Goal: Task Accomplishment & Management: Manage account settings

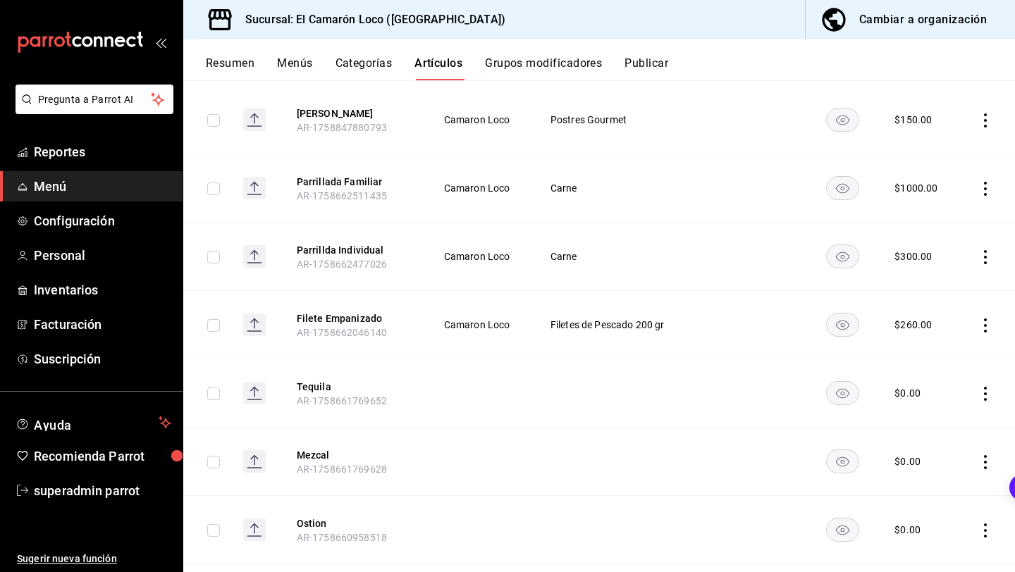
scroll to position [204, 0]
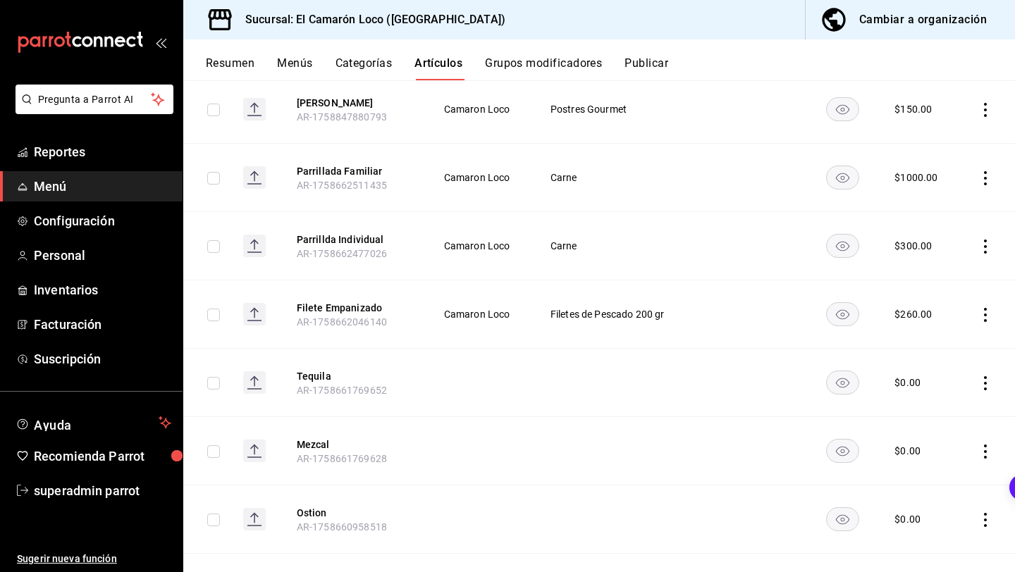
click at [357, 70] on button "Categorías" at bounding box center [363, 68] width 57 height 24
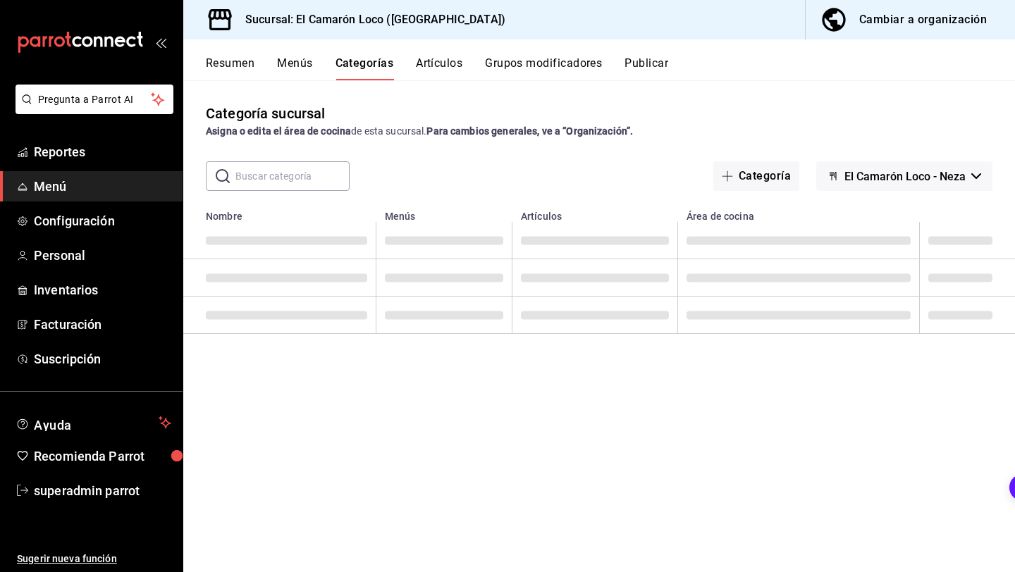
click at [440, 66] on button "Artículos" at bounding box center [439, 68] width 47 height 24
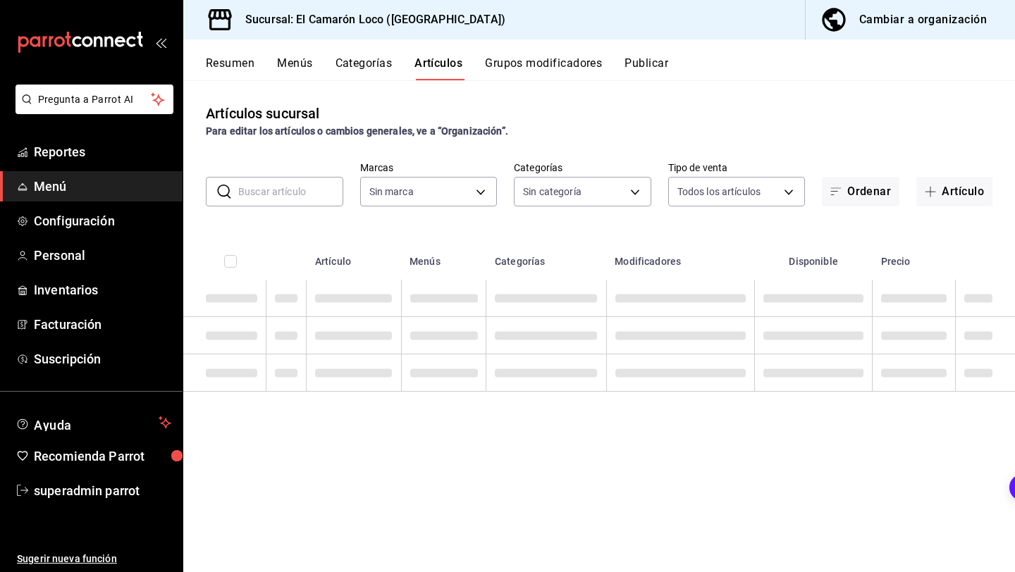
type input "84539b57-ac19-4bc7-993b-d744aa7824cb"
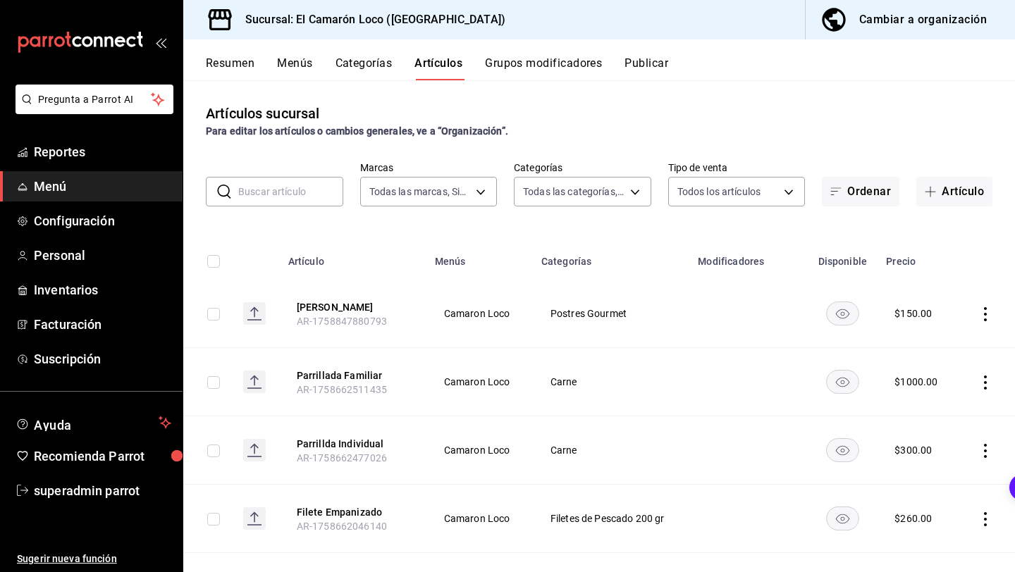
type input "ea94f39e-caae-4c5d-84b4-7c5f6d8744d8,8ad626e9-23f7-4e52-99dc-94a548136757,040de…"
click at [302, 204] on input "text" at bounding box center [290, 192] width 105 height 28
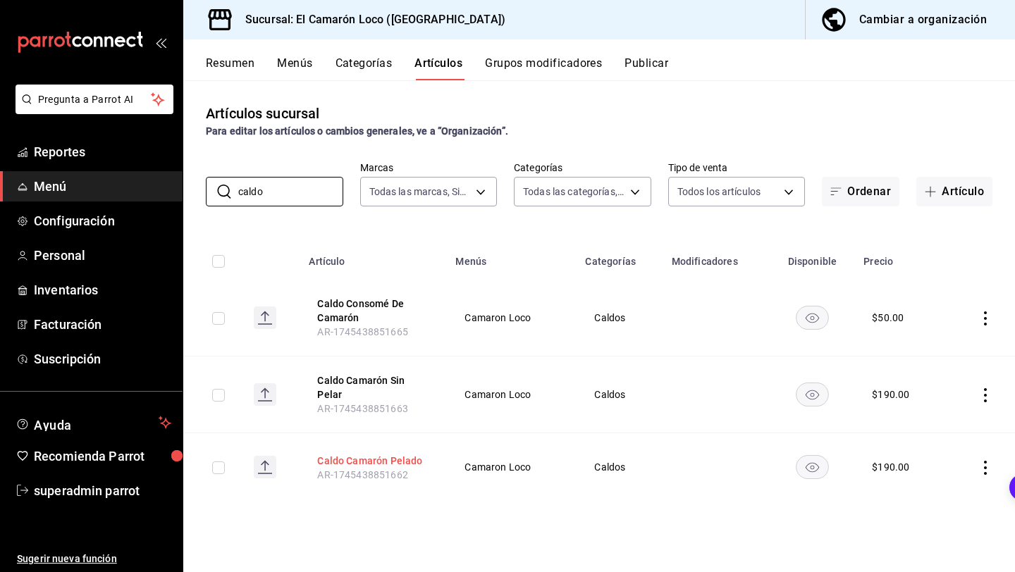
type input "caldo"
click at [385, 454] on button "Caldo Camarón Pelado" at bounding box center [373, 461] width 113 height 14
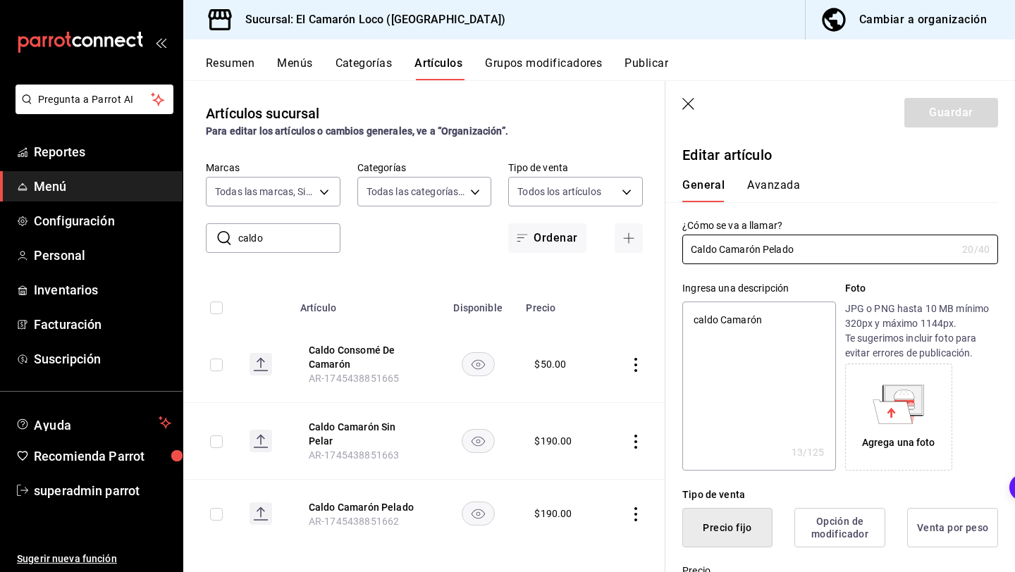
type textarea "x"
type input "Caldo Camarón Pelad"
type textarea "x"
type input "Caldo Camarón Pela"
type textarea "x"
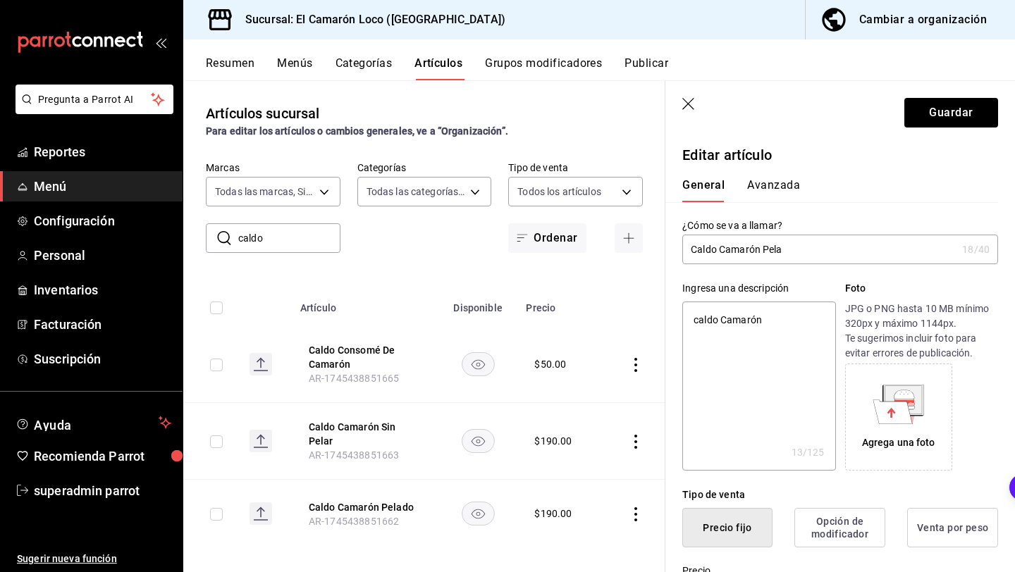
type input "Caldo Camarón Pel"
type textarea "x"
type input "Caldo Camarón Pe"
type textarea "x"
type input "Caldo Camarón P"
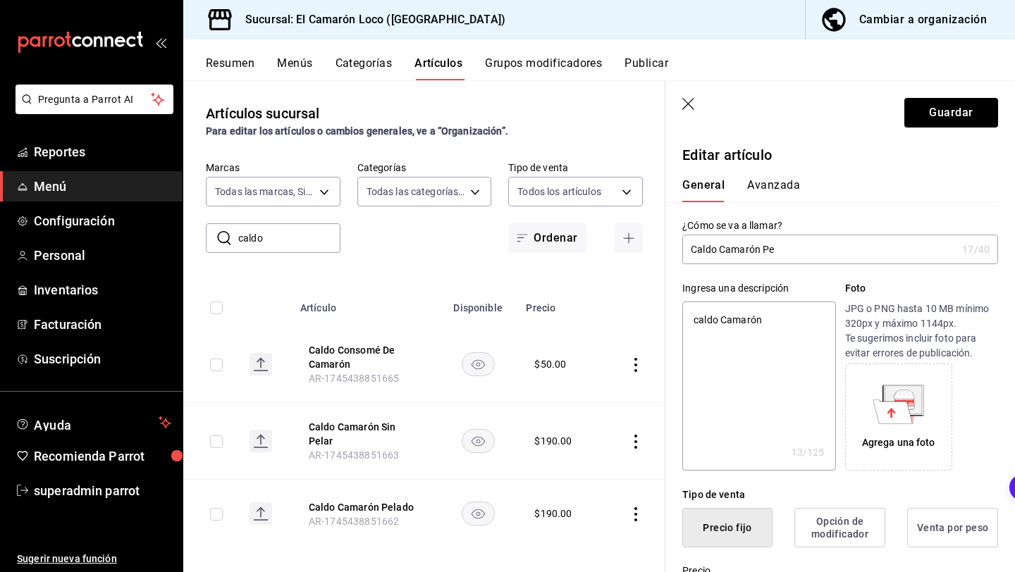
type textarea "x"
type input "Caldo Camarón"
type textarea "x"
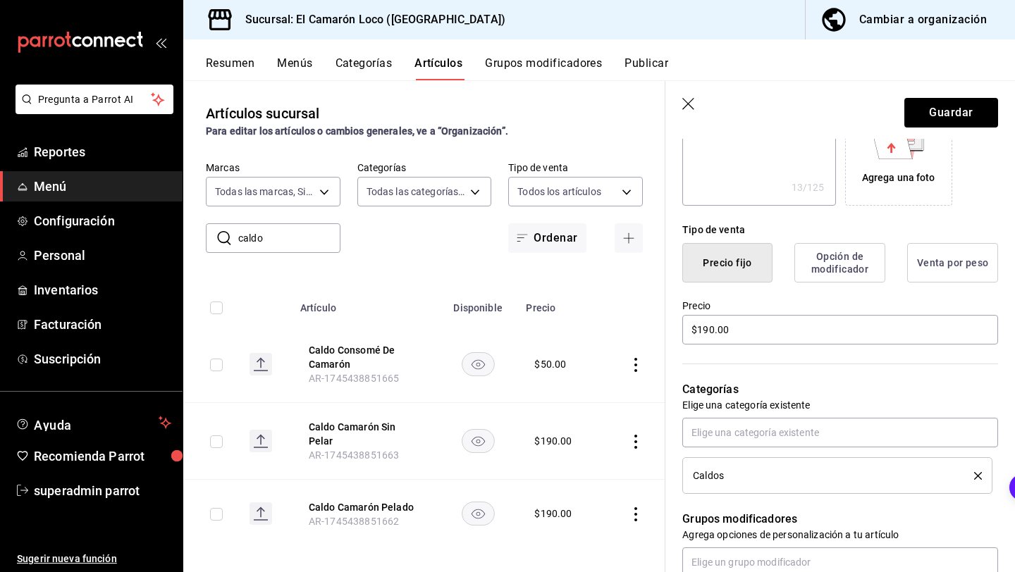
scroll to position [295, 0]
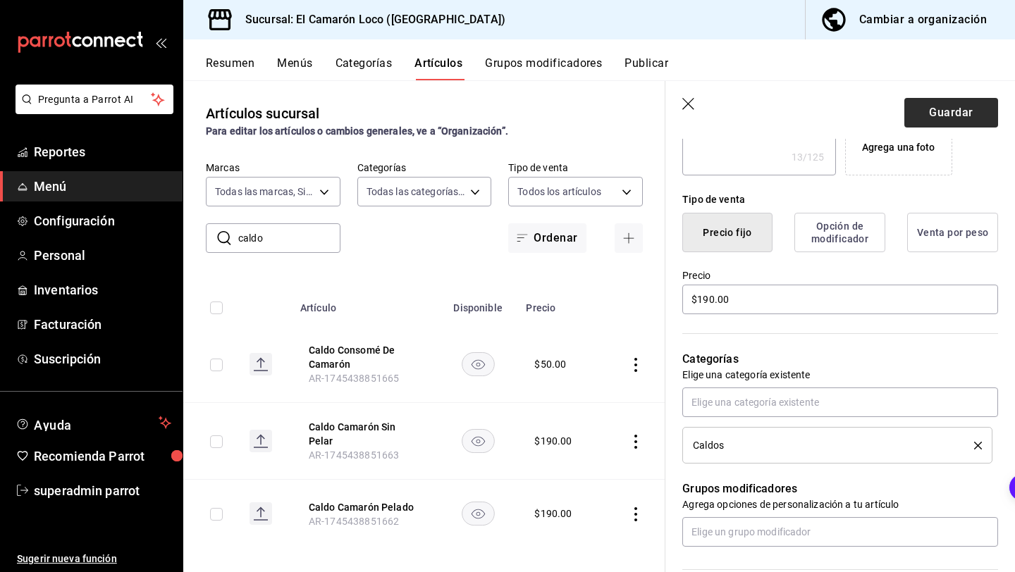
type input "Caldo Camarón"
click at [955, 110] on button "Guardar" at bounding box center [951, 113] width 94 height 30
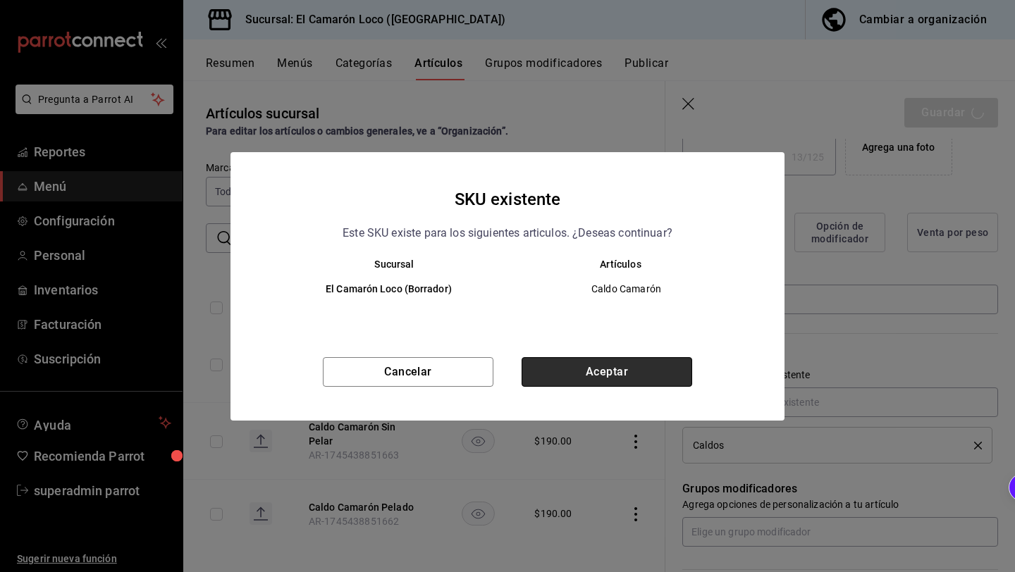
click at [611, 364] on button "Aceptar" at bounding box center [606, 372] width 171 height 30
type textarea "x"
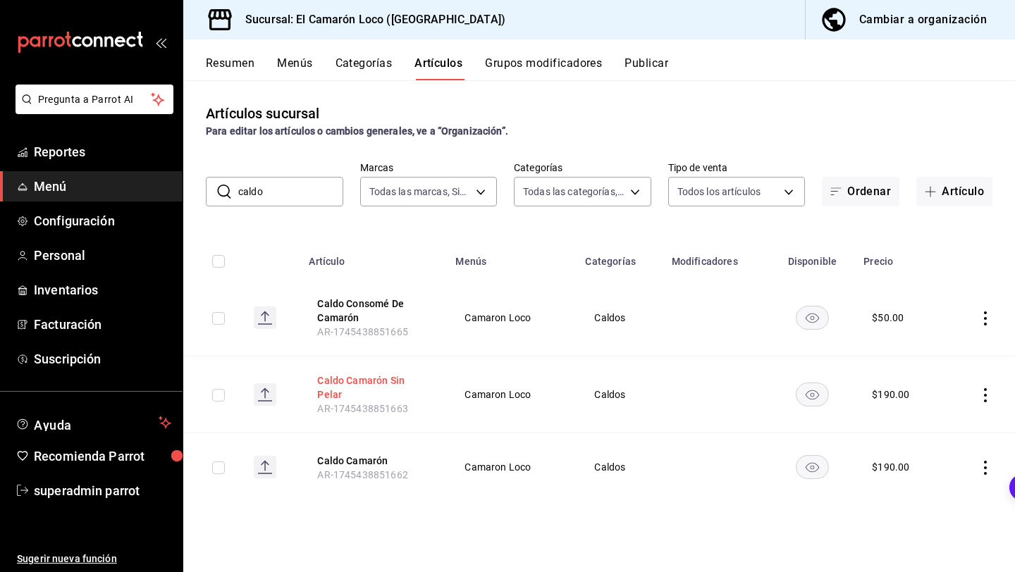
click at [381, 378] on button "Caldo Camarón Sin Pelar" at bounding box center [373, 387] width 113 height 28
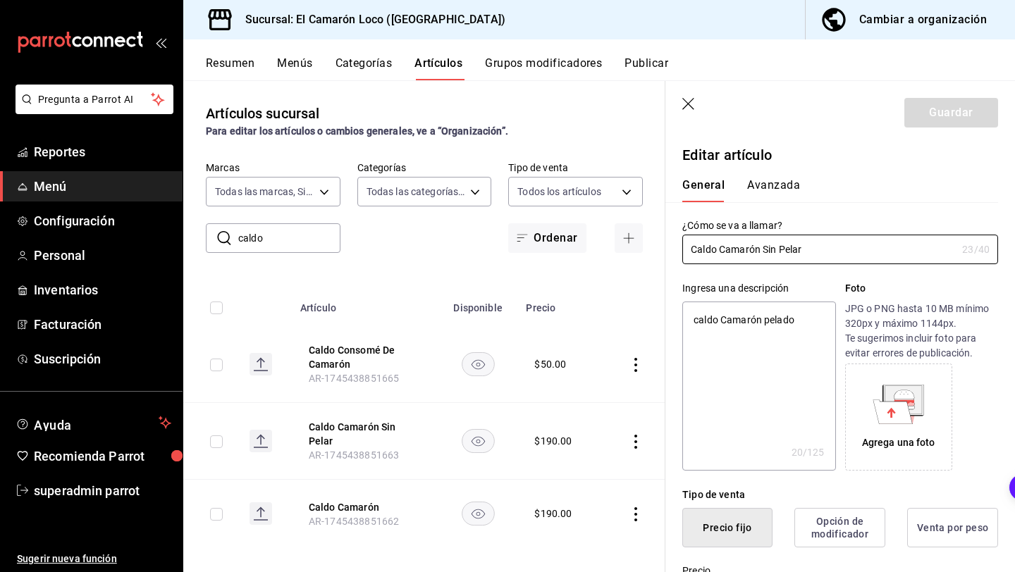
type textarea "x"
type input "$190.00"
click at [772, 257] on input "Caldo Camarón Sin Pelar" at bounding box center [819, 249] width 274 height 28
click at [555, 335] on td "$ 50.00" at bounding box center [559, 364] width 85 height 77
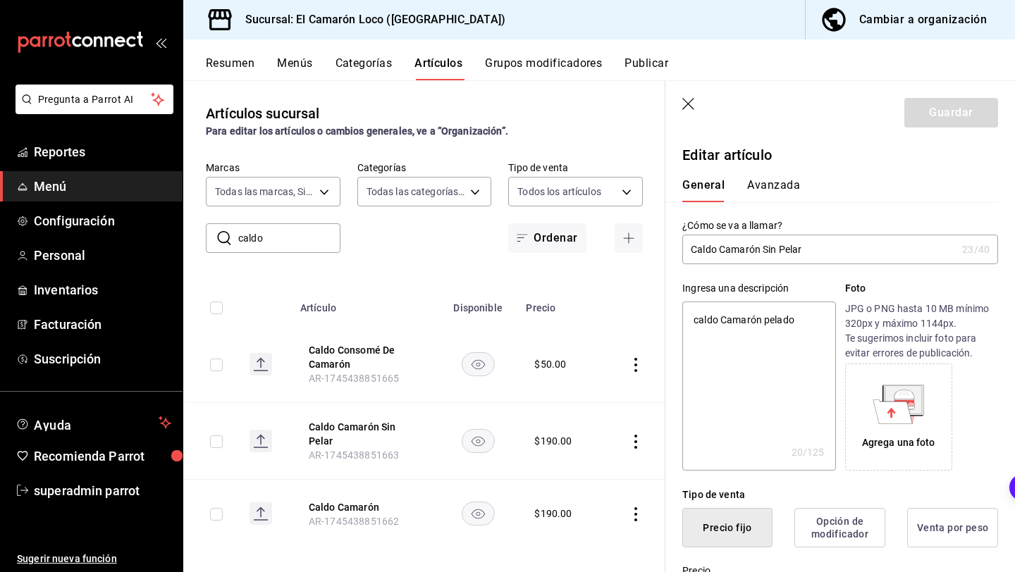
scroll to position [1, 0]
click at [836, 243] on input "Caldo Camarón Sin Pelar" at bounding box center [819, 249] width 274 height 28
type textarea "x"
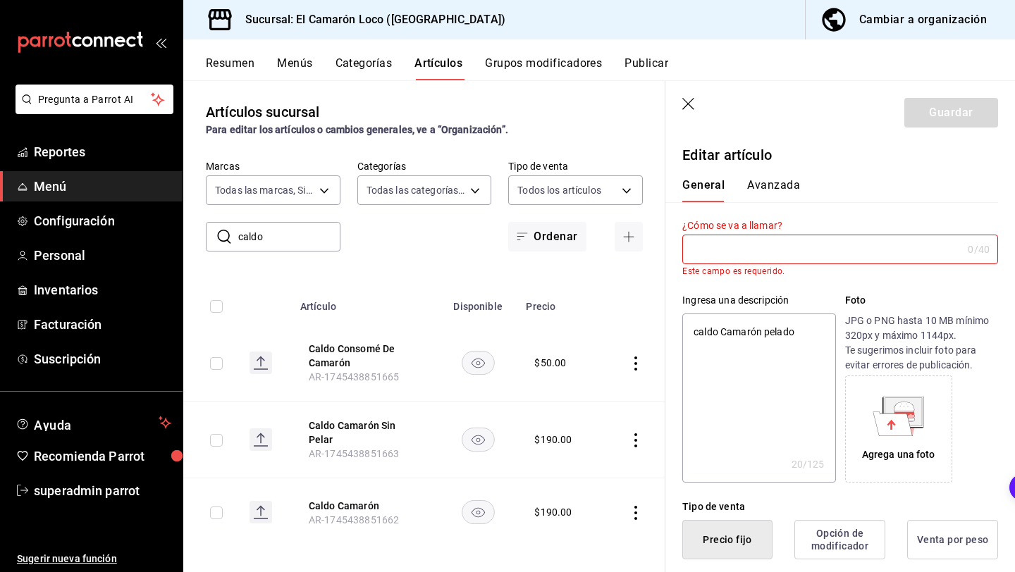
type input "S"
type textarea "x"
type input "So"
type textarea "x"
type input "Sop"
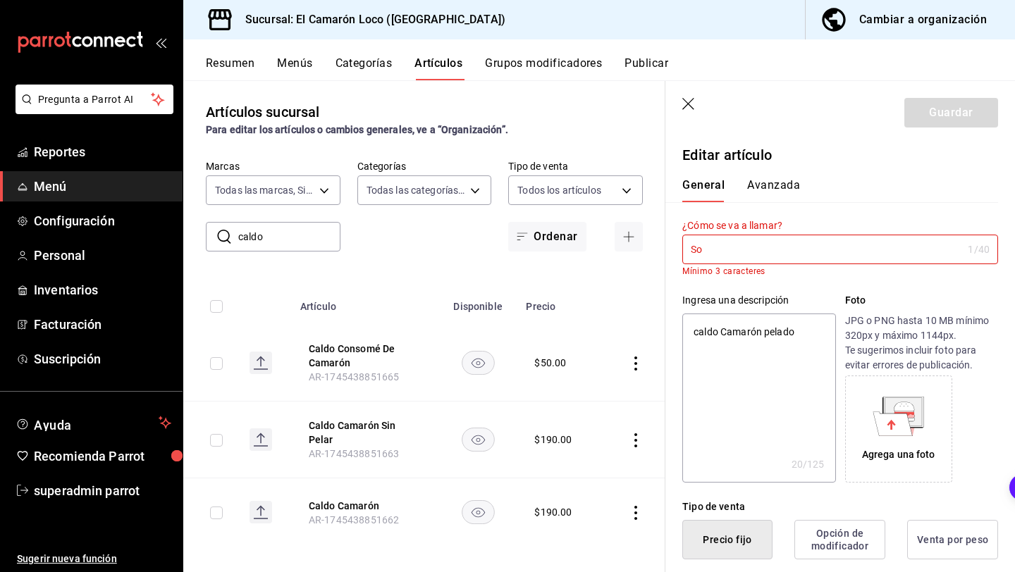
type textarea "x"
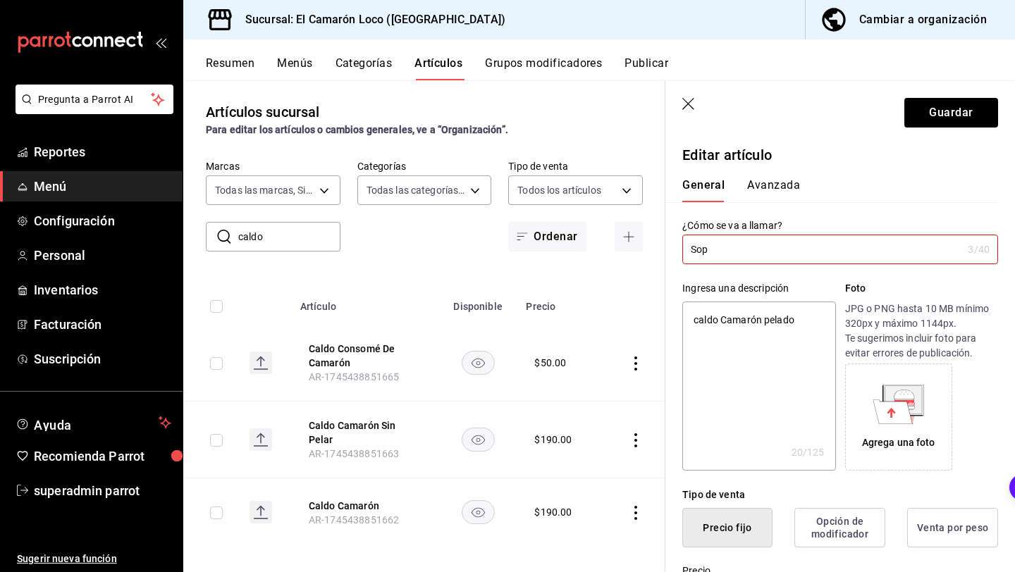
type input "Sopa"
type textarea "x"
type input "Sopa"
type textarea "x"
type input "Sopa d"
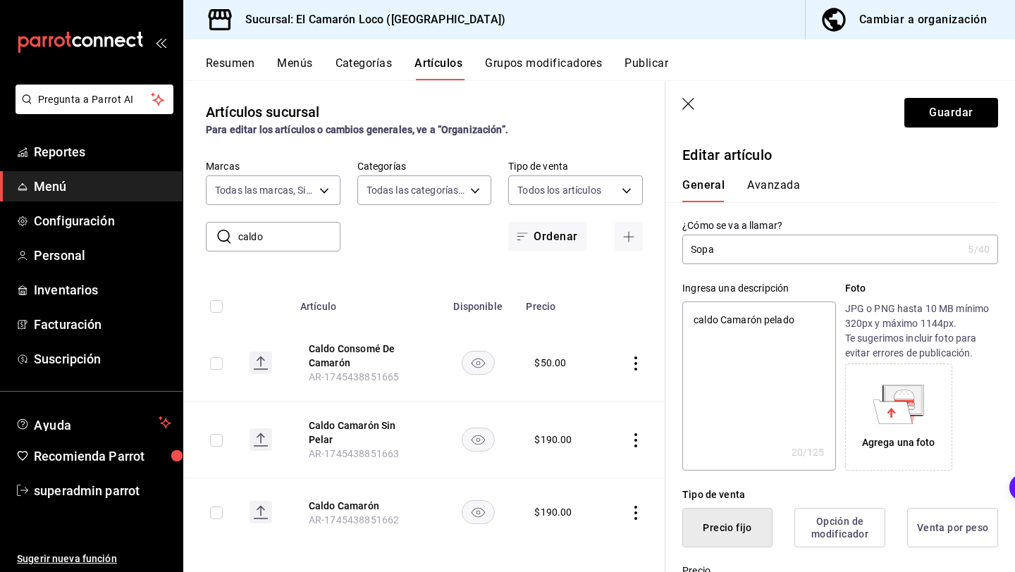
type textarea "x"
type input "Sopa de"
type textarea "x"
type input "Sopa de"
type textarea "x"
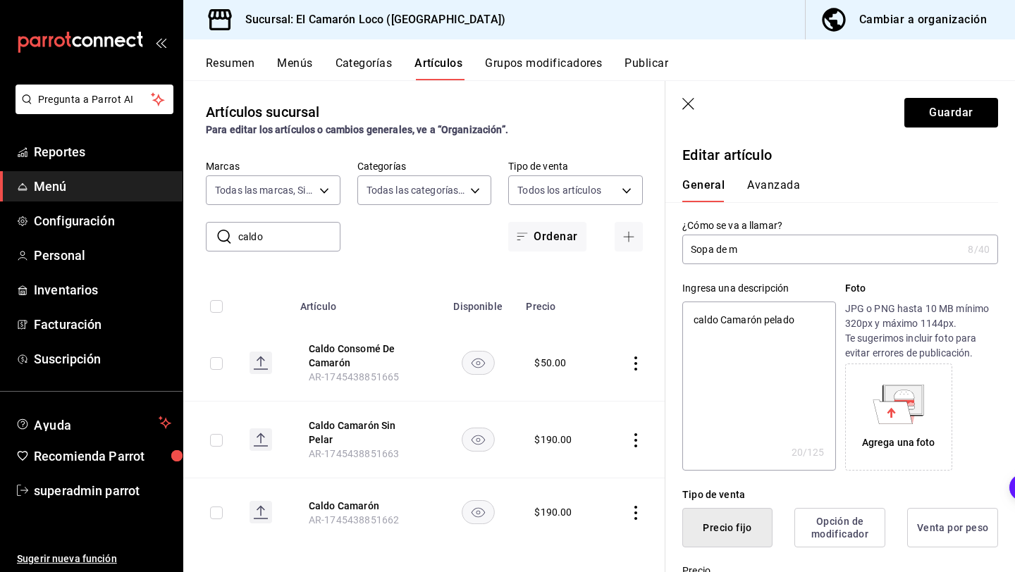
type input "Sopa de ma"
type textarea "x"
type input "Sopa de mar"
type textarea "x"
type input "Sopa de mari"
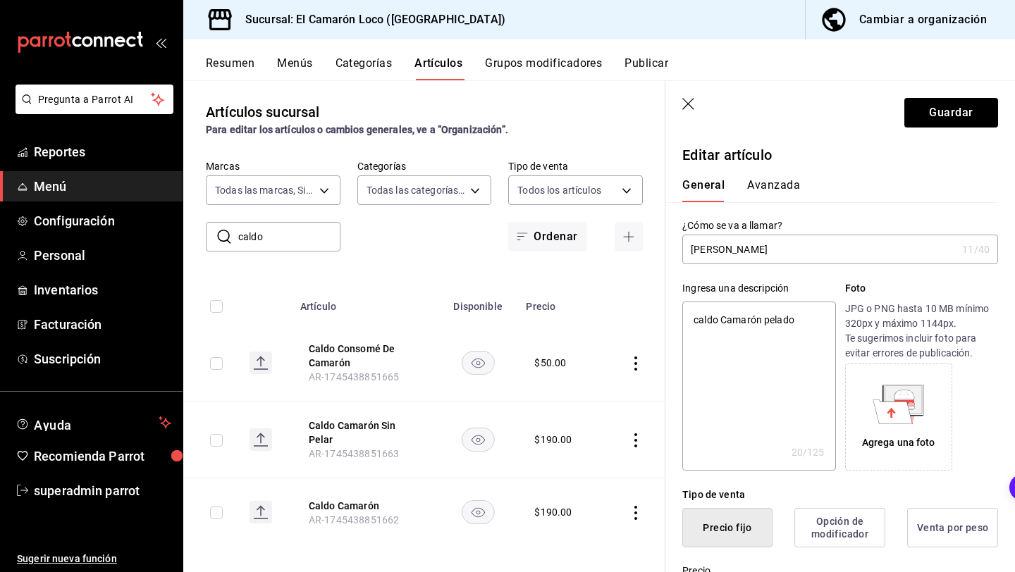
type textarea "x"
type input "Sopa de maris"
type textarea "x"
type input "Sopa de marisc"
type textarea "x"
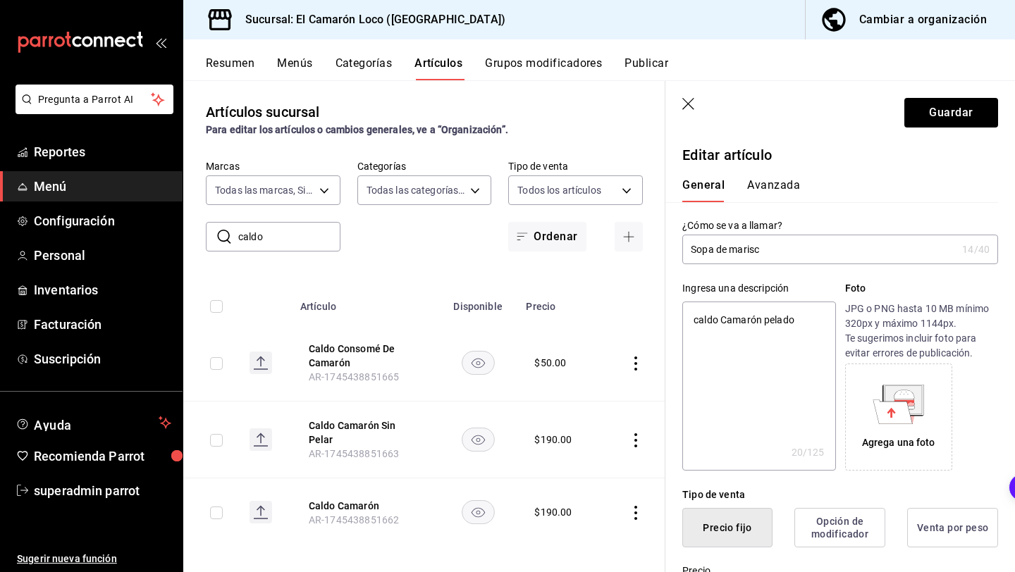
type input "Sopa de marisco"
type textarea "x"
type input "Sopa de mariscos"
type textarea "x"
type input "Sopa de mariscos"
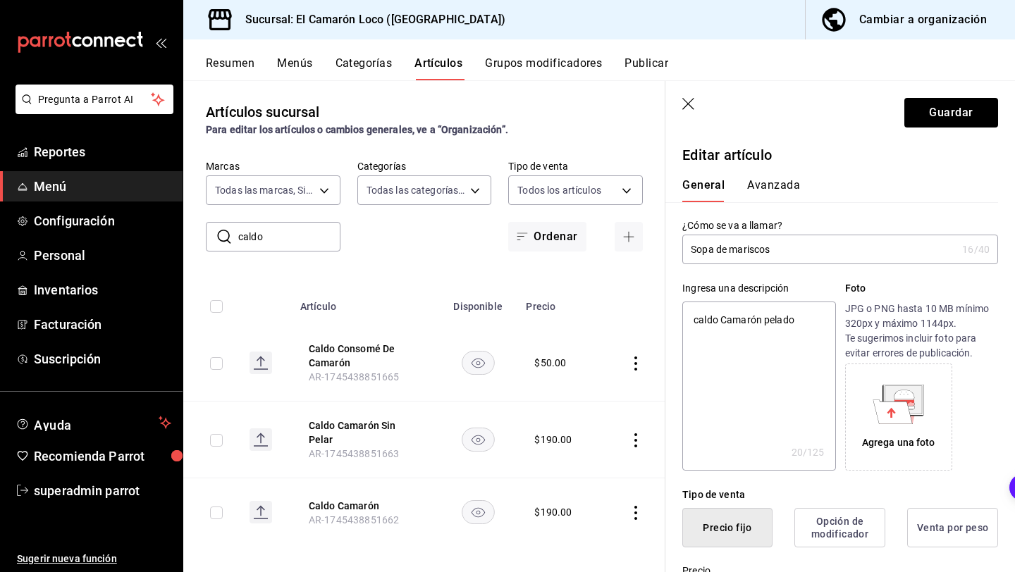
type textarea "x"
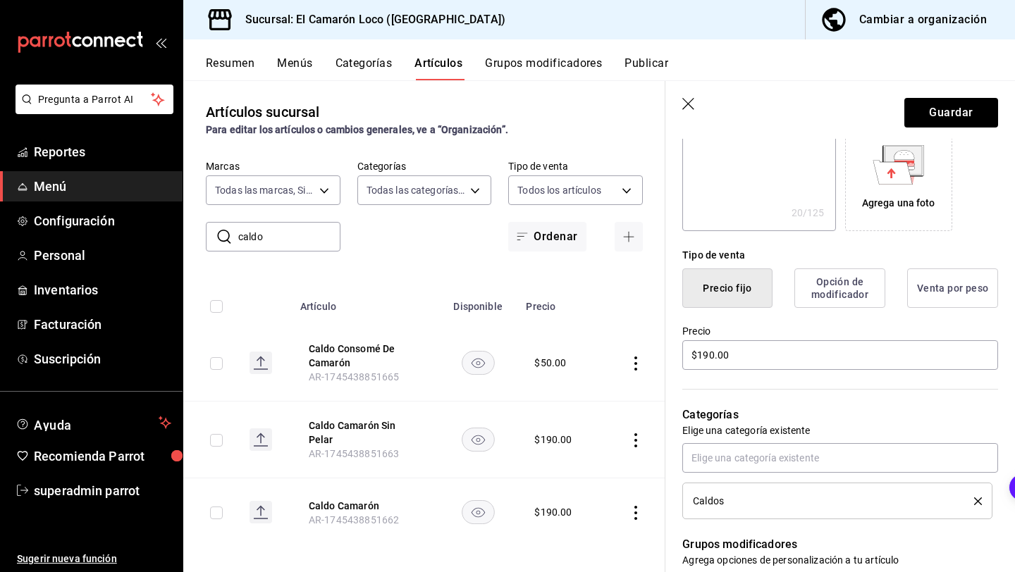
scroll to position [319, 0]
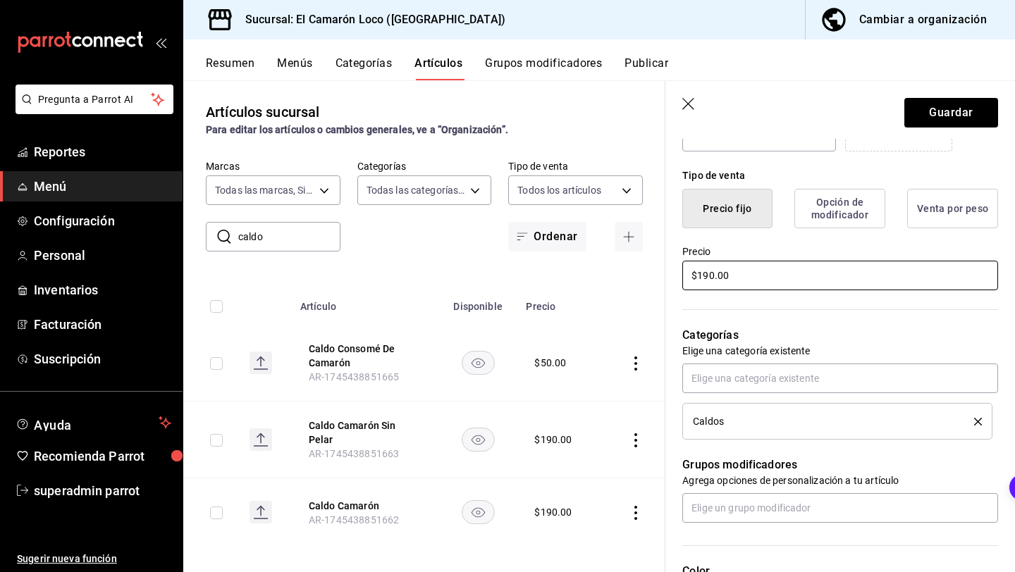
type input "Sopa de mariscos"
click at [742, 285] on input "$190.00" at bounding box center [840, 276] width 316 height 30
type textarea "x"
type input "$190.00"
type textarea "x"
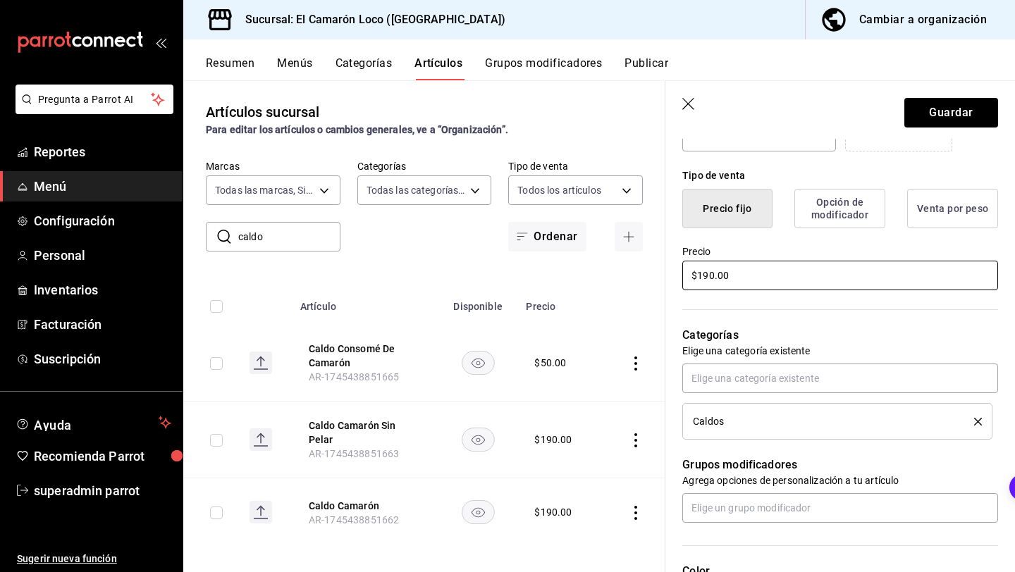
type input "$190.00"
type textarea "x"
type input "$19.00"
type textarea "x"
type input "$1.00"
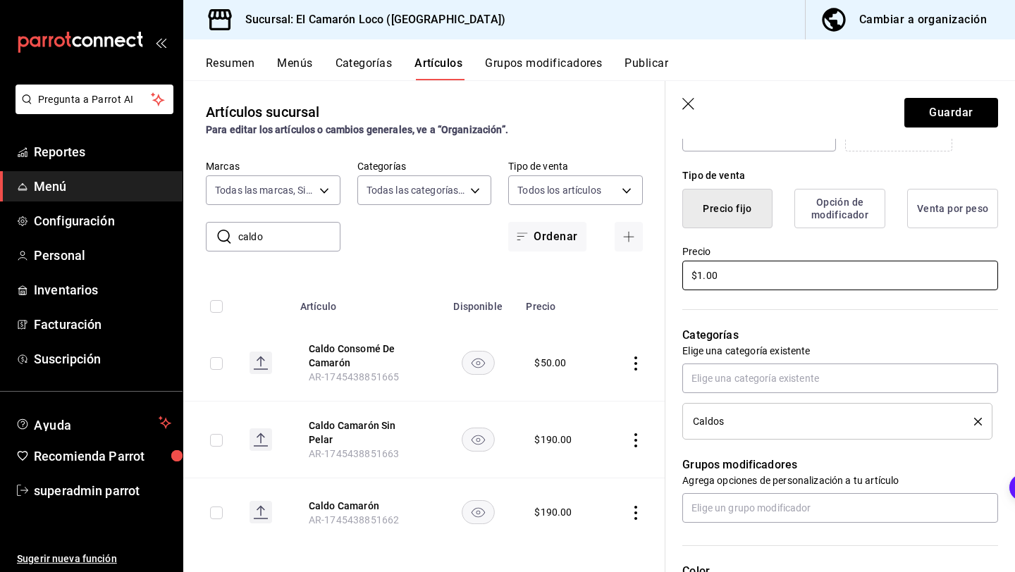
type textarea "x"
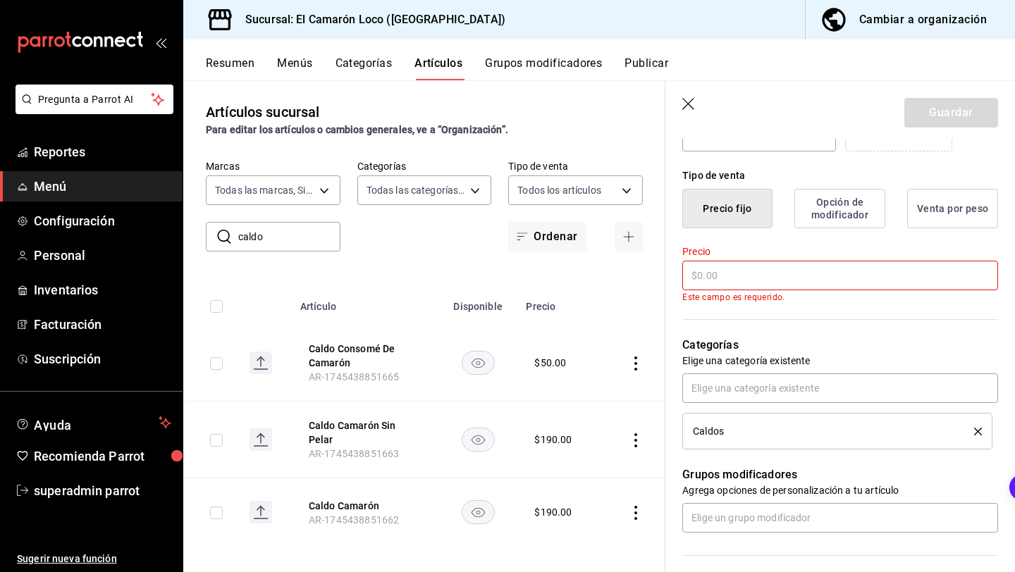
type textarea "x"
type input "$2.00"
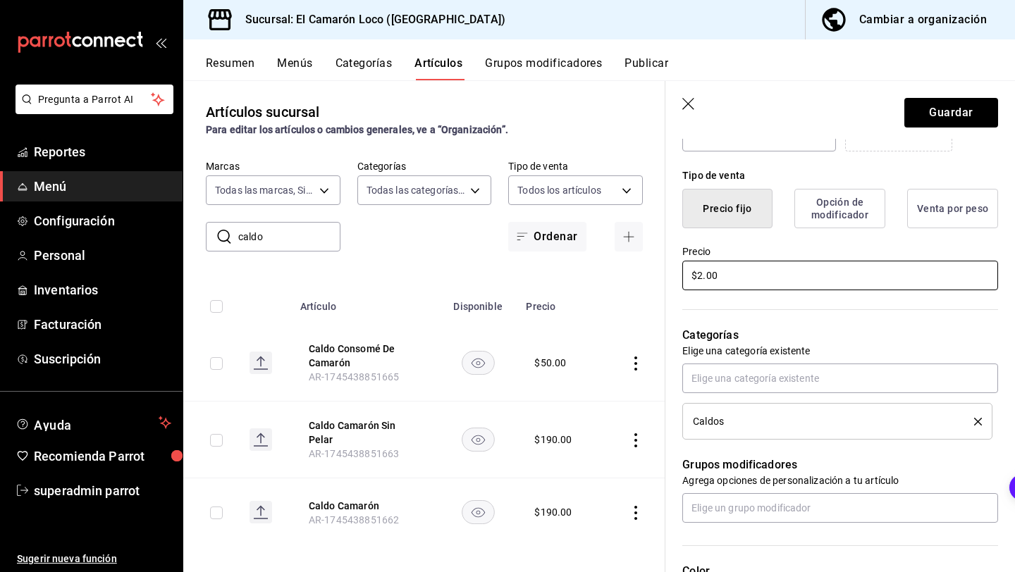
type textarea "x"
type input "$25.00"
type textarea "x"
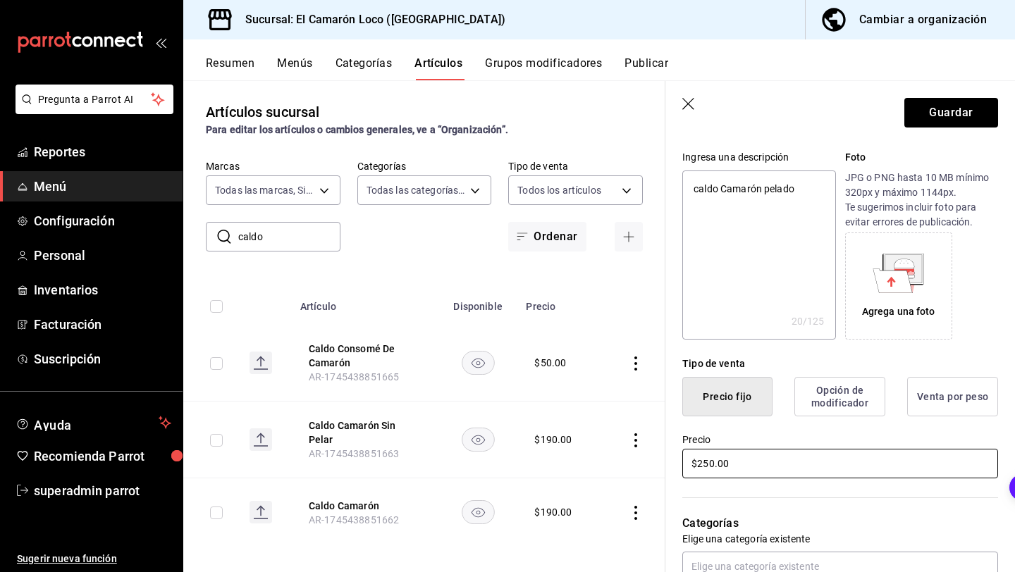
scroll to position [122, 0]
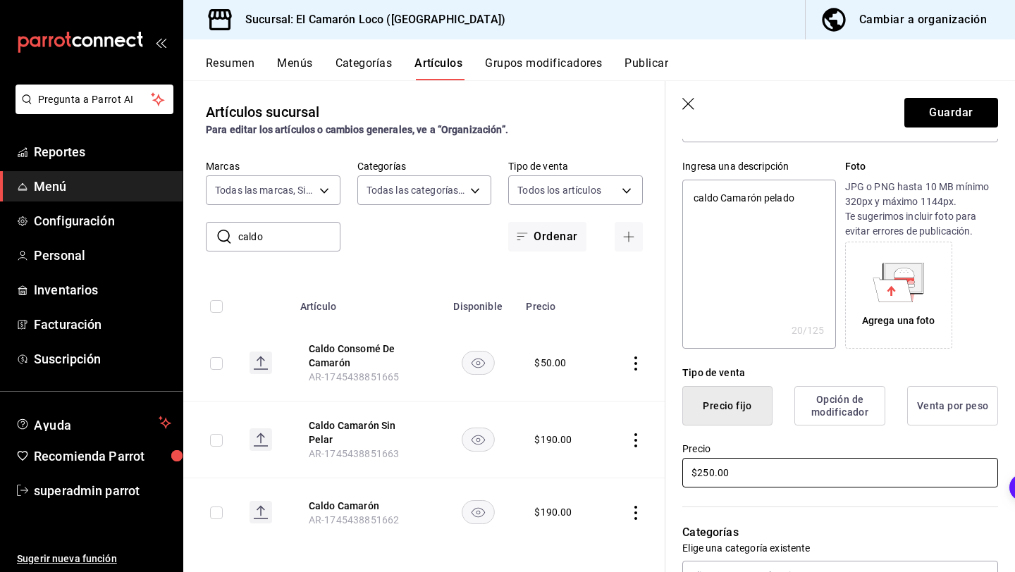
type input "$250.00"
type textarea "x"
click at [758, 197] on textarea "caldo Camarón pelado" at bounding box center [758, 264] width 153 height 169
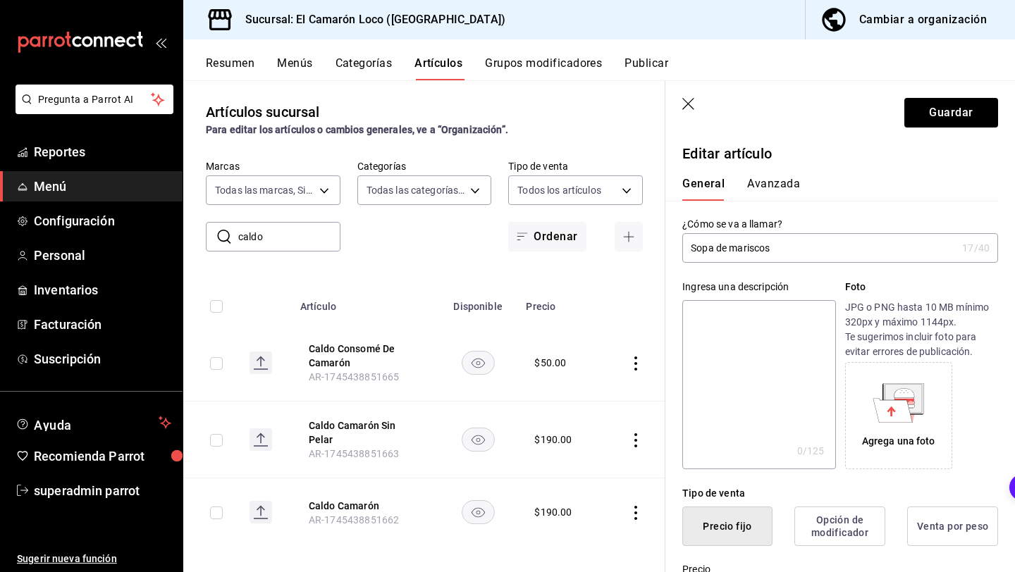
scroll to position [0, 0]
click at [917, 118] on button "Guardar" at bounding box center [951, 113] width 94 height 30
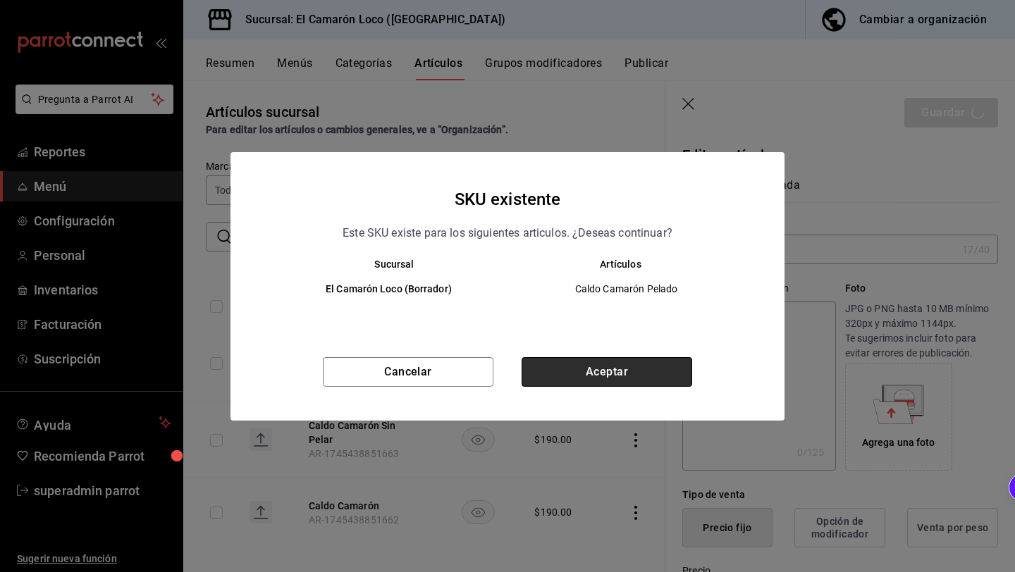
click at [672, 369] on button "Aceptar" at bounding box center [606, 372] width 171 height 30
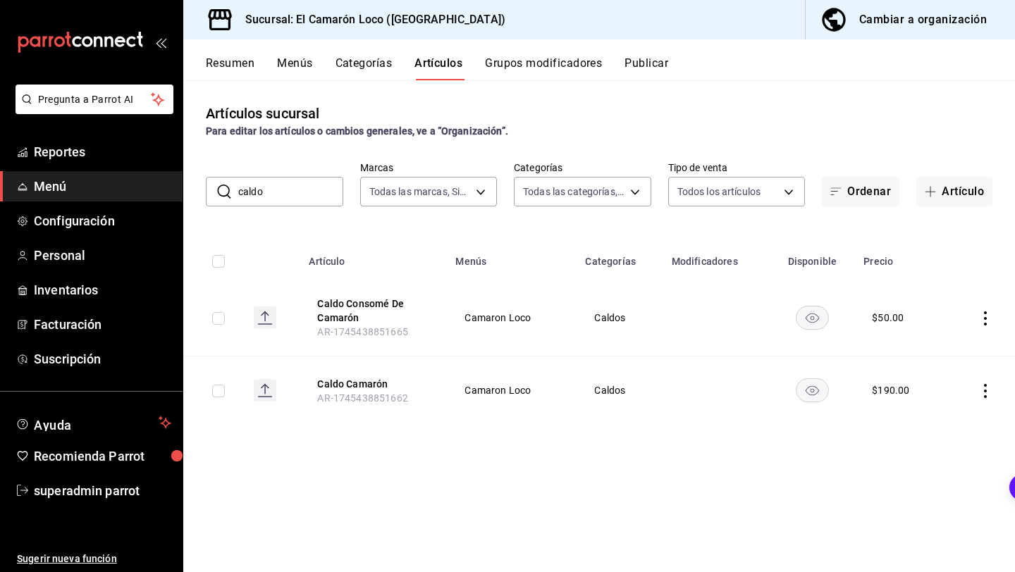
click at [316, 197] on input "caldo" at bounding box center [290, 192] width 105 height 28
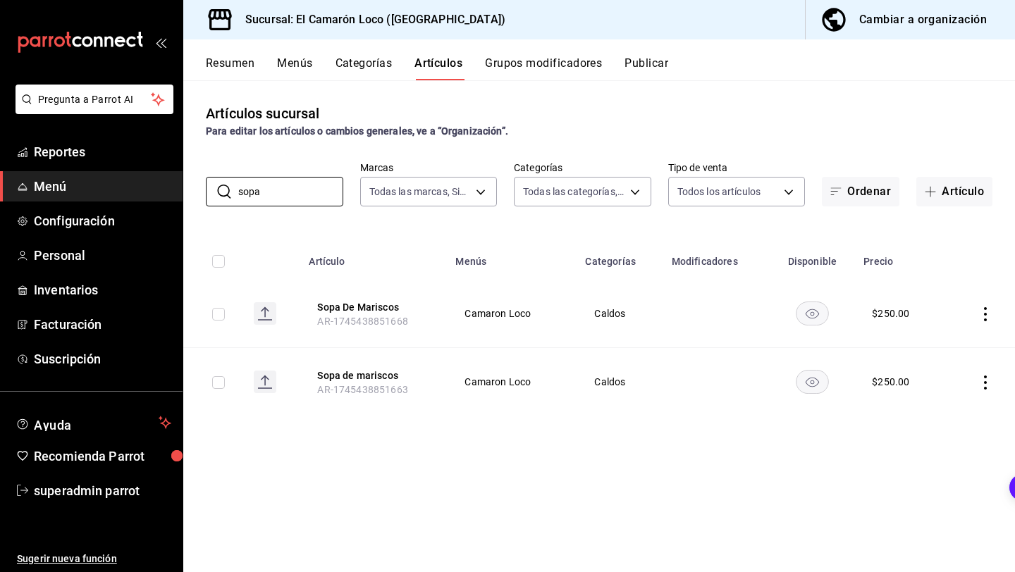
type input "sopa"
click at [987, 378] on icon "actions" at bounding box center [985, 383] width 14 height 14
click at [915, 466] on div at bounding box center [911, 473] width 25 height 14
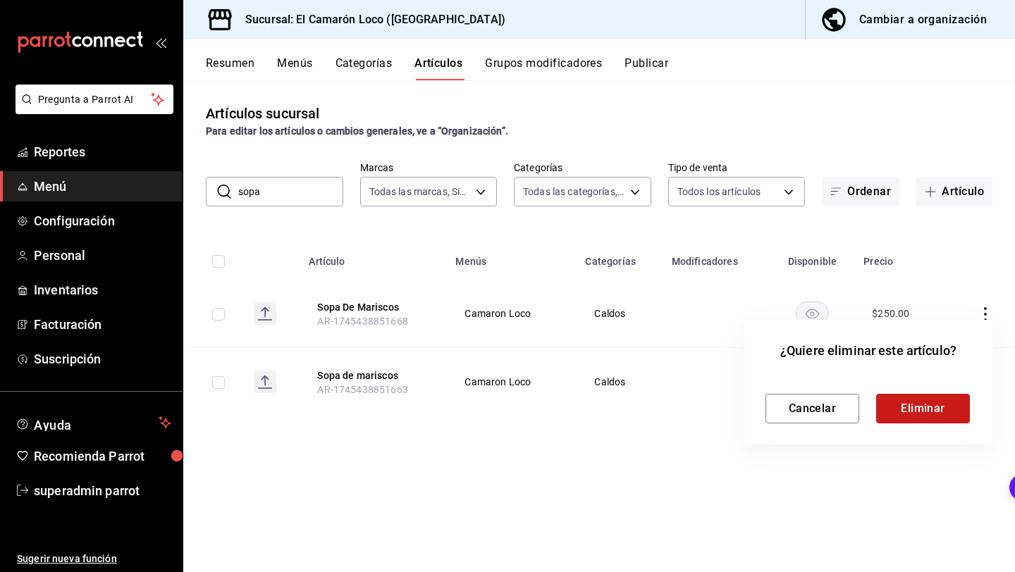
click at [893, 404] on button "Eliminar" at bounding box center [923, 409] width 94 height 30
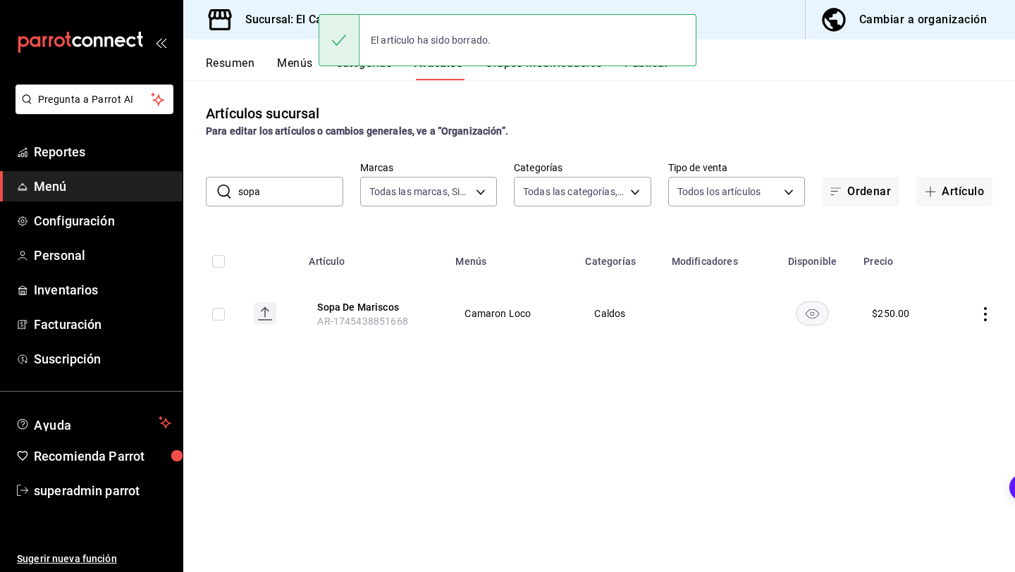
click at [298, 185] on input "sopa" at bounding box center [290, 192] width 105 height 28
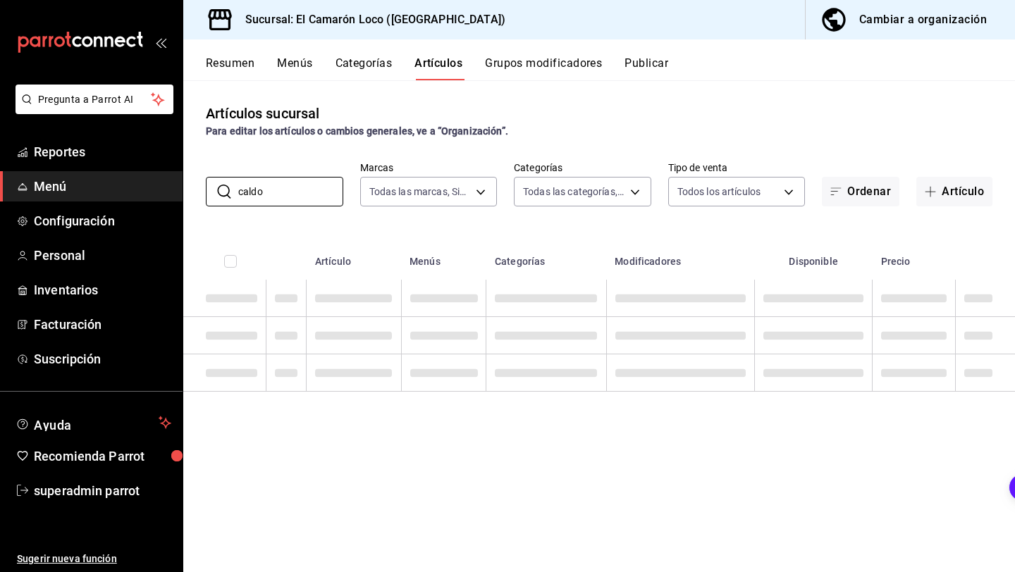
type input "caldo"
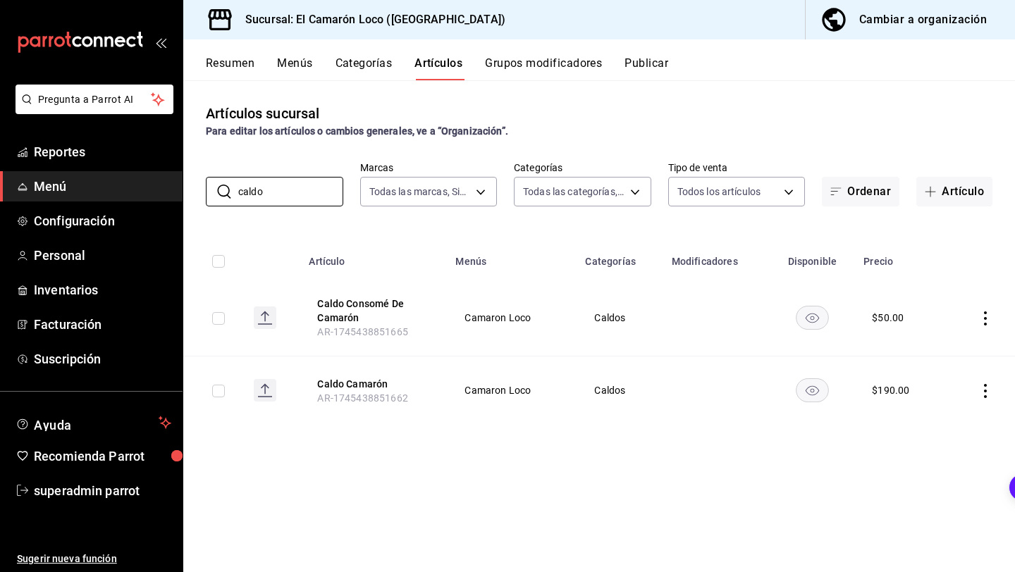
click at [545, 69] on button "Grupos modificadores" at bounding box center [543, 68] width 117 height 24
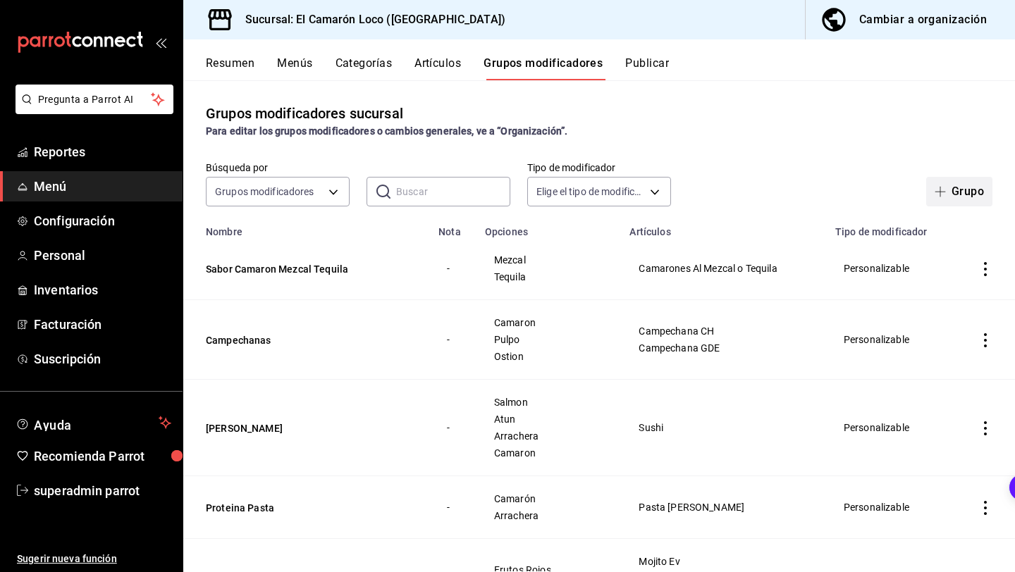
click at [936, 197] on icon "button" at bounding box center [939, 191] width 11 height 11
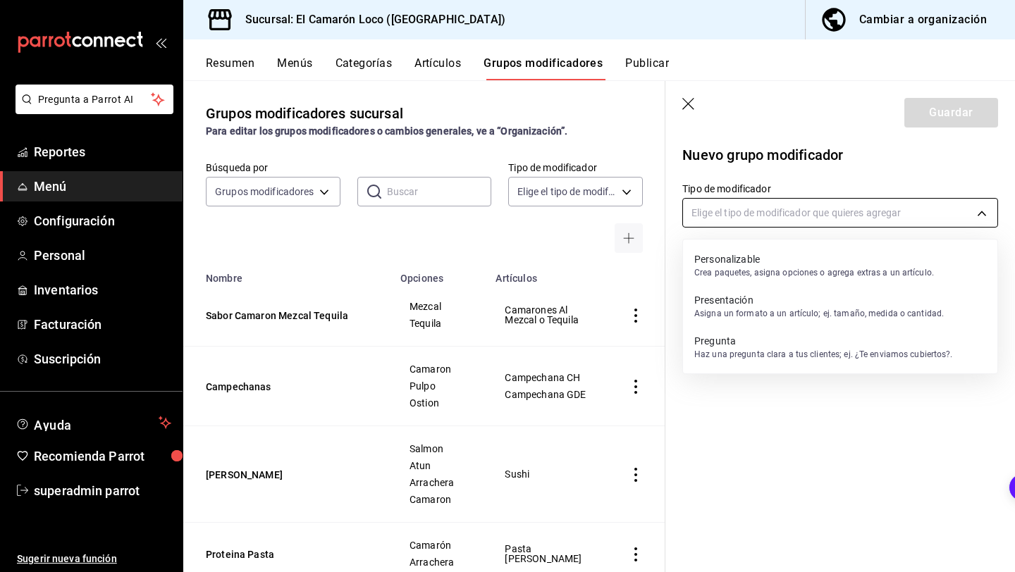
click at [800, 217] on body "Pregunta a Parrot AI Reportes Menú Configuración Personal Inventarios Facturaci…" at bounding box center [507, 286] width 1015 height 572
click at [799, 266] on p "Personalizable" at bounding box center [814, 259] width 240 height 14
type input "CUSTOMIZABLE"
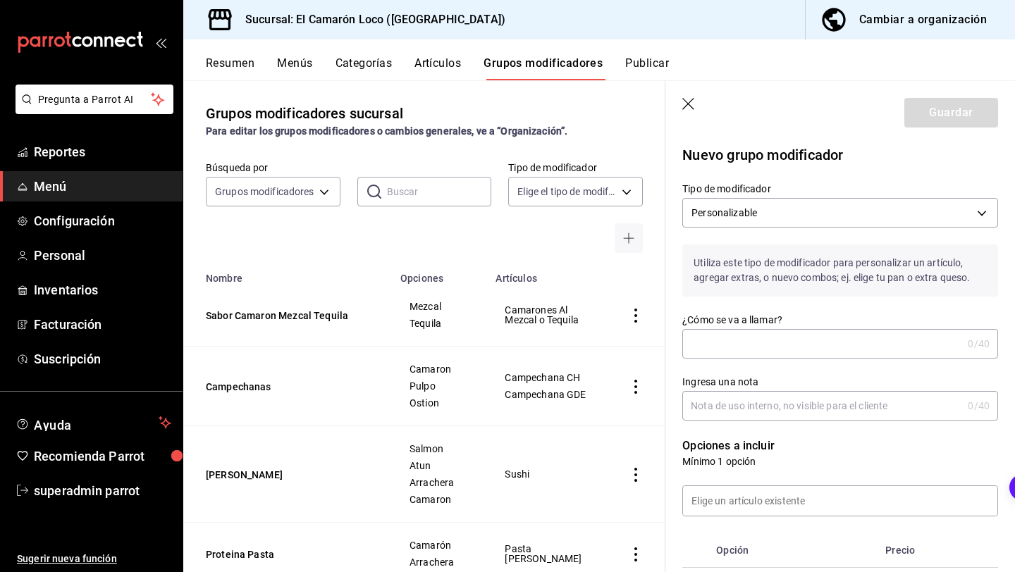
click at [819, 334] on input "¿Cómo se va a llamar?" at bounding box center [822, 344] width 280 height 28
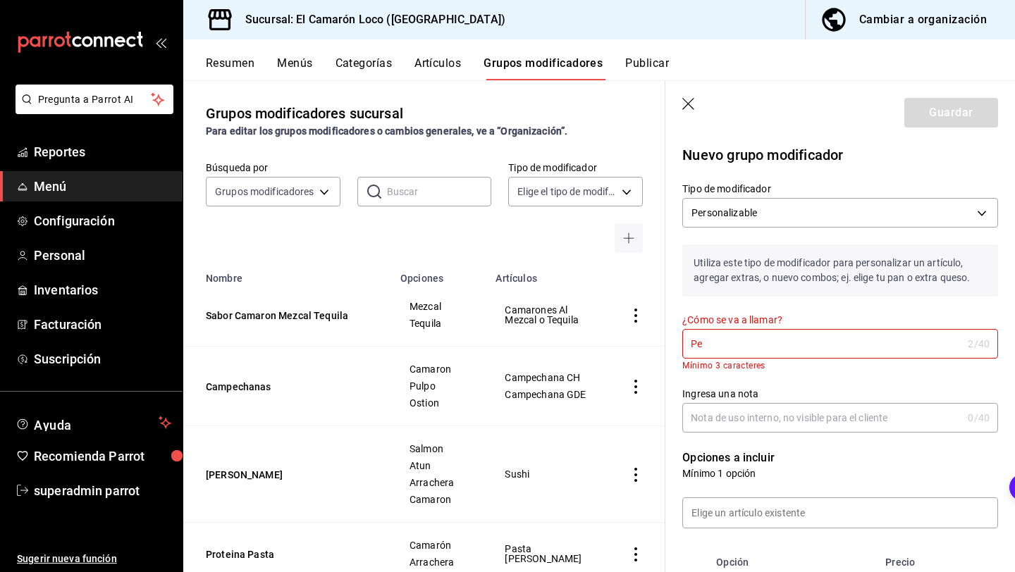
type input "P"
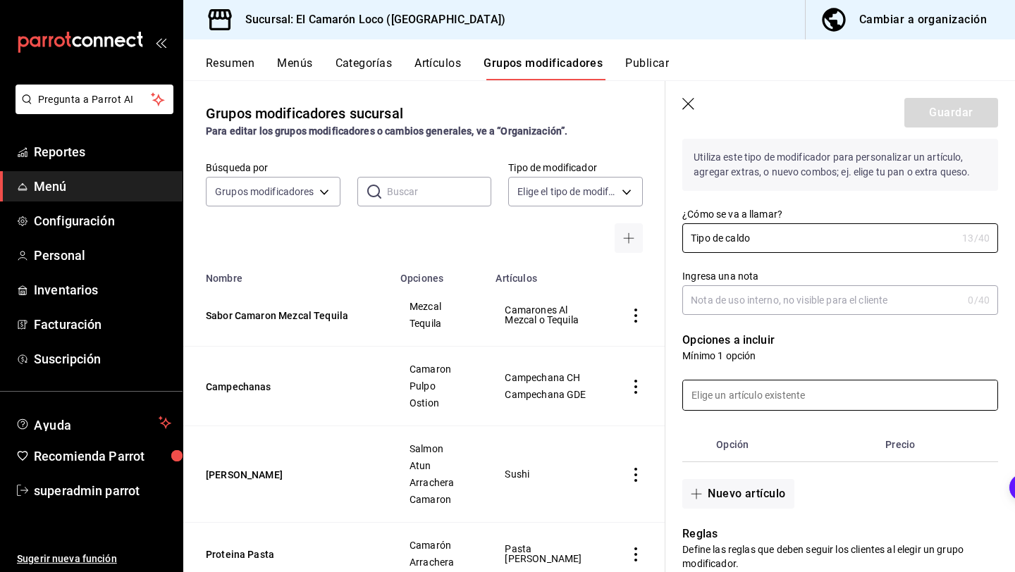
scroll to position [174, 0]
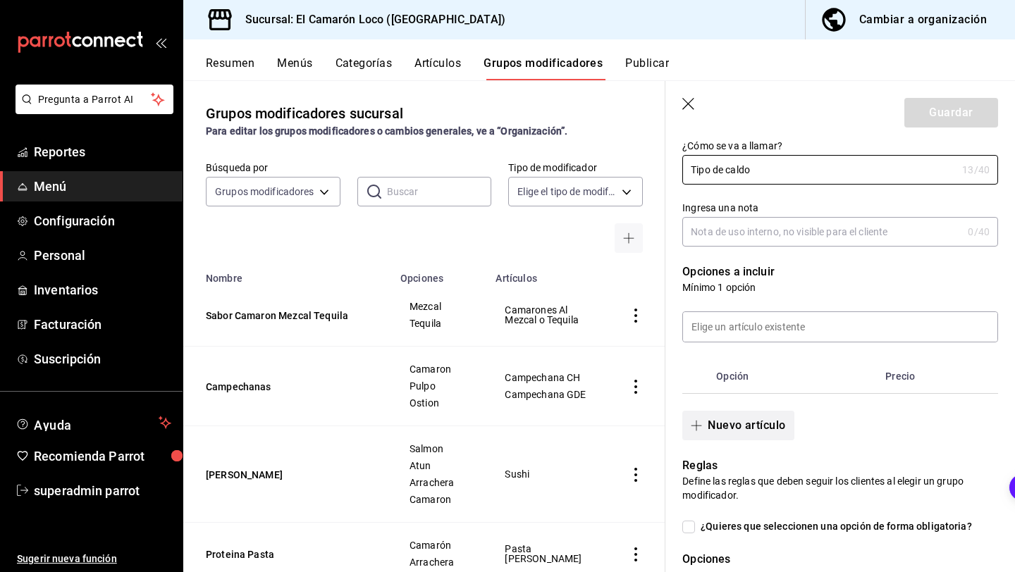
type input "Tipo de caldo"
click at [758, 428] on button "Nuevo artículo" at bounding box center [737, 426] width 111 height 30
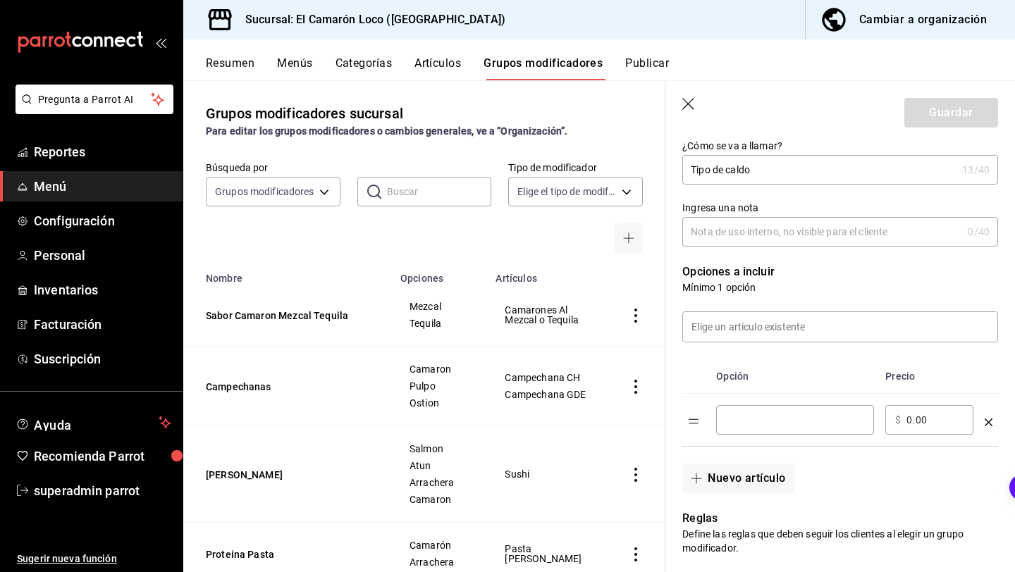
click at [785, 421] on input "optionsTable" at bounding box center [795, 420] width 138 height 14
type input "Pelado"
click at [772, 478] on button "Nuevo artículo" at bounding box center [737, 479] width 111 height 30
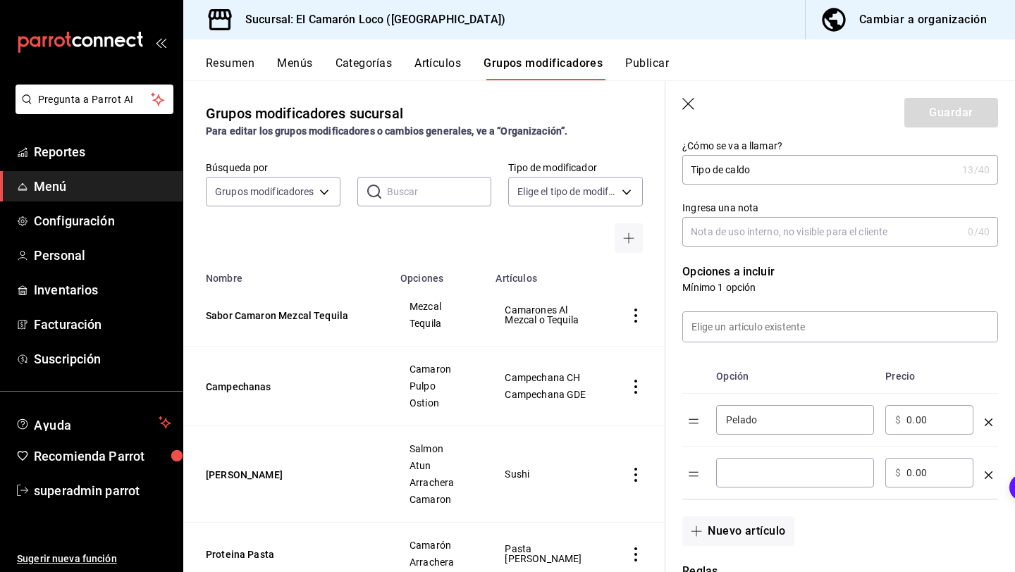
click at [772, 466] on input "optionsTable" at bounding box center [795, 473] width 138 height 14
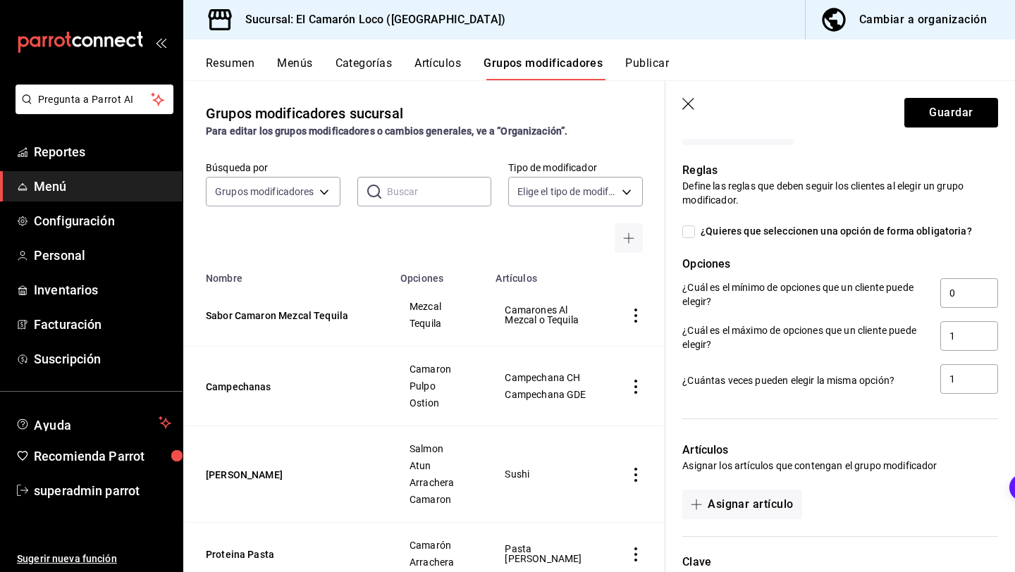
scroll to position [576, 0]
type input "Sin Pelar"
click at [976, 298] on input "0" at bounding box center [969, 292] width 58 height 30
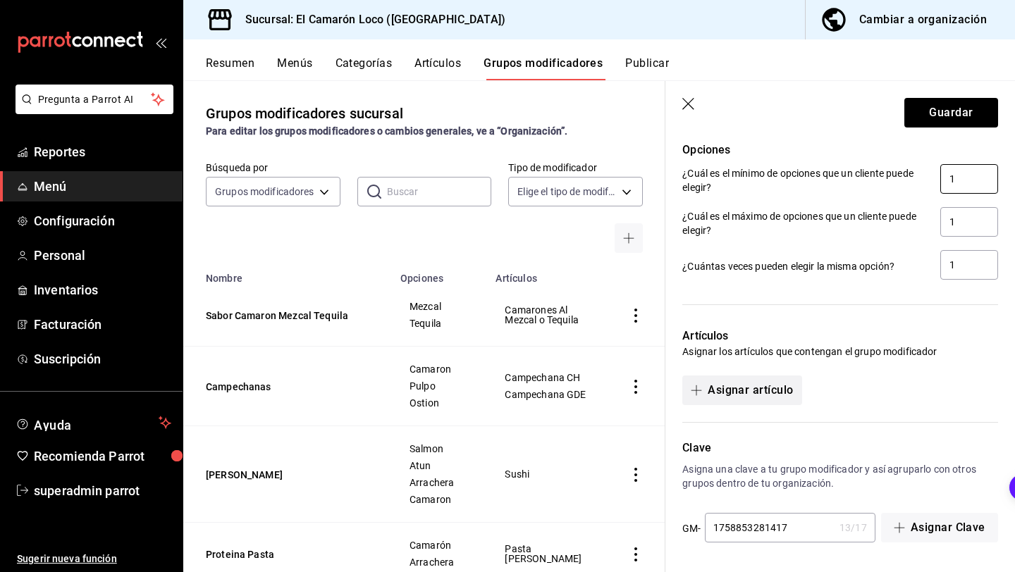
type input "1"
click at [781, 390] on button "Asignar artículo" at bounding box center [741, 391] width 119 height 30
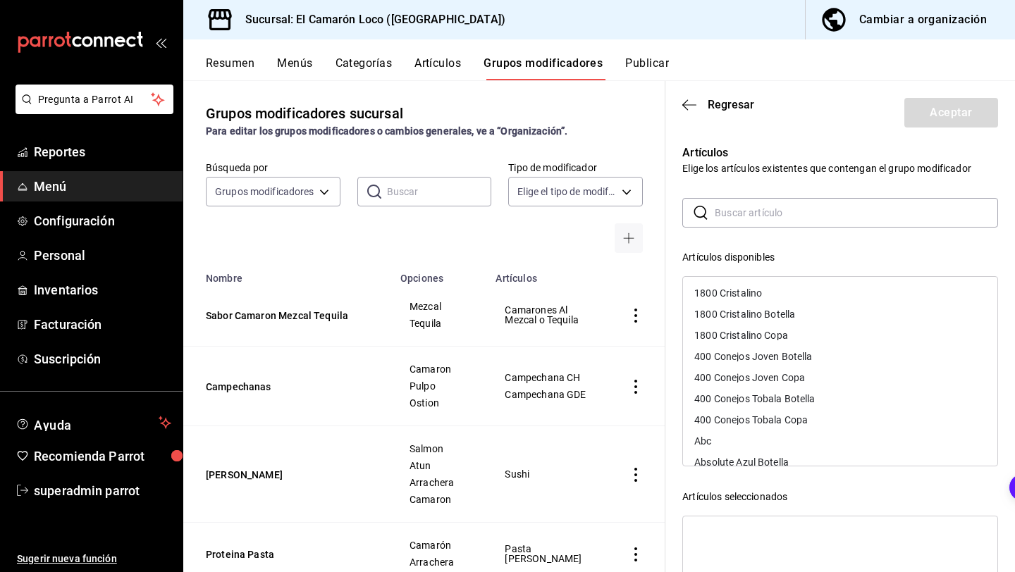
click at [857, 211] on input "text" at bounding box center [855, 213] width 283 height 28
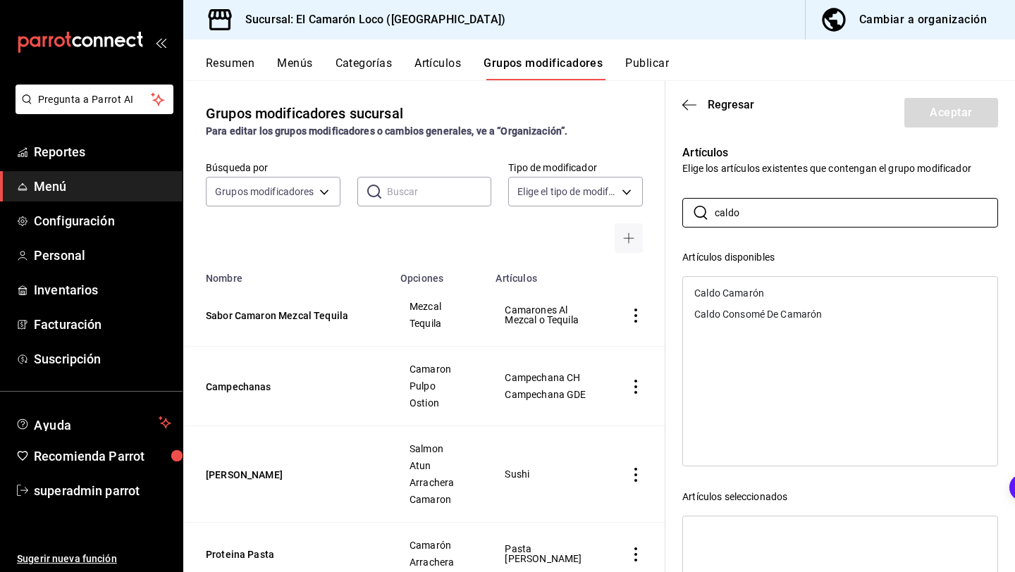
type input "caldo"
click at [865, 300] on div "Caldo Camarón" at bounding box center [840, 293] width 314 height 21
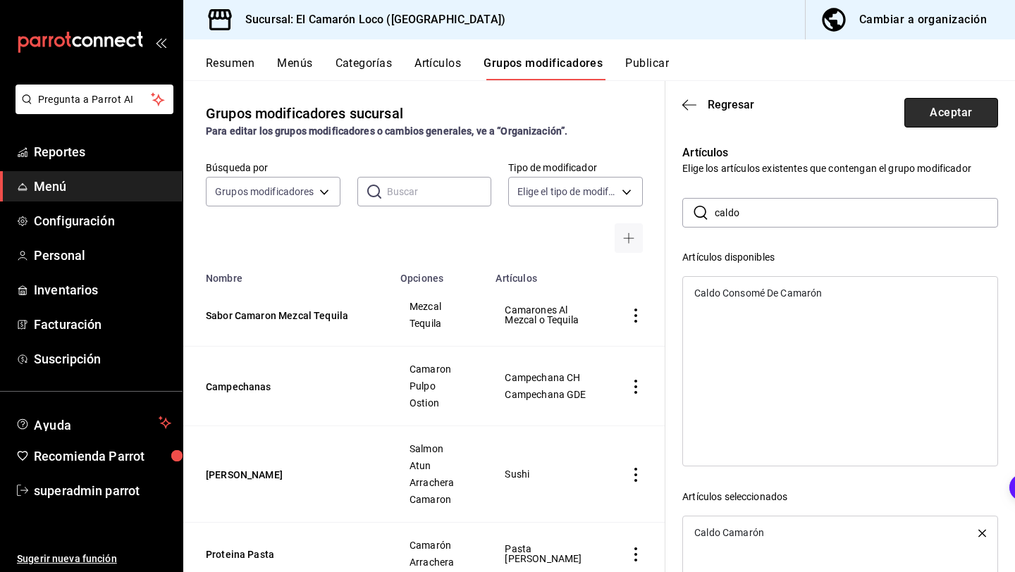
click at [943, 112] on button "Aceptar" at bounding box center [951, 113] width 94 height 30
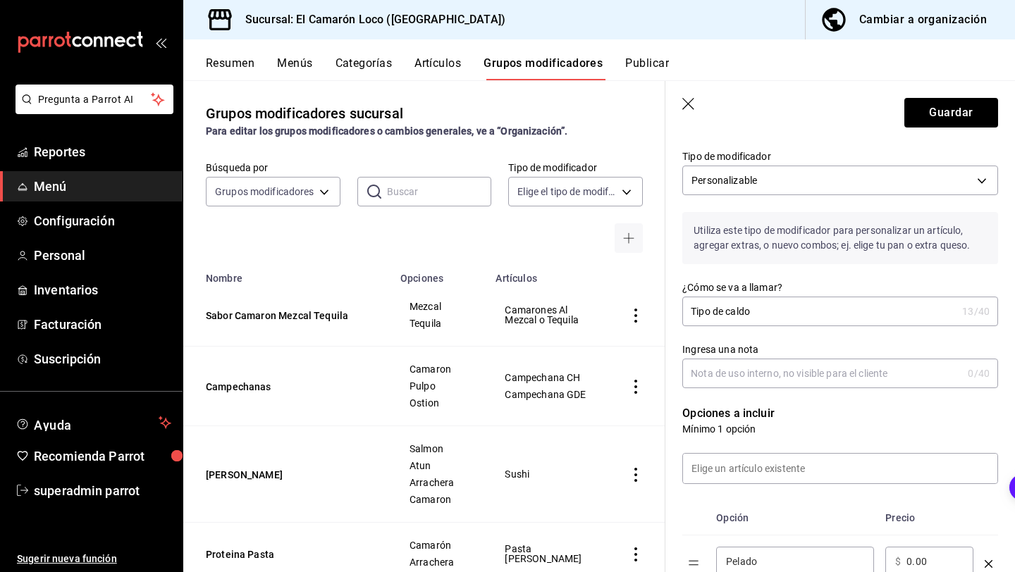
scroll to position [0, 0]
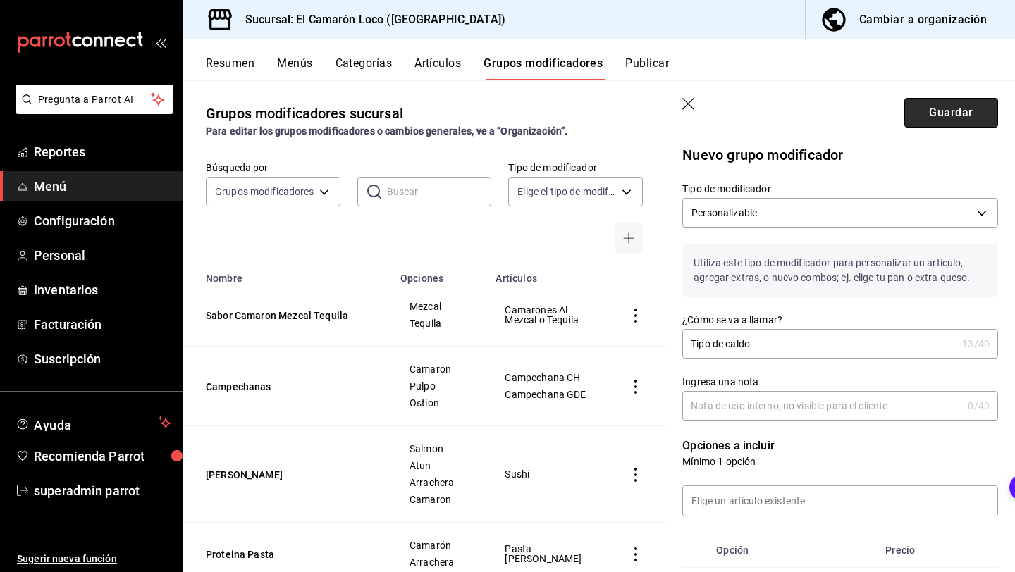
click at [958, 106] on button "Guardar" at bounding box center [951, 113] width 94 height 30
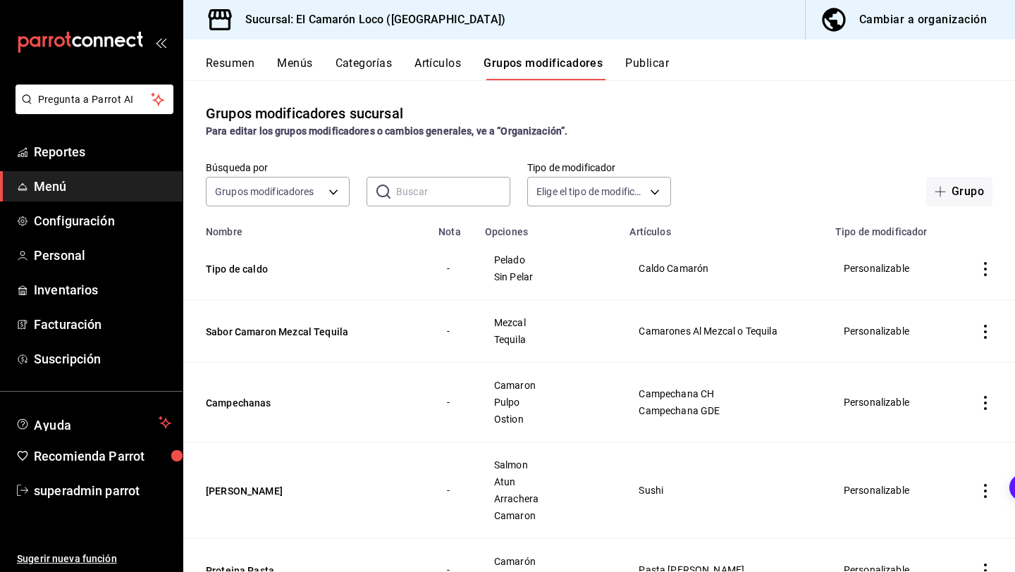
click at [440, 70] on button "Artículos" at bounding box center [437, 68] width 47 height 24
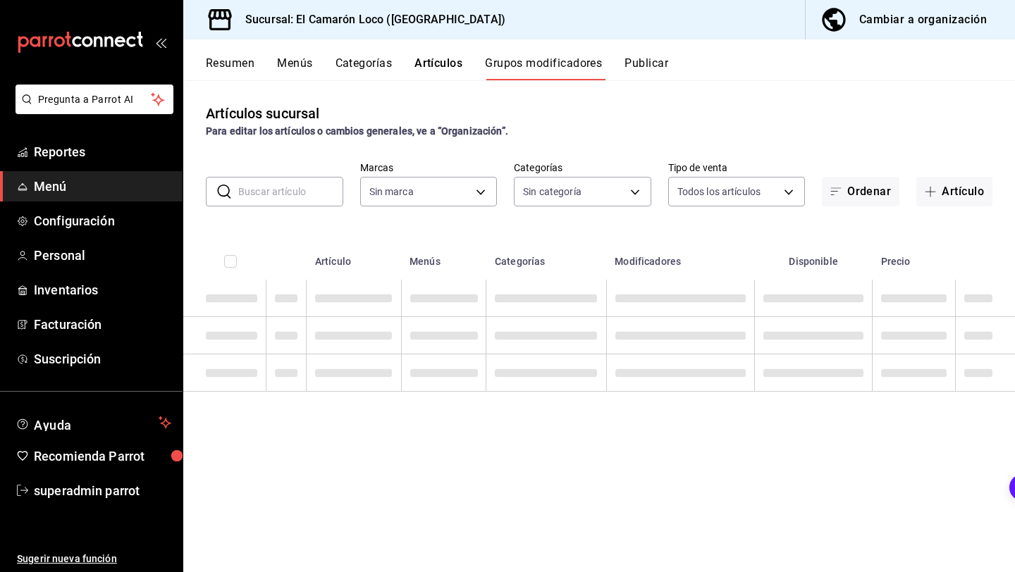
type input "84539b57-ac19-4bc7-993b-d744aa7824cb"
click at [280, 206] on div "Artículos sucursal Para editar los artículos o cambios generales, ve a “Organiz…" at bounding box center [598, 325] width 831 height 491
click at [290, 194] on input "text" at bounding box center [290, 192] width 105 height 28
type input "pasta"
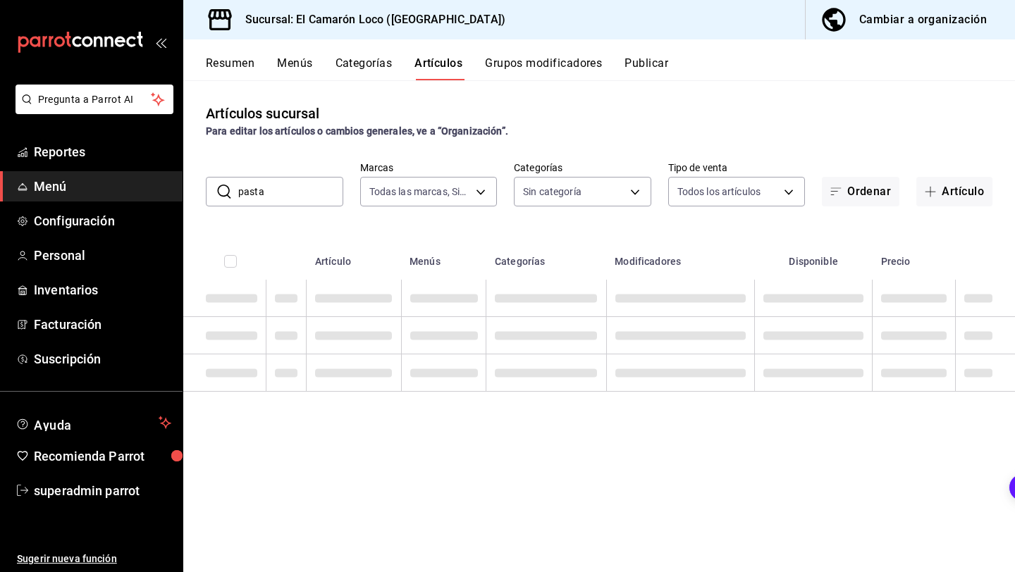
type input "ea94f39e-caae-4c5d-84b4-7c5f6d8744d8,8ad626e9-23f7-4e52-99dc-94a548136757,040de…"
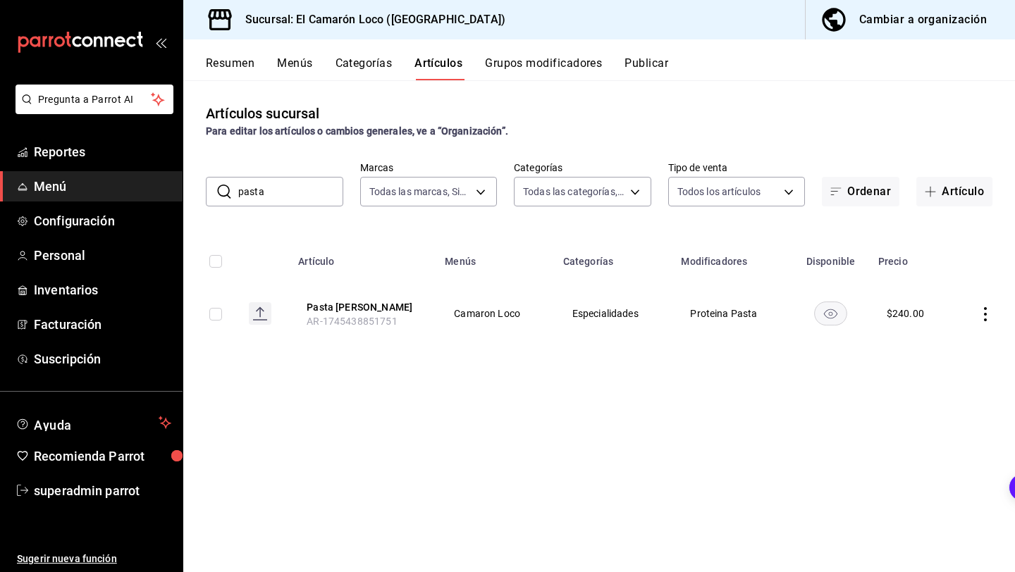
click at [252, 197] on input "pasta" at bounding box center [290, 192] width 105 height 28
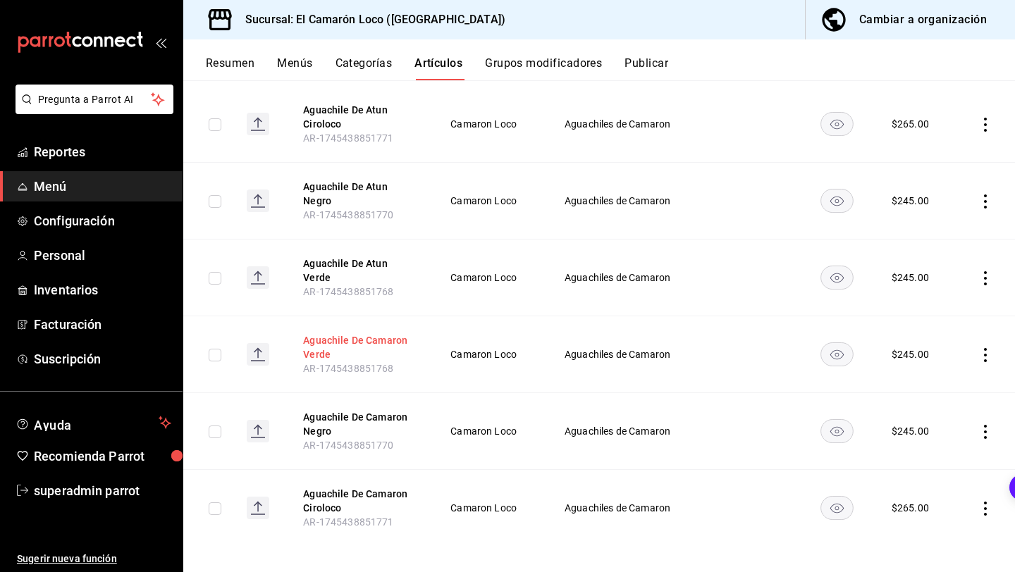
scroll to position [193, 0]
type input "aguachile"
click at [981, 130] on icon "actions" at bounding box center [985, 125] width 14 height 14
click at [929, 212] on span "Eliminar" at bounding box center [942, 214] width 36 height 11
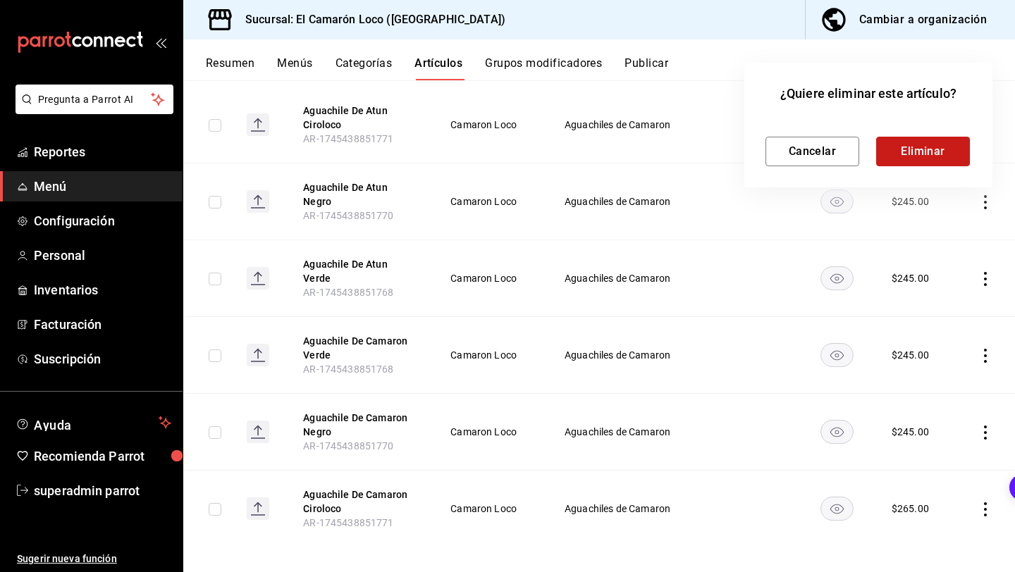
click at [931, 155] on button "Eliminar" at bounding box center [923, 152] width 94 height 30
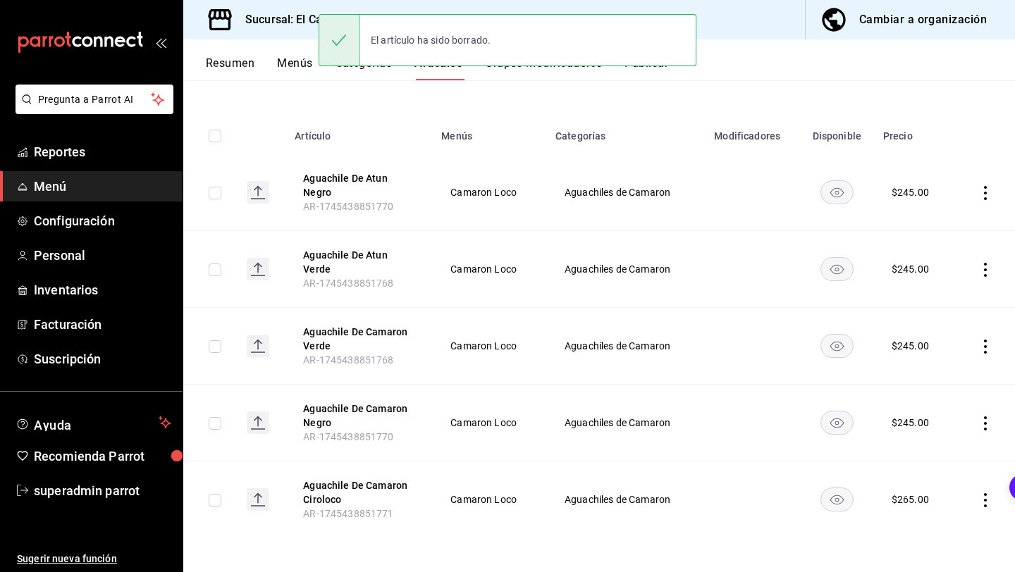
scroll to position [117, 0]
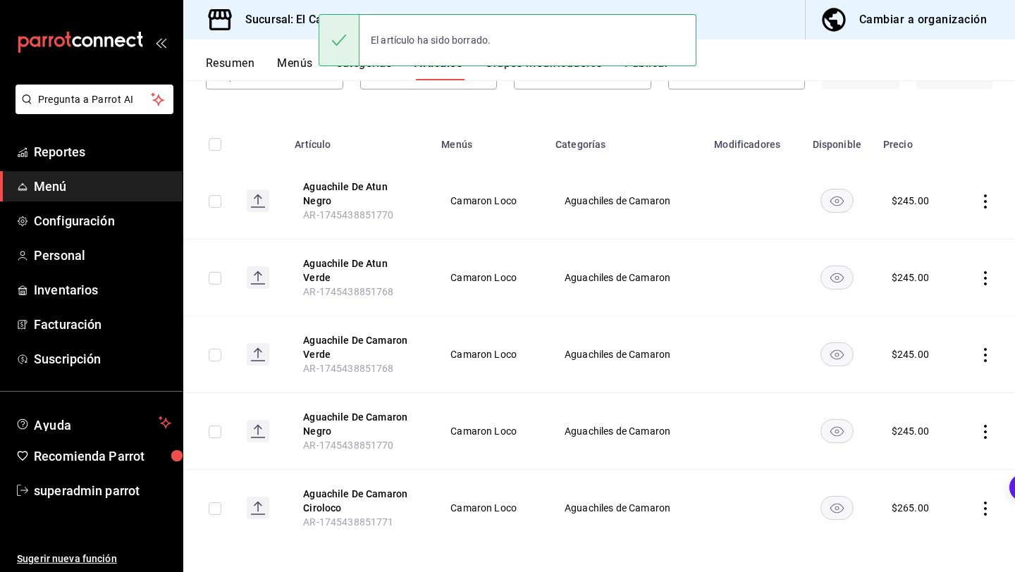
click at [988, 199] on icon "actions" at bounding box center [985, 201] width 14 height 14
click at [926, 287] on span "Eliminar" at bounding box center [942, 290] width 36 height 11
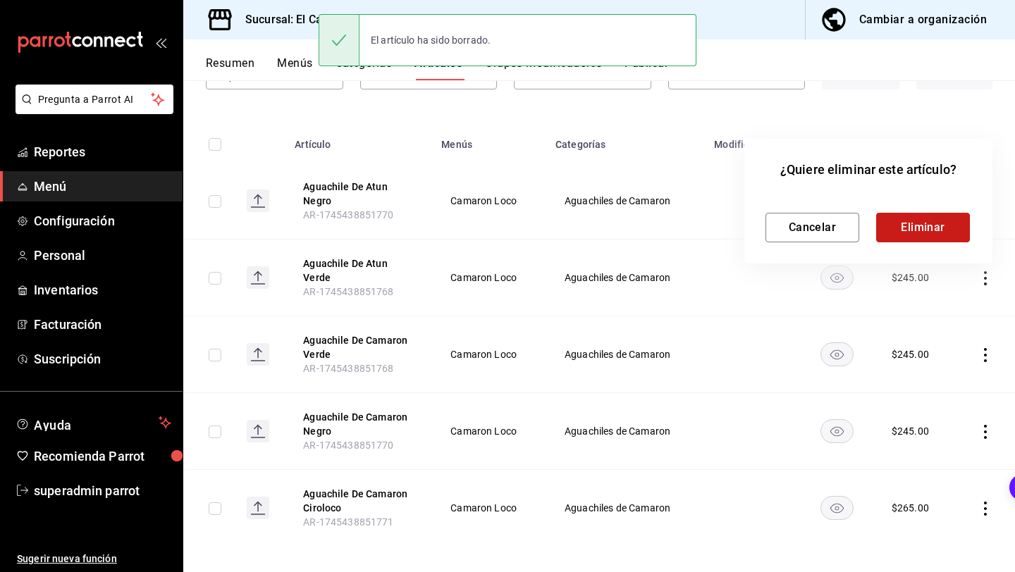
click at [947, 227] on button "Eliminar" at bounding box center [923, 228] width 94 height 30
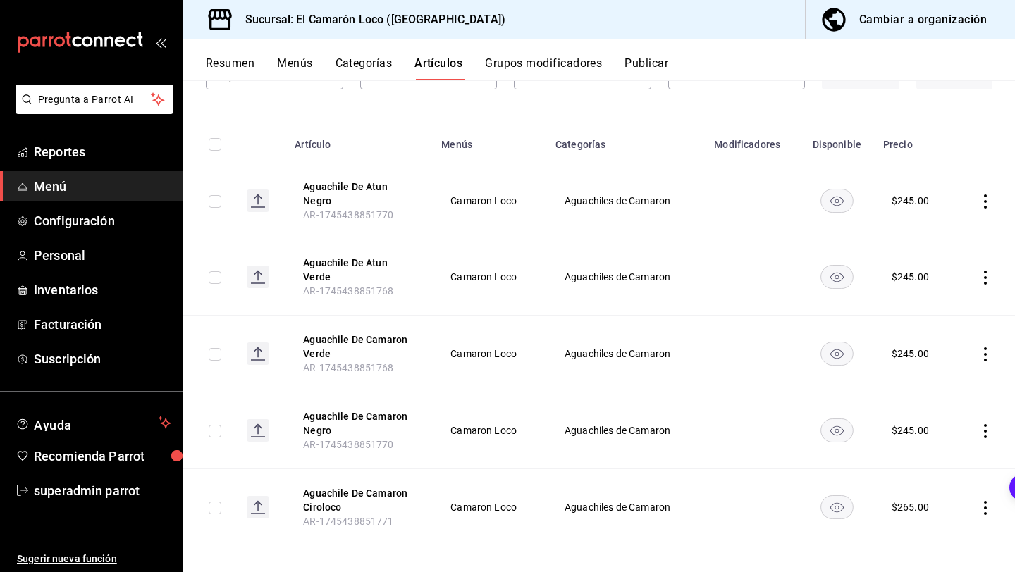
scroll to position [40, 0]
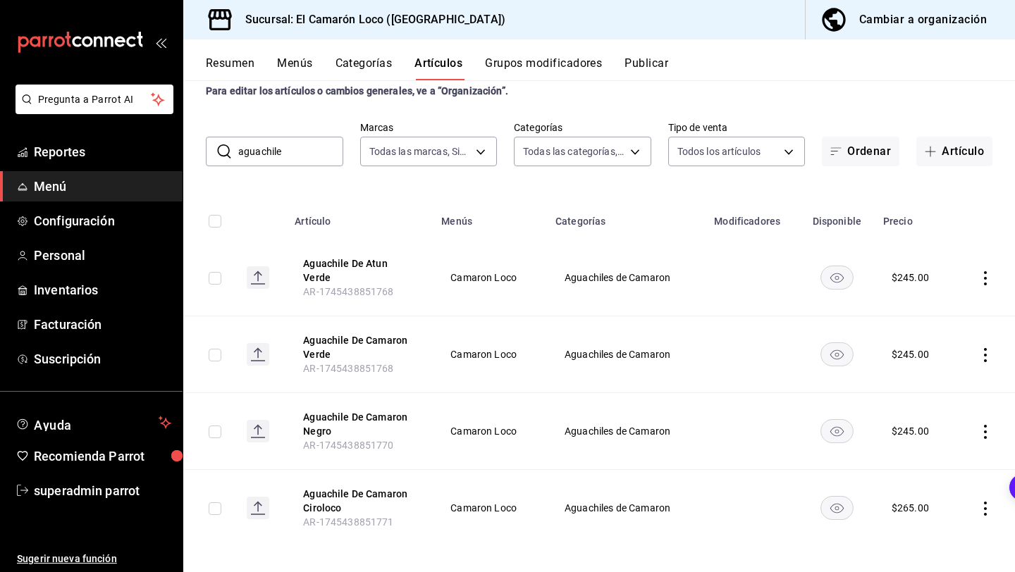
click at [981, 273] on icon "actions" at bounding box center [985, 278] width 14 height 14
click at [909, 361] on icon at bounding box center [906, 364] width 14 height 14
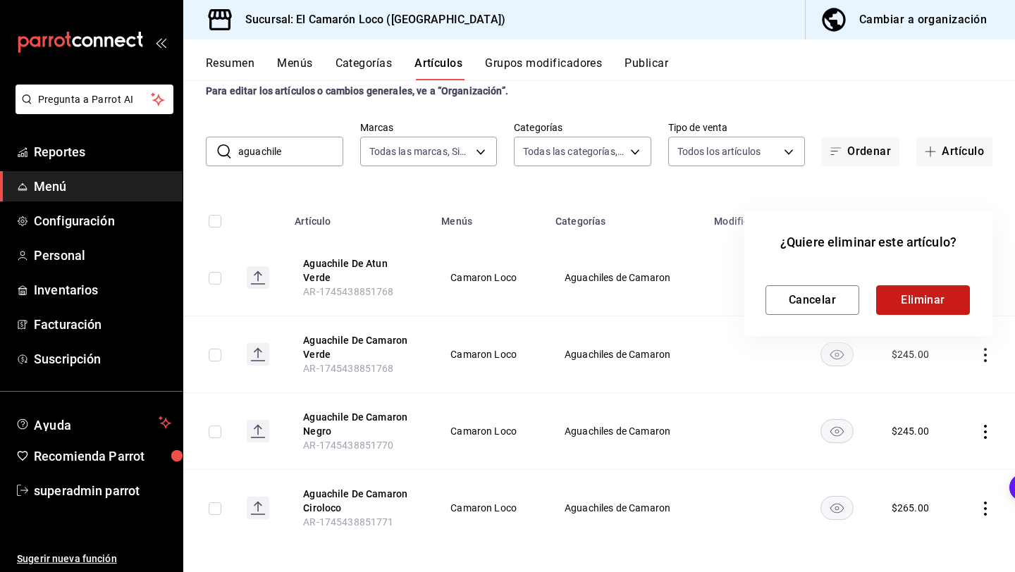
click at [922, 297] on button "Eliminar" at bounding box center [923, 300] width 94 height 30
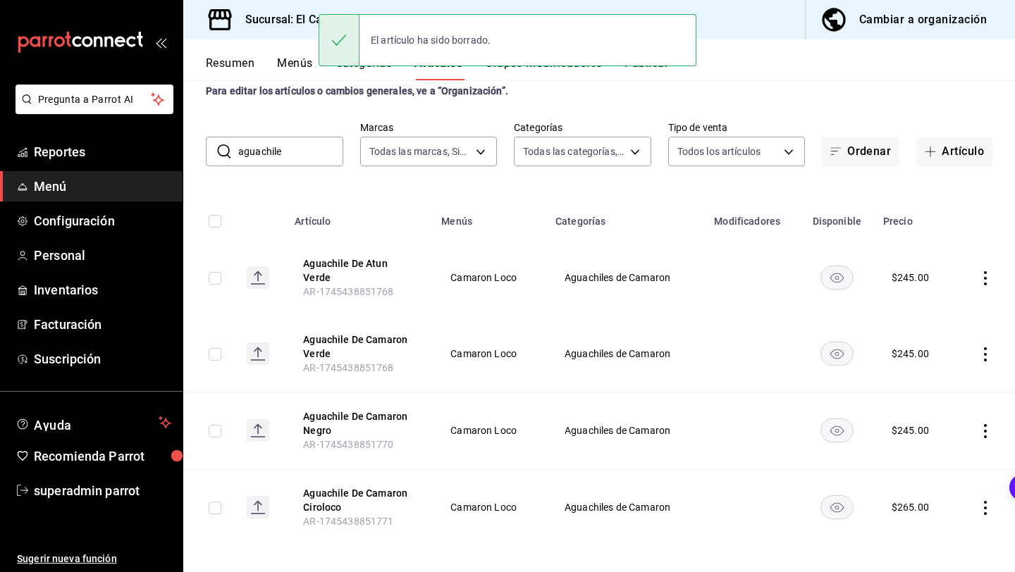
scroll to position [0, 0]
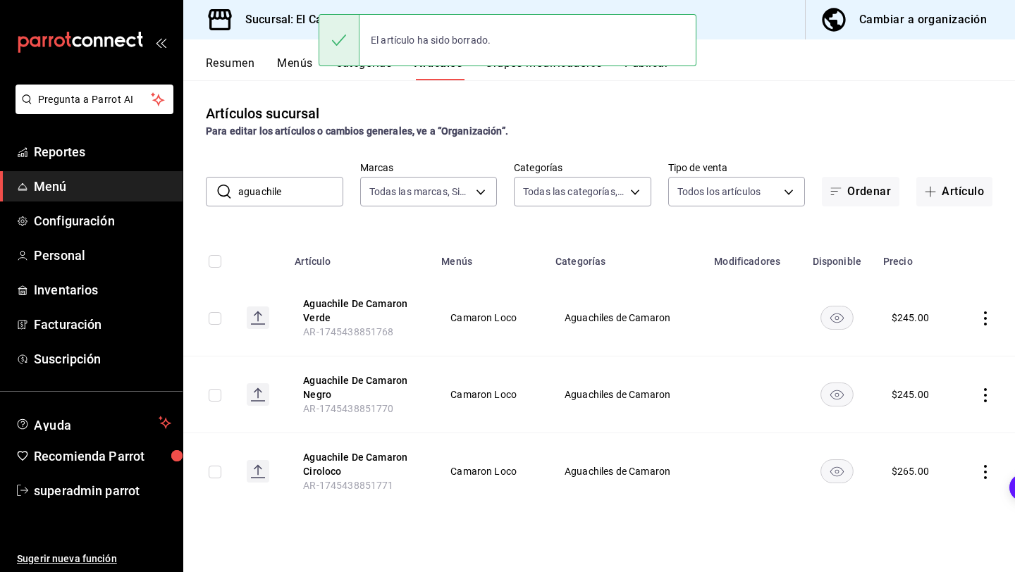
click at [372, 75] on button "Categorías" at bounding box center [363, 68] width 57 height 24
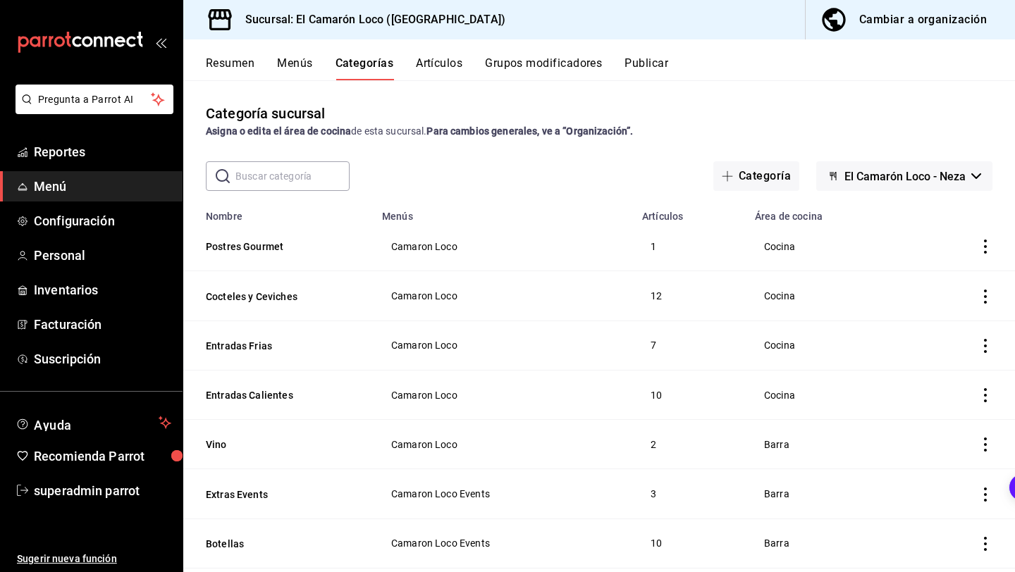
click at [284, 180] on input "text" at bounding box center [292, 176] width 114 height 28
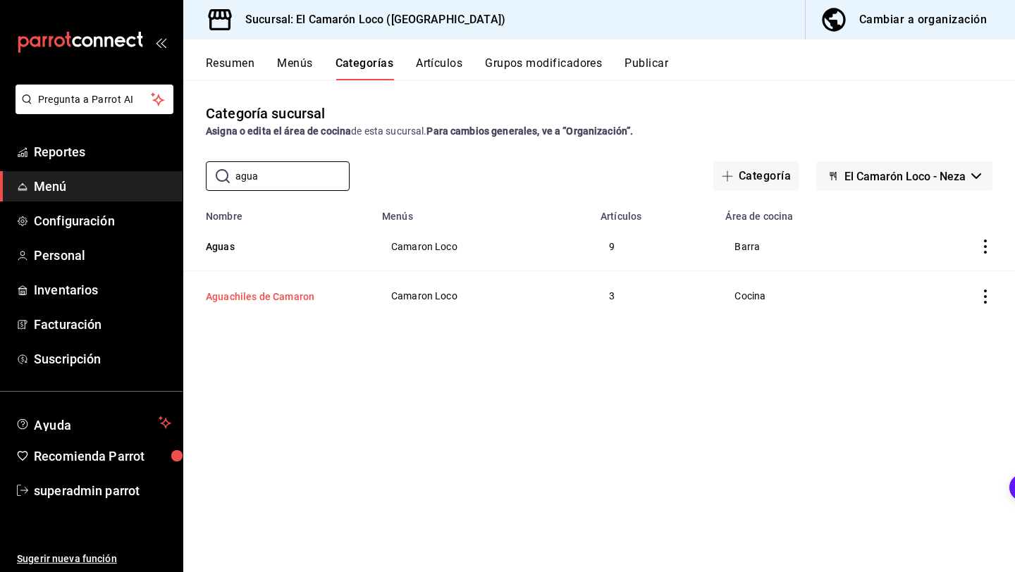
type input "agua"
click at [274, 301] on button "Aguachiles de Camaron" at bounding box center [276, 297] width 141 height 14
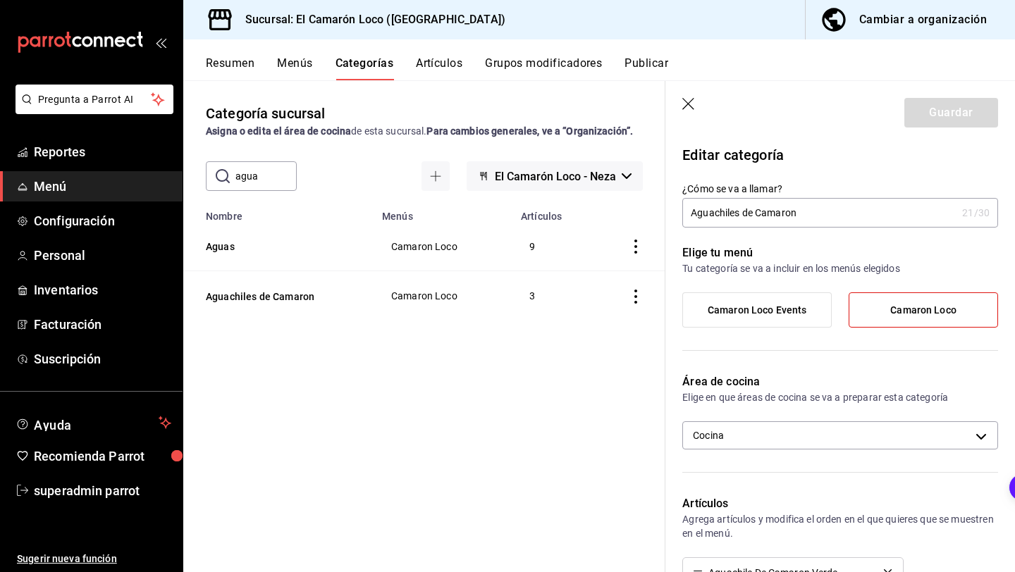
click at [809, 215] on input "Aguachiles de Camaron" at bounding box center [819, 213] width 274 height 28
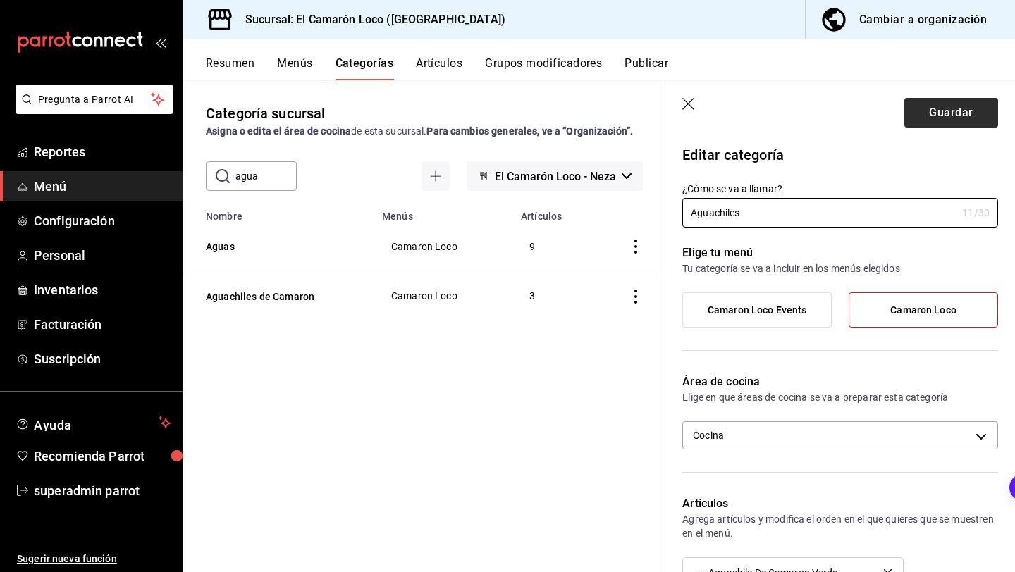
type input "Aguachiles"
click at [971, 112] on button "Guardar" at bounding box center [951, 113] width 94 height 30
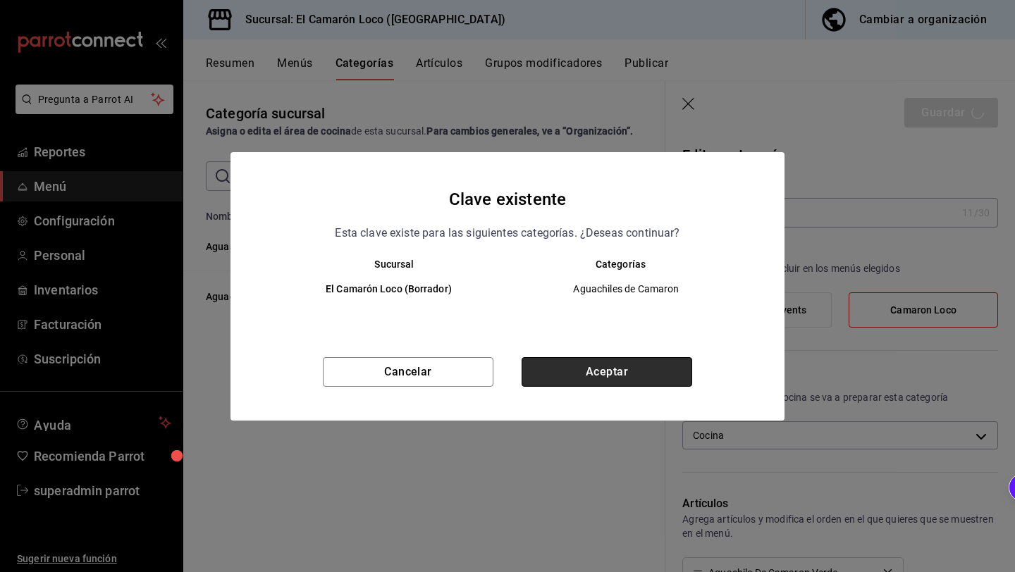
click at [578, 371] on button "Aceptar" at bounding box center [606, 372] width 171 height 30
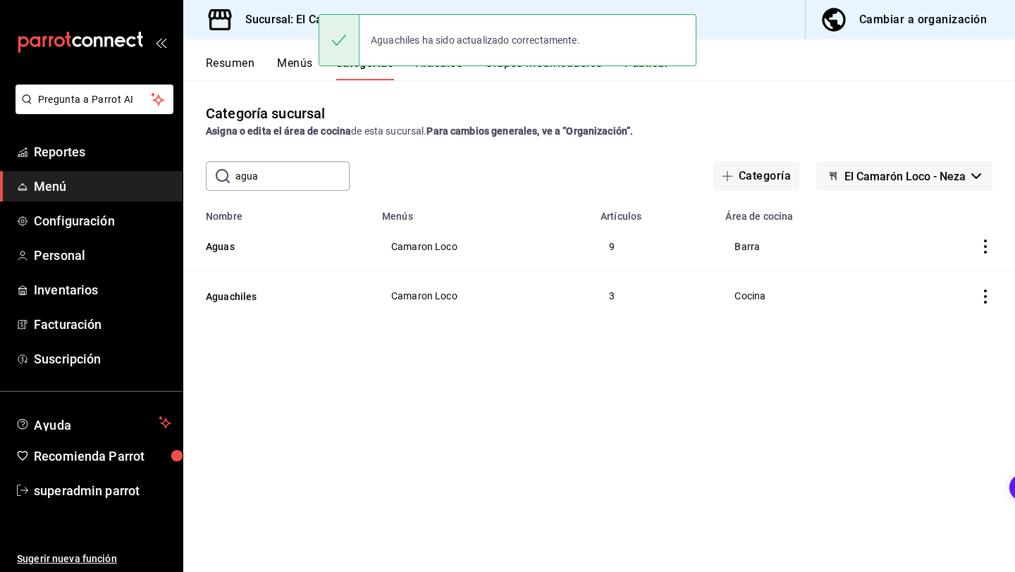
click at [431, 76] on button "Artículos" at bounding box center [439, 68] width 47 height 24
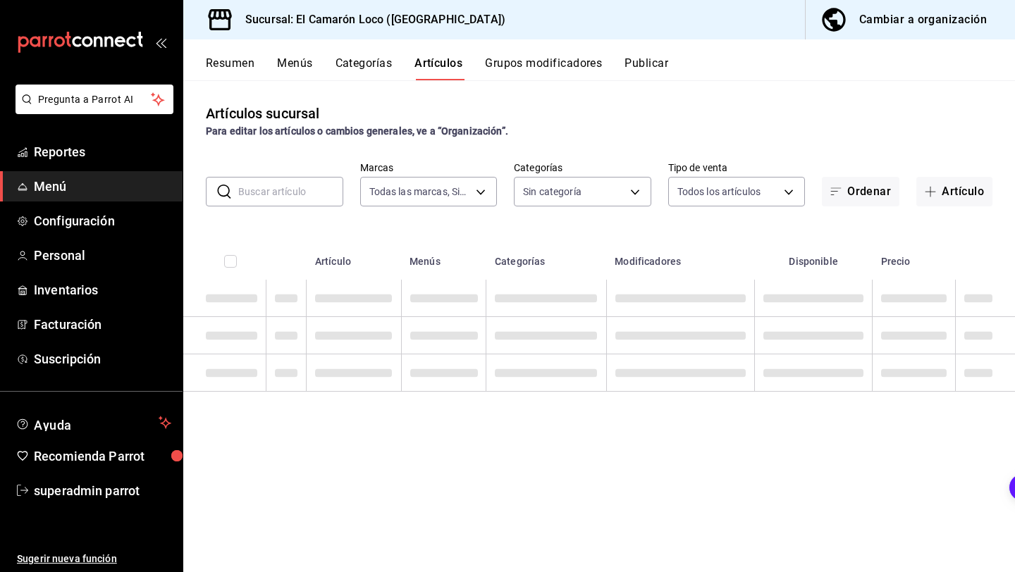
type input "84539b57-ac19-4bc7-993b-d744aa7824cb"
click at [555, 63] on button "Grupos modificadores" at bounding box center [543, 68] width 117 height 24
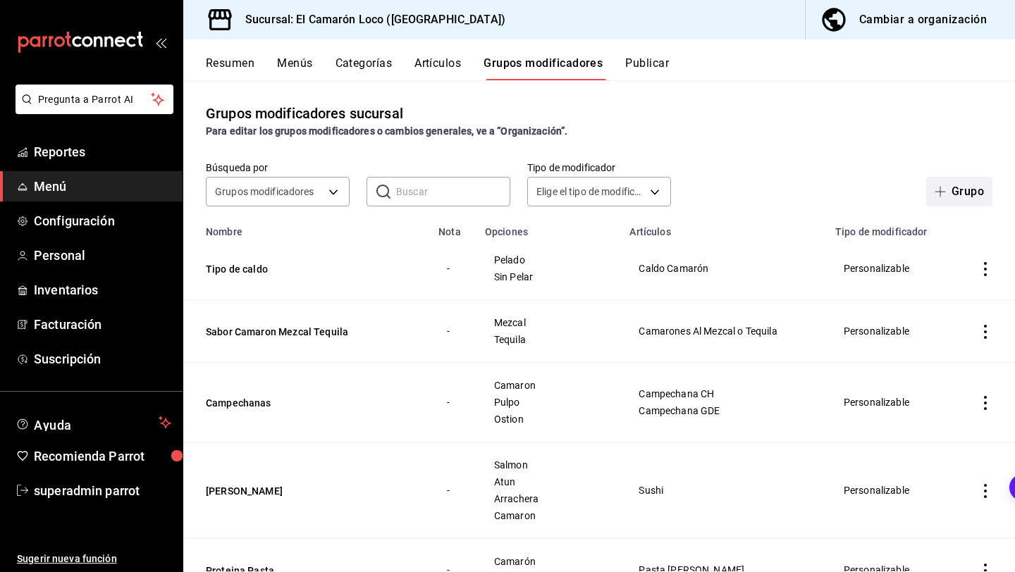
click at [960, 199] on button "Grupo" at bounding box center [959, 192] width 66 height 30
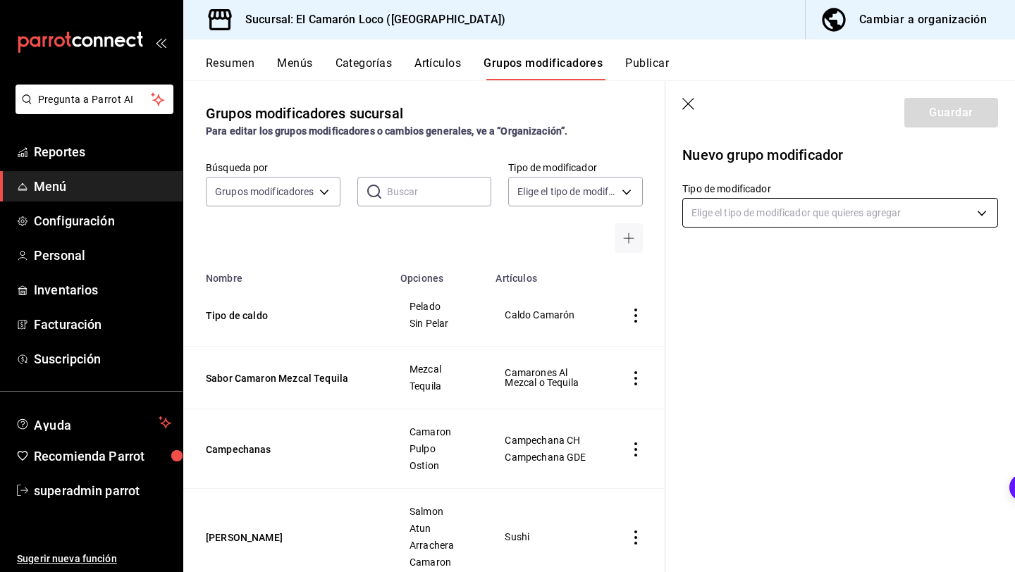
click at [848, 217] on body "Pregunta a Parrot AI Reportes Menú Configuración Personal Inventarios Facturaci…" at bounding box center [507, 286] width 1015 height 572
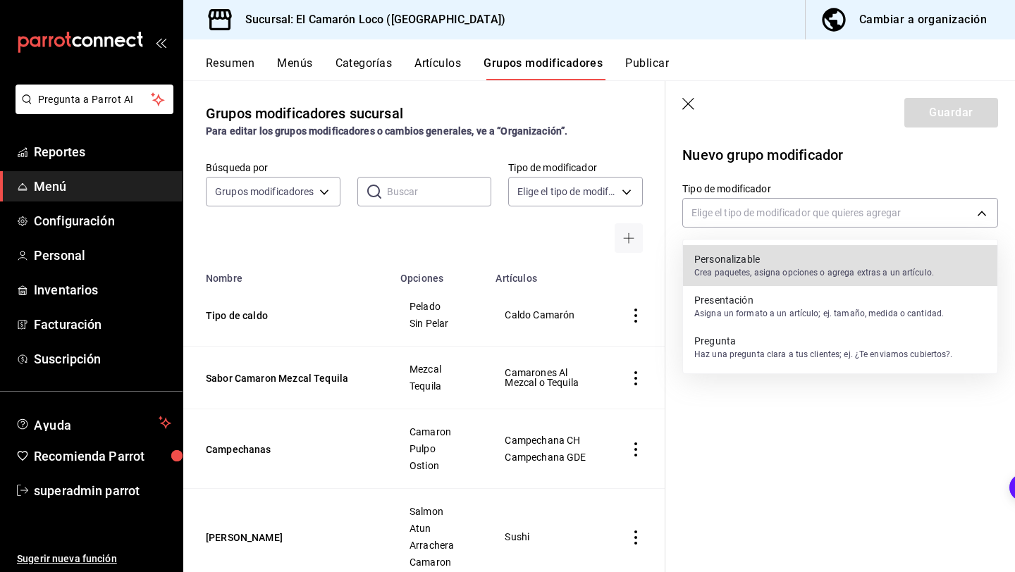
click at [842, 255] on p "Personalizable" at bounding box center [814, 259] width 240 height 14
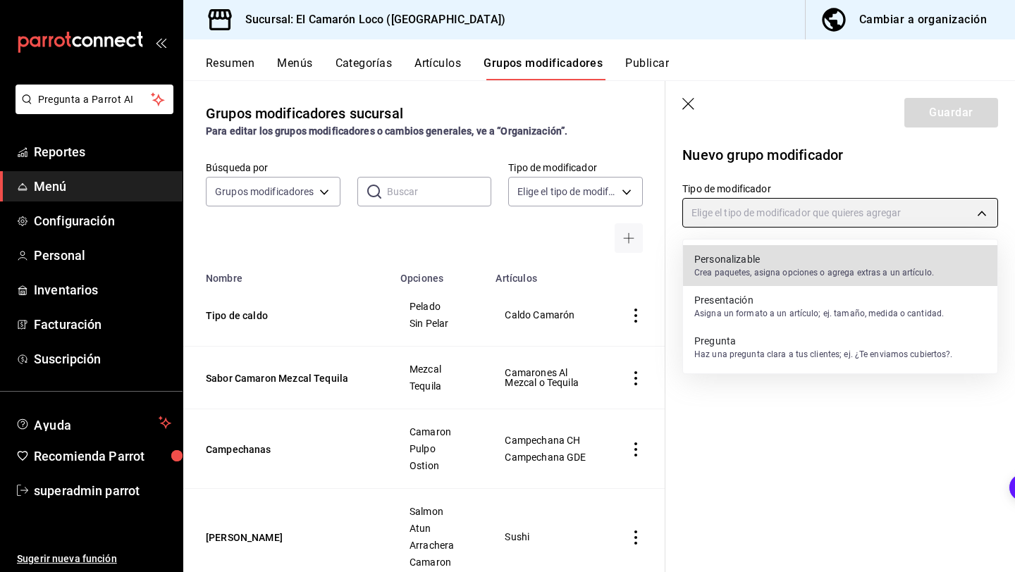
type input "CUSTOMIZABLE"
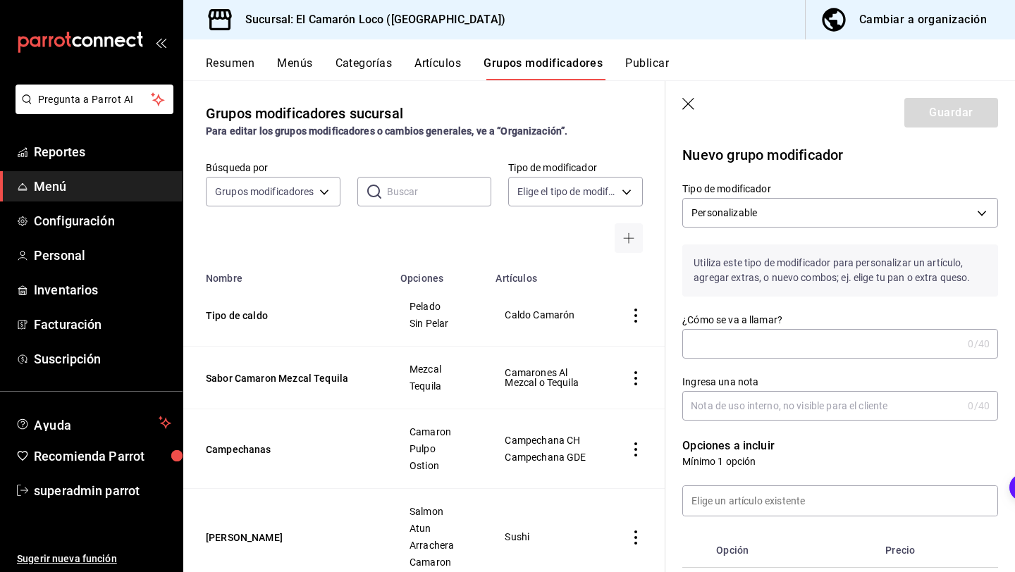
click at [793, 335] on input "¿Cómo se va a llamar?" at bounding box center [822, 344] width 280 height 28
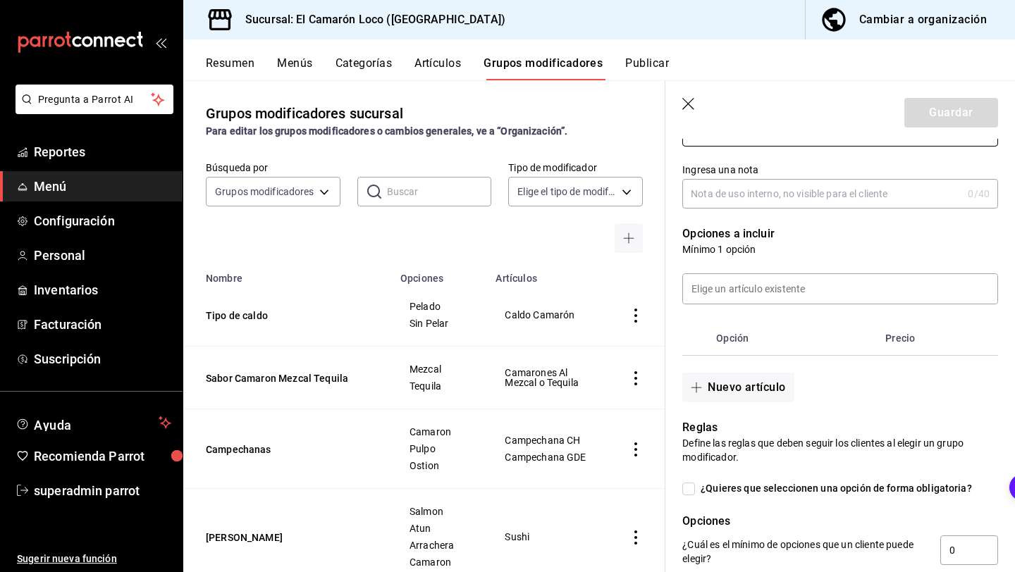
scroll to position [321, 0]
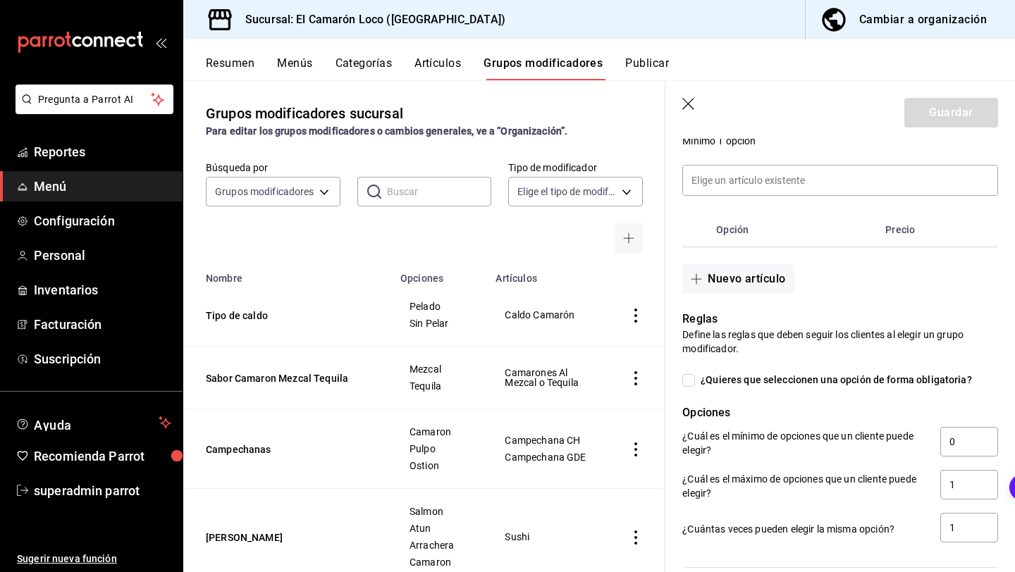
type input "Tipo de Aguachile"
click at [686, 380] on input "¿Quieres que seleccionen una opción de forma obligatoria?" at bounding box center [688, 380] width 13 height 13
checkbox input "true"
type input "1"
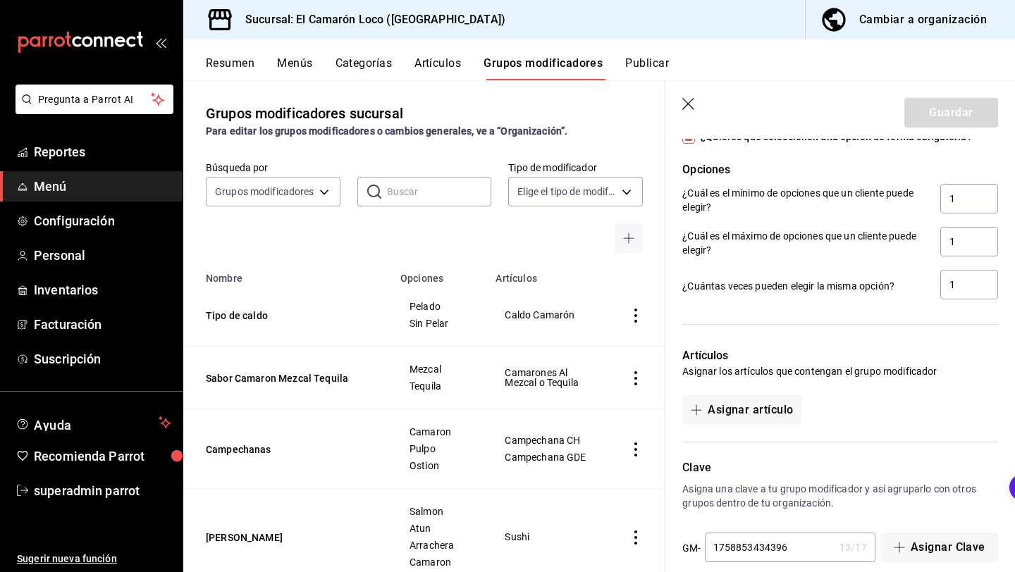
scroll to position [583, 0]
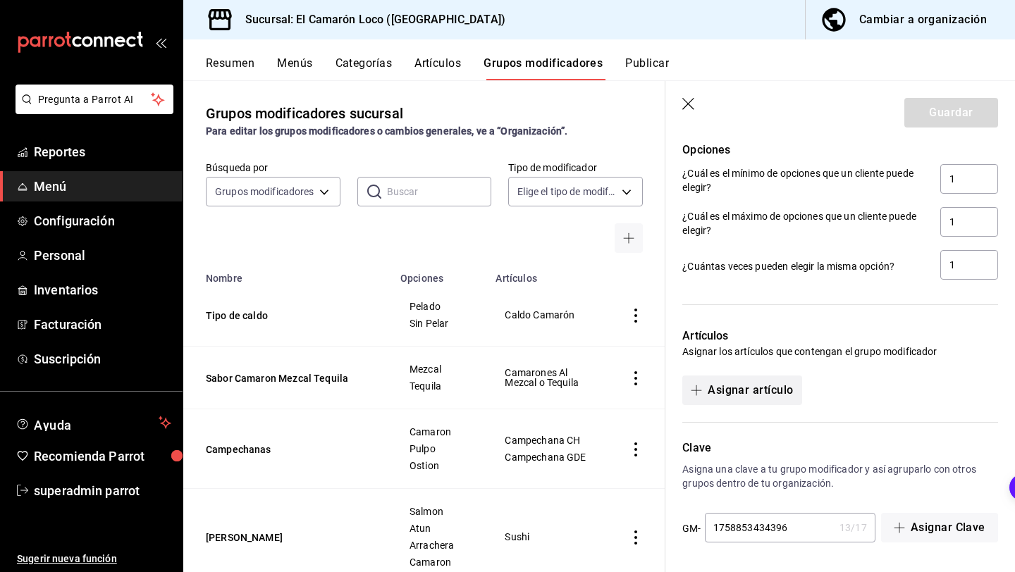
click at [762, 390] on button "Asignar artículo" at bounding box center [741, 391] width 119 height 30
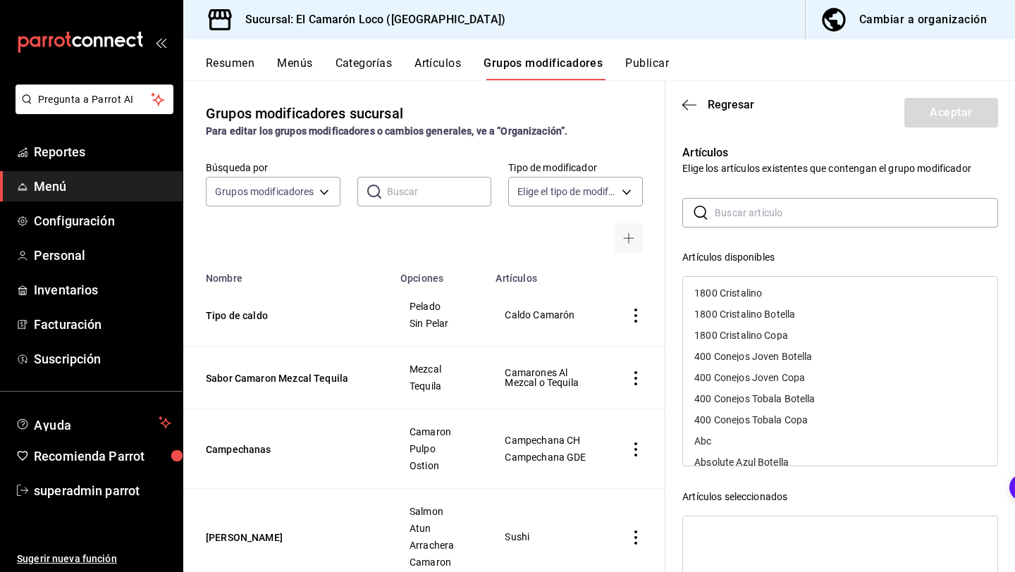
click at [832, 211] on input "text" at bounding box center [855, 213] width 283 height 28
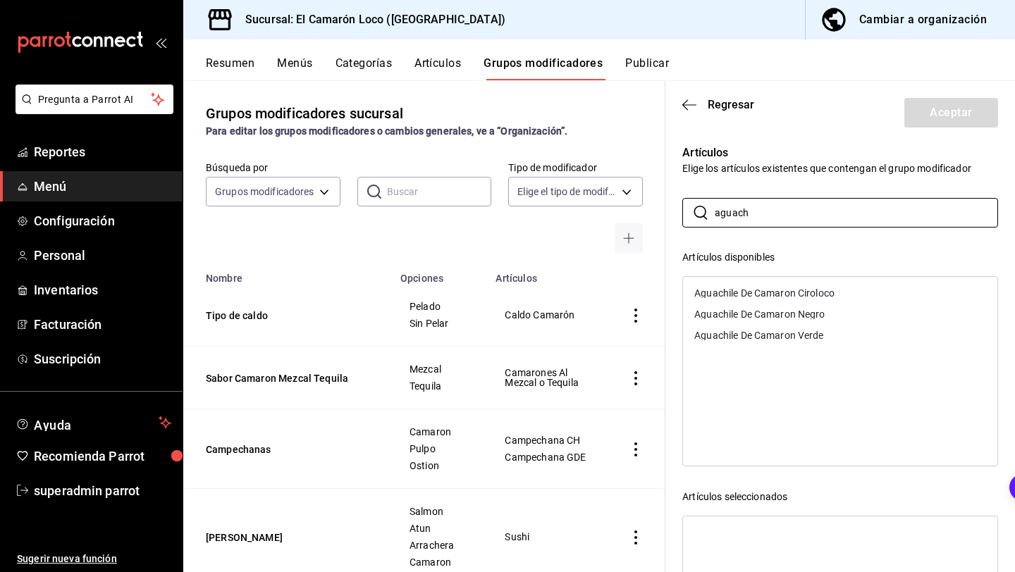
type input "aguach"
click at [824, 292] on div "Aguachile De Camaron Ciroloco" at bounding box center [764, 293] width 140 height 10
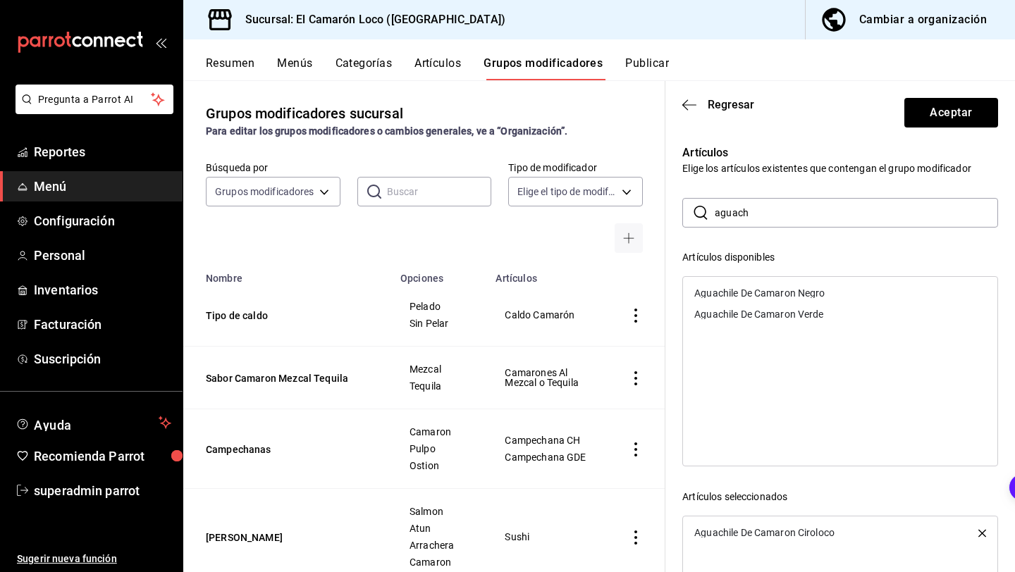
click at [817, 302] on div "Aguachile De Camaron Negro" at bounding box center [840, 293] width 314 height 21
click at [817, 302] on div "Aguachile De Camaron Verde" at bounding box center [840, 293] width 314 height 21
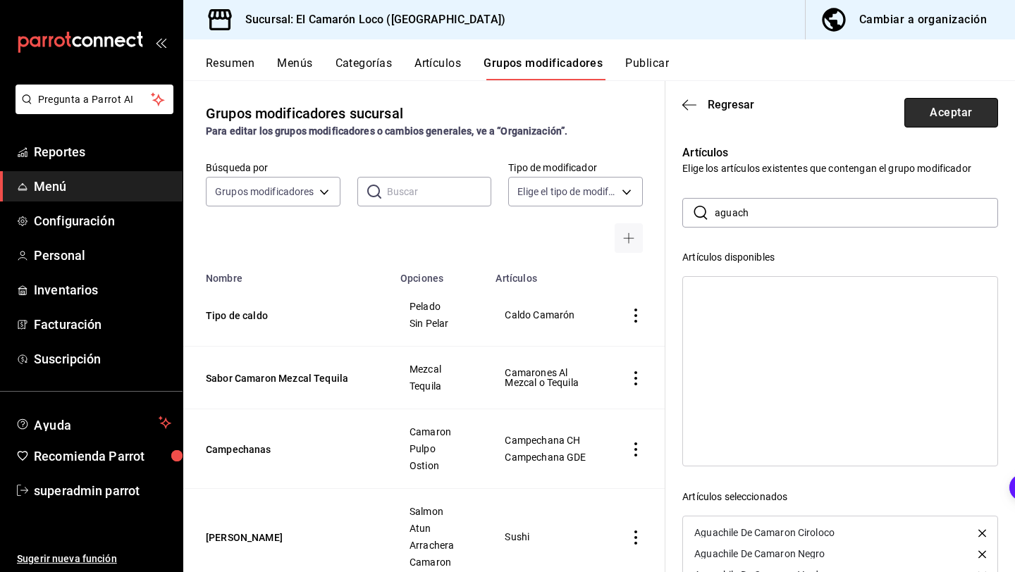
click at [950, 113] on button "Aceptar" at bounding box center [951, 113] width 94 height 30
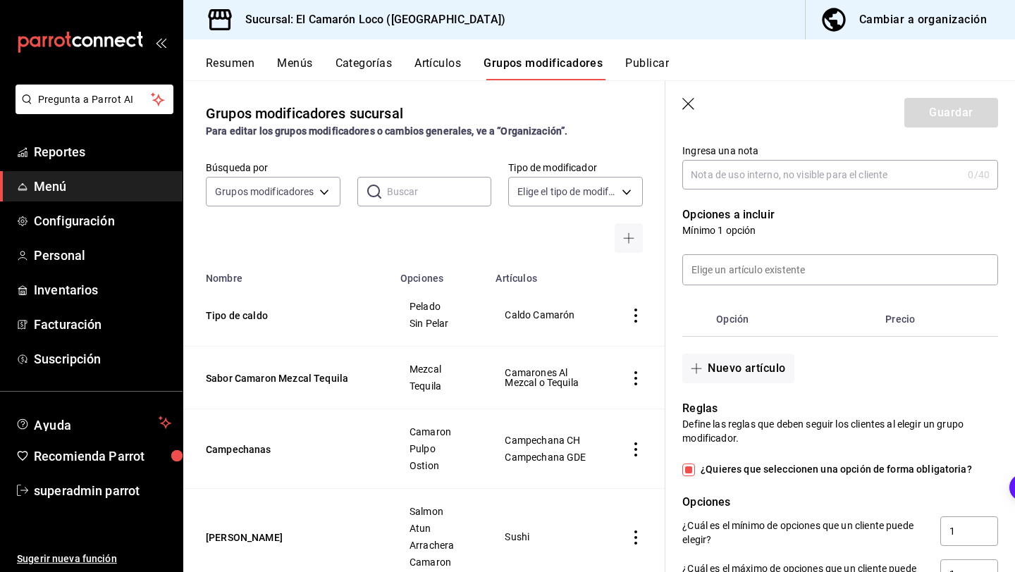
scroll to position [217, 0]
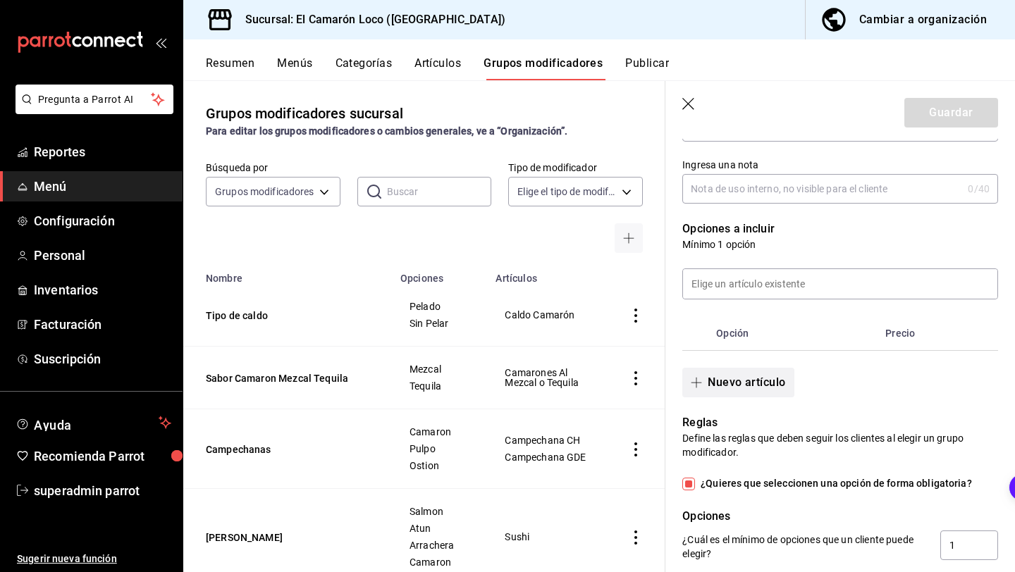
click at [732, 384] on button "Nuevo artículo" at bounding box center [737, 383] width 111 height 30
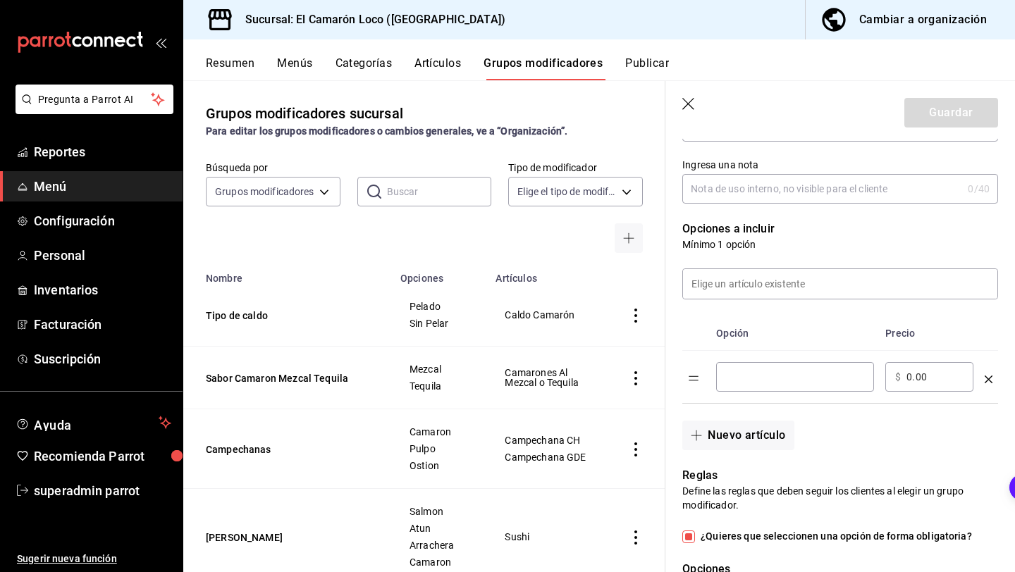
click at [759, 383] on input "optionsTable" at bounding box center [795, 377] width 138 height 14
type input "Camaron"
click at [777, 439] on button "Nuevo artículo" at bounding box center [737, 436] width 111 height 30
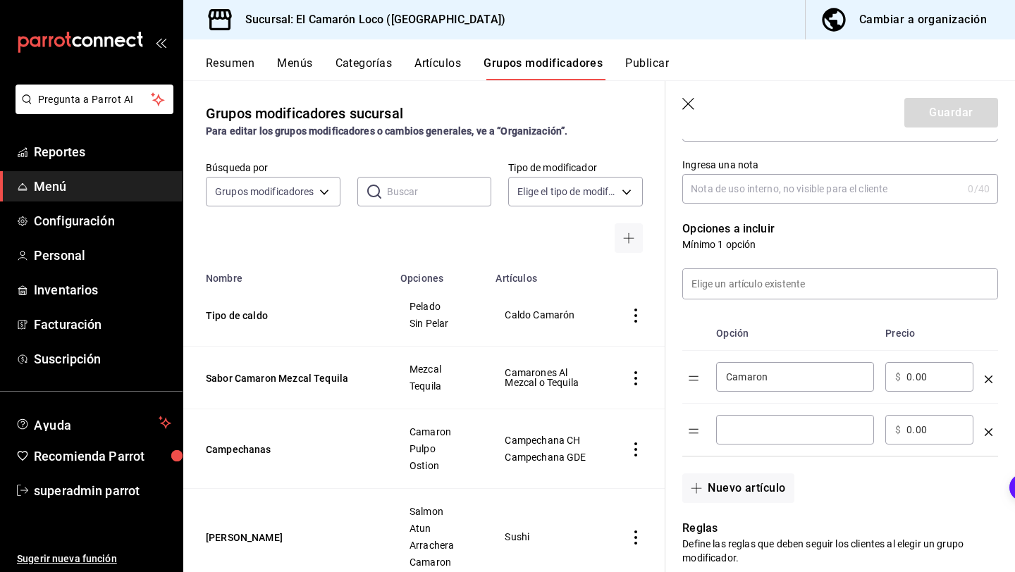
click at [787, 426] on input "optionsTable" at bounding box center [795, 430] width 138 height 14
type input "Atun"
click at [951, 105] on button "Guardar" at bounding box center [951, 113] width 94 height 30
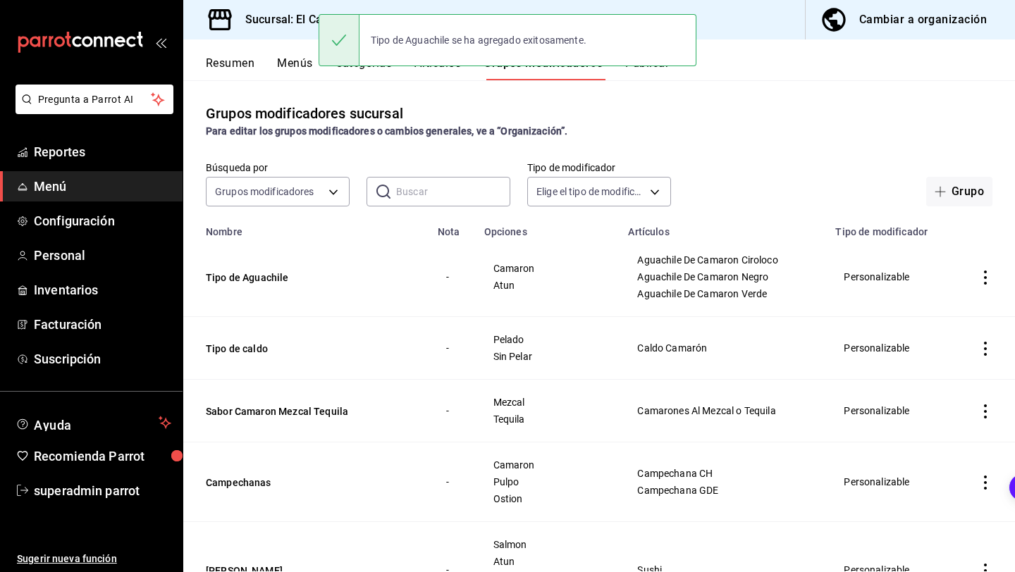
click at [435, 70] on button "Artículos" at bounding box center [437, 68] width 47 height 24
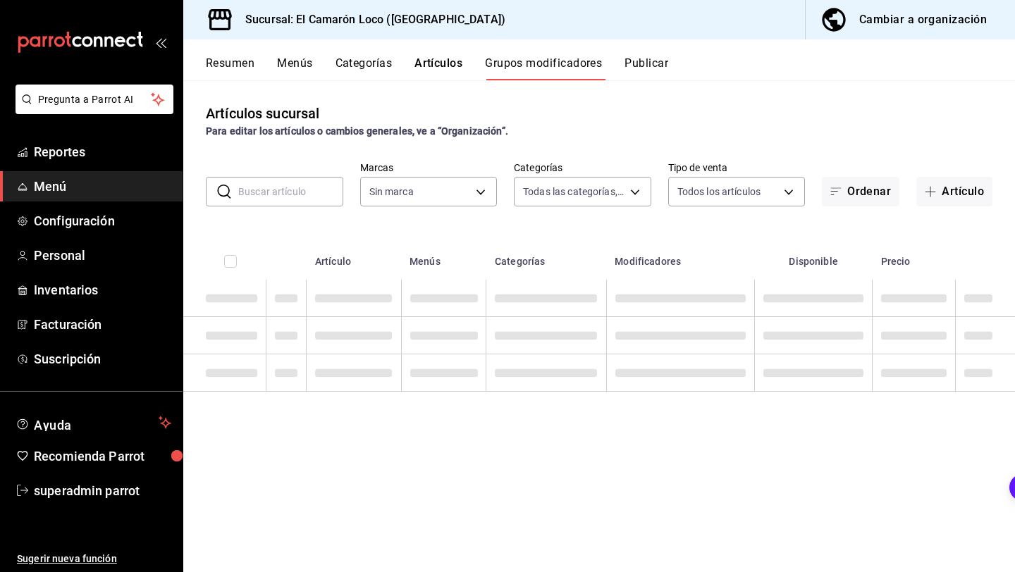
type input "84539b57-ac19-4bc7-993b-d744aa7824cb"
click at [323, 194] on input "text" at bounding box center [290, 192] width 105 height 28
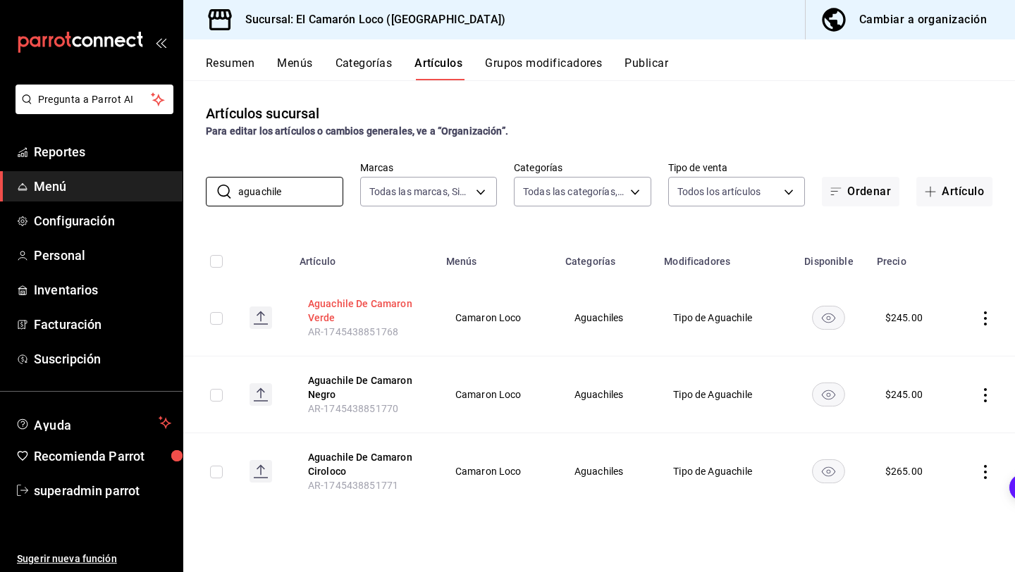
type input "aguachile"
click at [318, 317] on button "Aguachile De Camaron Verde" at bounding box center [364, 311] width 113 height 28
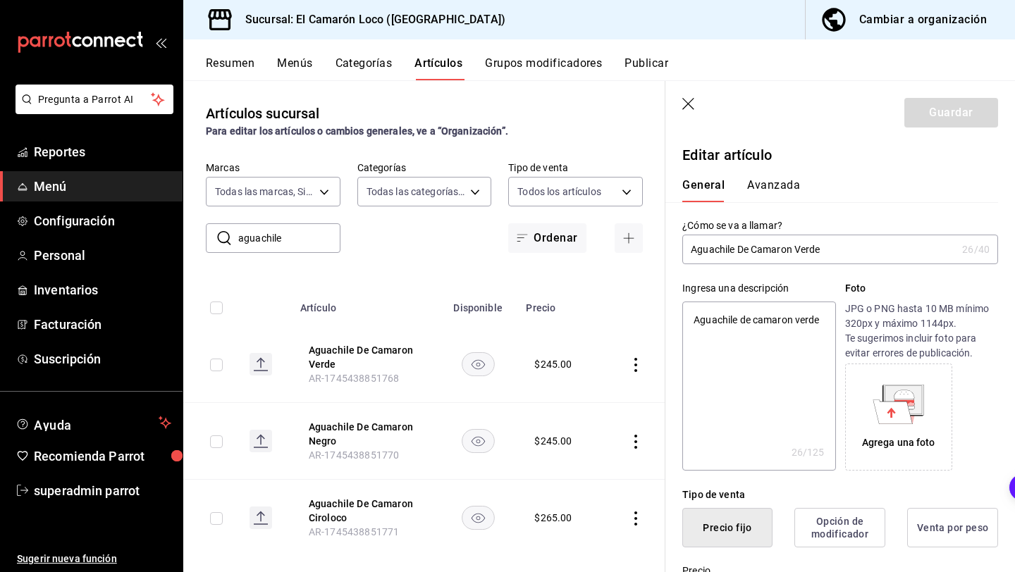
click at [791, 250] on input "Aguachile De Camaron Verde" at bounding box center [819, 249] width 274 height 28
type input "Aguachile De Camaro Verde"
type textarea "x"
type input "Aguachile De Camar Verde"
type textarea "x"
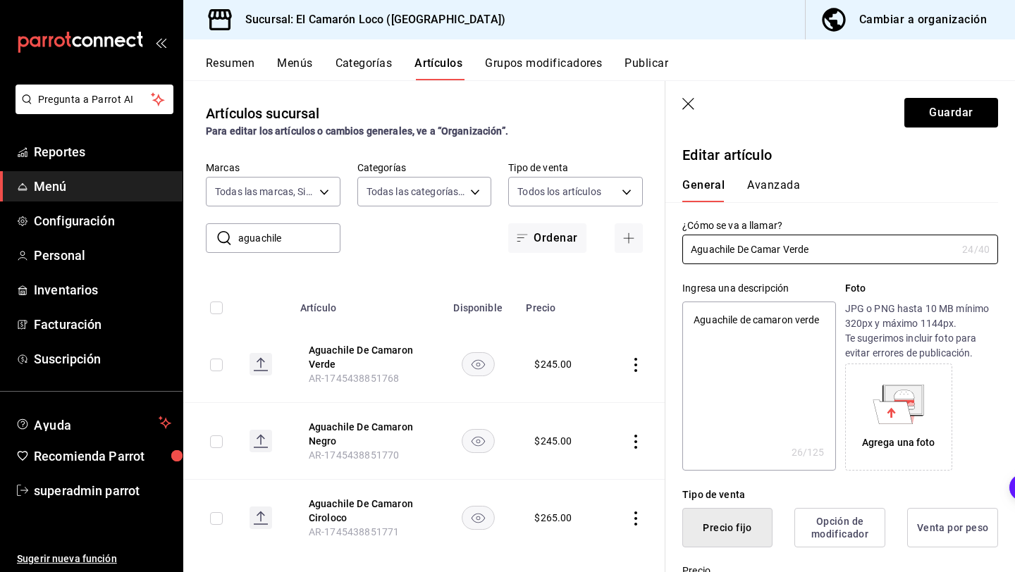
type input "Aguachile De Cama Verde"
type textarea "x"
type input "Aguachile De Cam Verde"
type textarea "x"
type input "Aguachile De Ca Verde"
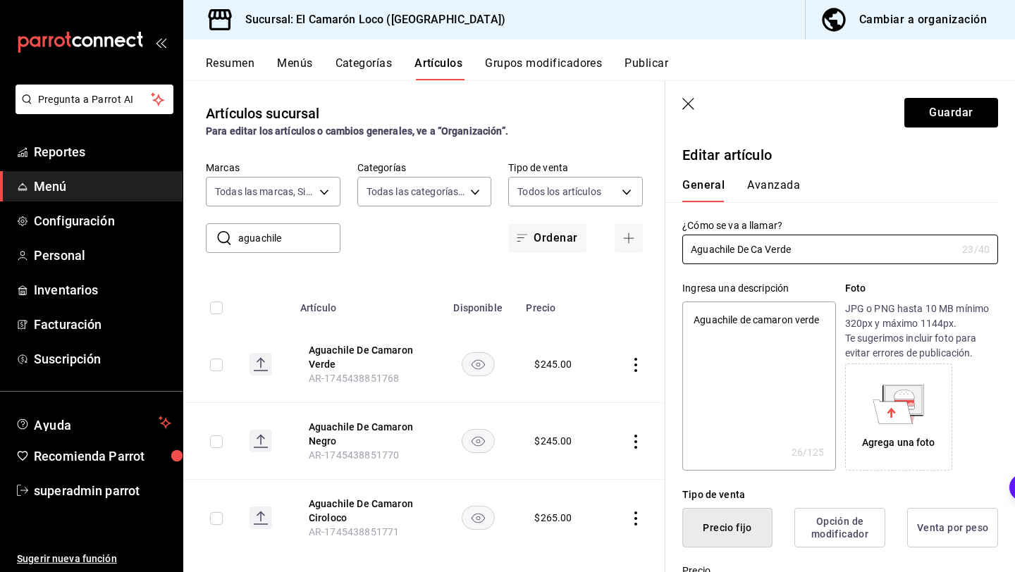
type textarea "x"
type input "Aguachile De C Verde"
type textarea "x"
type input "Aguachile De Verde"
type textarea "x"
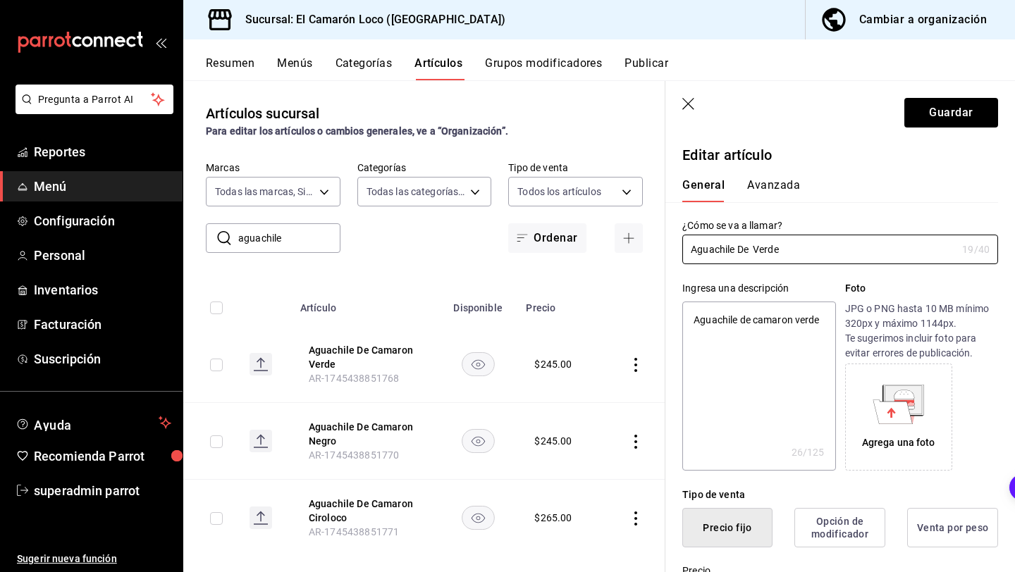
type input "Aguachile De Verde"
type textarea "x"
type input "Aguachile D Verde"
type textarea "x"
type input "Aguachile Verde"
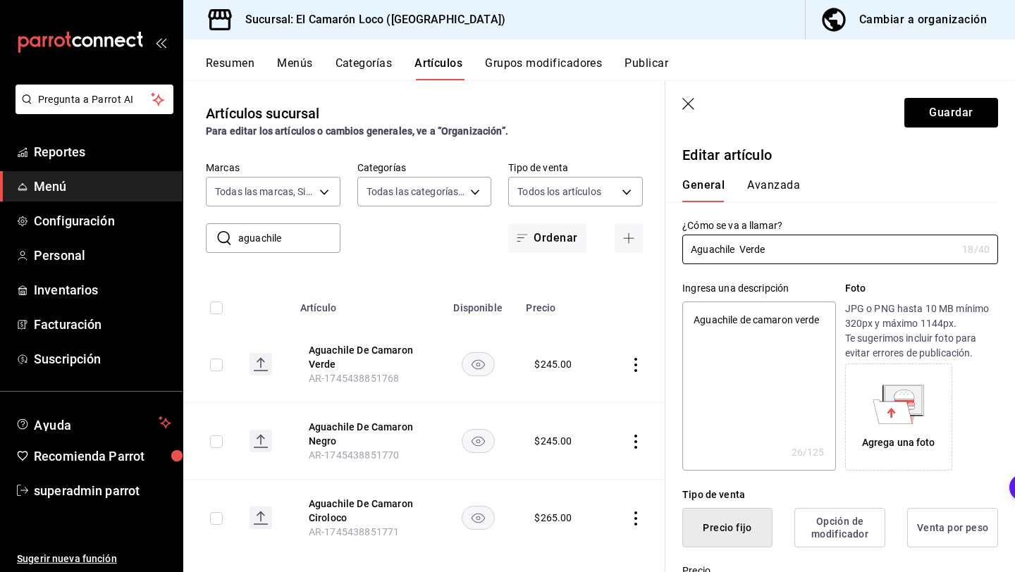
type textarea "x"
type input "Aguachile Verde"
type textarea "x"
type input "Aguachile Verde"
click at [958, 126] on button "Guardar" at bounding box center [951, 113] width 94 height 30
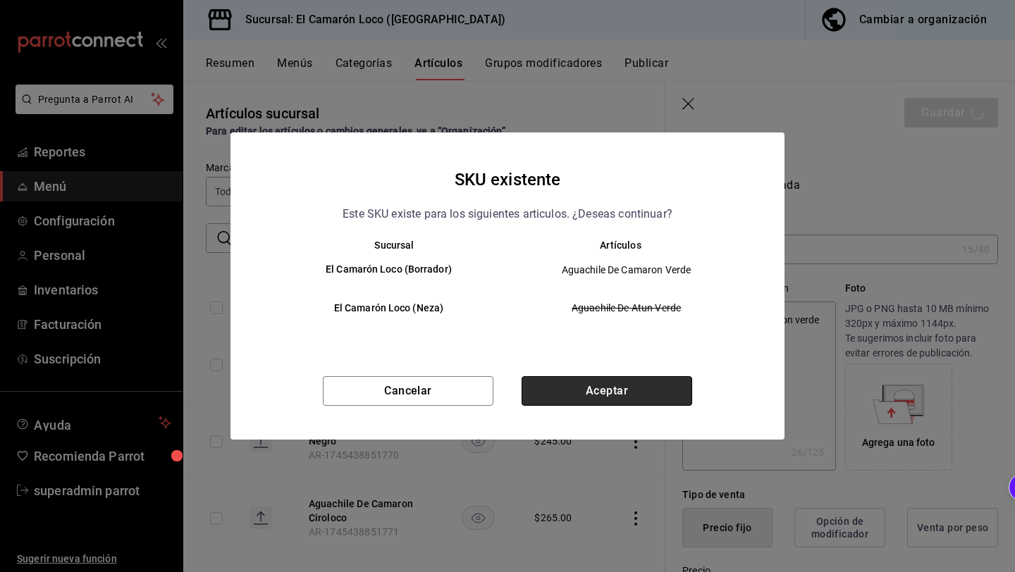
click at [562, 384] on button "Aceptar" at bounding box center [606, 391] width 171 height 30
type textarea "x"
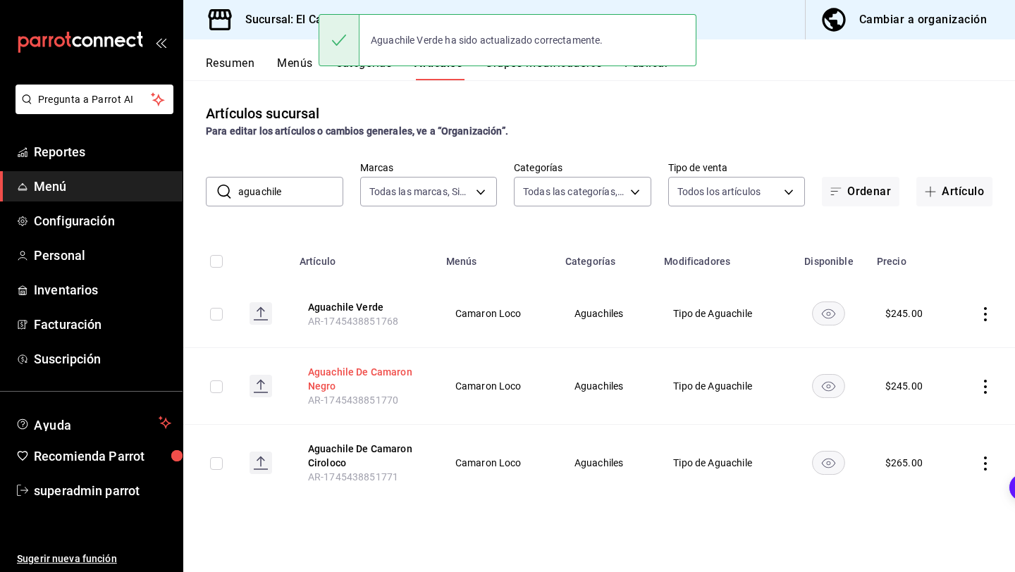
click at [354, 375] on button "Aguachile De Camaron Negro" at bounding box center [364, 379] width 113 height 28
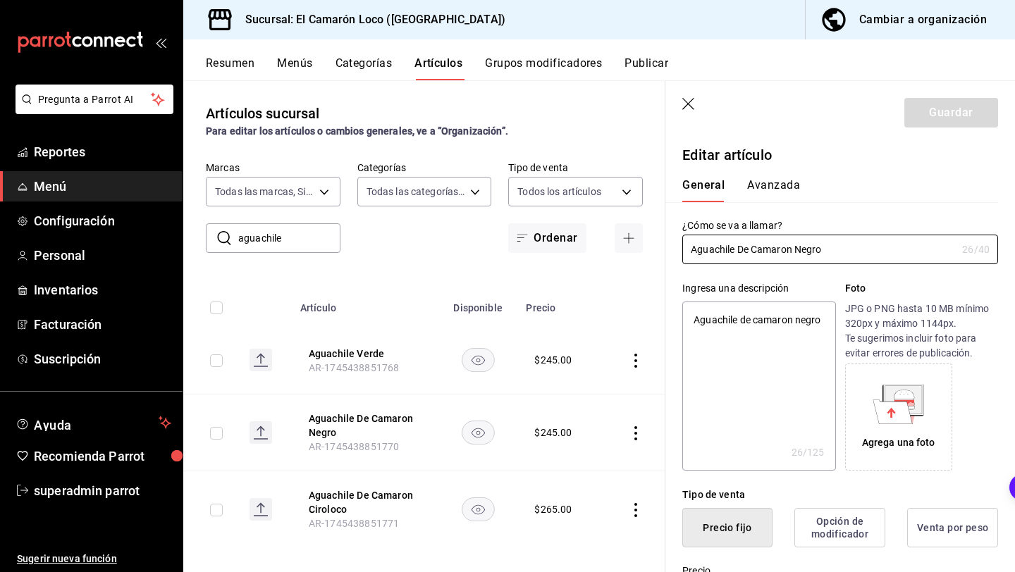
type textarea "x"
type input "$245.00"
type textarea "x"
drag, startPoint x: 795, startPoint y: 247, endPoint x: 738, endPoint y: 249, distance: 57.1
click at [738, 249] on input "Aguachile De Camaron Negro" at bounding box center [819, 249] width 274 height 28
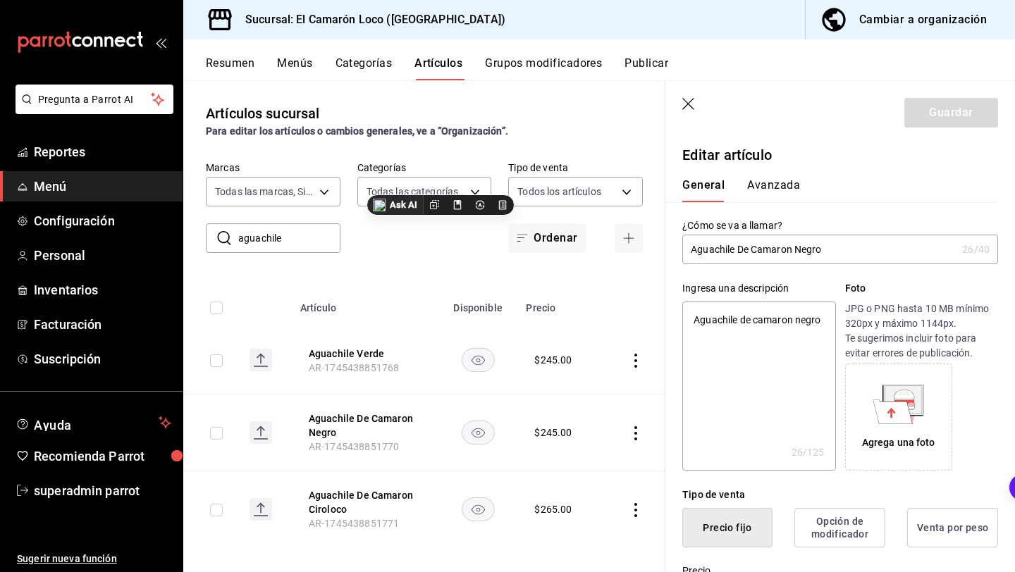
type input "Aguachile Negro"
type textarea "x"
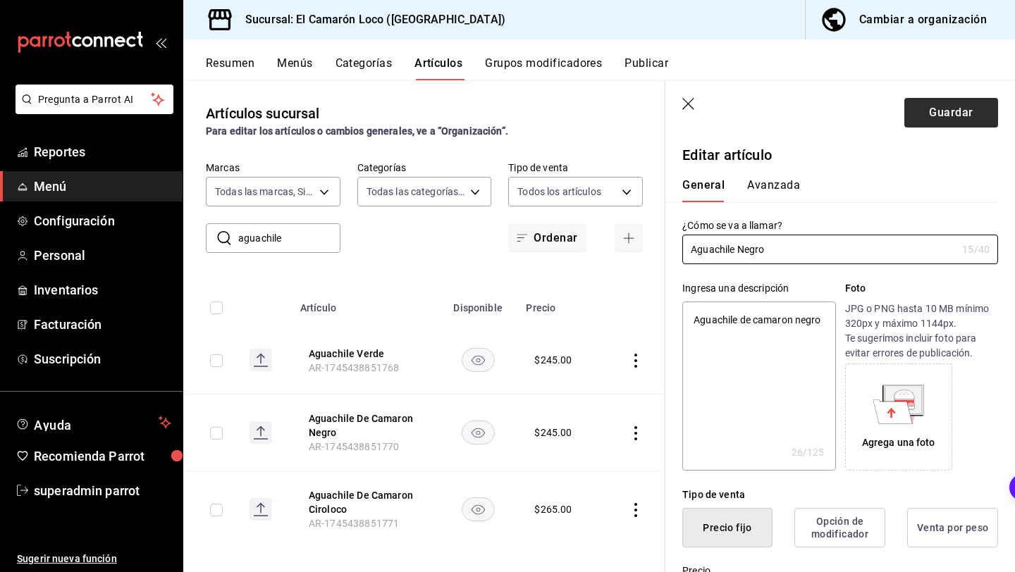
type input "Aguachile Negro"
click at [937, 99] on button "Guardar" at bounding box center [951, 113] width 94 height 30
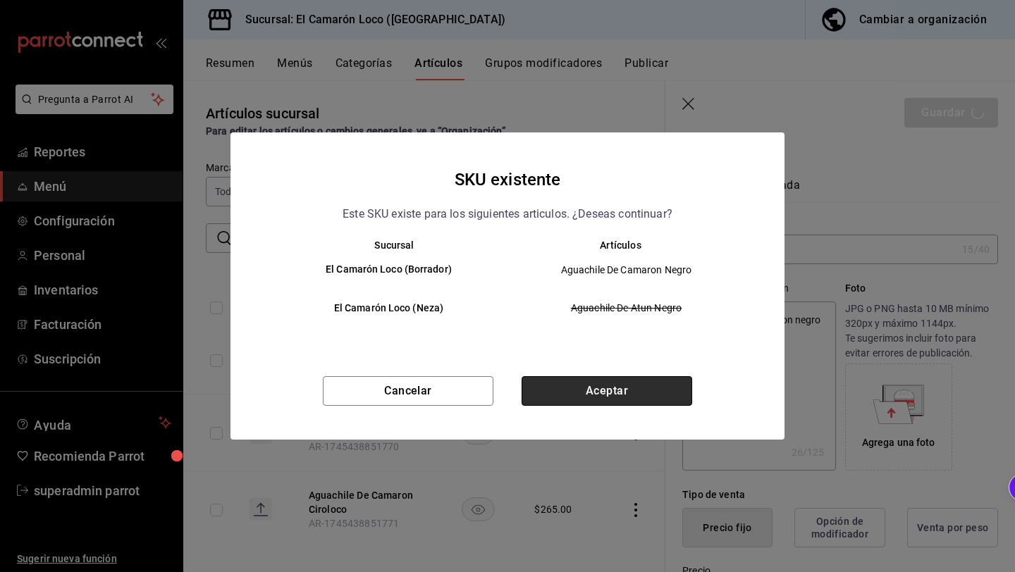
click at [555, 399] on button "Aceptar" at bounding box center [606, 391] width 171 height 30
type textarea "x"
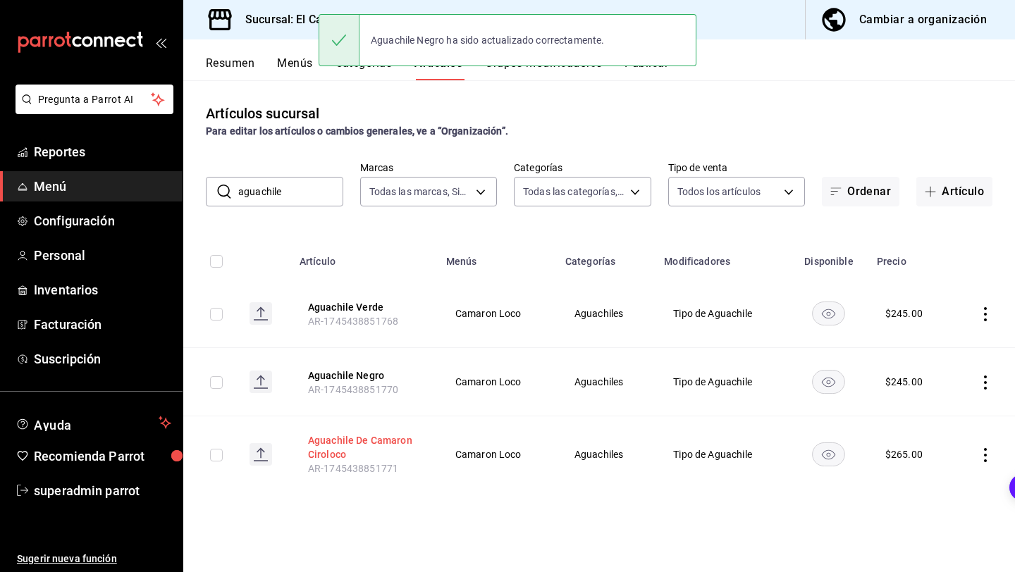
click at [386, 436] on button "Aguachile De Camaron Ciroloco" at bounding box center [364, 447] width 113 height 28
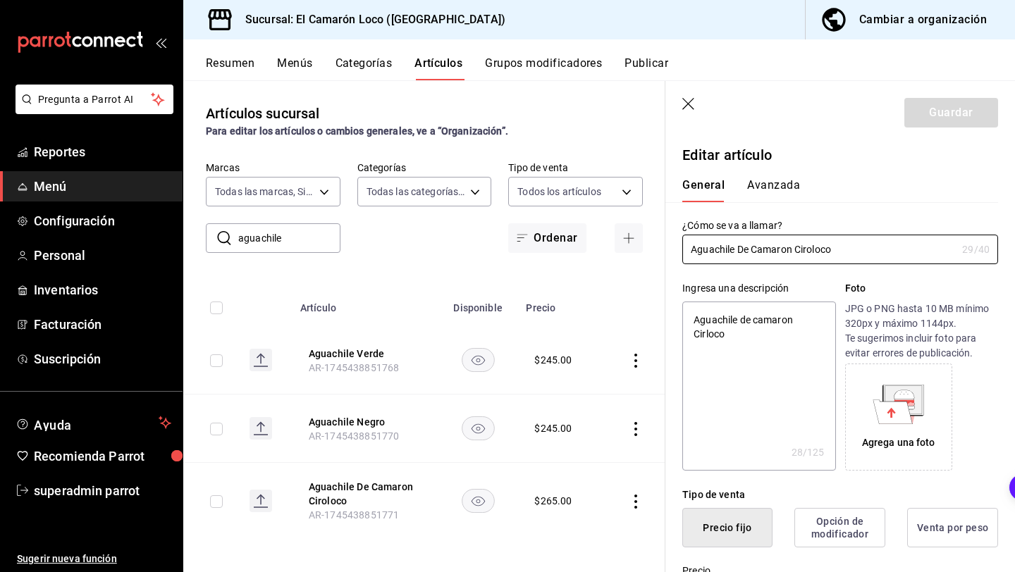
type textarea "x"
type input "$265.00"
drag, startPoint x: 796, startPoint y: 244, endPoint x: 737, endPoint y: 247, distance: 59.3
click at [737, 247] on input "Aguachile De Camaron Ciroloco" at bounding box center [819, 249] width 274 height 28
type input "Aguachile Ciroloco"
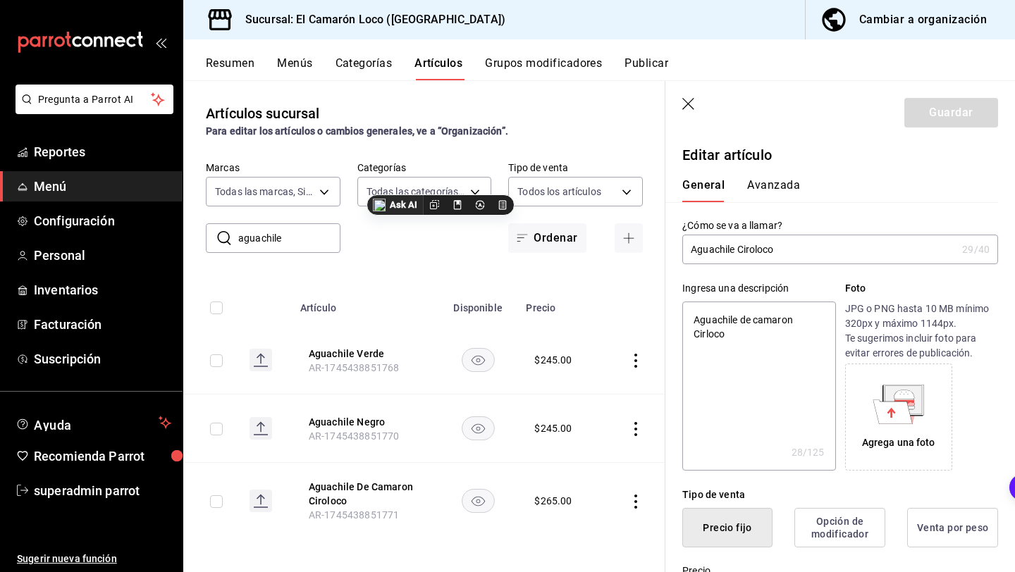
type textarea "x"
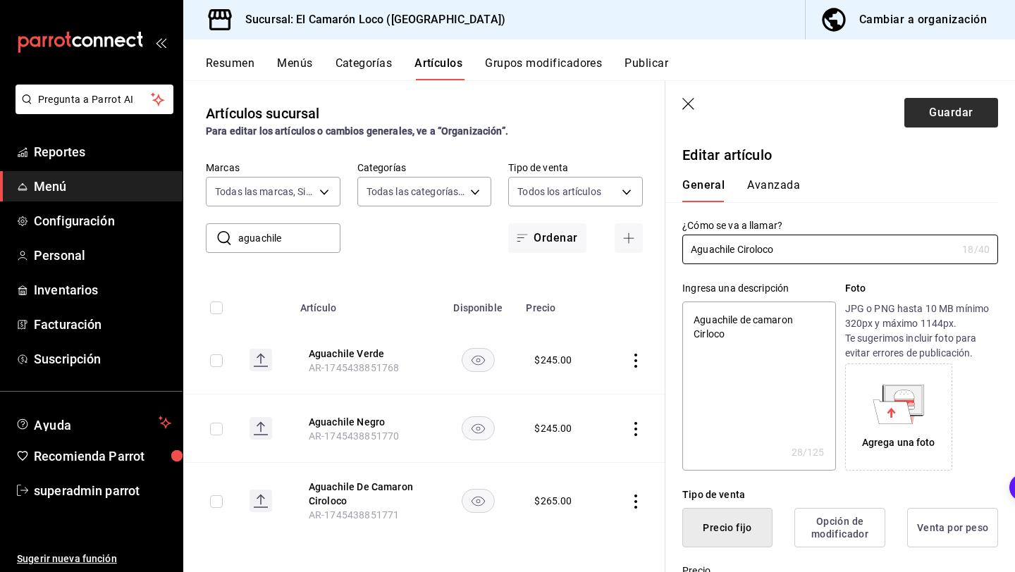
type input "Aguachile Ciroloco"
click at [936, 109] on button "Guardar" at bounding box center [951, 113] width 94 height 30
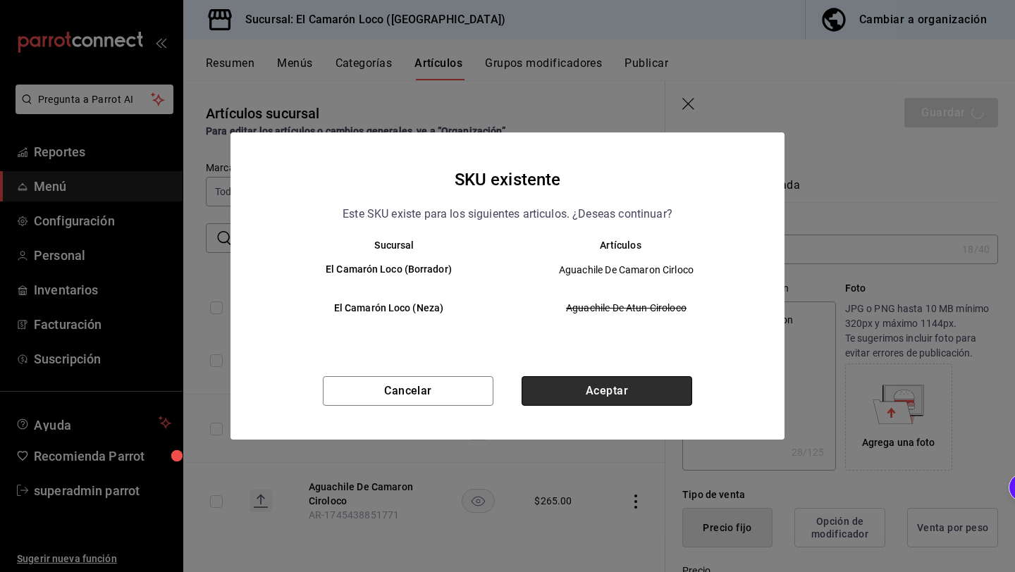
click at [643, 390] on button "Aceptar" at bounding box center [606, 391] width 171 height 30
type textarea "x"
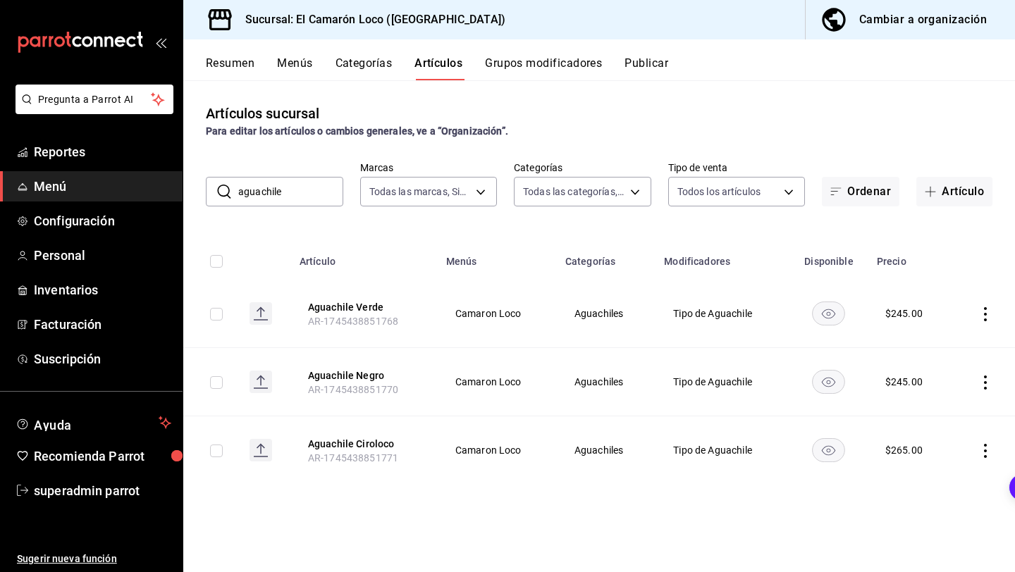
click at [295, 185] on input "aguachile" at bounding box center [290, 192] width 105 height 28
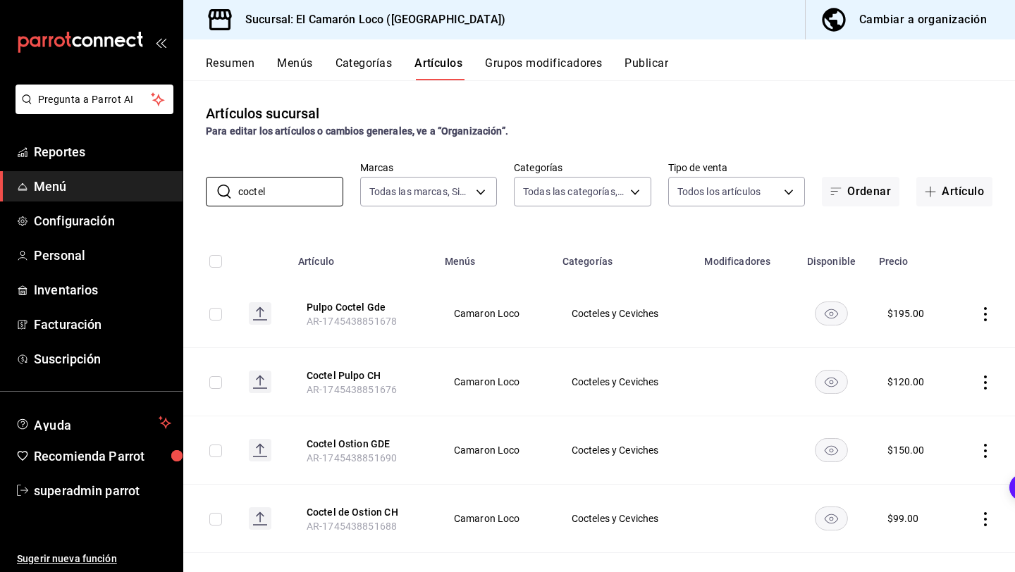
type input "coctel"
click at [452, 222] on div "Artículos sucursal Para editar los artículos o cambios generales, ve a “Organiz…" at bounding box center [598, 325] width 831 height 491
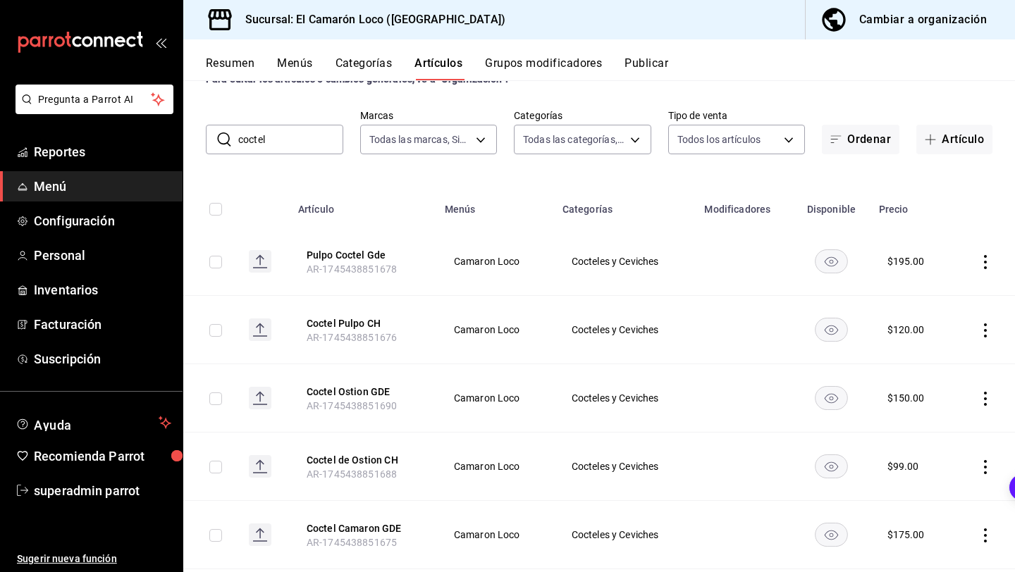
scroll to position [43, 0]
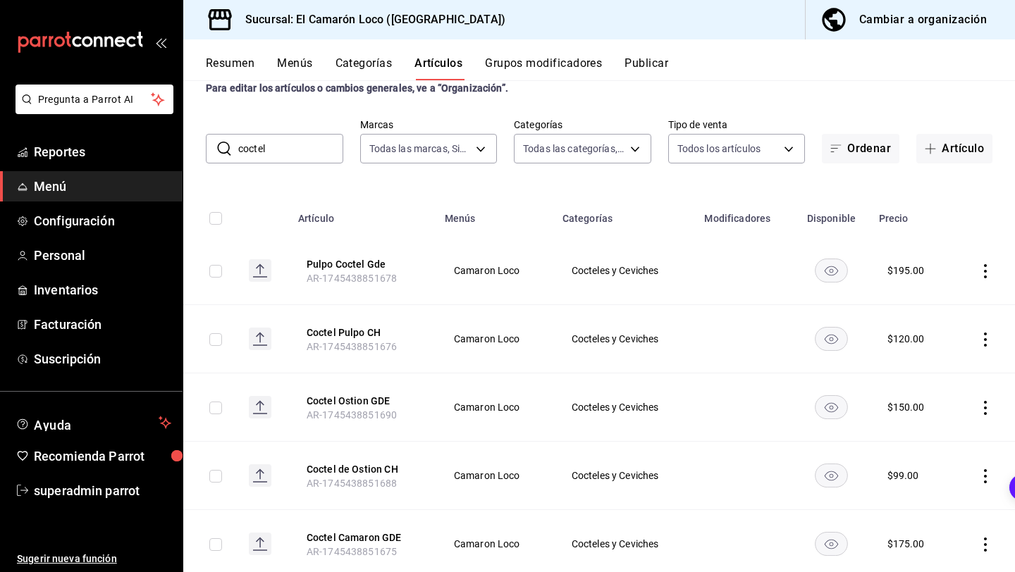
click at [323, 154] on input "coctel" at bounding box center [290, 149] width 105 height 28
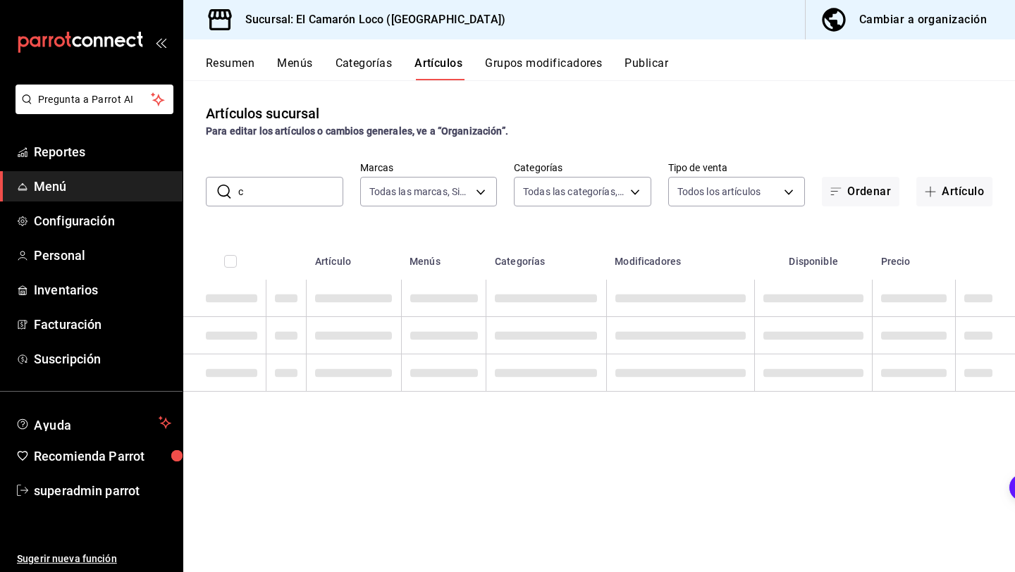
scroll to position [0, 0]
type input "ceviche"
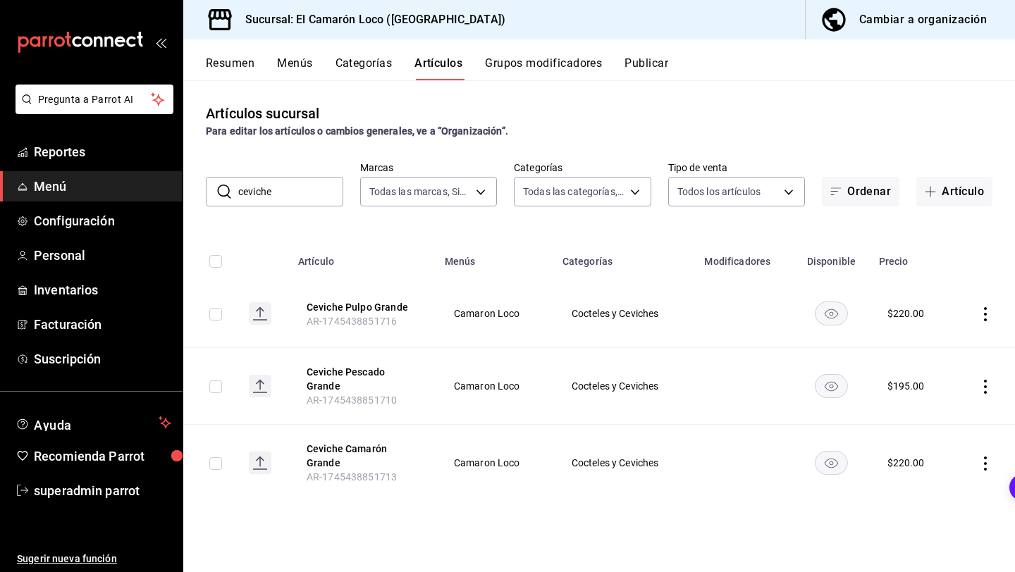
click at [300, 187] on input "ceviche" at bounding box center [290, 192] width 105 height 28
type input "vuelve"
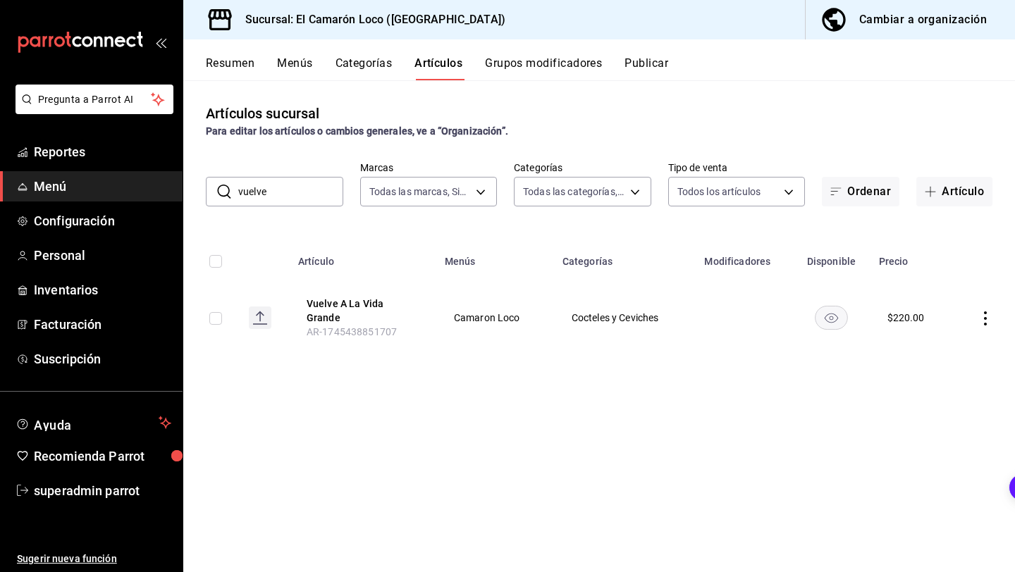
click at [295, 202] on input "vuelve" at bounding box center [290, 192] width 105 height 28
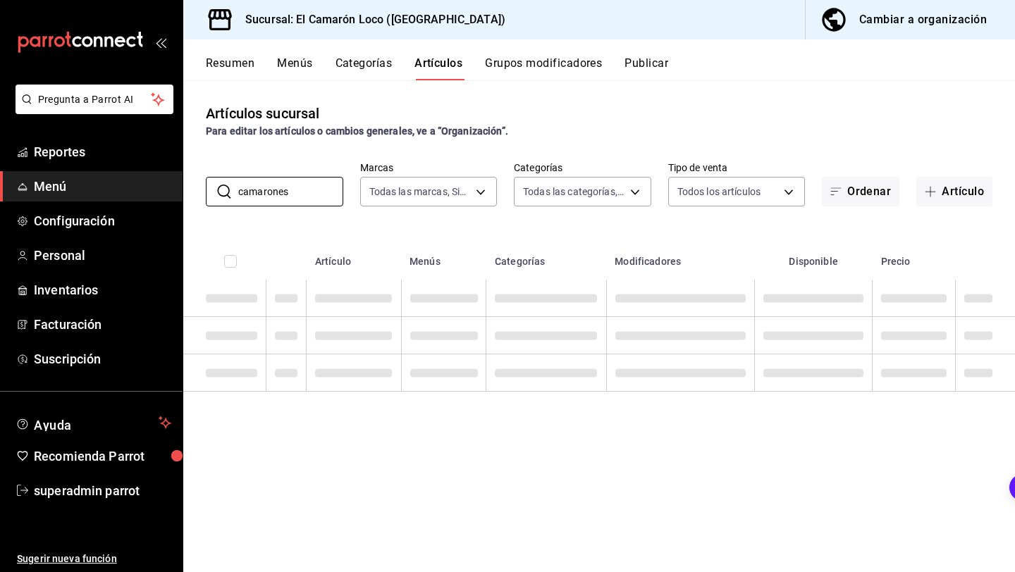
click at [471, 121] on div "Artículos sucursal Para editar los artículos o cambios generales, ve a “Organiz…" at bounding box center [598, 121] width 831 height 36
click at [319, 191] on input "camarones" at bounding box center [290, 192] width 105 height 28
type input "camarones"
click at [360, 184] on body "Pregunta a Parrot AI Reportes Menú Configuración Personal Inventarios Facturaci…" at bounding box center [507, 286] width 1015 height 572
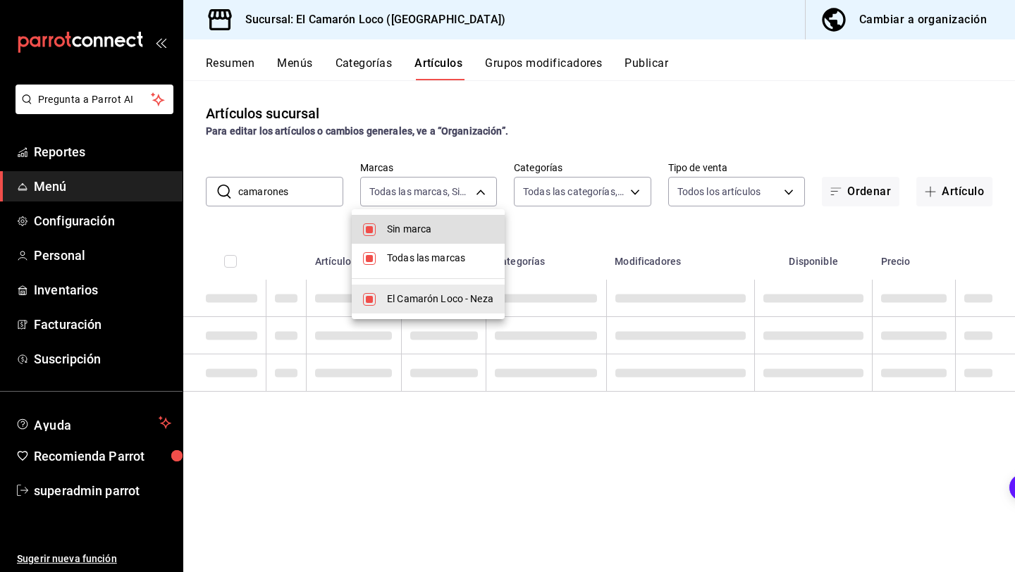
click at [363, 156] on div at bounding box center [507, 286] width 1015 height 572
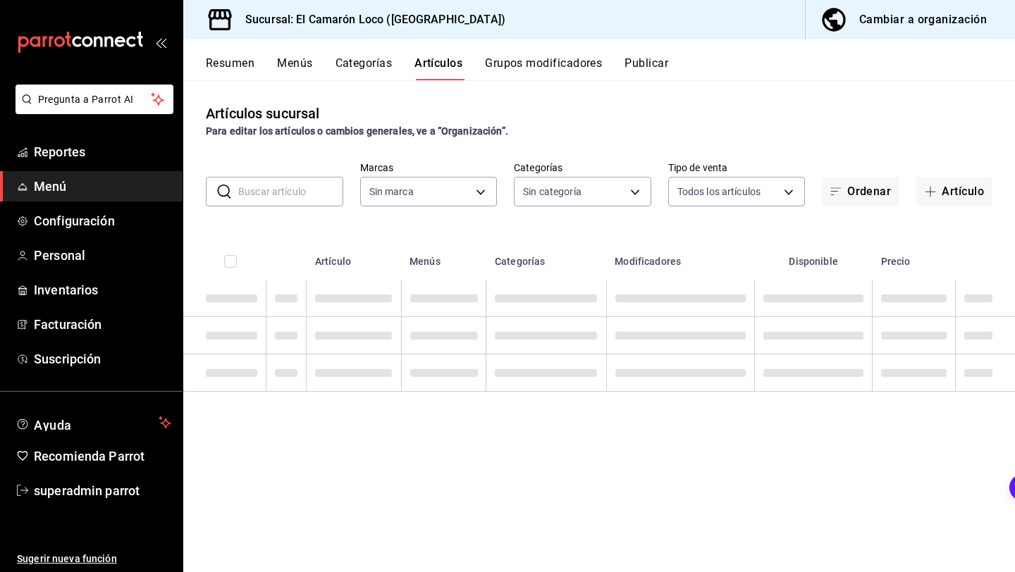
click at [298, 185] on input "text" at bounding box center [290, 192] width 105 height 28
type input "ca"
type input "ea94f39e-caae-4c5d-84b4-7c5f6d8744d8,8ad626e9-23f7-4e52-99dc-94a548136757,040de…"
type input "cama"
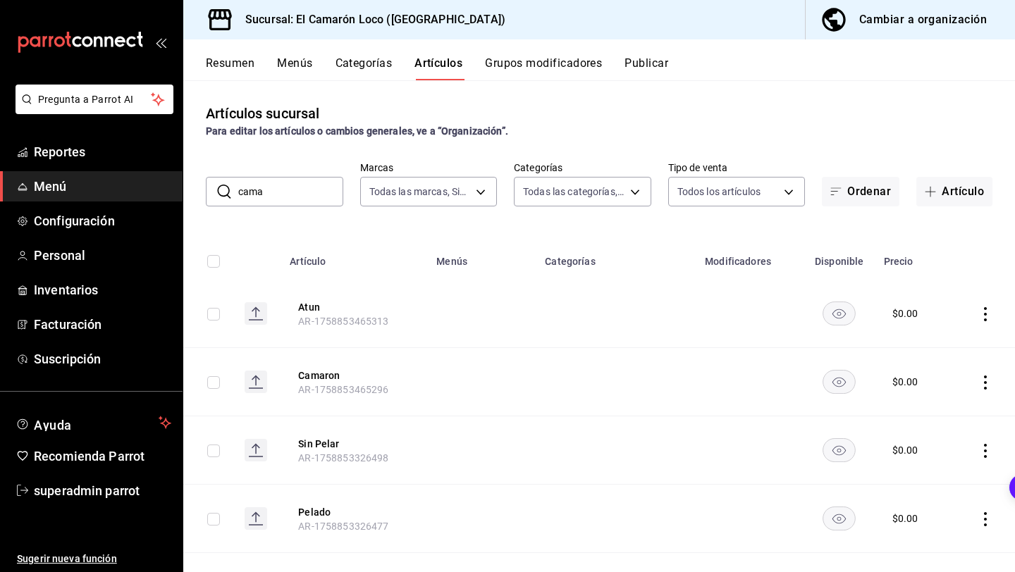
type input "84539b57-ac19-4bc7-993b-d744aa7824cb"
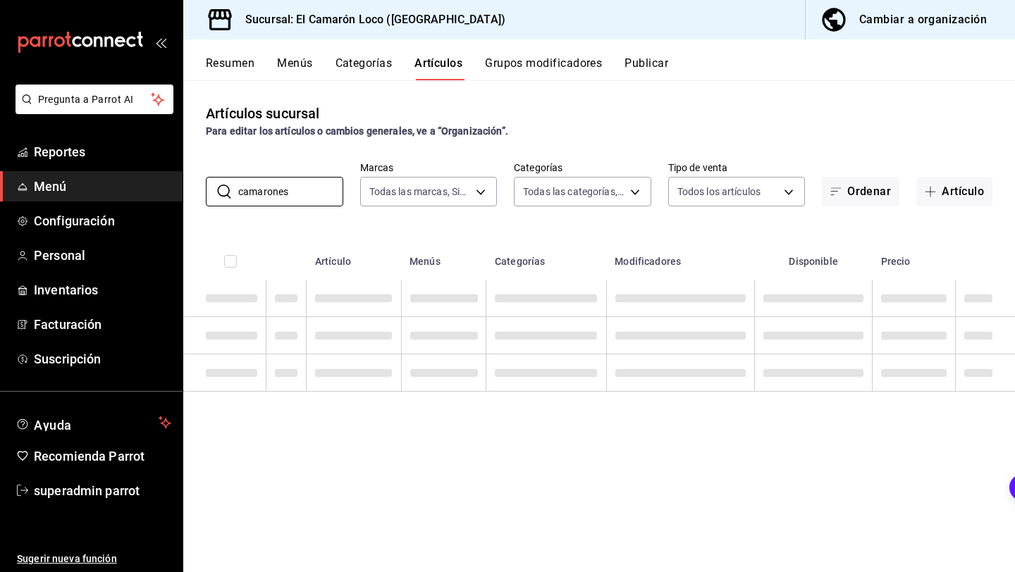
type input "camarones"
click at [488, 222] on div "Artículos sucursal Para editar los artículos o cambios generales, ve a “Organiz…" at bounding box center [598, 325] width 831 height 491
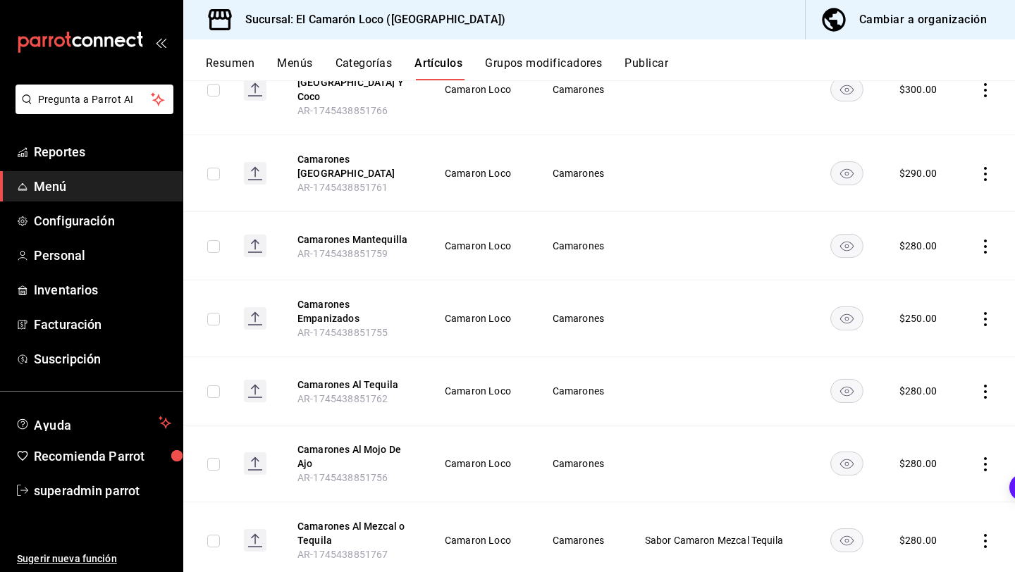
scroll to position [225, 0]
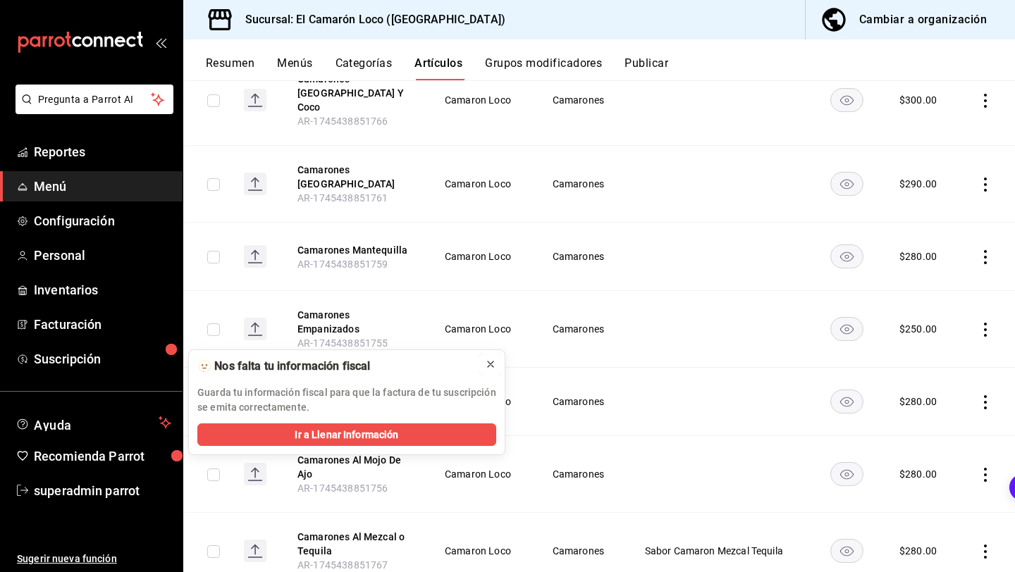
click at [489, 362] on icon at bounding box center [490, 364] width 11 height 11
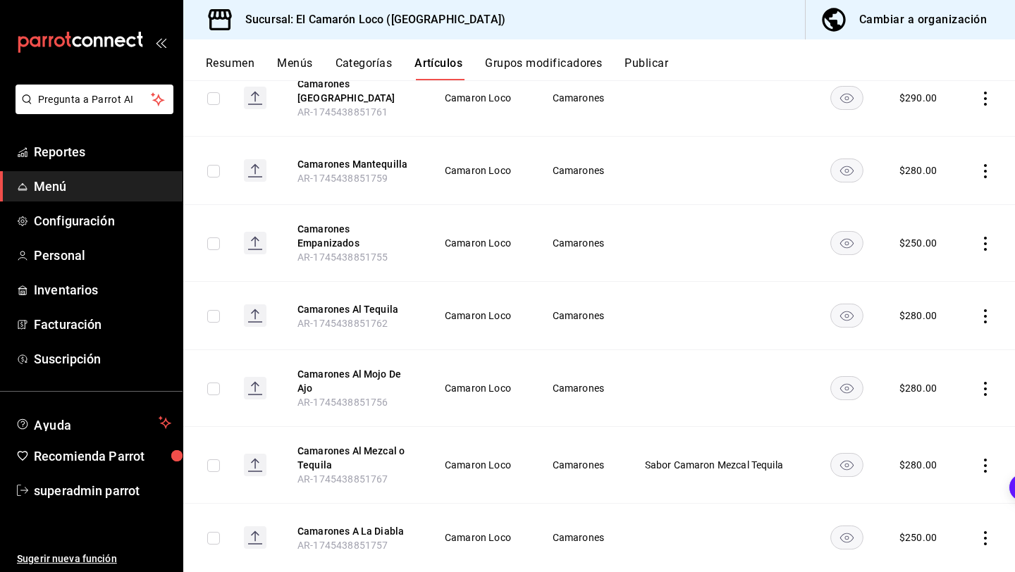
scroll to position [322, 0]
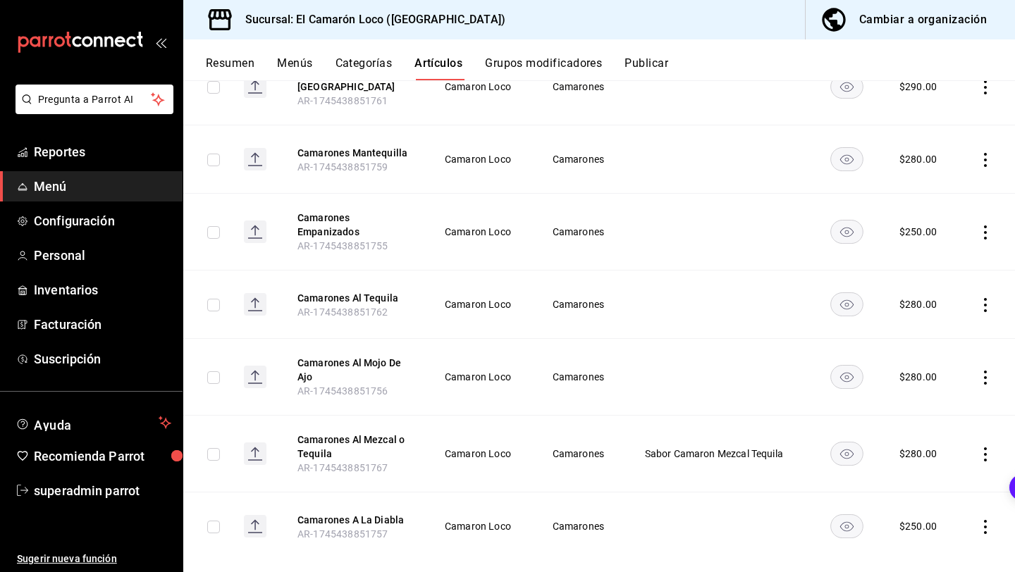
click at [990, 298] on icon "actions" at bounding box center [985, 305] width 14 height 14
click at [927, 372] on span "Eliminar" at bounding box center [942, 371] width 36 height 11
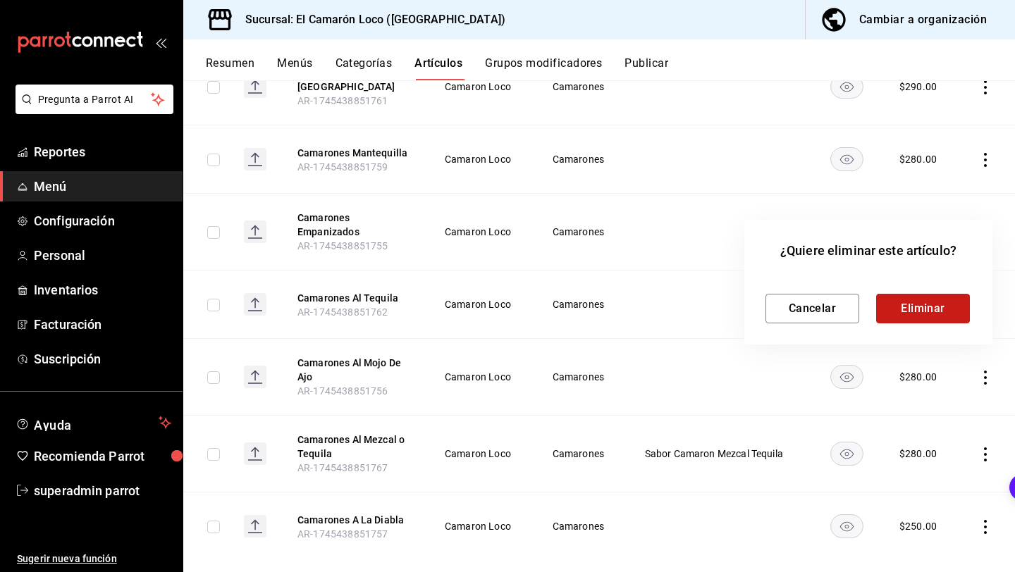
click at [929, 307] on button "Eliminar" at bounding box center [923, 309] width 94 height 30
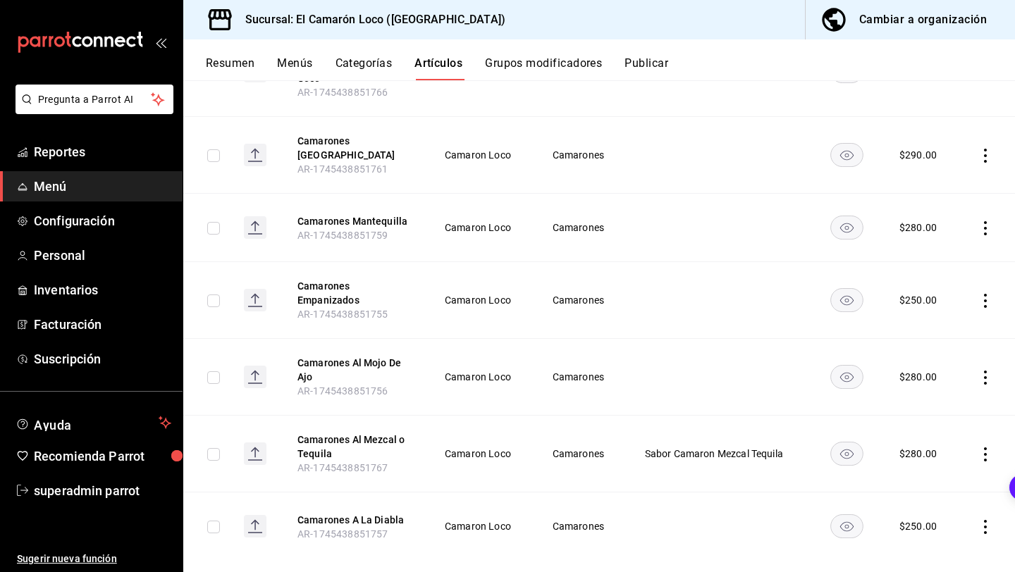
scroll to position [0, 0]
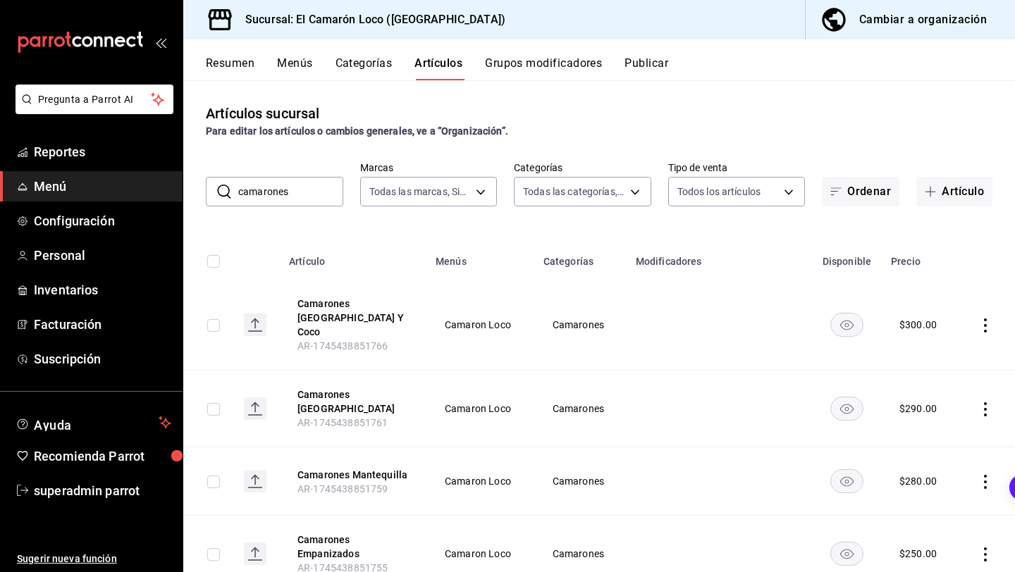
click at [295, 207] on div "Artículos sucursal Para editar los artículos o cambios generales, ve a “Organiz…" at bounding box center [598, 325] width 831 height 491
click at [305, 200] on input "camarones" at bounding box center [290, 192] width 105 height 28
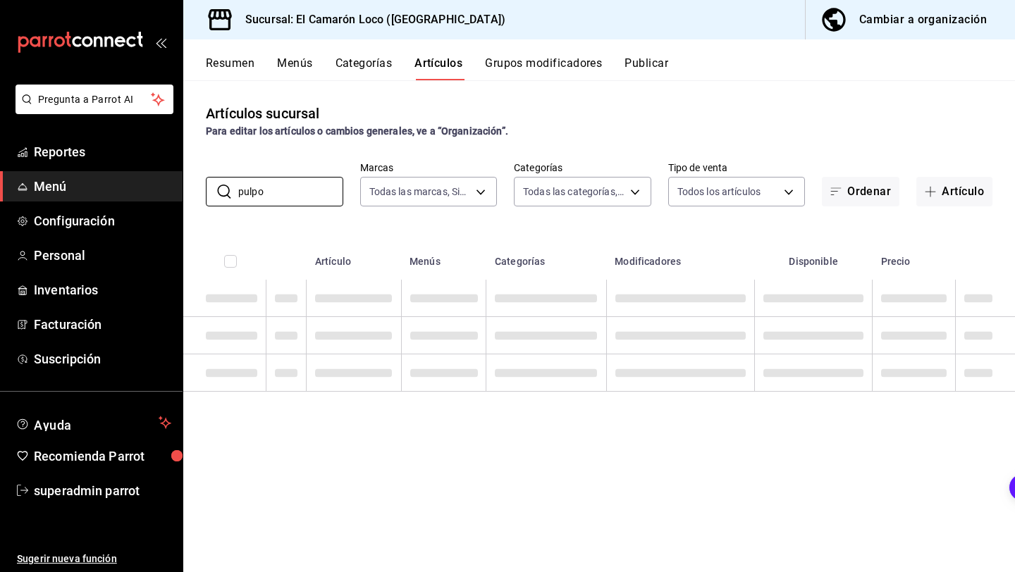
type input "pulpo"
click at [473, 231] on div "Artículos sucursal Para editar los artículos o cambios generales, ve a “Organiz…" at bounding box center [598, 325] width 831 height 491
click at [302, 190] on input "pulpo" at bounding box center [290, 192] width 105 height 28
click at [327, 192] on input "pulpo" at bounding box center [290, 192] width 105 height 28
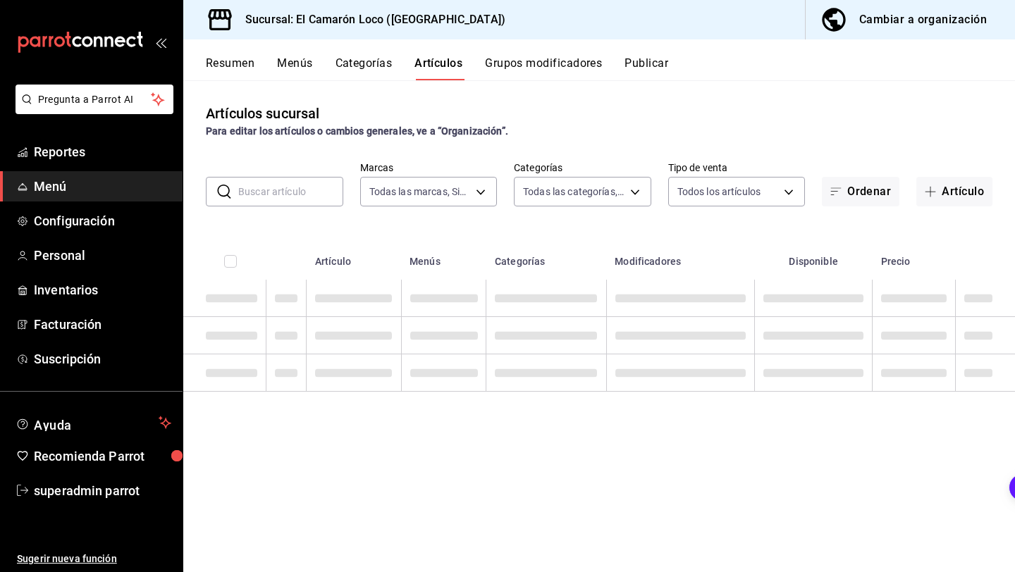
type input "o"
type input "pulpo"
click at [435, 243] on th "Menús" at bounding box center [443, 257] width 85 height 45
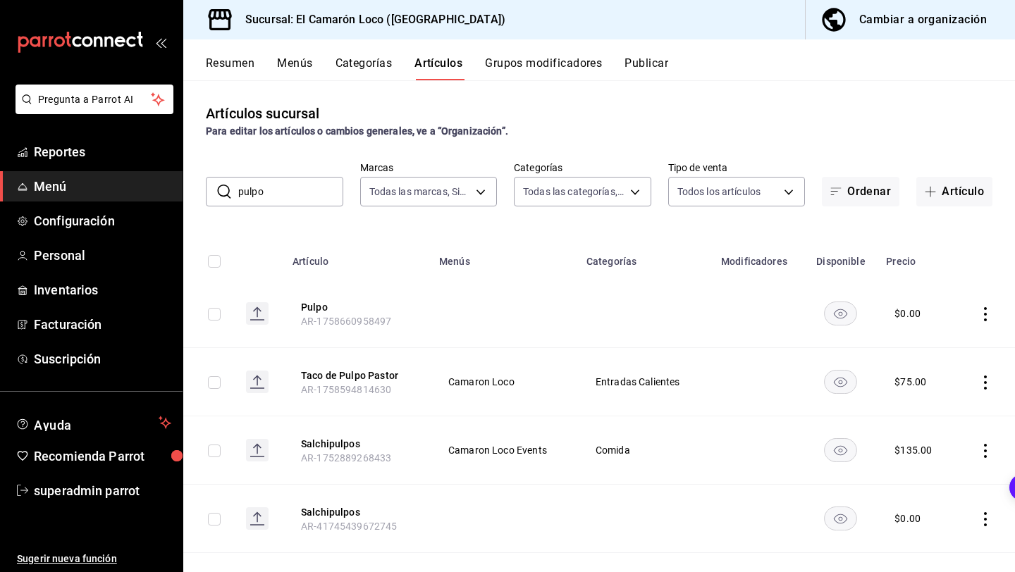
click at [279, 204] on input "pulpo" at bounding box center [290, 192] width 105 height 28
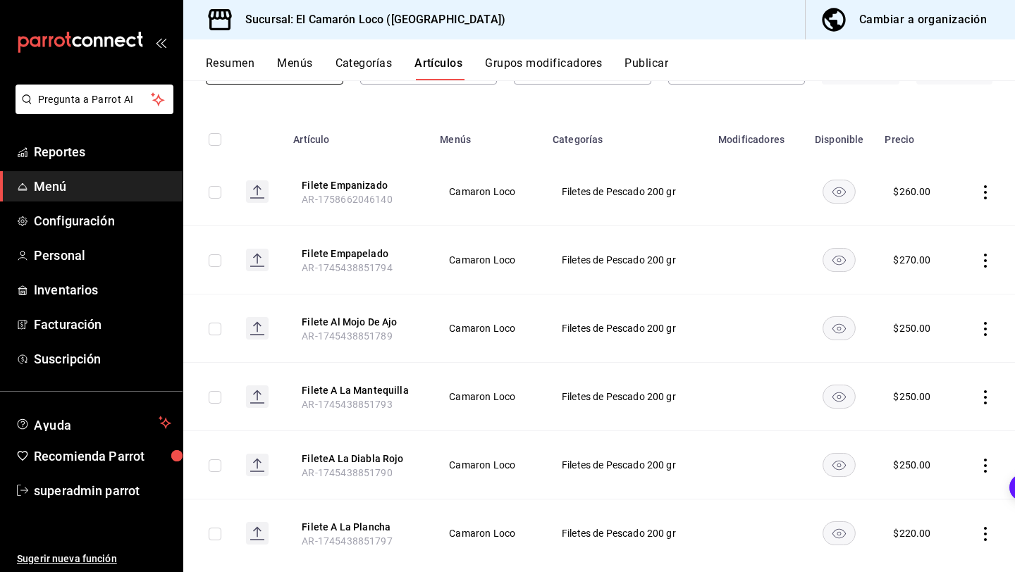
scroll to position [151, 0]
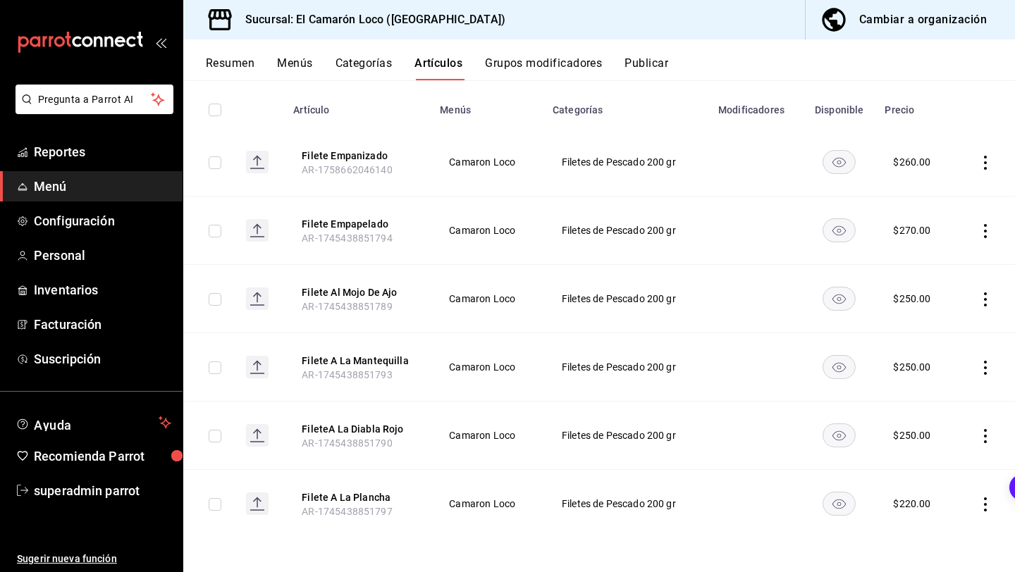
type input "filete"
click at [416, 210] on th "Filete Empapelado AR-1745438851794" at bounding box center [358, 231] width 147 height 68
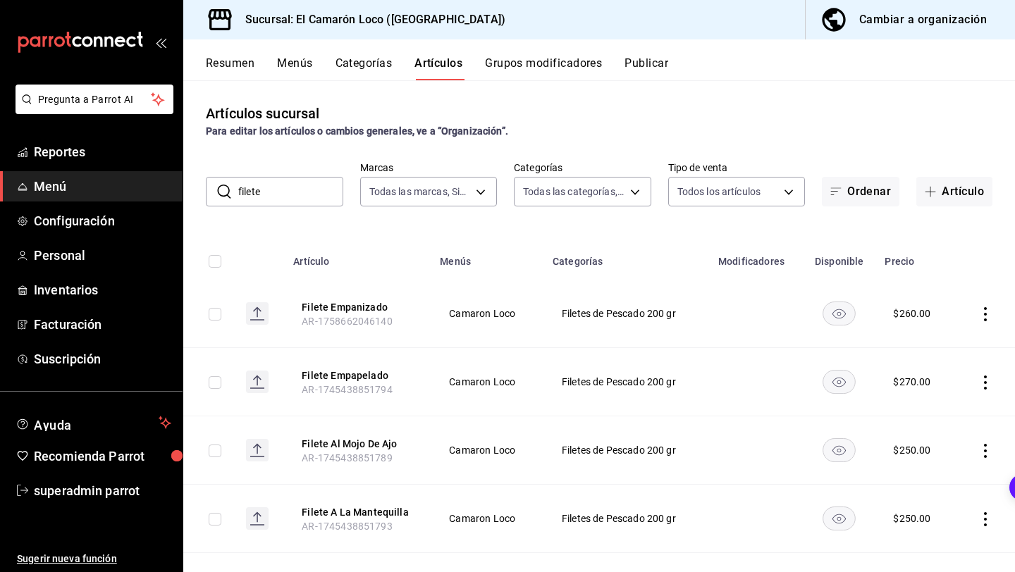
click at [298, 206] on div "Artículos sucursal Para editar los artículos o cambios generales, ve a “Organiz…" at bounding box center [598, 325] width 831 height 491
click at [306, 174] on div "​ filete ​ Marcas Todas las marcas, Sin marca 84539b57-ac19-4bc7-993b-d744aa782…" at bounding box center [598, 183] width 831 height 45
click at [297, 166] on div at bounding box center [297, 166] width 0 height 0
click at [299, 180] on input "filete" at bounding box center [290, 192] width 105 height 28
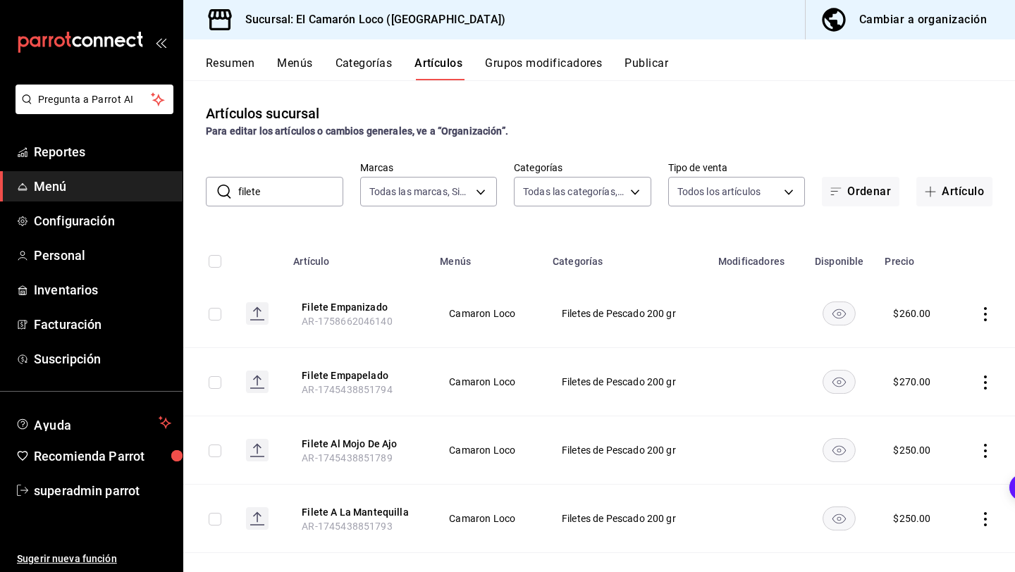
click at [299, 185] on input "filete" at bounding box center [290, 192] width 105 height 28
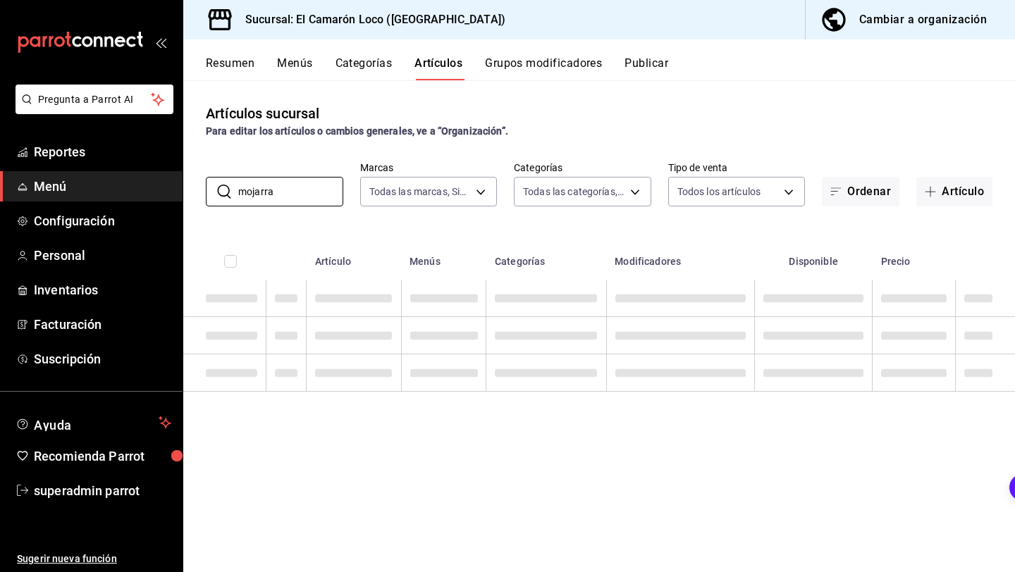
type input "mojarra"
click at [447, 225] on div "Artículos sucursal Para editar los artículos o cambios generales, ve a “Organiz…" at bounding box center [598, 325] width 831 height 491
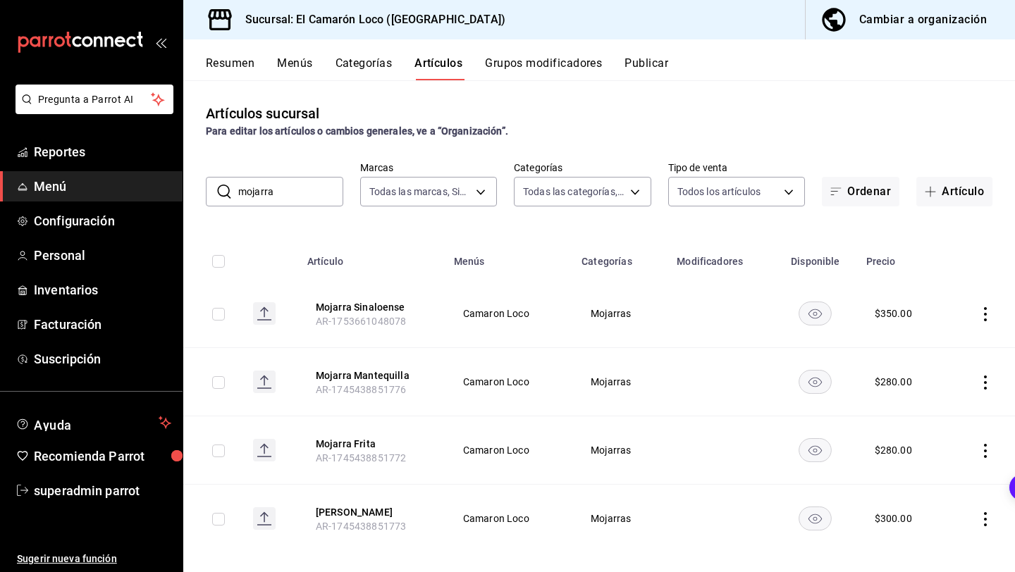
scroll to position [15, 0]
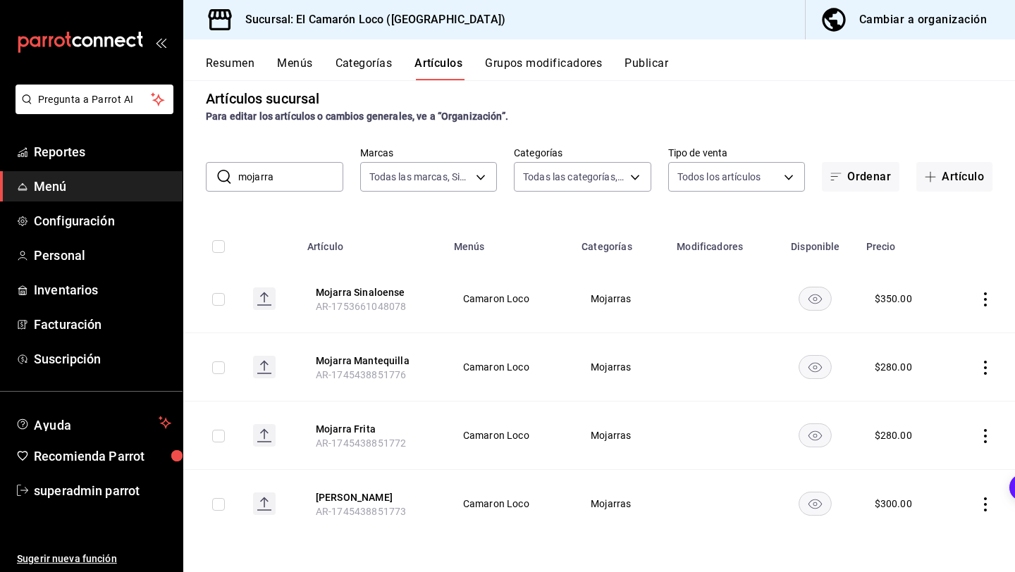
click at [318, 166] on input "mojarra" at bounding box center [290, 177] width 105 height 28
type input "salmon"
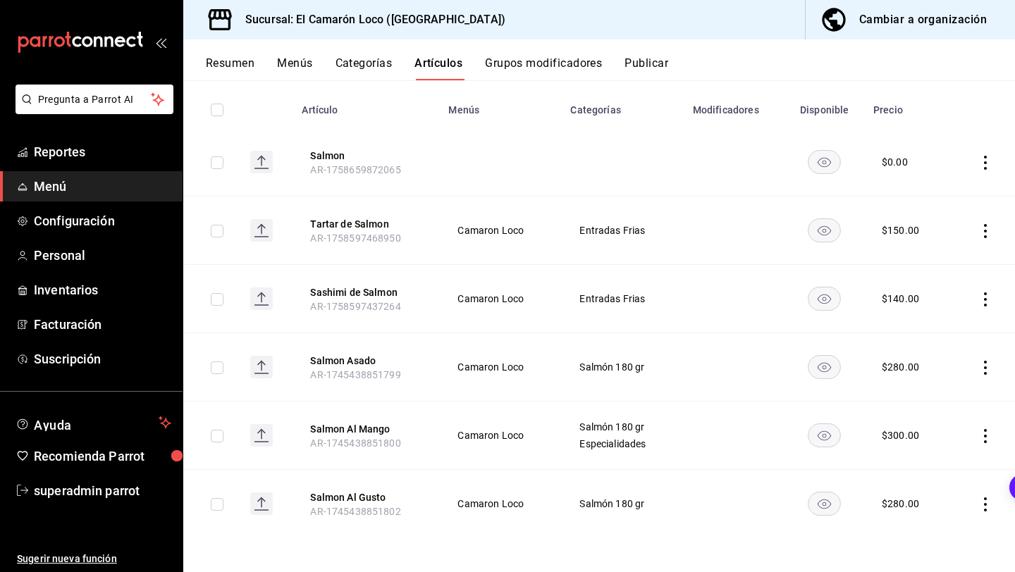
scroll to position [0, 0]
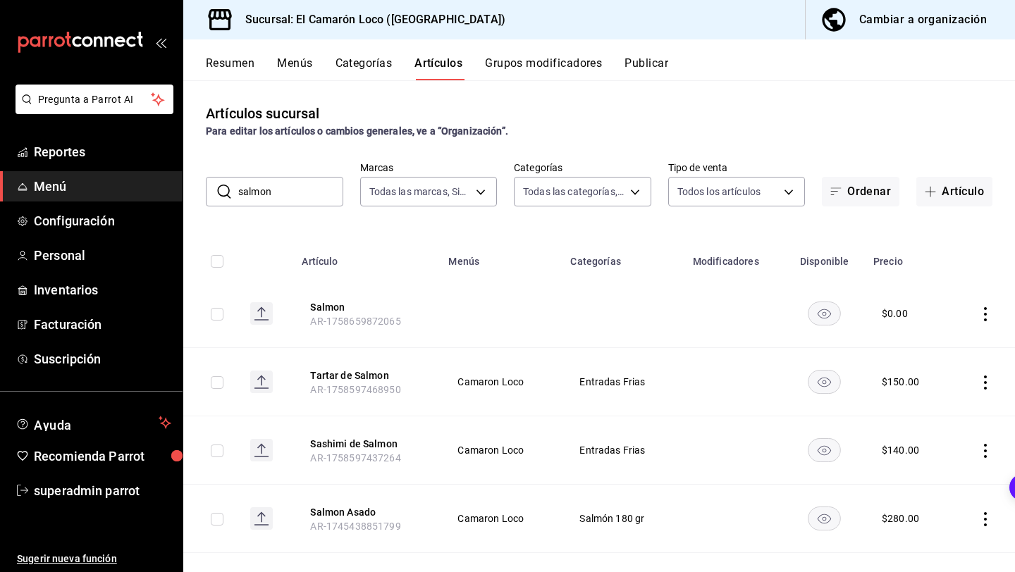
click at [298, 185] on input "salmon" at bounding box center [290, 192] width 105 height 28
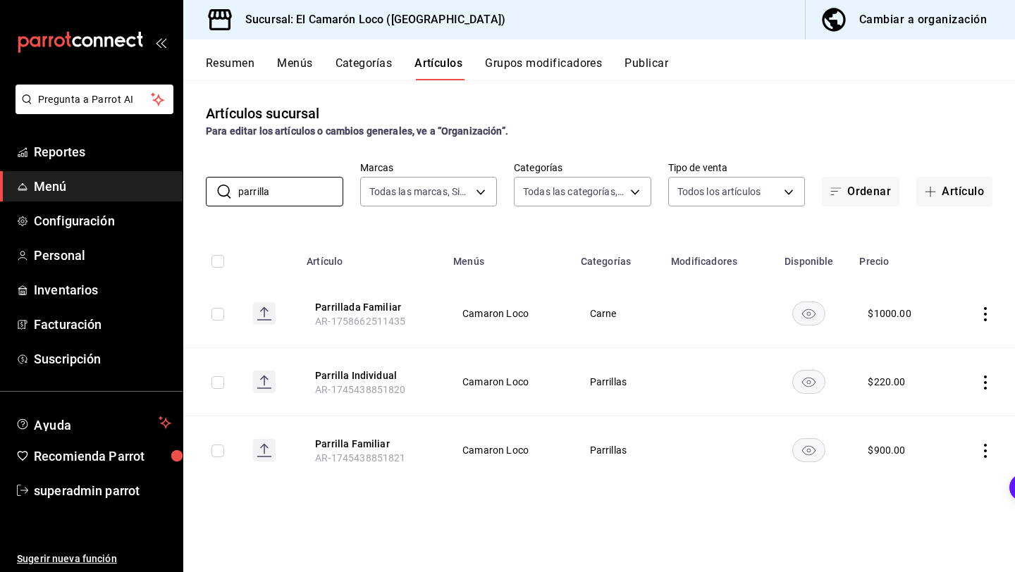
type input "parrilla"
click at [987, 379] on icon "actions" at bounding box center [985, 383] width 14 height 14
click at [933, 408] on span "Editar" at bounding box center [942, 414] width 37 height 15
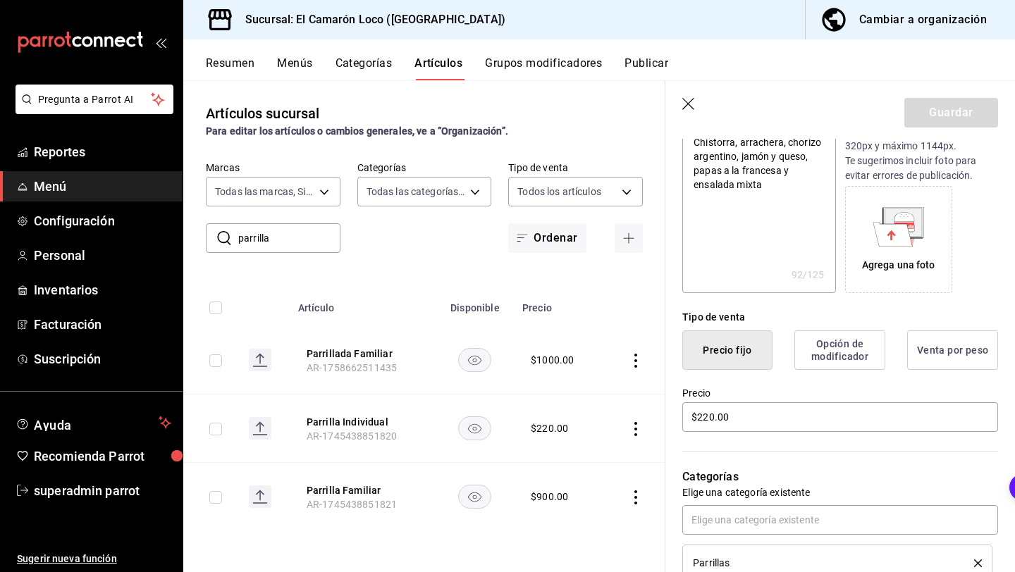
scroll to position [311, 0]
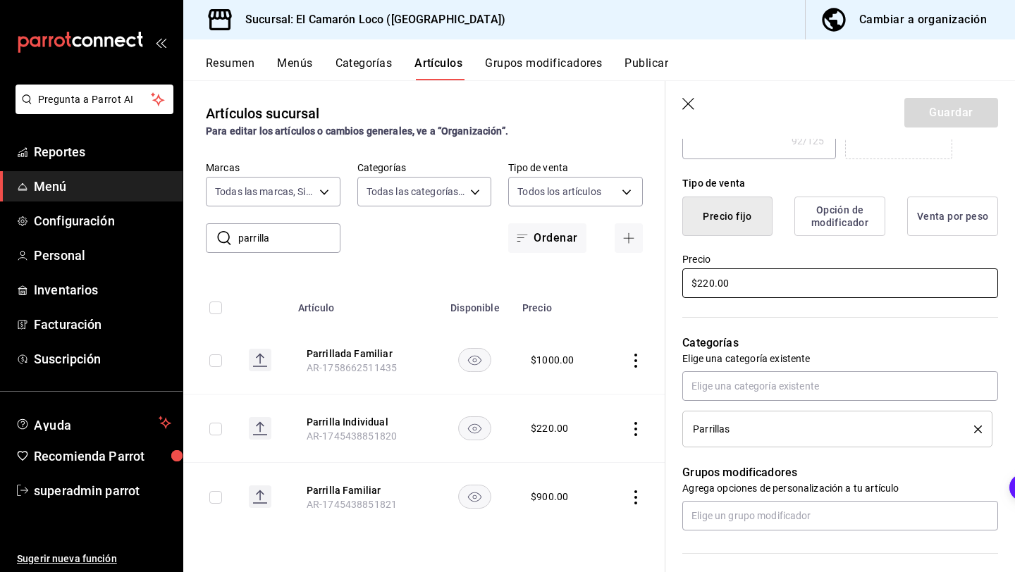
click at [713, 283] on input "$220.00" at bounding box center [840, 283] width 316 height 30
type textarea "x"
type input "$22.00"
type textarea "x"
type input "$2.00"
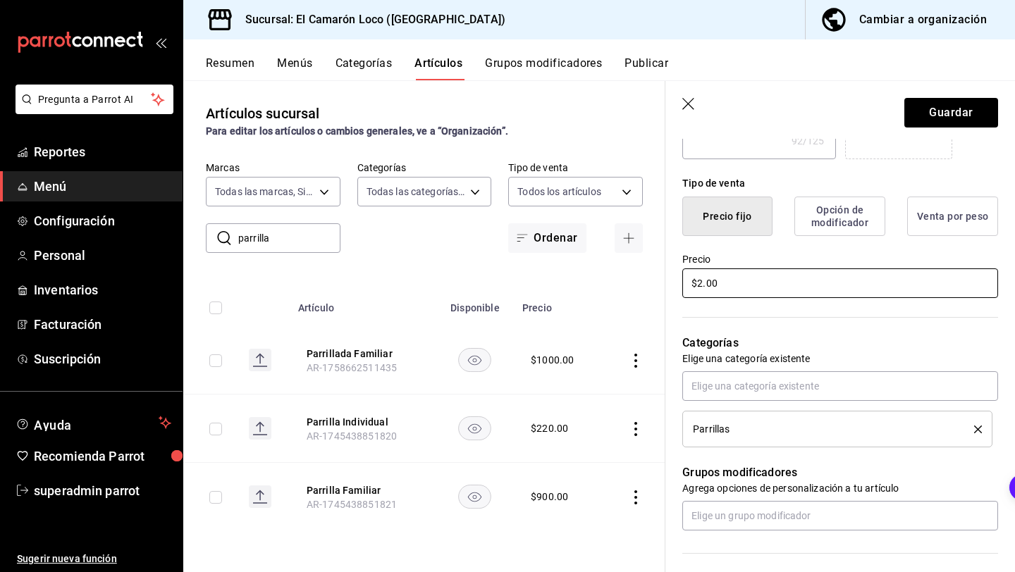
type textarea "x"
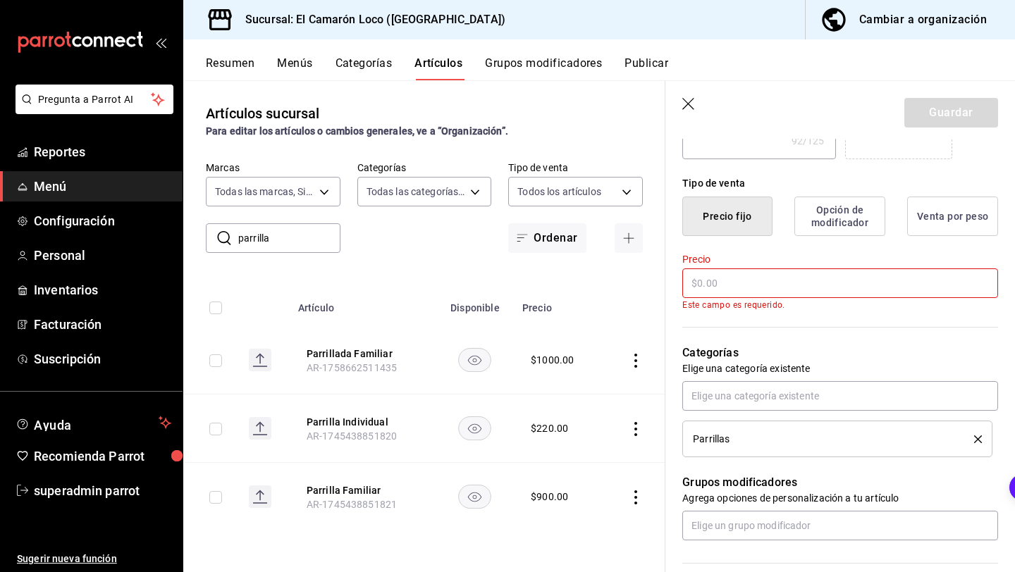
type textarea "x"
type input "$3.00"
type textarea "x"
type input "$30.00"
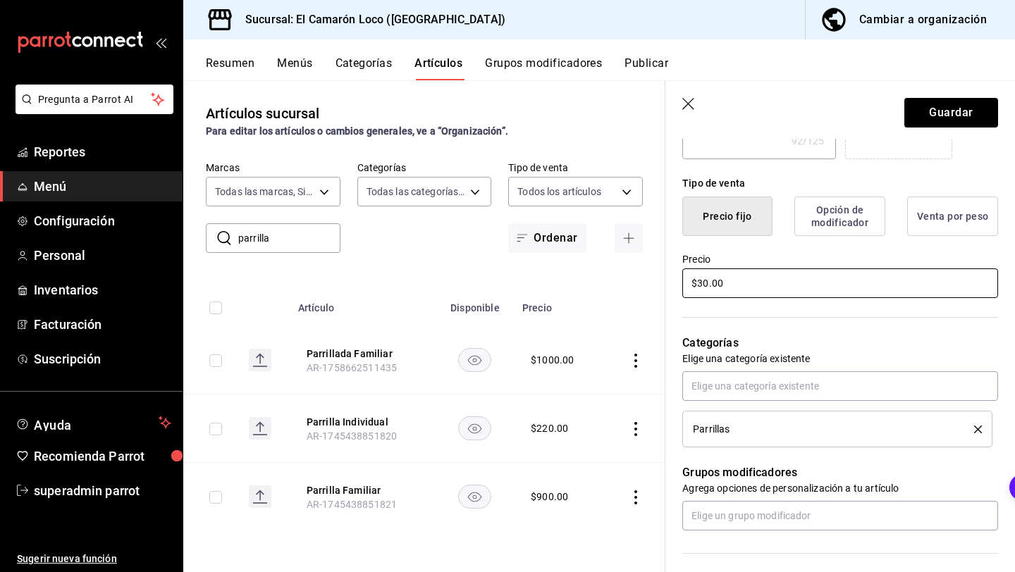
type textarea "x"
type input "$300.00"
click at [984, 104] on button "Guardar" at bounding box center [951, 113] width 94 height 30
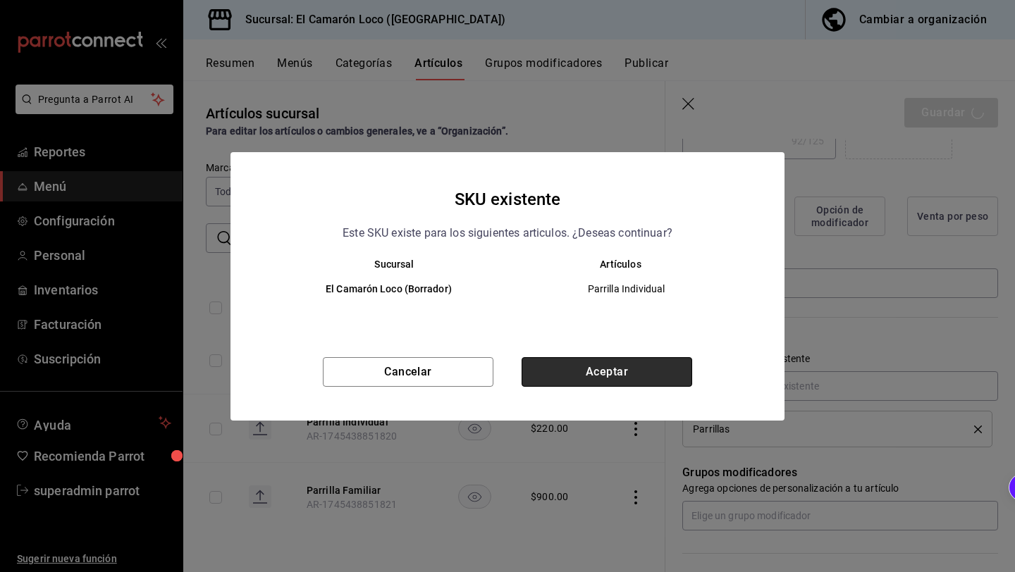
click at [673, 370] on button "Aceptar" at bounding box center [606, 372] width 171 height 30
type textarea "x"
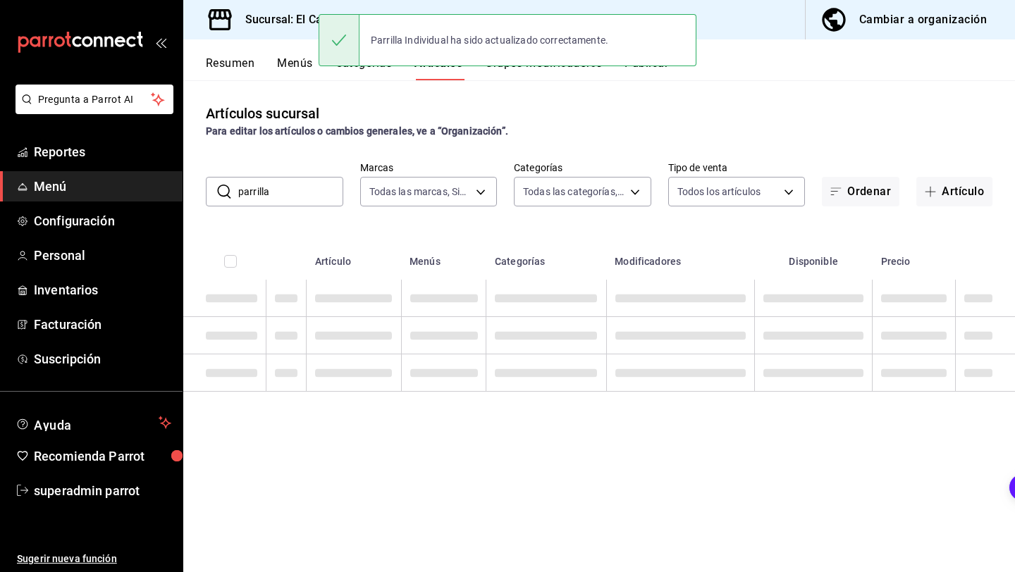
click at [315, 187] on input "parrilla" at bounding box center [290, 192] width 105 height 28
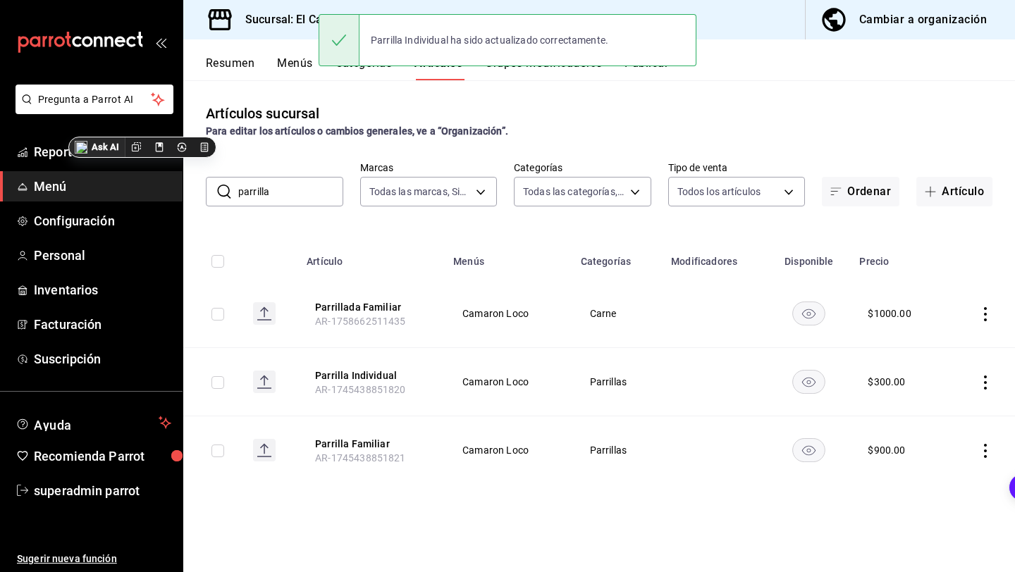
click at [315, 187] on input "parrilla" at bounding box center [290, 192] width 105 height 28
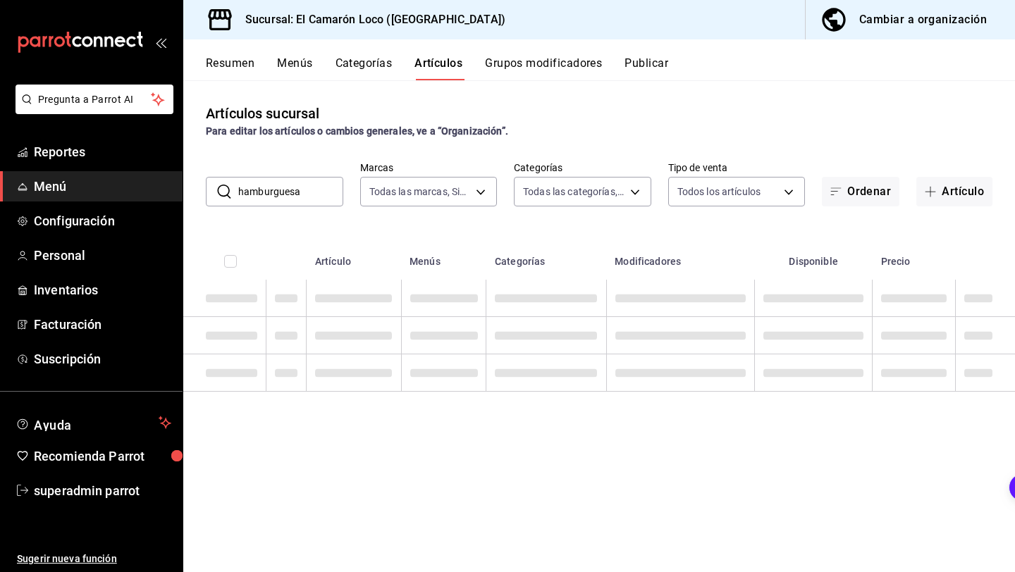
type input "hamburguesa"
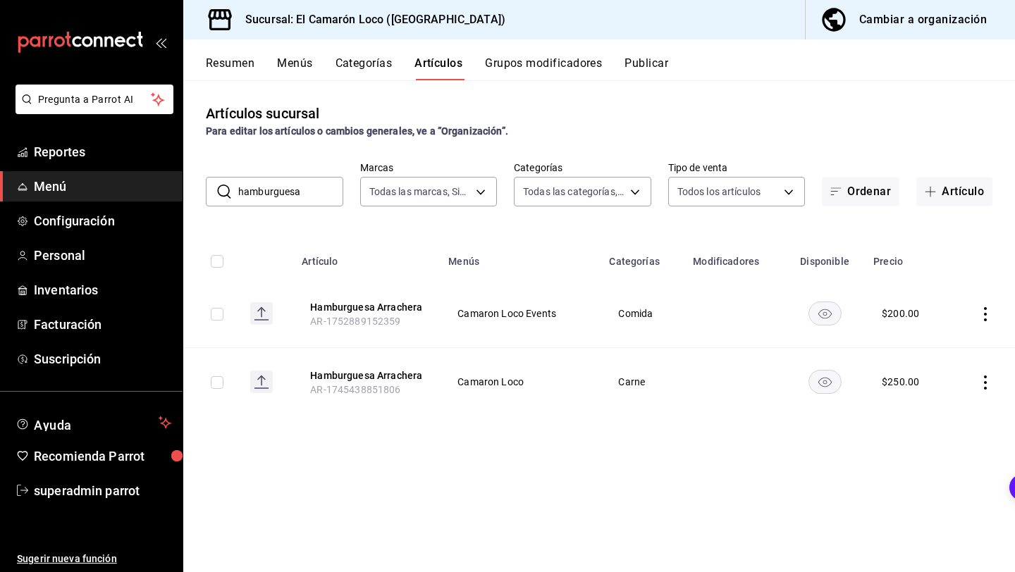
click at [314, 187] on input "hamburguesa" at bounding box center [290, 192] width 105 height 28
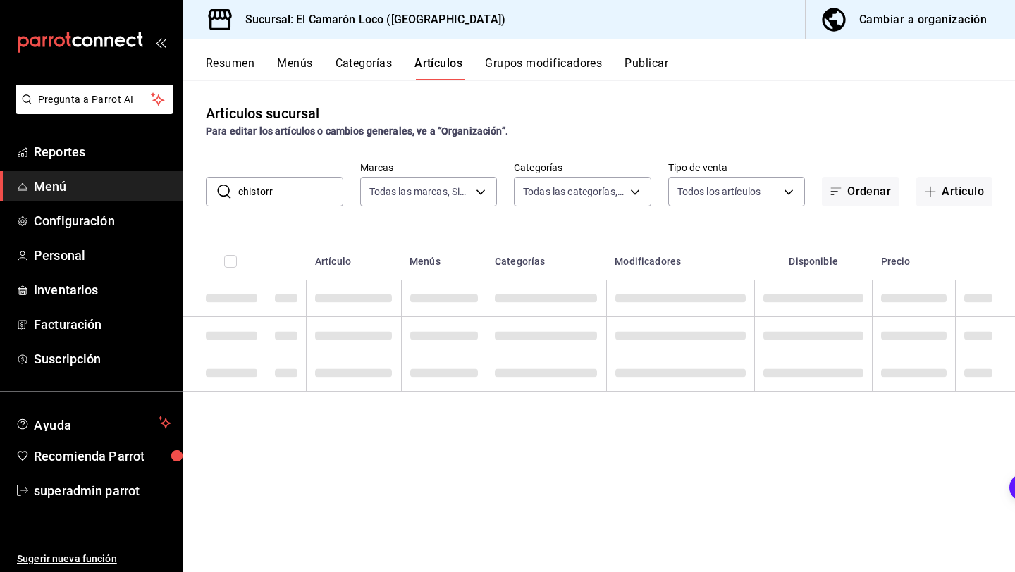
type input "chistorra"
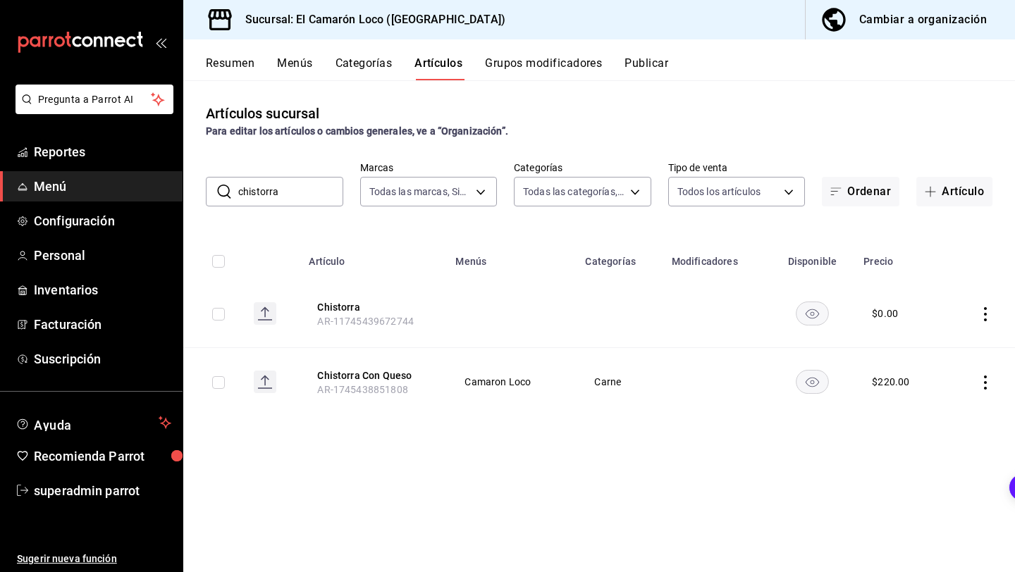
click at [314, 204] on input "chistorra" at bounding box center [290, 192] width 105 height 28
type input "argentino"
click at [305, 188] on input "argentino" at bounding box center [290, 192] width 105 height 28
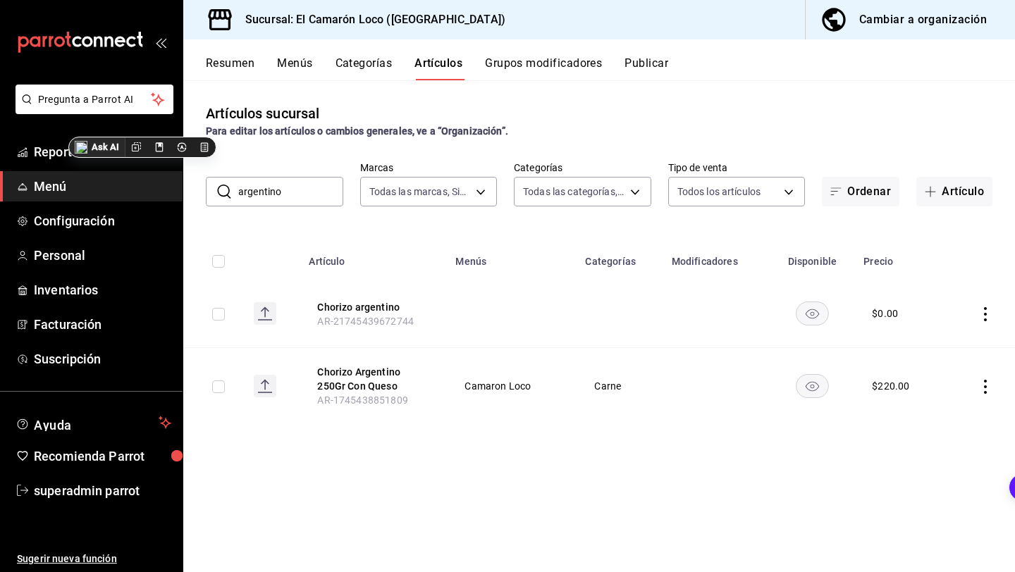
click at [305, 188] on input "argentino" at bounding box center [290, 192] width 105 height 28
type input "arrachera"
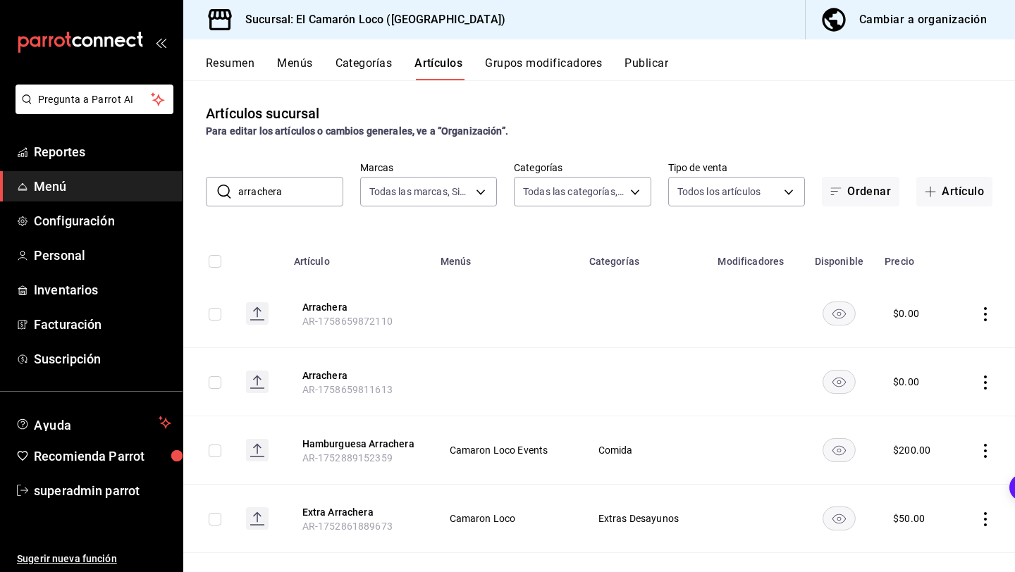
click at [280, 192] on input "arrachera" at bounding box center [290, 192] width 105 height 28
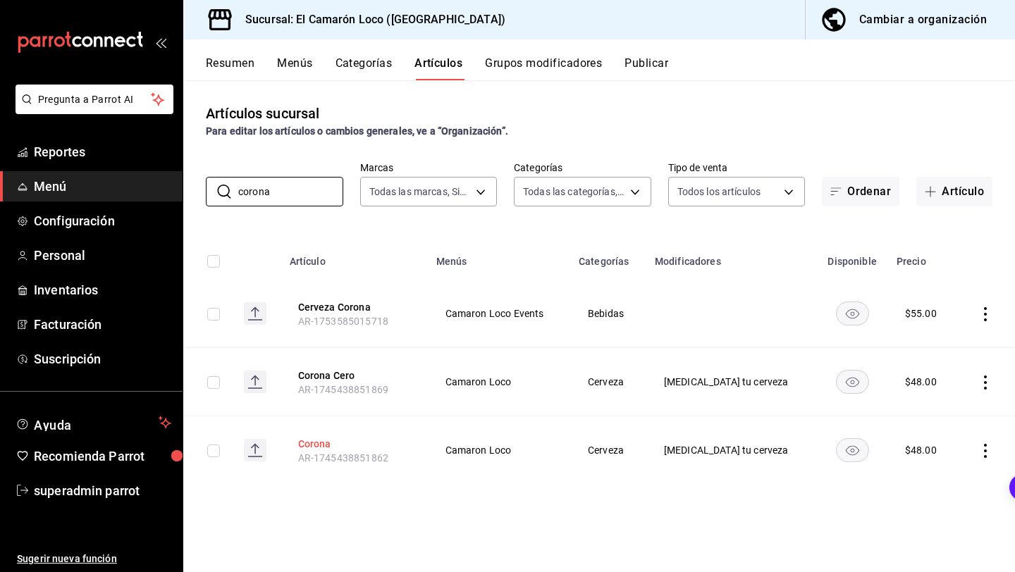
type input "corona"
click at [329, 440] on button "Corona" at bounding box center [354, 444] width 113 height 14
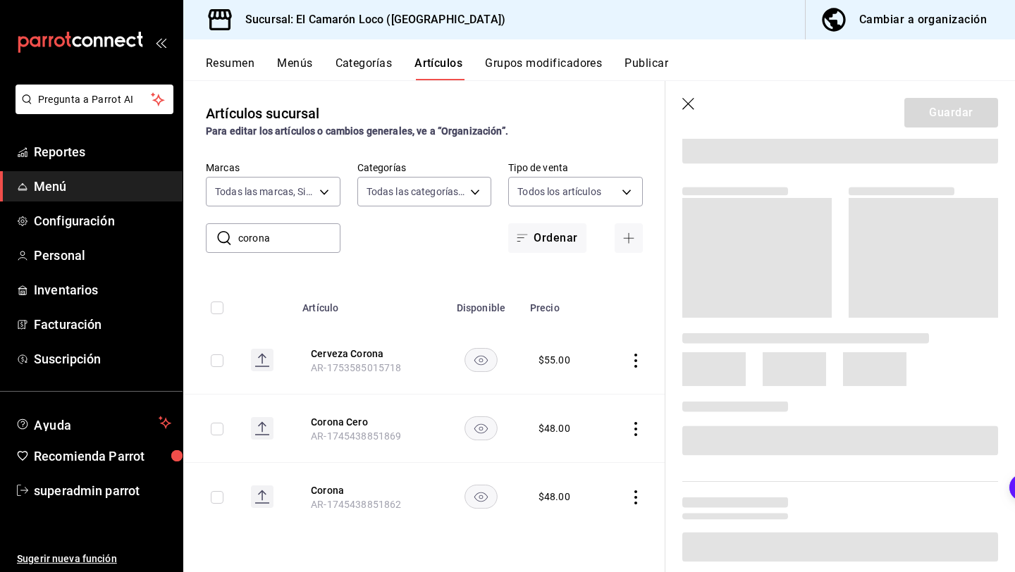
scroll to position [124, 0]
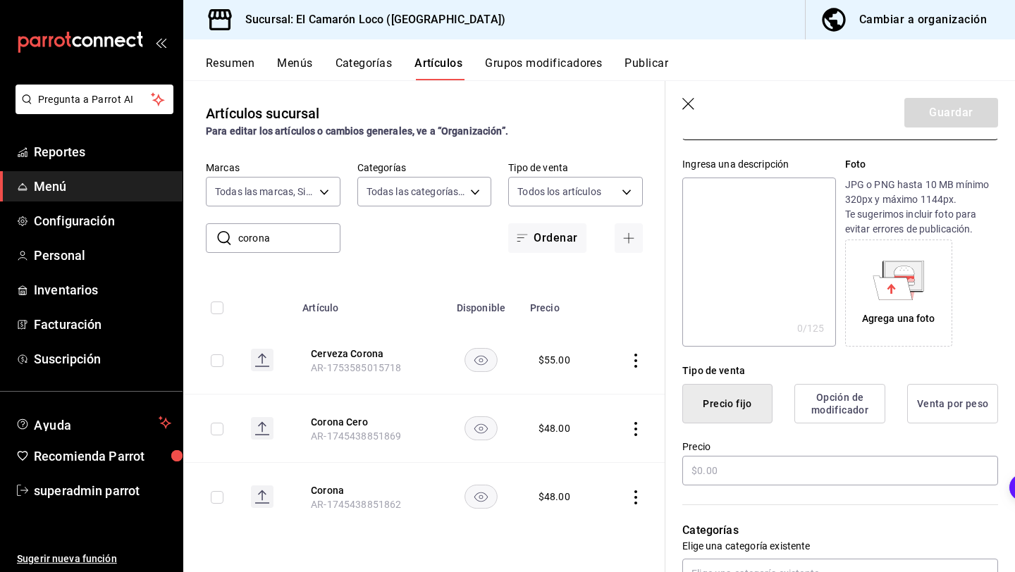
type input "Corona"
type textarea "Corona"
type textarea "x"
type input "AR-1745438851862"
type textarea "x"
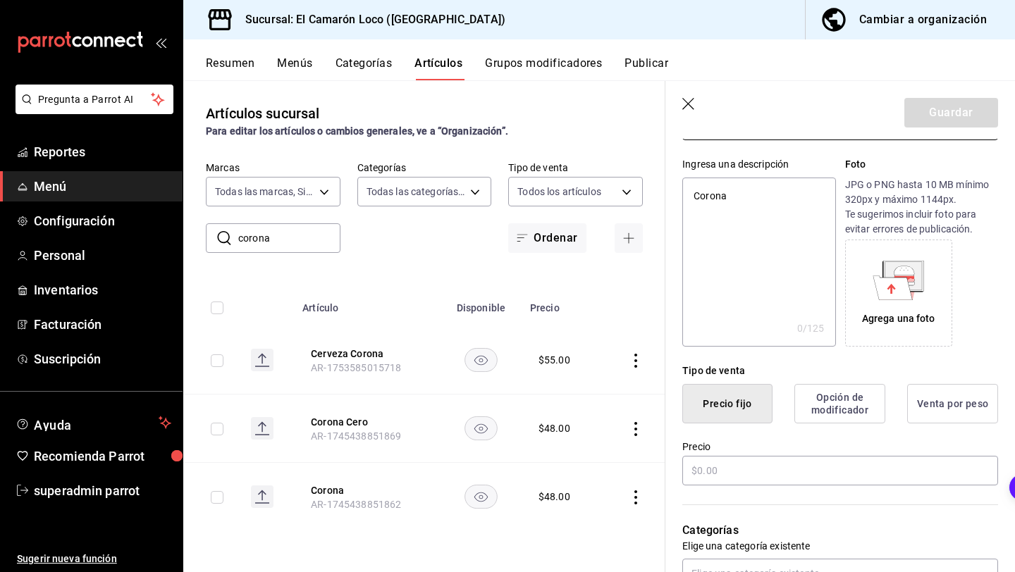
type input "$48.00"
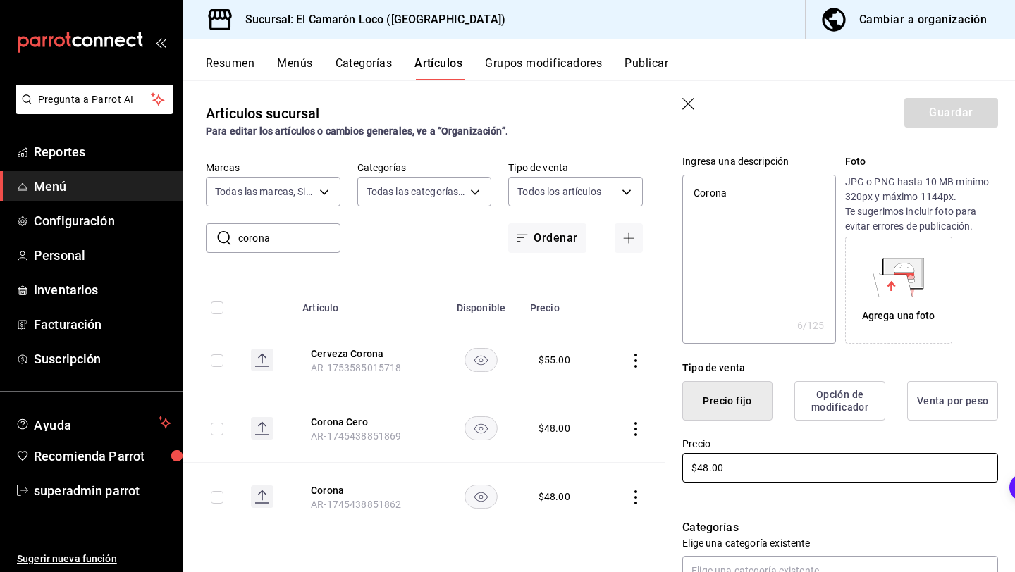
click at [705, 466] on input "$48.00" at bounding box center [840, 468] width 316 height 30
type textarea "x"
type input "$4.00"
type textarea "x"
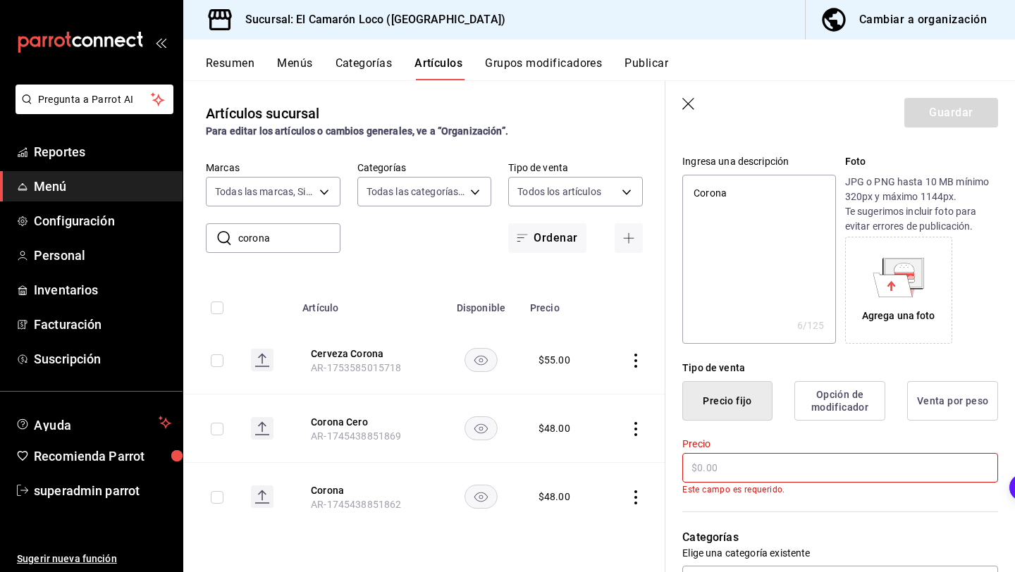
type textarea "x"
type input "$5.00"
type textarea "x"
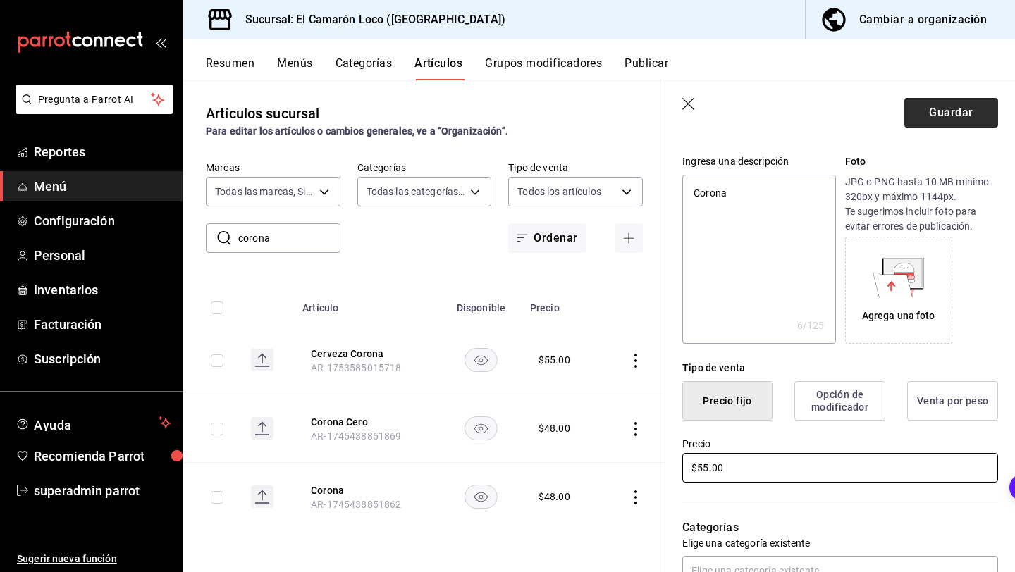
type input "$55.00"
click at [974, 123] on button "Guardar" at bounding box center [951, 113] width 94 height 30
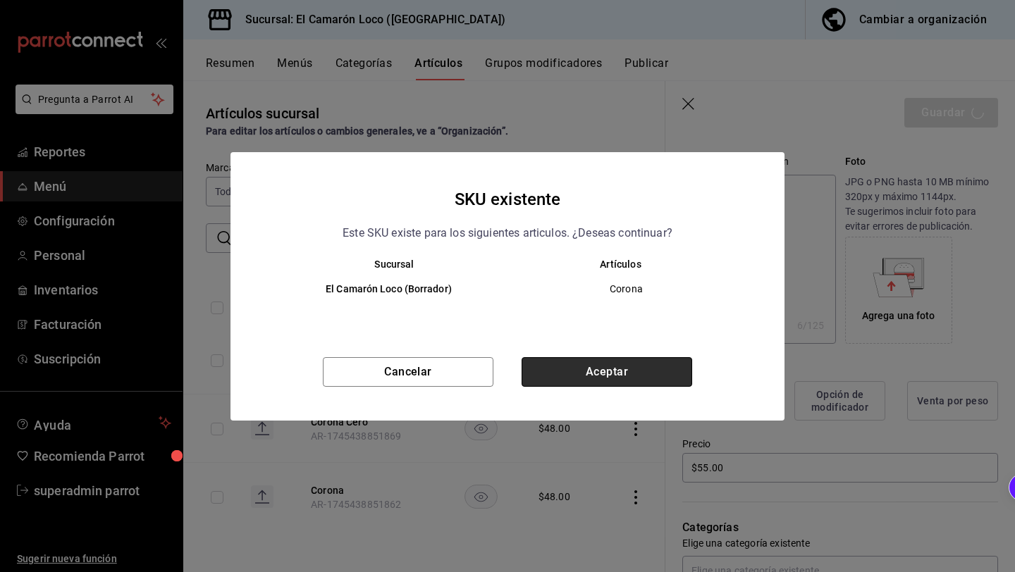
click at [587, 377] on button "Aceptar" at bounding box center [606, 372] width 171 height 30
type textarea "x"
type input "AR-1758853960254"
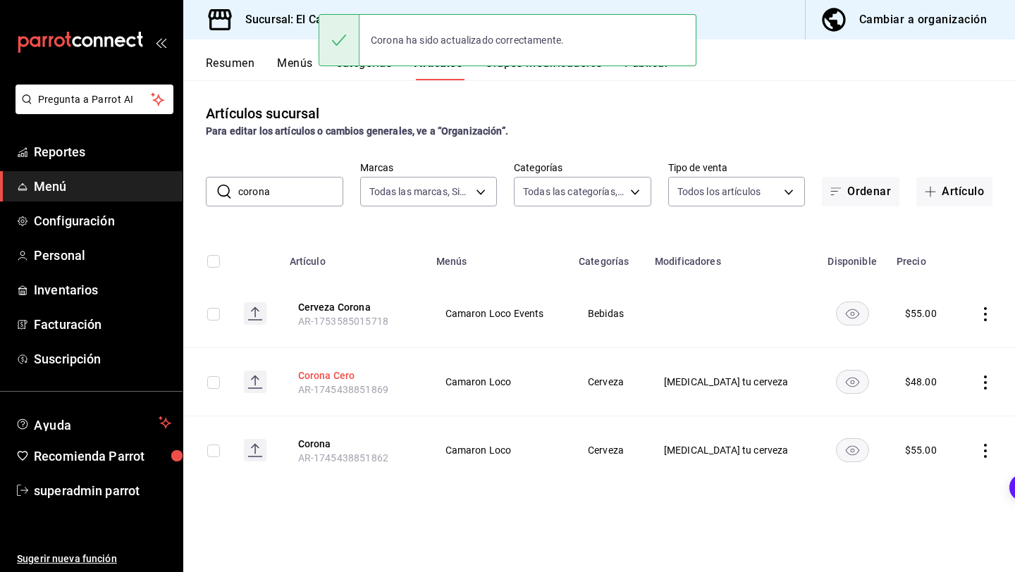
click at [353, 376] on button "Corona Cero" at bounding box center [354, 376] width 113 height 14
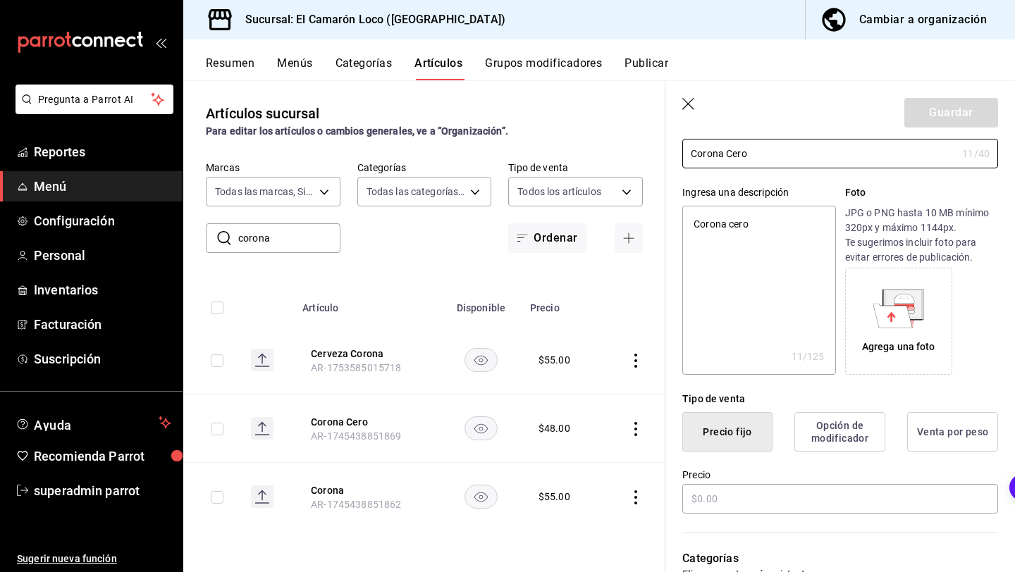
type textarea "x"
type input "$48.00"
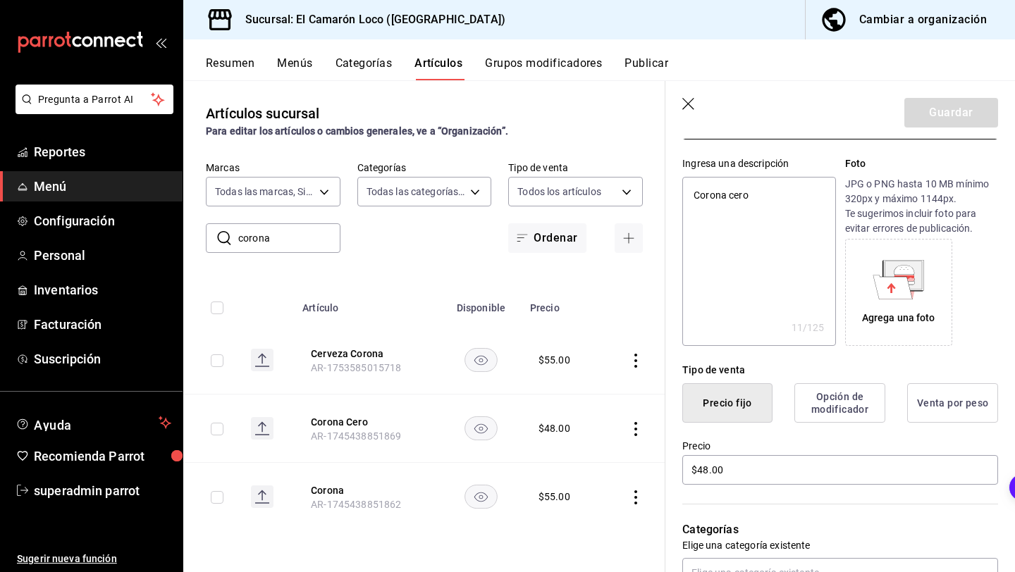
scroll to position [134, 0]
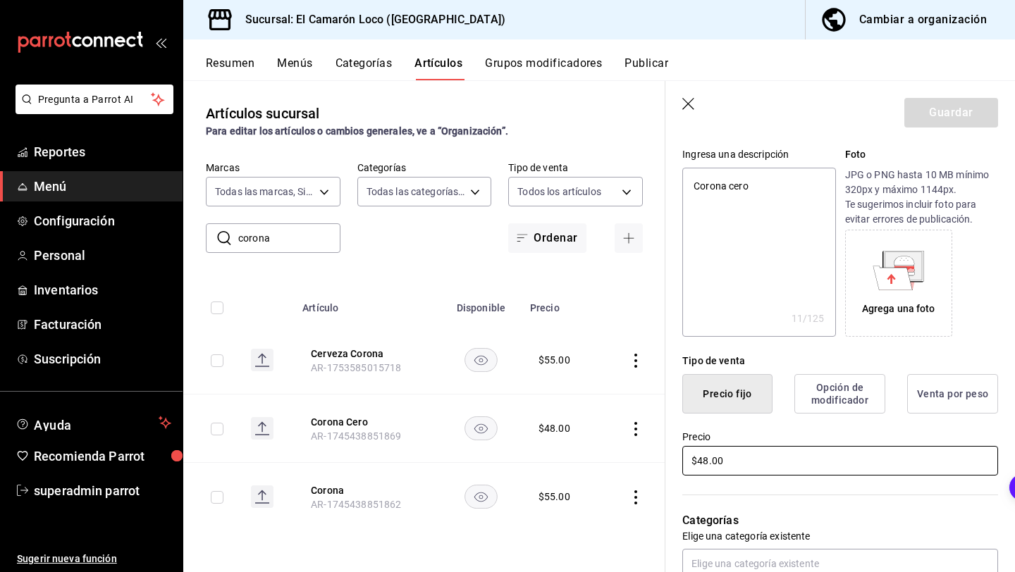
click at [729, 463] on input "$48.00" at bounding box center [840, 461] width 316 height 30
type textarea "x"
type input "$4.00"
type textarea "x"
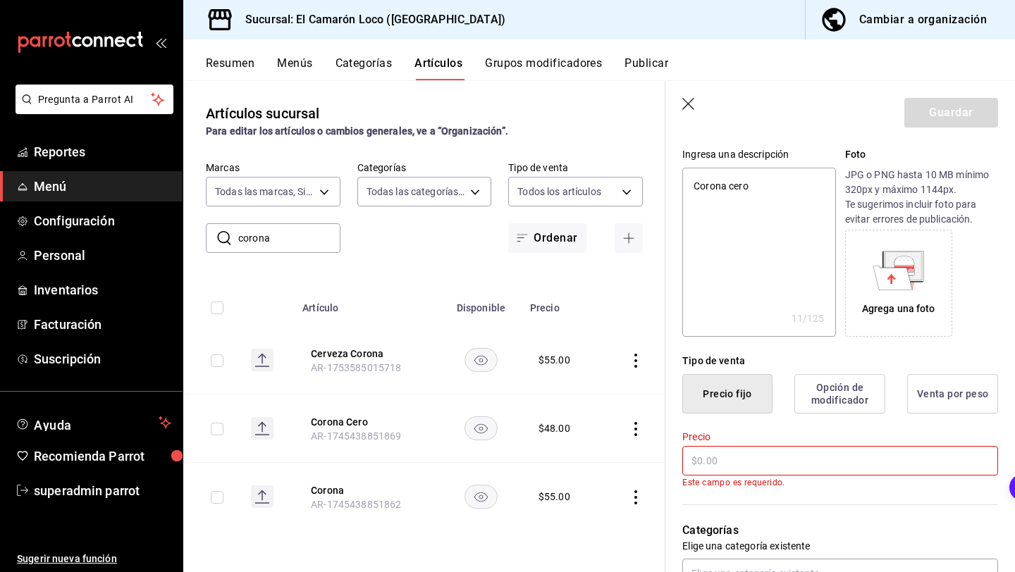
type textarea "x"
type input "$5.00"
type textarea "x"
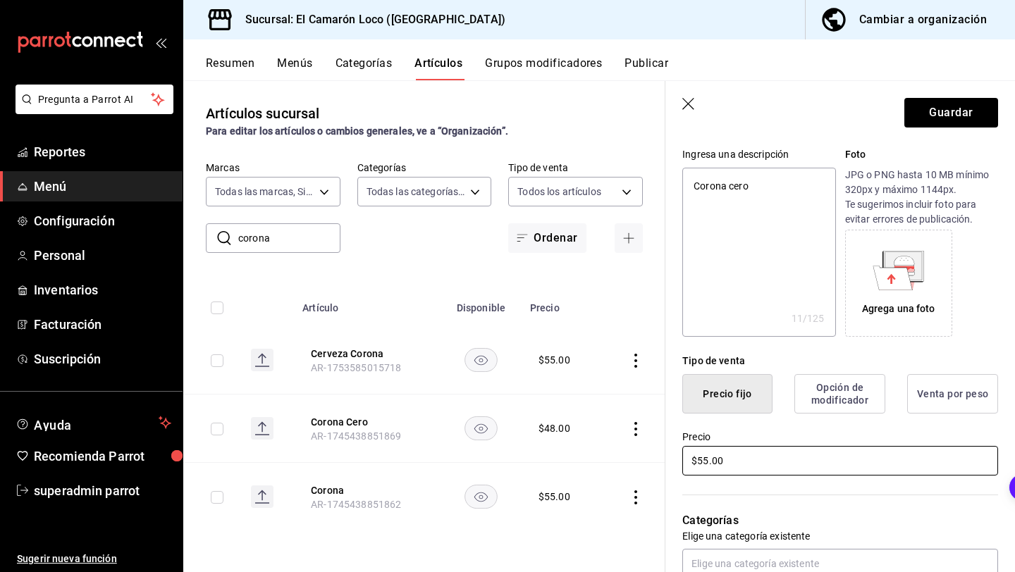
type input "$55.00"
click at [950, 113] on button "Guardar" at bounding box center [951, 113] width 94 height 30
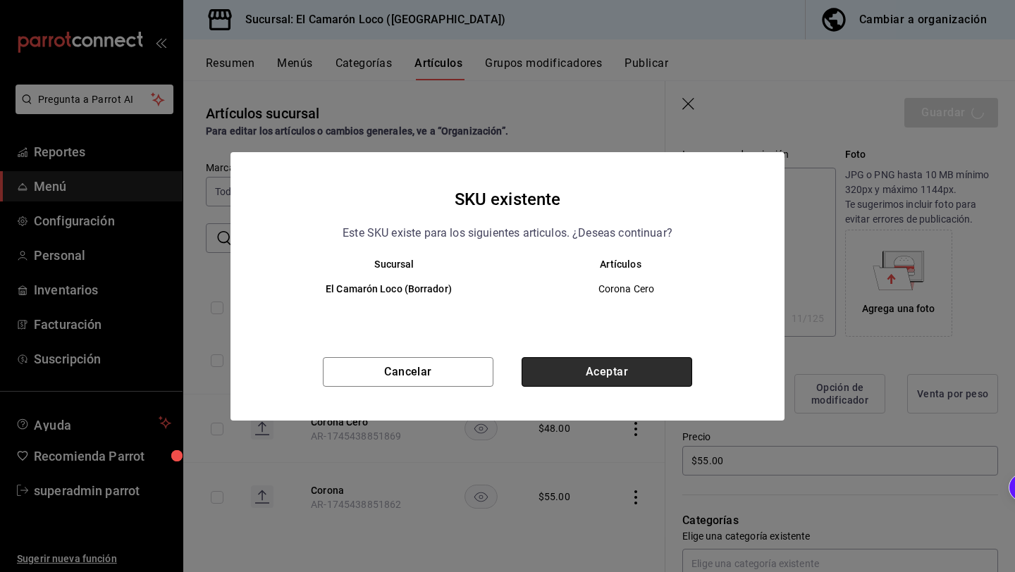
click at [621, 374] on button "Aceptar" at bounding box center [606, 372] width 171 height 30
type textarea "x"
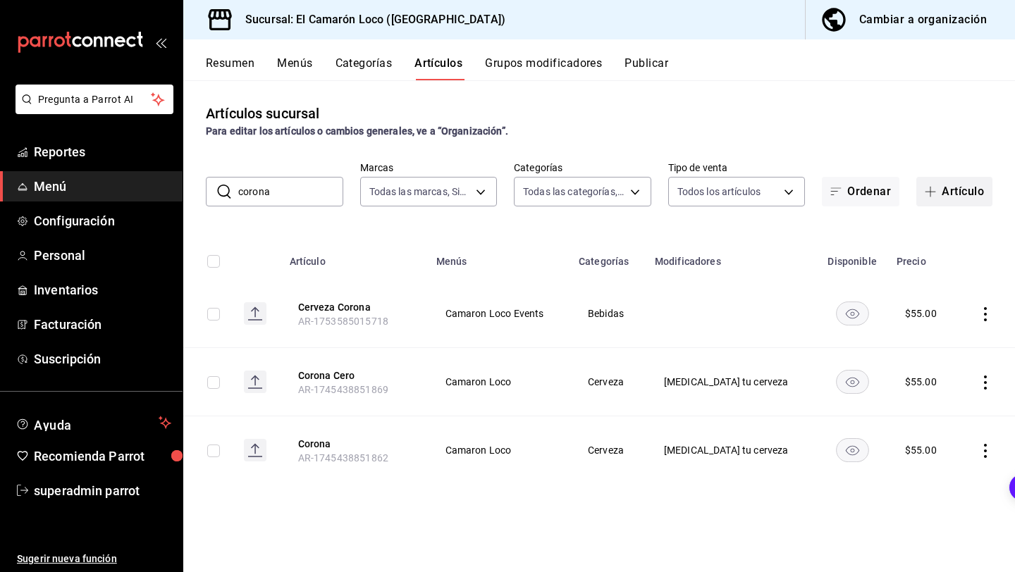
click at [951, 187] on button "Artículo" at bounding box center [954, 192] width 76 height 30
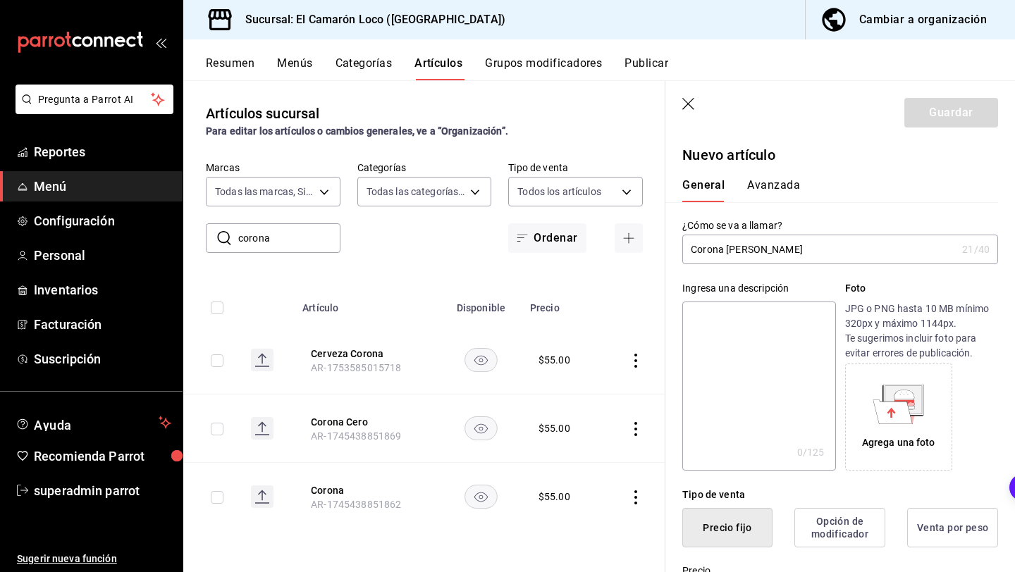
click at [759, 251] on input "Corona Cero Cortecia" at bounding box center [819, 249] width 274 height 28
click at [761, 251] on input "Corona Cero Cortecia" at bounding box center [819, 249] width 274 height 28
click at [779, 249] on input "Corona Cero Cortecia" at bounding box center [819, 249] width 274 height 28
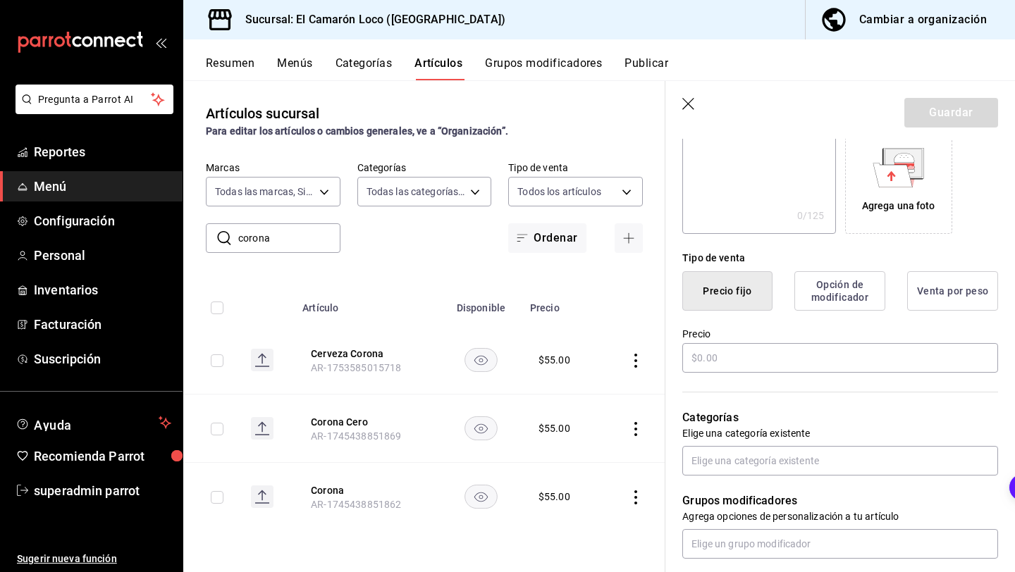
scroll to position [240, 0]
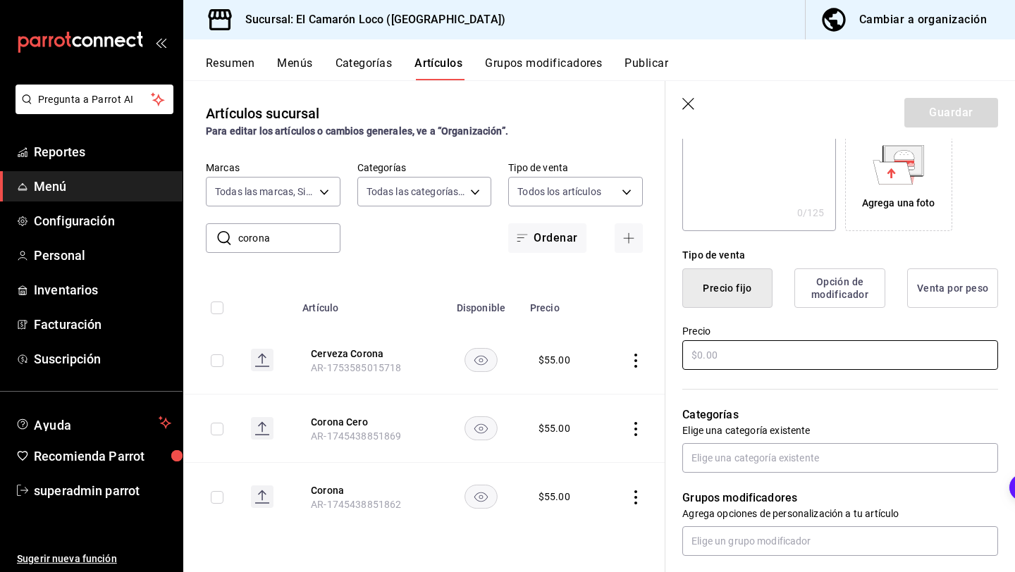
type input "Corona Cero Cortesía"
click at [738, 349] on input "text" at bounding box center [840, 355] width 316 height 30
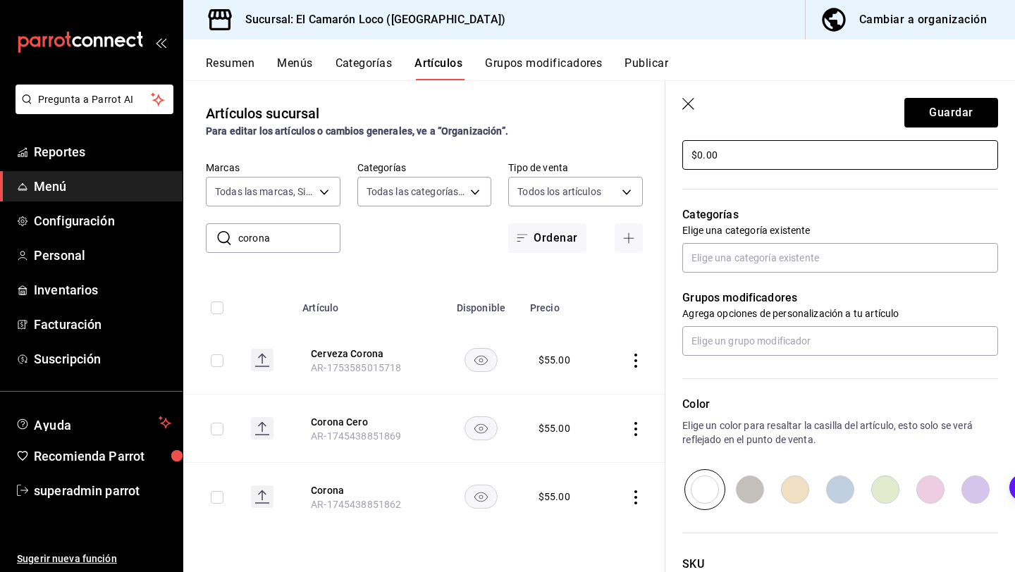
scroll to position [441, 0]
type input "$0.00"
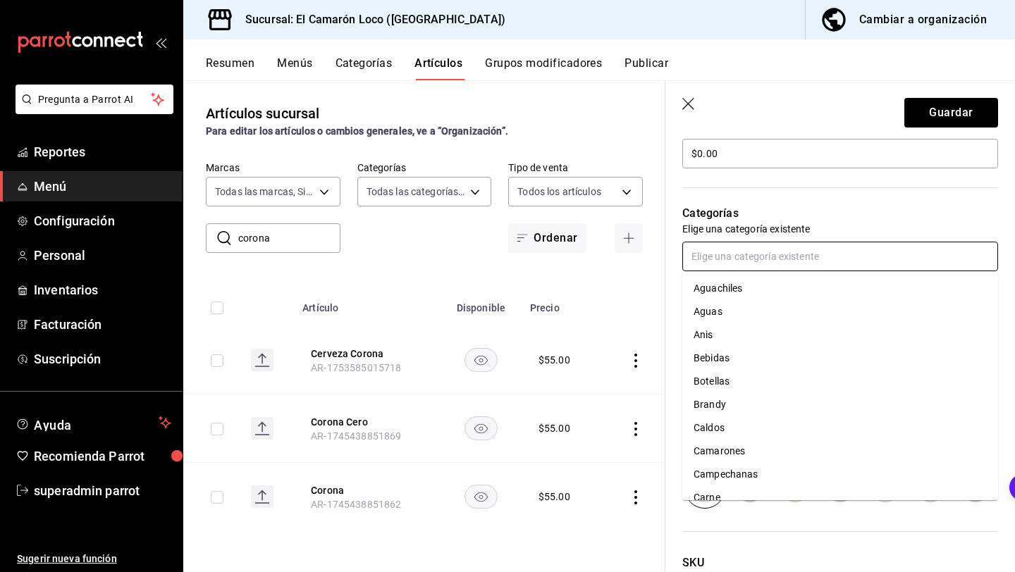
click at [803, 256] on input "text" at bounding box center [840, 257] width 316 height 30
type input "cer"
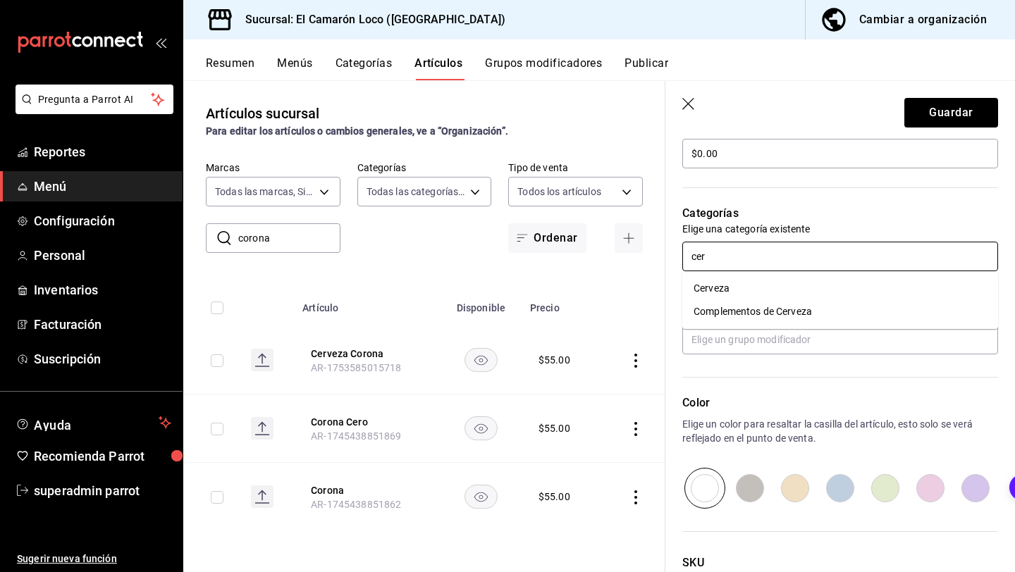
click at [786, 296] on li "Cerveza" at bounding box center [840, 288] width 316 height 23
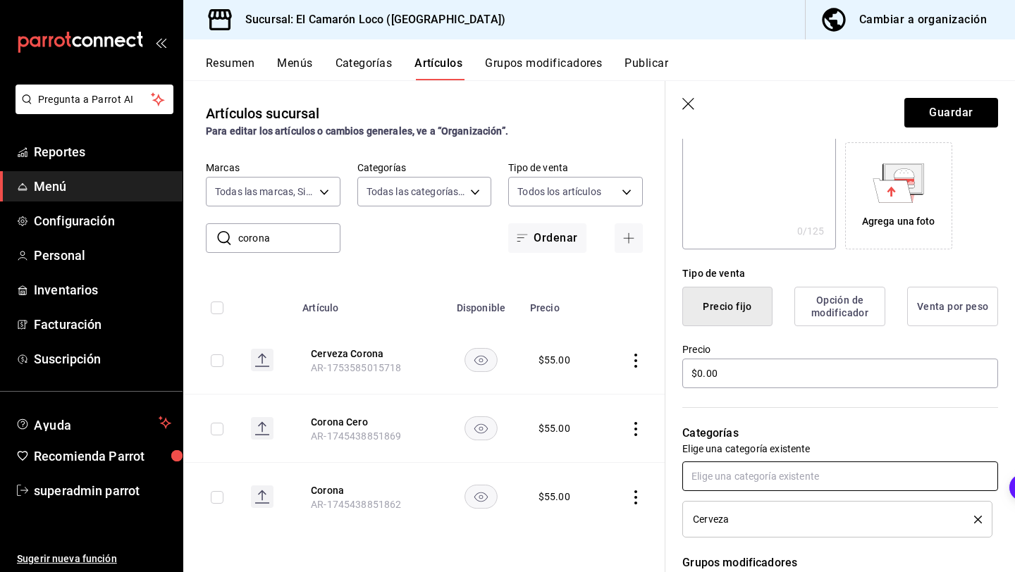
scroll to position [0, 0]
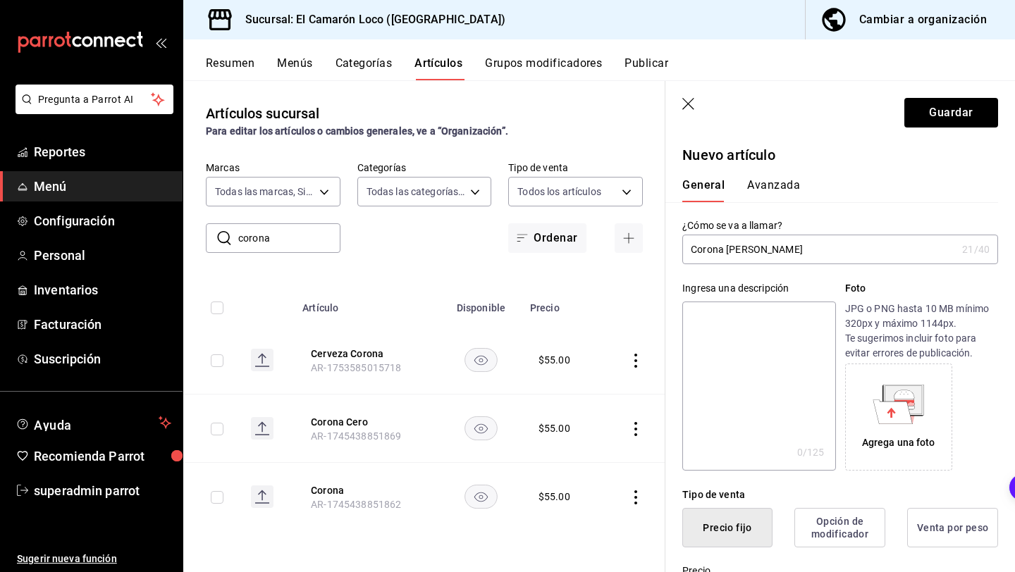
click at [786, 180] on button "Avanzada" at bounding box center [773, 190] width 53 height 24
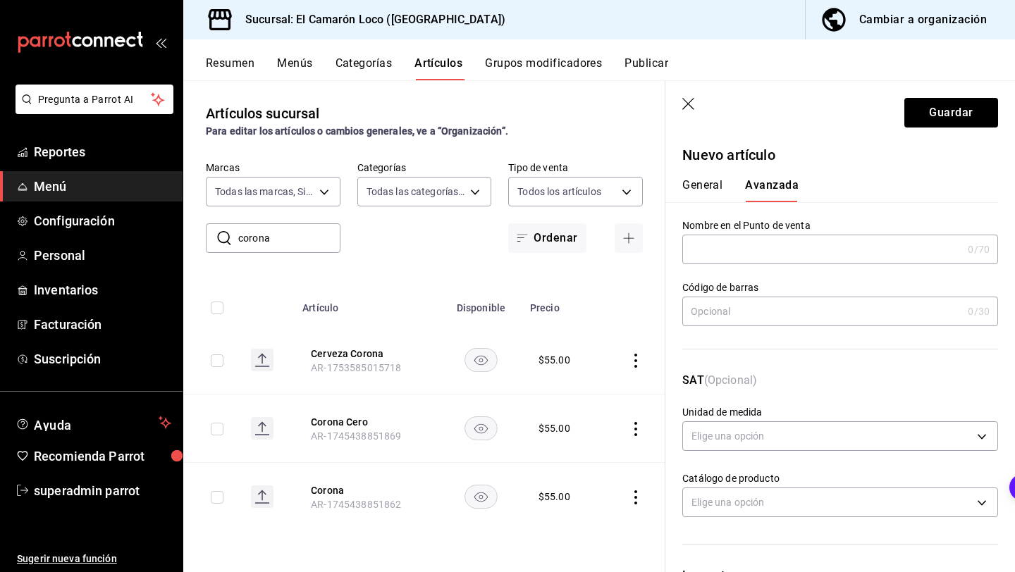
click at [700, 195] on button "General" at bounding box center [702, 190] width 40 height 24
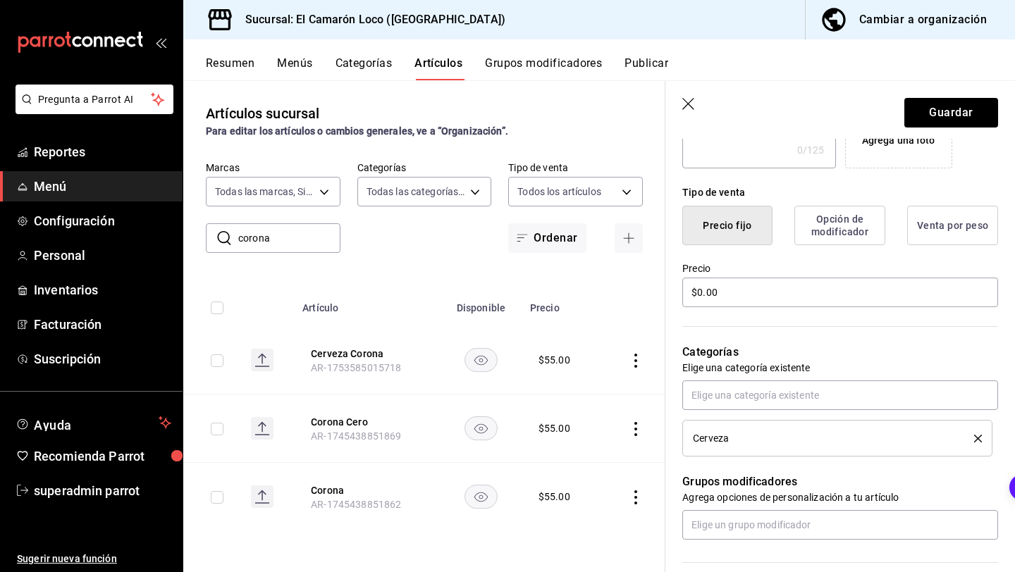
scroll to position [303, 0]
click at [983, 433] on li "Cerveza" at bounding box center [837, 437] width 310 height 37
click at [979, 434] on icon "delete" at bounding box center [978, 438] width 8 height 8
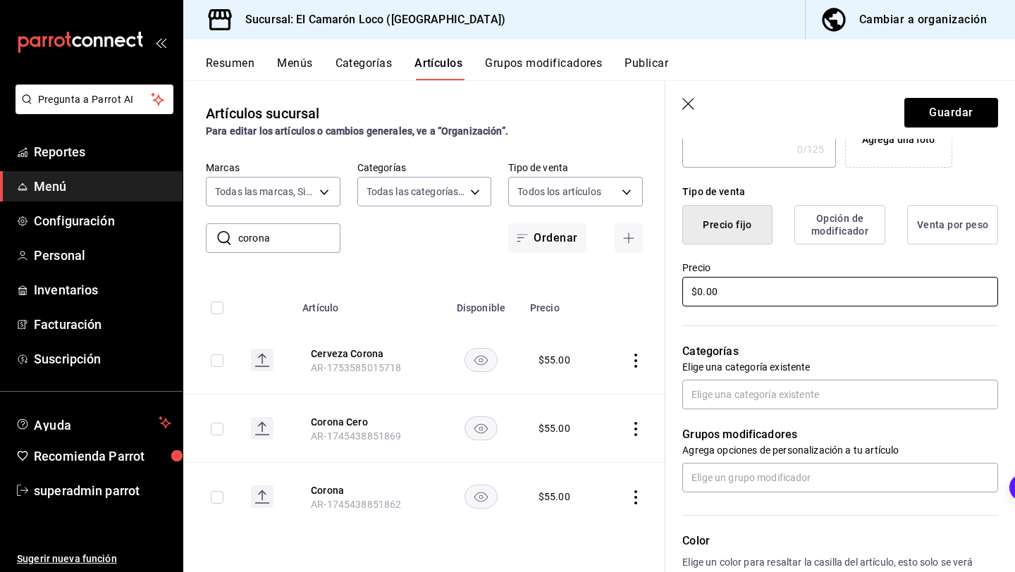
scroll to position [0, 0]
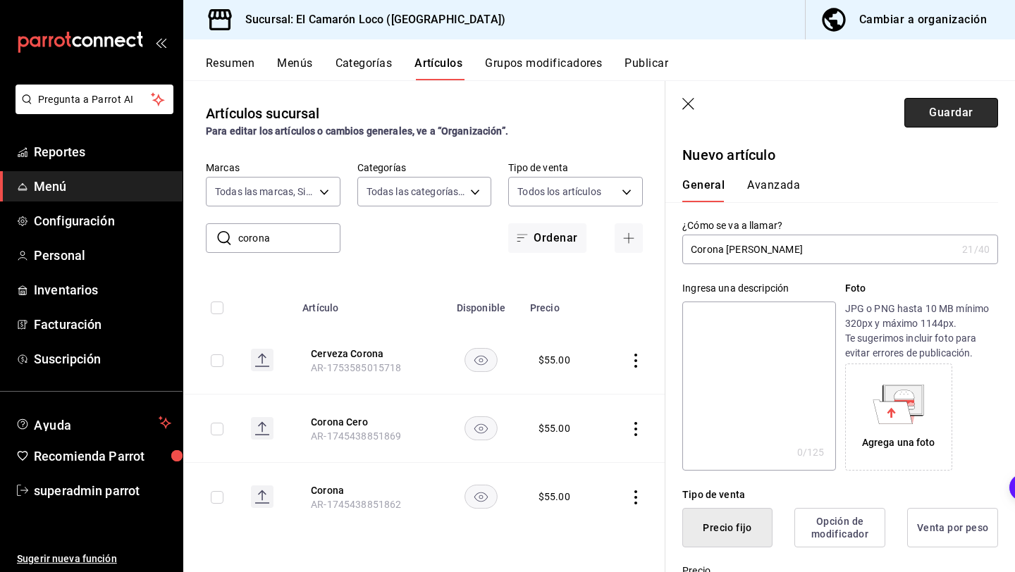
click at [972, 112] on button "Guardar" at bounding box center [951, 113] width 94 height 30
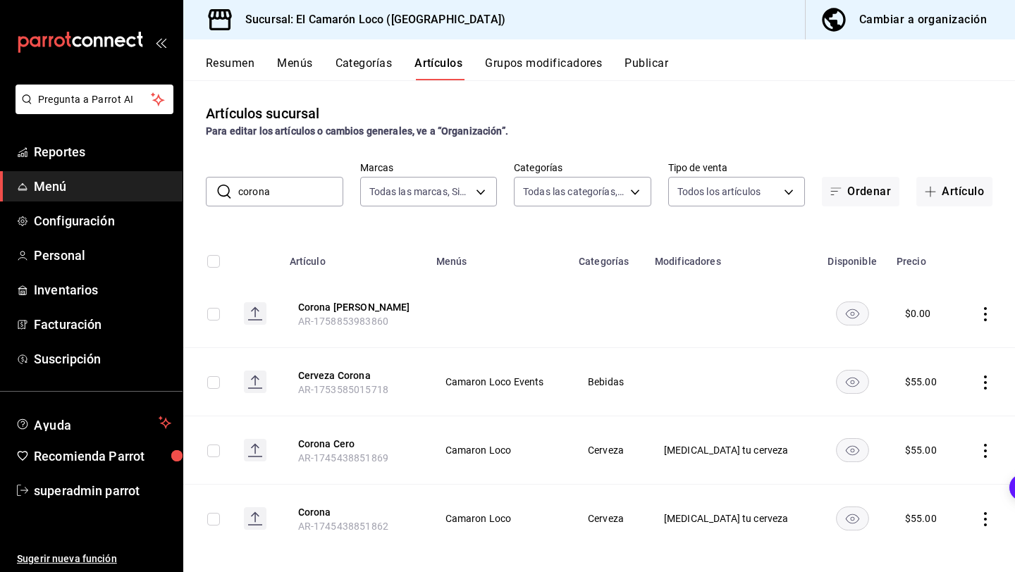
click at [365, 73] on button "Categorías" at bounding box center [363, 68] width 57 height 24
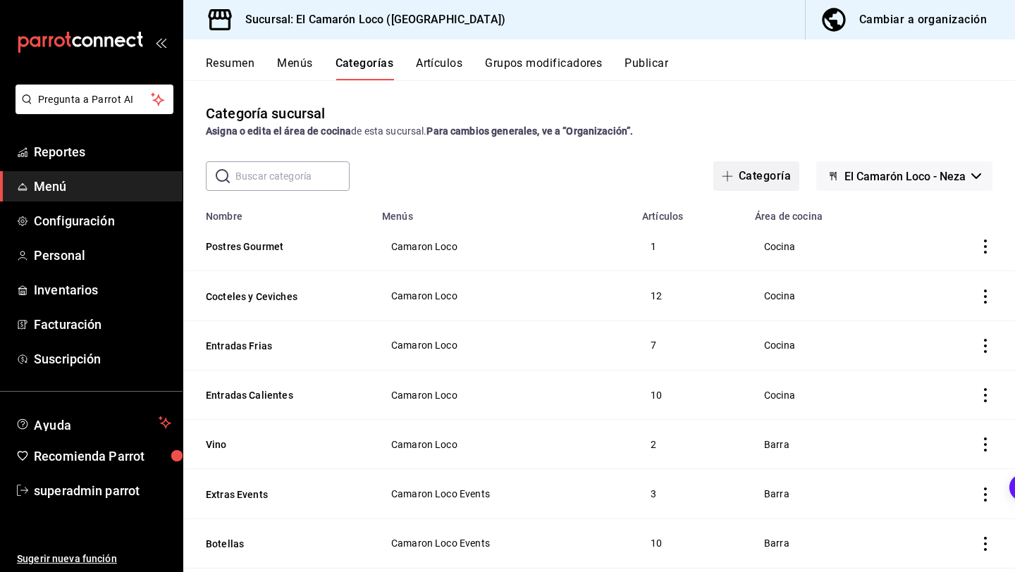
click at [761, 187] on button "Categoría" at bounding box center [756, 176] width 86 height 30
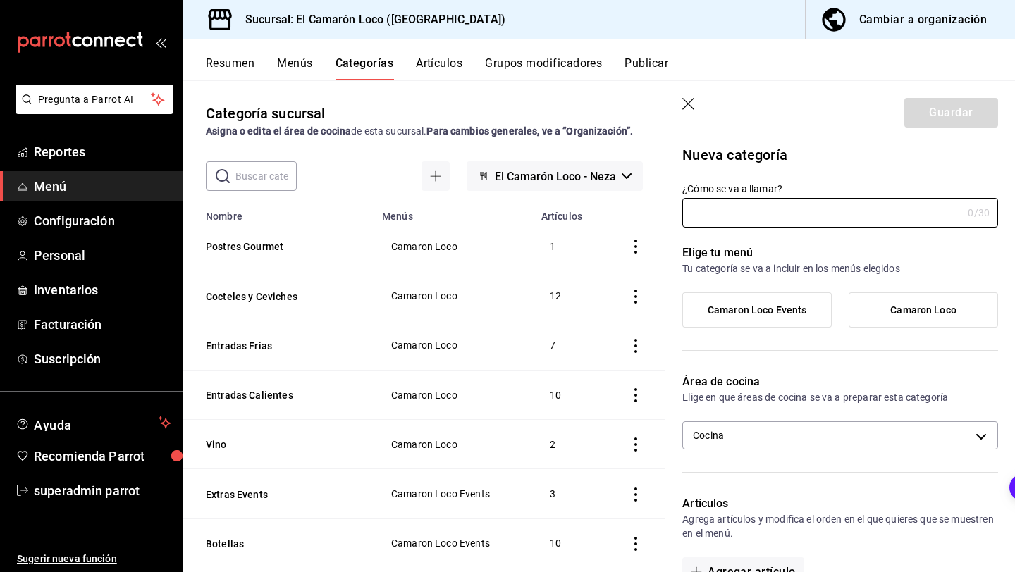
click at [807, 230] on div "Elige tu menú Tu categoría se va a incluir en los menús elegidos Camaron Loco E…" at bounding box center [831, 292] width 333 height 129
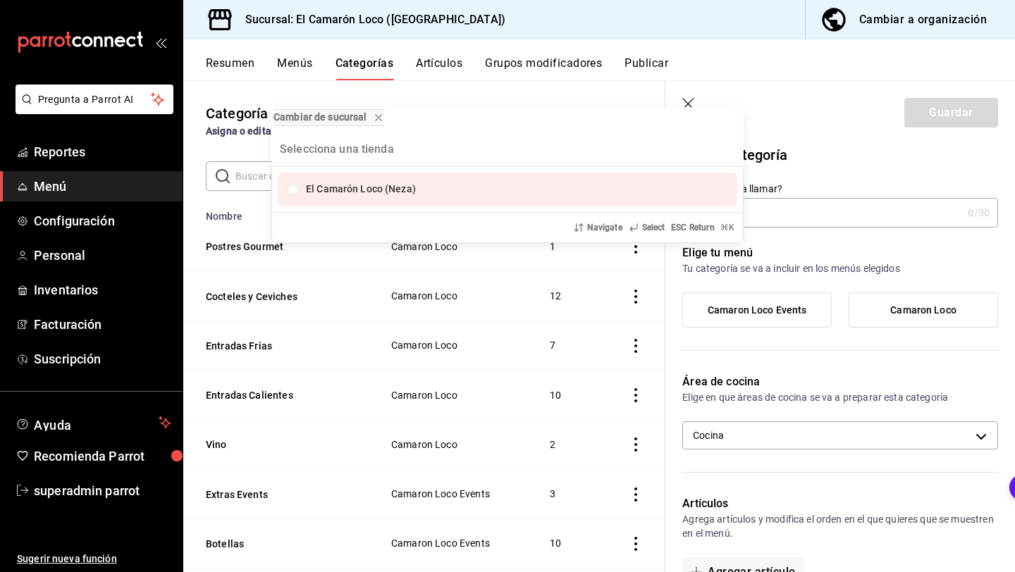
click at [807, 230] on div "Cambiar de sucursal El Camarón Loco (Neza) Navigate Select ESC Return ⌘ K" at bounding box center [507, 286] width 1015 height 572
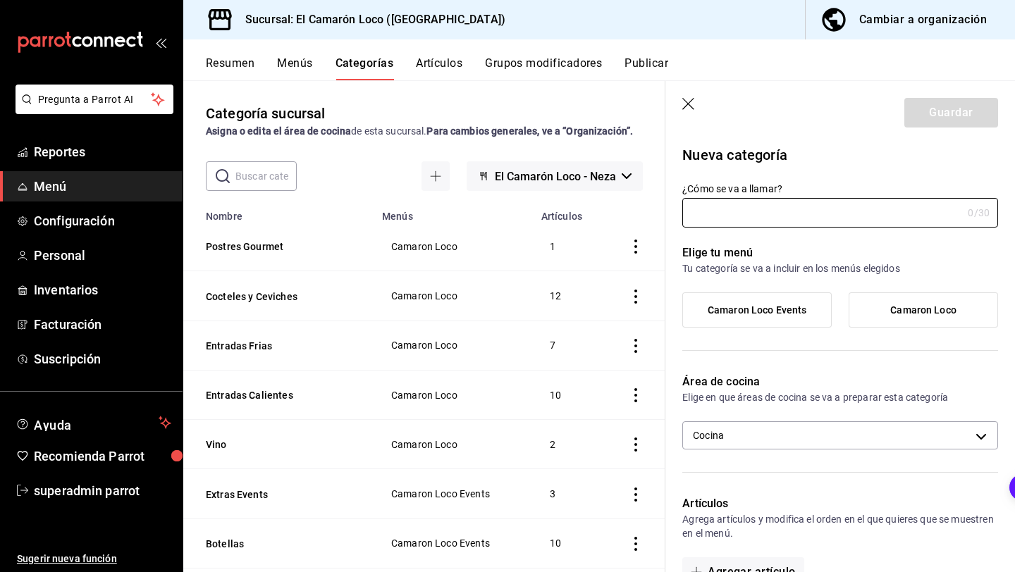
click at [810, 211] on input "¿Cómo se va a llamar?" at bounding box center [822, 213] width 280 height 28
type input "c"
click at [728, 211] on input "Cortesias" at bounding box center [819, 213] width 274 height 28
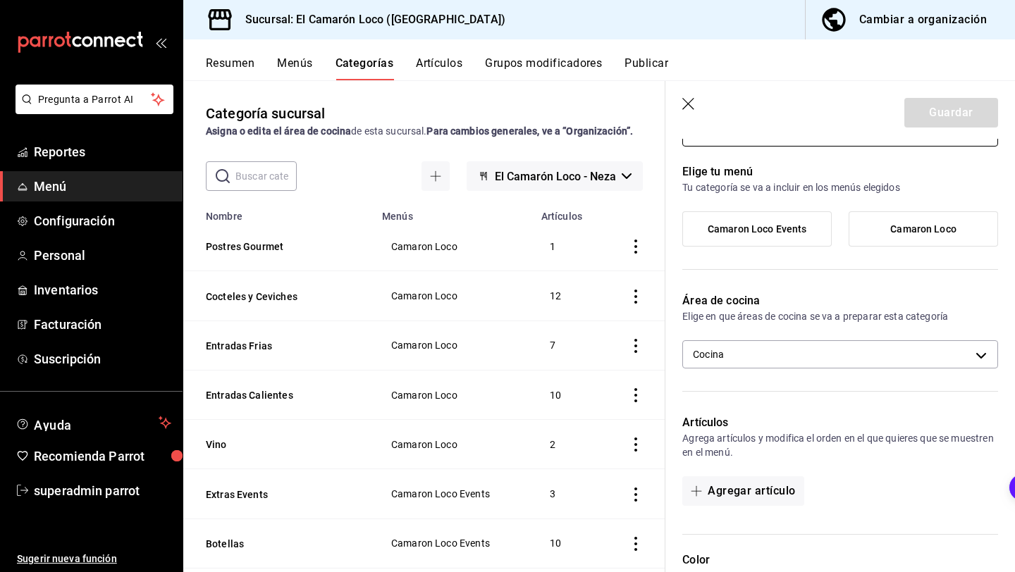
scroll to position [95, 0]
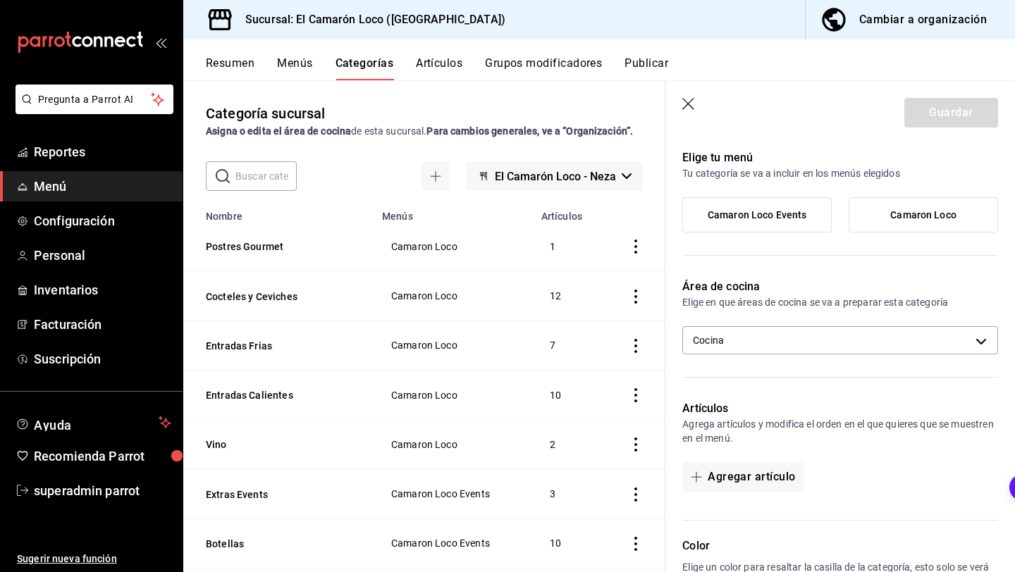
type input "Cortesías"
click at [877, 240] on div "Camaron Loco Events Camaron Loco" at bounding box center [840, 220] width 316 height 47
click at [877, 232] on div "Camaron Loco" at bounding box center [922, 214] width 149 height 35
click at [877, 231] on label "Camaron Loco" at bounding box center [923, 215] width 148 height 34
click at [0, 0] on input "Camaron Loco" at bounding box center [0, 0] width 0 height 0
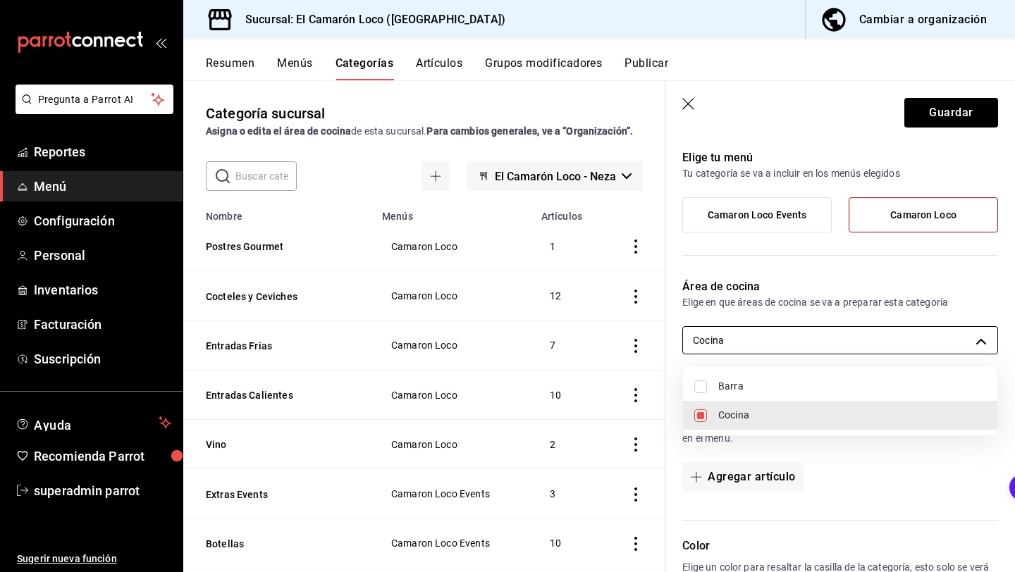
click at [807, 326] on body "Pregunta a Parrot AI Reportes Menú Configuración Personal Inventarios Facturaci…" at bounding box center [507, 286] width 1015 height 572
click at [745, 389] on span "Barra" at bounding box center [852, 386] width 268 height 15
type input "0fed2030-fef9-456c-8f06-d3d954787f42,a63ba7af-9fd4-4508-a6b8-aec9949c42ca"
checkbox input "true"
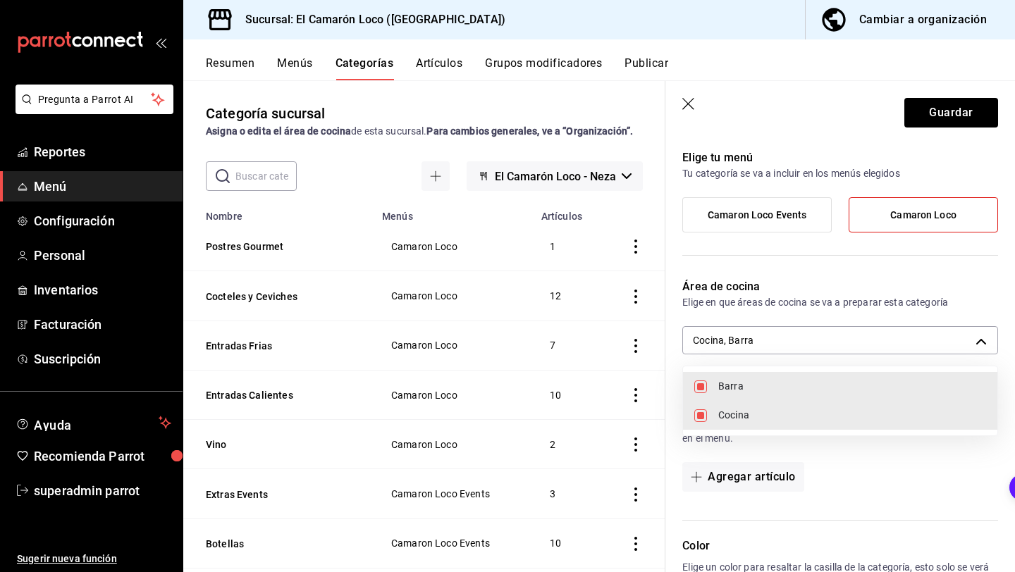
click at [745, 407] on li "Cocina" at bounding box center [840, 415] width 314 height 29
type input "a63ba7af-9fd4-4508-a6b8-aec9949c42ca"
checkbox input "false"
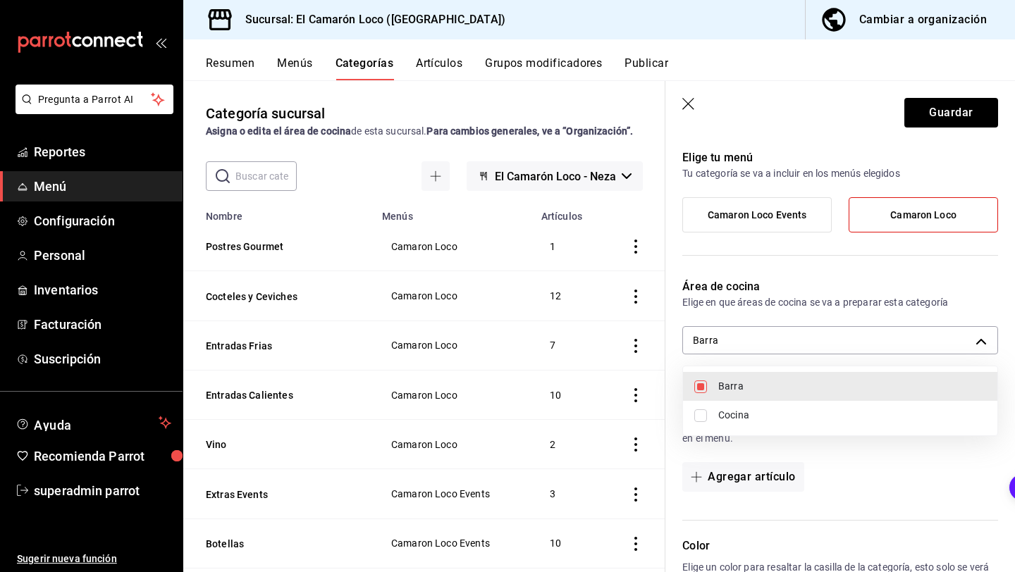
click at [800, 302] on div at bounding box center [507, 286] width 1015 height 572
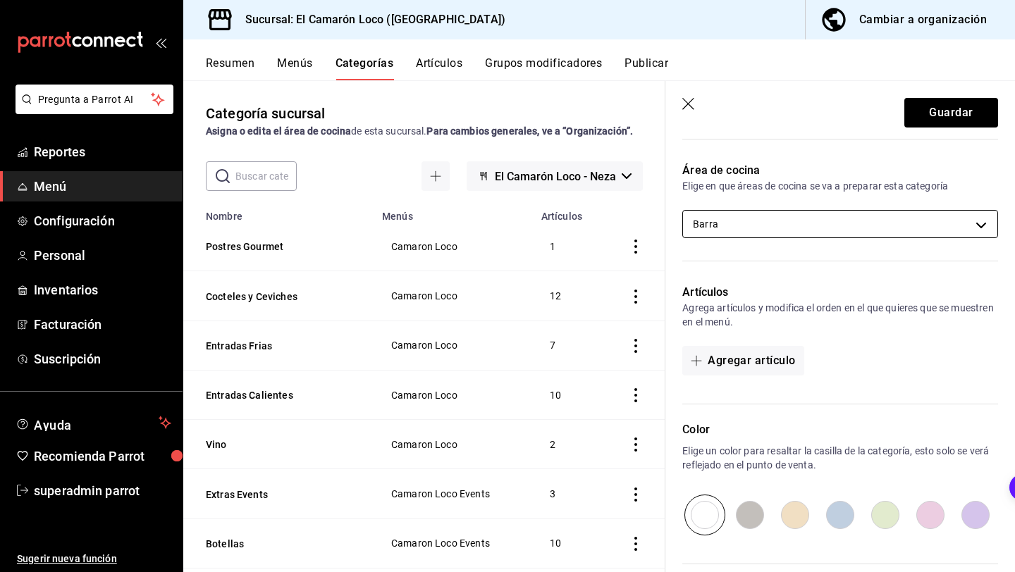
scroll to position [0, 0]
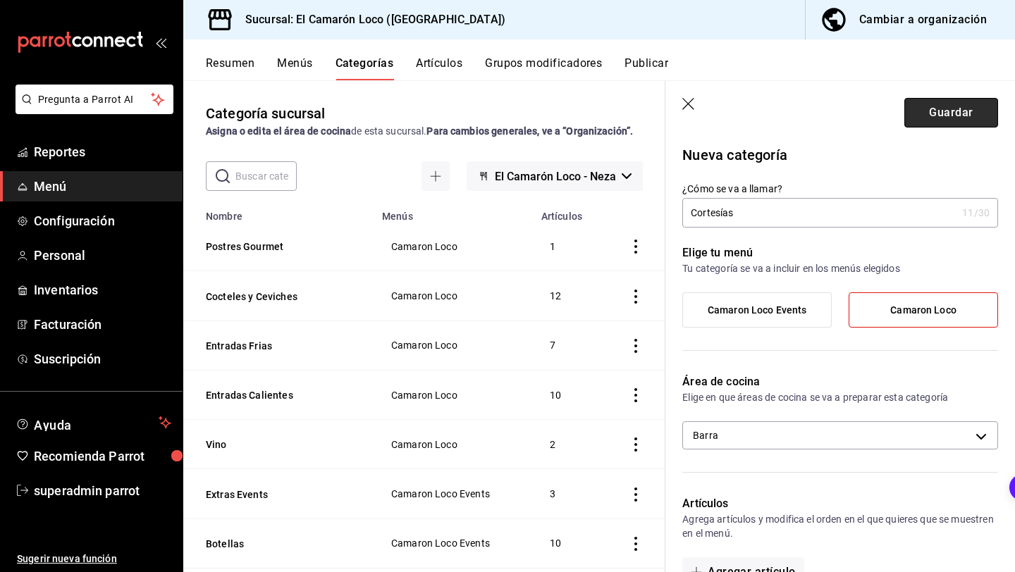
click at [970, 106] on button "Guardar" at bounding box center [951, 113] width 94 height 30
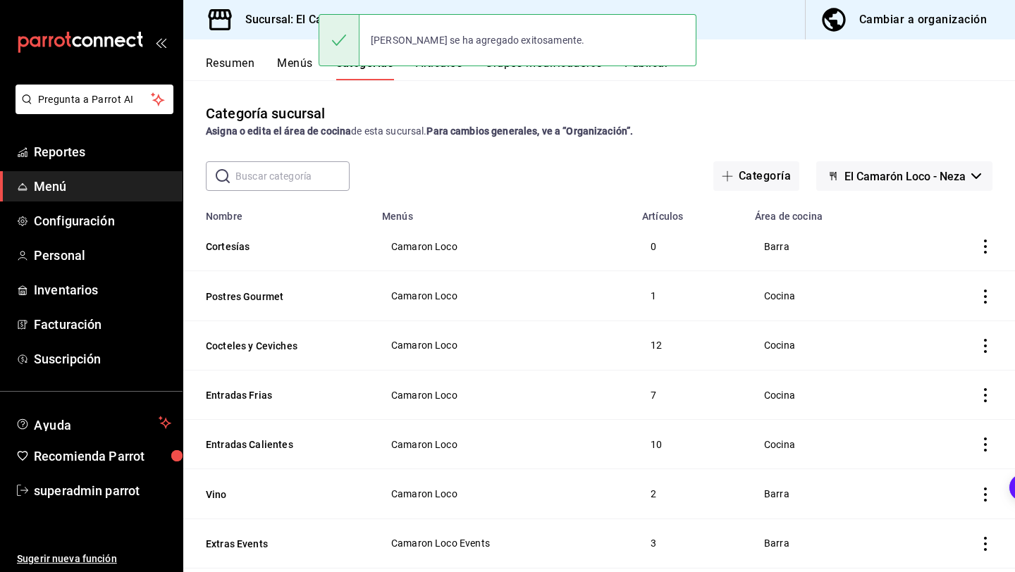
click at [982, 244] on icon "actions" at bounding box center [985, 247] width 14 height 14
click at [943, 290] on li "Editar" at bounding box center [930, 279] width 85 height 29
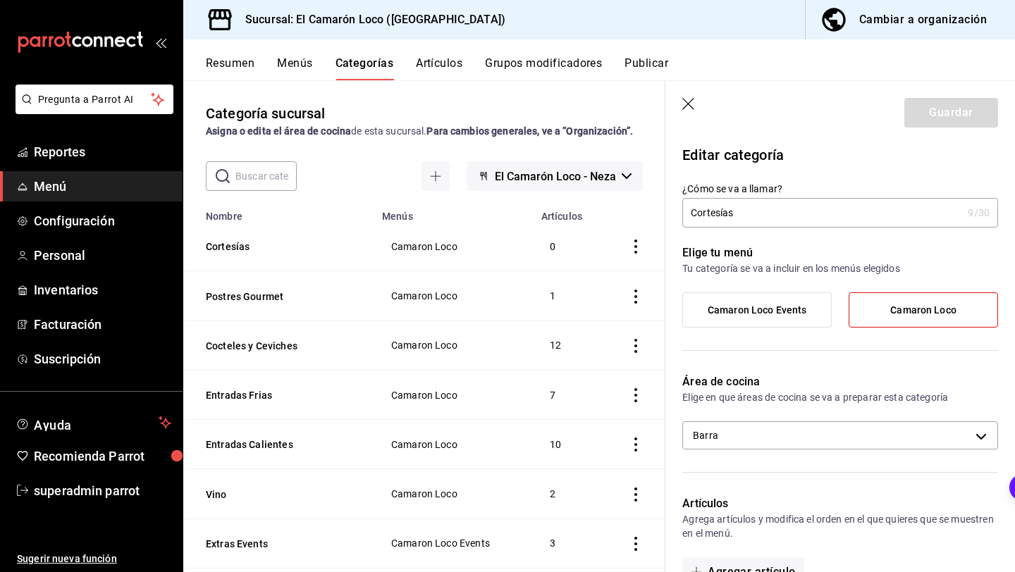
click at [688, 109] on icon "button" at bounding box center [689, 105] width 14 height 14
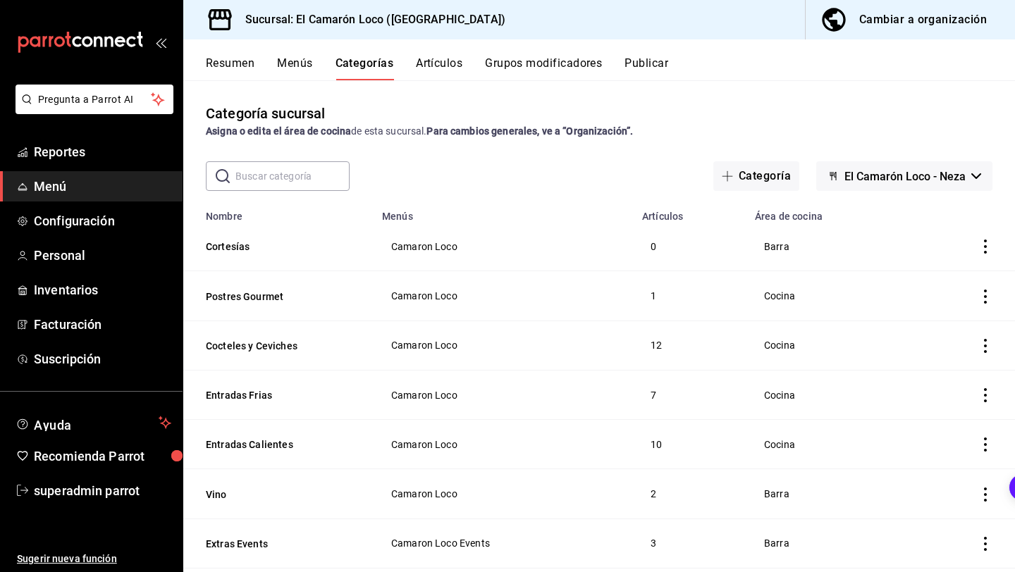
click at [986, 238] on td "categoriesTable" at bounding box center [962, 246] width 104 height 49
click at [986, 252] on icon "actions" at bounding box center [985, 247] width 3 height 14
click at [918, 342] on div at bounding box center [911, 337] width 25 height 14
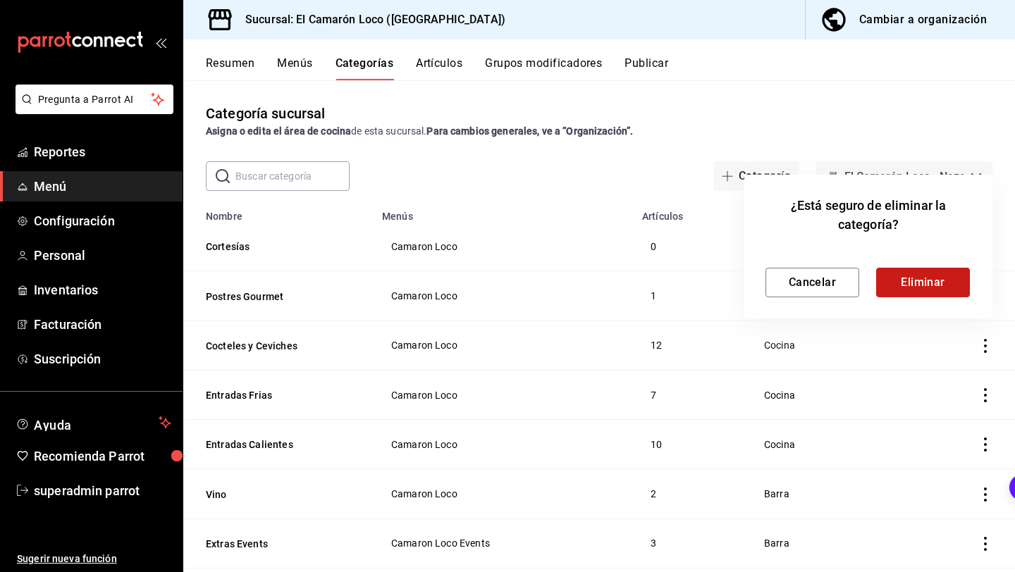
click at [929, 291] on button "Eliminar" at bounding box center [923, 283] width 94 height 30
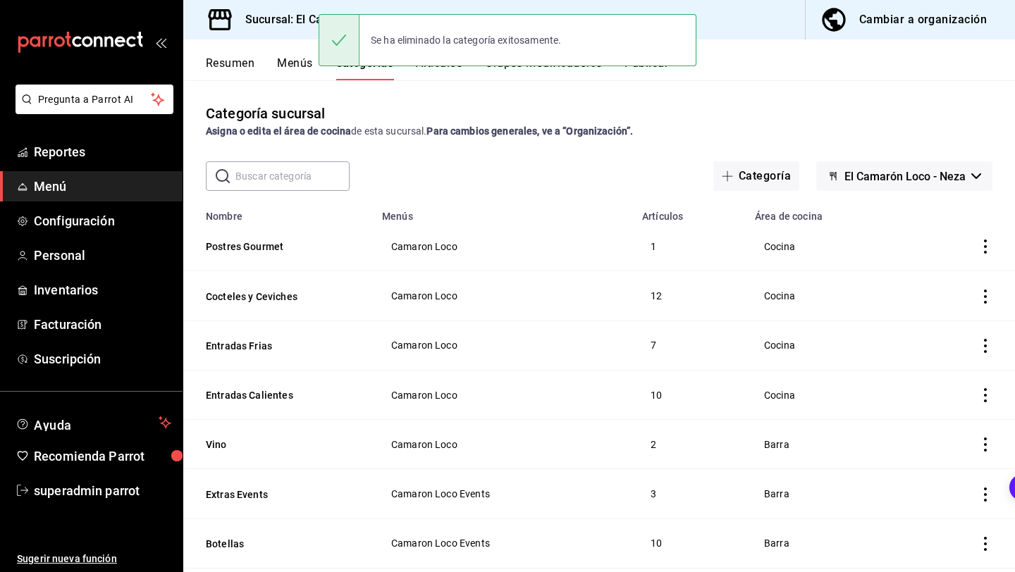
click at [572, 70] on button "Grupos modificadores" at bounding box center [543, 68] width 117 height 24
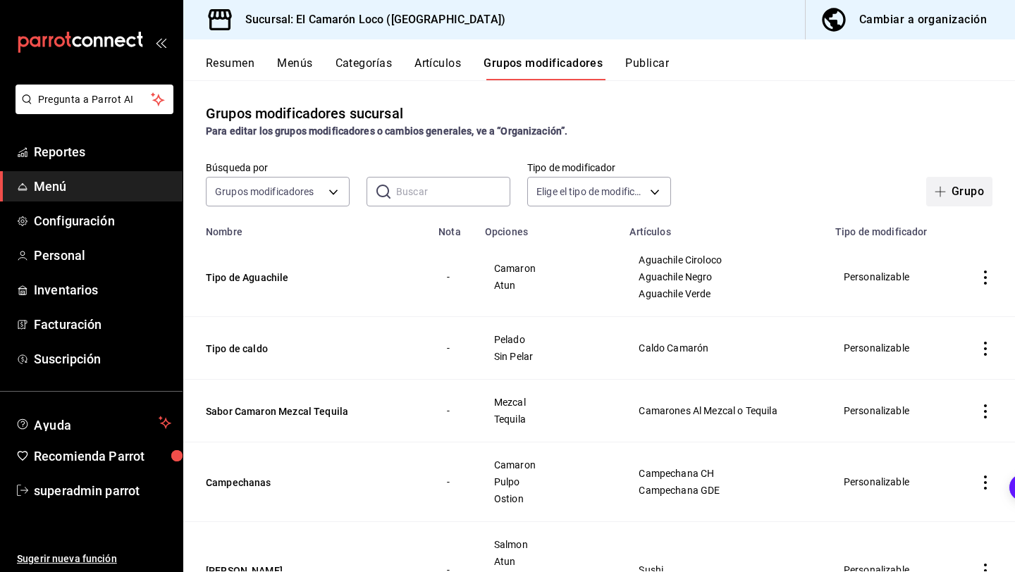
click at [948, 194] on span "button" at bounding box center [942, 191] width 17 height 11
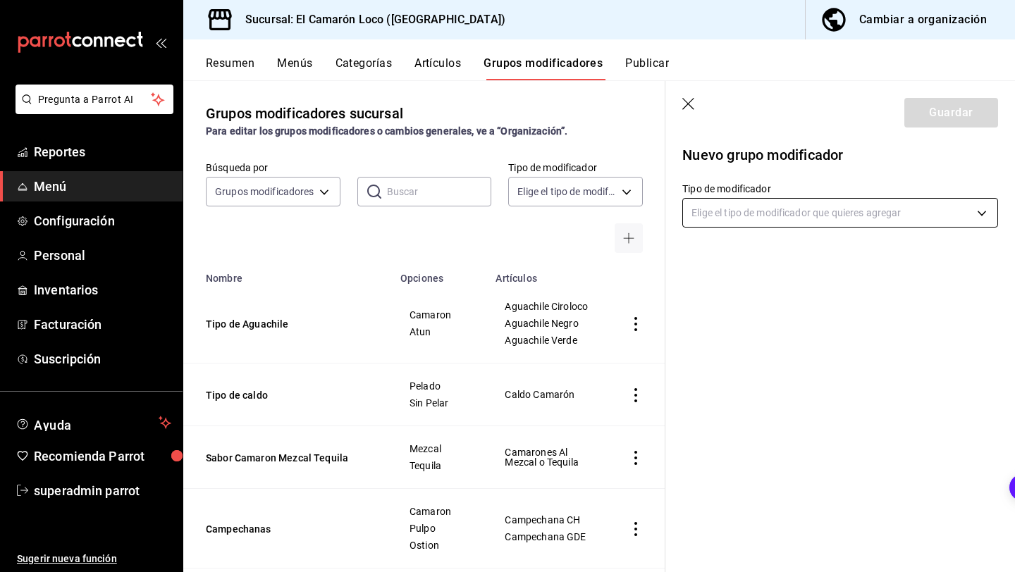
click at [852, 210] on body "Pregunta a Parrot AI Reportes Menú Configuración Personal Inventarios Facturaci…" at bounding box center [507, 286] width 1015 height 572
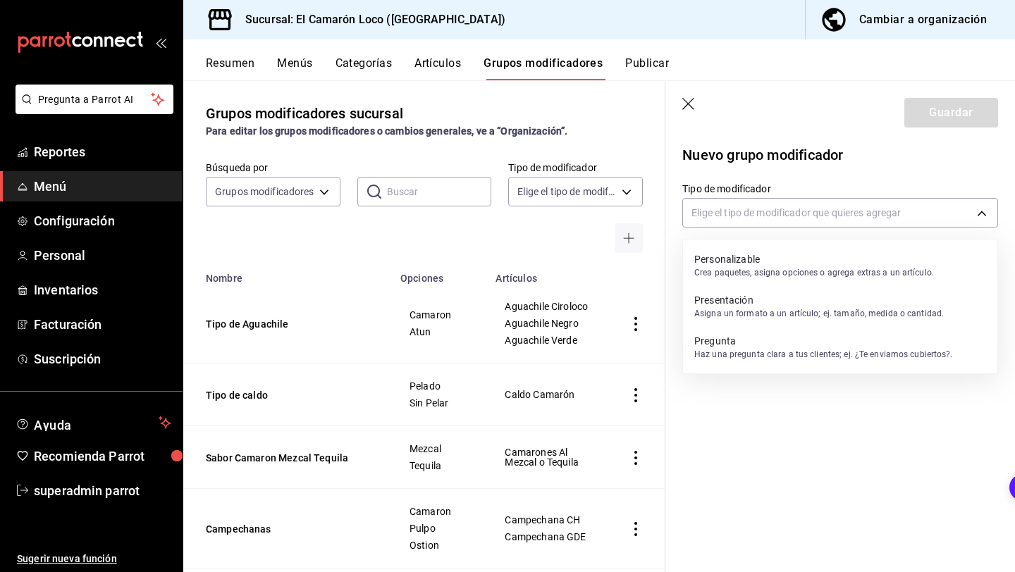
click at [815, 258] on p "Personalizable" at bounding box center [814, 259] width 240 height 14
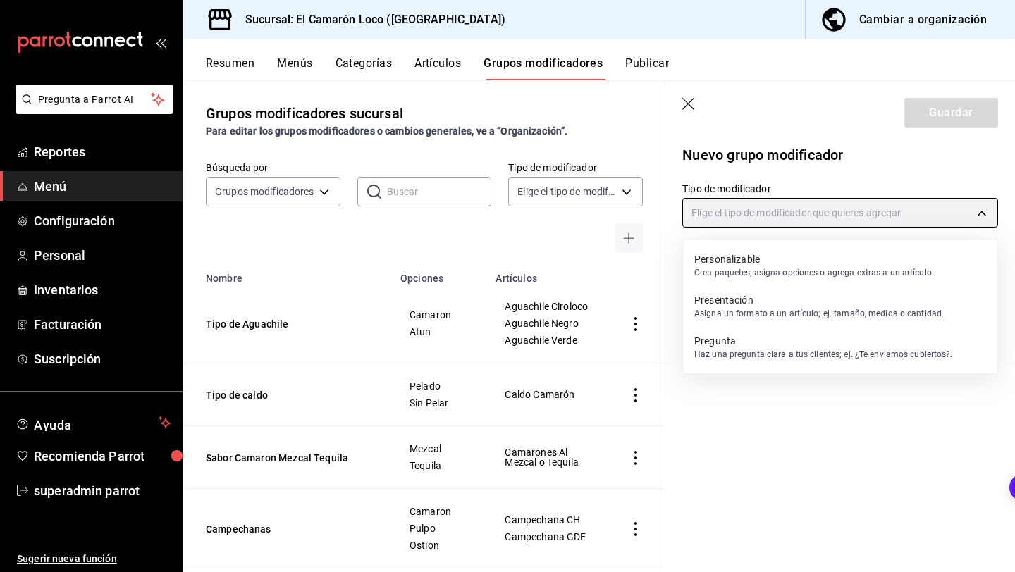
type input "CUSTOMIZABLE"
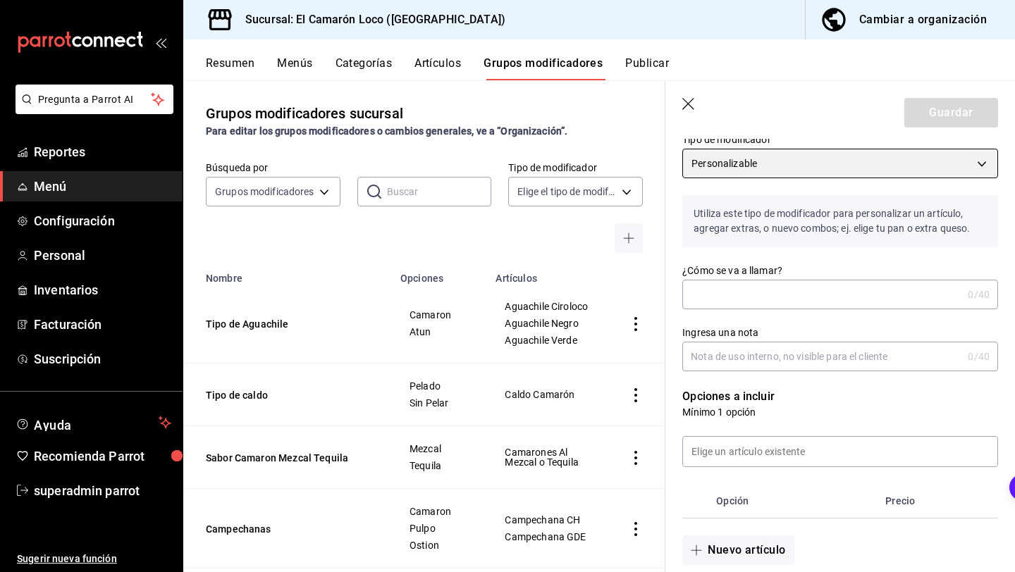
scroll to position [32, 0]
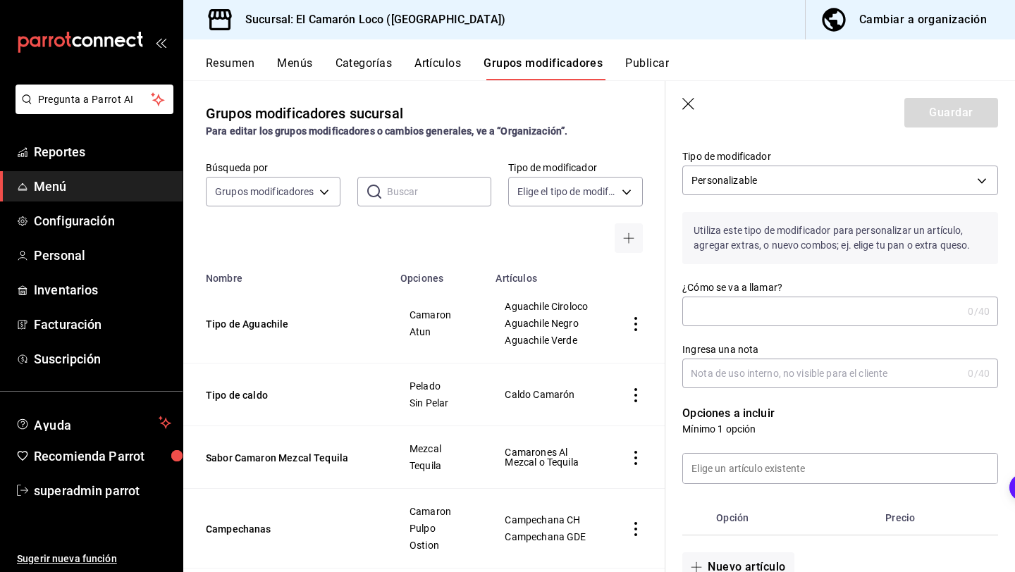
click at [731, 514] on th "Opción" at bounding box center [794, 518] width 169 height 34
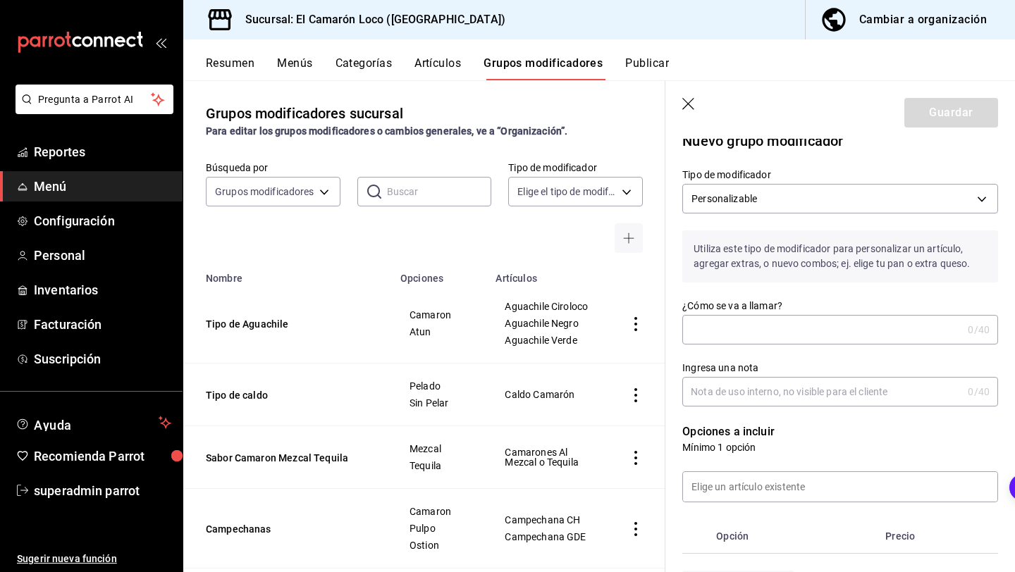
scroll to position [0, 0]
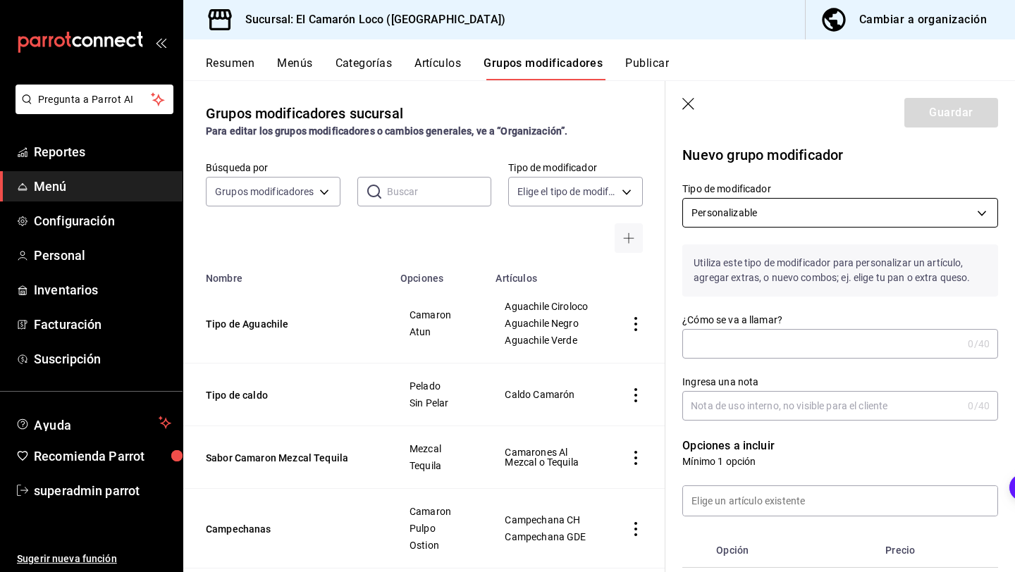
click at [836, 215] on body "Pregunta a Parrot AI Reportes Menú Configuración Personal Inventarios Facturaci…" at bounding box center [507, 286] width 1015 height 572
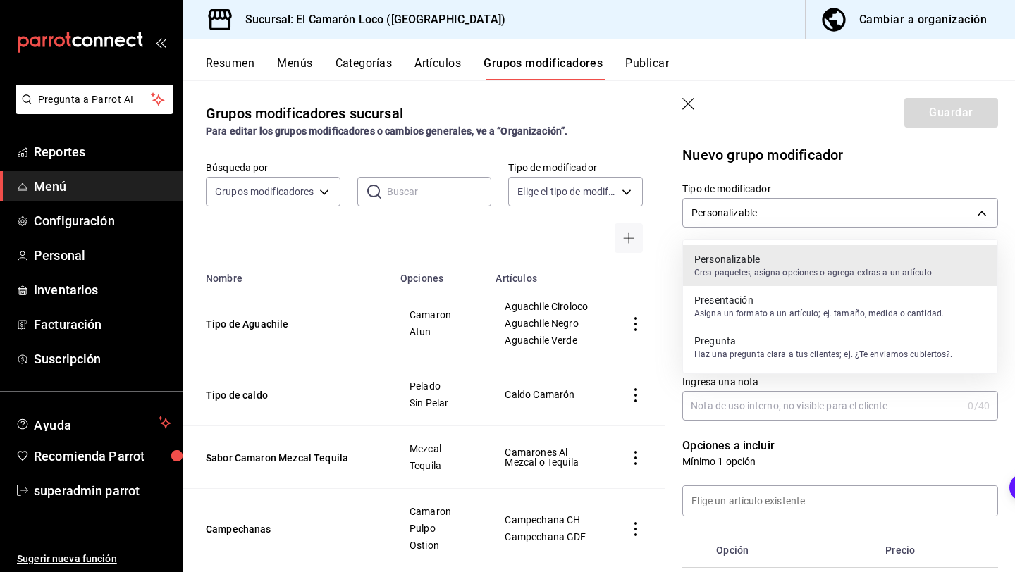
click at [834, 181] on div at bounding box center [507, 286] width 1015 height 572
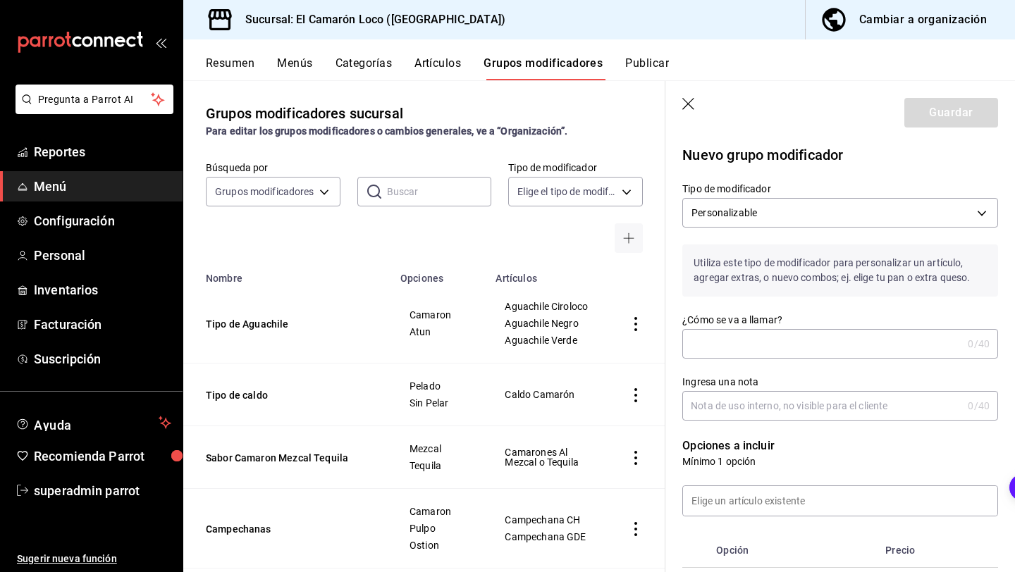
click at [688, 102] on icon "button" at bounding box center [689, 105] width 14 height 14
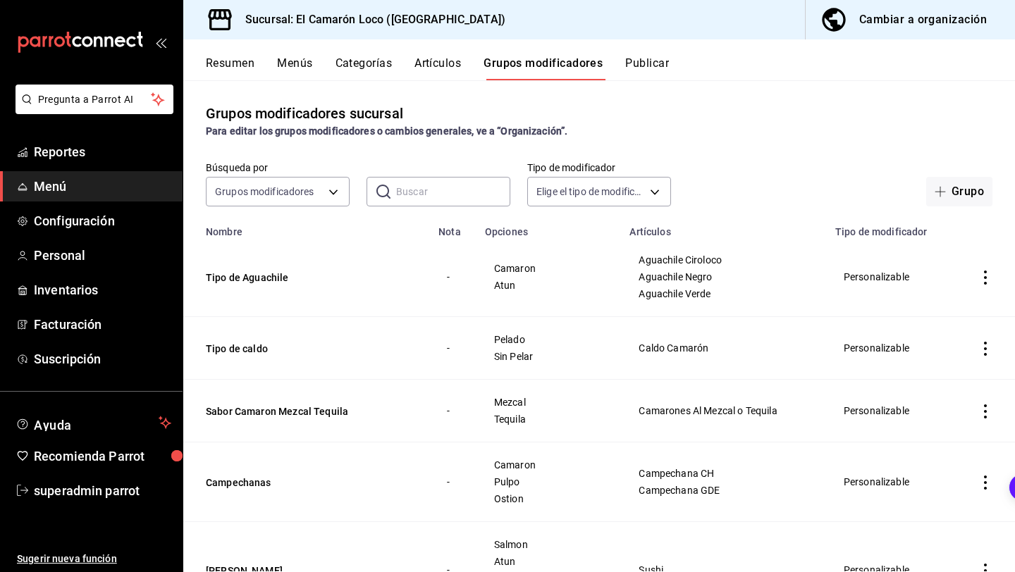
click at [664, 61] on button "Publicar" at bounding box center [647, 68] width 44 height 24
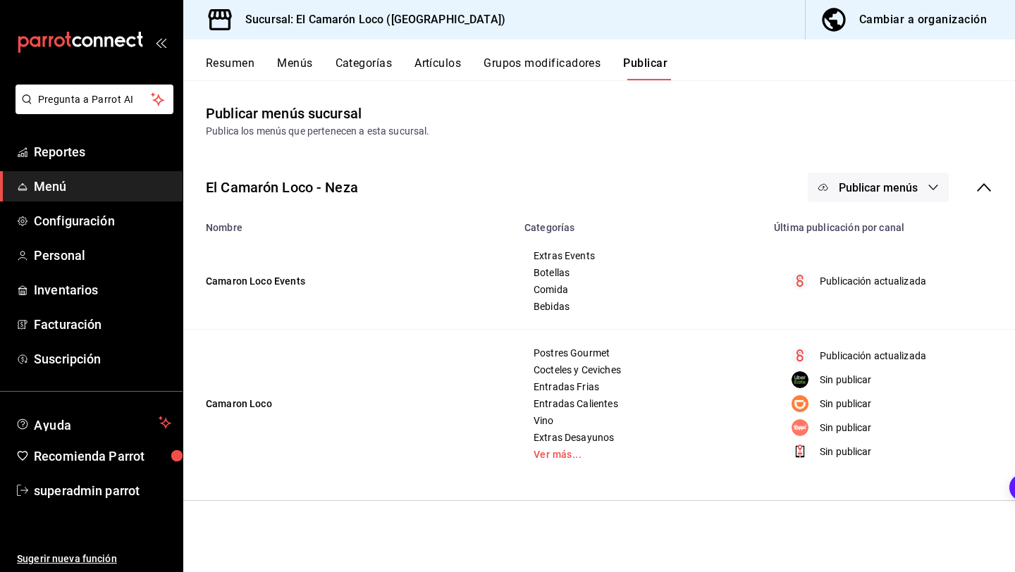
click at [446, 66] on button "Artículos" at bounding box center [437, 68] width 47 height 24
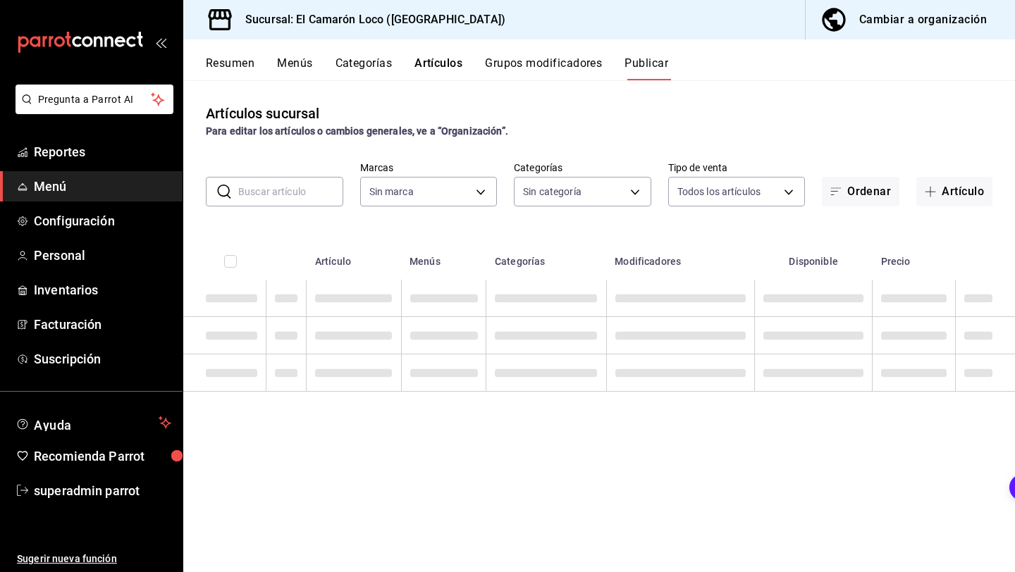
type input "84539b57-ac19-4bc7-993b-d744aa7824cb"
type input "ea94f39e-caae-4c5d-84b4-7c5f6d8744d8,8ad626e9-23f7-4e52-99dc-94a548136757,040de…"
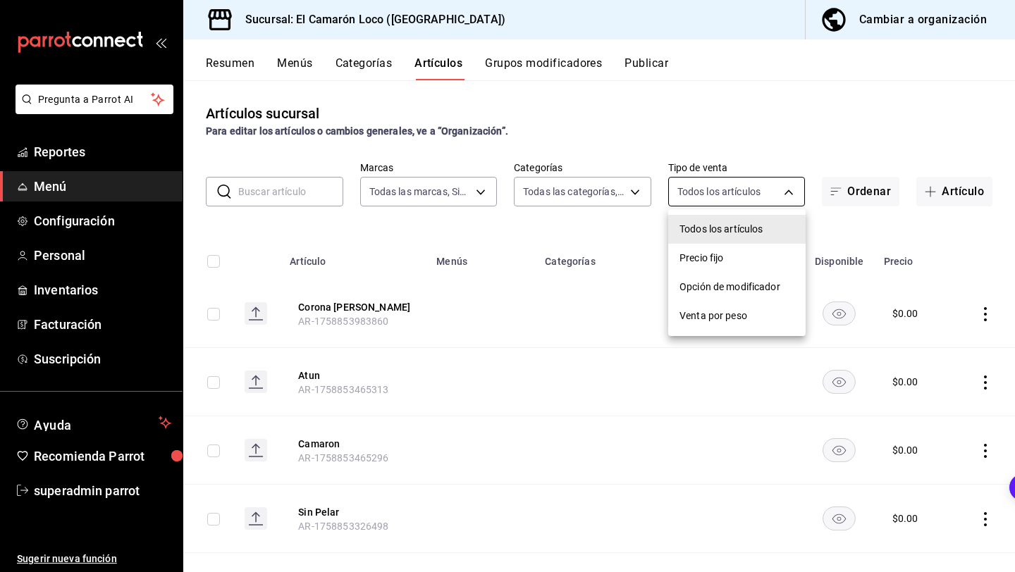
click at [713, 187] on body "Pregunta a Parrot AI Reportes Menú Configuración Personal Inventarios Facturaci…" at bounding box center [507, 286] width 1015 height 572
click at [713, 187] on div at bounding box center [507, 286] width 1015 height 572
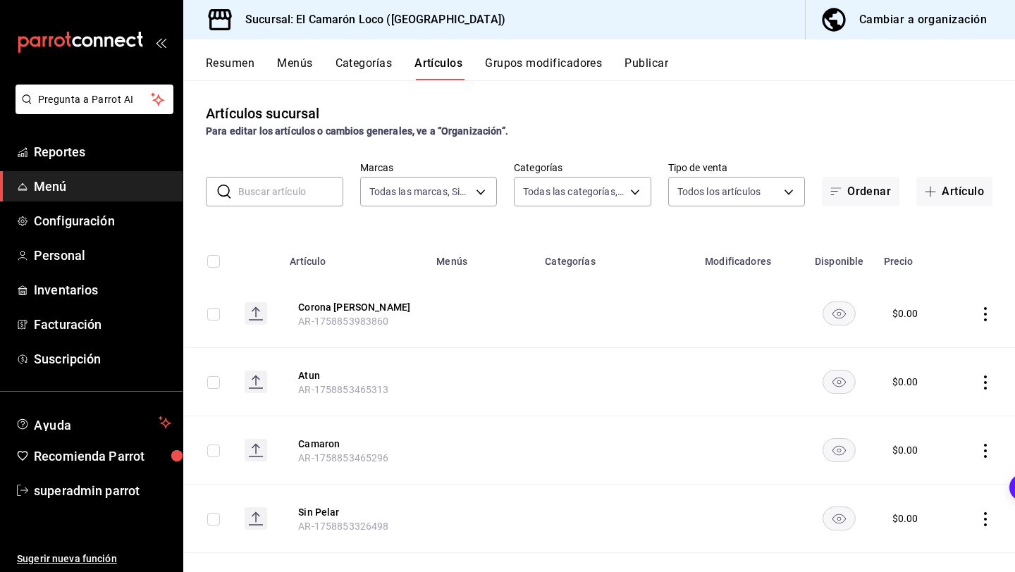
click at [978, 314] on icon "actions" at bounding box center [985, 314] width 14 height 14
click at [903, 405] on icon at bounding box center [906, 404] width 14 height 14
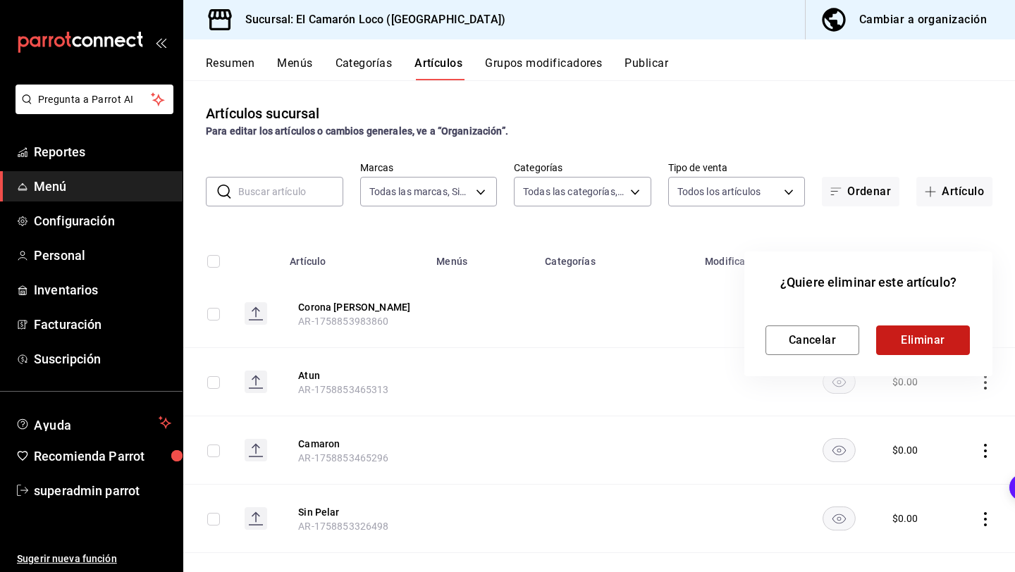
click at [904, 333] on button "Eliminar" at bounding box center [923, 341] width 94 height 30
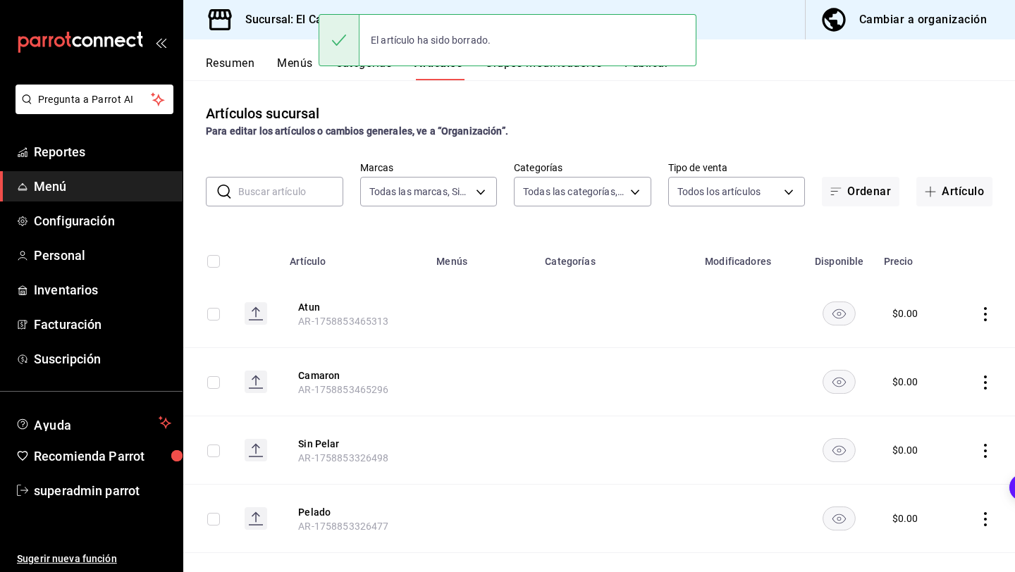
click at [302, 191] on input "text" at bounding box center [290, 192] width 105 height 28
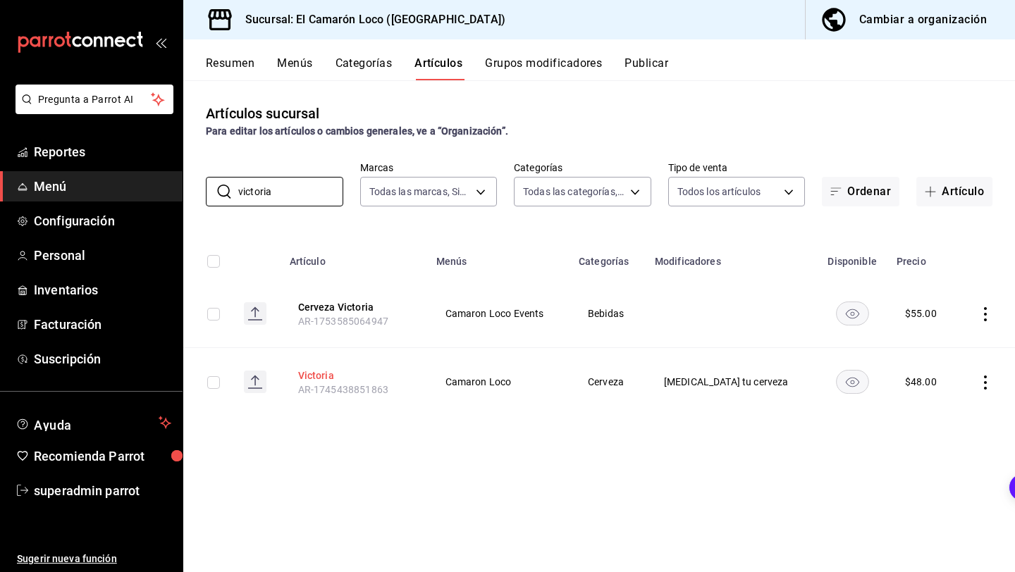
type input "victoria"
click at [332, 375] on button "Victoria" at bounding box center [354, 376] width 113 height 14
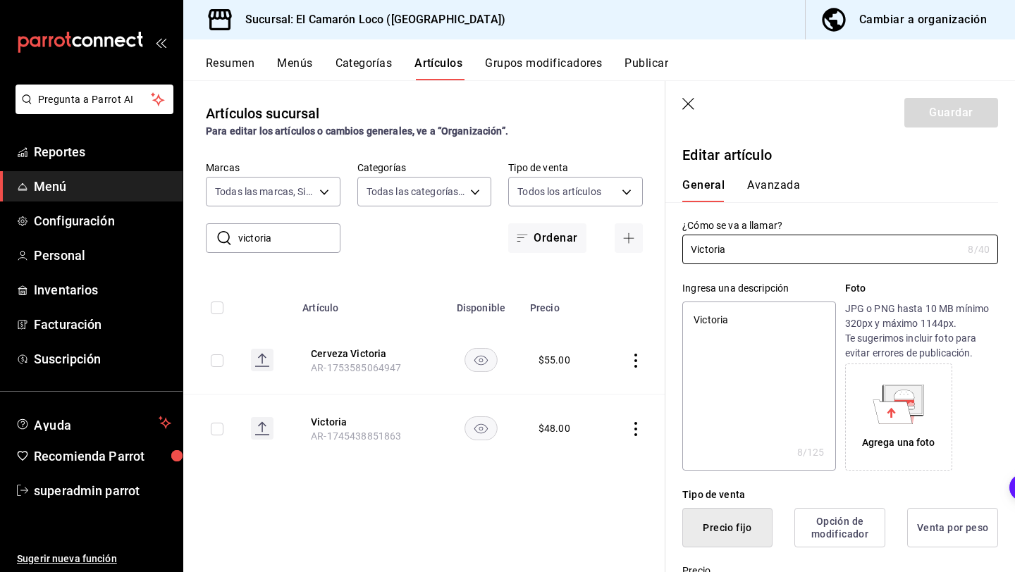
type textarea "x"
type input "$48.00"
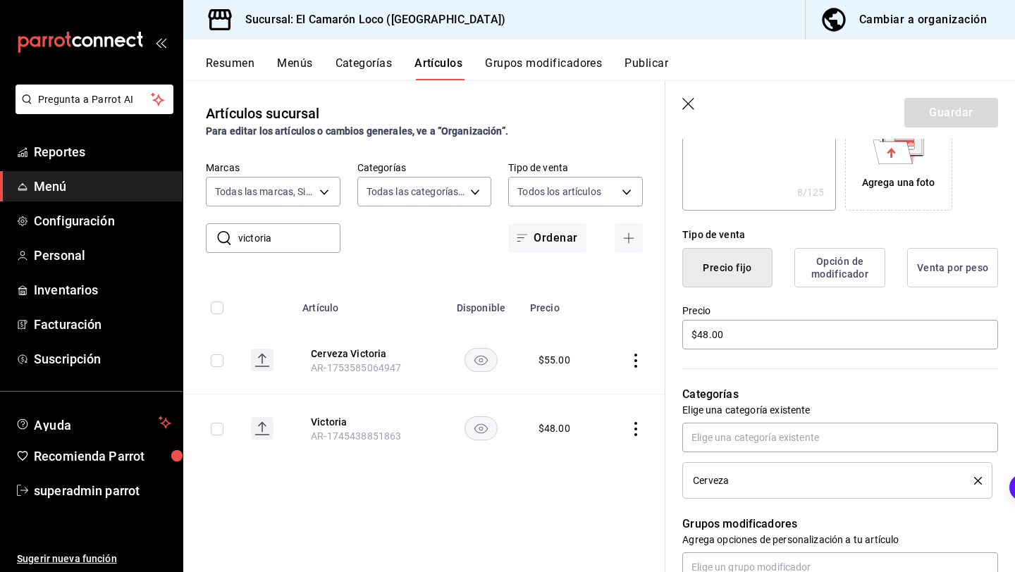
scroll to position [273, 0]
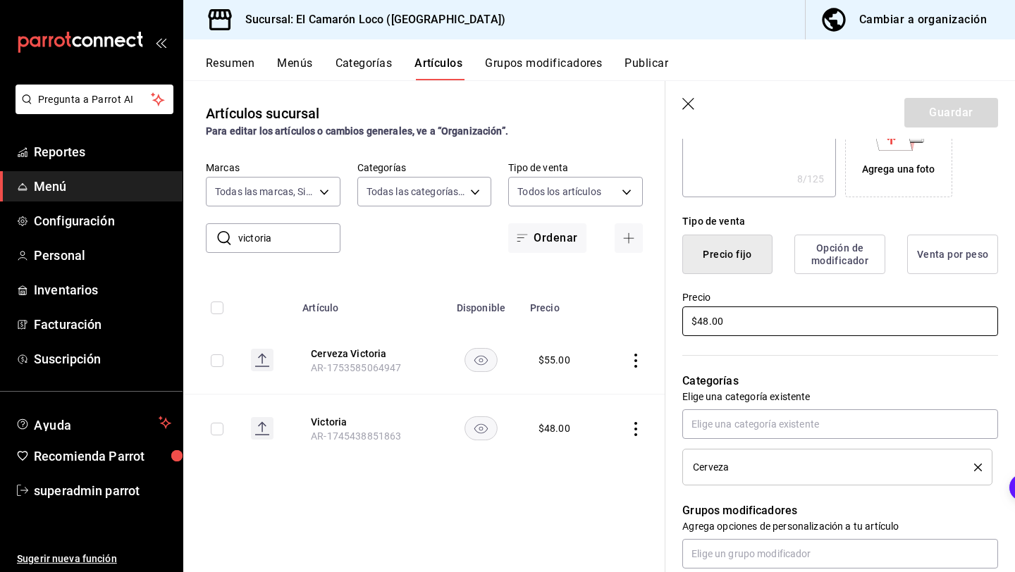
click at [705, 320] on input "$48.00" at bounding box center [840, 321] width 316 height 30
type textarea "x"
type input "$4.00"
type textarea "x"
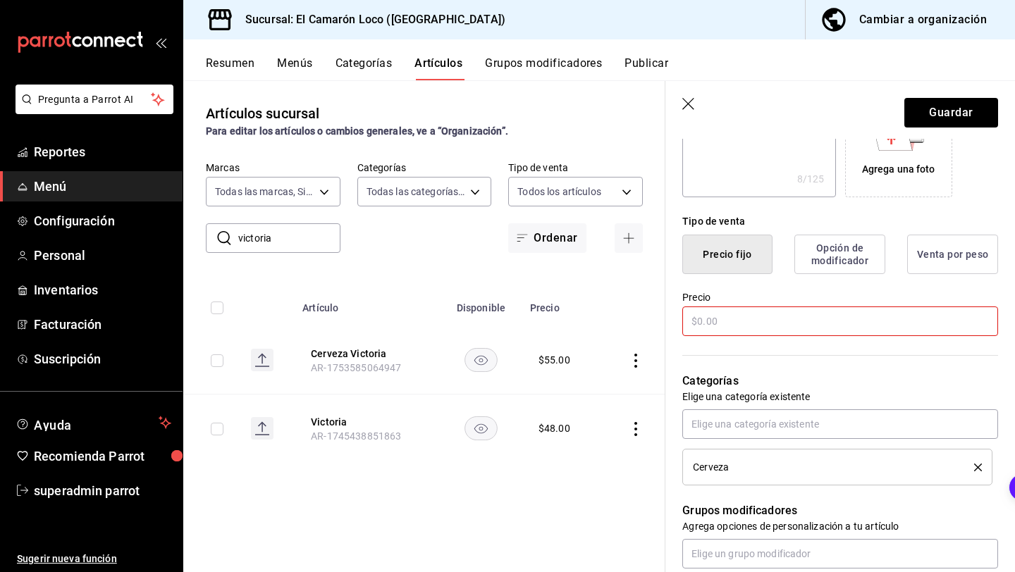
type textarea "x"
type input "$5.00"
type textarea "x"
type input "$55.00"
click at [949, 128] on header "Guardar" at bounding box center [839, 110] width 349 height 58
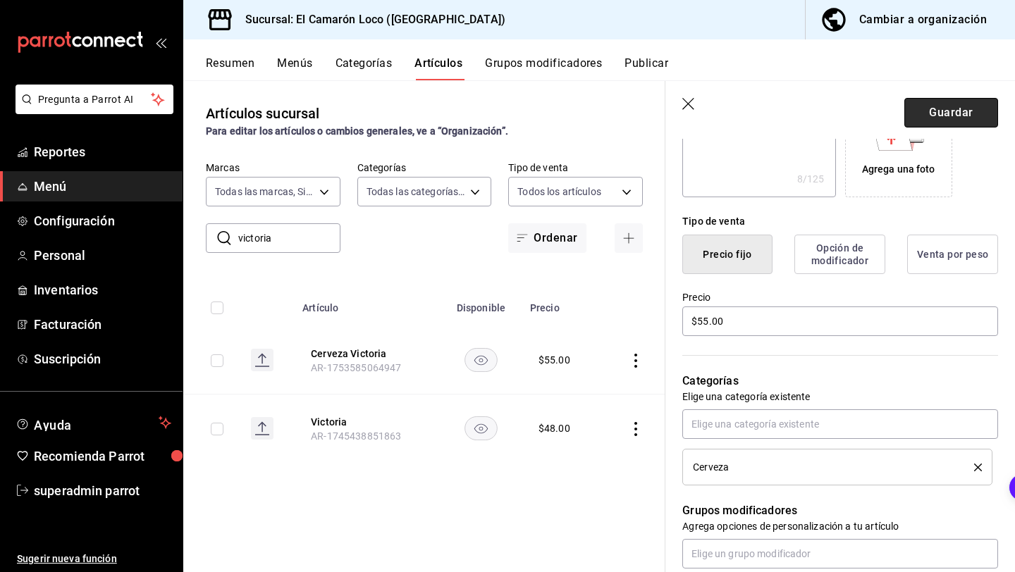
click at [959, 120] on button "Guardar" at bounding box center [951, 113] width 94 height 30
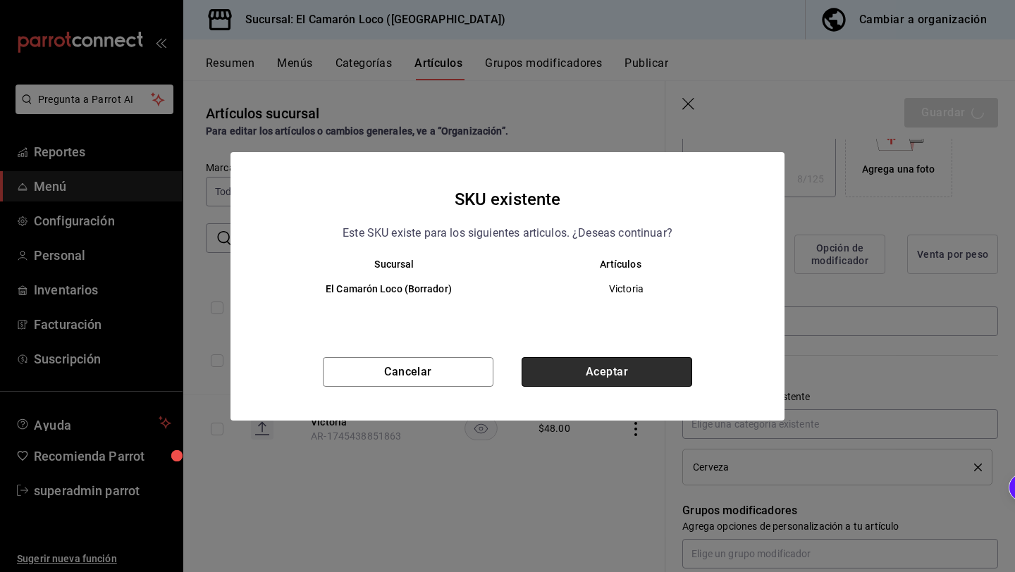
click at [609, 385] on button "Aceptar" at bounding box center [606, 372] width 171 height 30
type textarea "x"
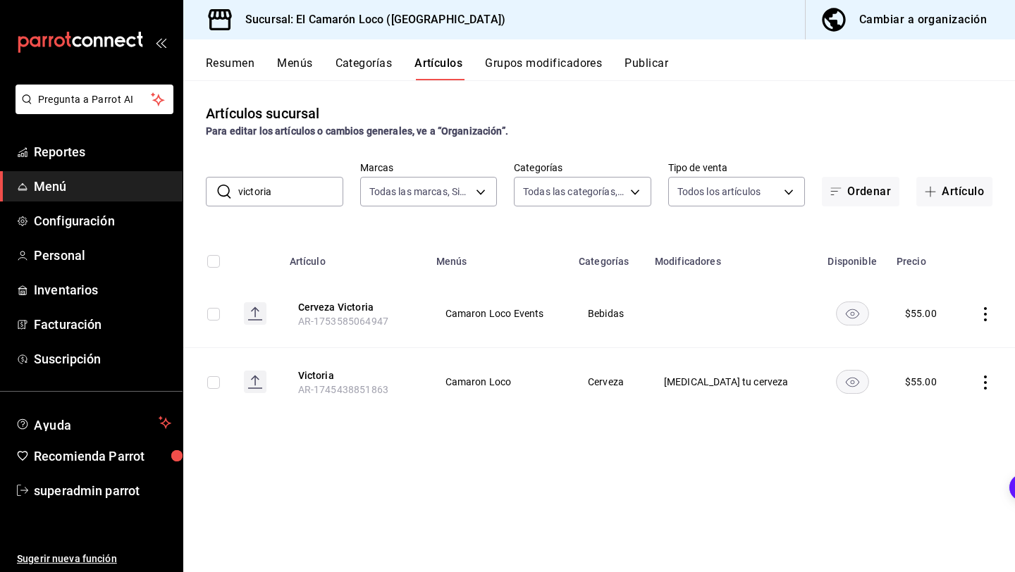
click at [316, 197] on input "victoria" at bounding box center [290, 192] width 105 height 28
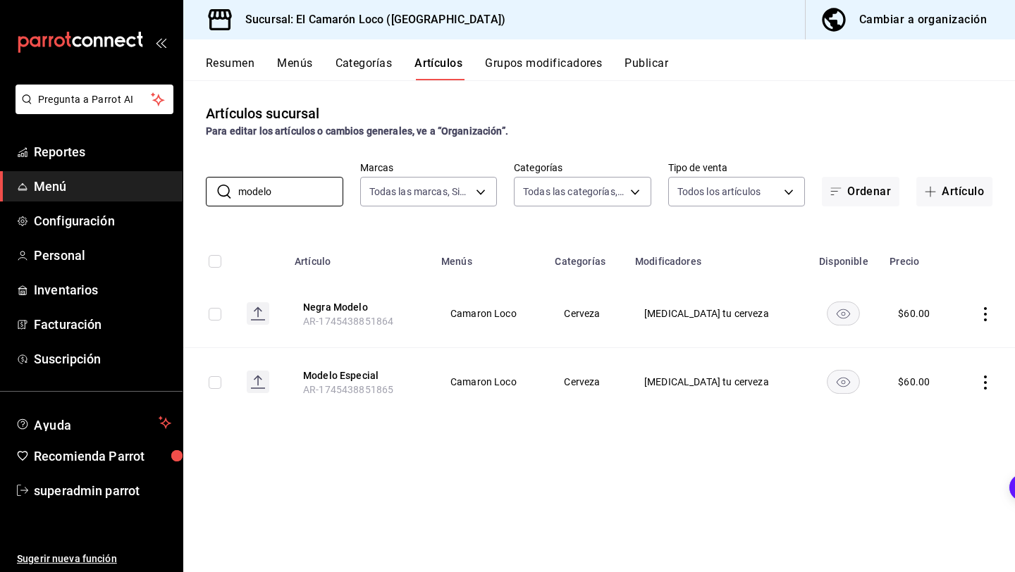
type input "modelo"
click at [344, 302] on button "Negra Modelo" at bounding box center [359, 307] width 113 height 14
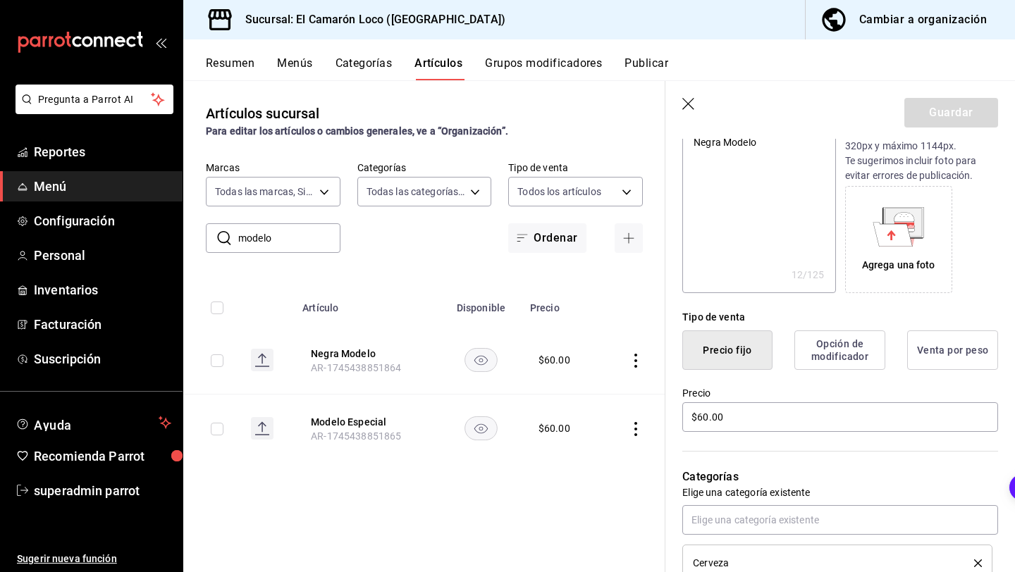
scroll to position [216, 0]
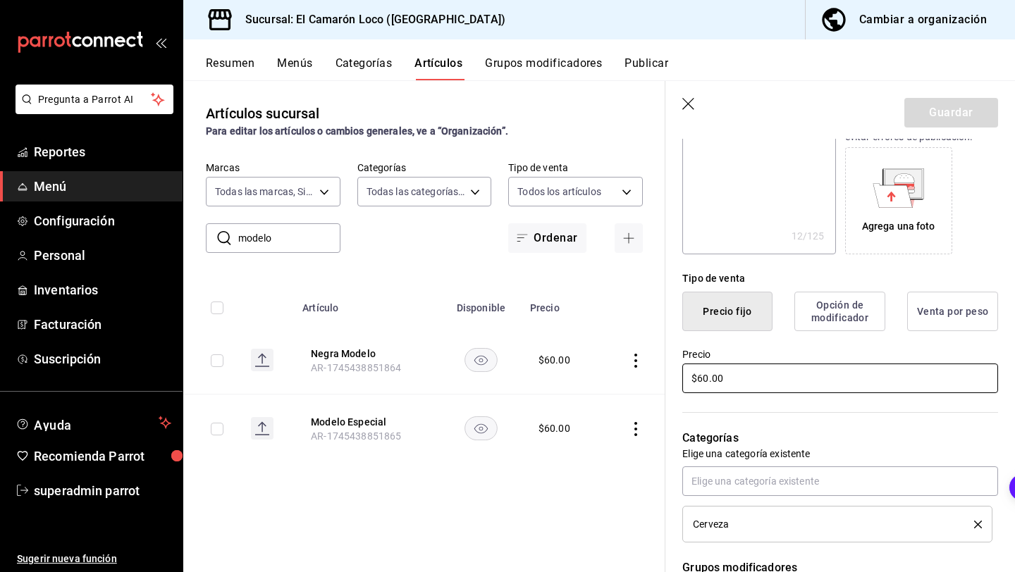
click at [704, 376] on input "$60.00" at bounding box center [840, 379] width 316 height 30
type textarea "x"
type input "$6.00"
type textarea "x"
type input "$65.00"
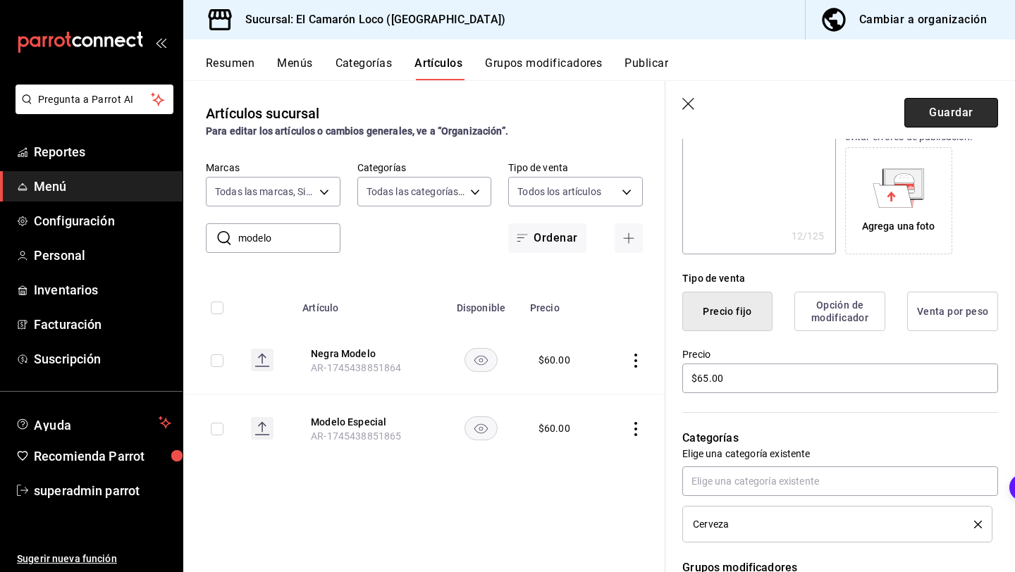
click at [950, 99] on button "Guardar" at bounding box center [951, 113] width 94 height 30
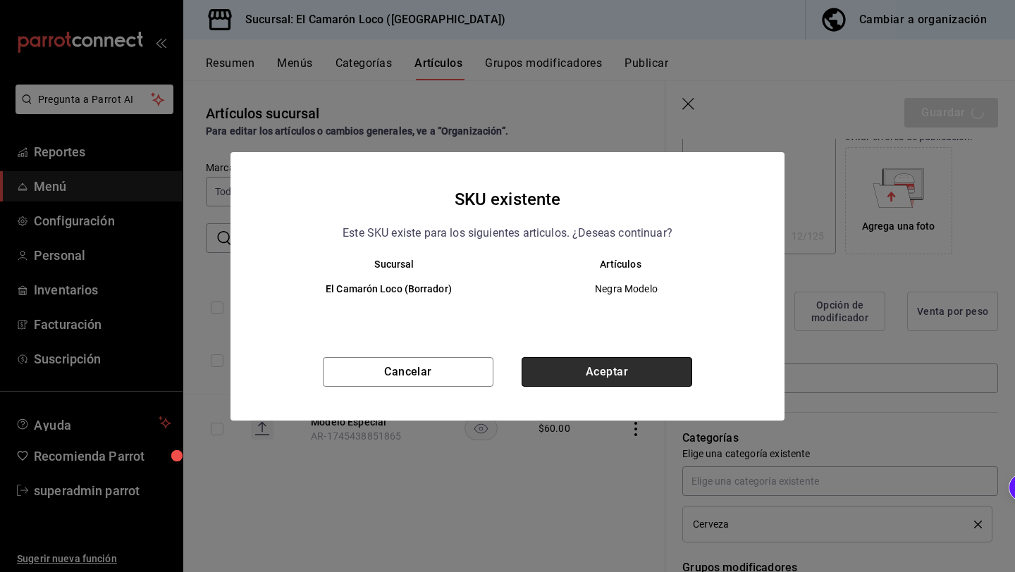
click at [560, 371] on button "Aceptar" at bounding box center [606, 372] width 171 height 30
type textarea "x"
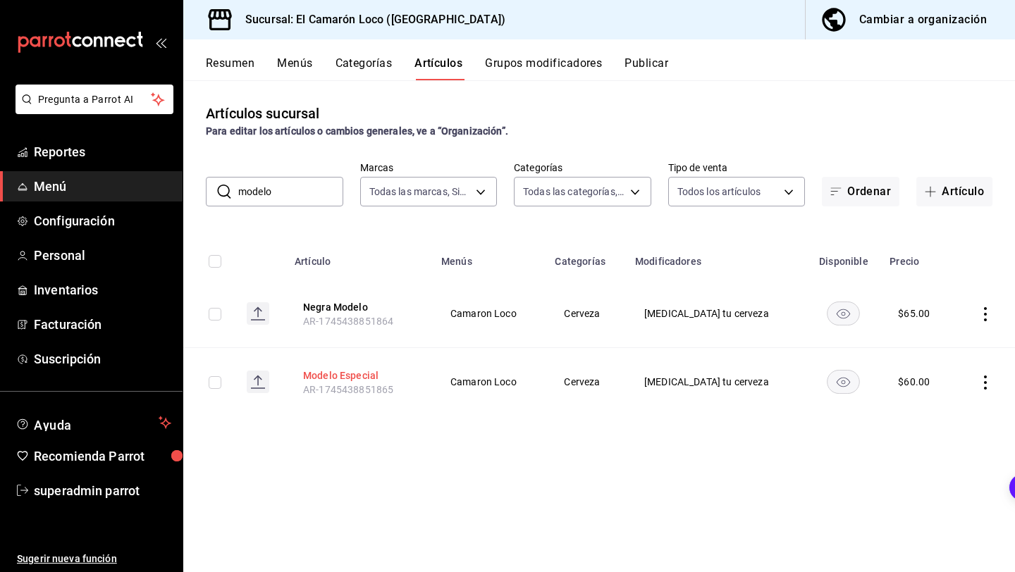
click at [363, 377] on button "Modelo Especial" at bounding box center [359, 376] width 113 height 14
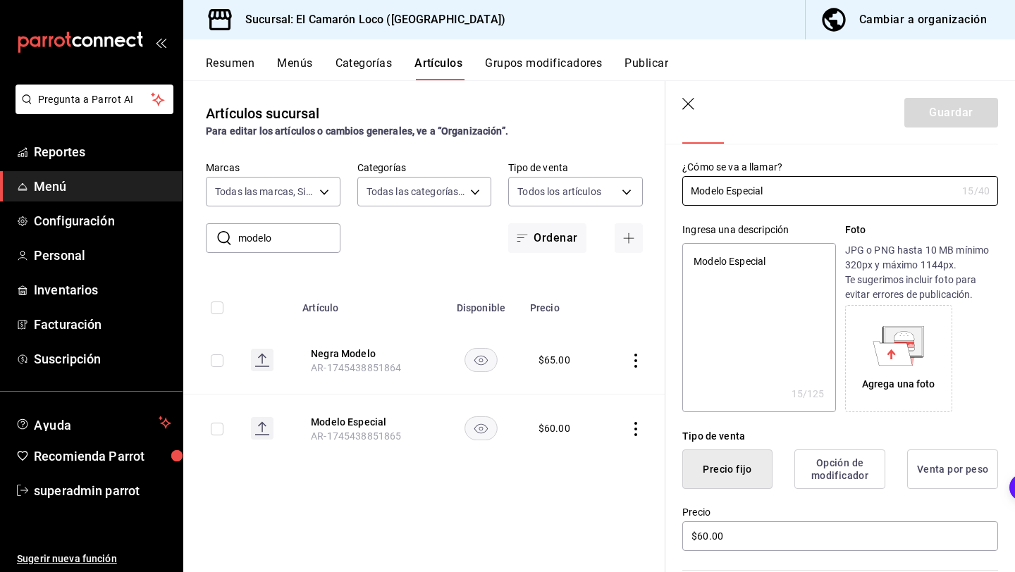
scroll to position [128, 0]
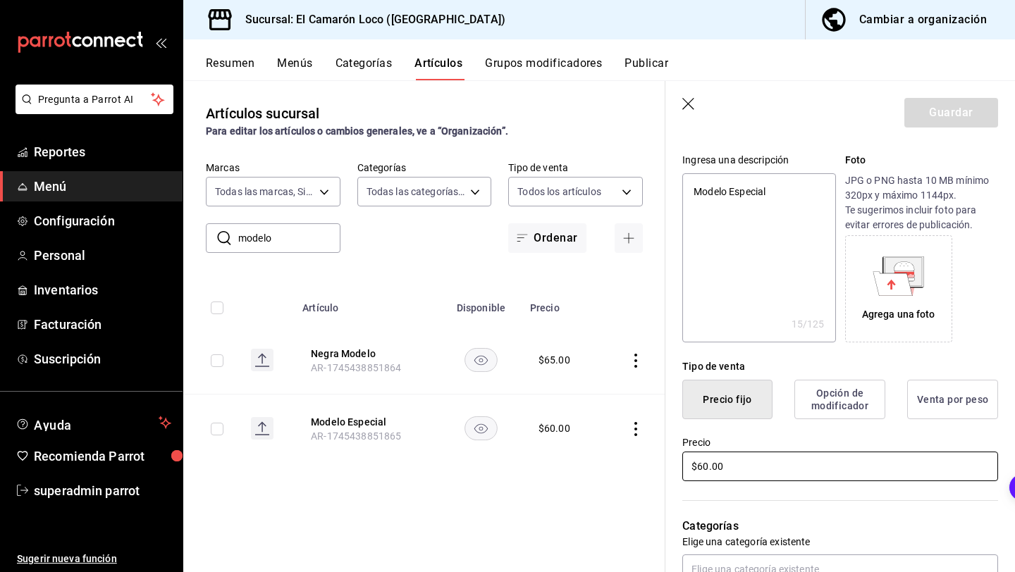
click at [709, 468] on input "$60.00" at bounding box center [840, 467] width 316 height 30
type textarea "x"
type input "$6.00"
type textarea "x"
type input "$65.00"
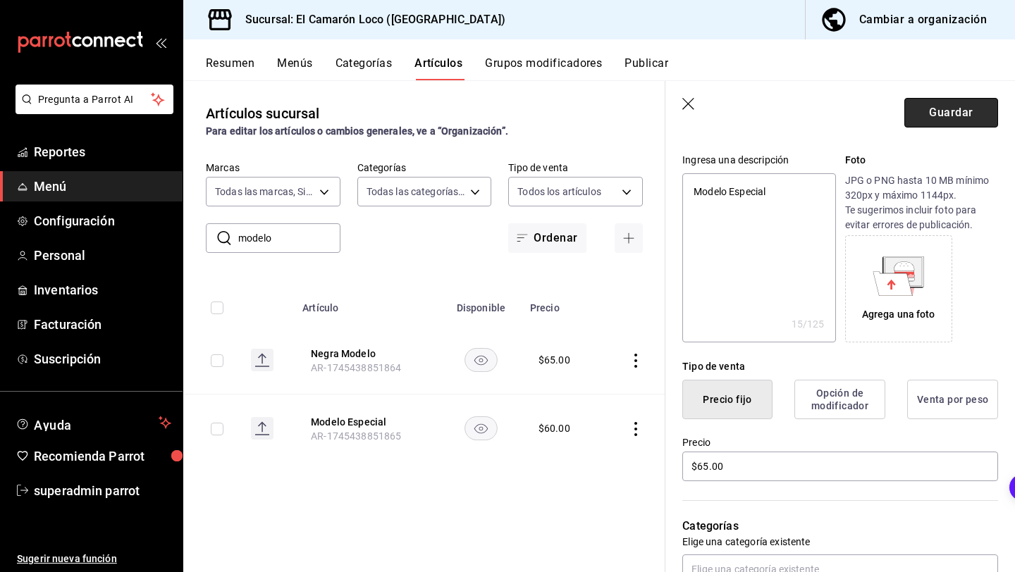
click at [943, 114] on button "Guardar" at bounding box center [951, 113] width 94 height 30
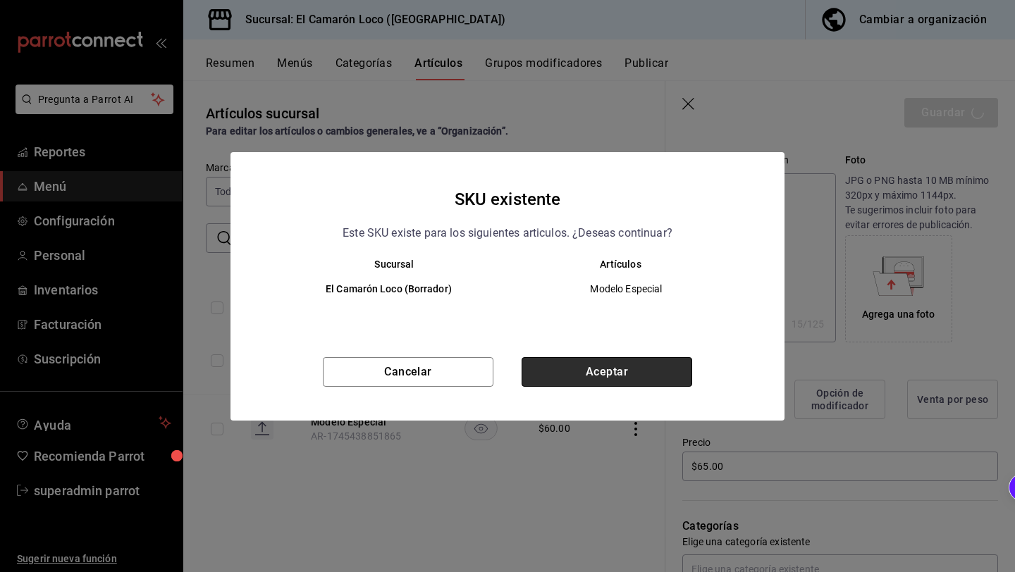
click at [655, 371] on button "Aceptar" at bounding box center [606, 372] width 171 height 30
type textarea "x"
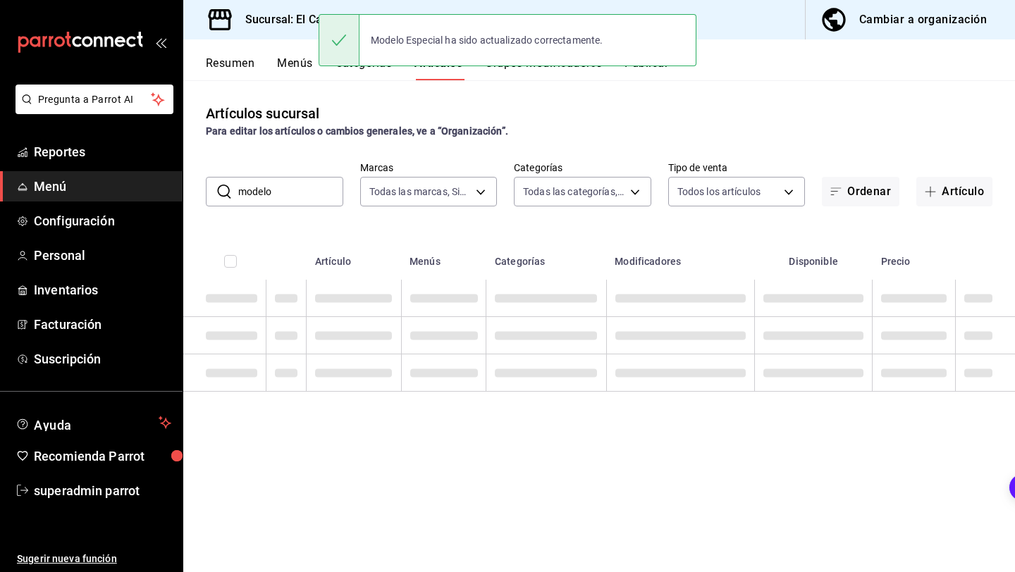
click at [315, 191] on input "modelo" at bounding box center [290, 192] width 105 height 28
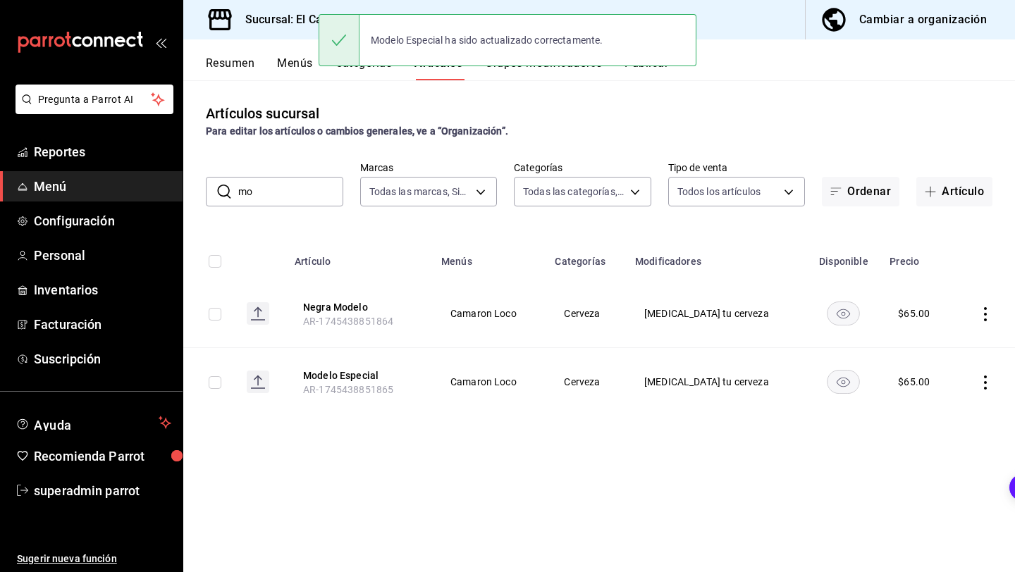
type input "m"
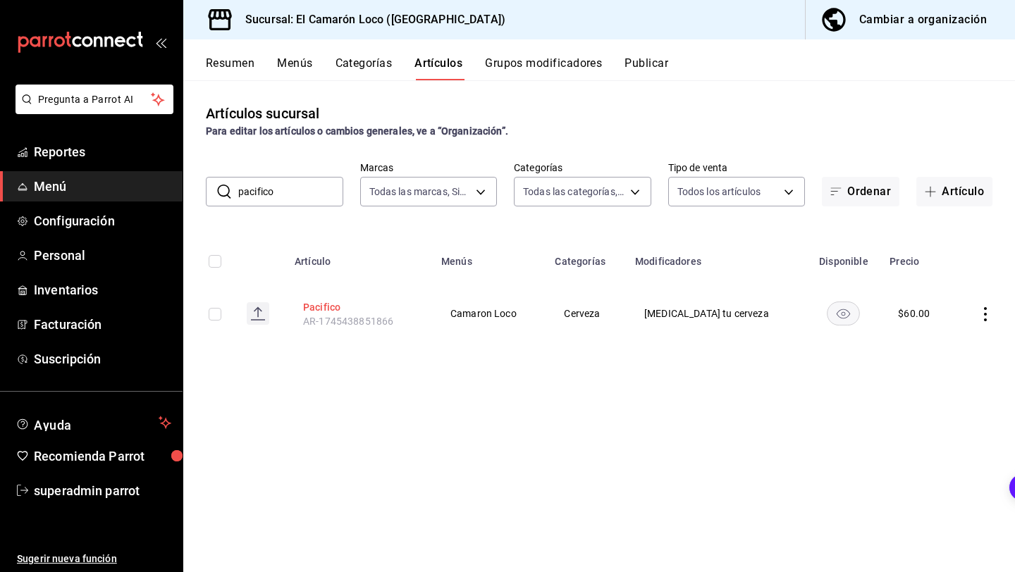
click at [337, 308] on button "Pacifico" at bounding box center [359, 307] width 113 height 14
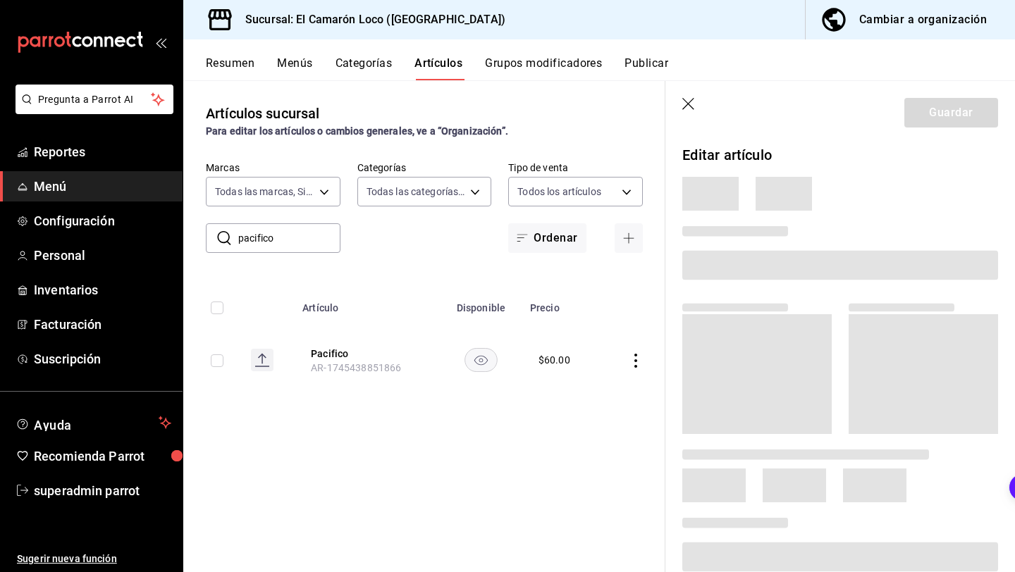
click at [354, 384] on th "Pacifico AR-1745438851866" at bounding box center [367, 360] width 147 height 68
click at [686, 98] on icon "button" at bounding box center [689, 105] width 14 height 14
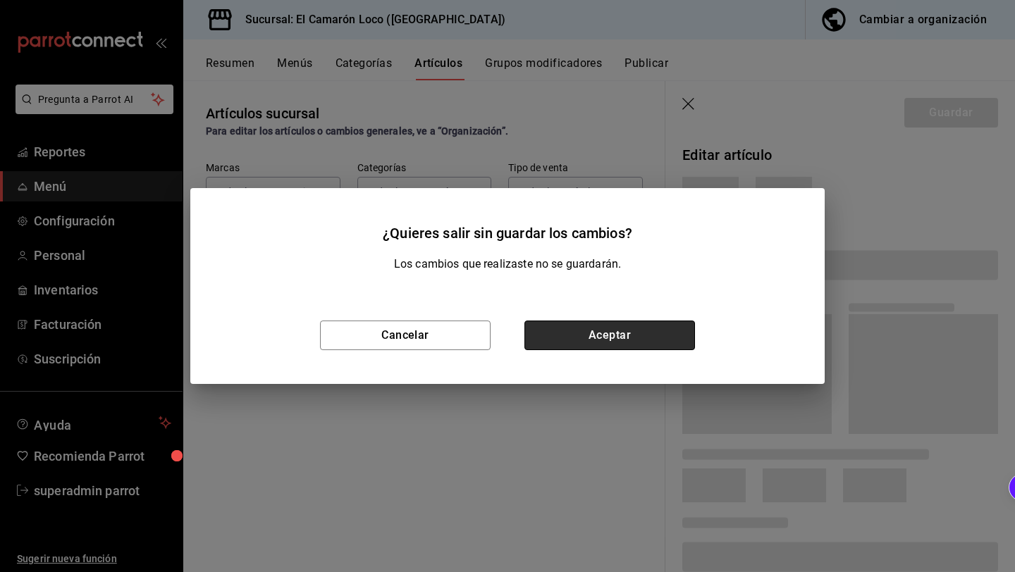
click at [595, 339] on button "Aceptar" at bounding box center [609, 336] width 171 height 30
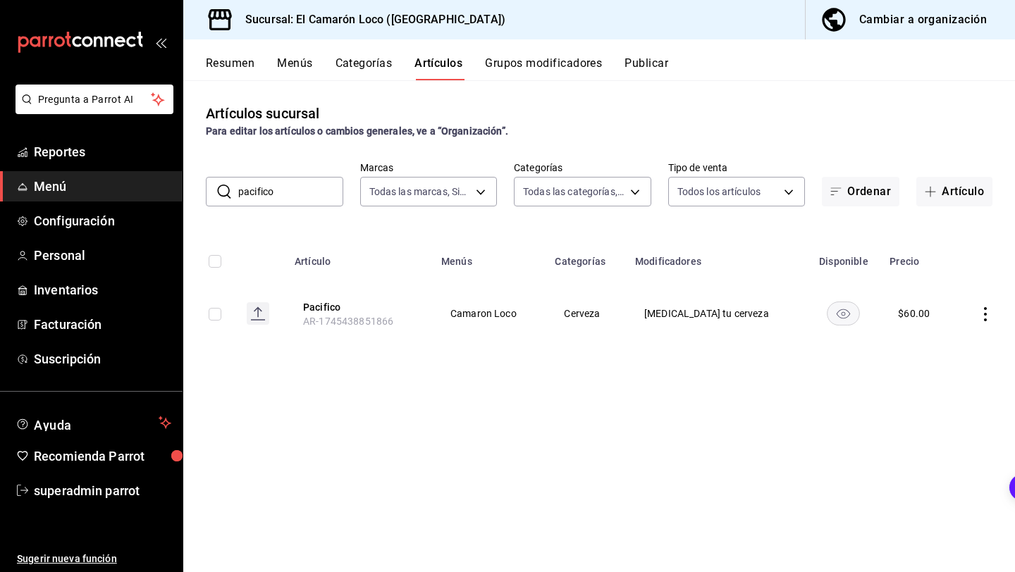
click at [298, 192] on input "pacifico" at bounding box center [290, 192] width 105 height 28
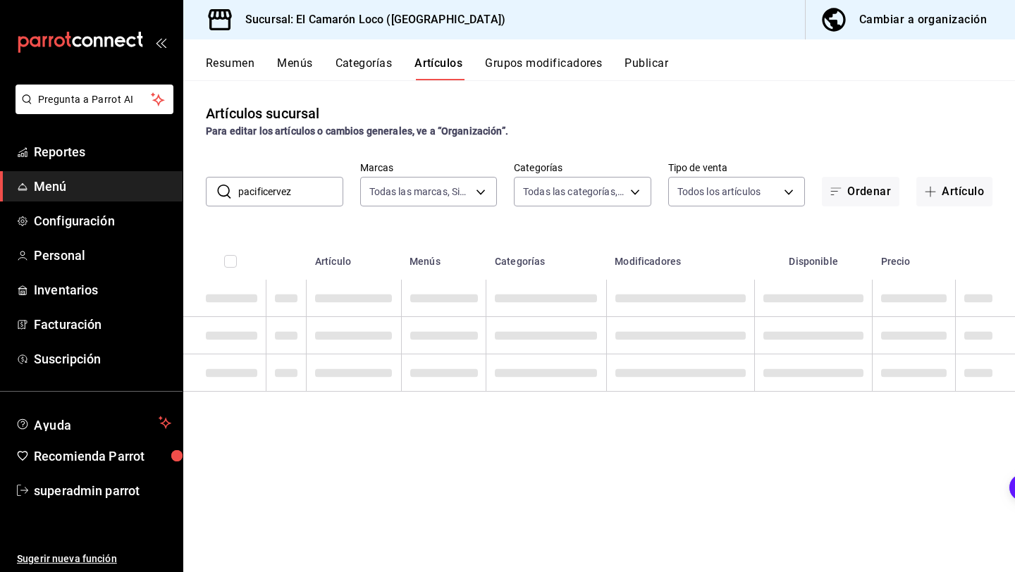
type input "pacificerveza"
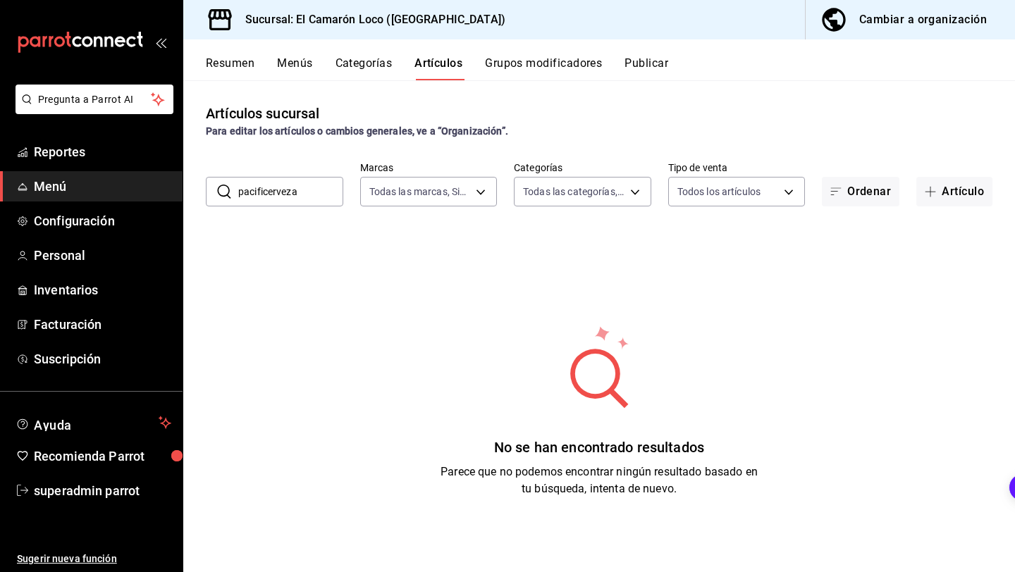
click at [300, 187] on input "pacificerveza" at bounding box center [290, 192] width 105 height 28
type input "cerveza"
click at [453, 212] on div "Artículos sucursal Para editar los artículos o cambios generales, ve a “Organiz…" at bounding box center [598, 325] width 831 height 491
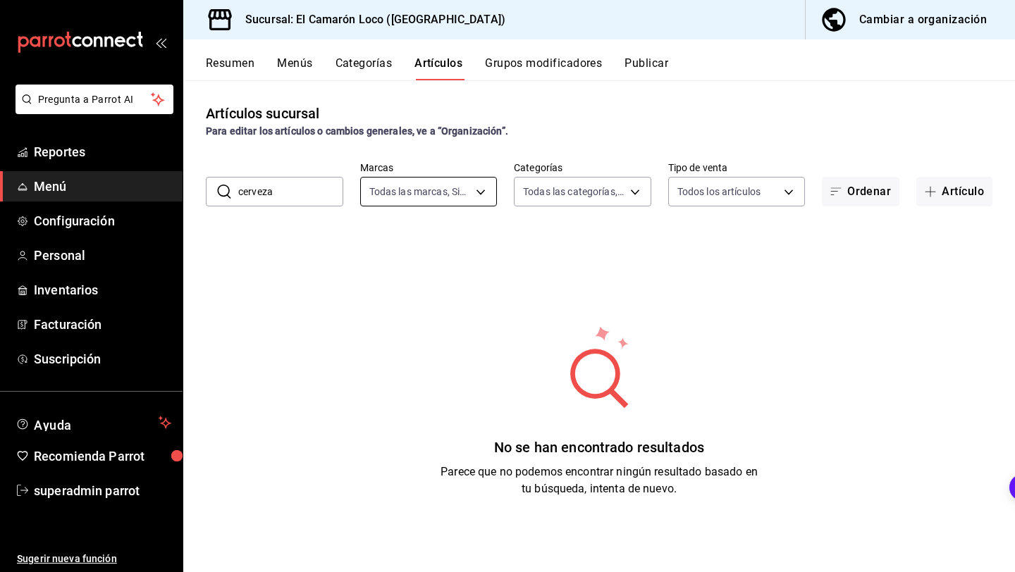
click at [454, 192] on body "Pregunta a Parrot AI Reportes Menú Configuración Personal Inventarios Facturaci…" at bounding box center [507, 286] width 1015 height 572
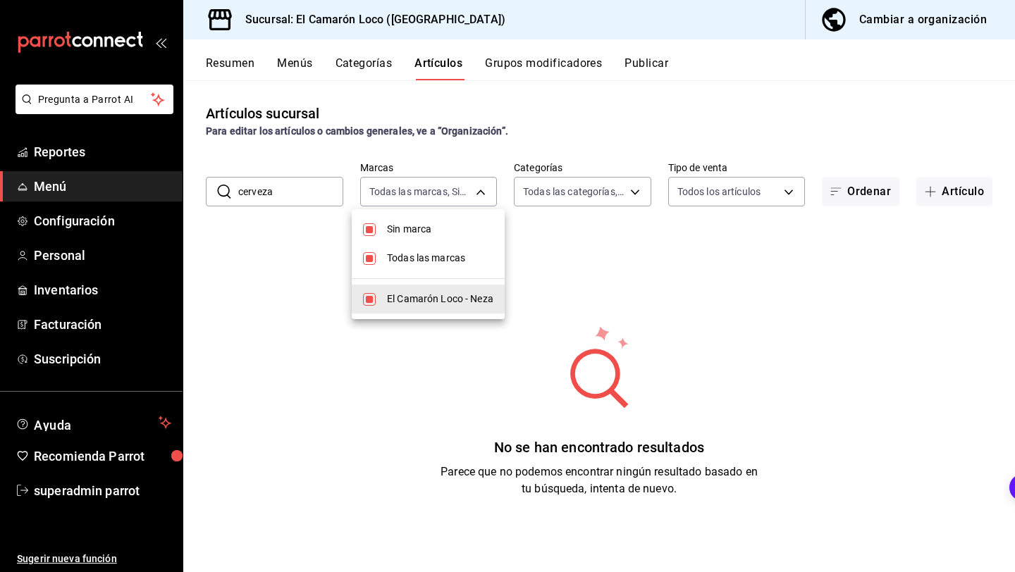
click at [458, 190] on div at bounding box center [507, 286] width 1015 height 572
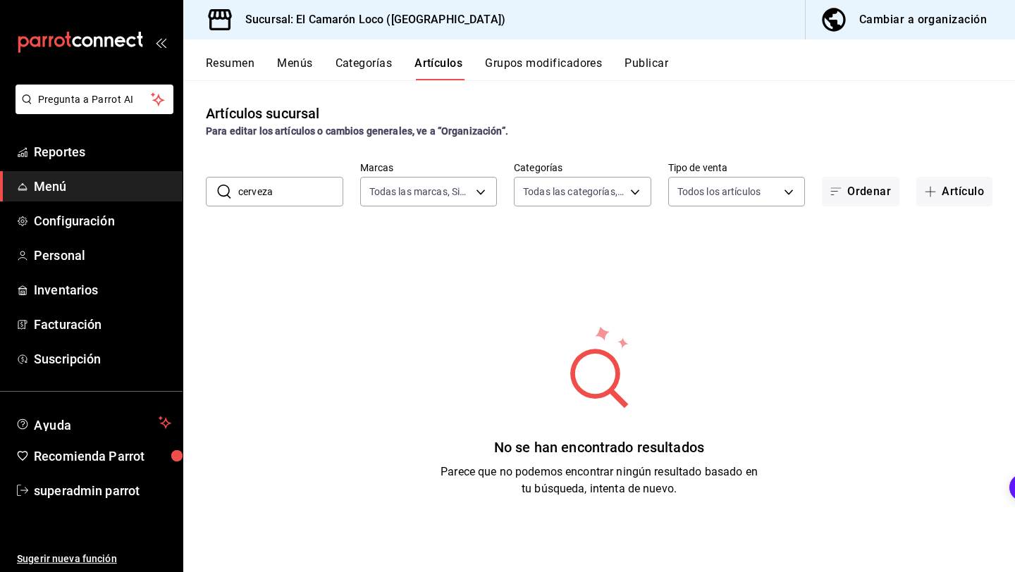
click at [572, 190] on body "Pregunta a Parrot AI Reportes Menú Configuración Personal Inventarios Facturaci…" at bounding box center [507, 286] width 1015 height 572
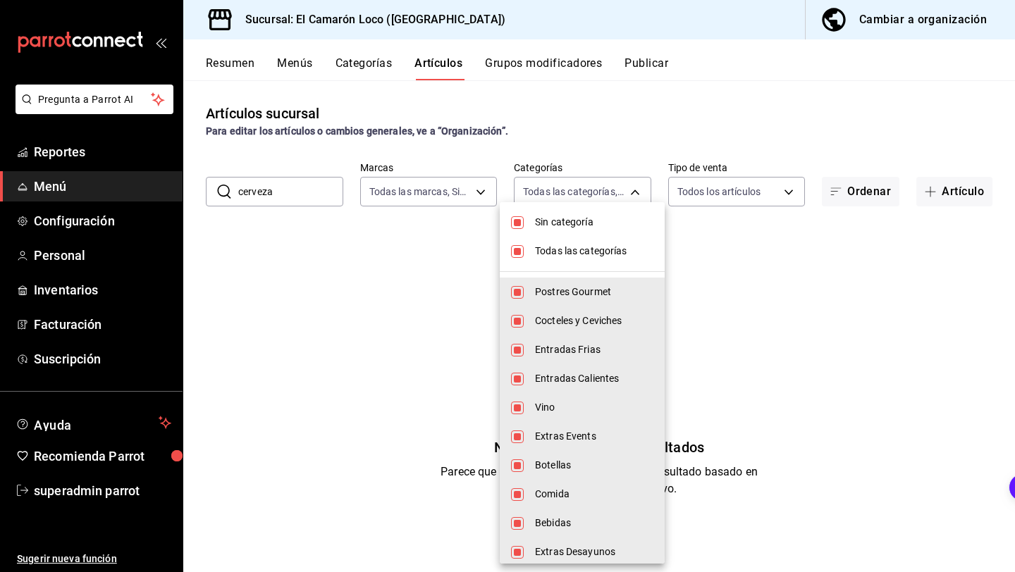
click at [587, 223] on span "Sin categoría" at bounding box center [594, 222] width 118 height 15
checkbox input "false"
click at [552, 259] on li "Todas las categorías" at bounding box center [582, 251] width 165 height 29
checkbox input "false"
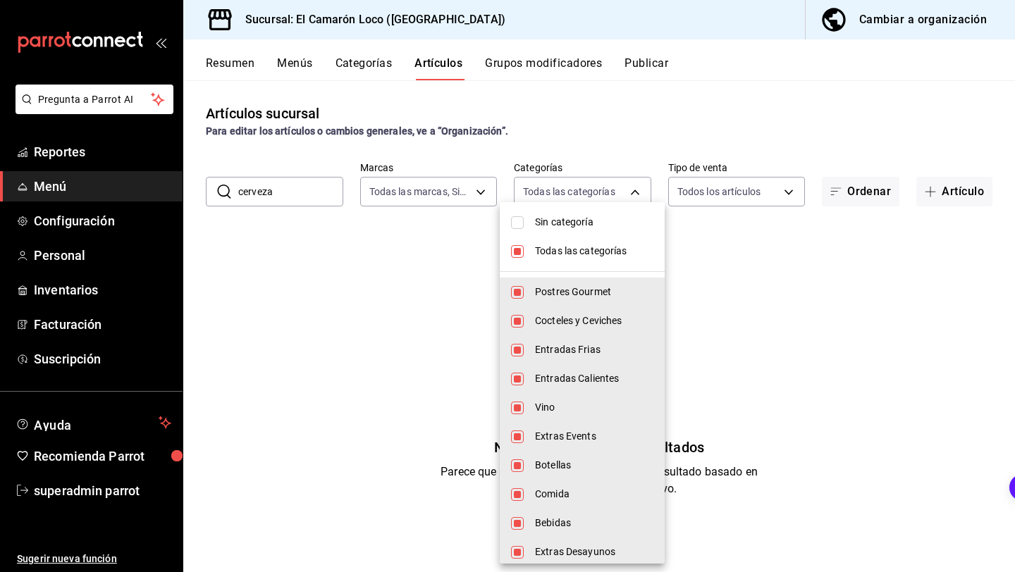
checkbox input "false"
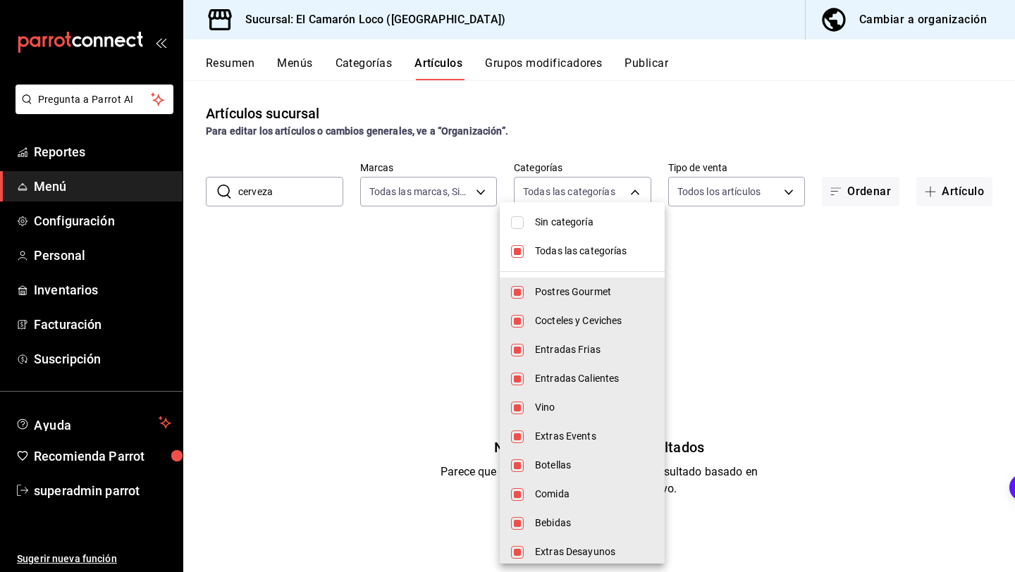
checkbox input "false"
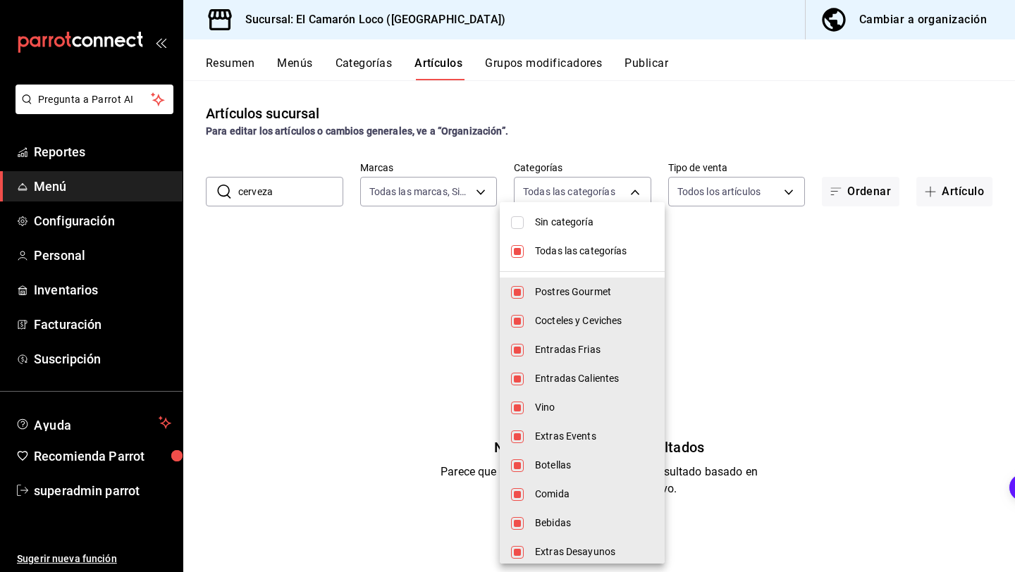
checkbox input "false"
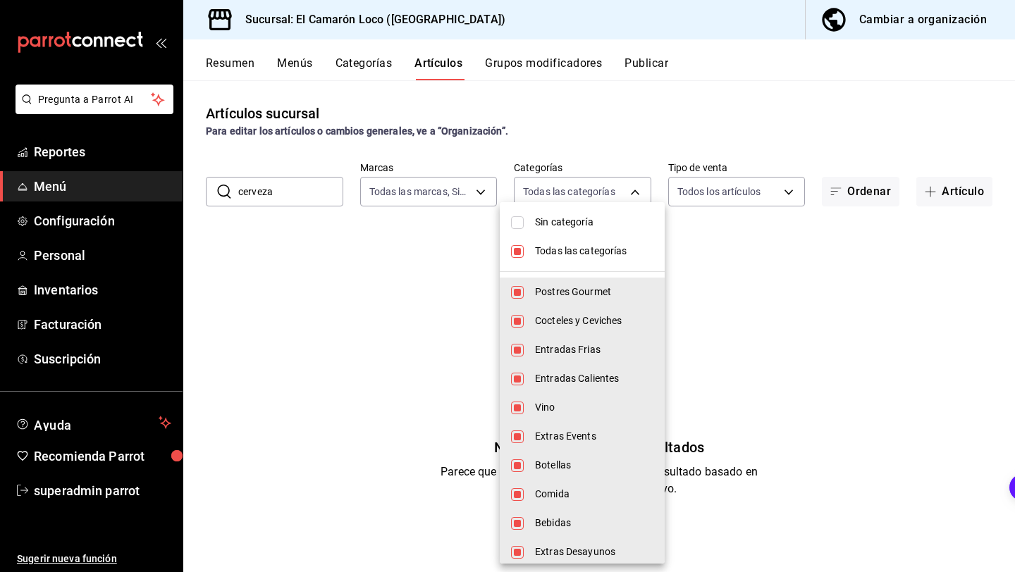
checkbox input "false"
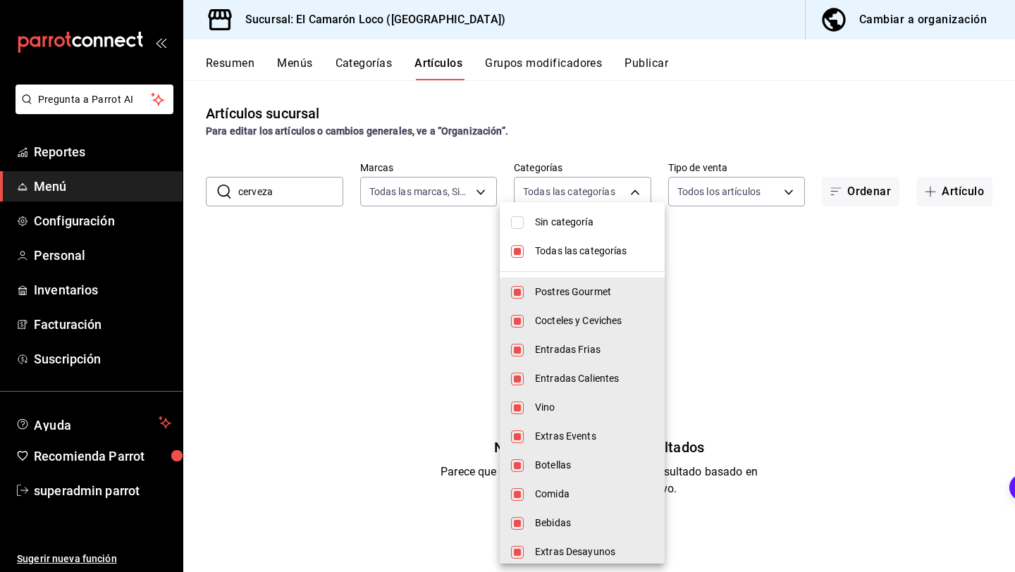
checkbox input "false"
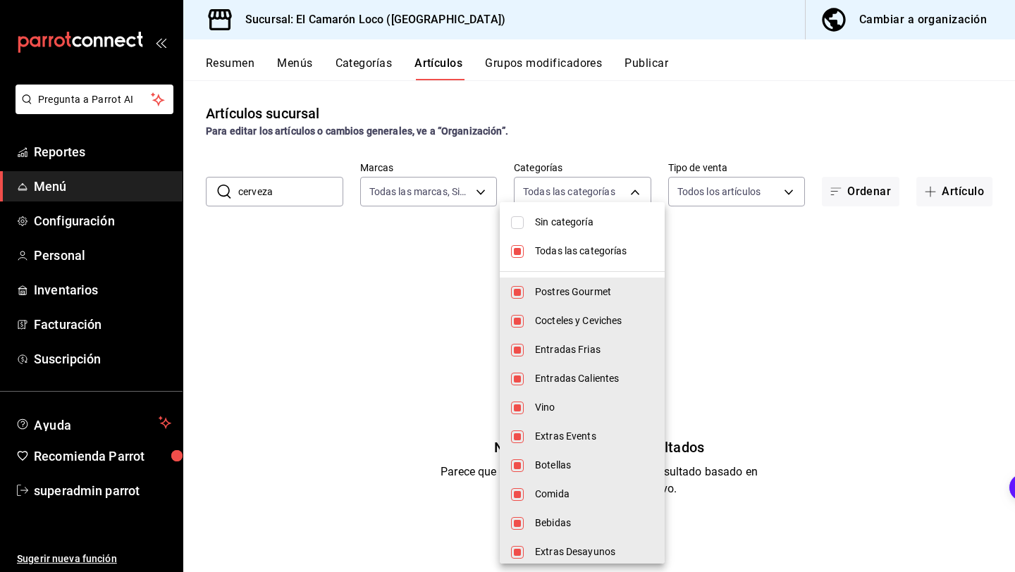
checkbox input "false"
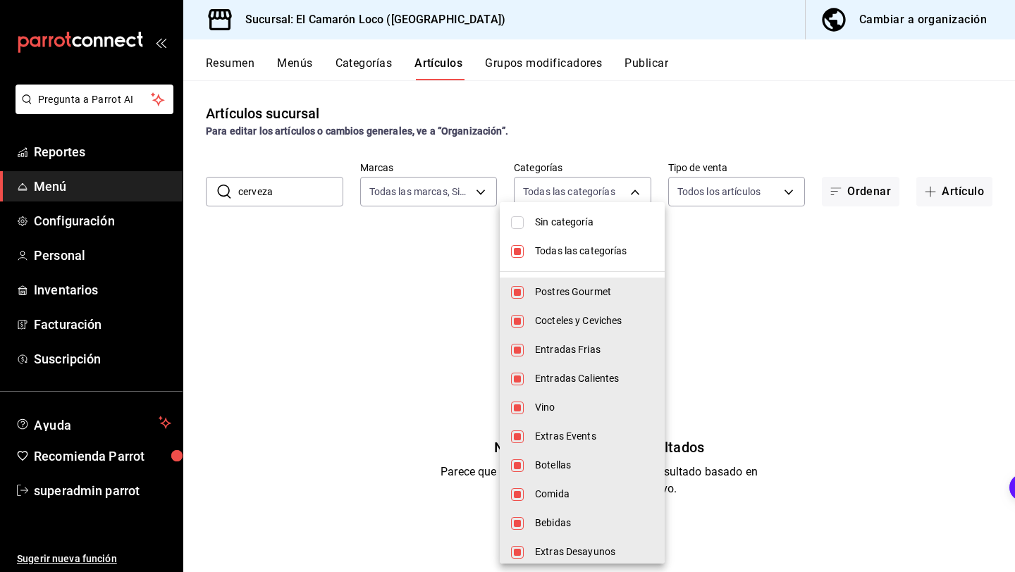
checkbox input "false"
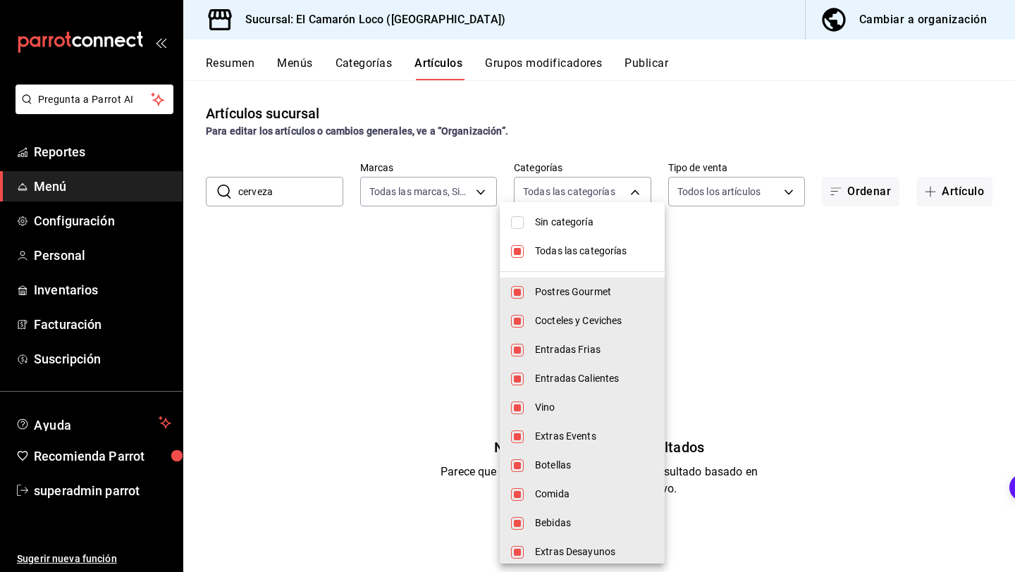
checkbox input "false"
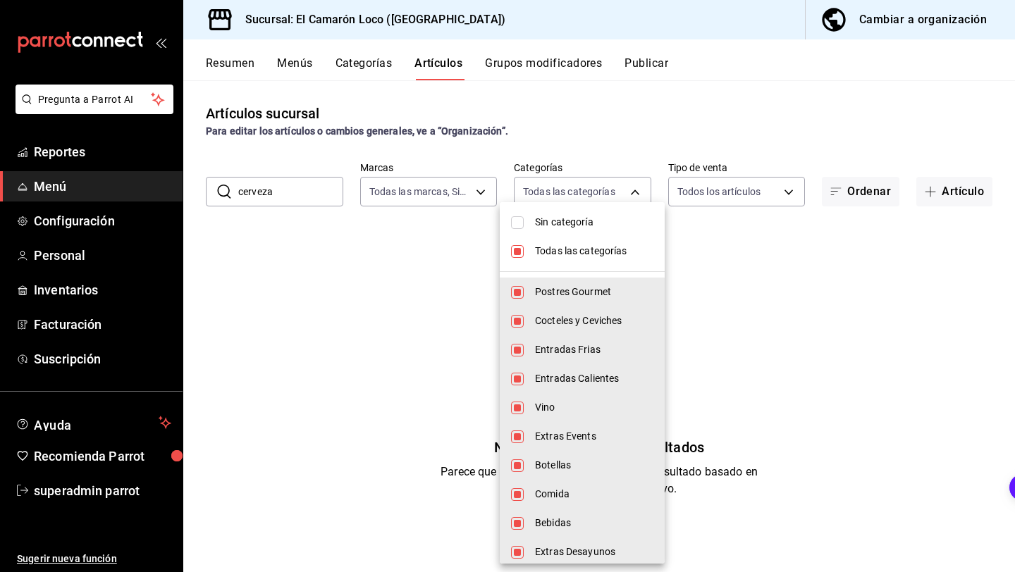
checkbox input "false"
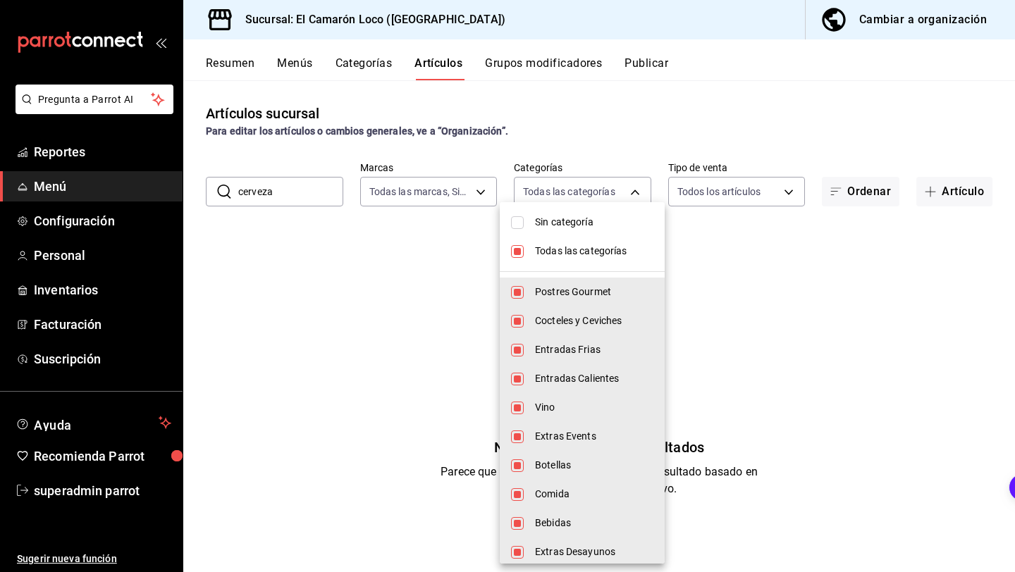
checkbox input "false"
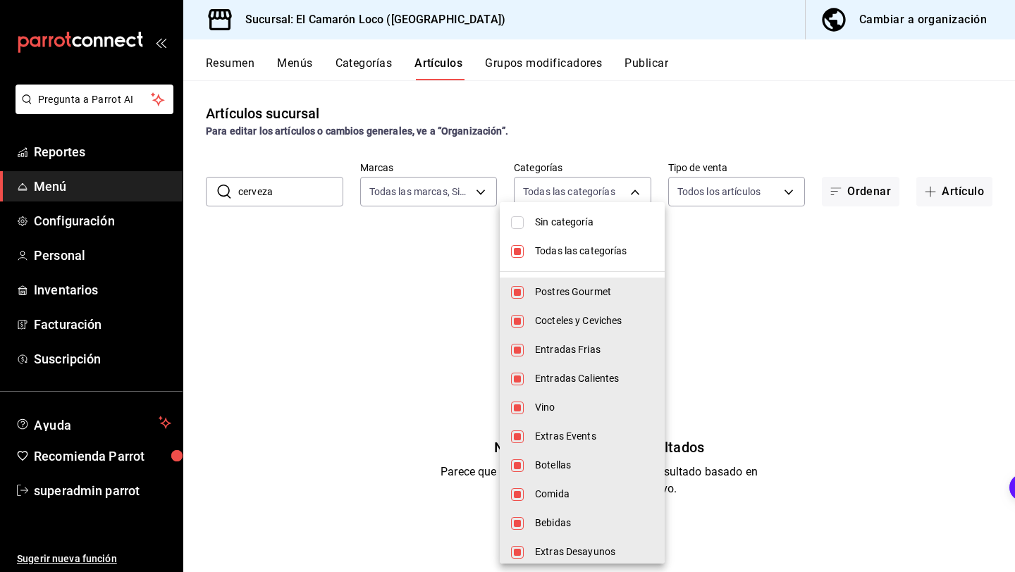
checkbox input "false"
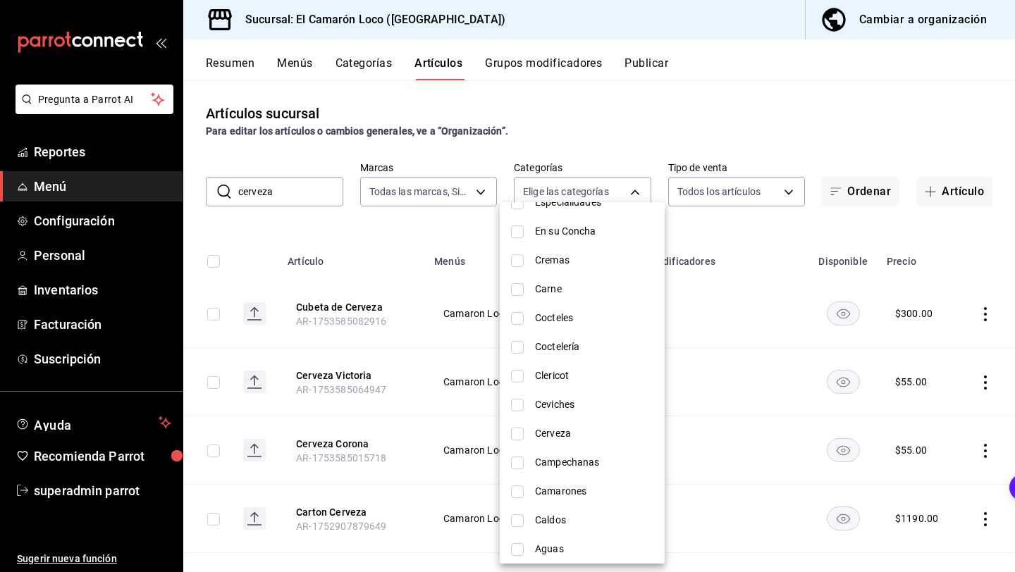
scroll to position [1225, 0]
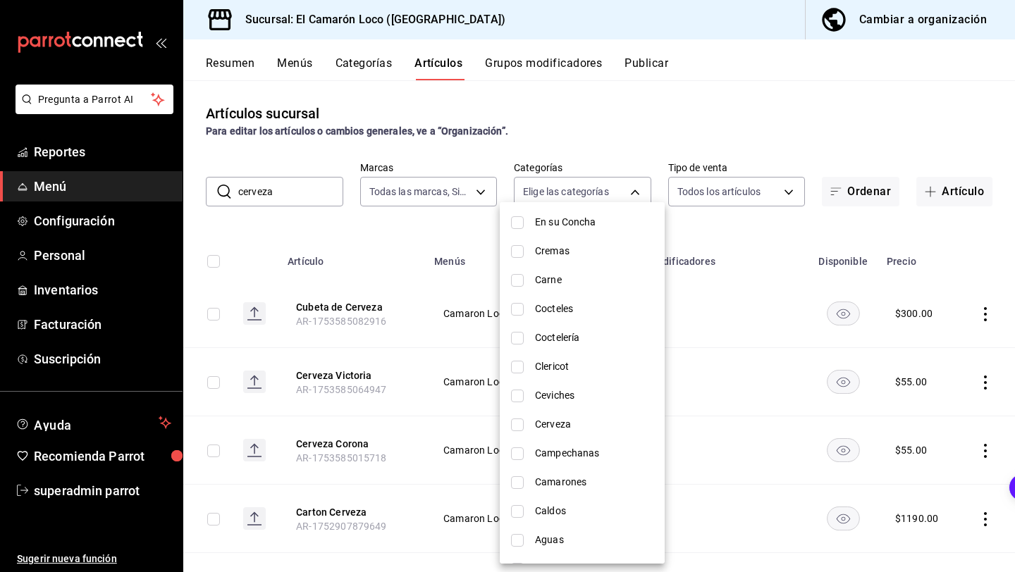
click at [546, 430] on span "Cerveza" at bounding box center [594, 424] width 118 height 15
type input "56d060f2-94d1-471a-9f04-a04e80b21011"
checkbox input "true"
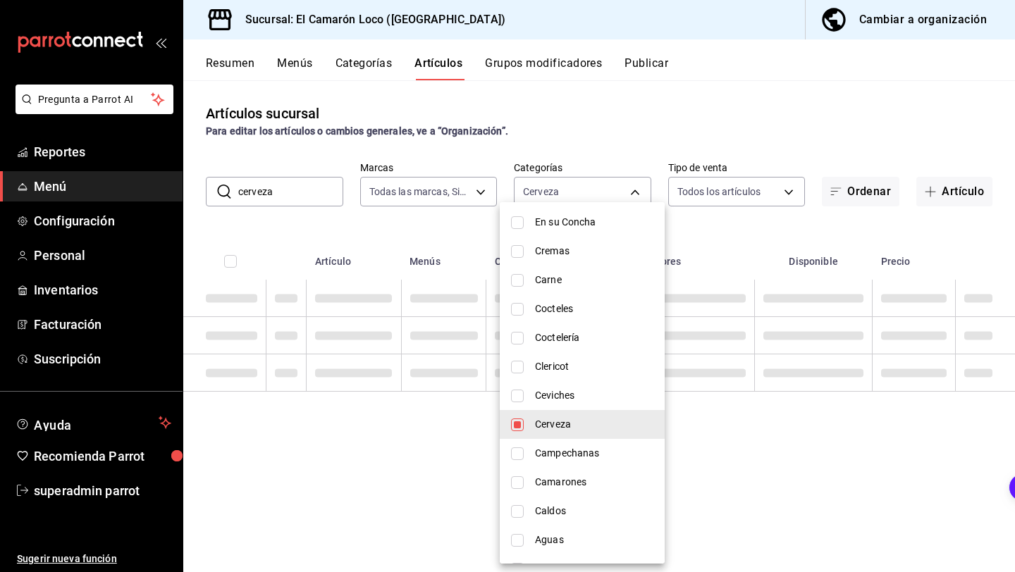
click at [433, 223] on div at bounding box center [507, 286] width 1015 height 572
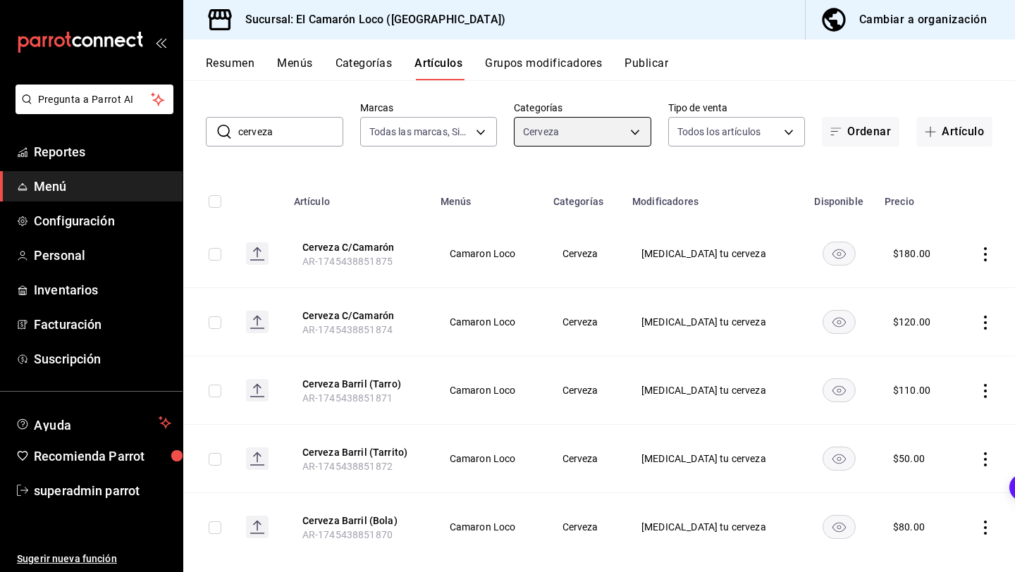
scroll to position [64, 0]
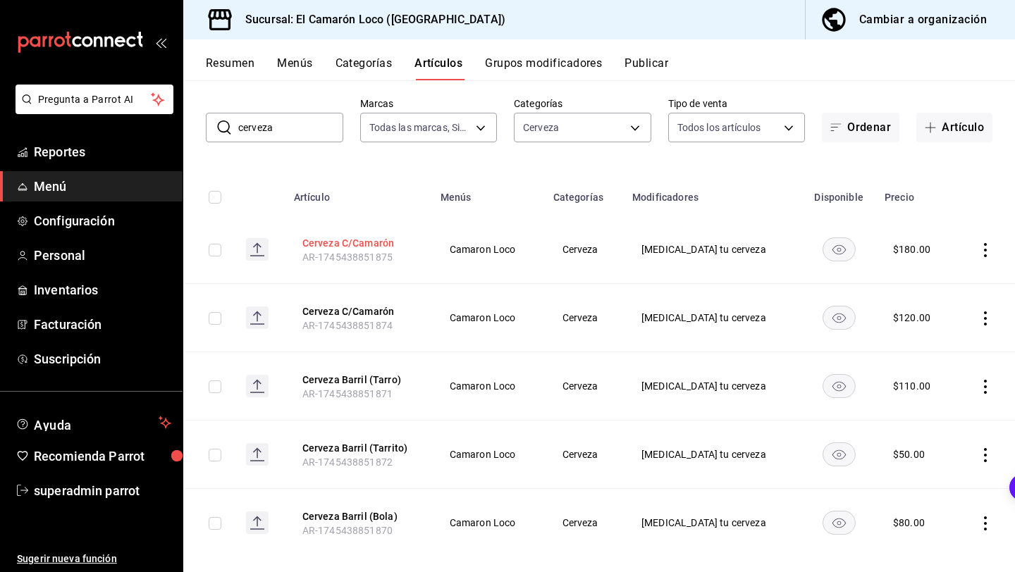
click at [387, 243] on button "Cerveza C/Camarón" at bounding box center [358, 243] width 113 height 14
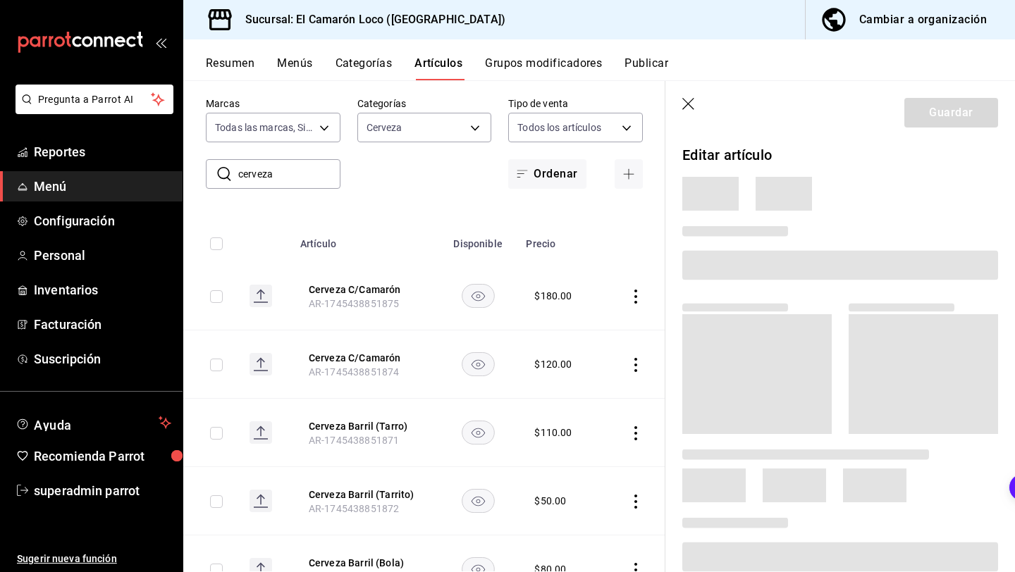
scroll to position [64, 0]
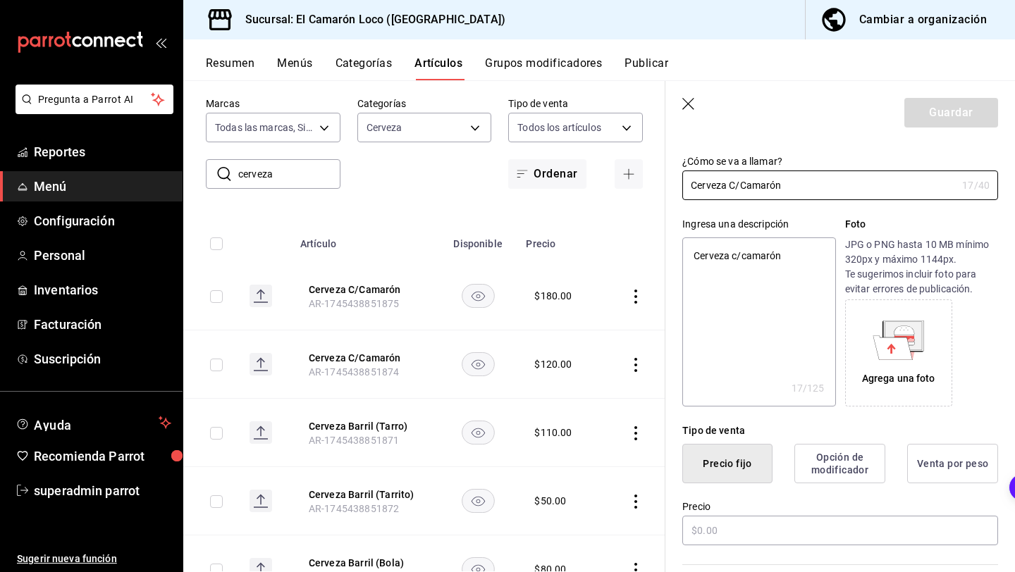
type textarea "x"
type input "$180.00"
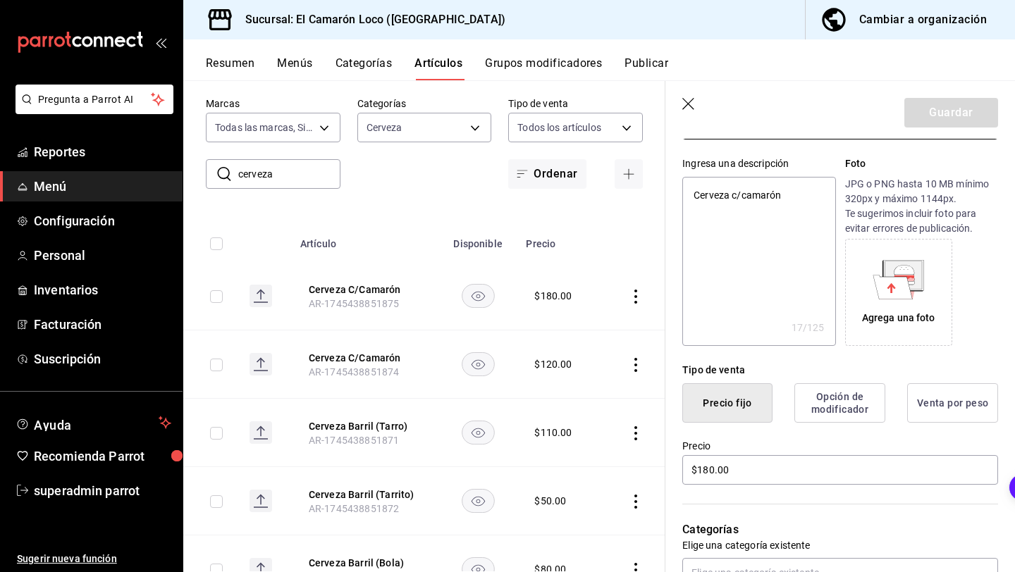
scroll to position [151, 0]
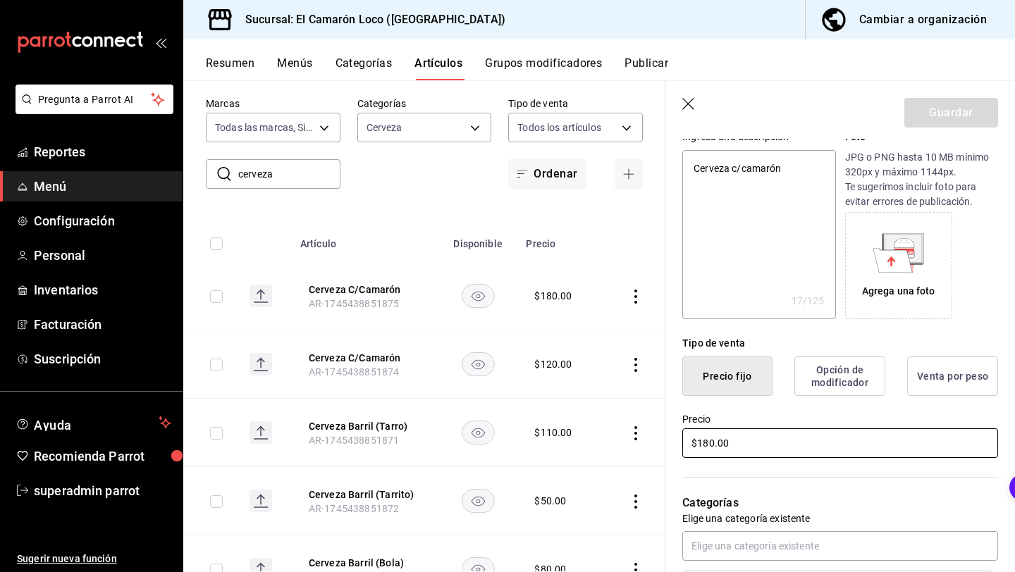
click at [705, 438] on input "$180.00" at bounding box center [840, 443] width 316 height 30
type textarea "x"
type input "$10.00"
type textarea "x"
type input "$190.00"
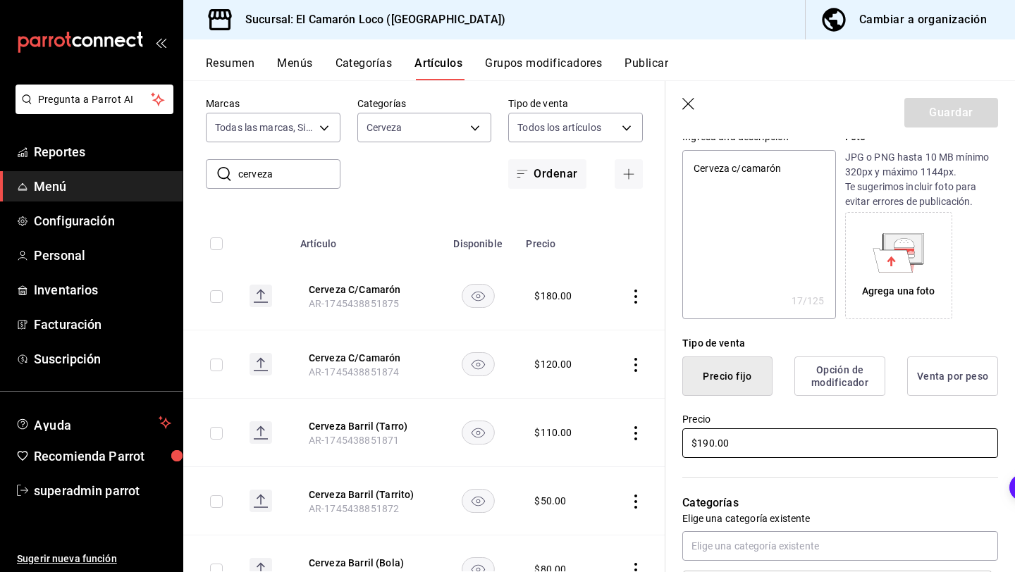
type textarea "x"
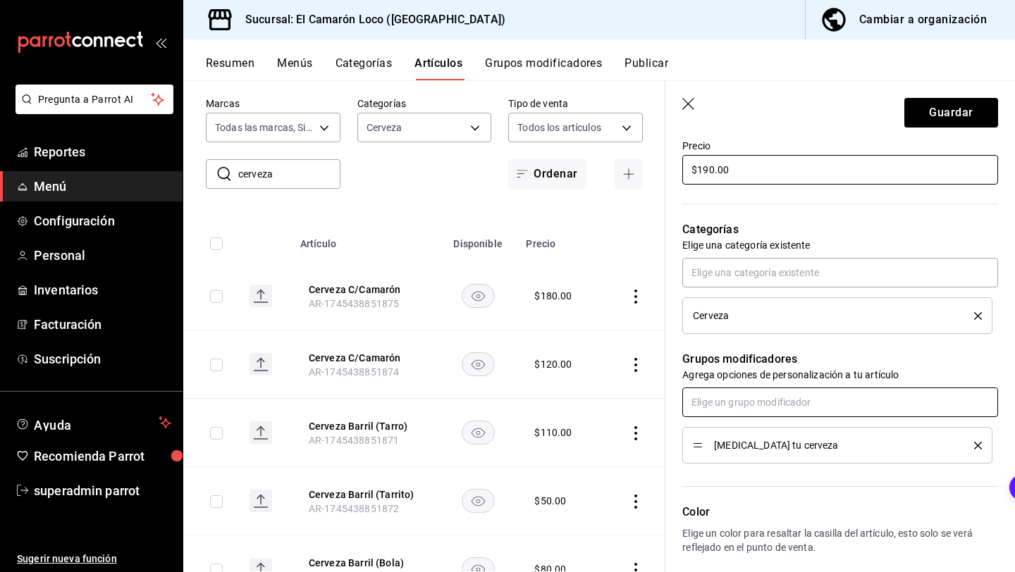
scroll to position [414, 0]
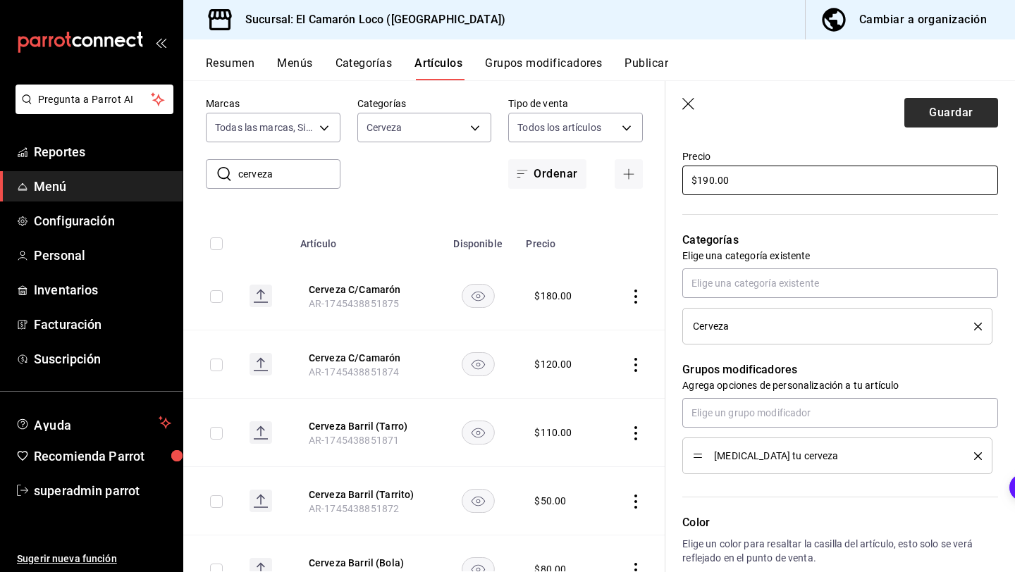
type input "$190.00"
click at [947, 122] on button "Guardar" at bounding box center [951, 113] width 94 height 30
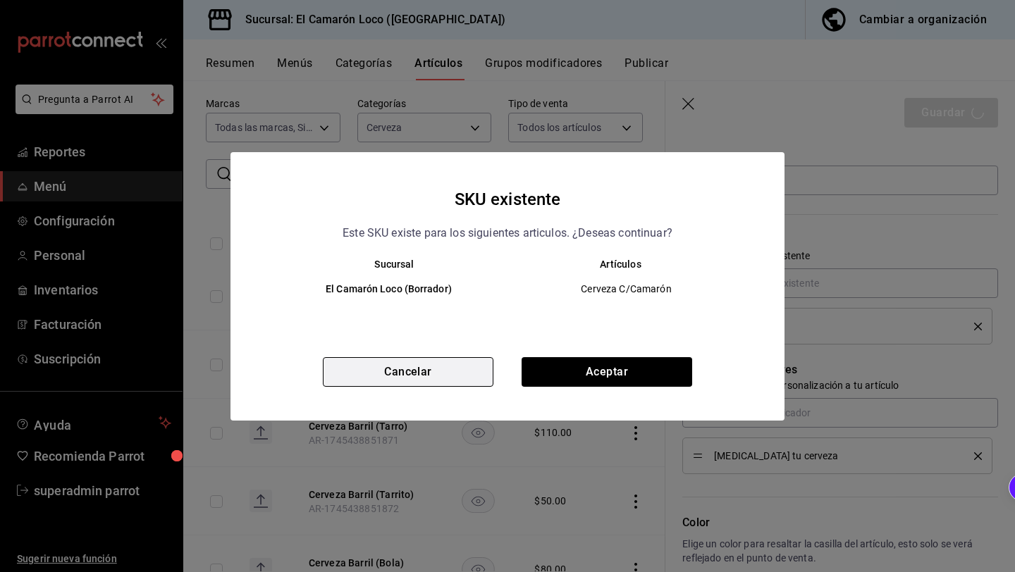
click at [464, 376] on button "Cancelar" at bounding box center [408, 372] width 171 height 30
type textarea "x"
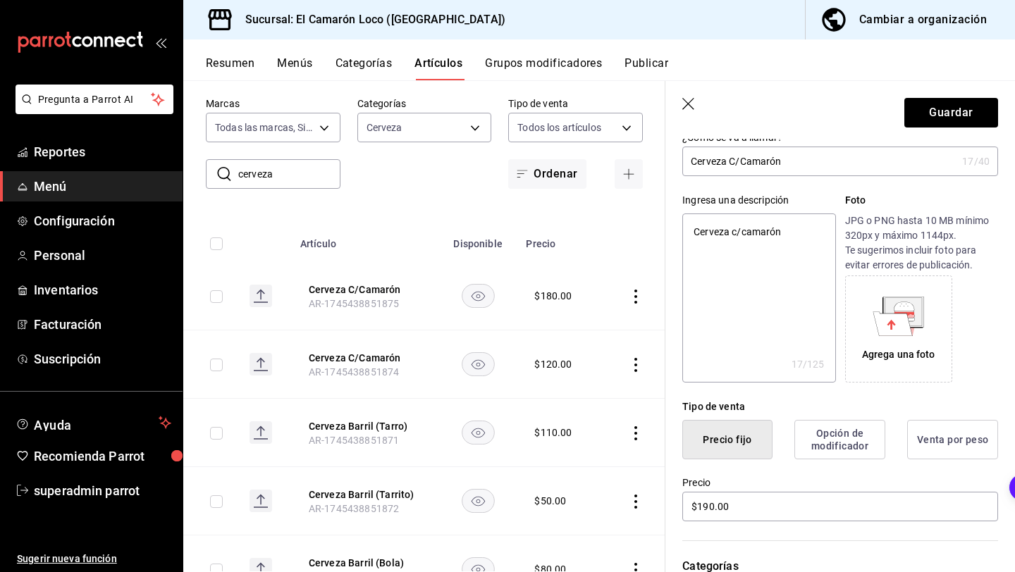
scroll to position [0, 0]
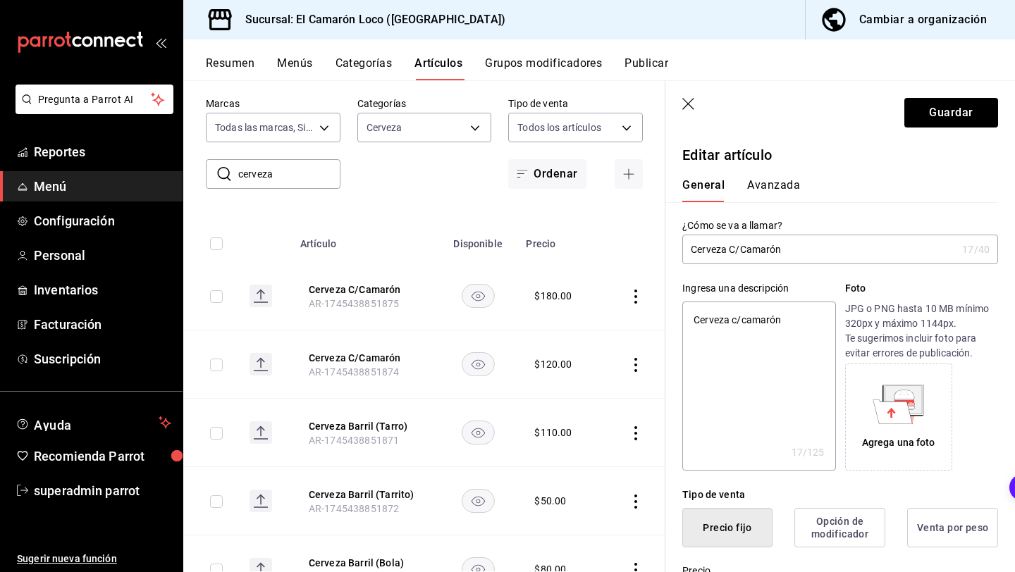
click at [798, 256] on input "Cerveza C/Camarón" at bounding box center [819, 249] width 274 height 28
type input "Cerveza CCamarón"
type textarea "x"
type input "Cerveza CCamarón G"
type textarea "x"
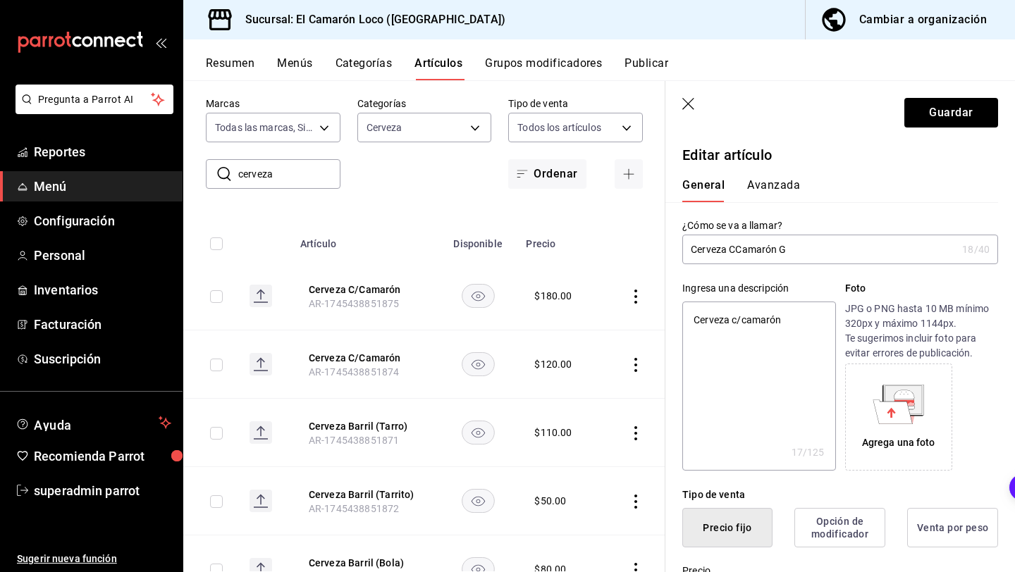
type input "Cerveza CCamarón GD"
type textarea "x"
type input "Cerveza CCamarón GDE"
type textarea "x"
type input "Cerveza CCamarón GDE"
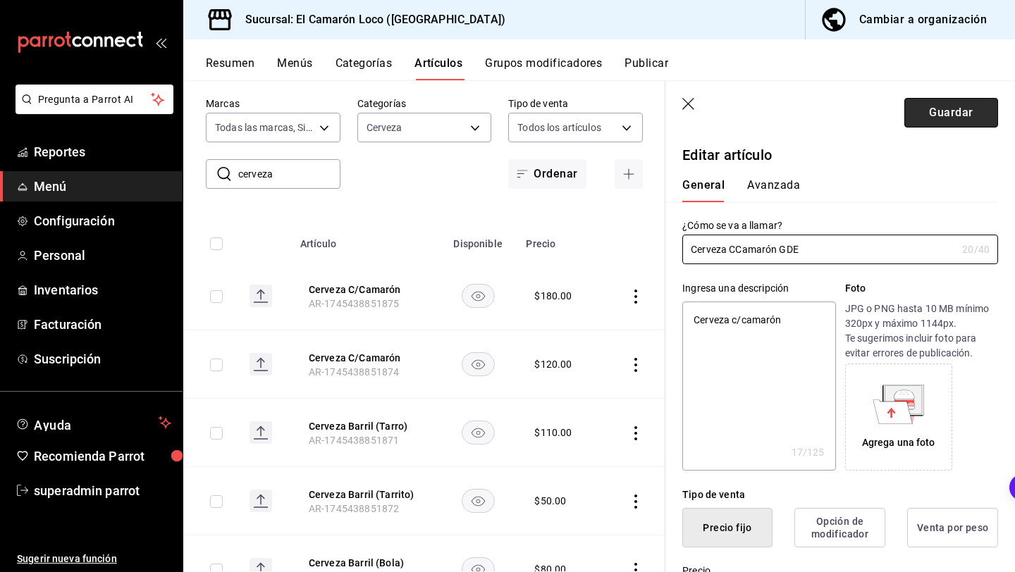
click at [954, 116] on button "Guardar" at bounding box center [951, 113] width 94 height 30
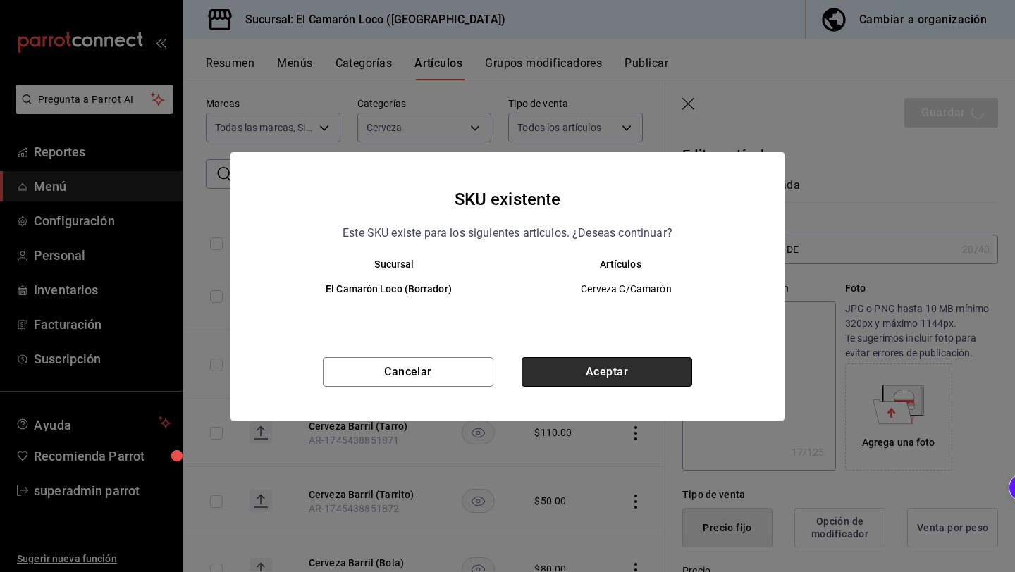
click at [644, 373] on button "Aceptar" at bounding box center [606, 372] width 171 height 30
type textarea "x"
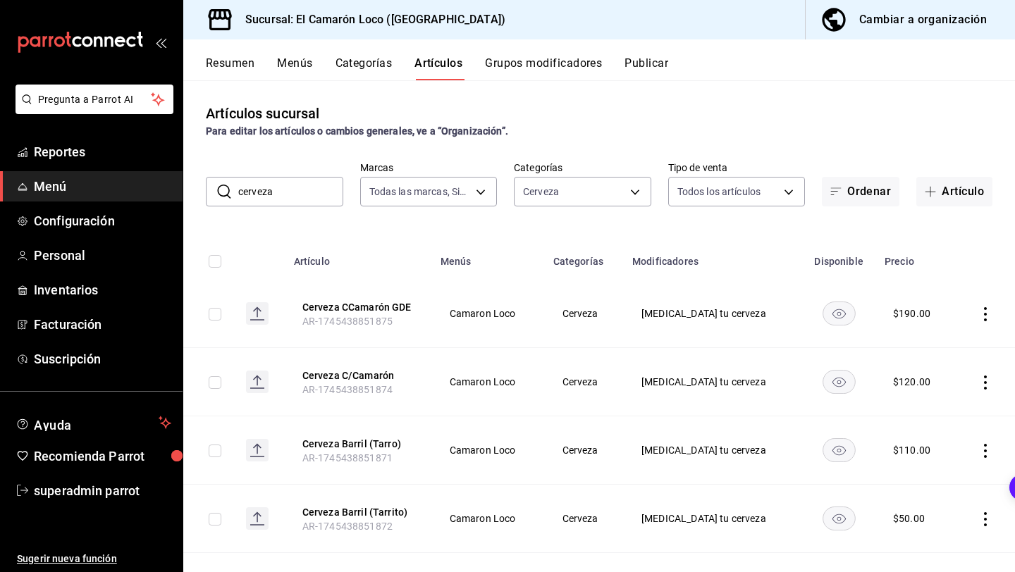
click at [390, 378] on button "Cerveza C/Camarón" at bounding box center [358, 376] width 113 height 14
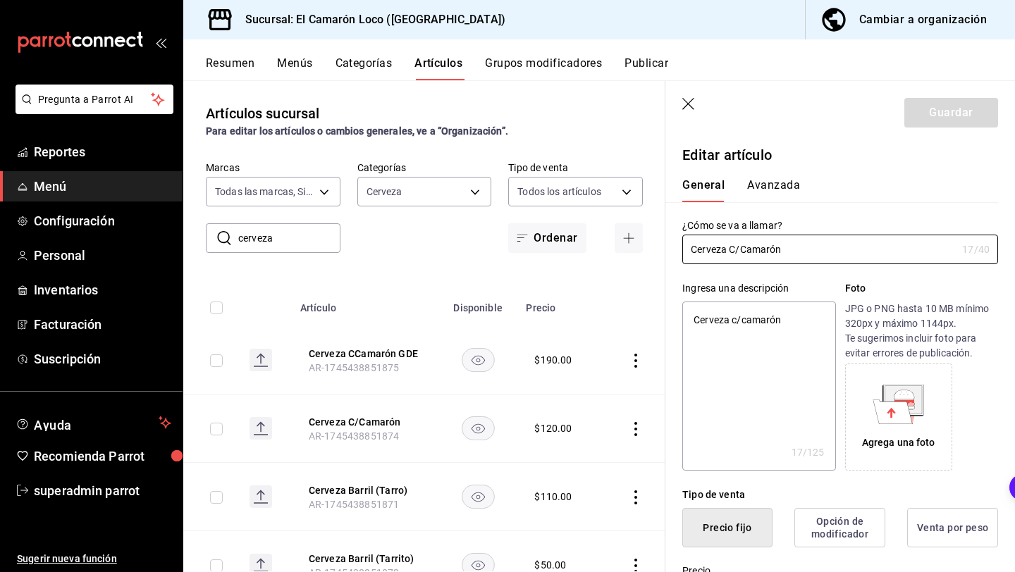
type textarea "x"
type input "$120.00"
type textarea "x"
click at [793, 235] on div "Cerveza C/Camarón 17 /40 ¿Cómo se va a llamar?" at bounding box center [840, 250] width 316 height 30
type input "Cerveza CCamarón"
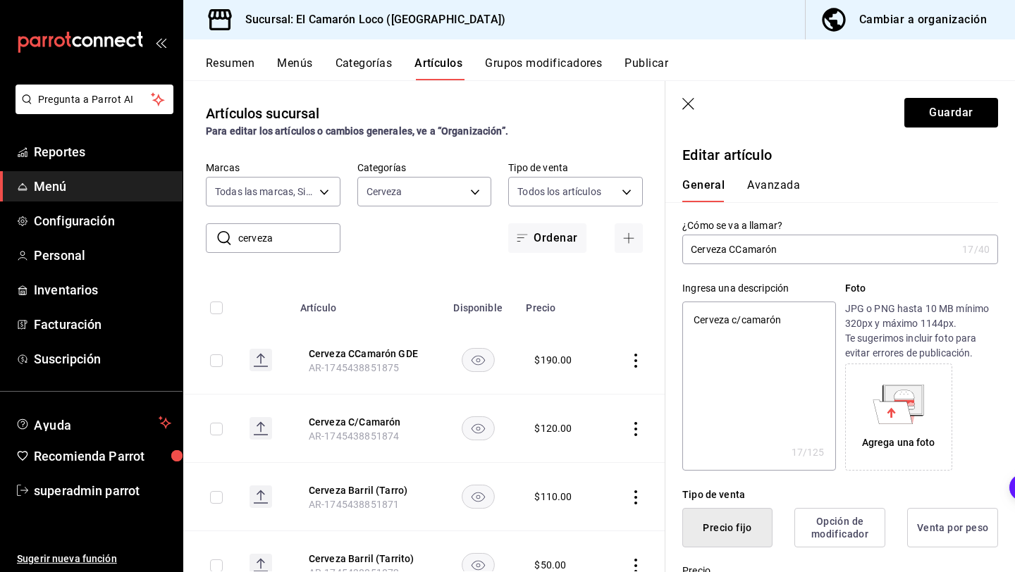
type textarea "x"
type input "Cerveza CCamarón PQ"
type textarea "x"
type input "Cerveza CCamarón PORQUE"
type textarea "x"
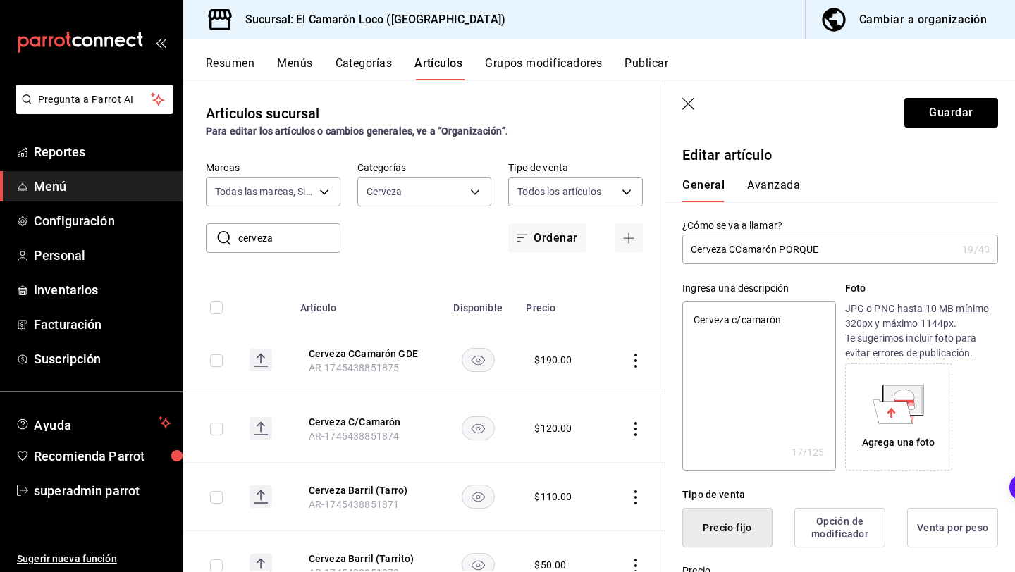
drag, startPoint x: 793, startPoint y: 235, endPoint x: 819, endPoint y: 248, distance: 29.9
click at [819, 248] on input "Cerveza CCamarón PORQUE" at bounding box center [819, 249] width 274 height 28
type input "Cerveza CCamarón PORQU"
type textarea "x"
type input "Cerveza CCamarón PORQ"
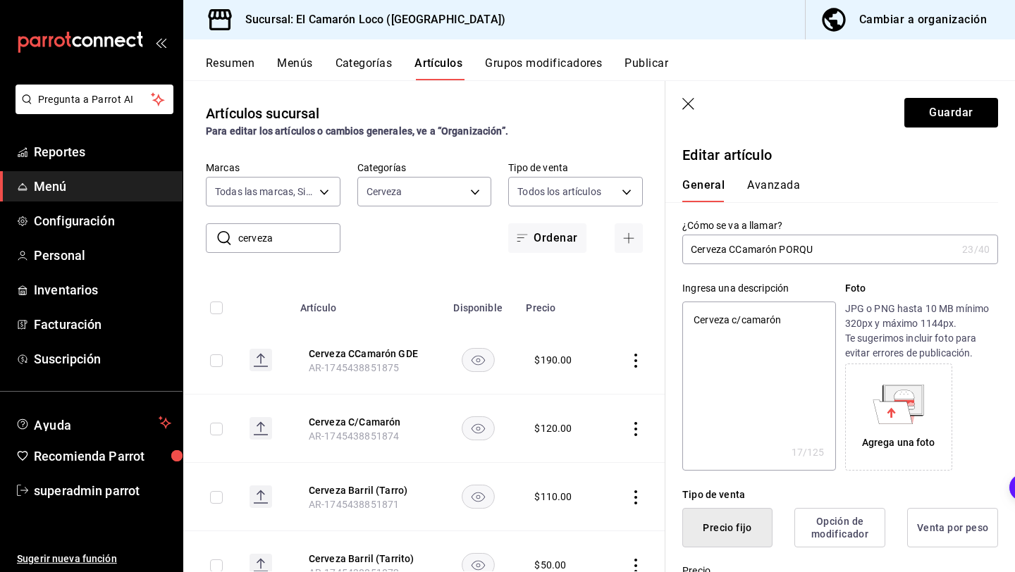
type textarea "x"
type input "Cerveza CCamarón POR"
type textarea "x"
type input "Cerveza CCamarón PO"
type textarea "x"
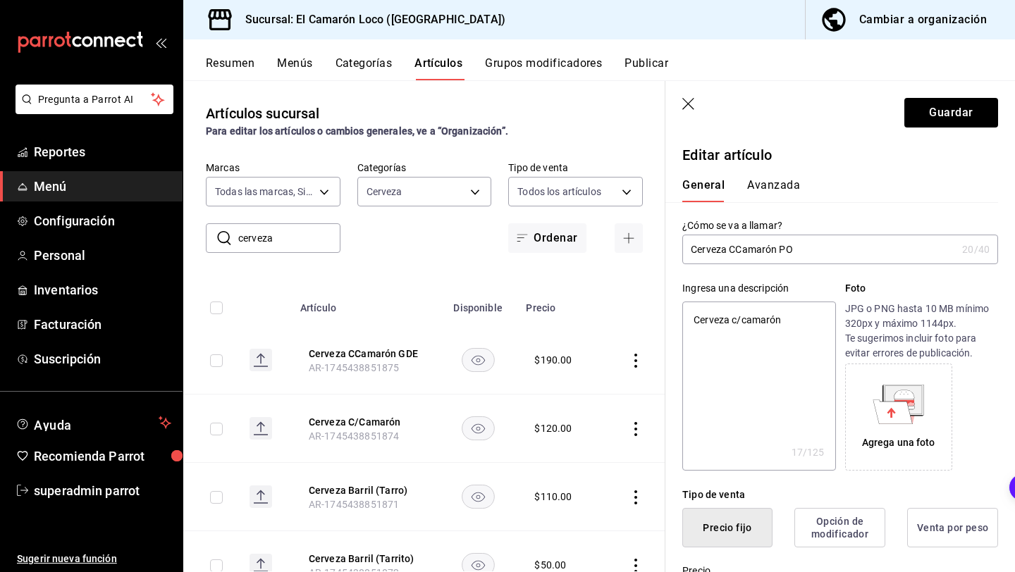
type input "Cerveza CCamarón P"
type textarea "x"
type input "Cerveza CCamarón"
type textarea "x"
type input "Cerveza CCamarón Q"
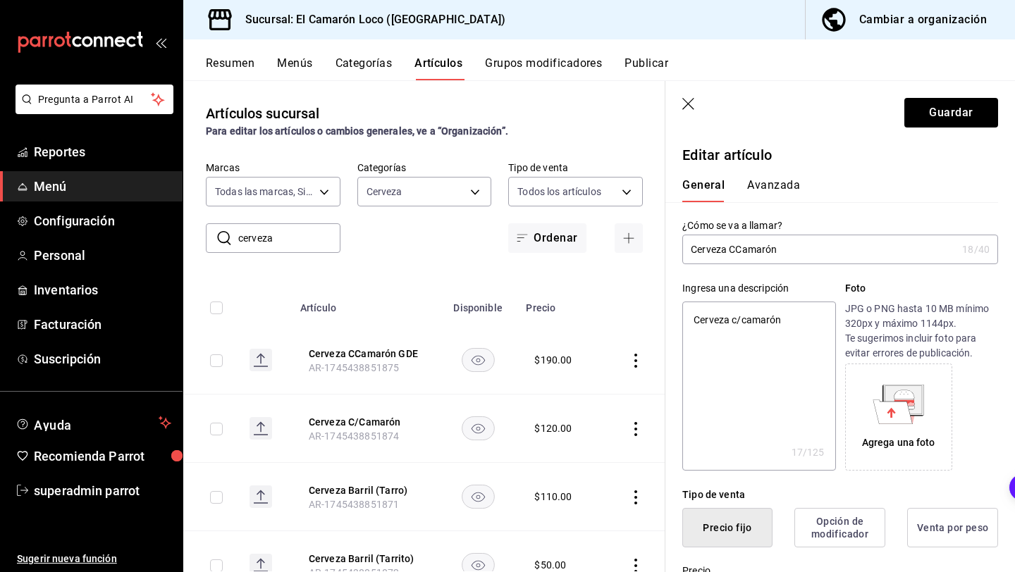
type textarea "x"
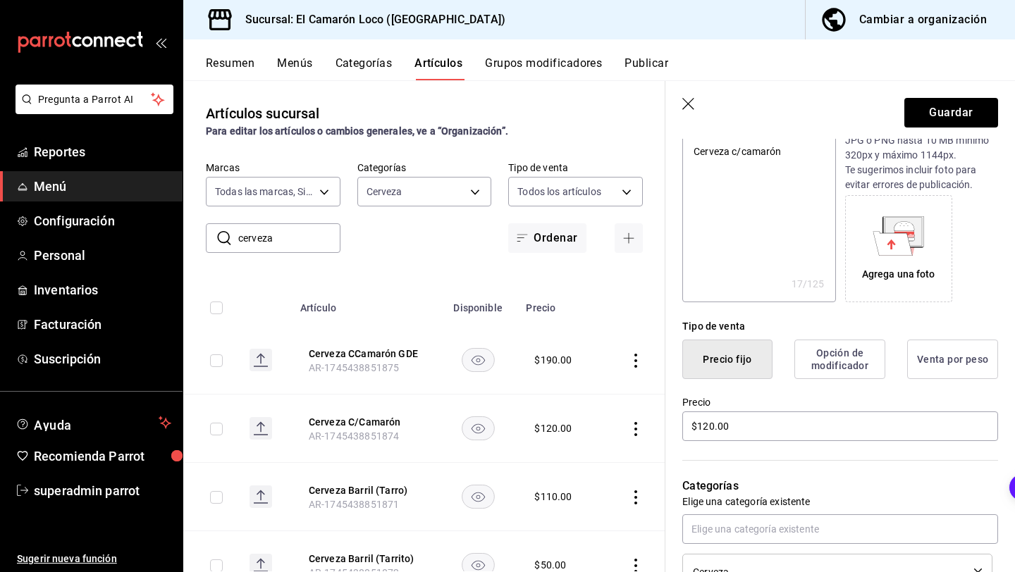
scroll to position [187, 0]
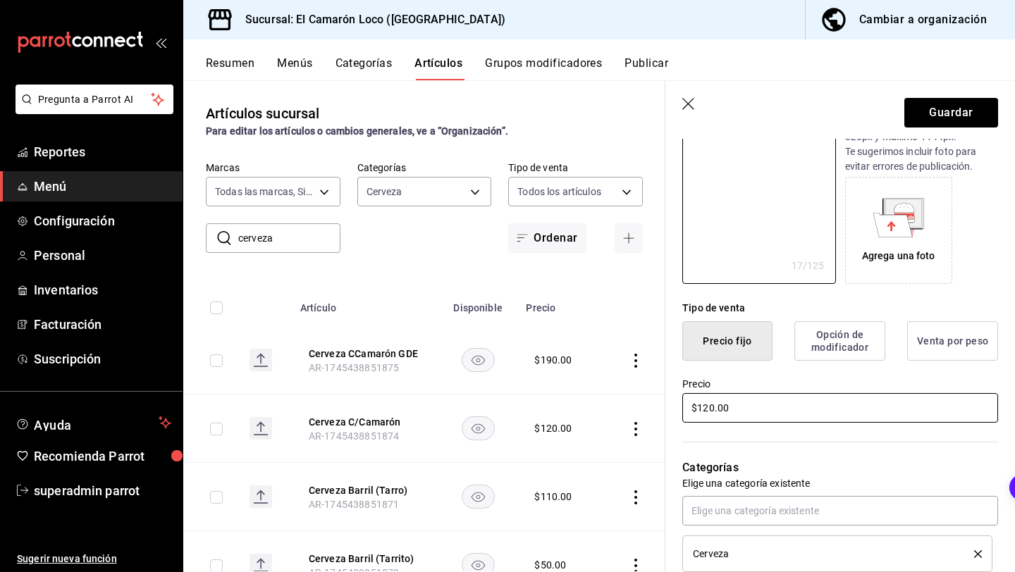
click at [709, 410] on input "$120.00" at bounding box center [840, 408] width 316 height 30
click at [964, 120] on button "Guardar" at bounding box center [951, 113] width 94 height 30
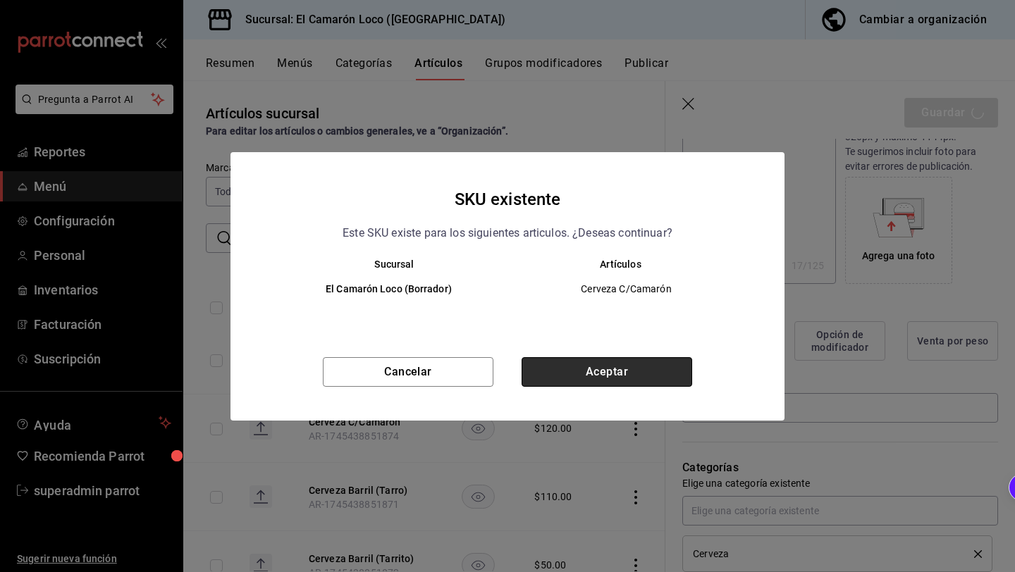
click at [674, 375] on button "Aceptar" at bounding box center [606, 372] width 171 height 30
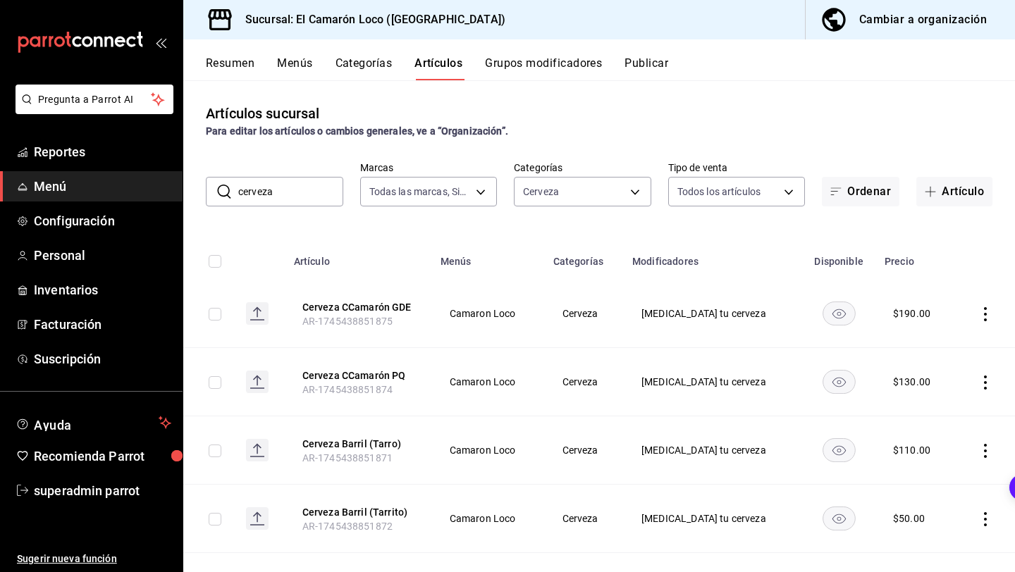
scroll to position [83, 0]
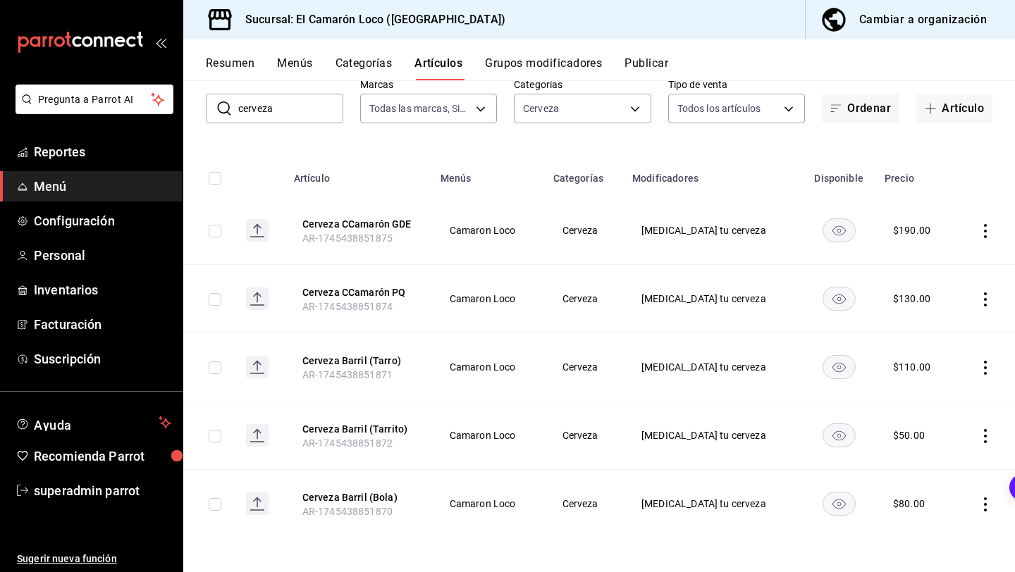
click at [983, 366] on icon "actions" at bounding box center [985, 368] width 14 height 14
click at [921, 451] on div at bounding box center [911, 458] width 25 height 14
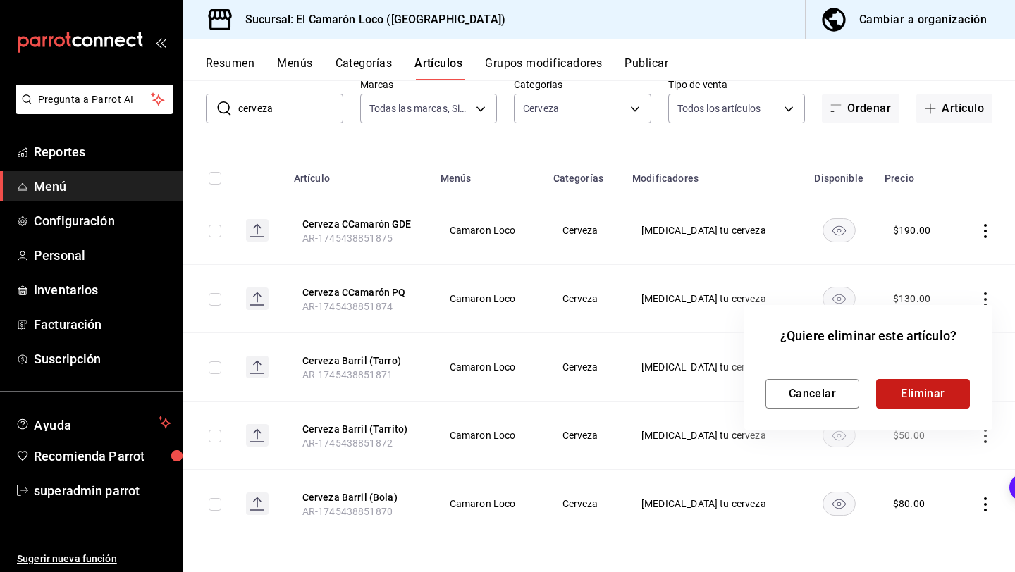
click at [917, 392] on button "Eliminar" at bounding box center [923, 394] width 94 height 30
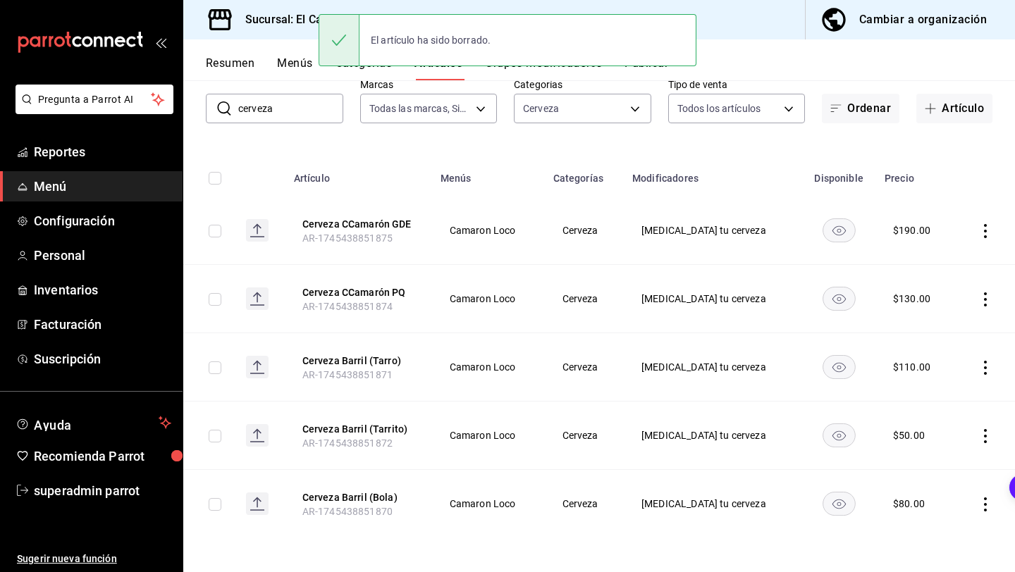
scroll to position [15, 0]
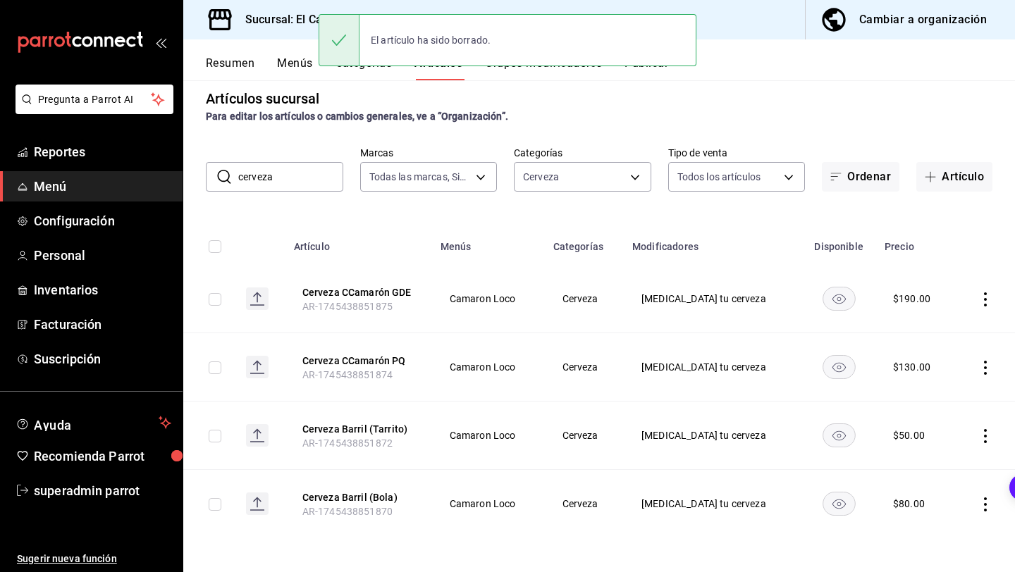
click at [986, 439] on icon "actions" at bounding box center [985, 436] width 14 height 14
click at [934, 524] on span "Eliminar" at bounding box center [942, 525] width 36 height 11
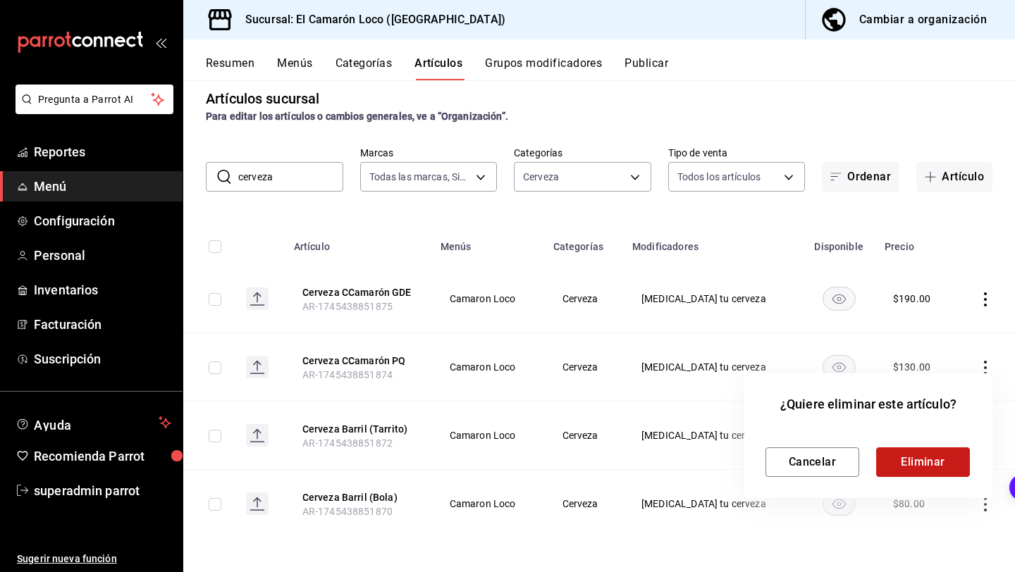
click at [950, 459] on button "Eliminar" at bounding box center [923, 462] width 94 height 30
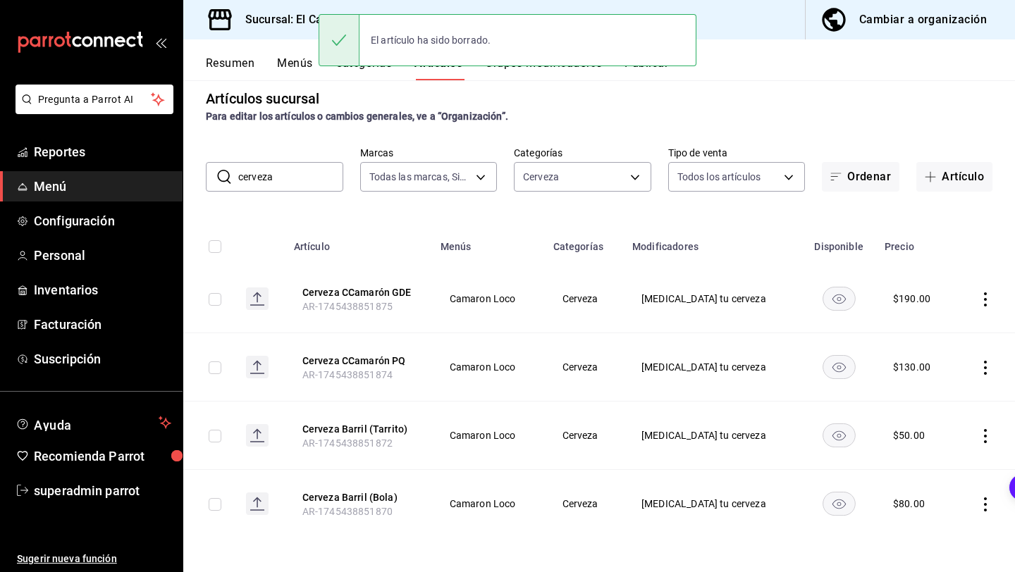
scroll to position [0, 0]
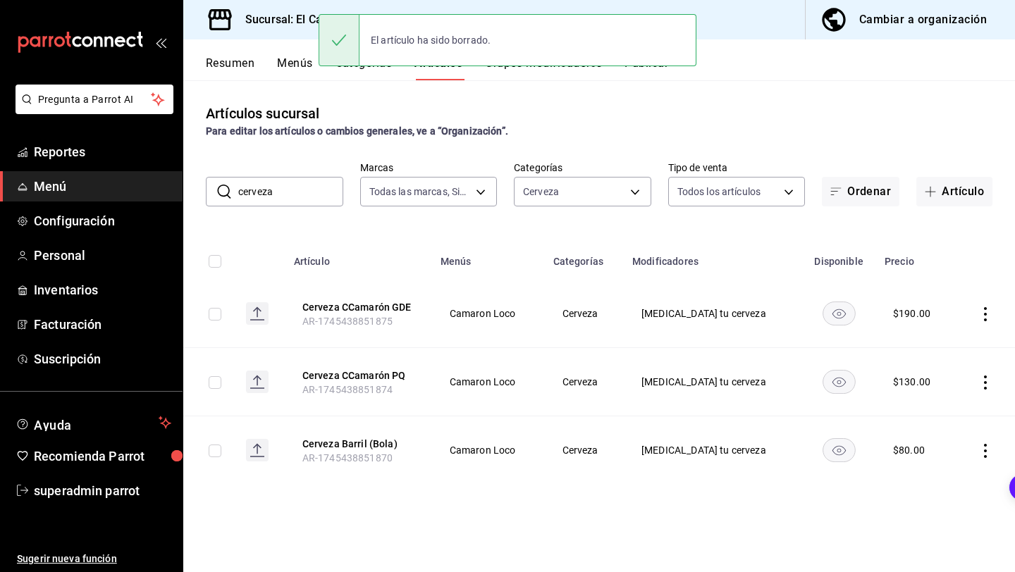
click at [986, 453] on icon "actions" at bounding box center [985, 451] width 14 height 14
click at [919, 532] on div at bounding box center [911, 535] width 25 height 14
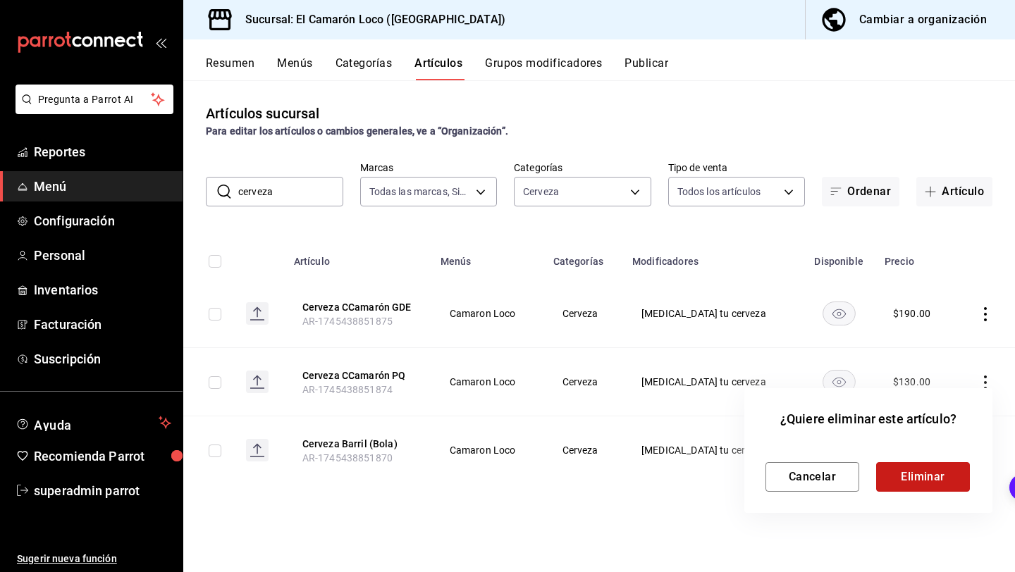
click at [893, 483] on button "Eliminar" at bounding box center [923, 477] width 94 height 30
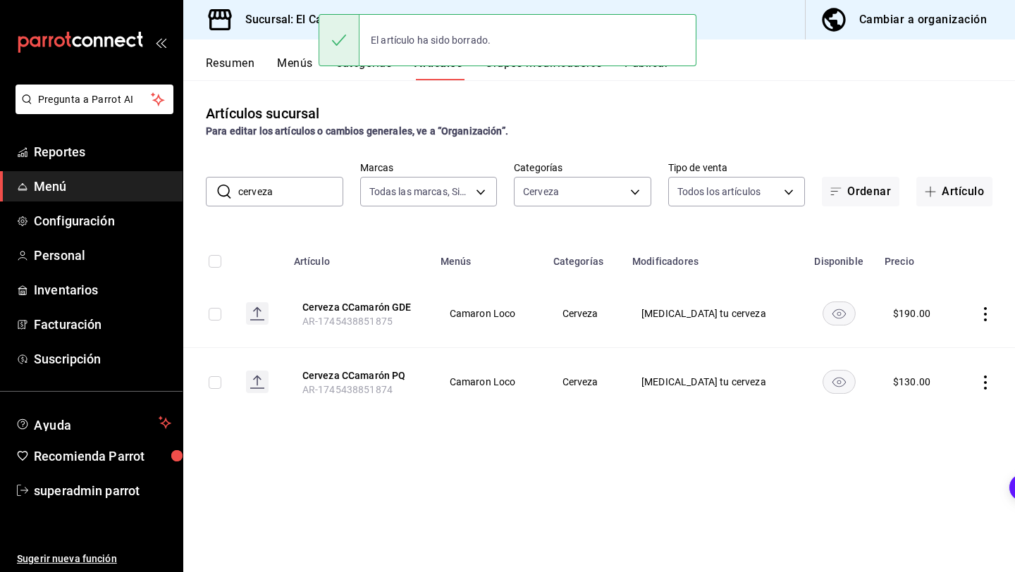
click at [552, 74] on button "Grupos modificadores" at bounding box center [543, 68] width 117 height 24
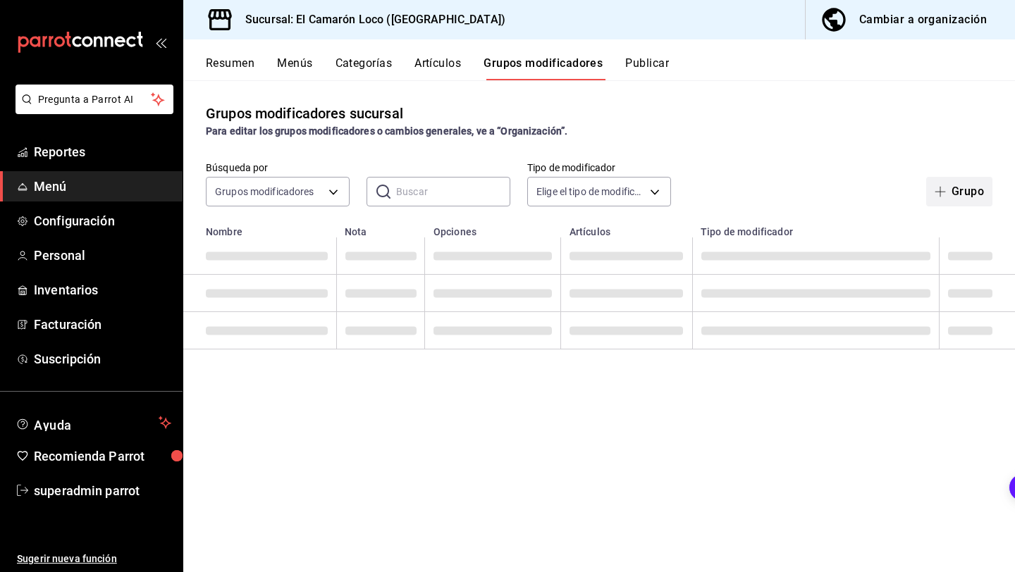
click at [962, 199] on button "Grupo" at bounding box center [959, 192] width 66 height 30
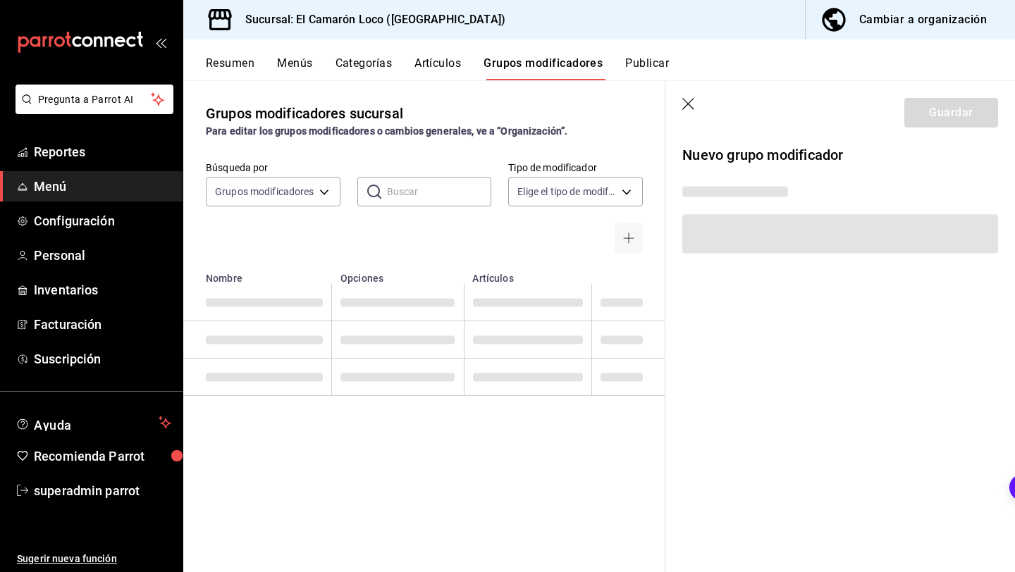
click at [671, 108] on header "Guardar" at bounding box center [839, 110] width 349 height 58
click at [683, 100] on icon "button" at bounding box center [689, 105] width 14 height 14
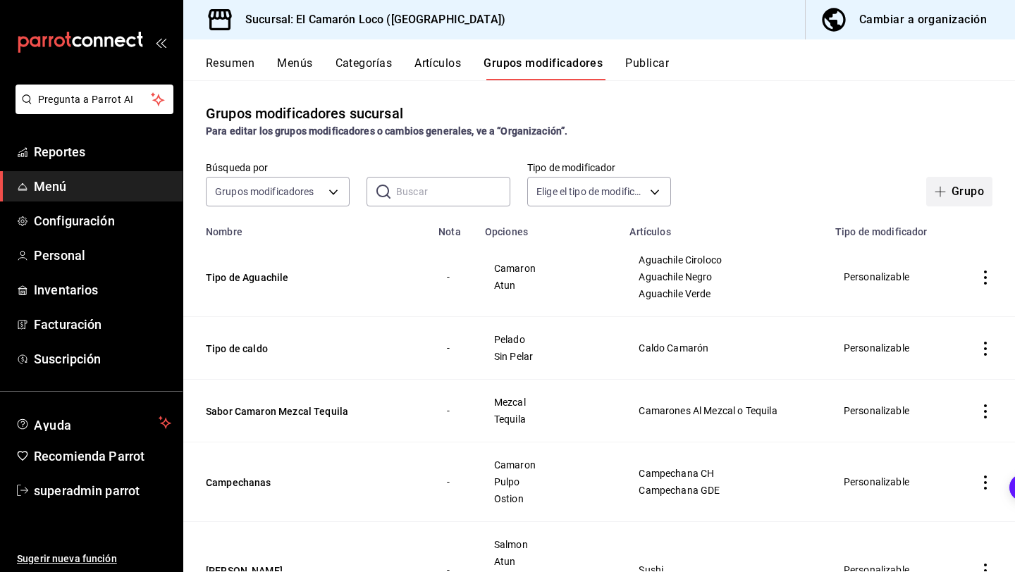
click at [946, 194] on span "button" at bounding box center [942, 191] width 17 height 11
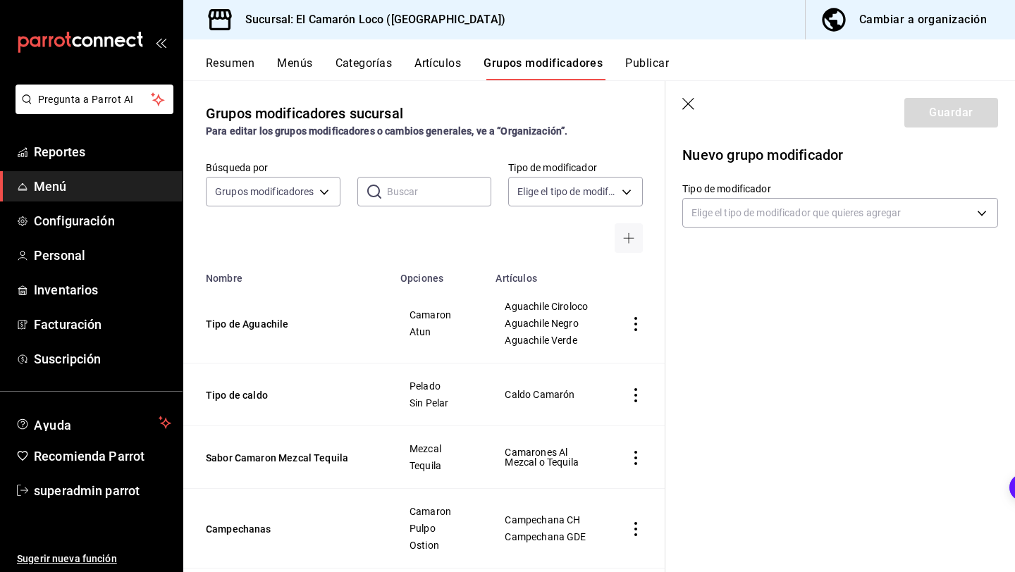
click at [773, 230] on div "Nuevo grupo modificador Tipo de modificador Elige el tipo de modificador que qu…" at bounding box center [839, 197] width 349 height 117
click at [791, 222] on body "Pregunta a Parrot AI Reportes Menú Configuración Personal Inventarios Facturaci…" at bounding box center [507, 286] width 1015 height 572
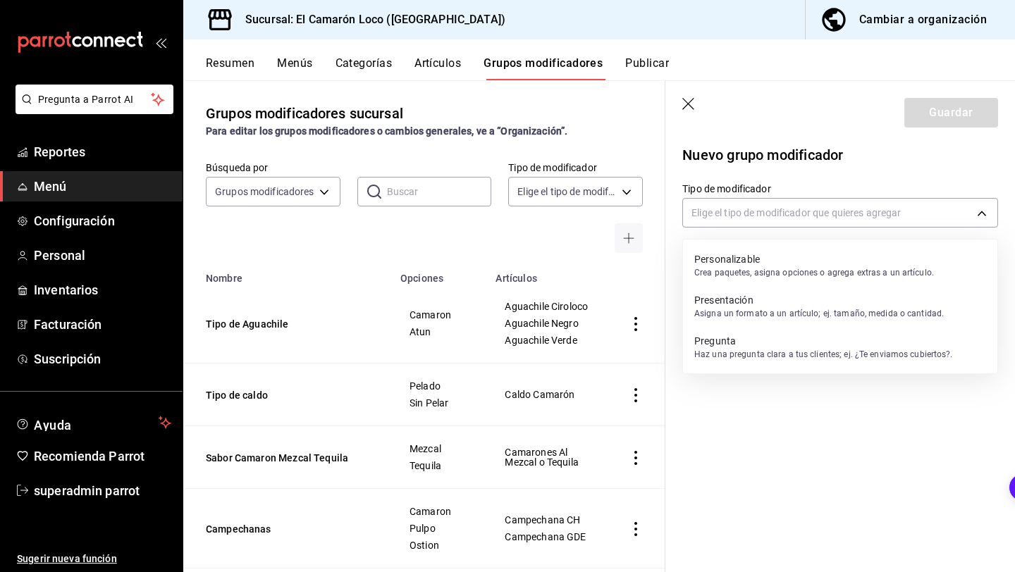
click at [767, 258] on p "Personalizable" at bounding box center [814, 259] width 240 height 14
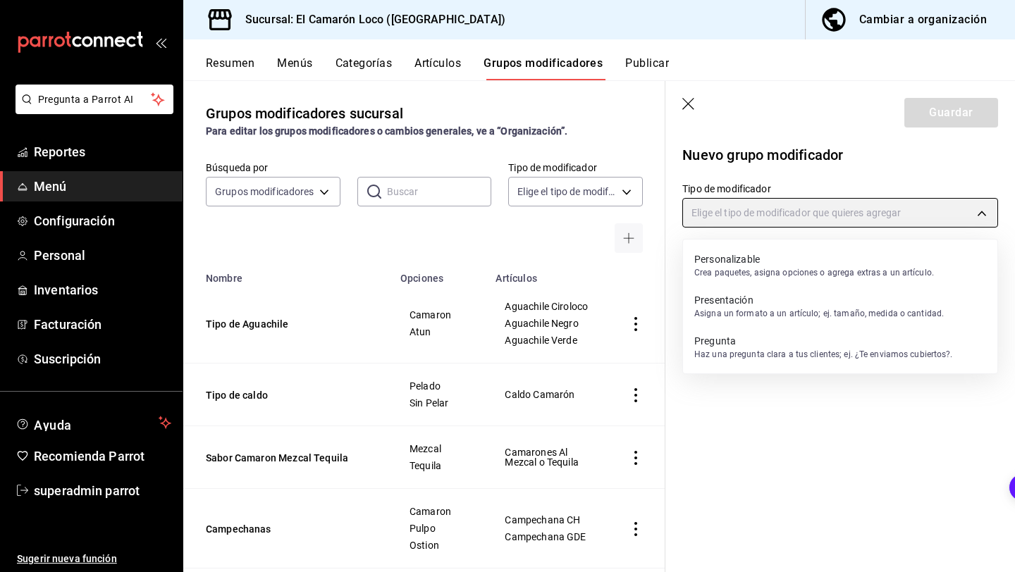
type input "CUSTOMIZABLE"
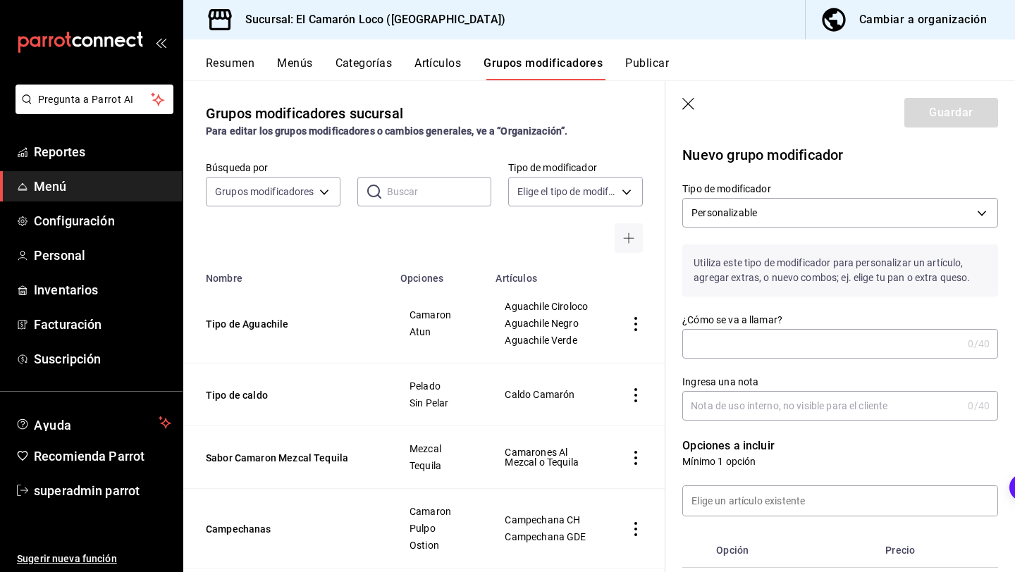
click at [736, 333] on input "¿Cómo se va a llamar?" at bounding box center [822, 344] width 280 height 28
type input "c"
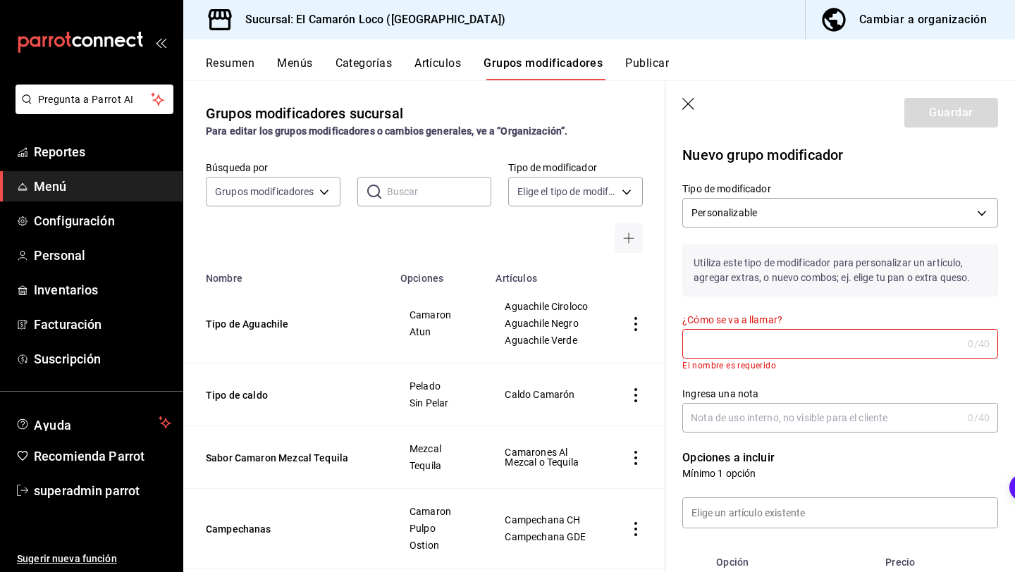
type input "C"
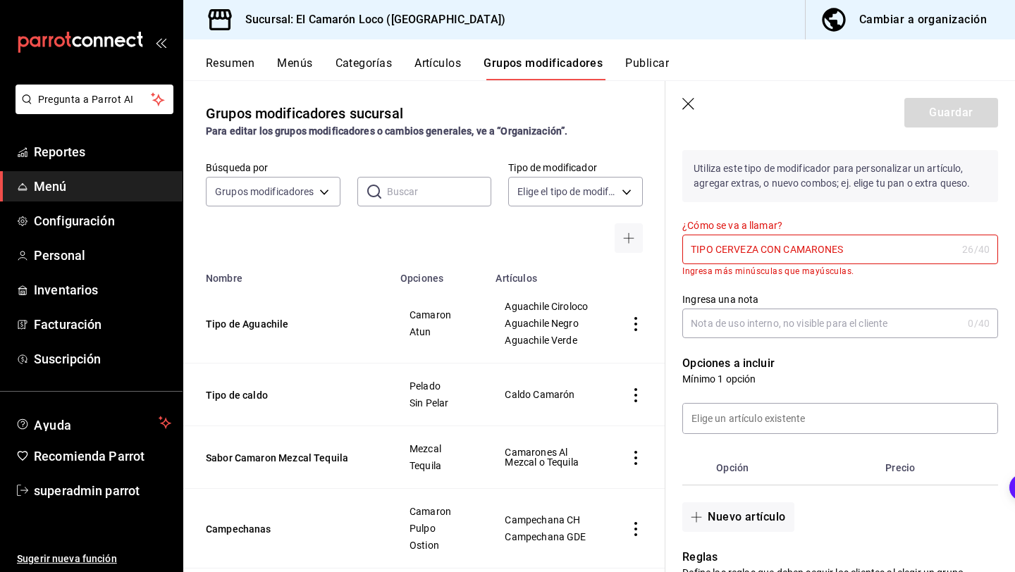
scroll to position [125, 0]
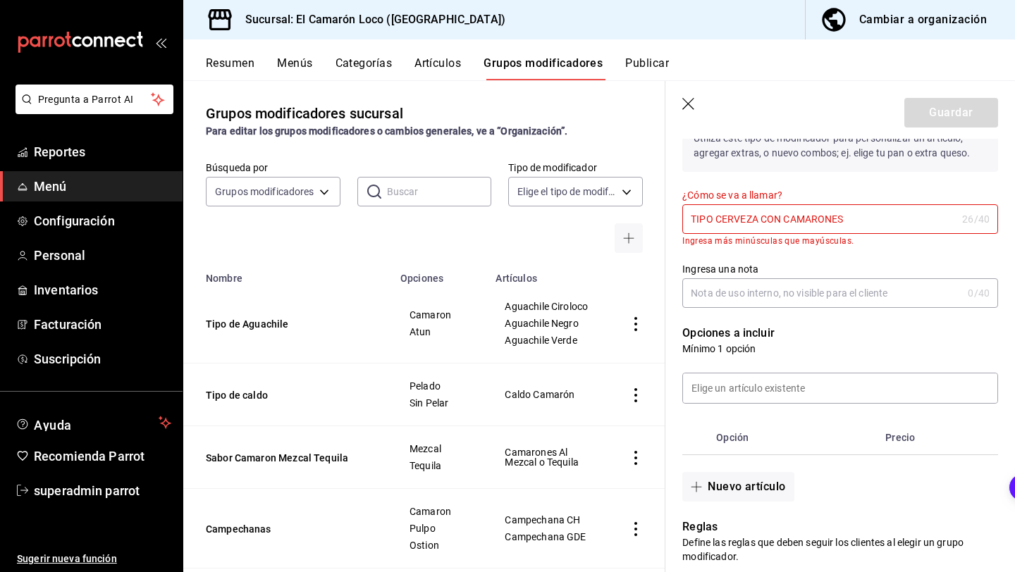
type input "TIPO CERVEZA CON CAMARONES"
click at [765, 311] on div "Opciones a incluir Mínimo 1 opción Opción Precio Nuevo artículo" at bounding box center [831, 405] width 333 height 194
drag, startPoint x: 857, startPoint y: 214, endPoint x: 725, endPoint y: 208, distance: 131.9
click at [725, 208] on input "TIPO CERVEZA CON CAMARONES" at bounding box center [819, 219] width 274 height 28
type input "R"
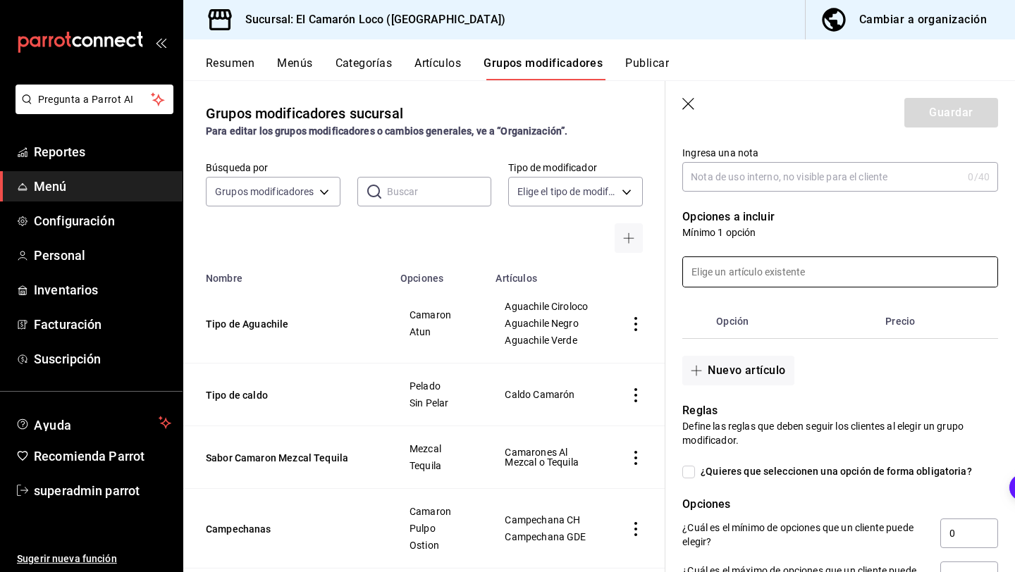
scroll to position [230, 0]
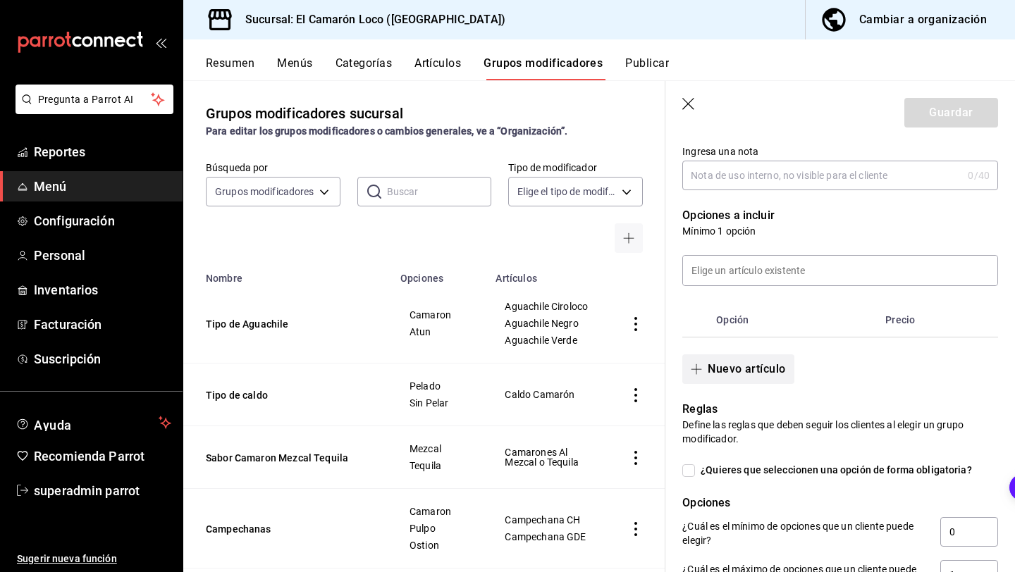
type input "Tipo de Cerveza"
click at [762, 374] on button "Nuevo artículo" at bounding box center [737, 369] width 111 height 30
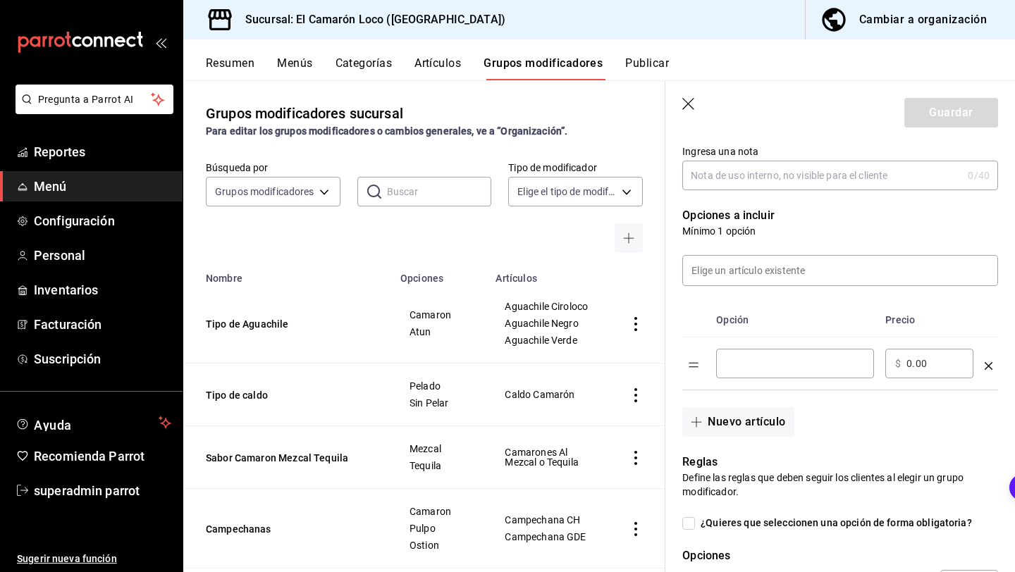
click at [776, 366] on input "optionsTable" at bounding box center [795, 364] width 138 height 14
type input "Clara"
click at [755, 417] on button "Nuevo artículo" at bounding box center [737, 422] width 111 height 30
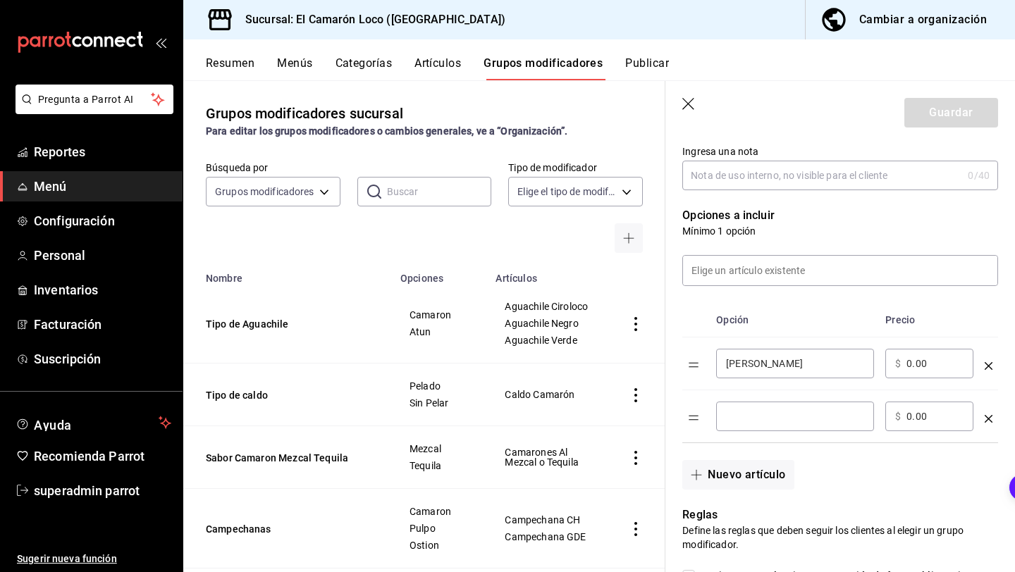
click at [767, 418] on input "optionsTable" at bounding box center [795, 416] width 138 height 14
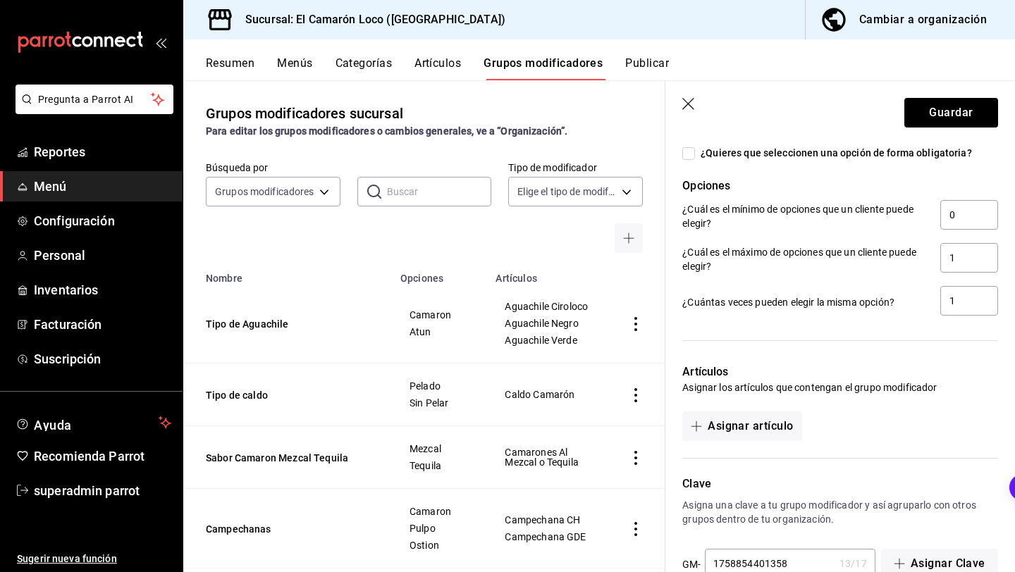
scroll to position [654, 0]
type input "Obscura"
click at [689, 154] on input "¿Quieres que seleccionen una opción de forma obligatoria?" at bounding box center [688, 153] width 13 height 13
checkbox input "true"
type input "1"
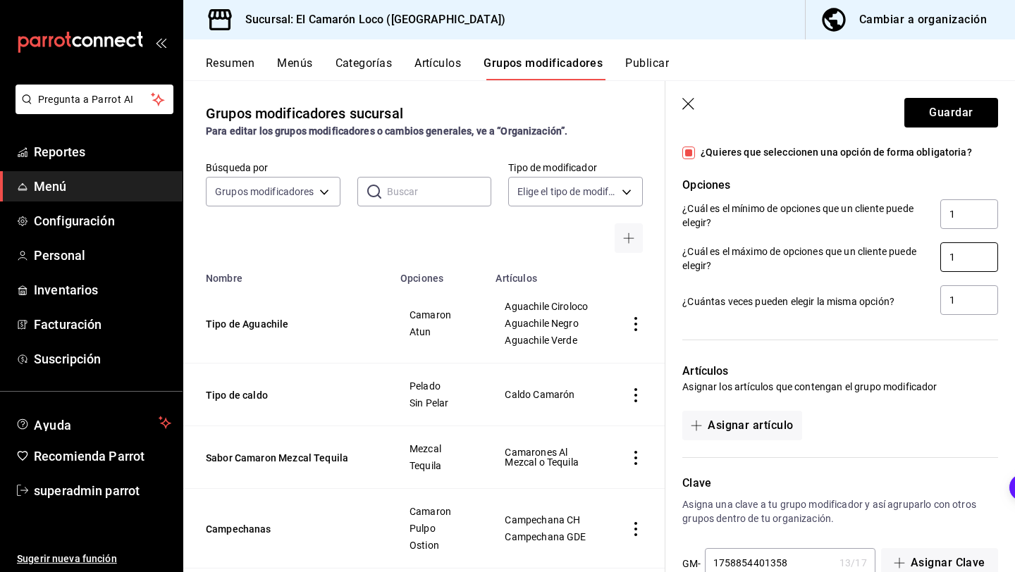
click at [968, 258] on input "1" at bounding box center [969, 257] width 58 height 30
type input "2"
click at [962, 345] on div at bounding box center [840, 340] width 316 height 12
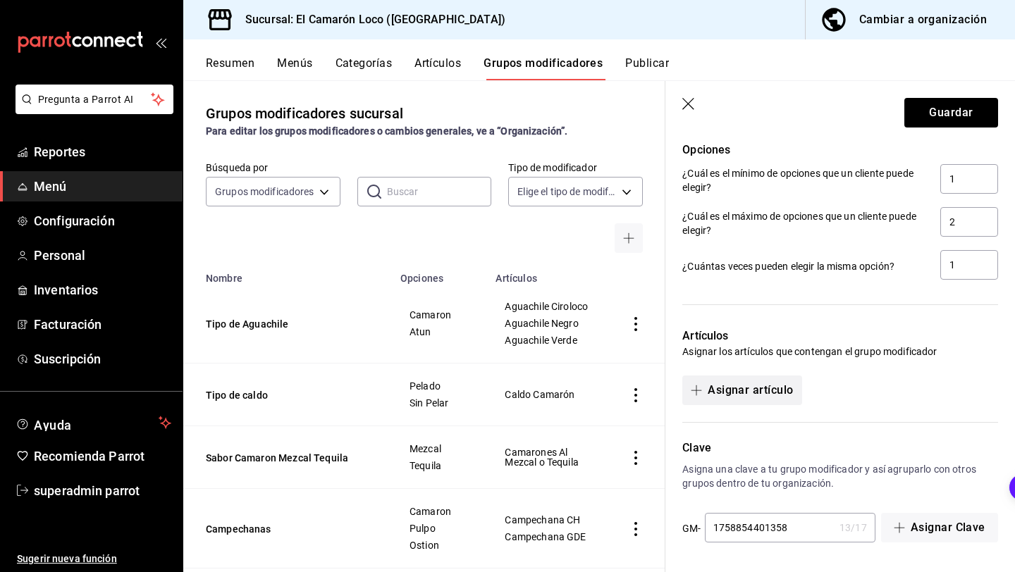
click at [753, 397] on button "Asignar artículo" at bounding box center [741, 391] width 119 height 30
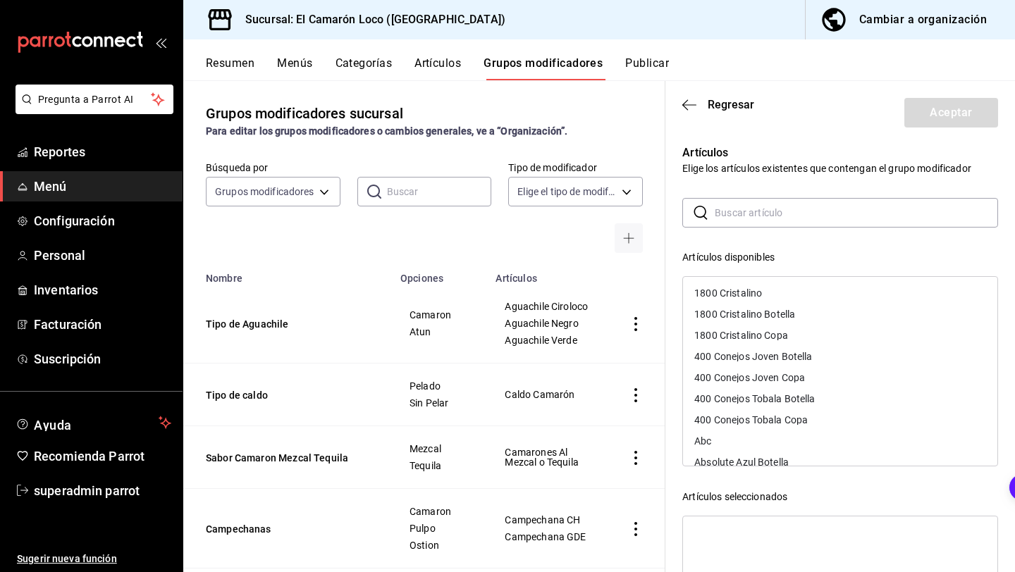
click at [812, 215] on input "text" at bounding box center [855, 213] width 283 height 28
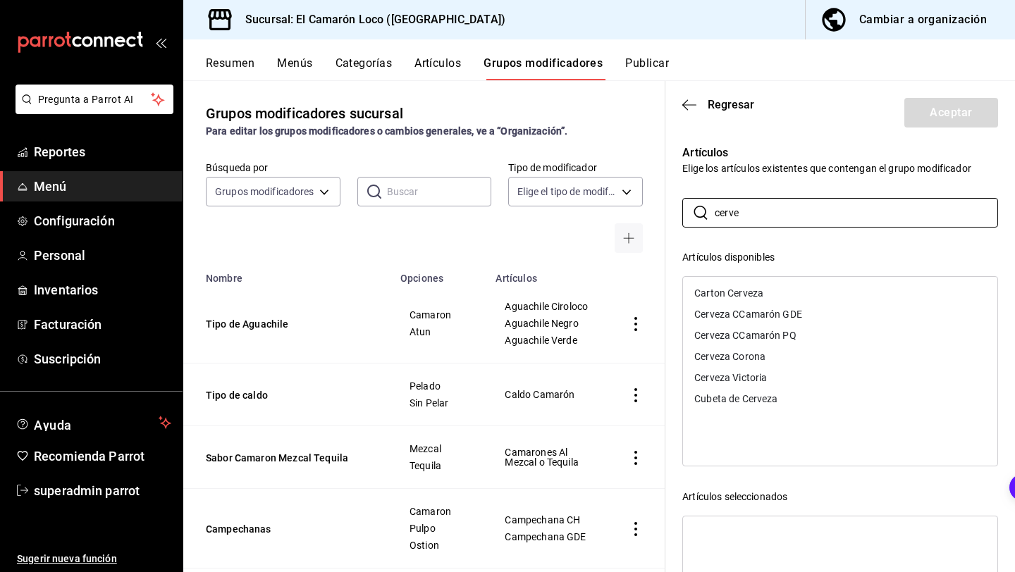
type input "cerve"
click at [813, 318] on div "Cerveza CCamarón GDE" at bounding box center [840, 314] width 314 height 21
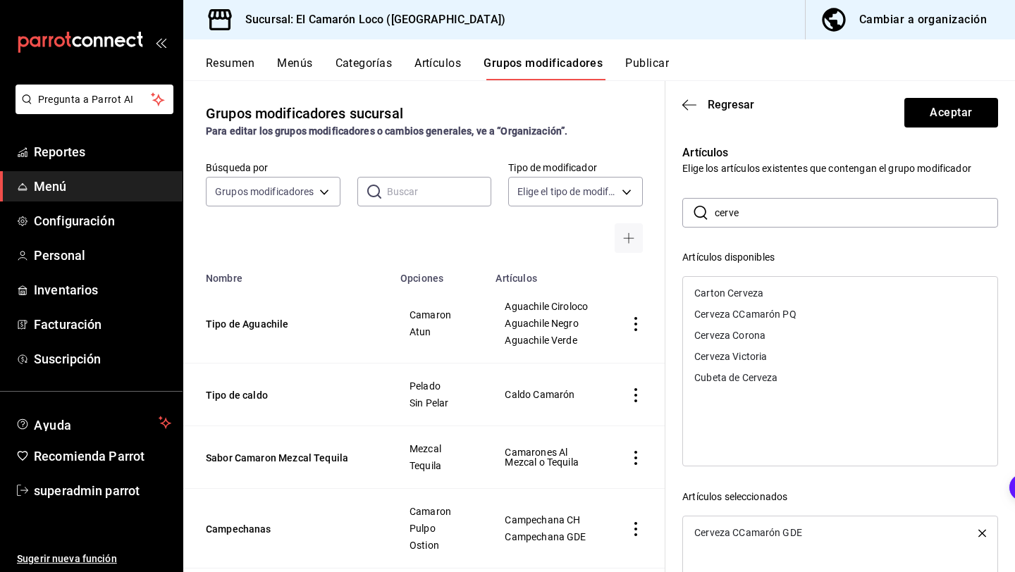
click at [810, 318] on div "Cerveza CCamarón PQ" at bounding box center [840, 314] width 314 height 21
click at [923, 120] on button "Aceptar" at bounding box center [951, 113] width 94 height 30
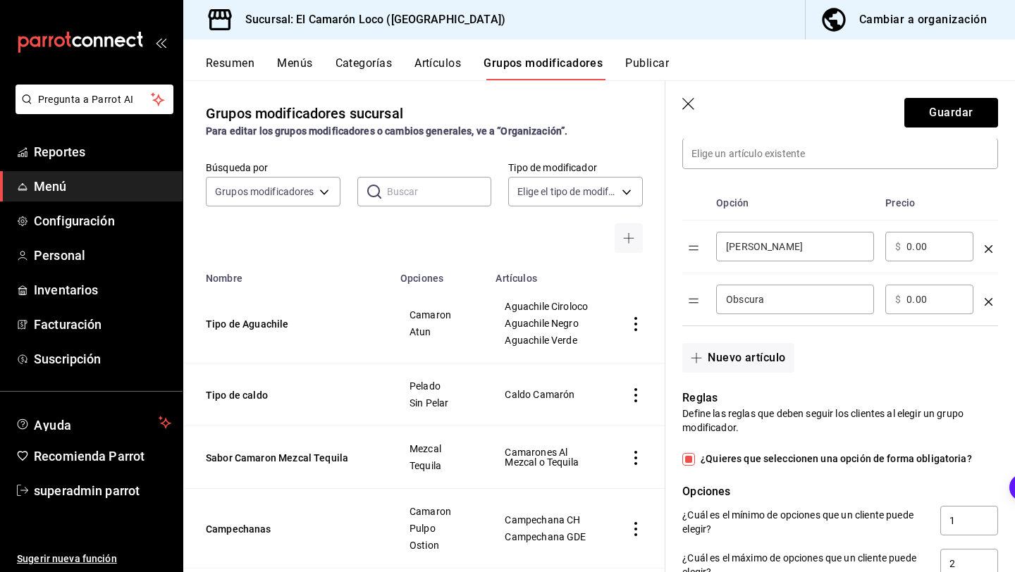
scroll to position [0, 0]
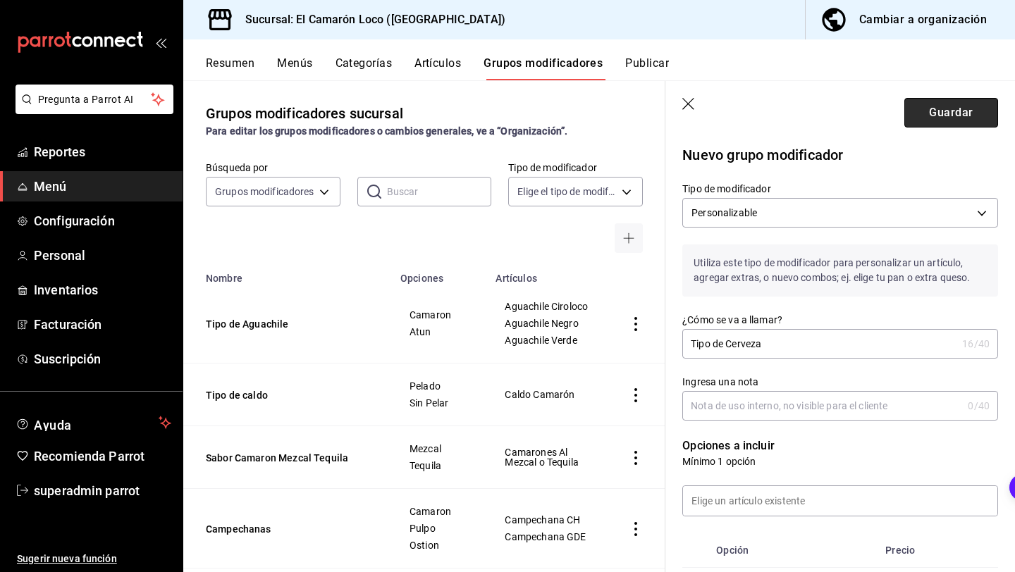
click at [967, 118] on button "Guardar" at bounding box center [951, 113] width 94 height 30
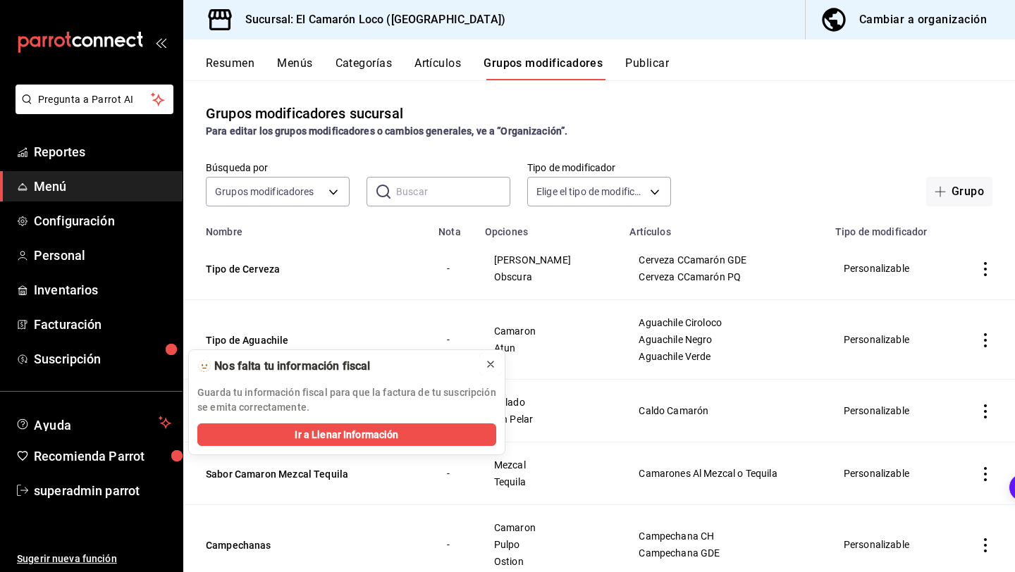
click at [485, 364] on icon at bounding box center [490, 364] width 11 height 11
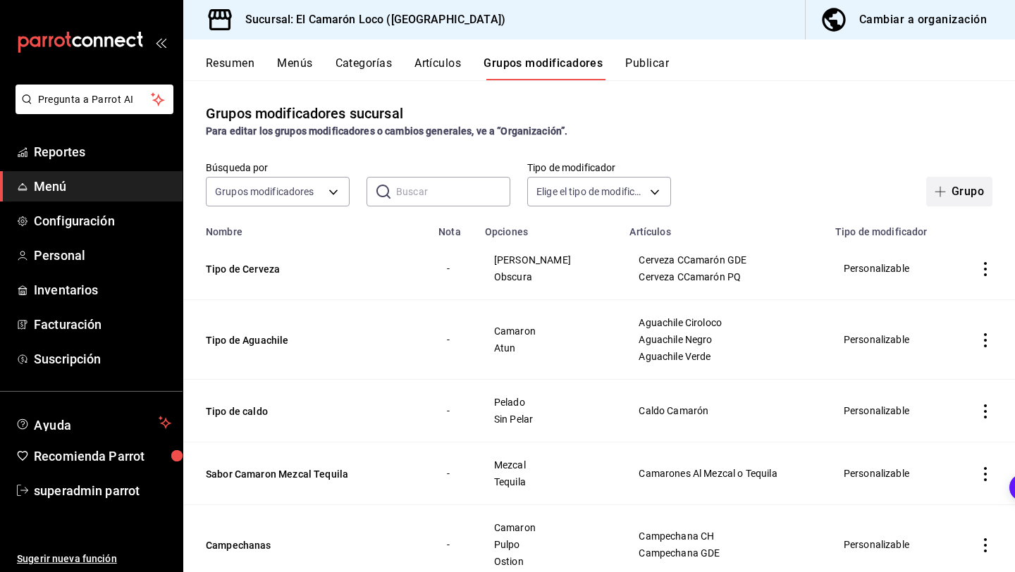
click at [961, 192] on button "Grupo" at bounding box center [959, 192] width 66 height 30
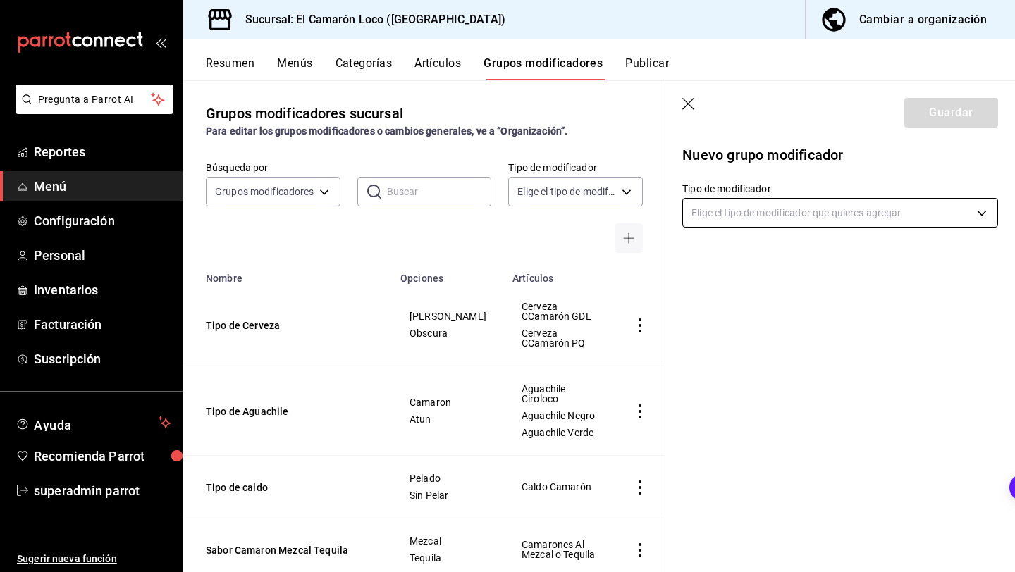
click at [937, 208] on body "Pregunta a Parrot AI Reportes Menú Configuración Personal Inventarios Facturaci…" at bounding box center [507, 286] width 1015 height 572
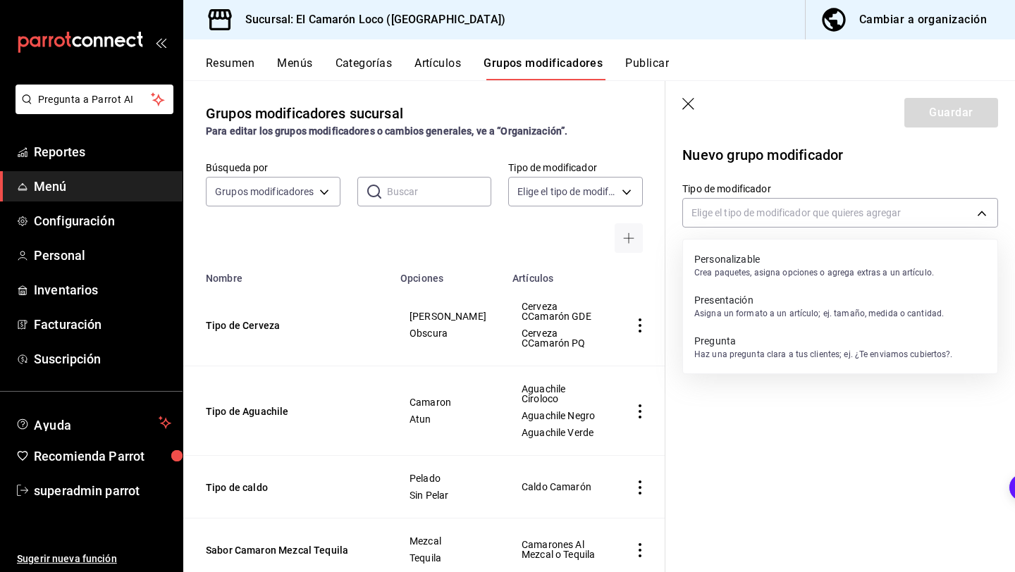
click at [691, 97] on div at bounding box center [507, 286] width 1015 height 572
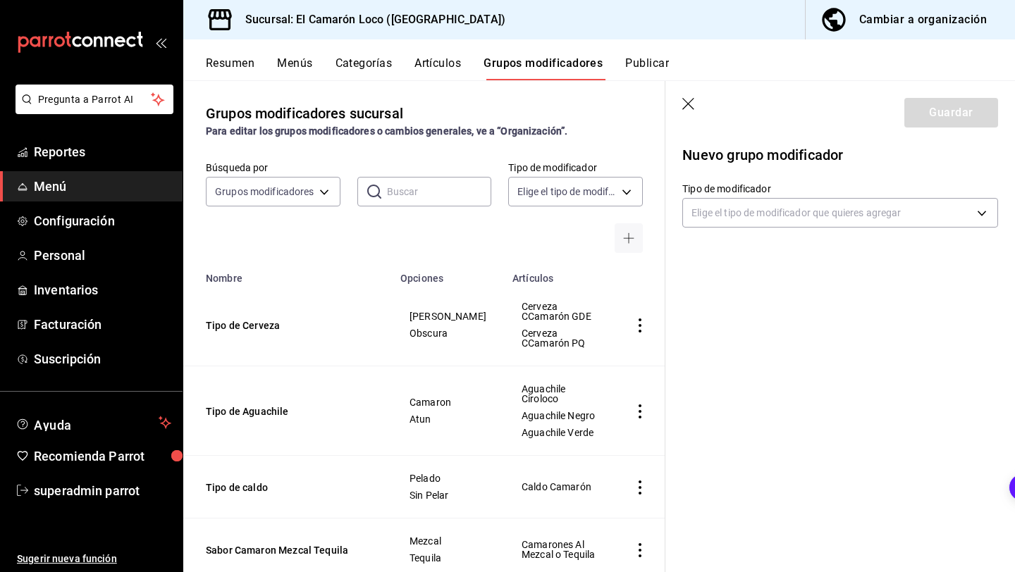
click at [445, 63] on button "Artículos" at bounding box center [437, 68] width 47 height 24
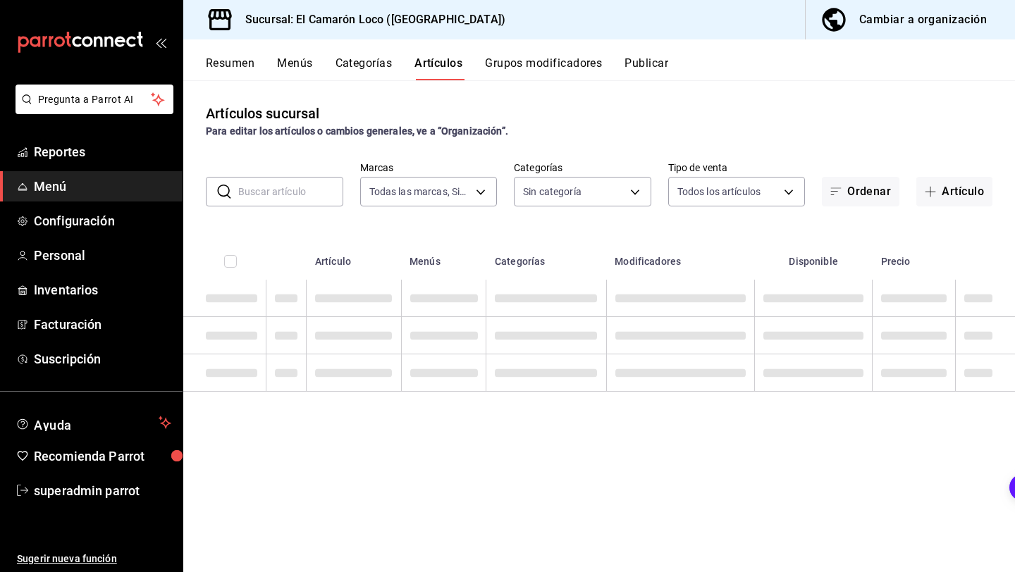
type input "84539b57-ac19-4bc7-993b-d744aa7824cb"
click at [950, 194] on button "Artículo" at bounding box center [954, 192] width 76 height 30
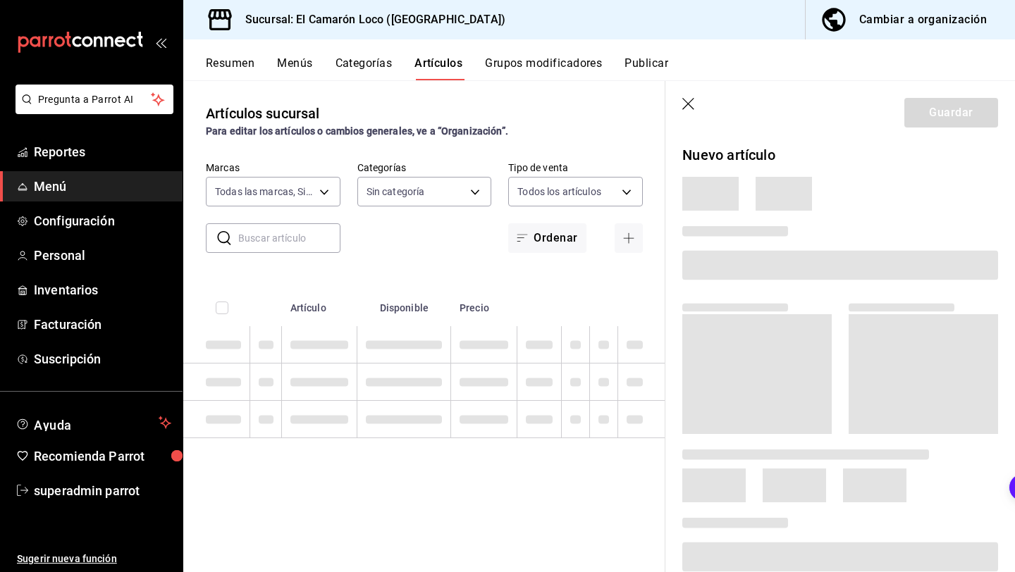
type input "ea94f39e-caae-4c5d-84b4-7c5f6d8744d8,8ad626e9-23f7-4e52-99dc-94a548136757,040de…"
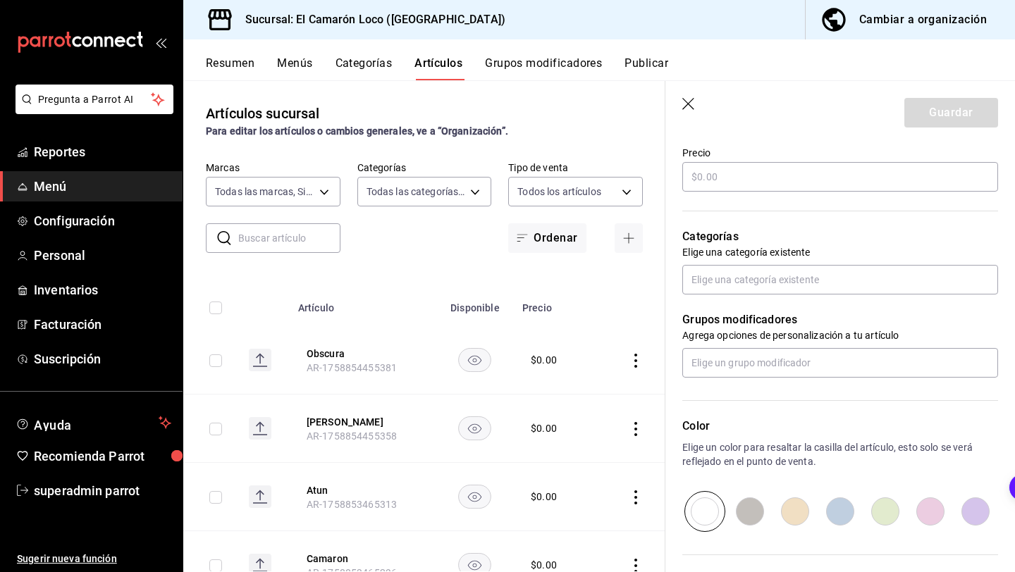
scroll to position [421, 0]
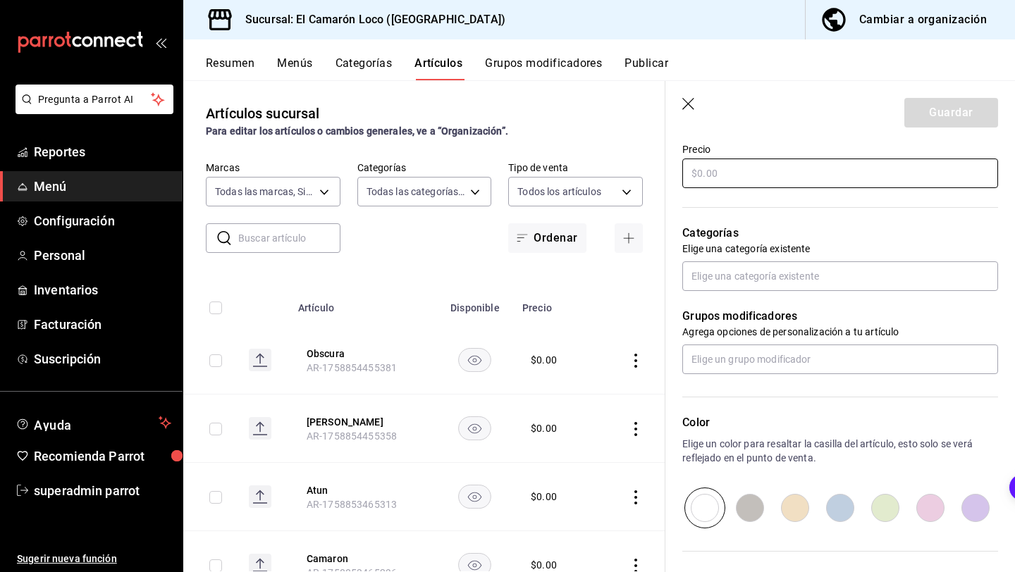
type input "Levanta muertos"
click at [891, 182] on input "text" at bounding box center [840, 174] width 316 height 30
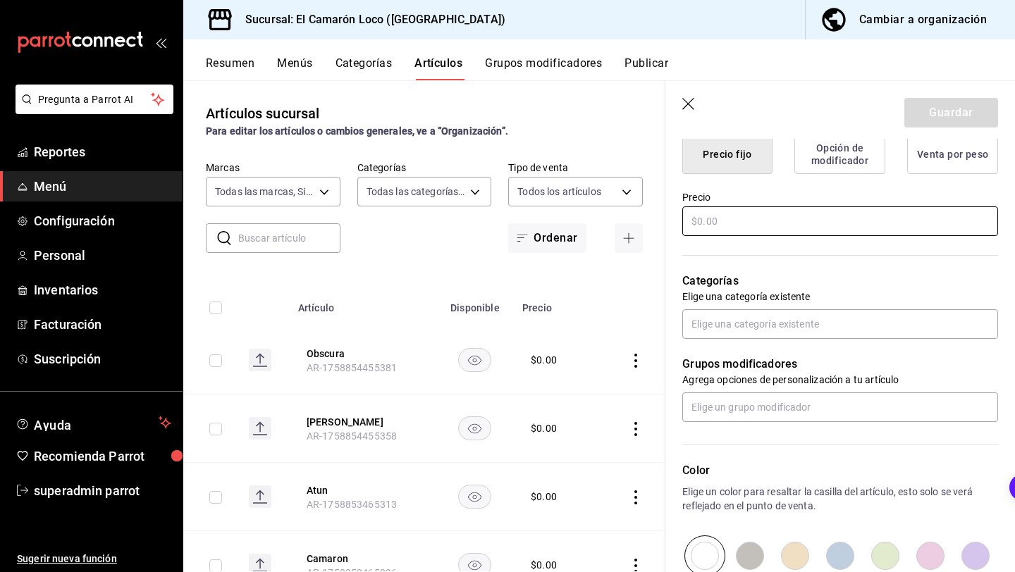
scroll to position [376, 0]
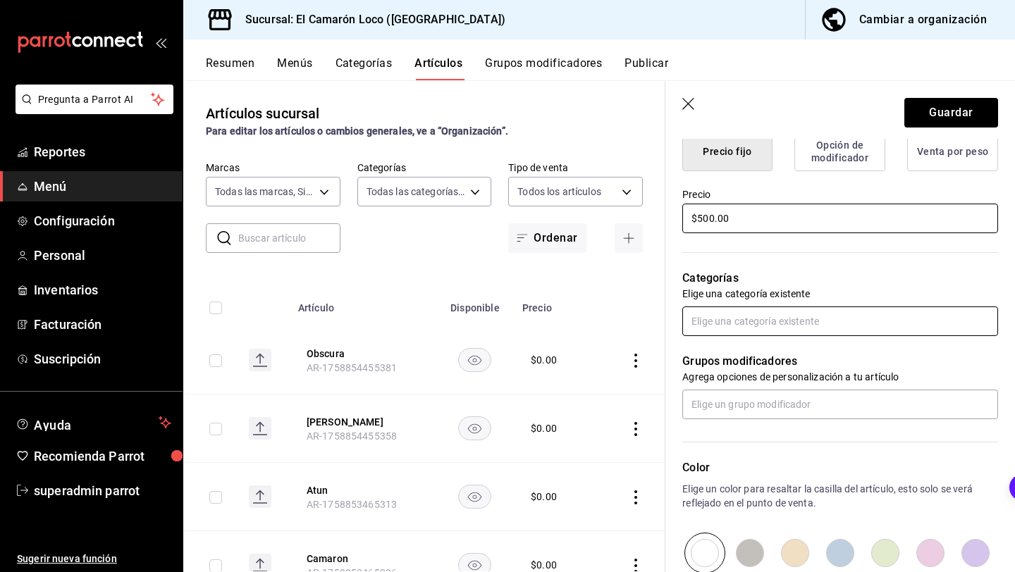
type input "$500.00"
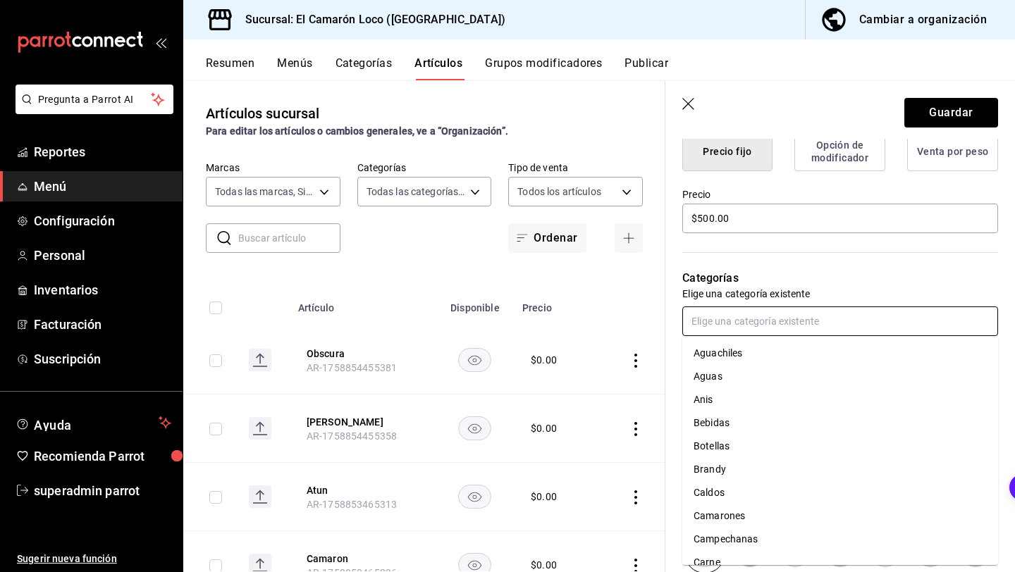
click at [846, 314] on input "text" at bounding box center [840, 321] width 316 height 30
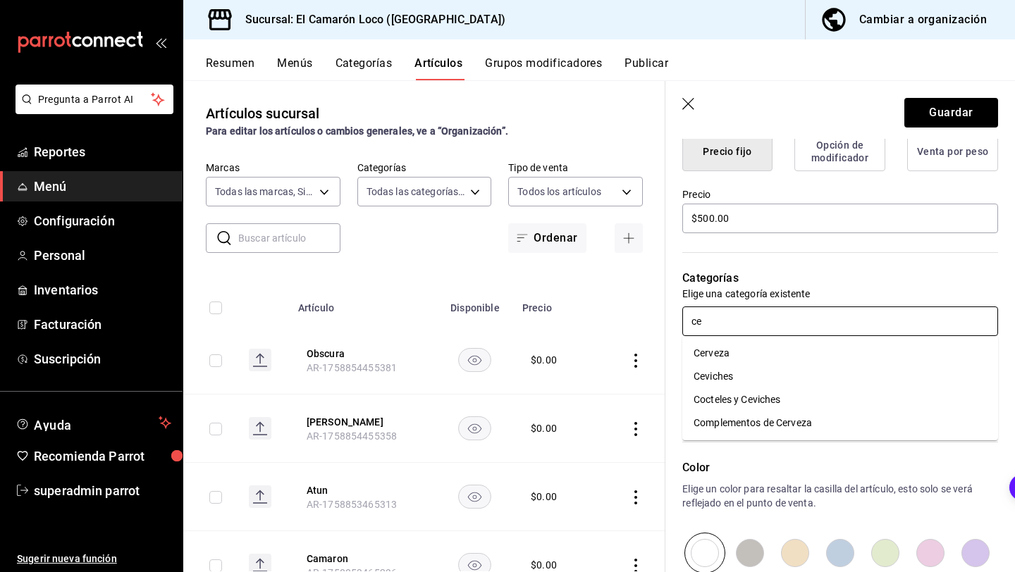
type input "cer"
click at [800, 350] on li "Cerveza" at bounding box center [840, 353] width 316 height 23
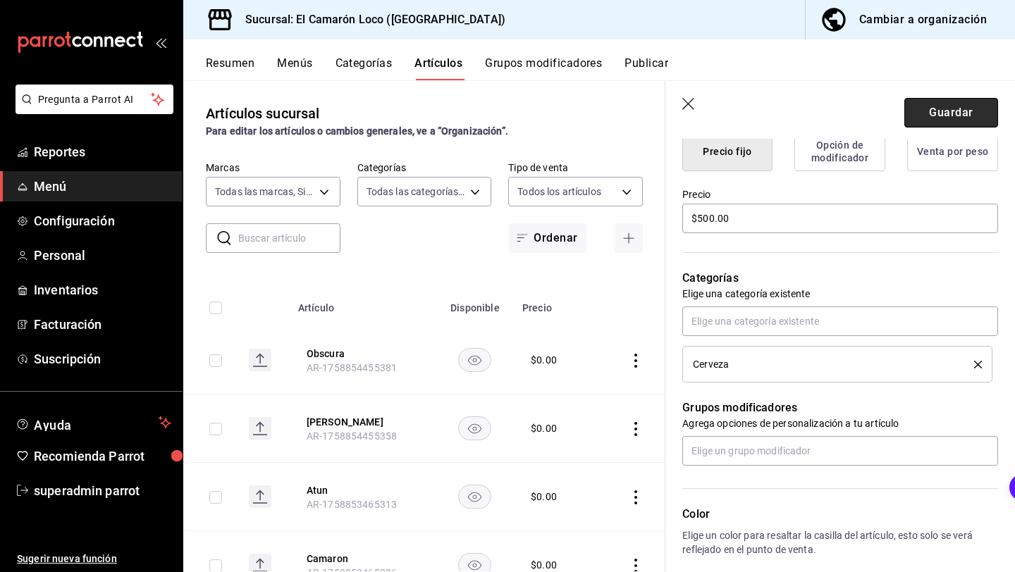
click at [927, 108] on button "Guardar" at bounding box center [951, 113] width 94 height 30
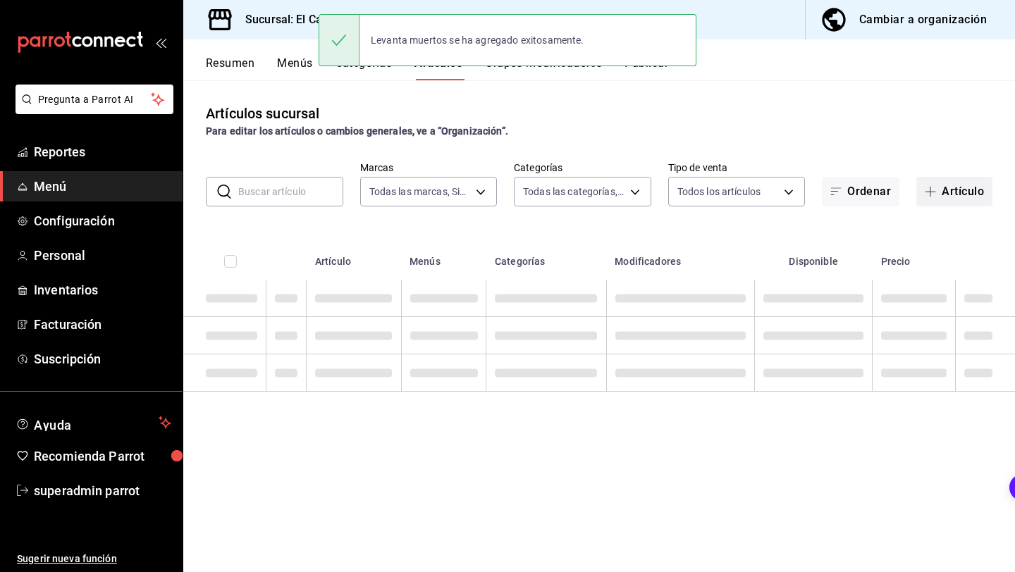
click at [952, 200] on button "Artículo" at bounding box center [954, 192] width 76 height 30
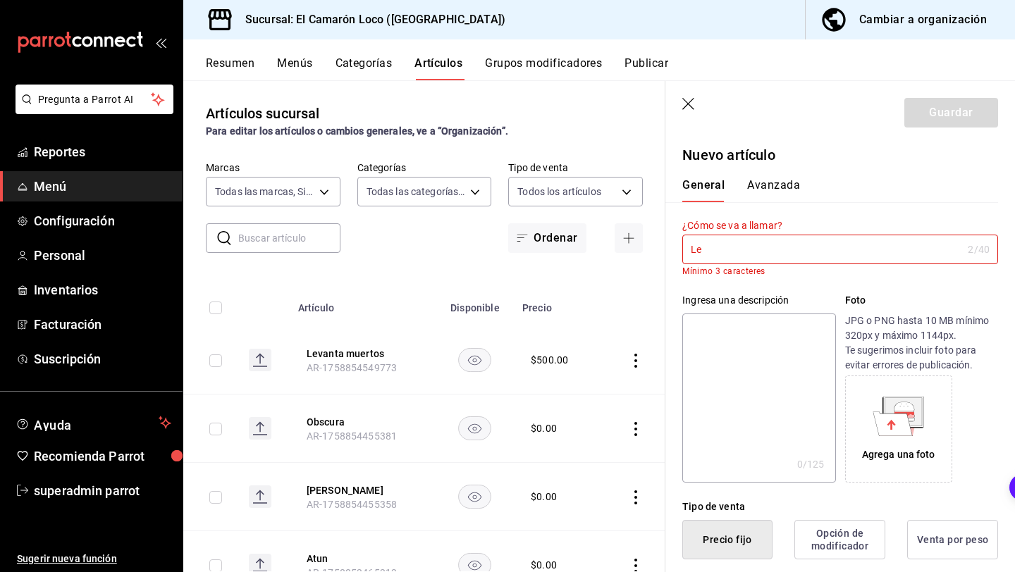
type input "L"
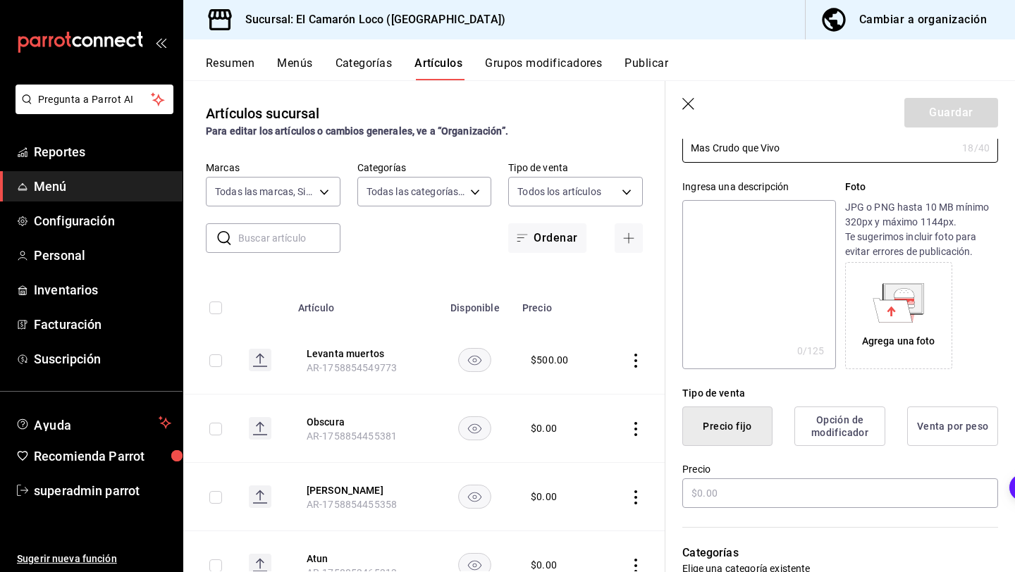
scroll to position [104, 0]
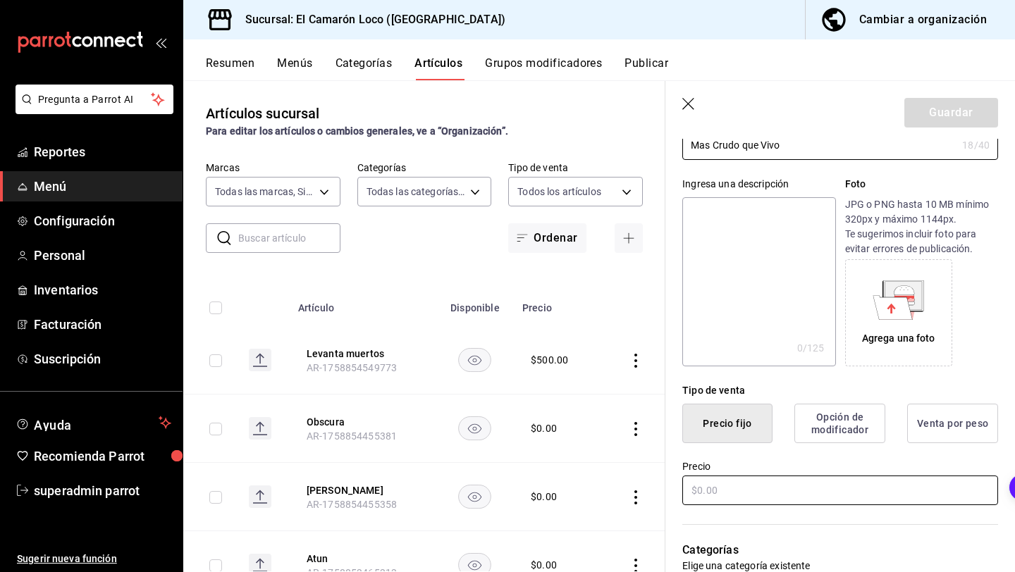
type input "Mas Crudo que Vivo"
click at [777, 484] on input "text" at bounding box center [840, 491] width 316 height 30
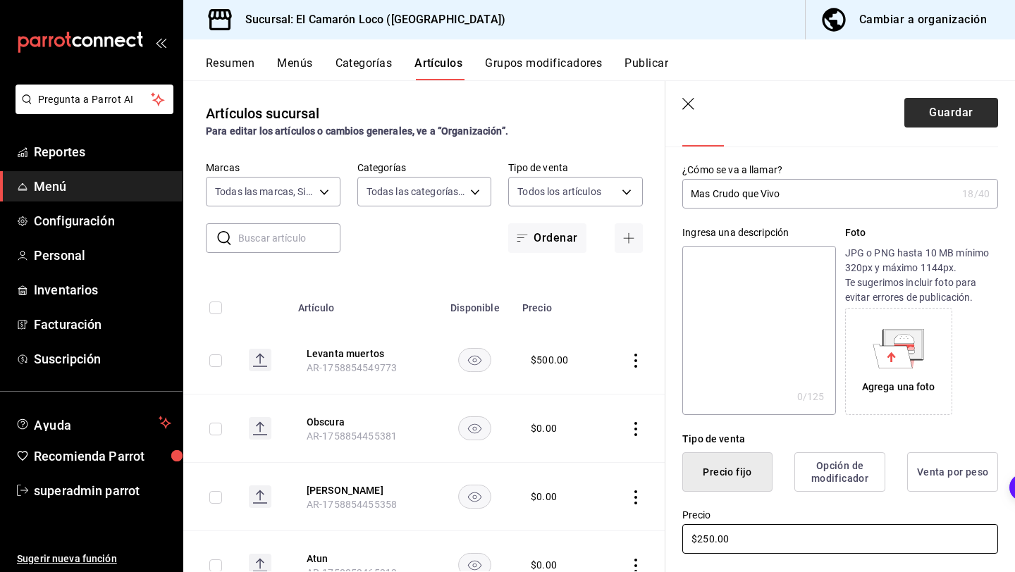
type input "$250.00"
click at [940, 124] on button "Guardar" at bounding box center [951, 113] width 94 height 30
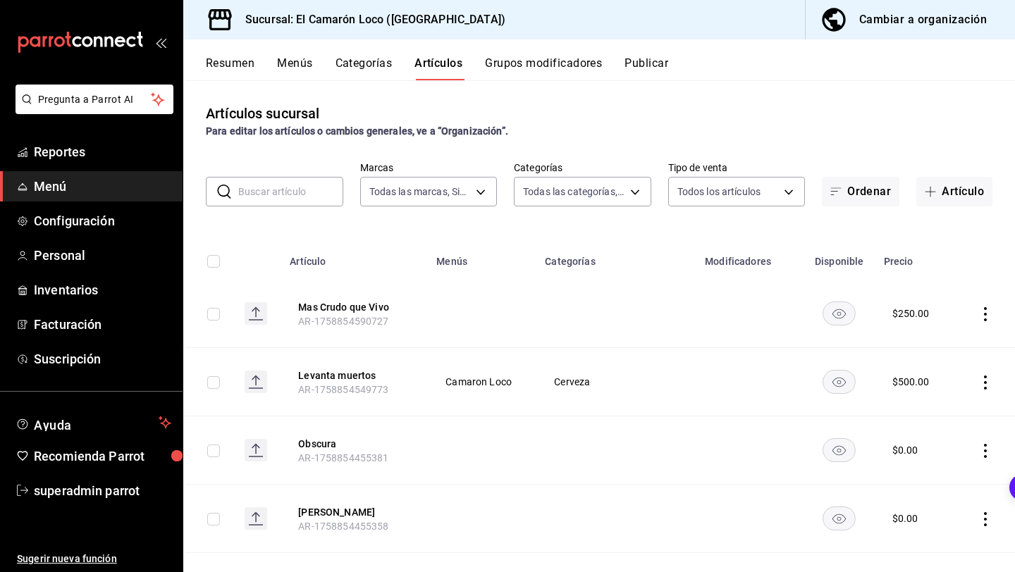
click at [579, 68] on button "Grupos modificadores" at bounding box center [543, 68] width 117 height 24
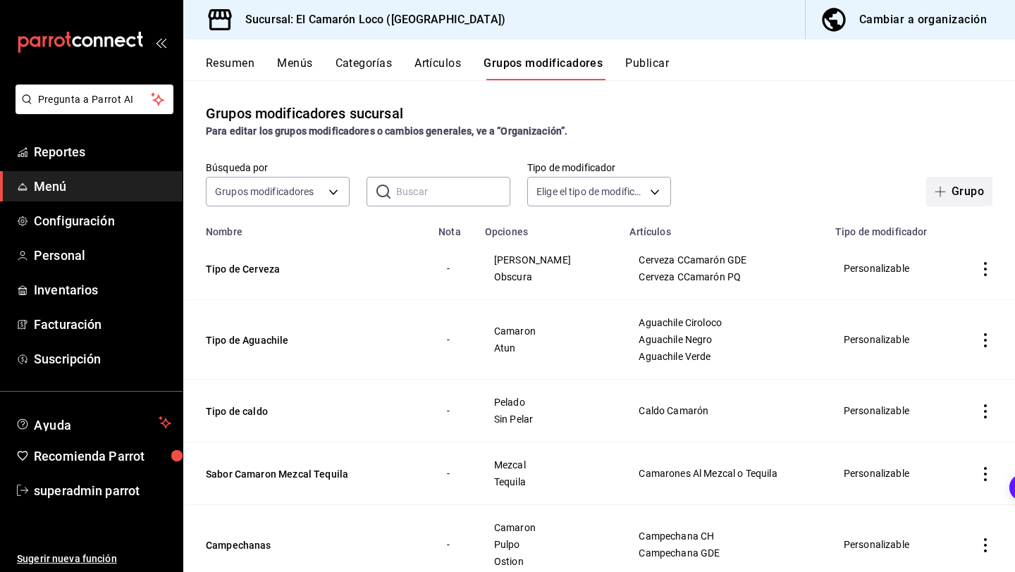
click at [967, 185] on button "Grupo" at bounding box center [959, 192] width 66 height 30
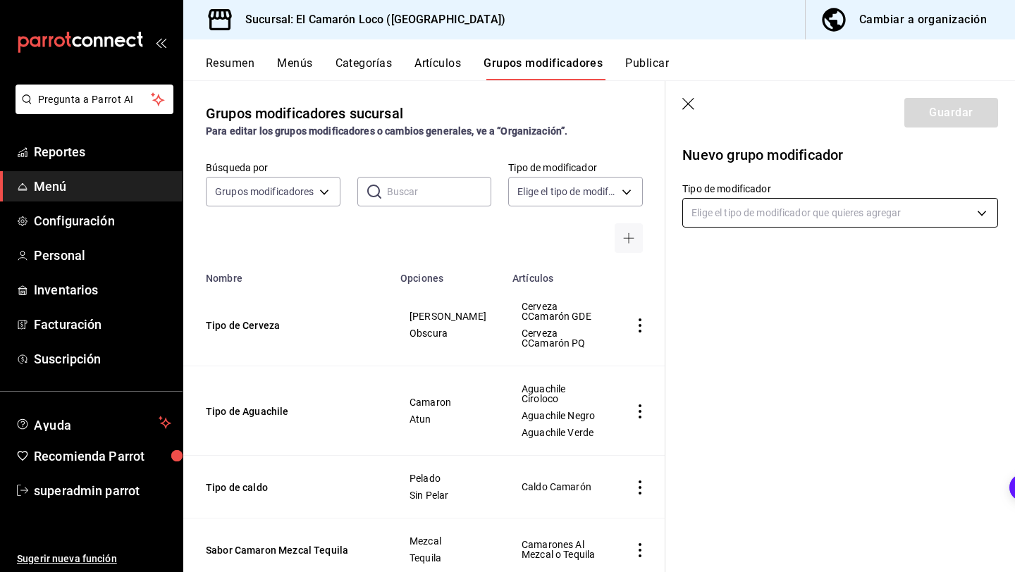
click at [841, 211] on body "Pregunta a Parrot AI Reportes Menú Configuración Personal Inventarios Facturaci…" at bounding box center [507, 286] width 1015 height 572
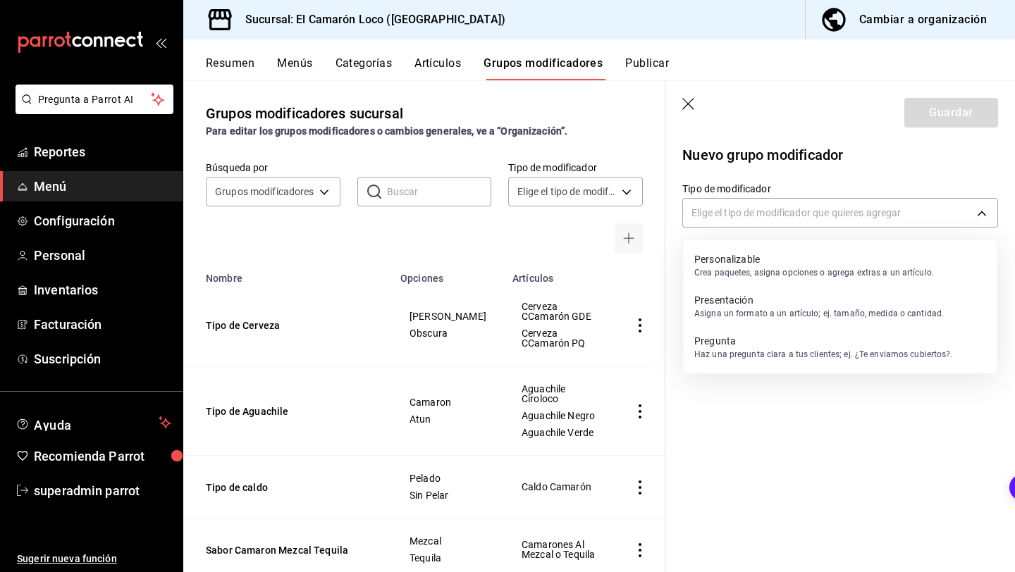
click at [784, 279] on div "Personalizable Crea paquetes, asigna opciones o agrega extras a un artículo." at bounding box center [814, 265] width 240 height 32
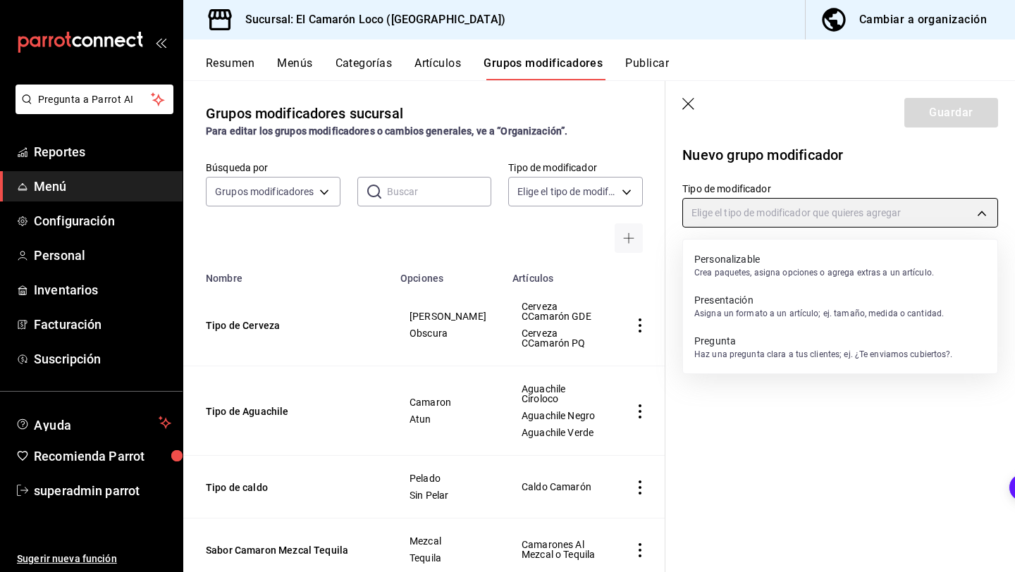
type input "CUSTOMIZABLE"
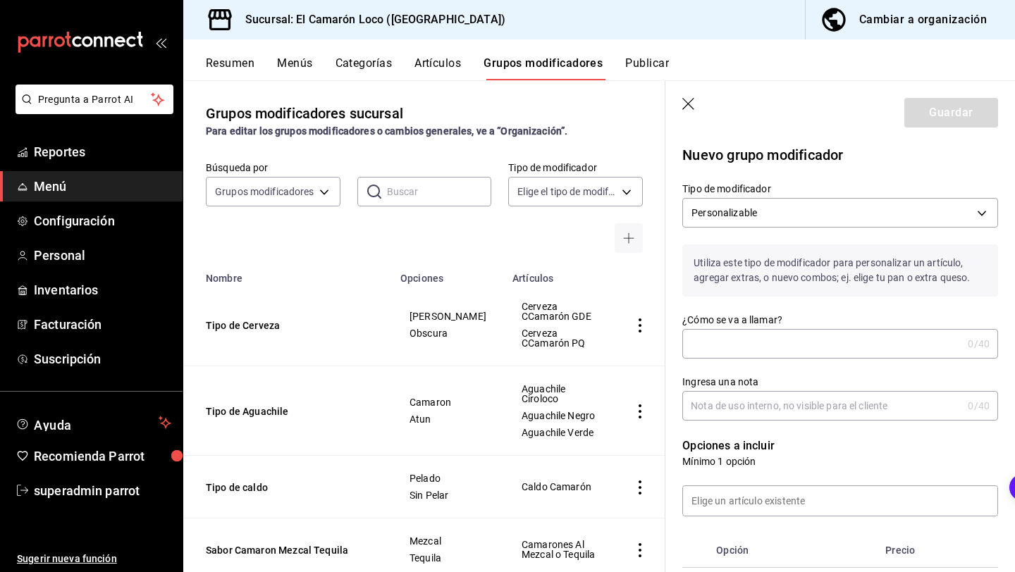
click at [777, 349] on input "¿Cómo se va a llamar?" at bounding box center [822, 344] width 280 height 28
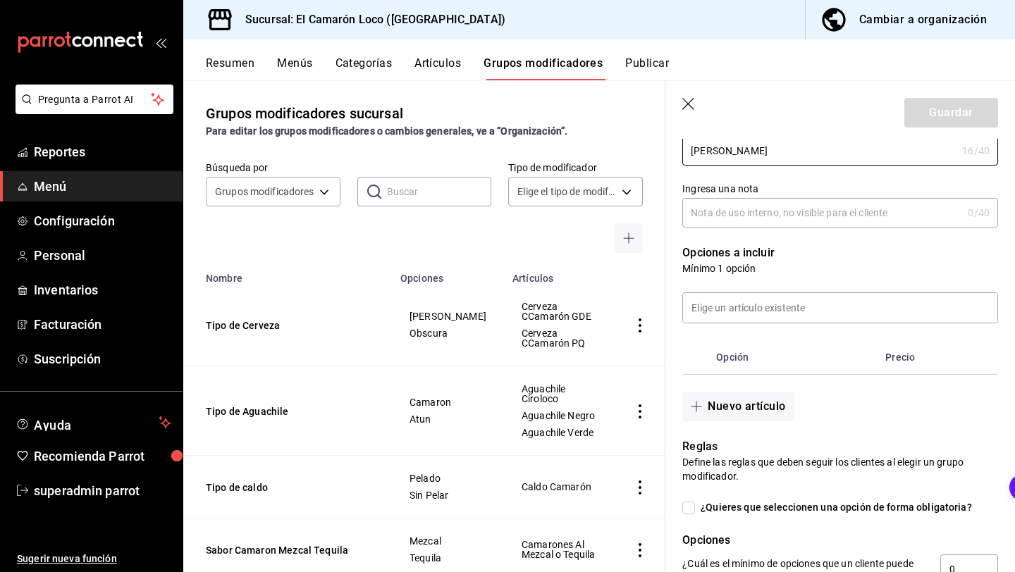
scroll to position [204, 0]
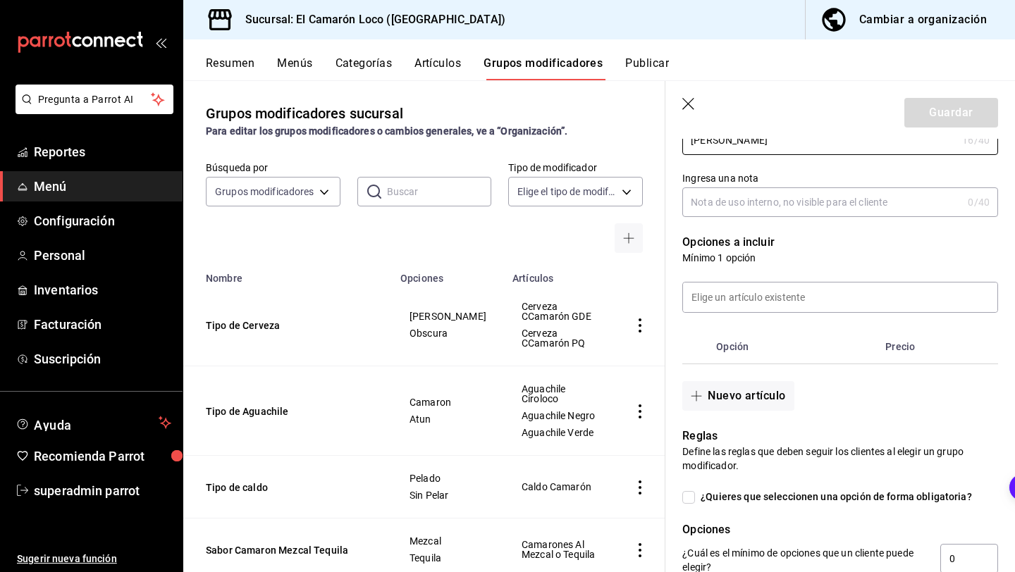
type input "Levanta Muertos"
click at [829, 286] on input at bounding box center [840, 298] width 314 height 30
click at [847, 235] on p "Opciones a incluir" at bounding box center [840, 242] width 316 height 17
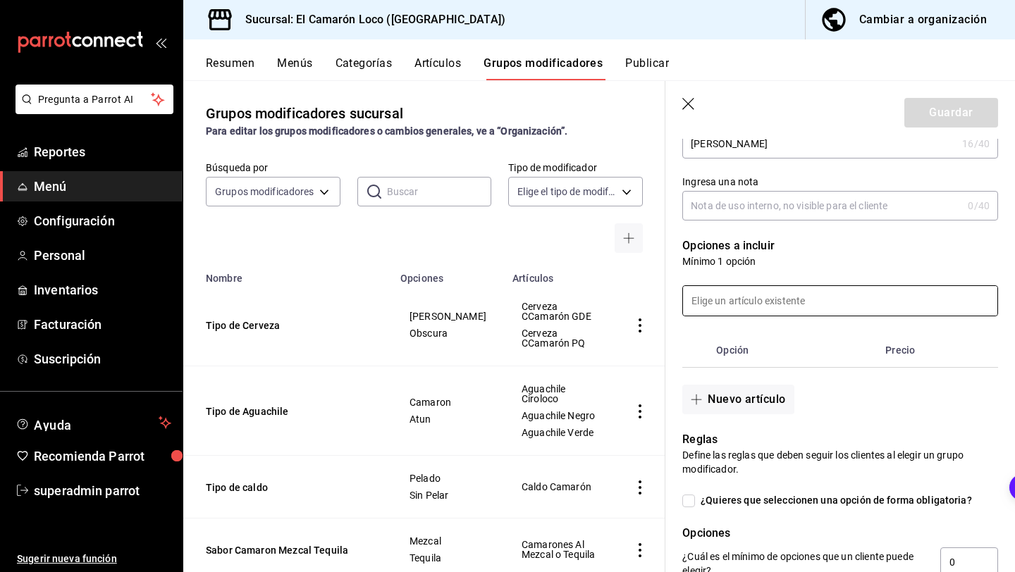
scroll to position [199, 0]
click at [823, 265] on p "Mínimo 1 opción" at bounding box center [840, 262] width 316 height 14
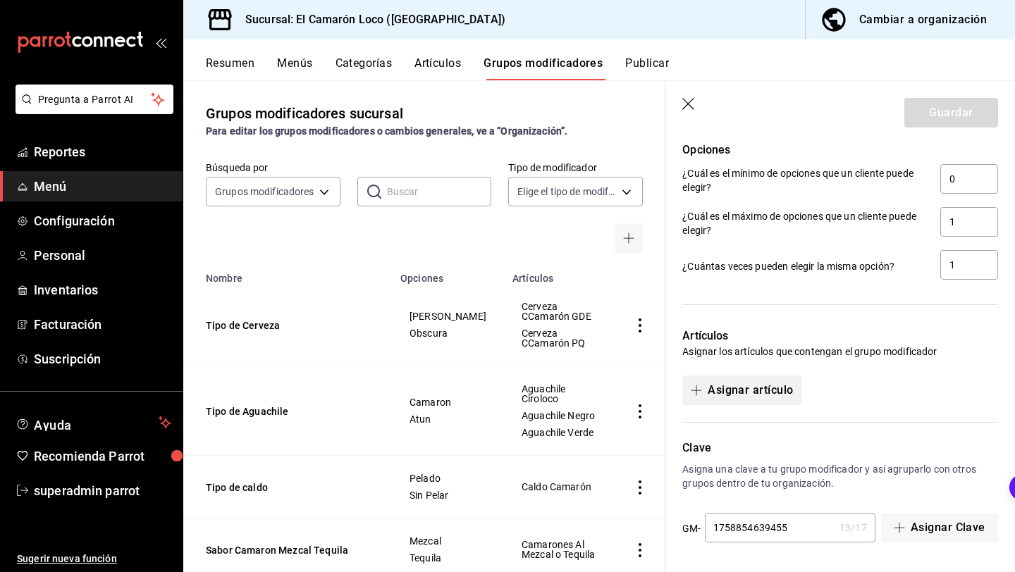
click at [774, 392] on button "Asignar artículo" at bounding box center [741, 391] width 119 height 30
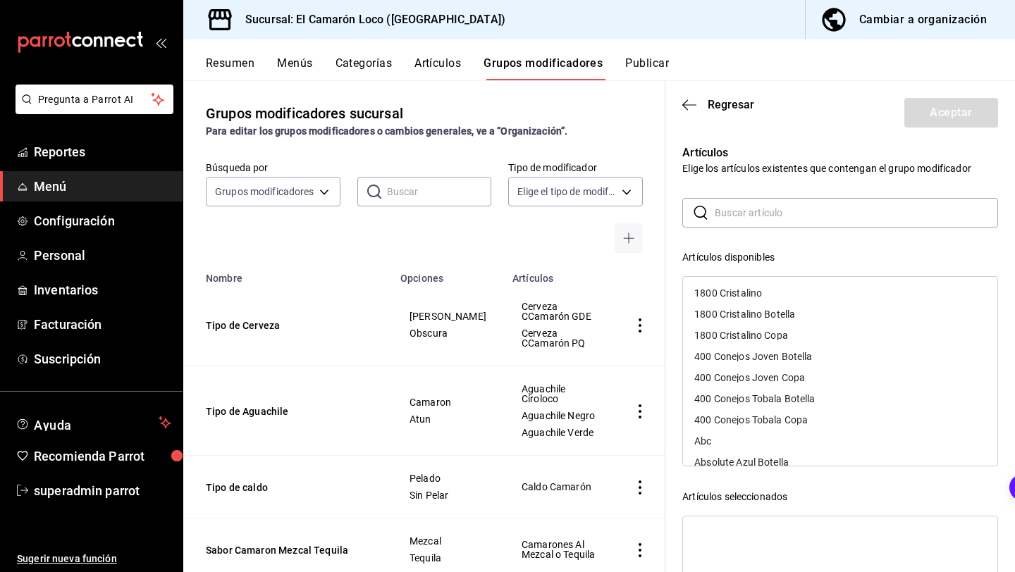
click at [838, 220] on input "text" at bounding box center [855, 213] width 283 height 28
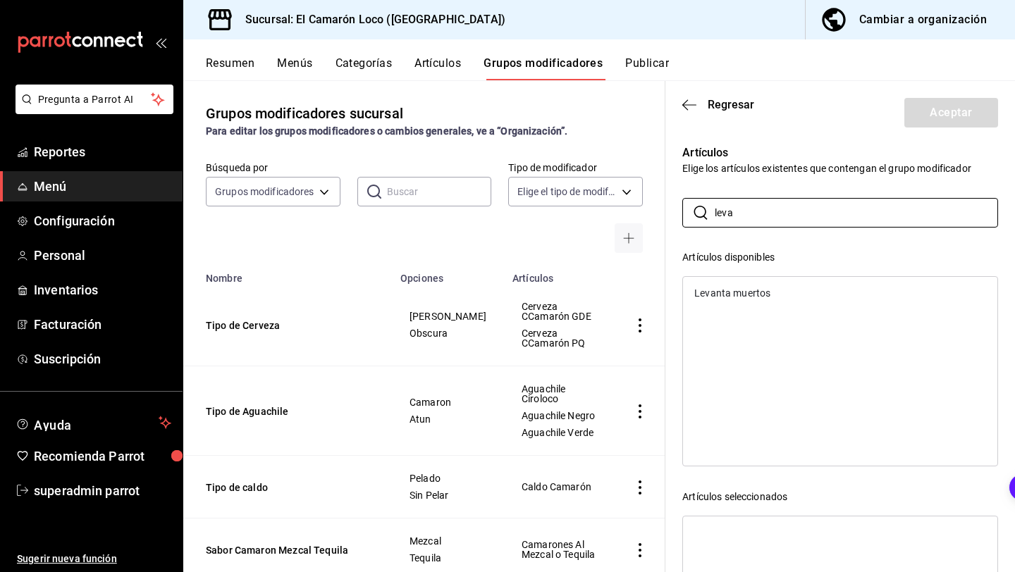
type input "leva"
click at [815, 298] on div "Levanta muertos" at bounding box center [840, 293] width 314 height 21
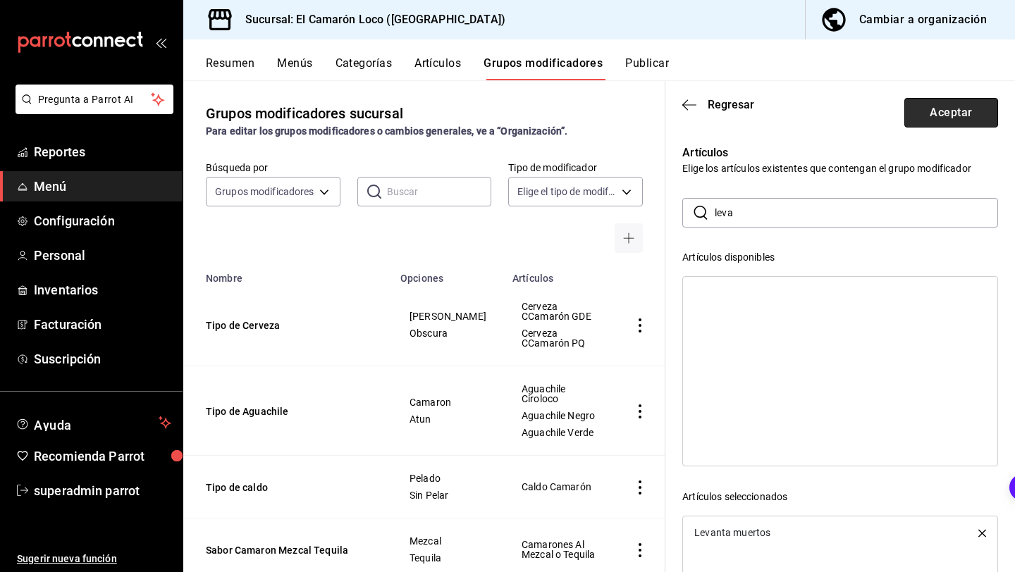
click at [939, 118] on button "Aceptar" at bounding box center [951, 113] width 94 height 30
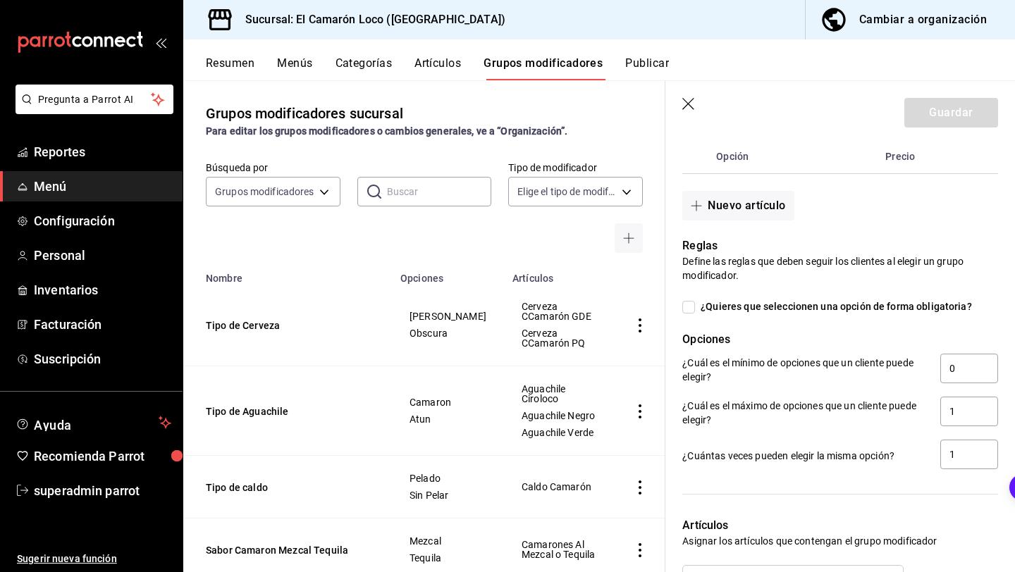
scroll to position [378, 0]
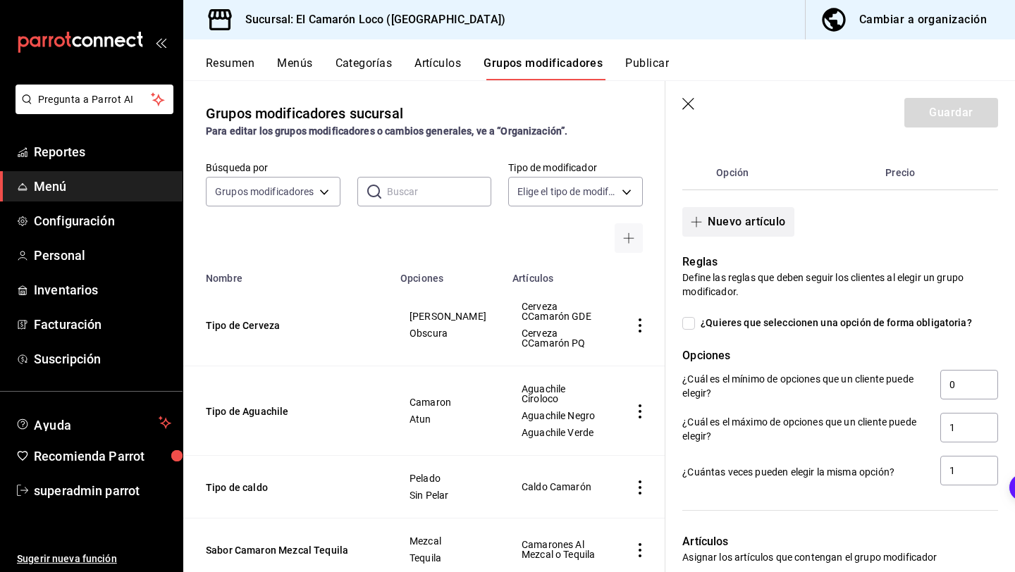
click at [772, 223] on button "Nuevo artículo" at bounding box center [737, 222] width 111 height 30
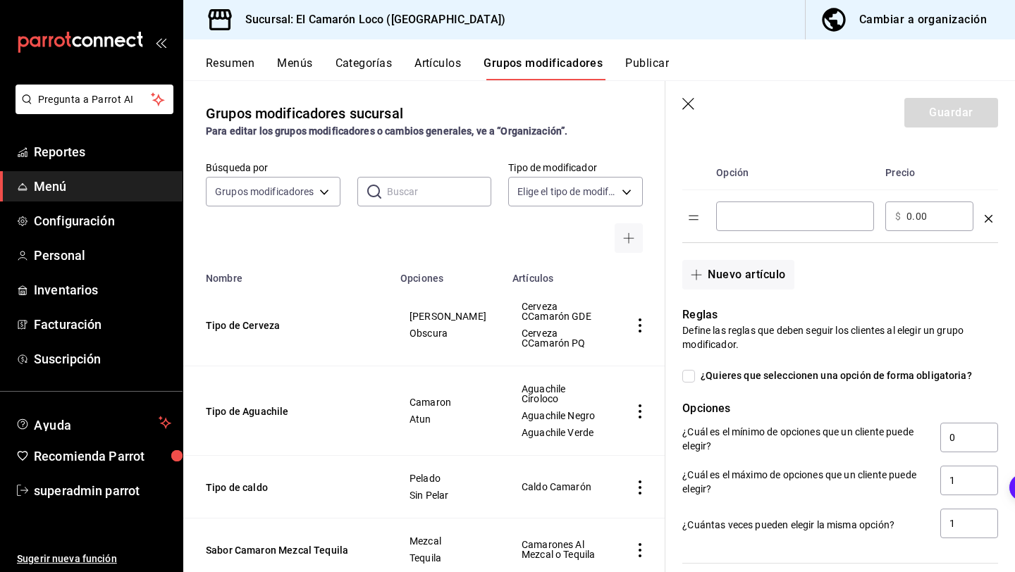
click at [807, 215] on input "optionsTable" at bounding box center [795, 216] width 138 height 14
type input "Corona"
click at [771, 278] on button "Nuevo artículo" at bounding box center [737, 275] width 111 height 30
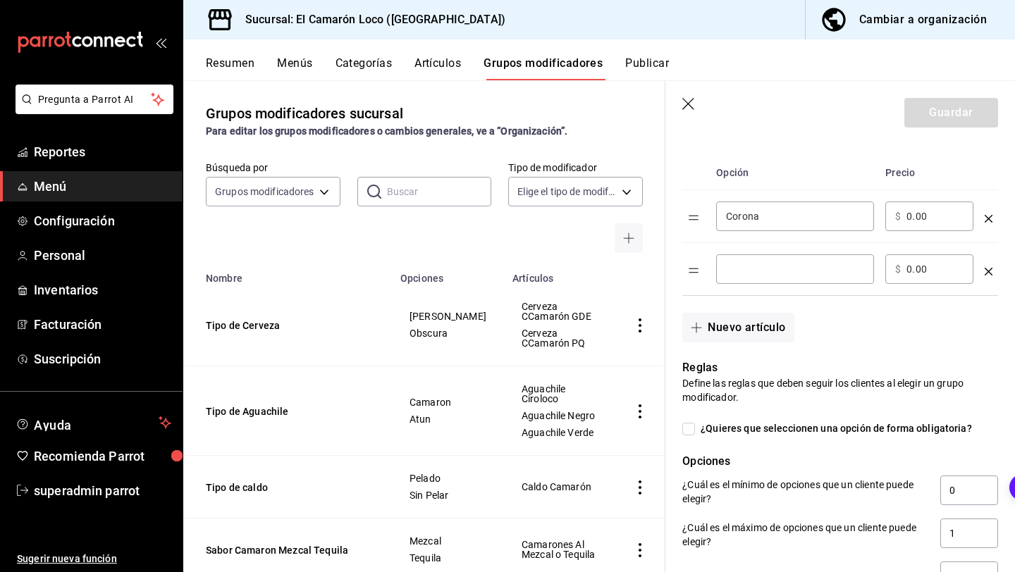
click at [774, 273] on input "optionsTable" at bounding box center [795, 269] width 138 height 14
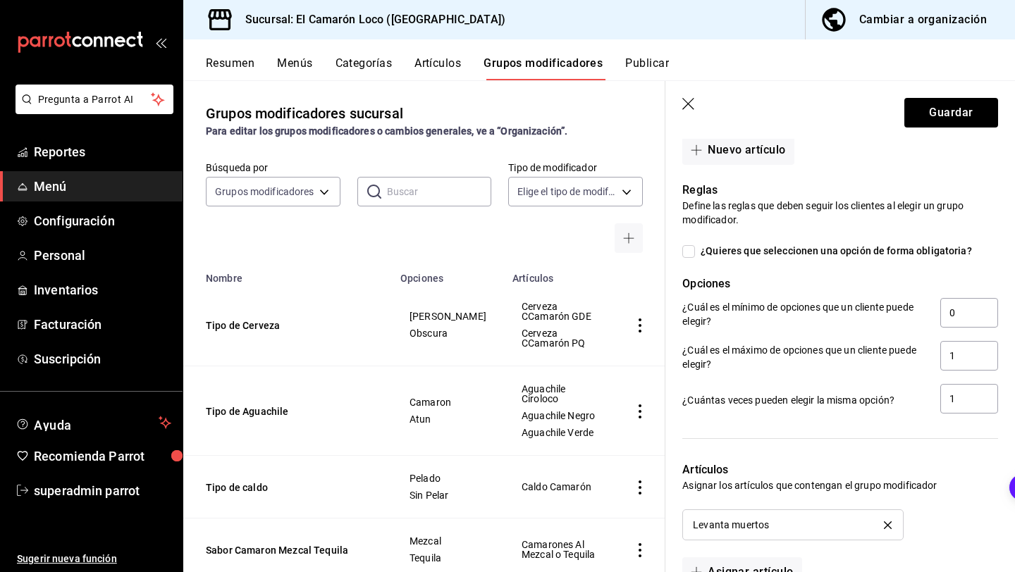
scroll to position [571, 0]
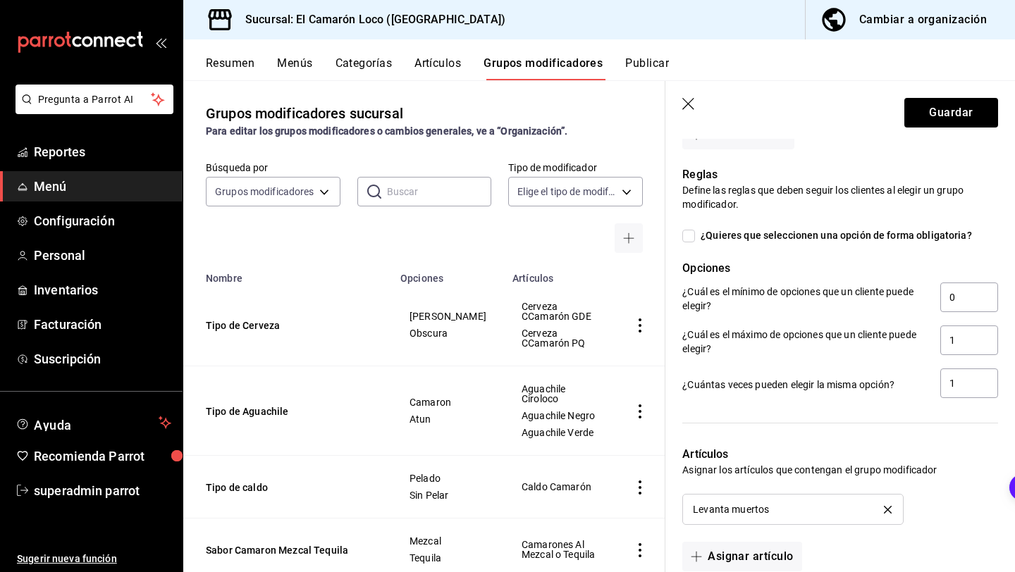
type input "Victoria"
click at [826, 235] on span "¿Quieres que seleccionen una opción de forma obligatoria?" at bounding box center [833, 235] width 277 height 15
click at [695, 235] on input "¿Quieres que seleccionen una opción de forma obligatoria?" at bounding box center [688, 236] width 13 height 13
checkbox input "true"
type input "1"
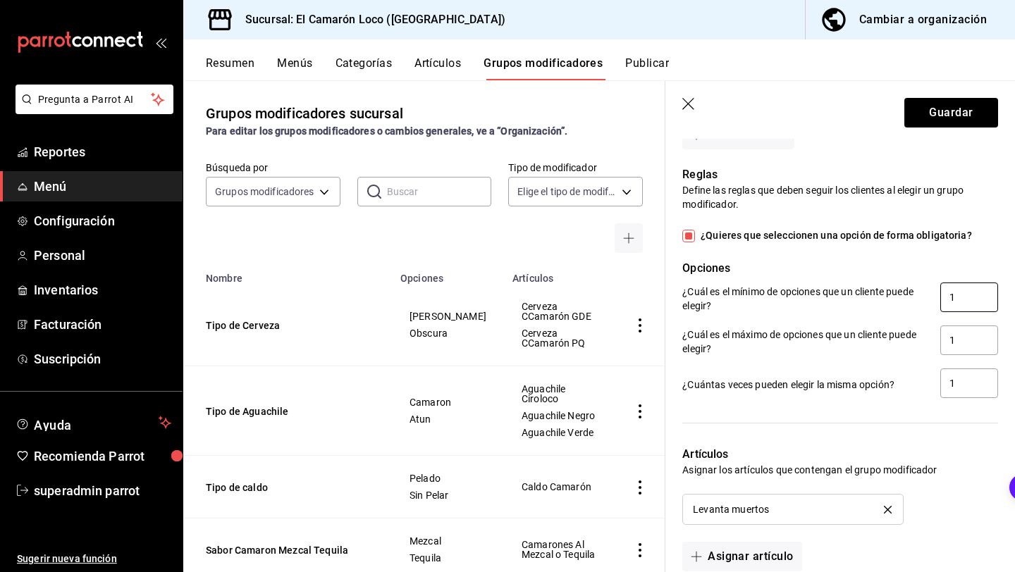
click at [971, 298] on input "1" at bounding box center [969, 298] width 58 height 30
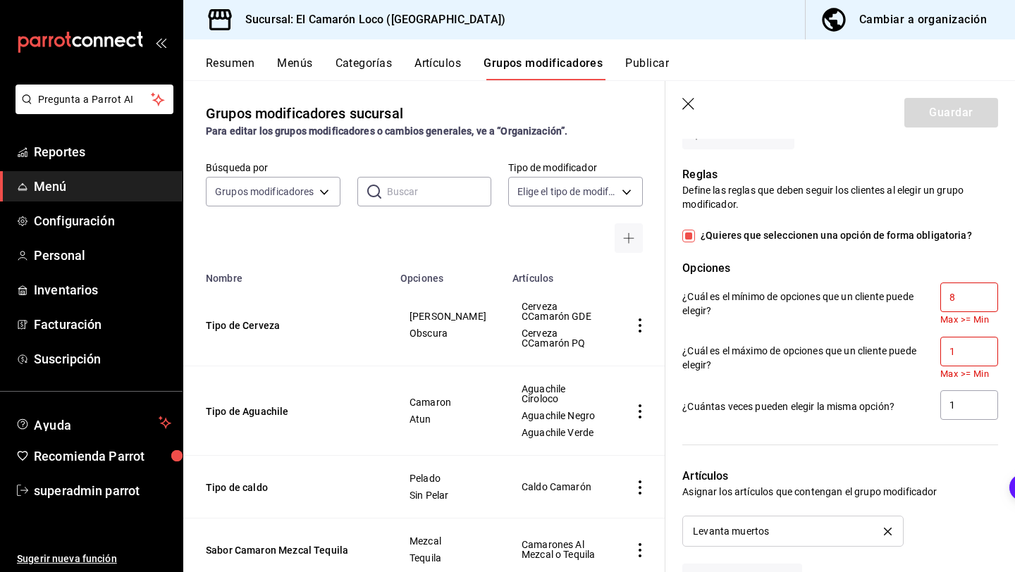
type input "8"
click at [953, 355] on input "1" at bounding box center [969, 352] width 58 height 30
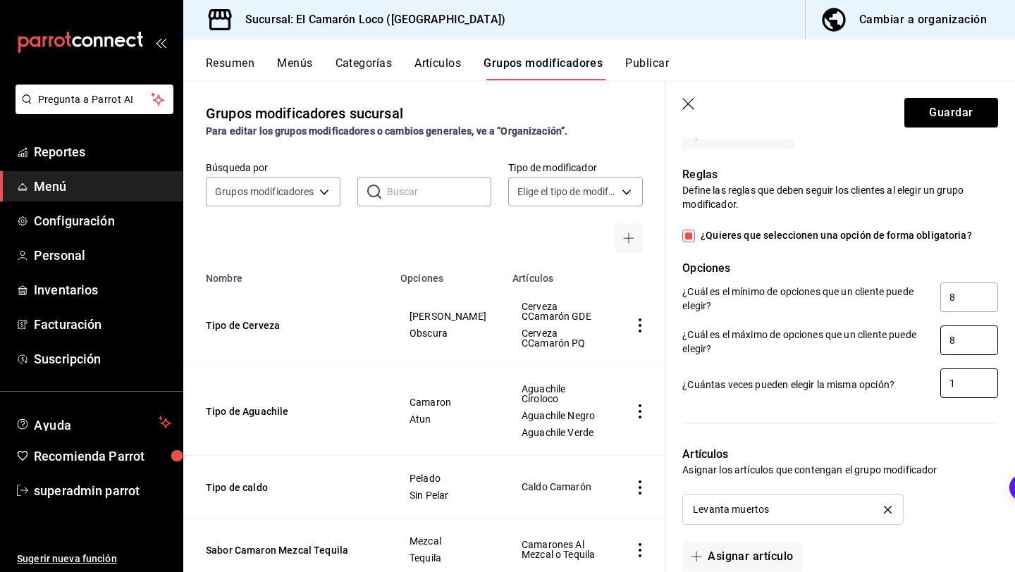
type input "8"
click at [958, 391] on input "1" at bounding box center [969, 384] width 58 height 30
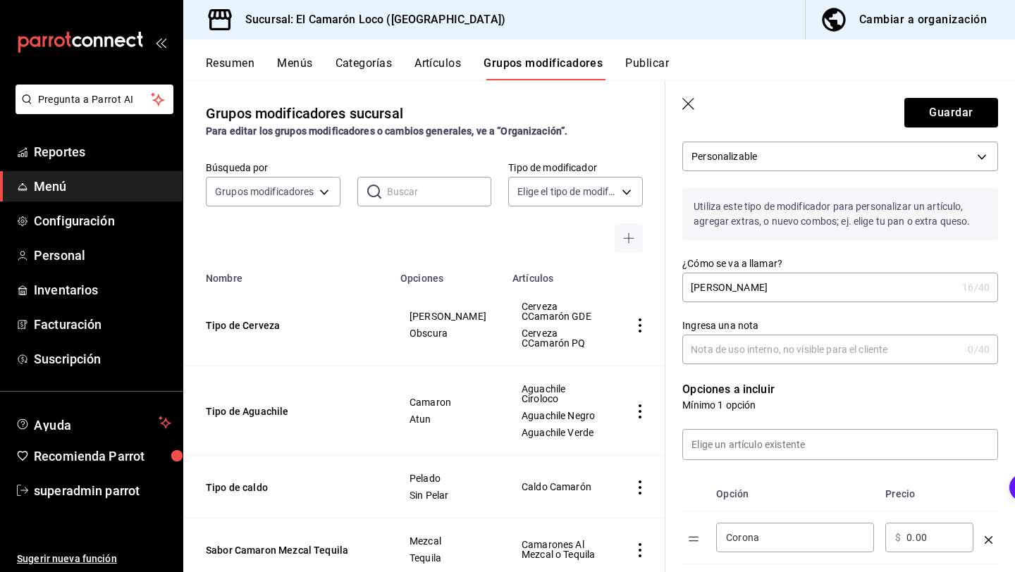
scroll to position [0, 0]
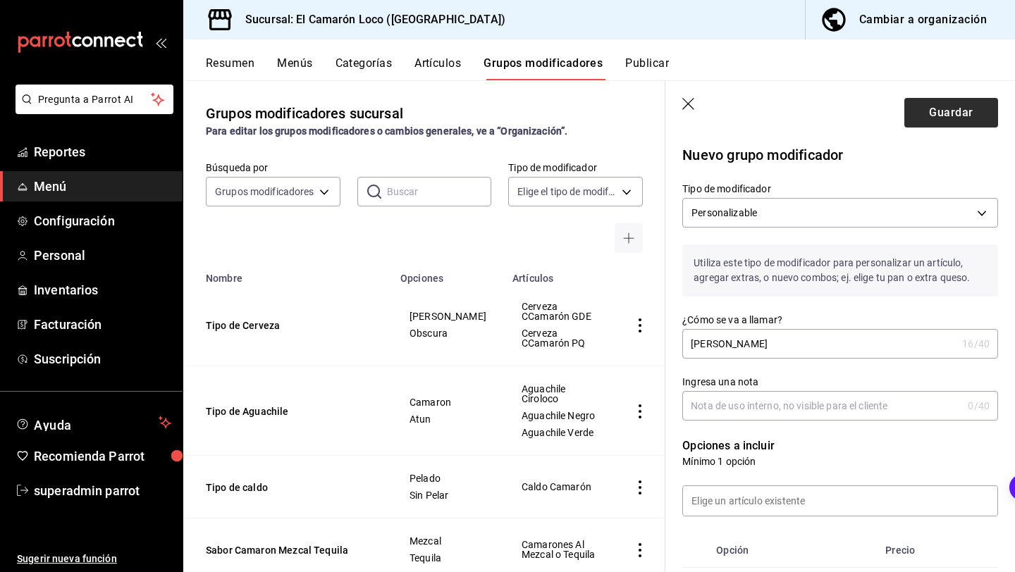
type input "8"
click at [965, 125] on button "Guardar" at bounding box center [951, 113] width 94 height 30
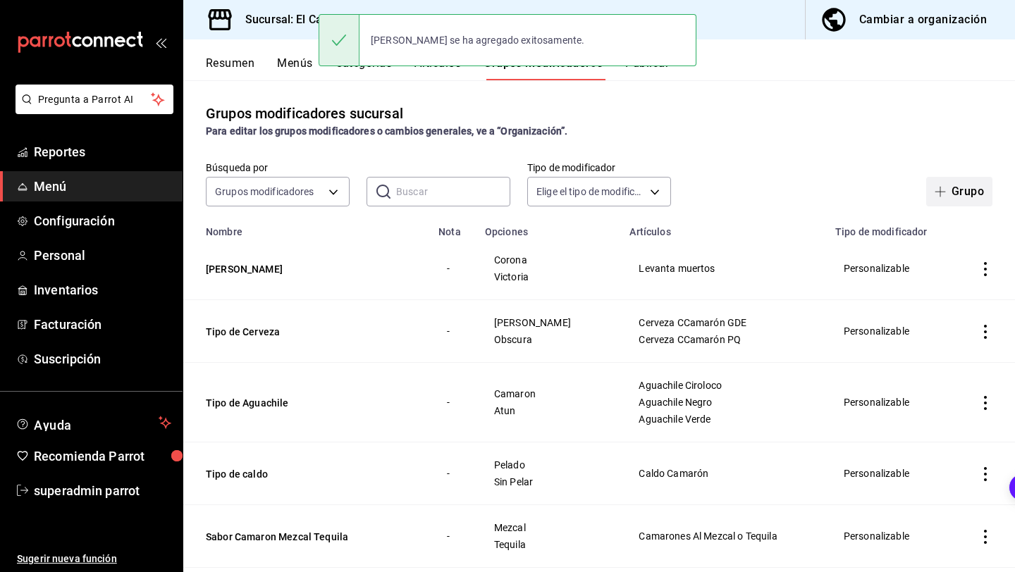
click at [950, 192] on span "button" at bounding box center [942, 191] width 17 height 11
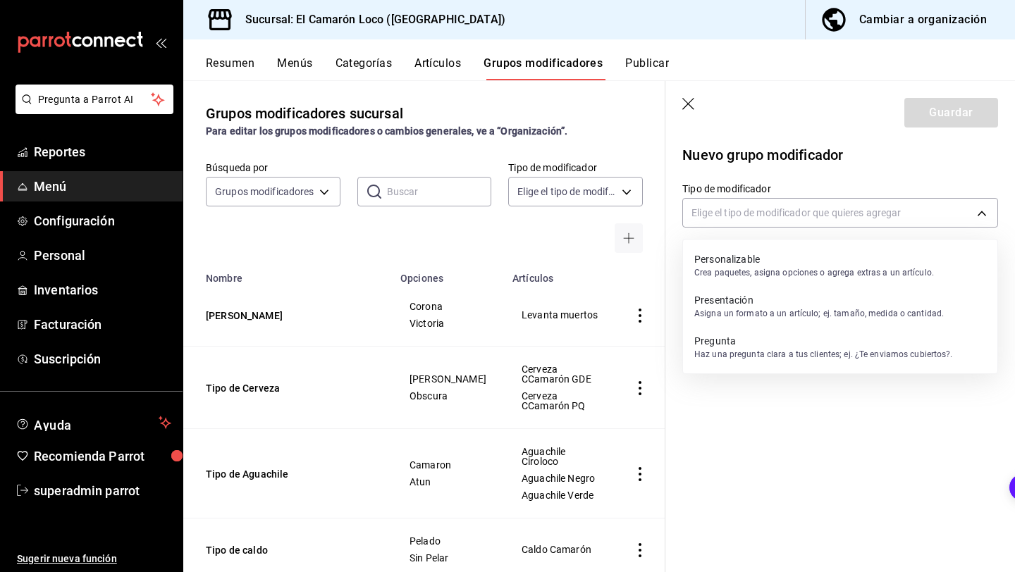
click at [881, 210] on body "Pregunta a Parrot AI Reportes Menú Configuración Personal Inventarios Facturaci…" at bounding box center [507, 286] width 1015 height 572
click at [850, 256] on p "Personalizable" at bounding box center [814, 259] width 240 height 14
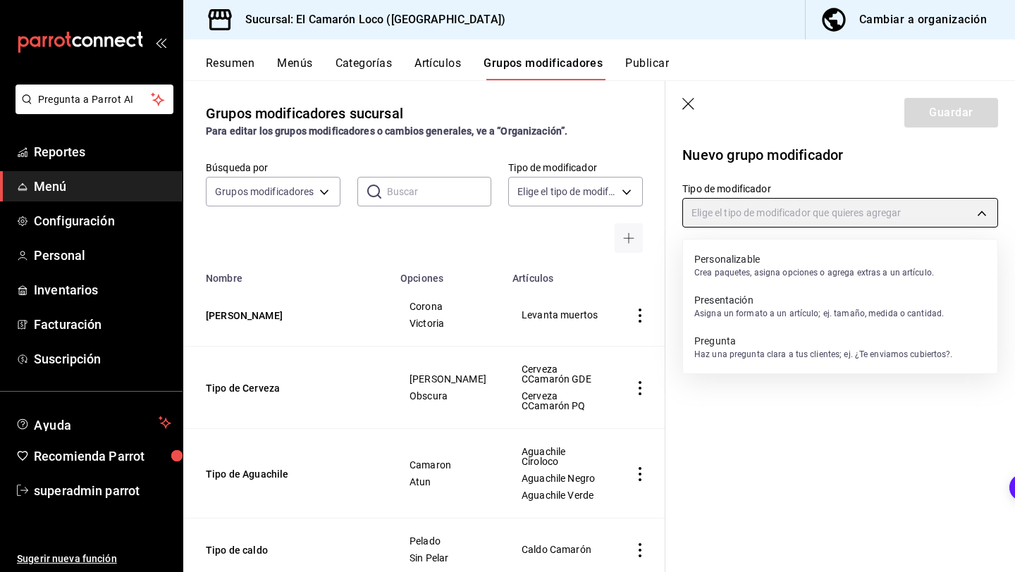
type input "CUSTOMIZABLE"
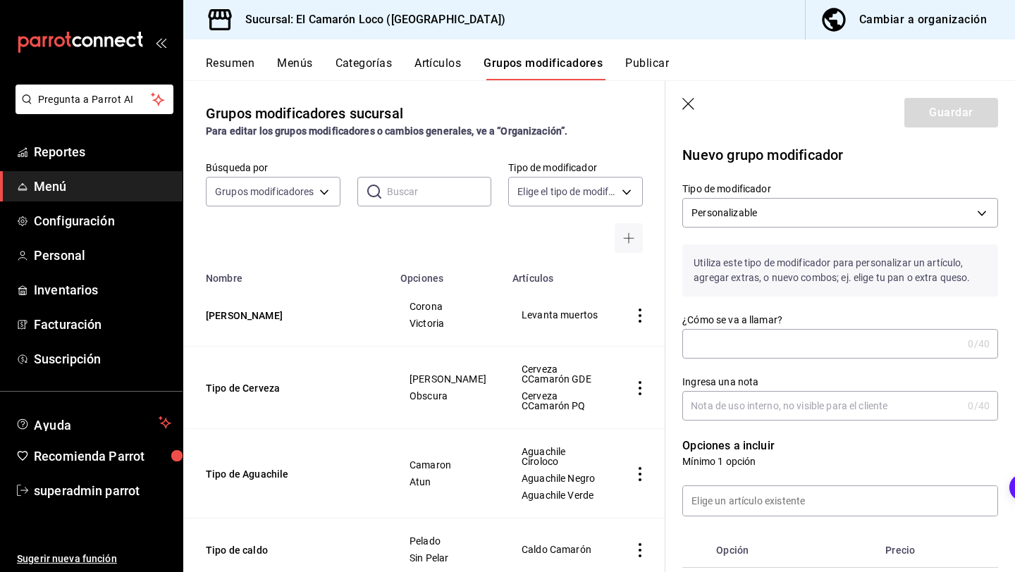
click at [804, 342] on input "¿Cómo se va a llamar?" at bounding box center [822, 344] width 280 height 28
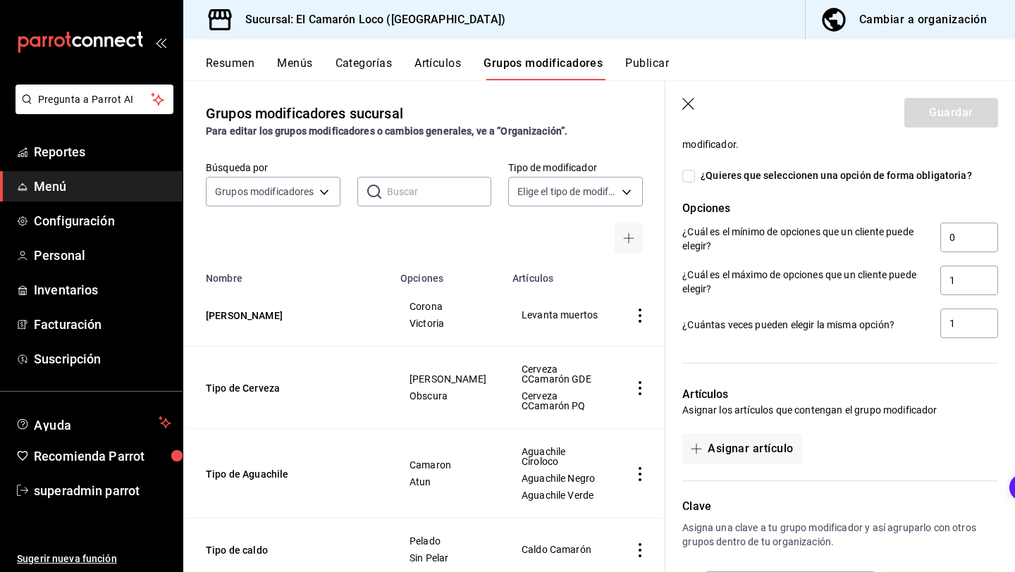
scroll to position [527, 0]
type input "Mas Crudo que Vivo"
click at [726, 451] on button "Asignar artículo" at bounding box center [741, 447] width 119 height 30
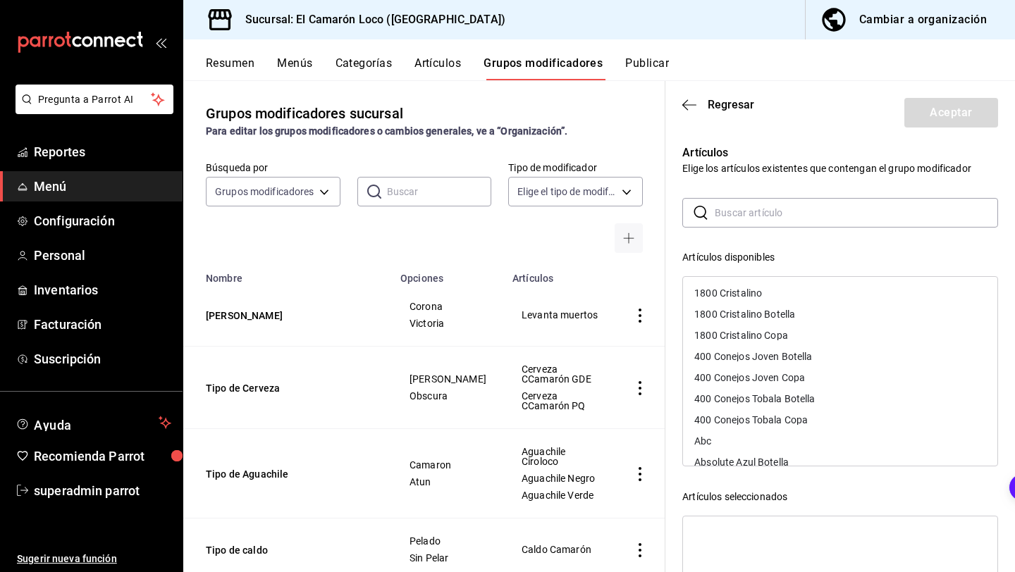
click at [788, 216] on input "text" at bounding box center [855, 213] width 283 height 28
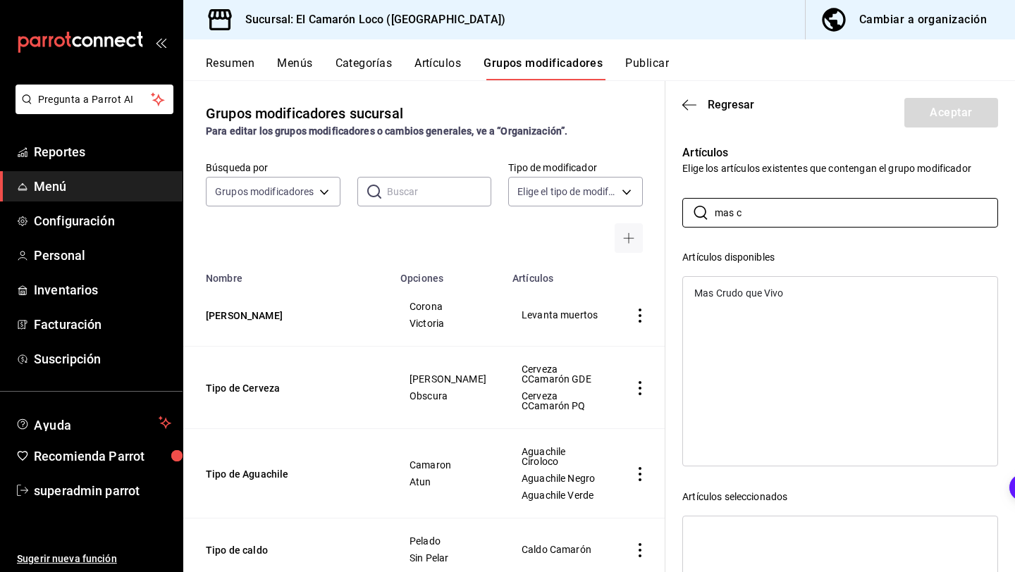
type input "mas c"
click at [774, 293] on div "Mas Crudo que Vivo" at bounding box center [738, 293] width 89 height 10
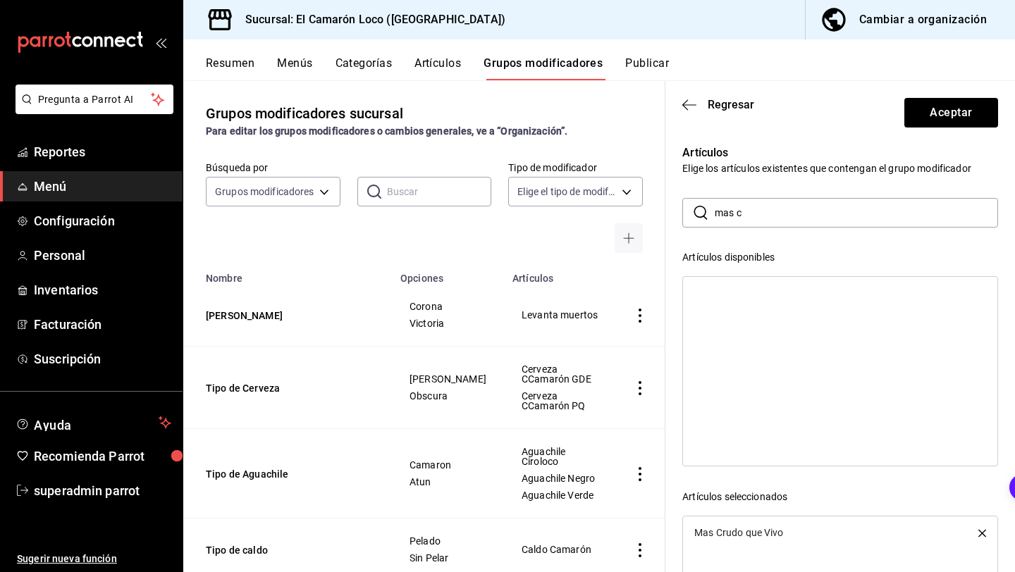
click at [949, 89] on header "Regresar Aceptar" at bounding box center [839, 110] width 349 height 58
click at [941, 111] on button "Aceptar" at bounding box center [951, 113] width 94 height 30
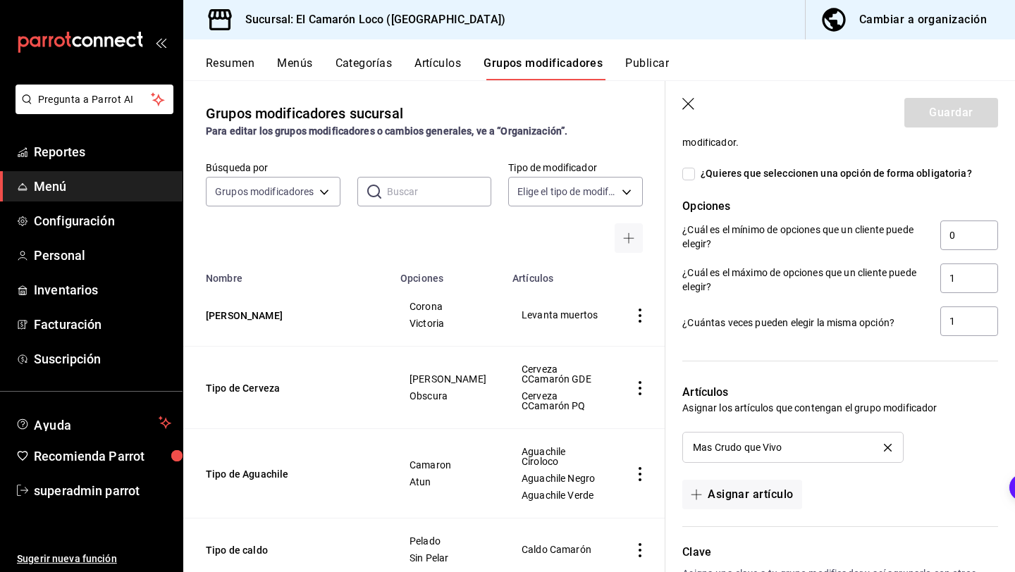
scroll to position [446, 0]
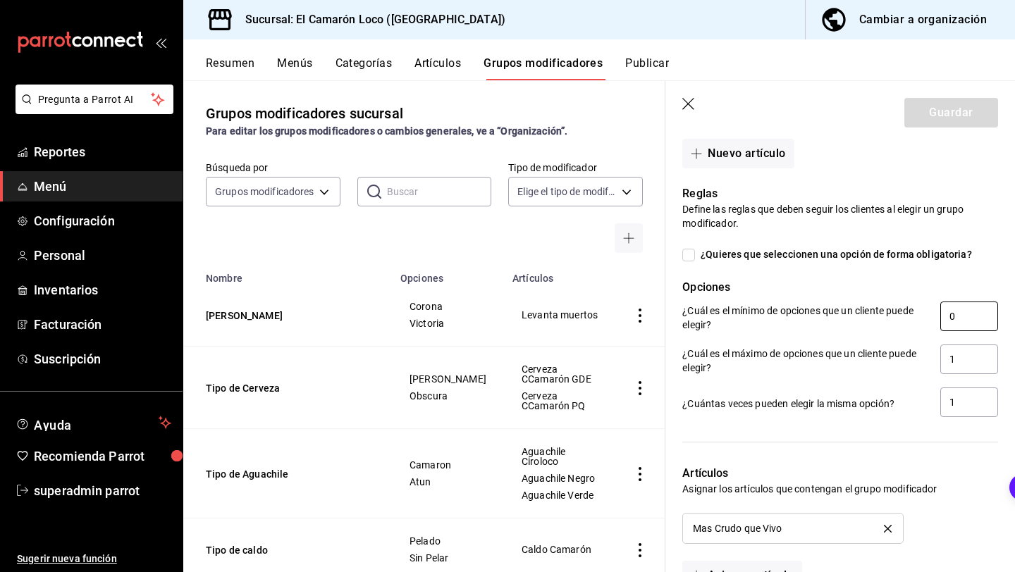
click at [968, 320] on input "0" at bounding box center [969, 317] width 58 height 30
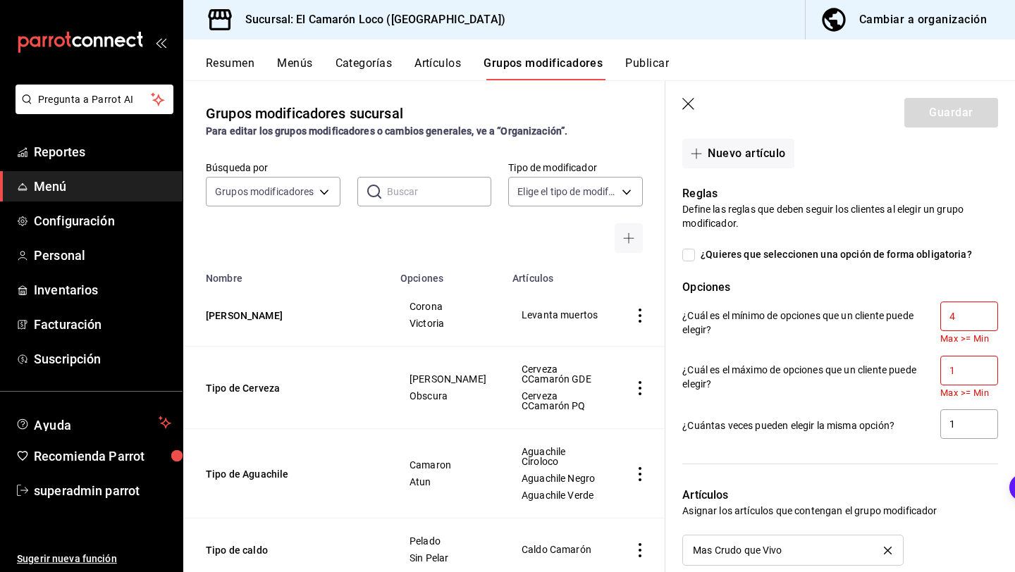
type input "4"
click at [965, 369] on input "1" at bounding box center [969, 371] width 58 height 30
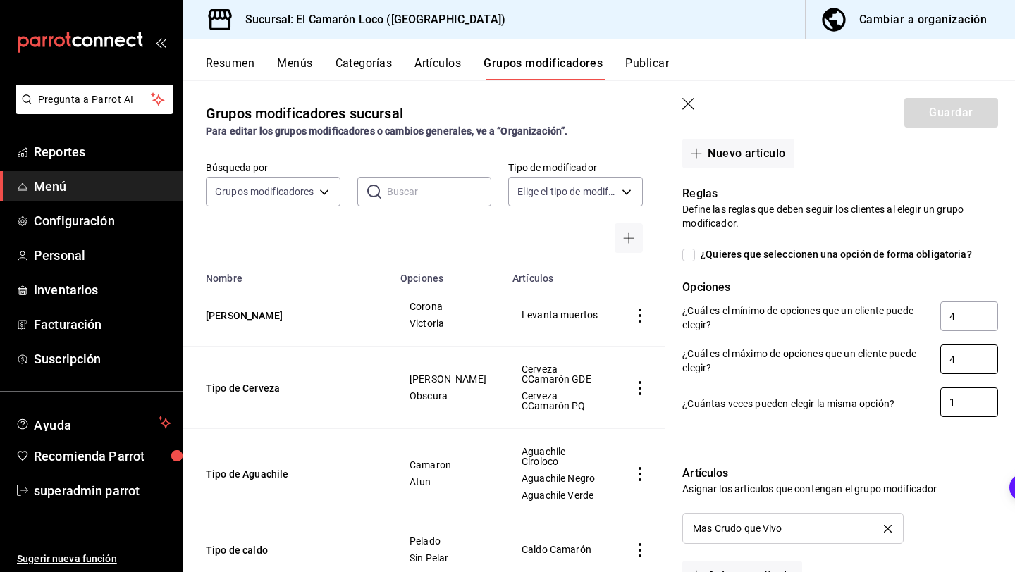
type input "4"
click at [964, 404] on input "1" at bounding box center [969, 403] width 58 height 30
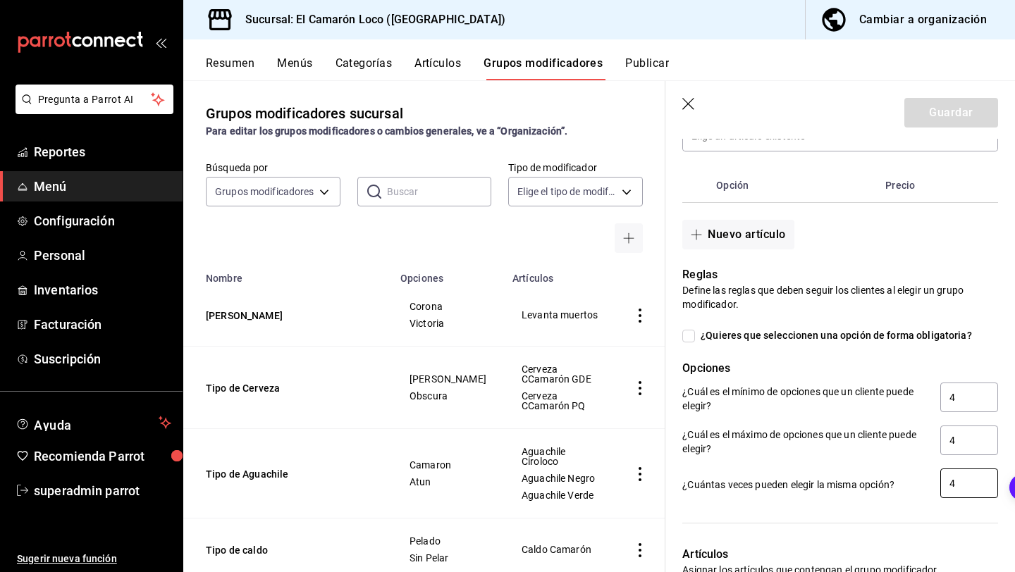
scroll to position [364, 0]
type input "4"
click at [762, 232] on button "Nuevo artículo" at bounding box center [737, 236] width 111 height 30
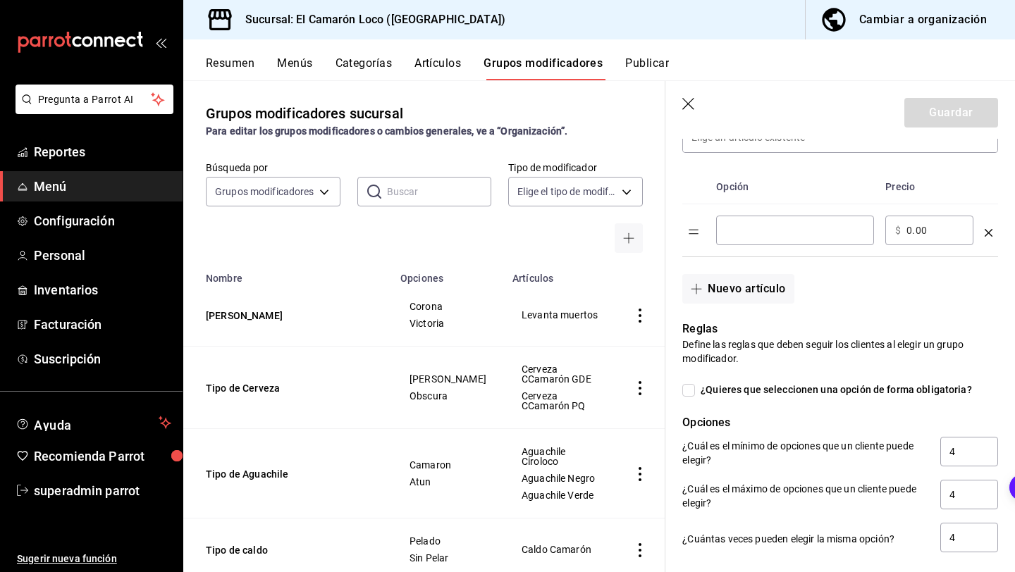
click at [833, 225] on input "optionsTable" at bounding box center [795, 230] width 138 height 14
type input "Victoria"
click at [781, 290] on button "Nuevo artículo" at bounding box center [737, 289] width 111 height 30
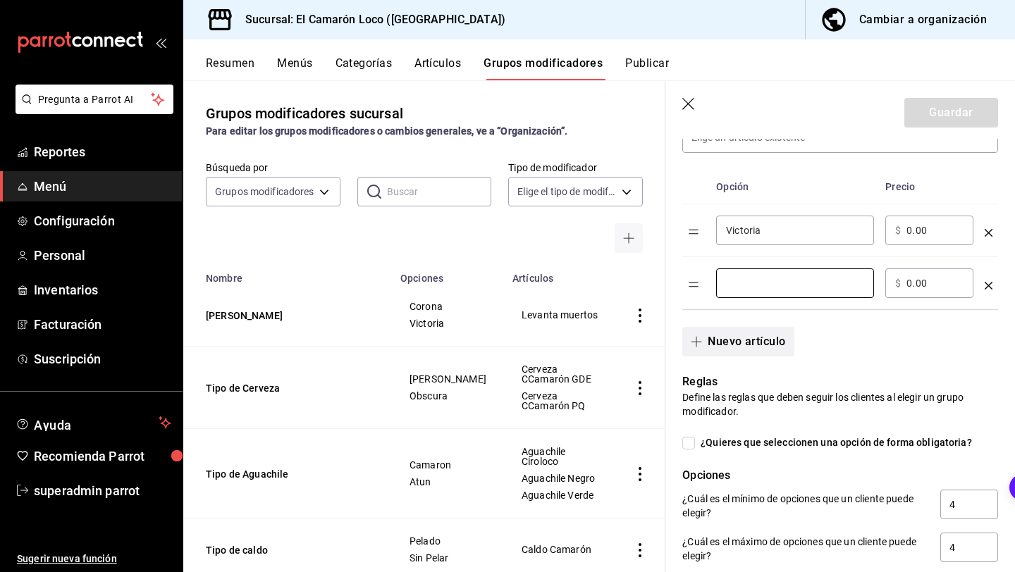
click at [781, 290] on input "optionsTable" at bounding box center [795, 283] width 138 height 14
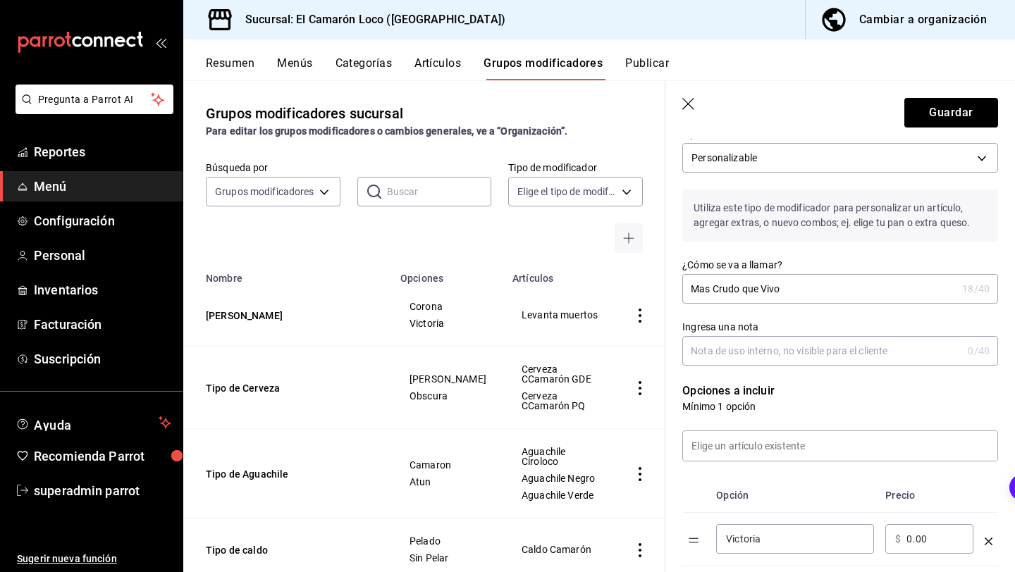
scroll to position [45, 0]
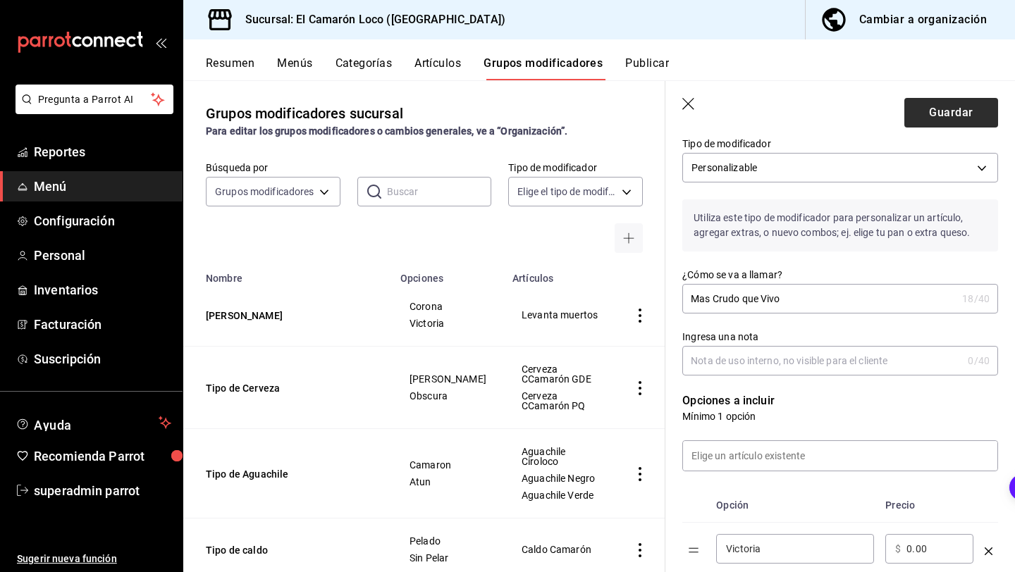
type input "Corona"
click at [952, 117] on button "Guardar" at bounding box center [951, 113] width 94 height 30
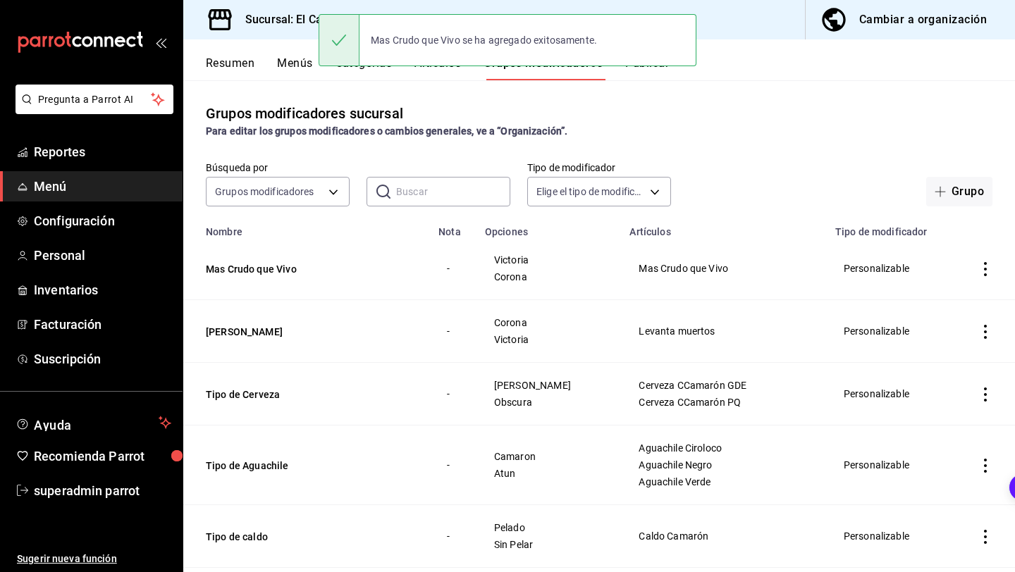
click at [440, 68] on div "Mas Crudo que Vivo se ha agregado exitosamente." at bounding box center [507, 40] width 378 height 61
click at [445, 78] on button "Artículos" at bounding box center [437, 68] width 47 height 24
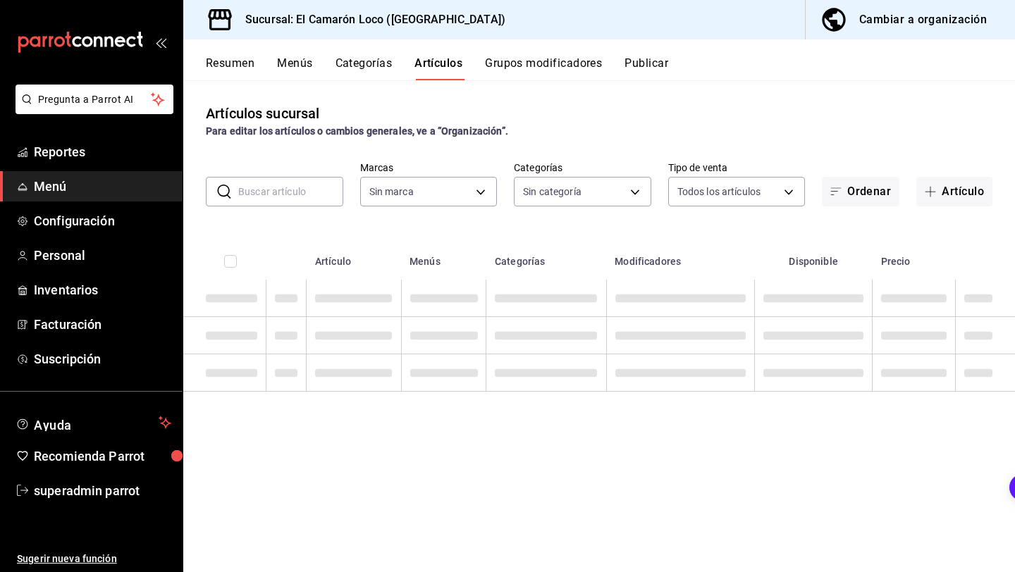
type input "84539b57-ac19-4bc7-993b-d744aa7824cb"
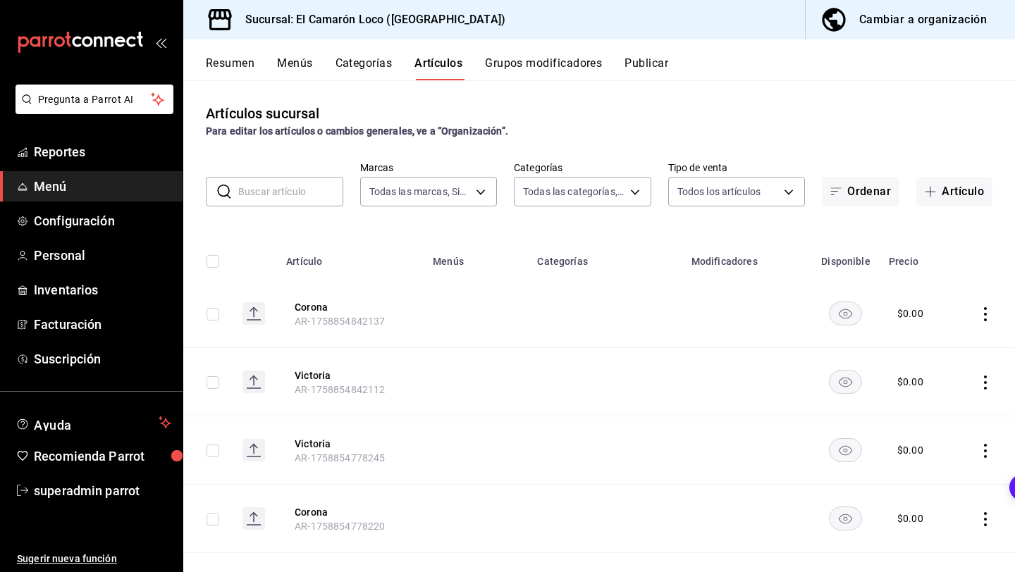
type input "ea94f39e-caae-4c5d-84b4-7c5f6d8744d8,8ad626e9-23f7-4e52-99dc-94a548136757,040de…"
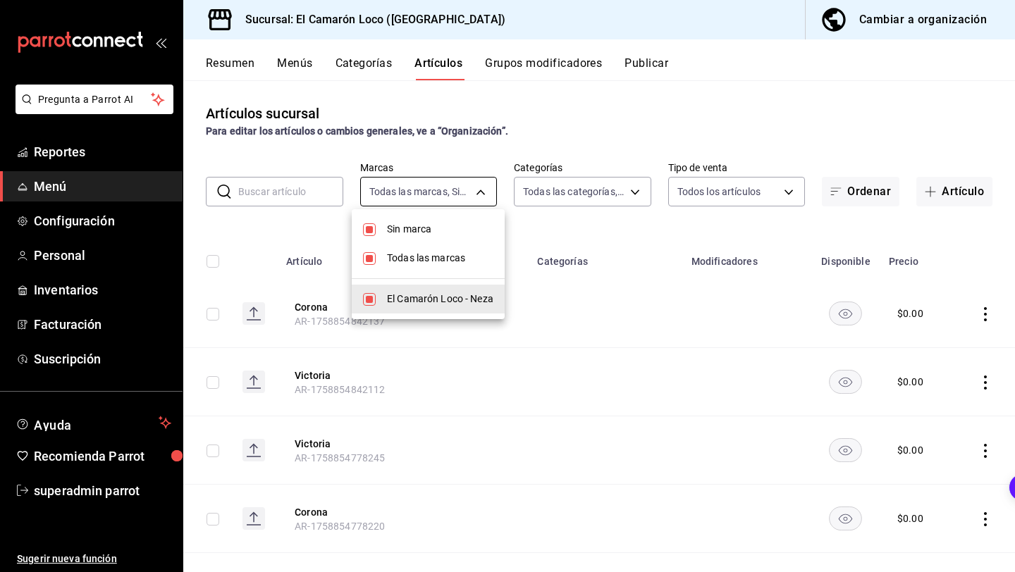
click at [479, 198] on body "Pregunta a Parrot AI Reportes Menú Configuración Personal Inventarios Facturaci…" at bounding box center [507, 286] width 1015 height 572
click at [479, 198] on div at bounding box center [507, 286] width 1015 height 572
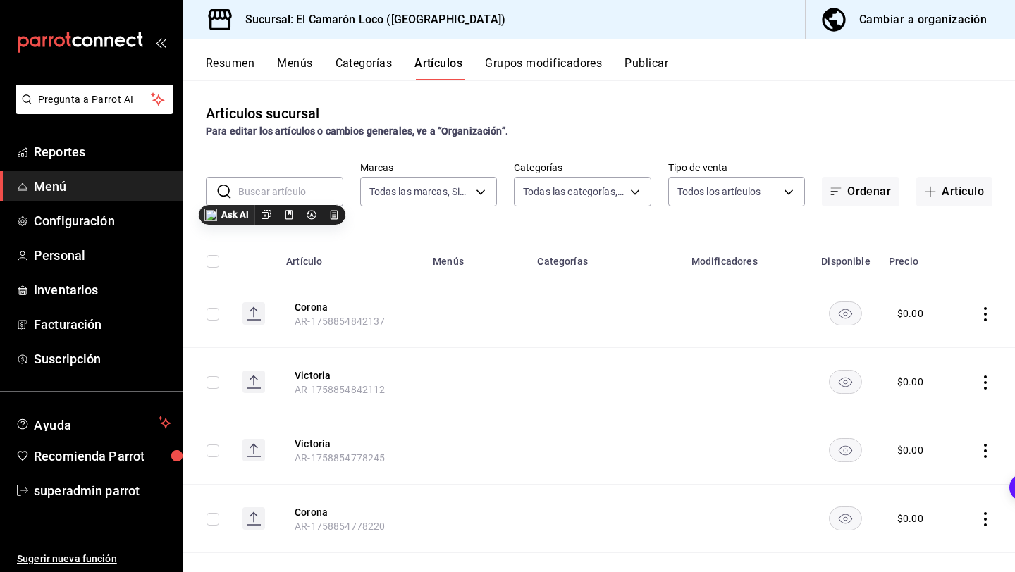
click at [564, 198] on body "Pregunta a Parrot AI Reportes Menú Configuración Personal Inventarios Facturaci…" at bounding box center [507, 286] width 1015 height 572
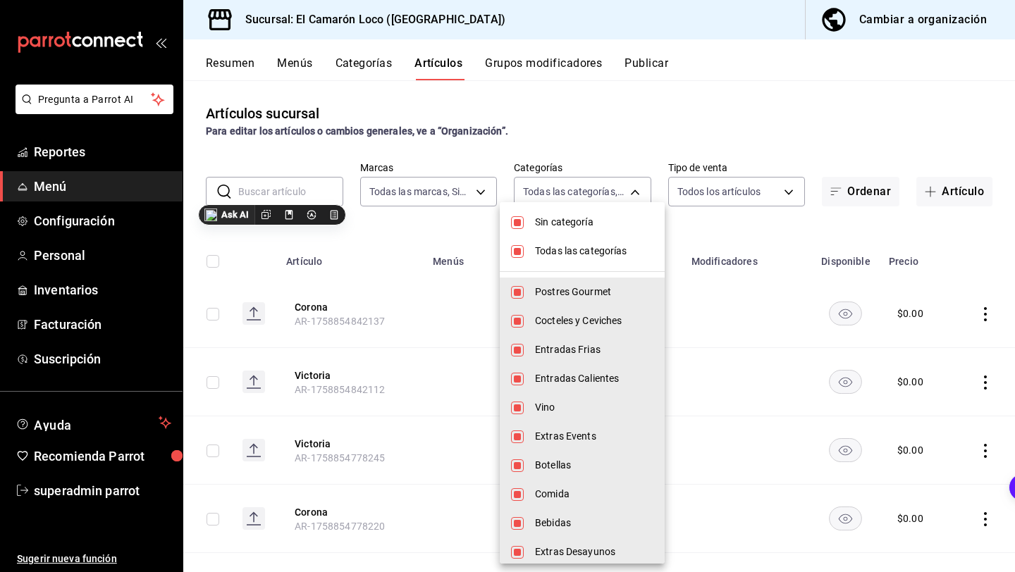
click at [545, 248] on span "Todas las categorías" at bounding box center [594, 251] width 118 height 15
checkbox input "false"
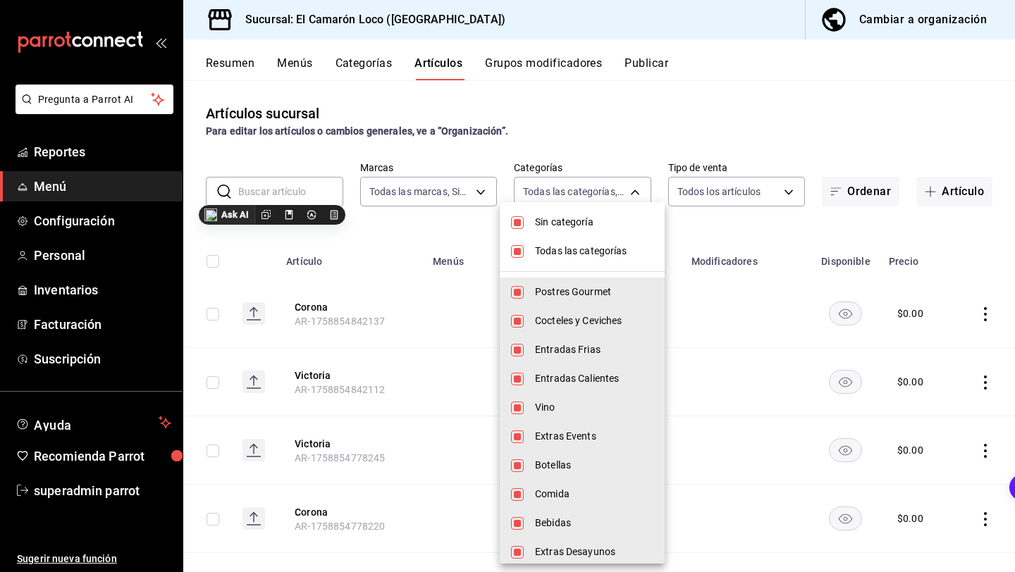
checkbox input "false"
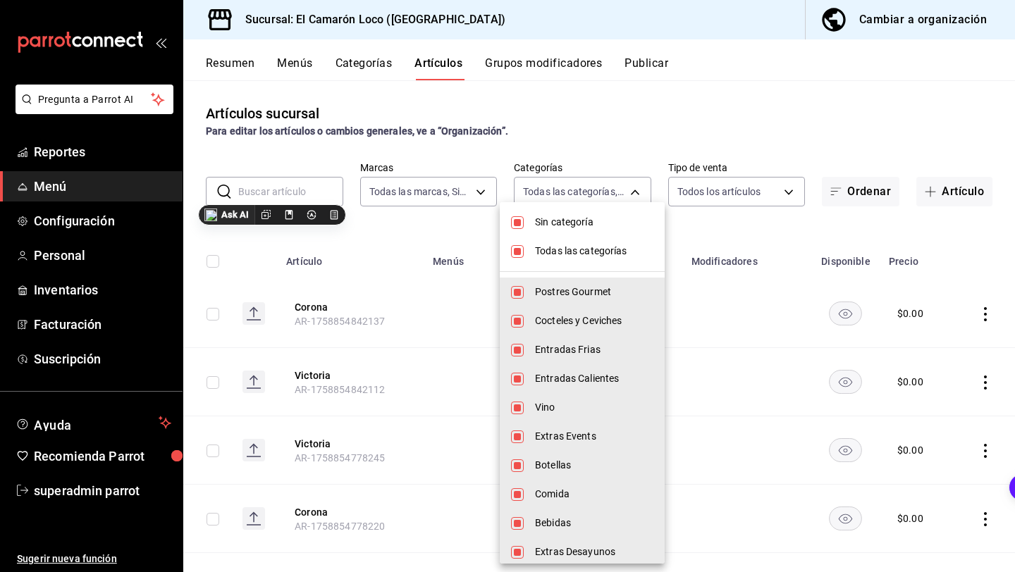
checkbox input "false"
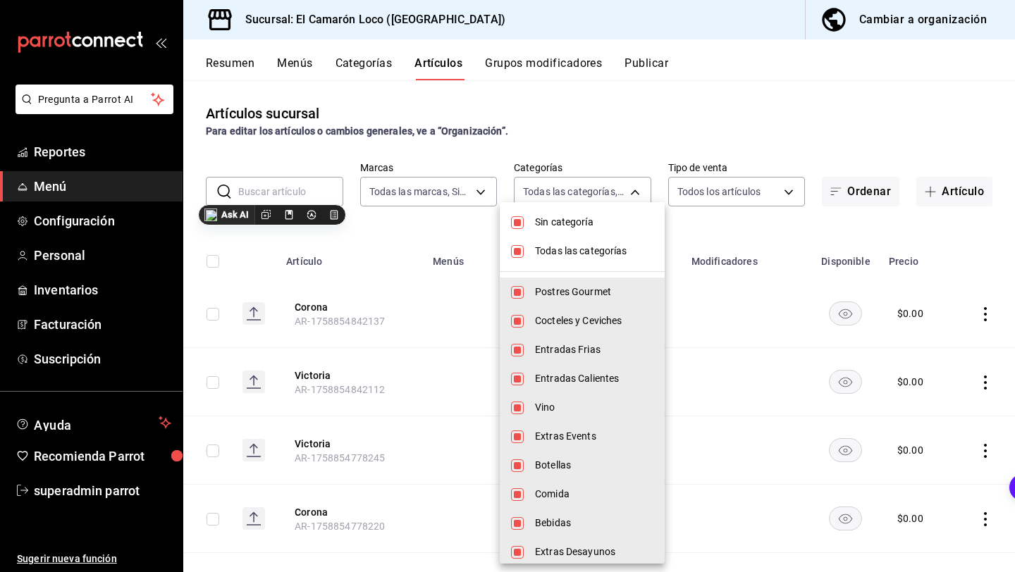
checkbox input "false"
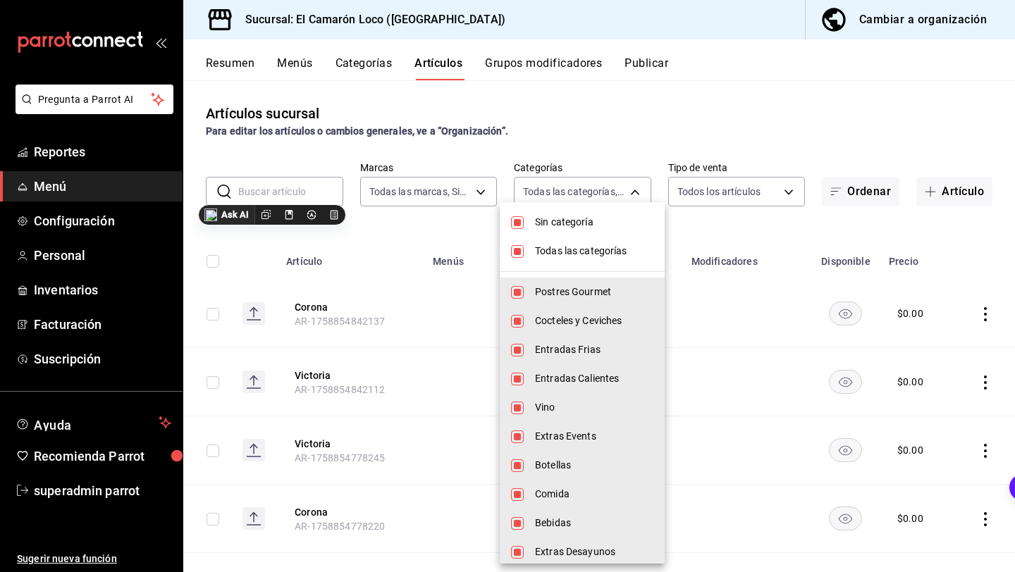
checkbox input "false"
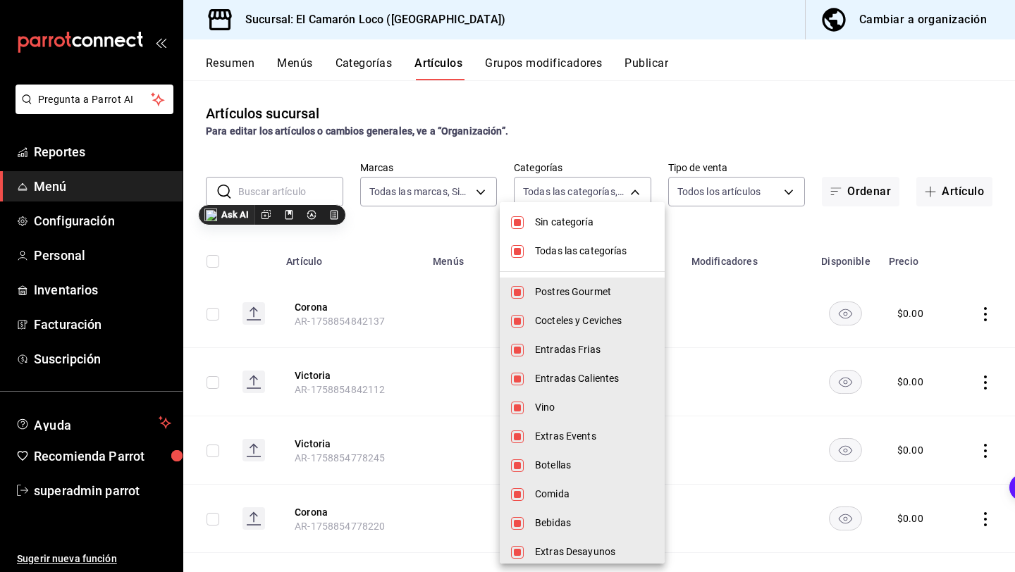
checkbox input "false"
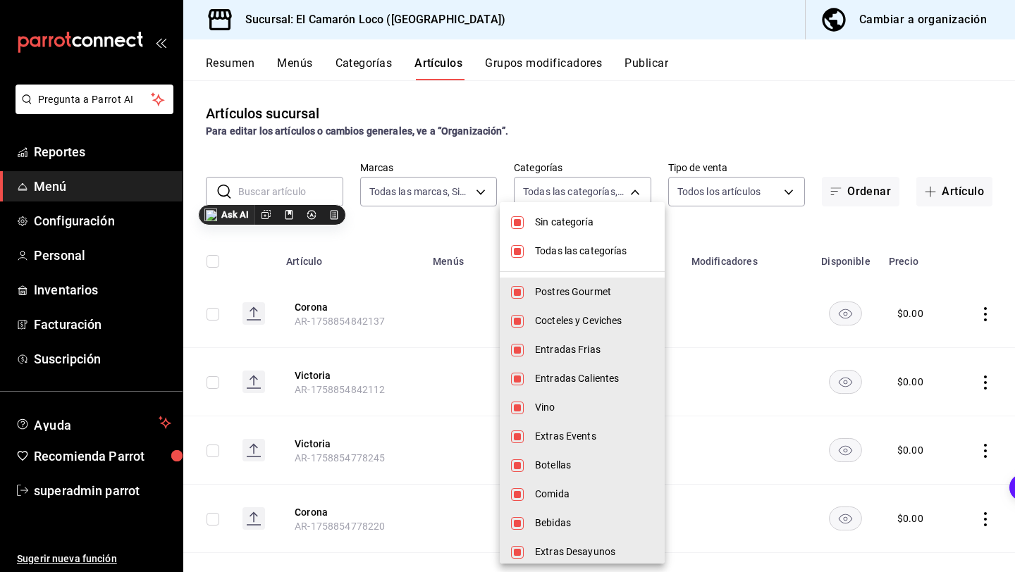
checkbox input "false"
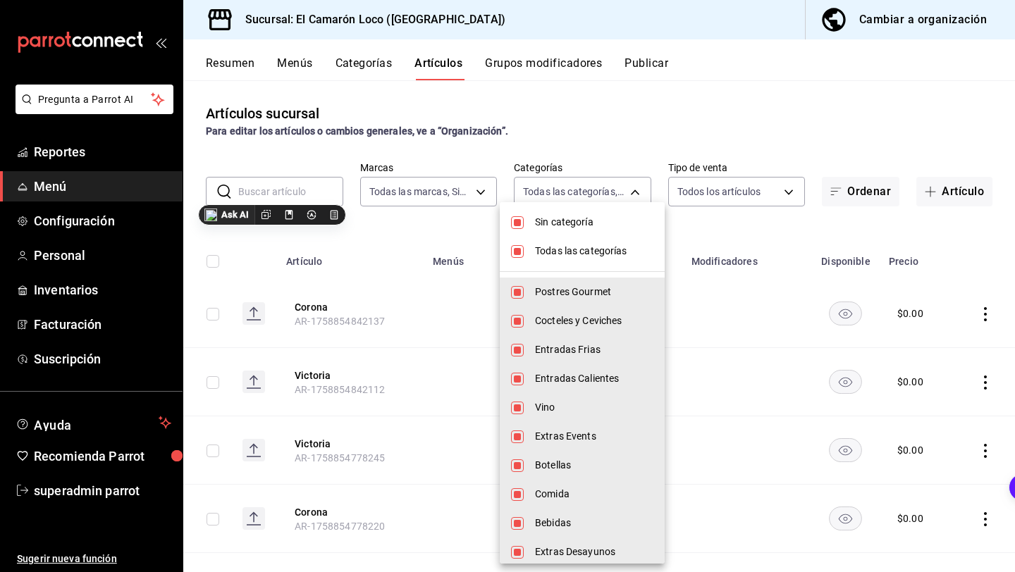
checkbox input "false"
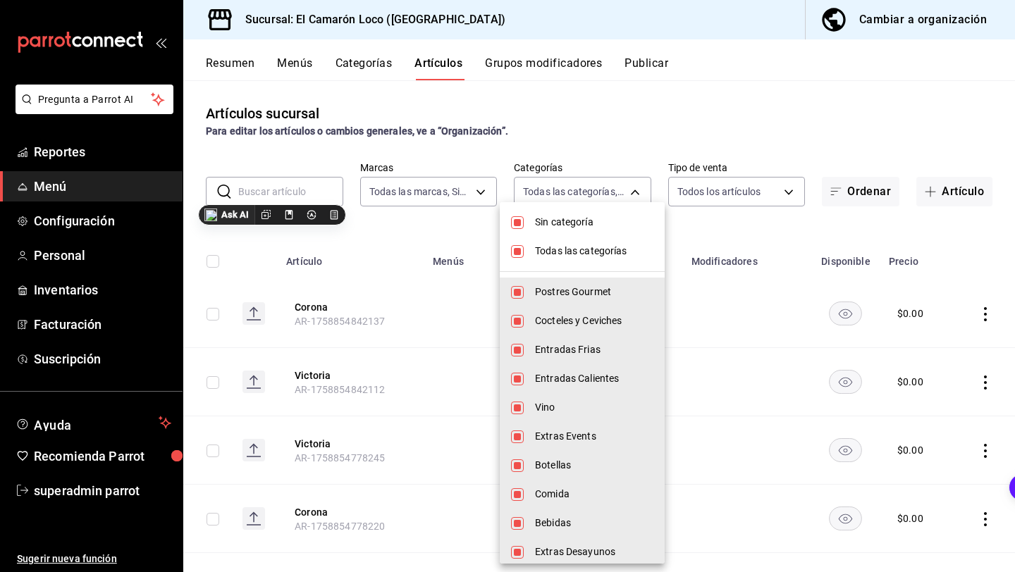
checkbox input "false"
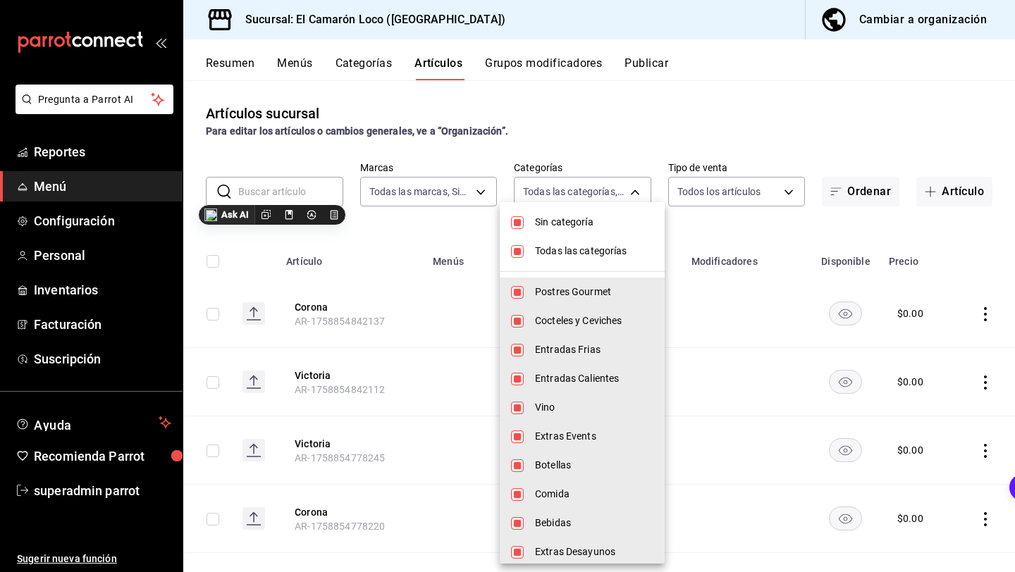
checkbox input "false"
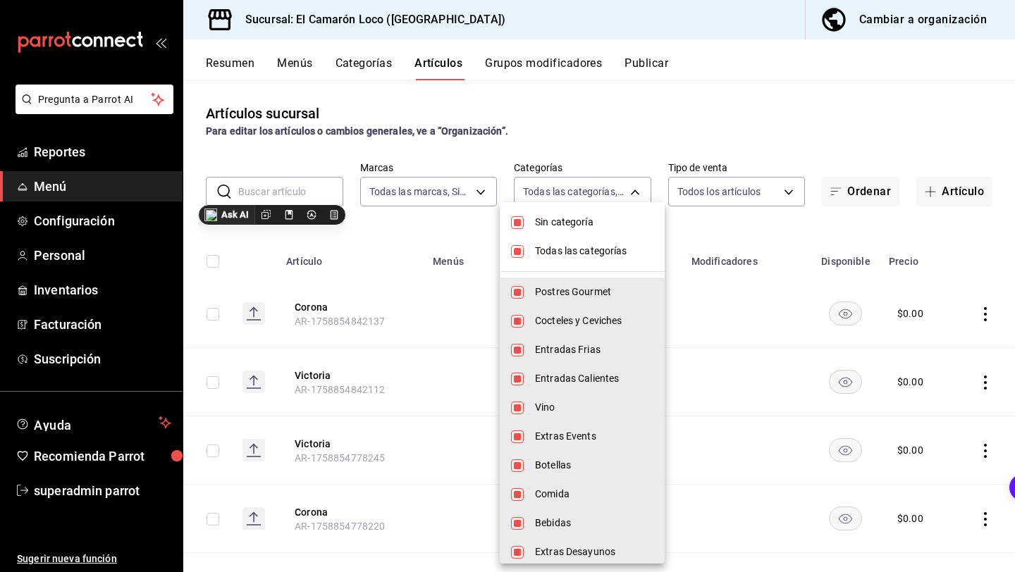
checkbox input "false"
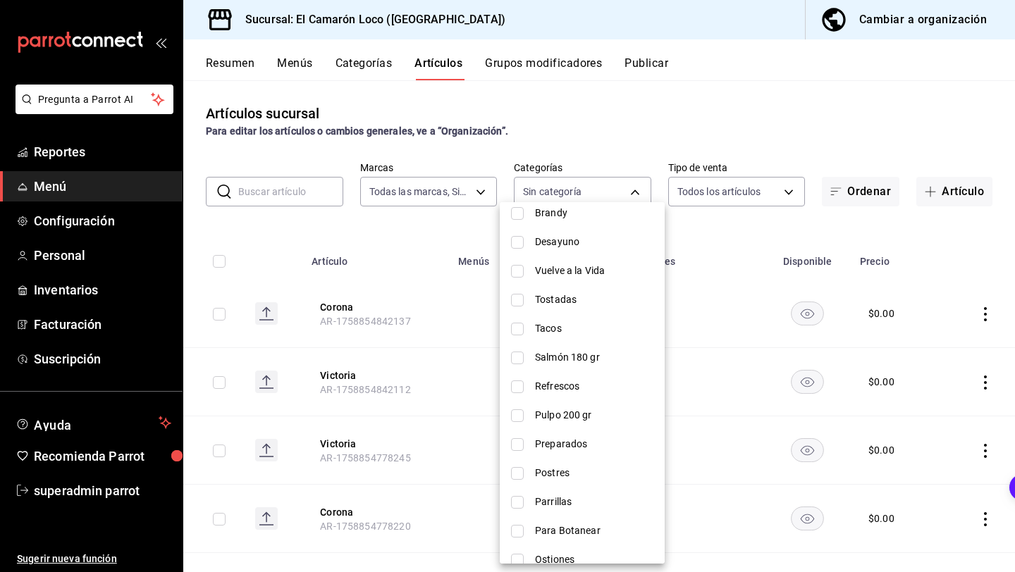
scroll to position [697, 0]
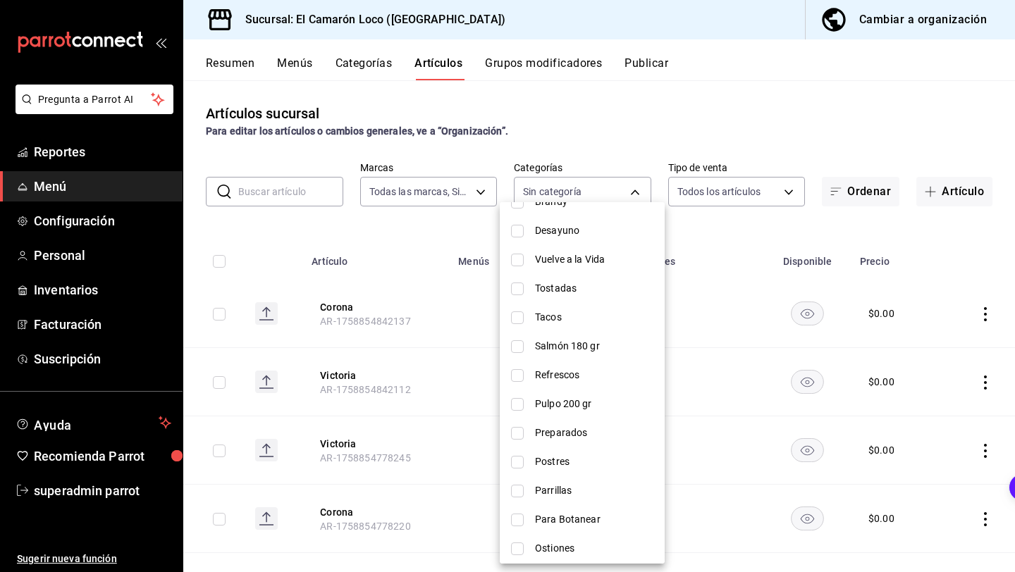
click at [572, 380] on span "Refrescos" at bounding box center [594, 375] width 118 height 15
type input "db320ec8-b358-485f-bd5e-4c939d764c33"
checkbox input "true"
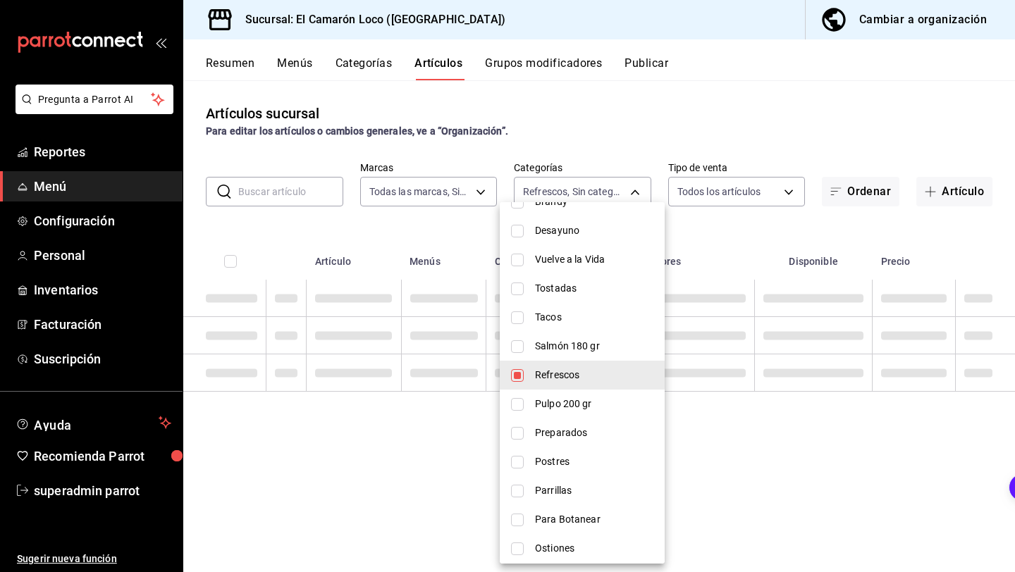
click at [472, 225] on div at bounding box center [507, 286] width 1015 height 572
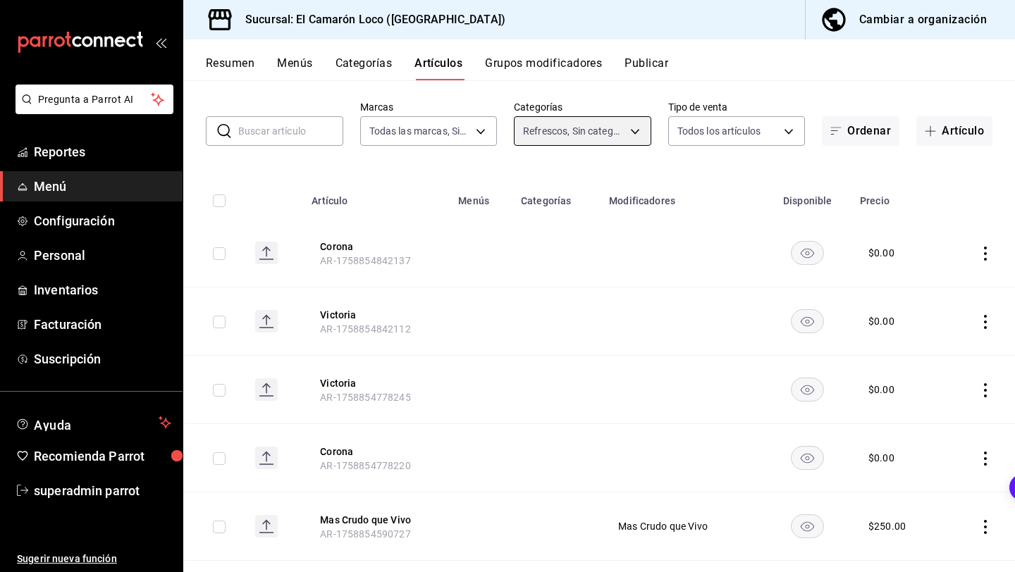
scroll to position [67, 0]
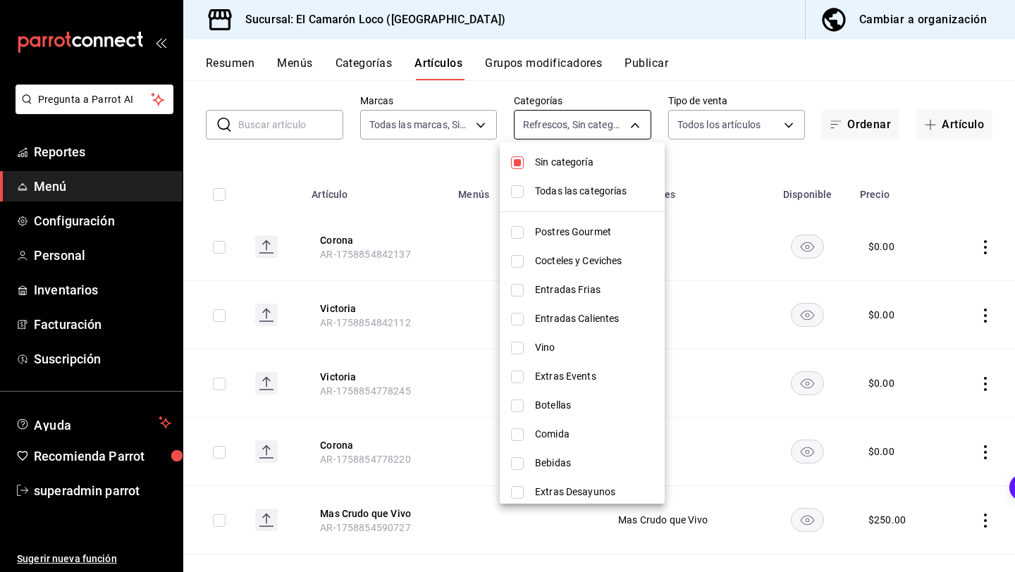
click at [586, 122] on body "Pregunta a Parrot AI Reportes Menú Configuración Personal Inventarios Facturaci…" at bounding box center [507, 286] width 1015 height 572
click at [579, 163] on span "Sin categoría" at bounding box center [594, 162] width 118 height 15
checkbox input "false"
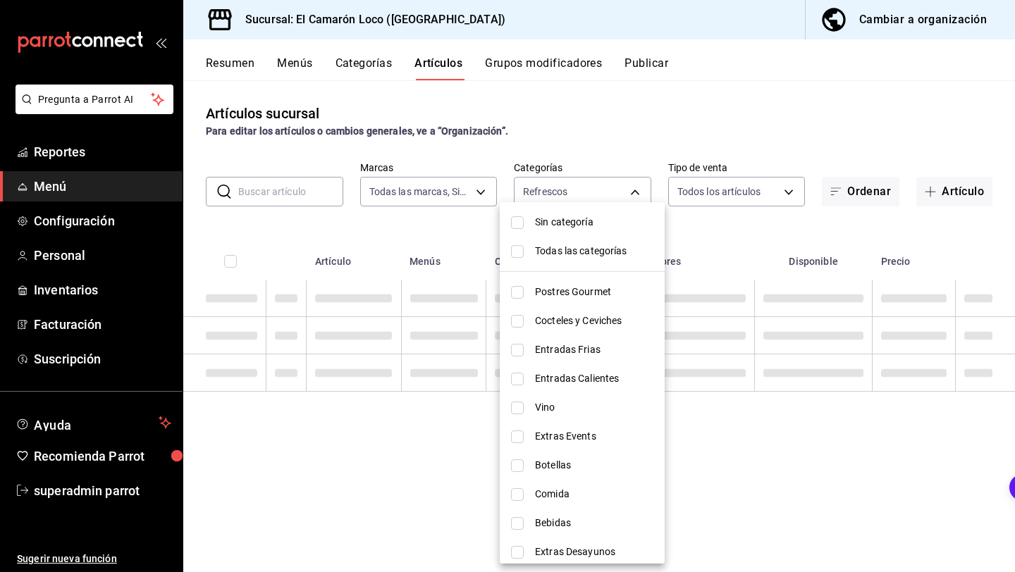
scroll to position [0, 0]
click at [676, 221] on div at bounding box center [507, 286] width 1015 height 572
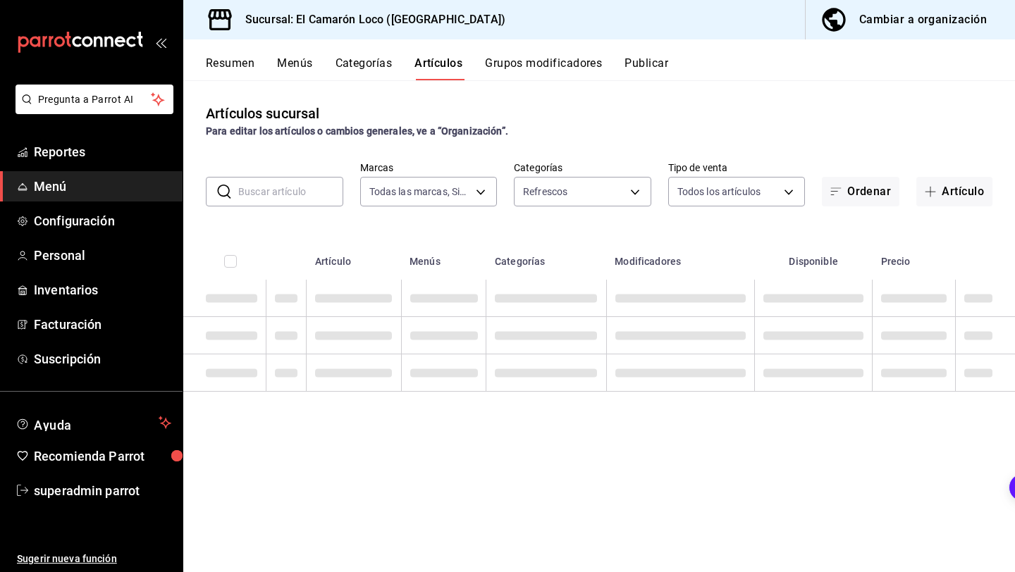
click at [631, 240] on th "Modificadores" at bounding box center [680, 257] width 148 height 45
click at [571, 236] on th "Categorías" at bounding box center [546, 257] width 120 height 45
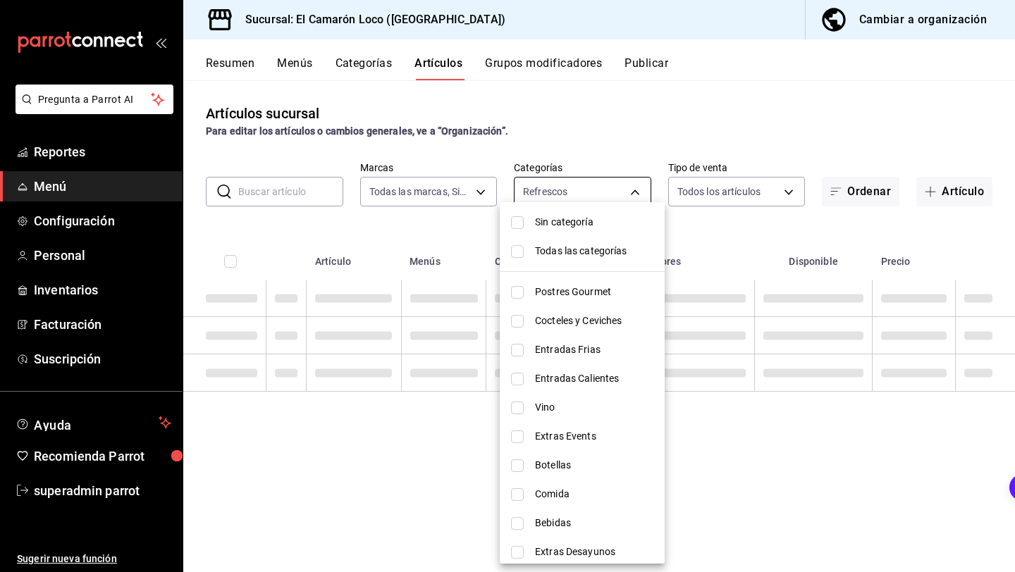
click at [571, 199] on body "Pregunta a Parrot AI Reportes Menú Configuración Personal Inventarios Facturaci…" at bounding box center [507, 286] width 1015 height 572
click at [571, 199] on div at bounding box center [507, 286] width 1015 height 572
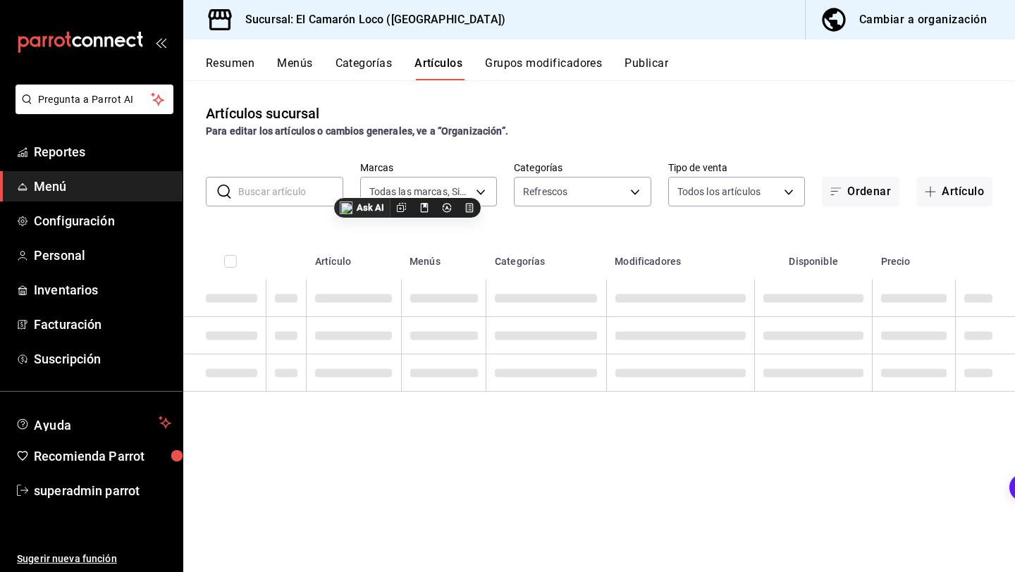
click at [566, 228] on div "Artículos sucursal Para editar los artículos o cambios generales, ve a “Organiz…" at bounding box center [598, 325] width 831 height 491
click at [566, 206] on div "Artículos sucursal Para editar los artículos o cambios generales, ve a “Organiz…" at bounding box center [598, 325] width 831 height 491
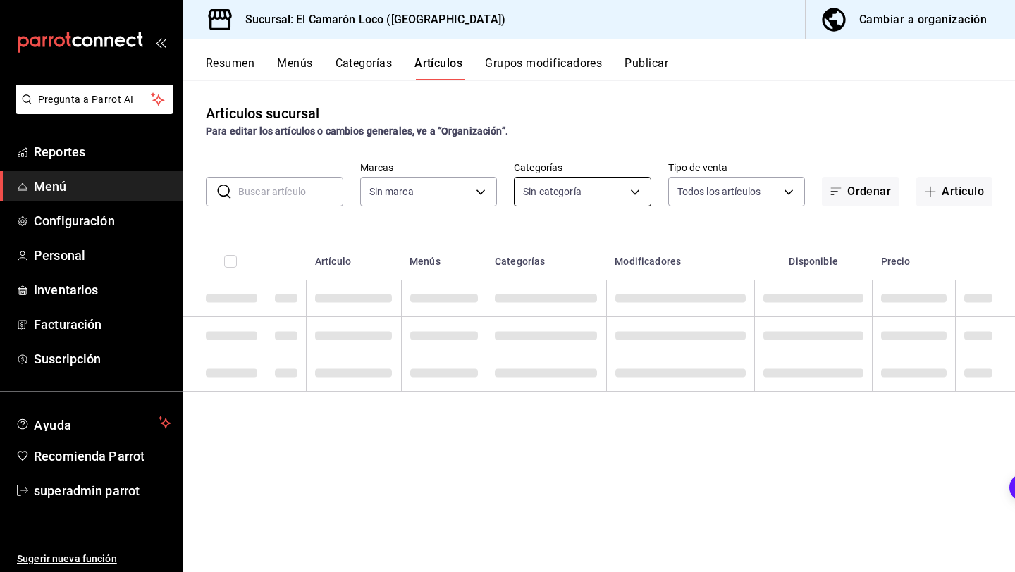
click at [604, 186] on body "Pregunta a Parrot AI Reportes Menú Configuración Personal Inventarios Facturaci…" at bounding box center [507, 286] width 1015 height 572
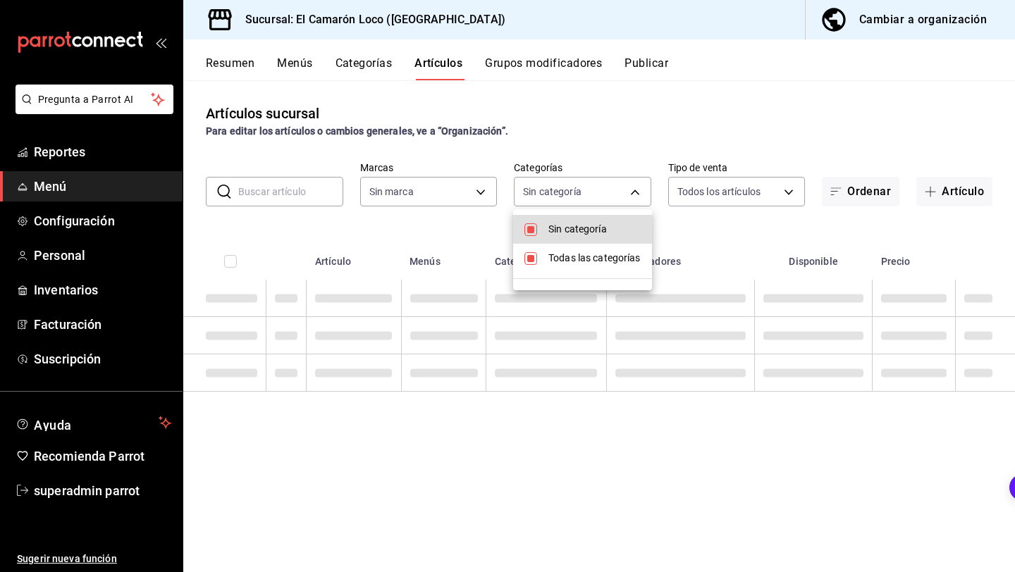
click at [539, 264] on li "Todas las categorías" at bounding box center [582, 258] width 139 height 29
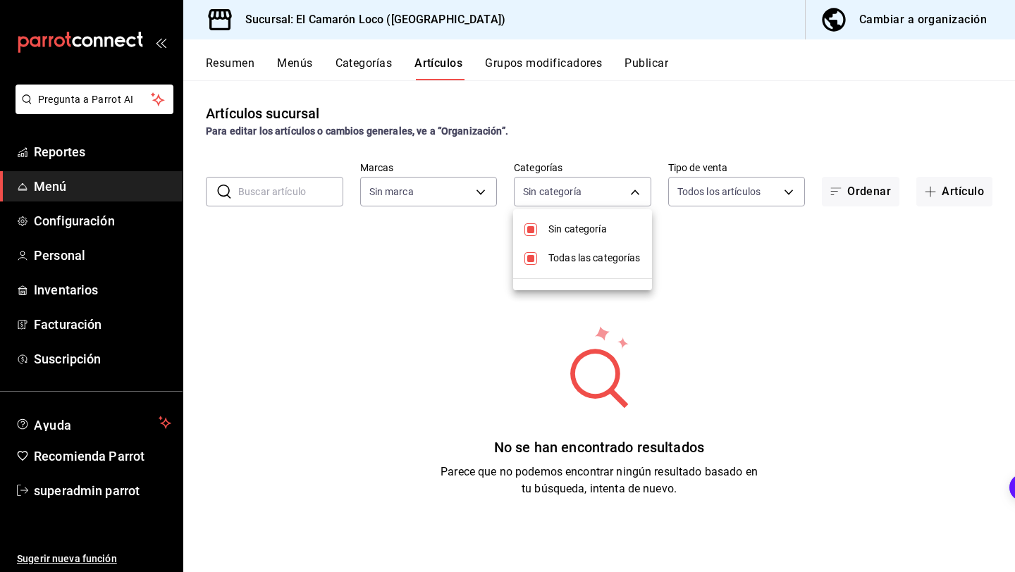
click at [515, 265] on li "Todas las categorías" at bounding box center [582, 258] width 139 height 29
click at [535, 264] on li "Todas las categorías" at bounding box center [582, 258] width 139 height 29
click at [665, 239] on div at bounding box center [507, 286] width 1015 height 572
click at [588, 185] on body "Pregunta a Parrot AI Reportes Menú Configuración Personal Inventarios Facturaci…" at bounding box center [507, 286] width 1015 height 572
click at [531, 261] on input "checkbox" at bounding box center [530, 258] width 13 height 13
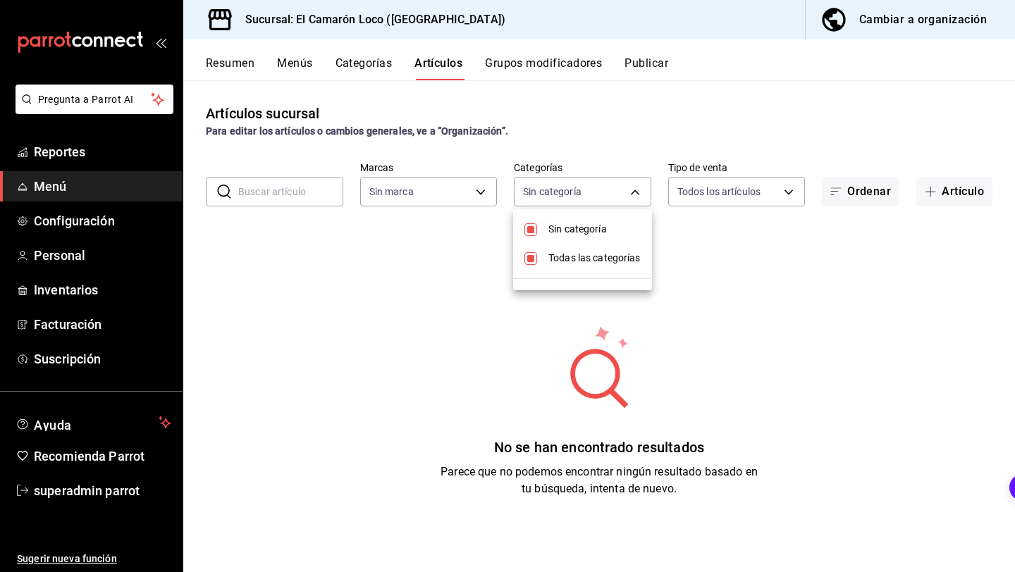
checkbox input "true"
type input "84539b57-ac19-4bc7-993b-d744aa7824cb"
click at [537, 257] on li "Todas las categorías" at bounding box center [582, 258] width 139 height 29
click at [535, 221] on li "Sin categoría" at bounding box center [582, 229] width 139 height 29
checkbox input "false"
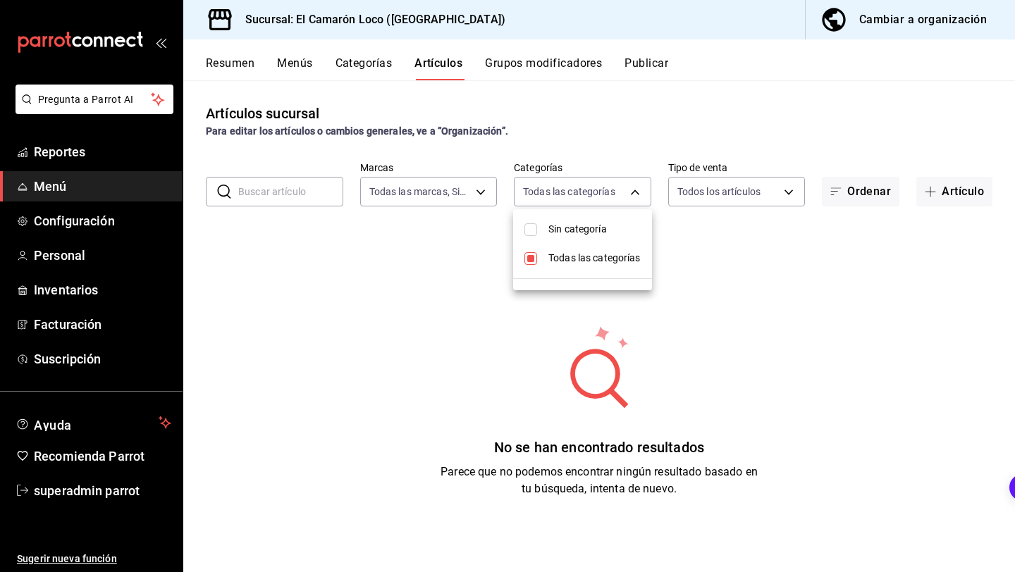
click at [527, 262] on input "checkbox" at bounding box center [530, 258] width 13 height 13
checkbox input "true"
click at [578, 203] on div at bounding box center [507, 286] width 1015 height 572
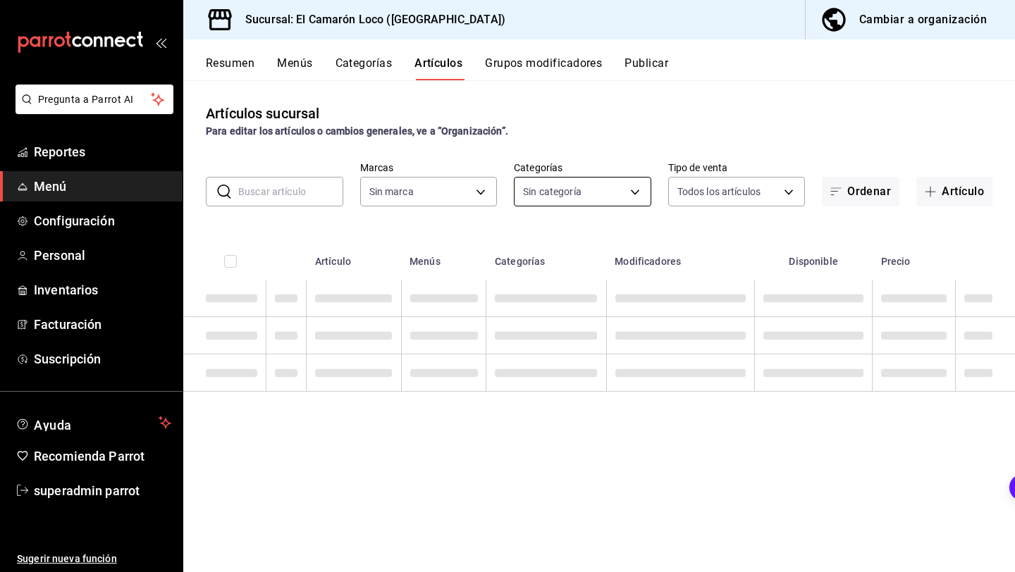
type input "ea94f39e-caae-4c5d-84b4-7c5f6d8744d8,8ad626e9-23f7-4e52-99dc-94a548136757,040de…"
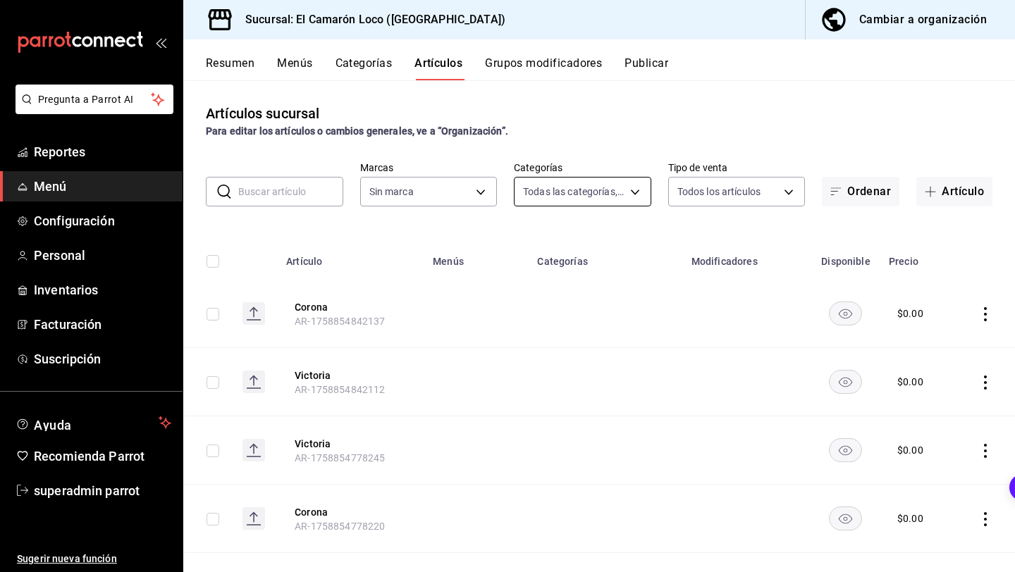
type input "84539b57-ac19-4bc7-993b-d744aa7824cb"
click at [612, 193] on body "Pregunta a Parrot AI Reportes Menú Configuración Personal Inventarios Facturaci…" at bounding box center [507, 286] width 1015 height 572
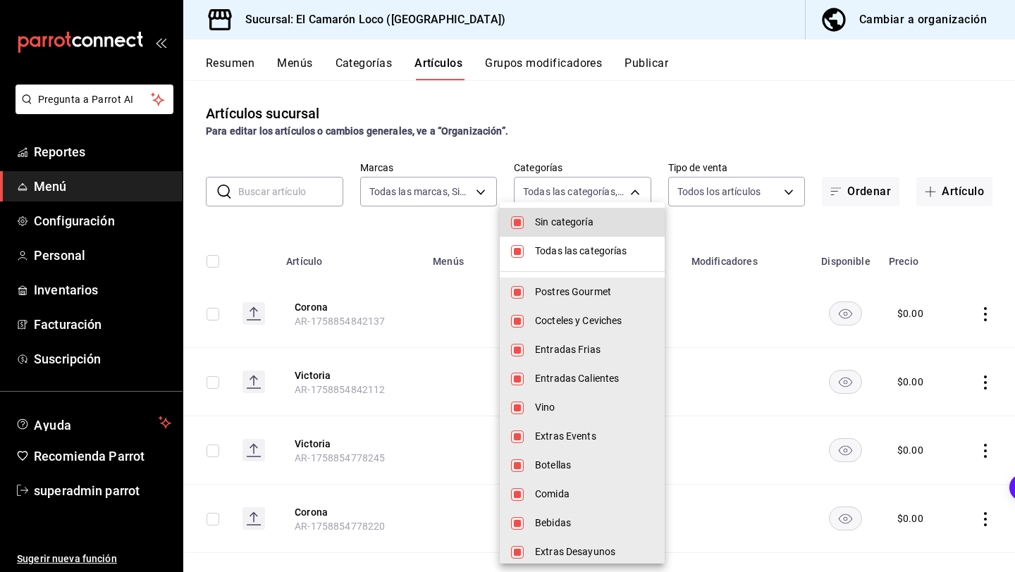
click at [583, 253] on span "Todas las categorías" at bounding box center [594, 251] width 118 height 15
checkbox input "false"
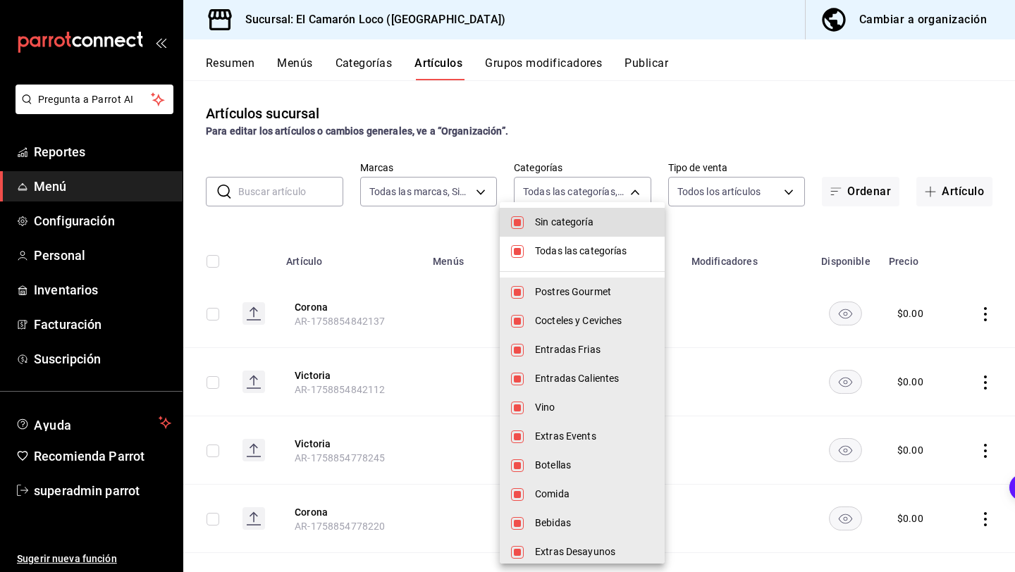
checkbox input "false"
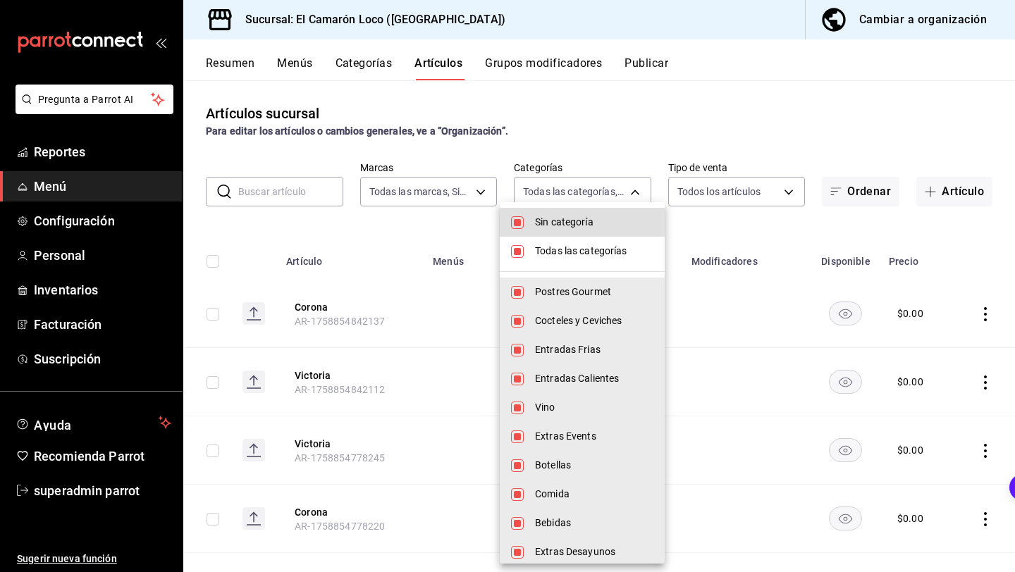
checkbox input "false"
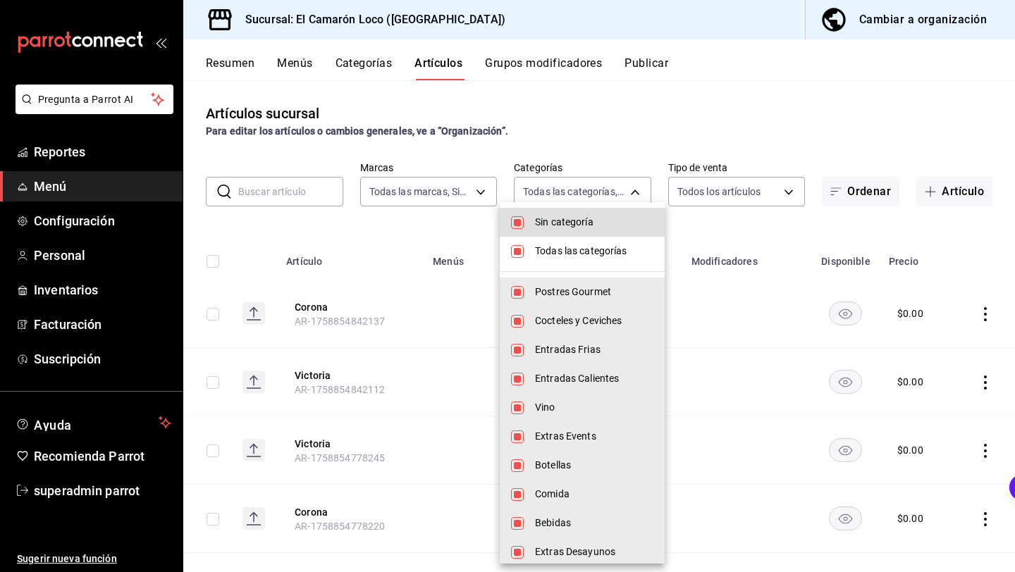
checkbox input "false"
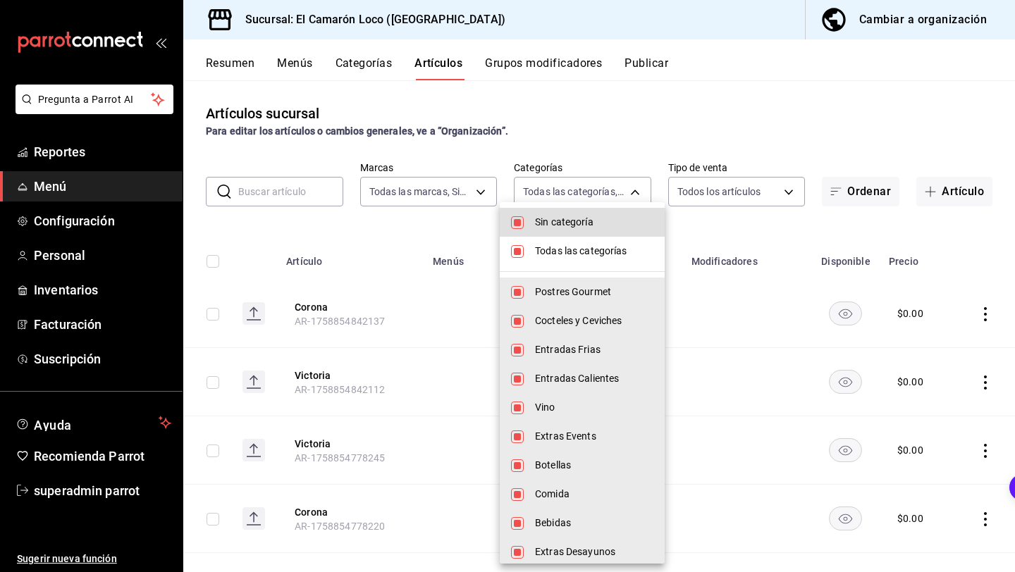
checkbox input "false"
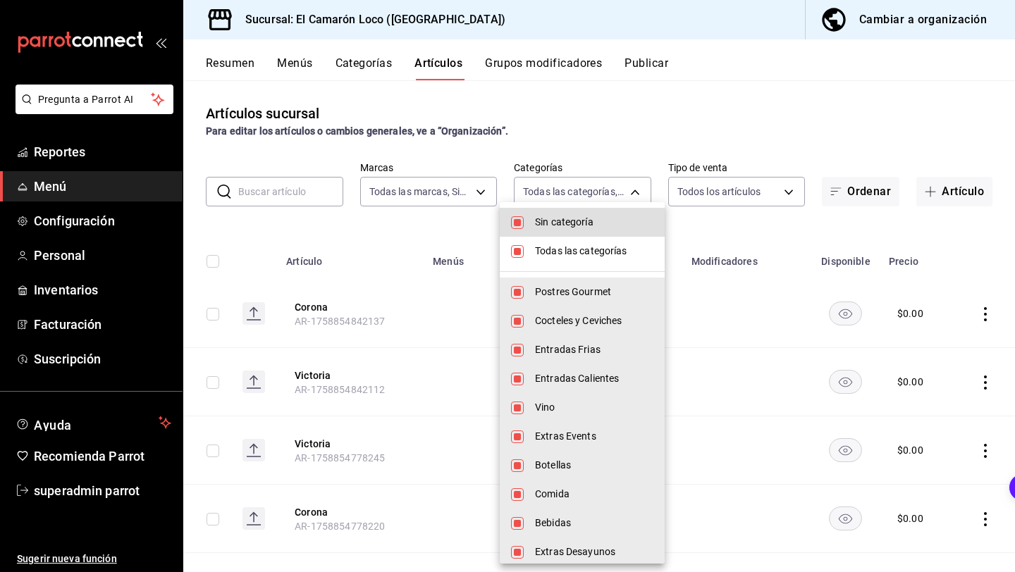
checkbox input "false"
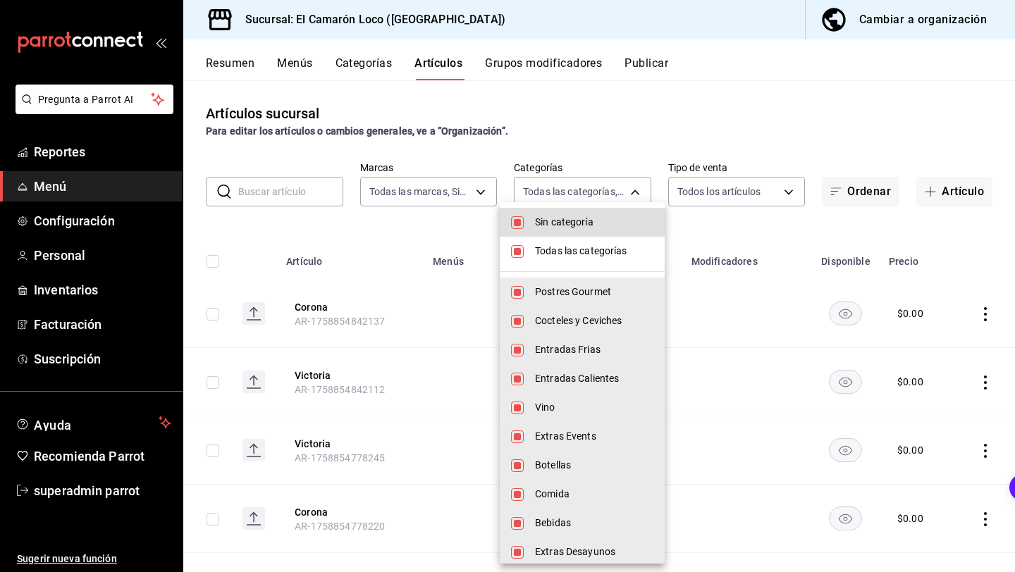
checkbox input "false"
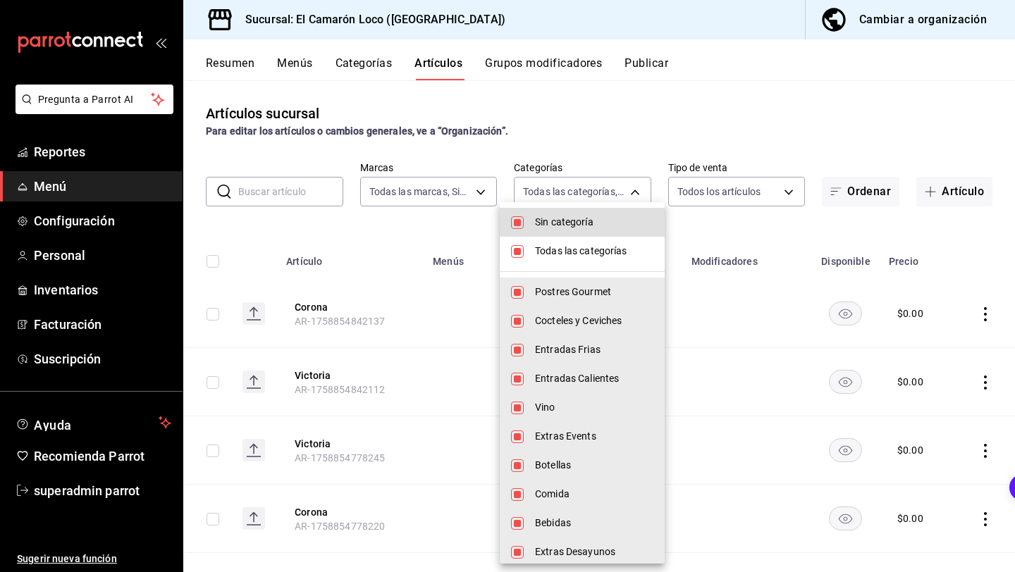
checkbox input "false"
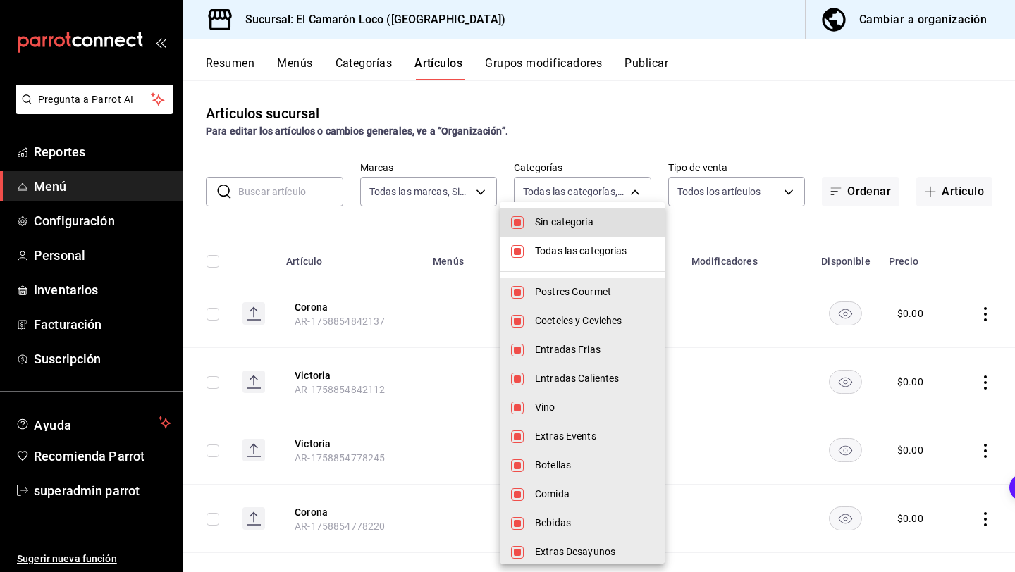
checkbox input "false"
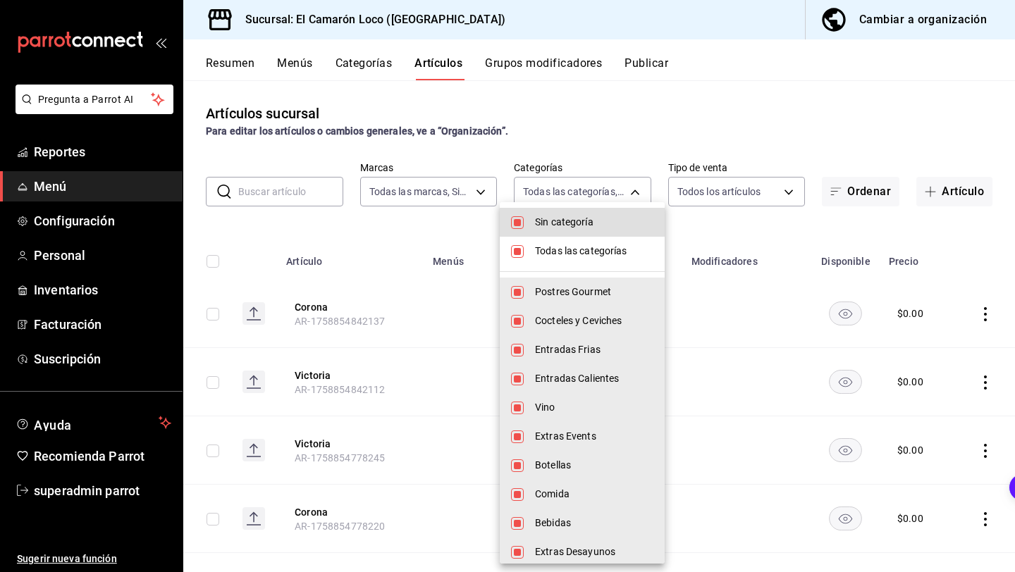
checkbox input "false"
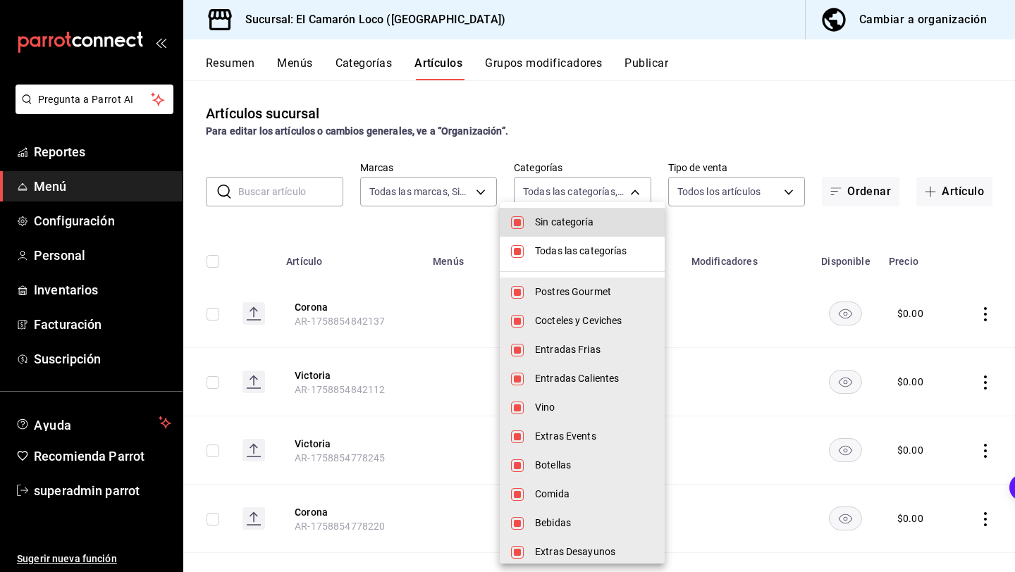
checkbox input "false"
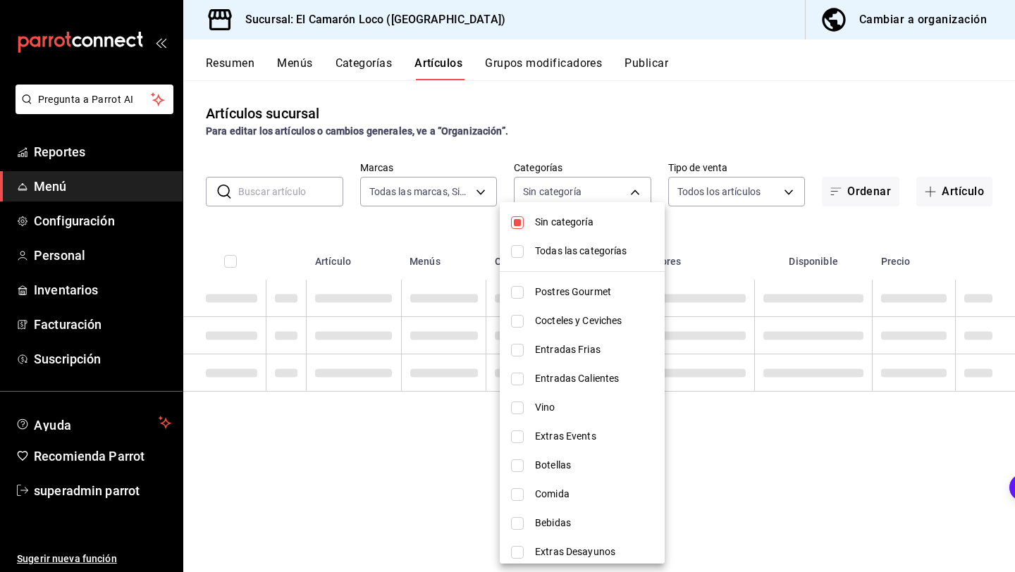
click at [583, 228] on span "Sin categoría" at bounding box center [594, 222] width 118 height 15
checkbox input "false"
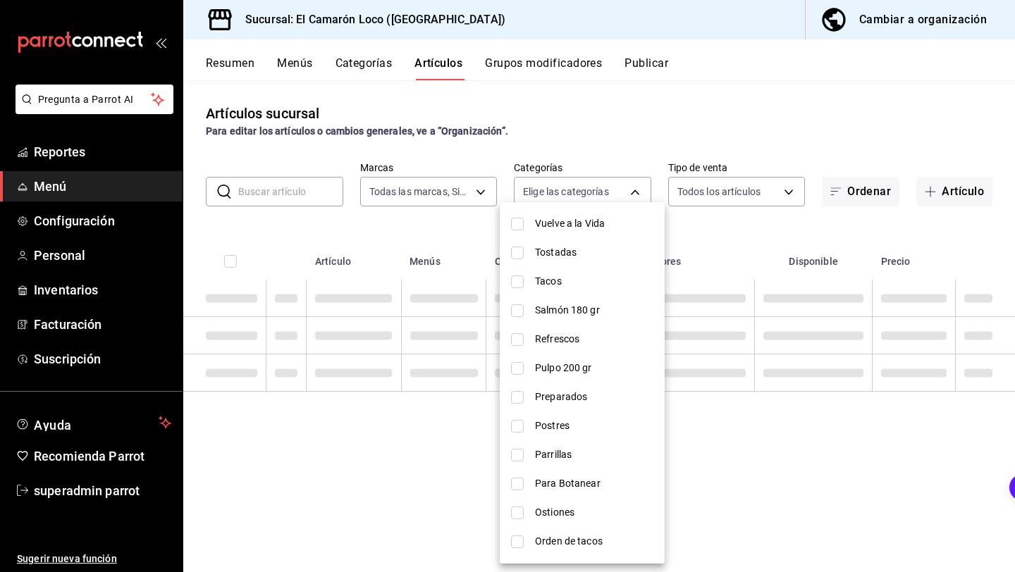
scroll to position [733, 0]
click at [590, 336] on span "Refrescos" at bounding box center [594, 338] width 118 height 15
type input "db320ec8-b358-485f-bd5e-4c939d764c33"
checkbox input "true"
click at [744, 223] on div at bounding box center [507, 286] width 1015 height 572
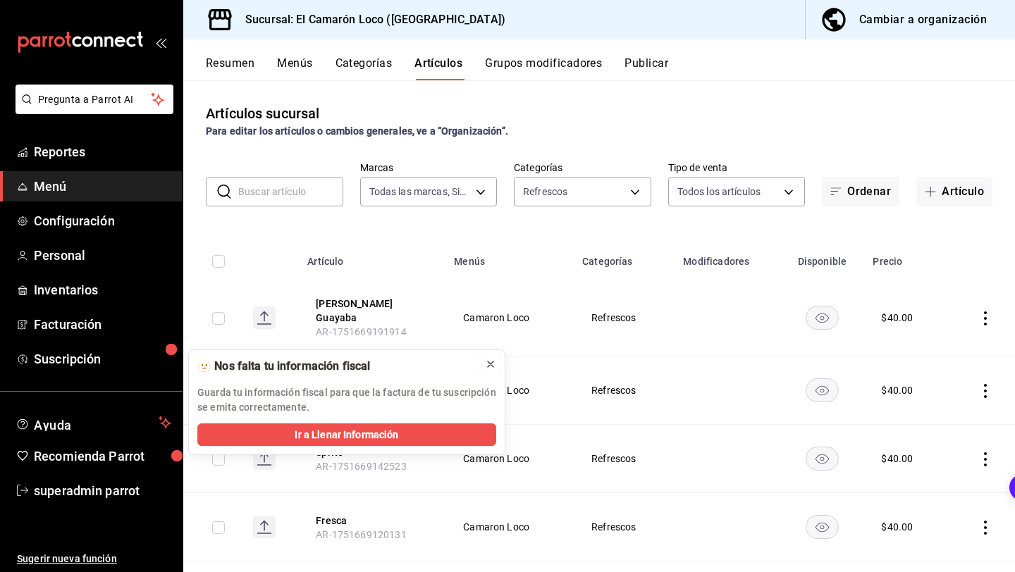
click at [488, 368] on icon at bounding box center [490, 364] width 11 height 11
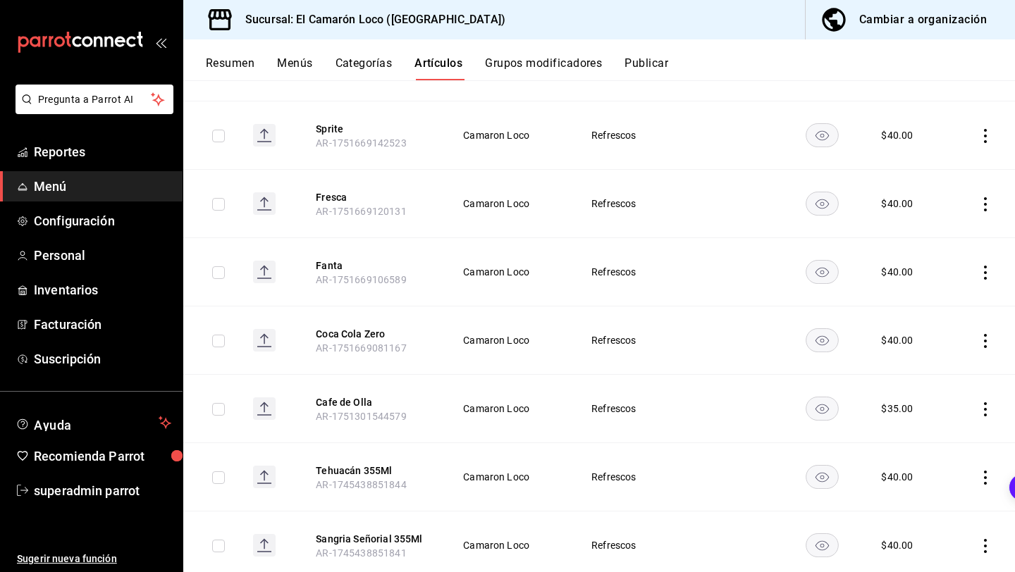
scroll to position [349, 0]
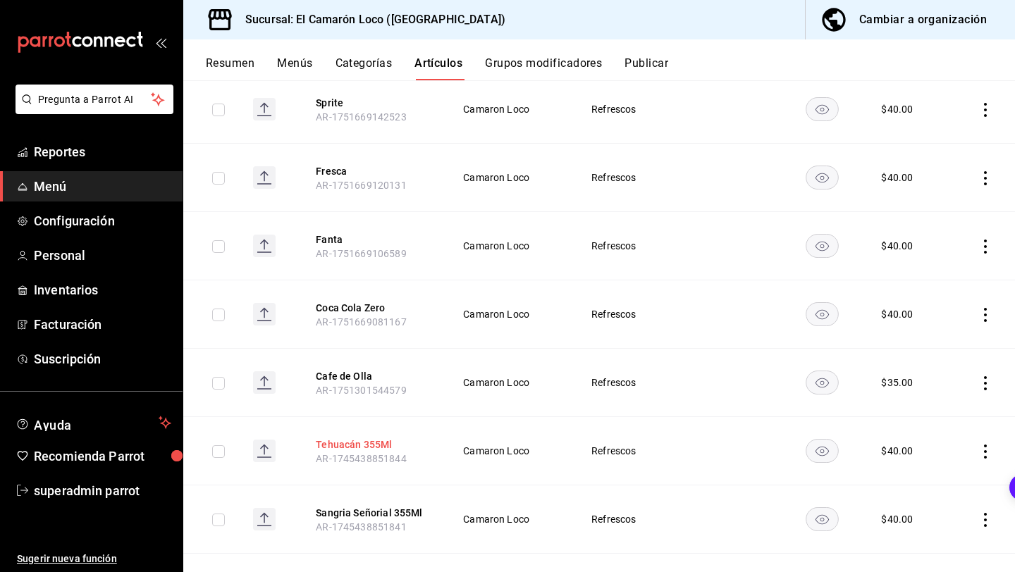
click at [362, 438] on button "Tehuacán 355Ml" at bounding box center [372, 445] width 113 height 14
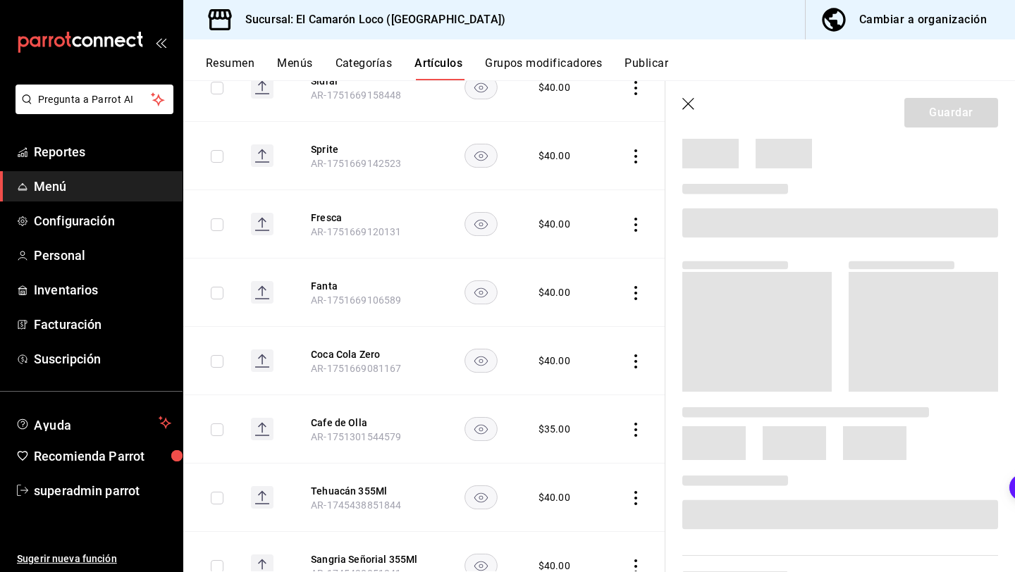
scroll to position [51, 0]
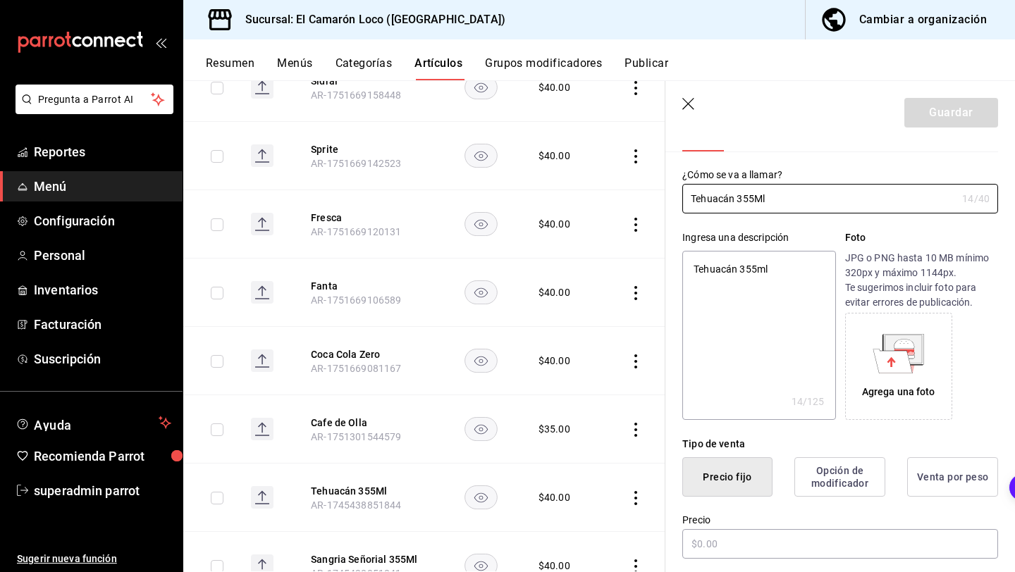
type textarea "x"
type input "$40.00"
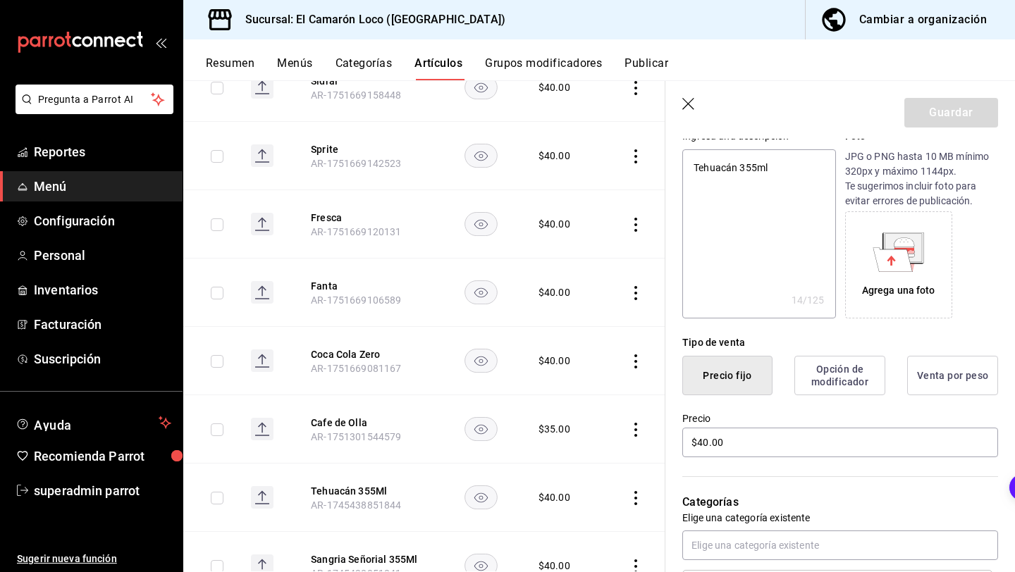
scroll to position [0, 0]
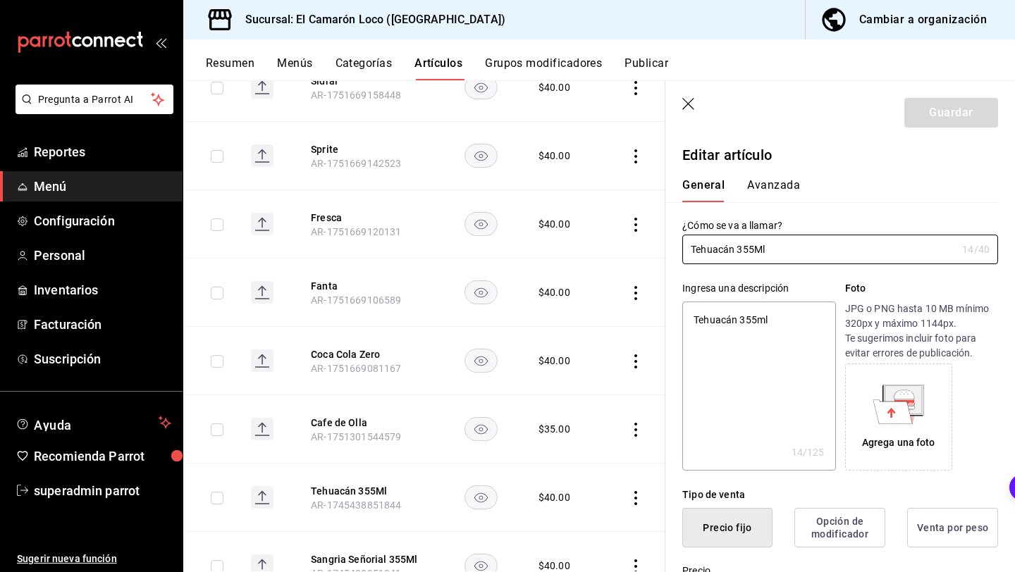
type input "Tehuacán 355M"
type textarea "x"
type input "Tehuacán 355"
type textarea "x"
type input "Tehuacán 35"
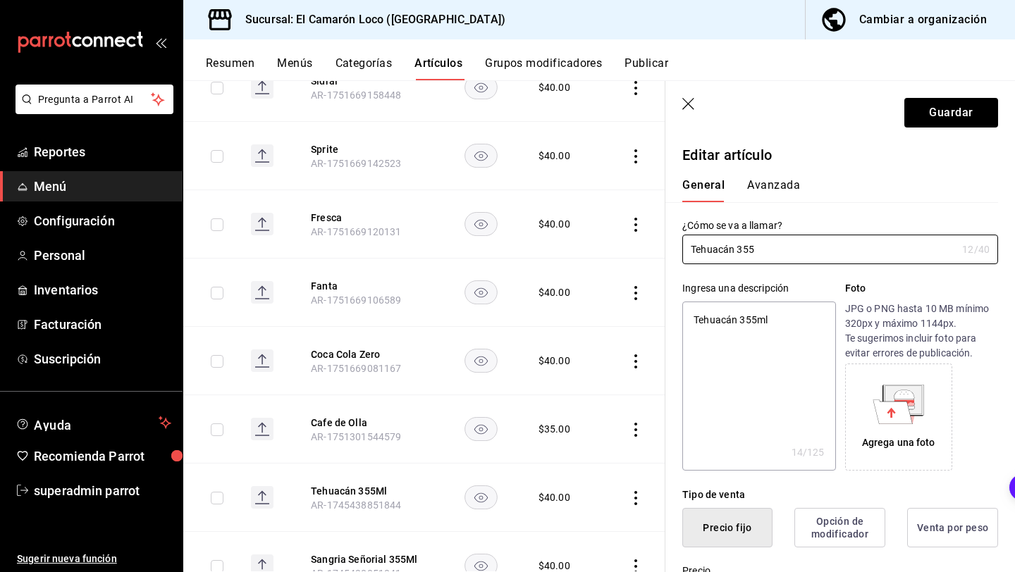
type textarea "x"
type input "Tehuacán 3"
type textarea "x"
type input "Tehuacán"
type textarea "x"
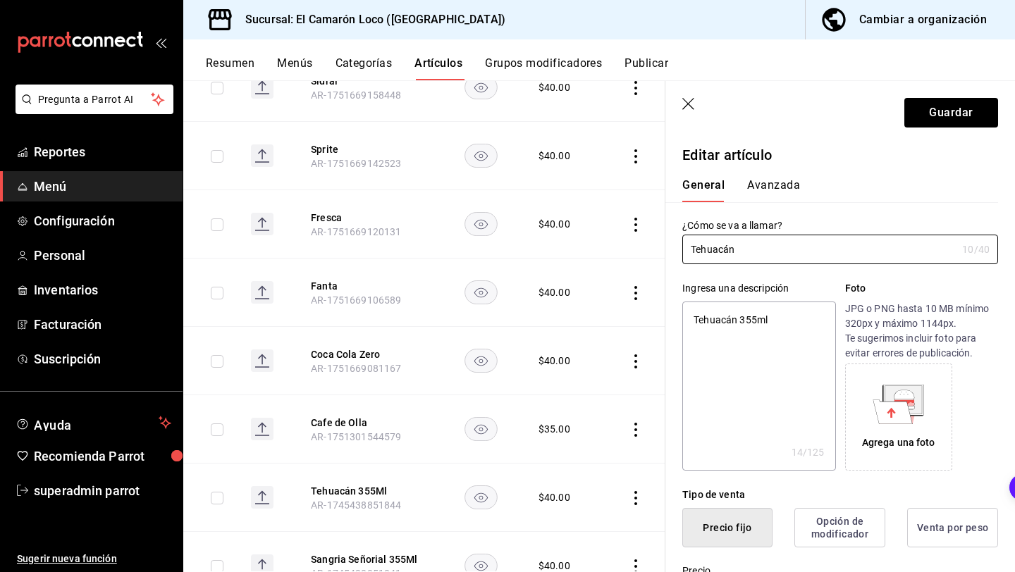
type input "Tehuacán"
type textarea "x"
type input "Tehuacá"
type textarea "x"
type input "Tehuac"
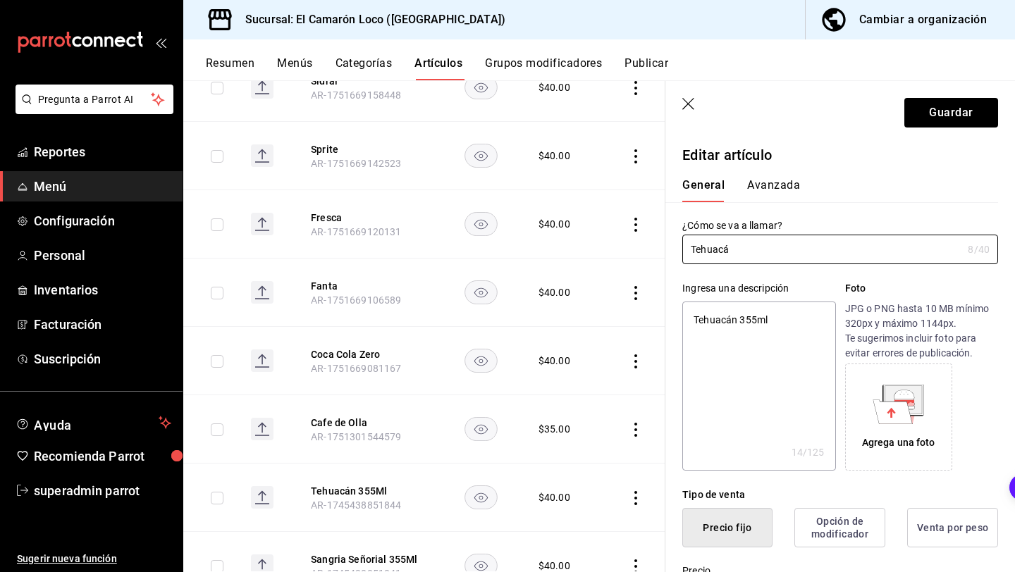
type textarea "x"
type input "Tehua"
type textarea "x"
type input "Tehu"
type textarea "x"
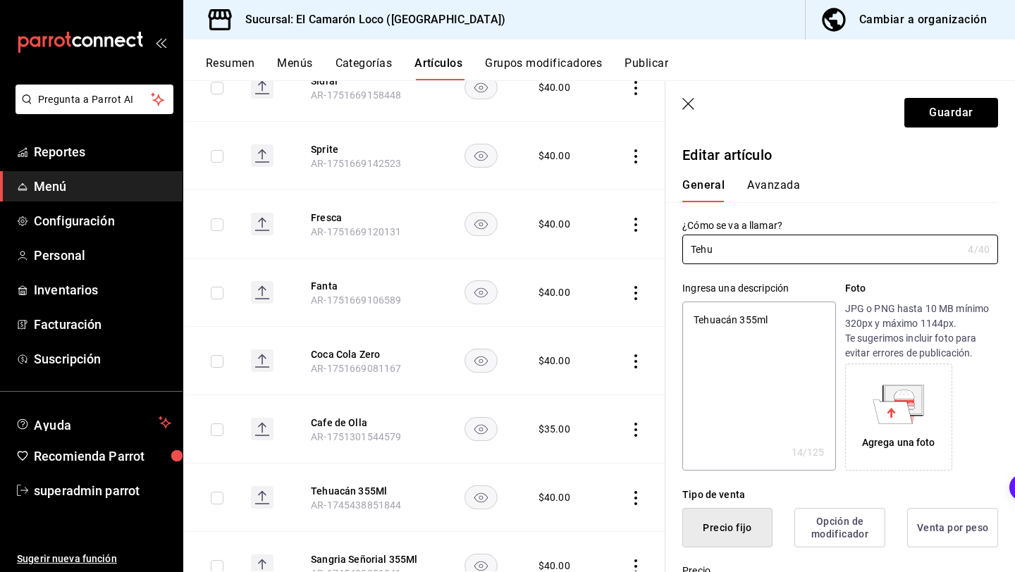
type input "Teh"
type textarea "x"
type input "Te"
type textarea "x"
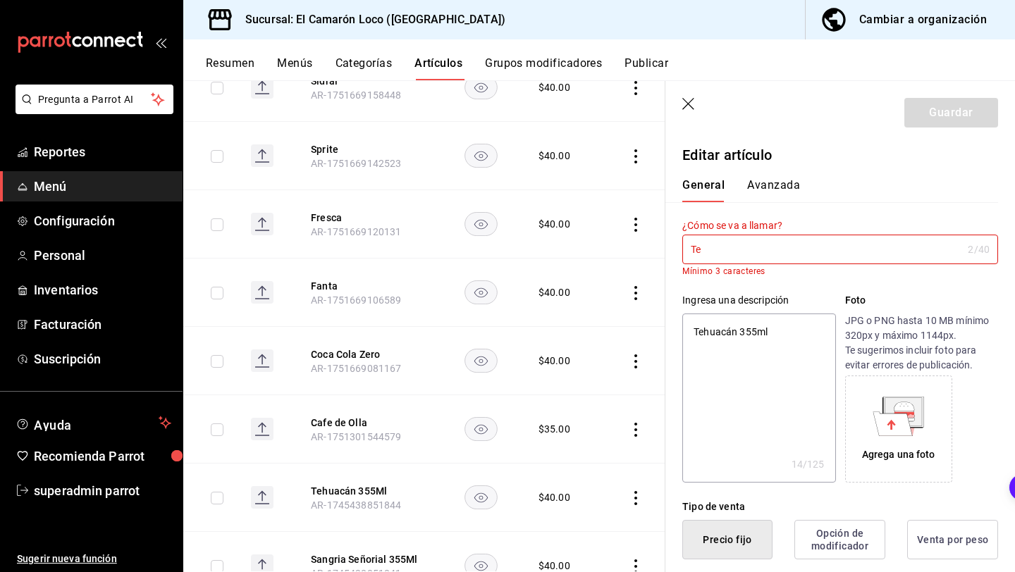
type input "T"
type textarea "x"
type input "A"
type textarea "x"
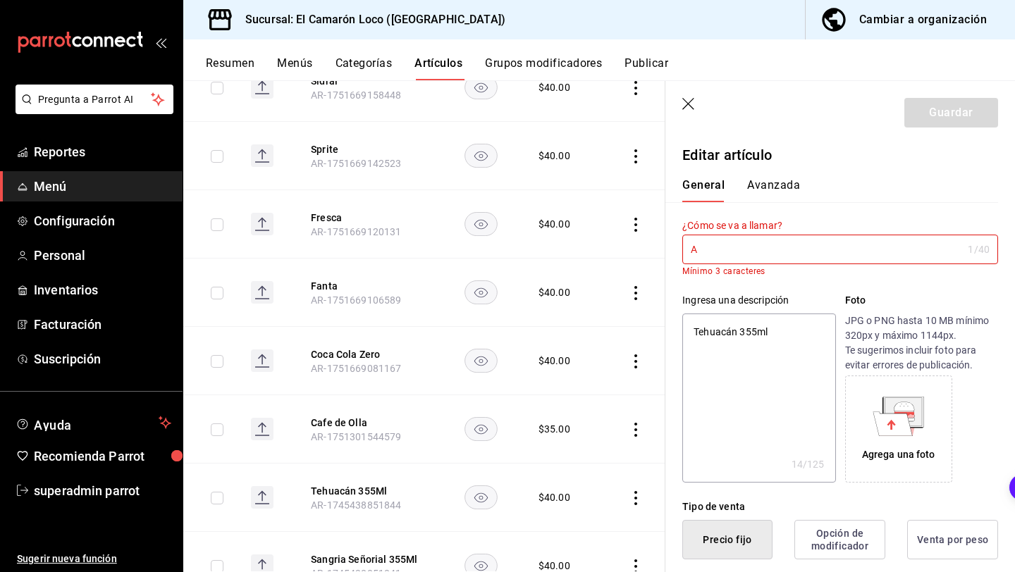
type input "Ag"
type textarea "x"
type input "Agu"
type textarea "x"
type input "Agua"
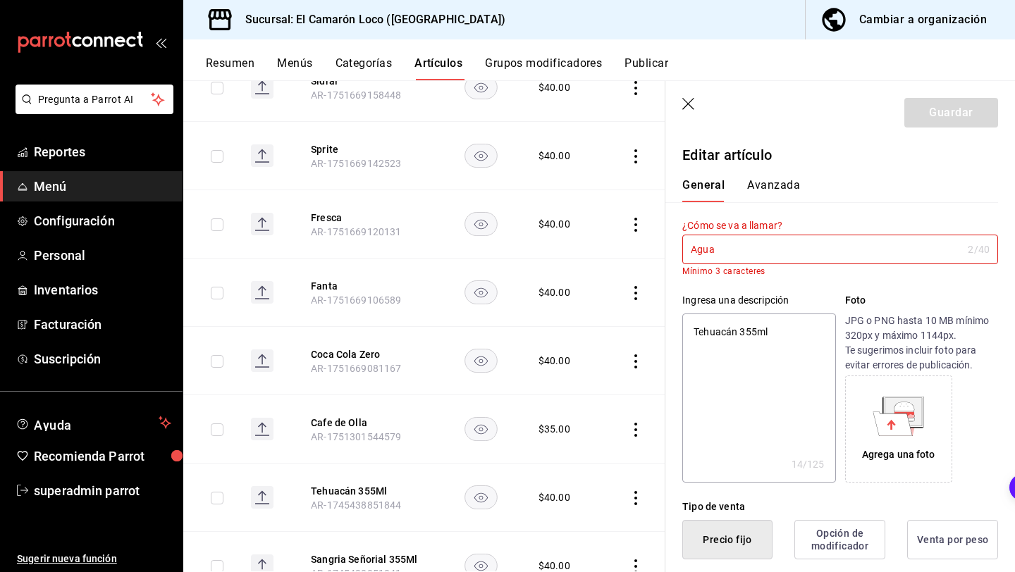
type textarea "x"
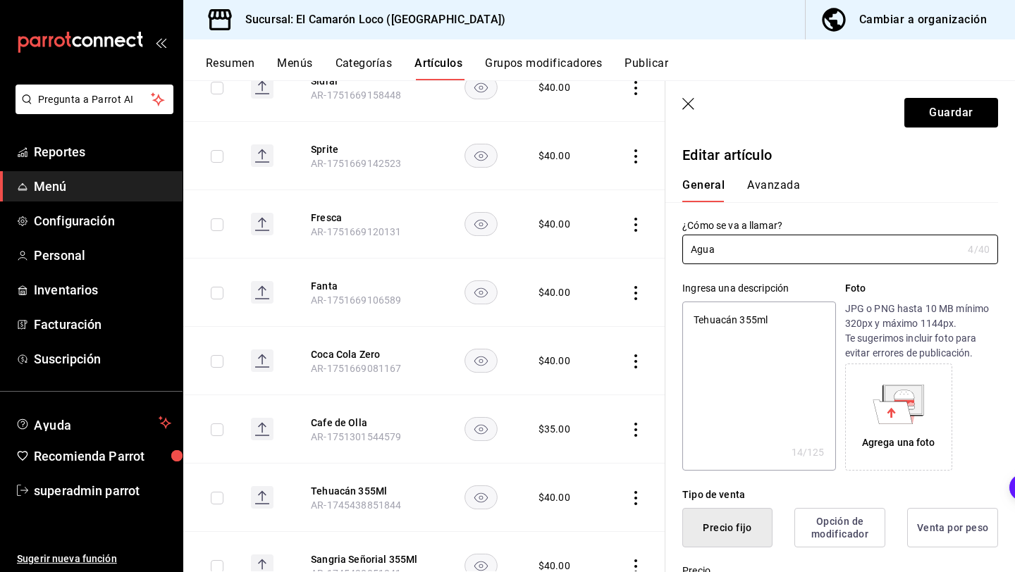
type input "Agua"
type textarea "x"
type input "Agua M"
type textarea "x"
type input "Agua Mi"
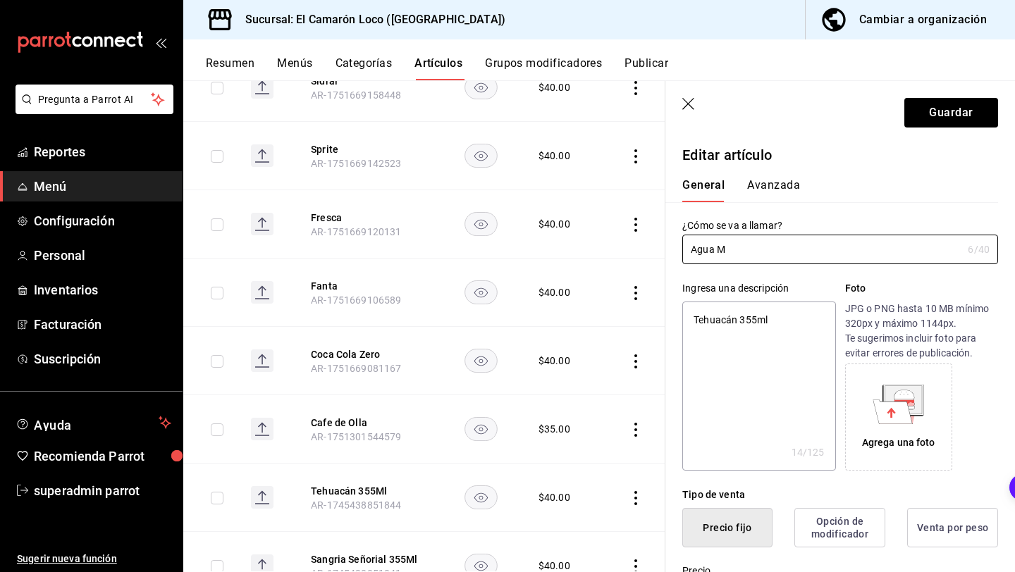
type textarea "x"
type input "Agua Min"
type textarea "x"
type input "Agua Mine"
type textarea "x"
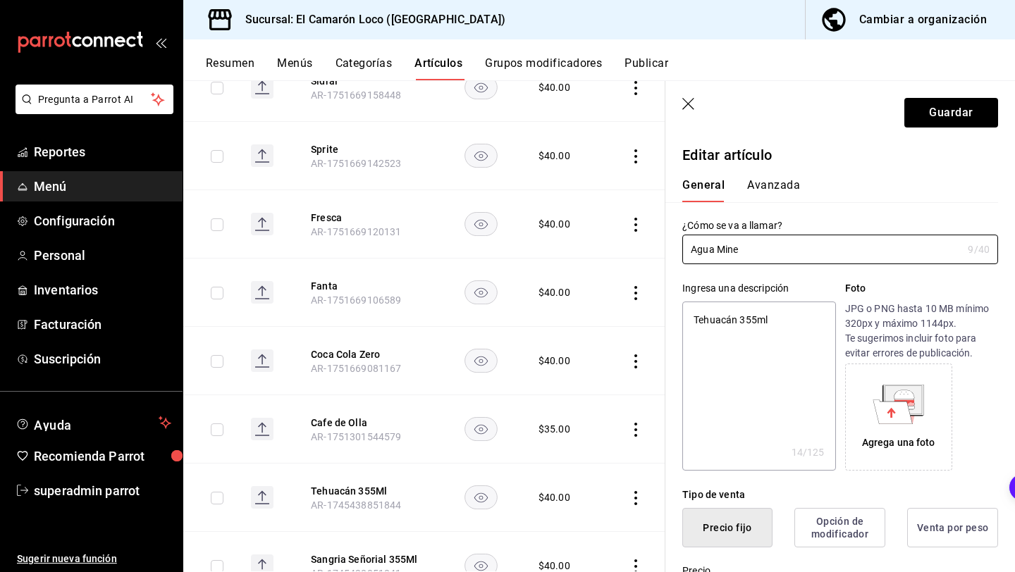
type input "Agua Miner"
type textarea "x"
type input "Agua Mineral"
type textarea "x"
type input "Agua Mineral"
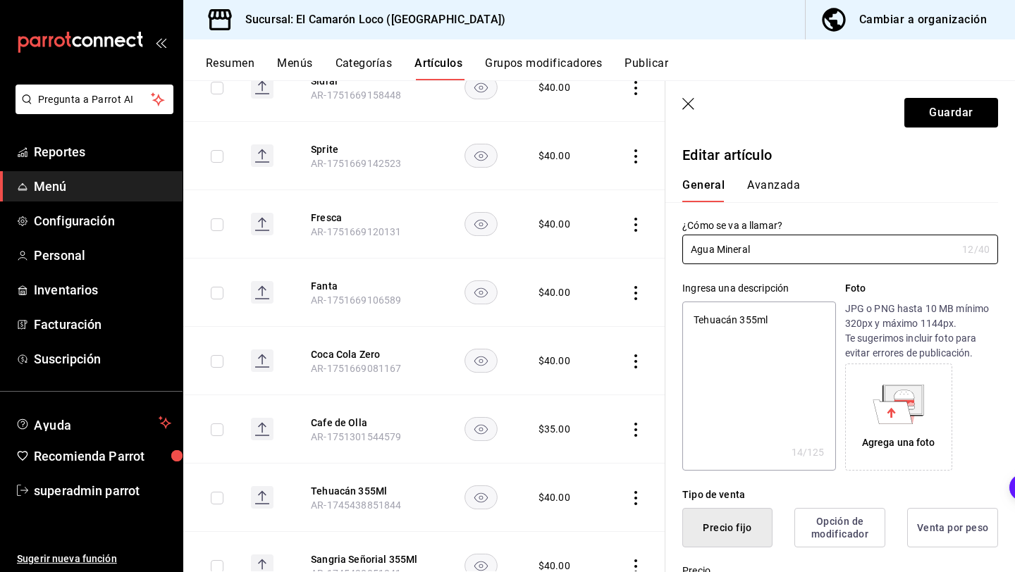
type textarea "x"
click at [779, 329] on textarea "Tehuacán 355ml" at bounding box center [758, 386] width 153 height 169
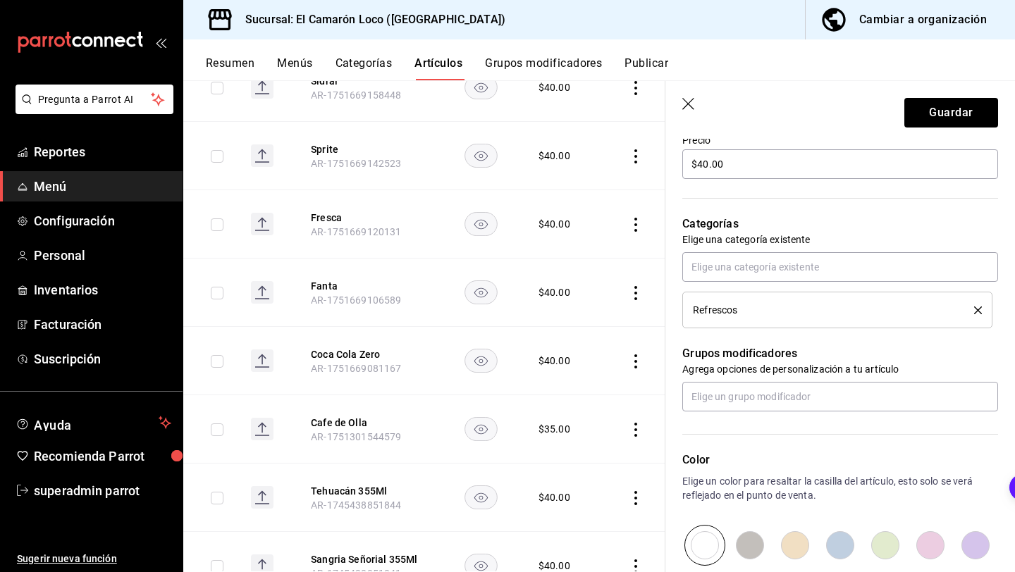
scroll to position [422, 0]
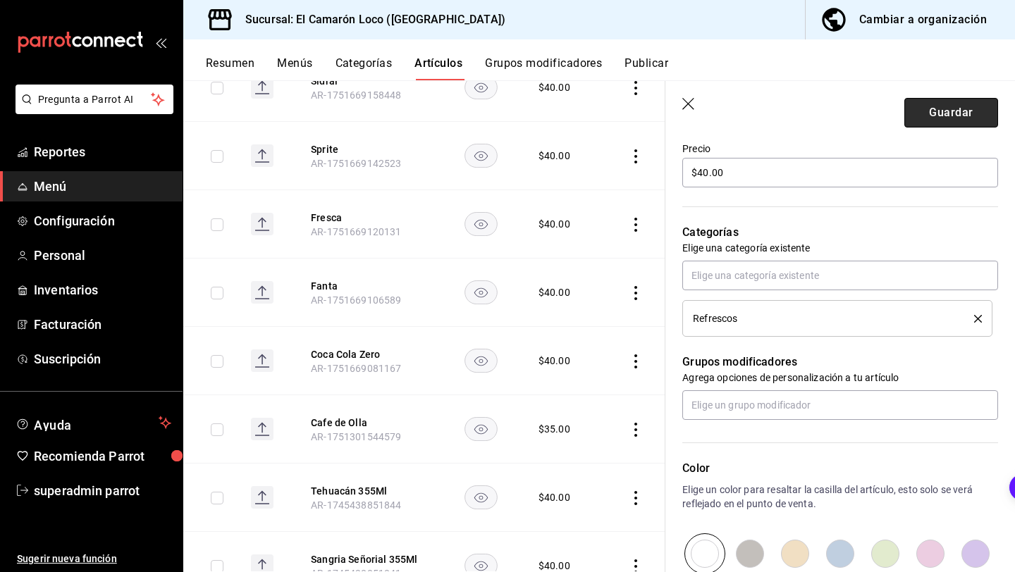
click at [947, 113] on button "Guardar" at bounding box center [951, 113] width 94 height 30
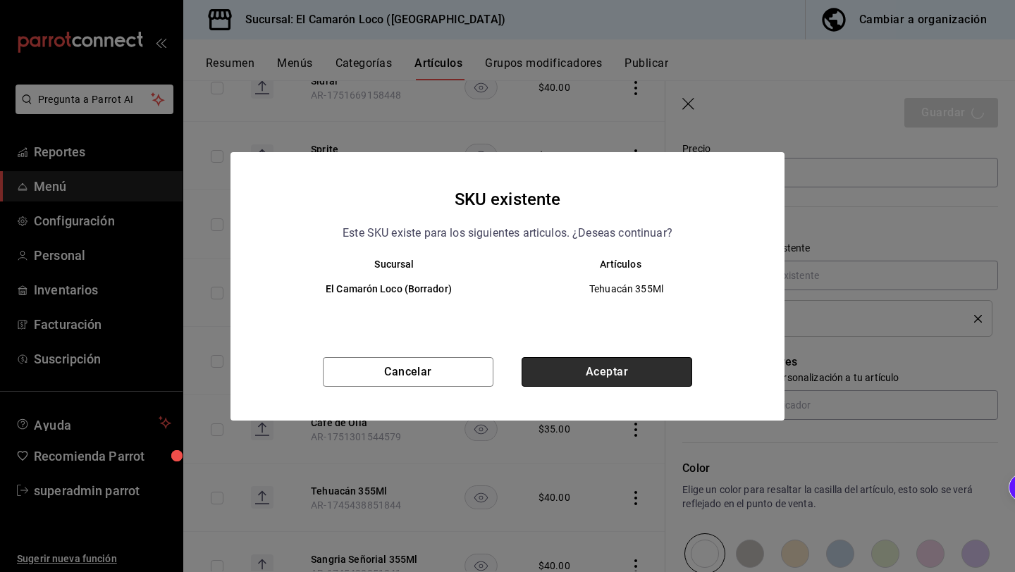
click at [578, 371] on button "Aceptar" at bounding box center [606, 372] width 171 height 30
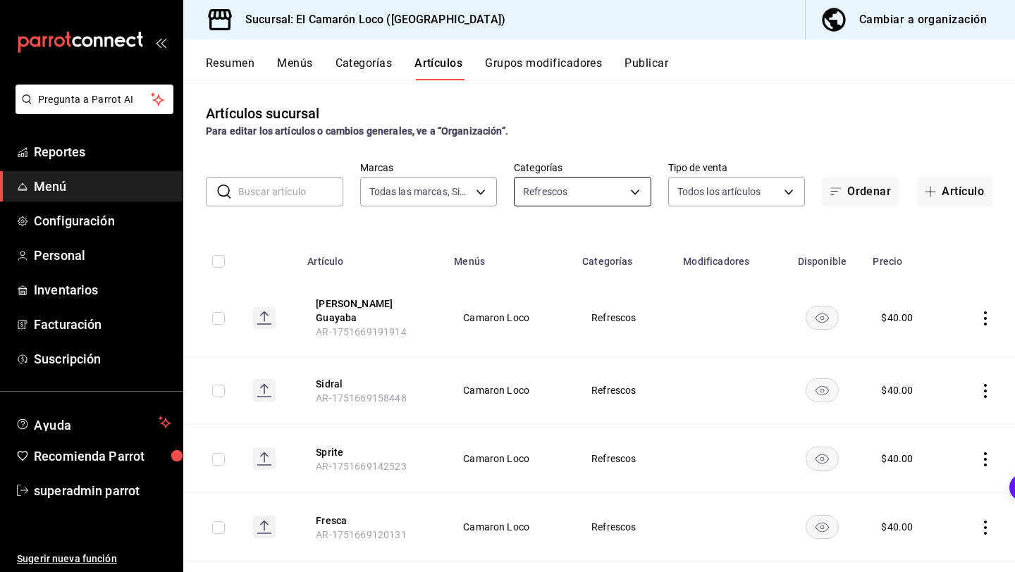
click at [559, 194] on body "Pregunta a Parrot AI Reportes Menú Configuración Personal Inventarios Facturaci…" at bounding box center [507, 286] width 1015 height 572
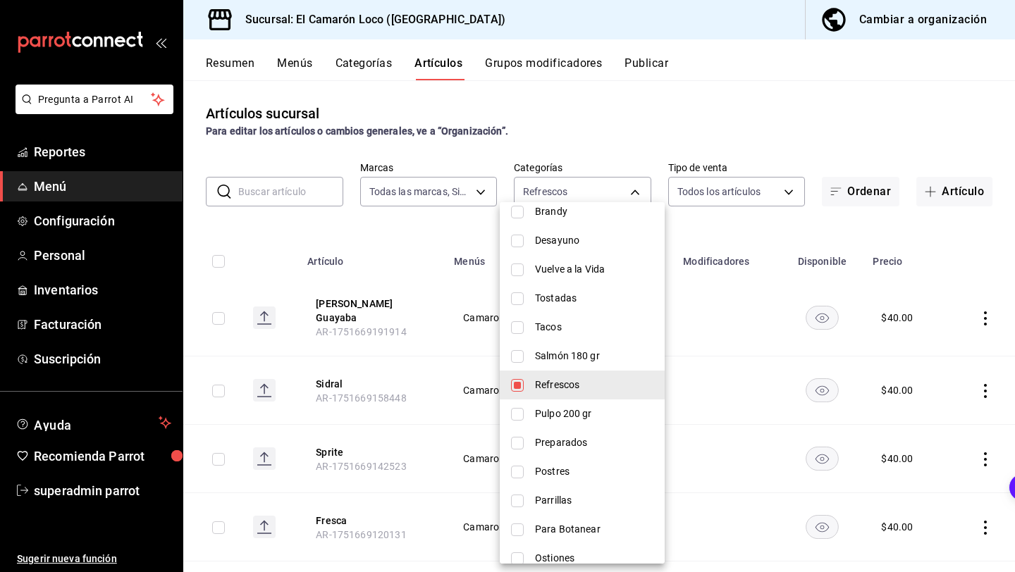
scroll to position [688, 0]
click at [513, 385] on input "checkbox" at bounding box center [517, 384] width 13 height 13
checkbox input "false"
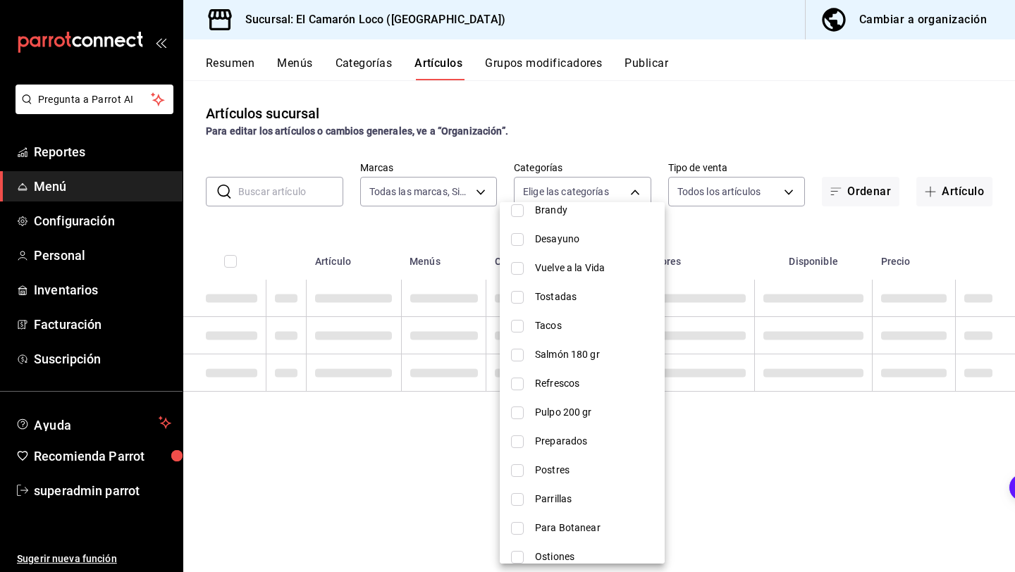
click at [526, 445] on li "Preparados" at bounding box center [582, 441] width 165 height 29
type input "d6378f9a-1e75-4b84-872c-d003670d9024"
checkbox input "true"
click at [728, 232] on div at bounding box center [507, 286] width 1015 height 572
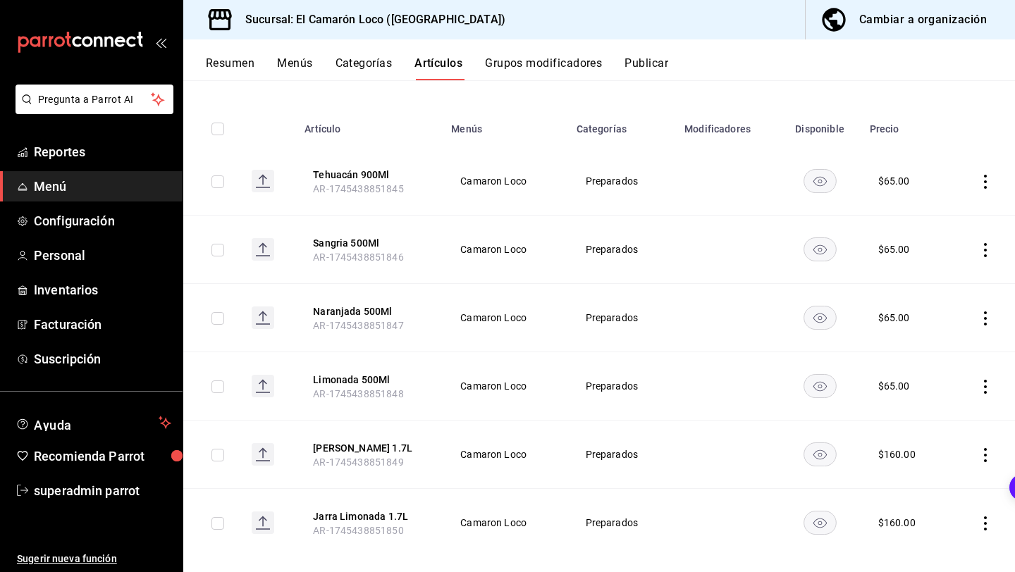
scroll to position [116, 0]
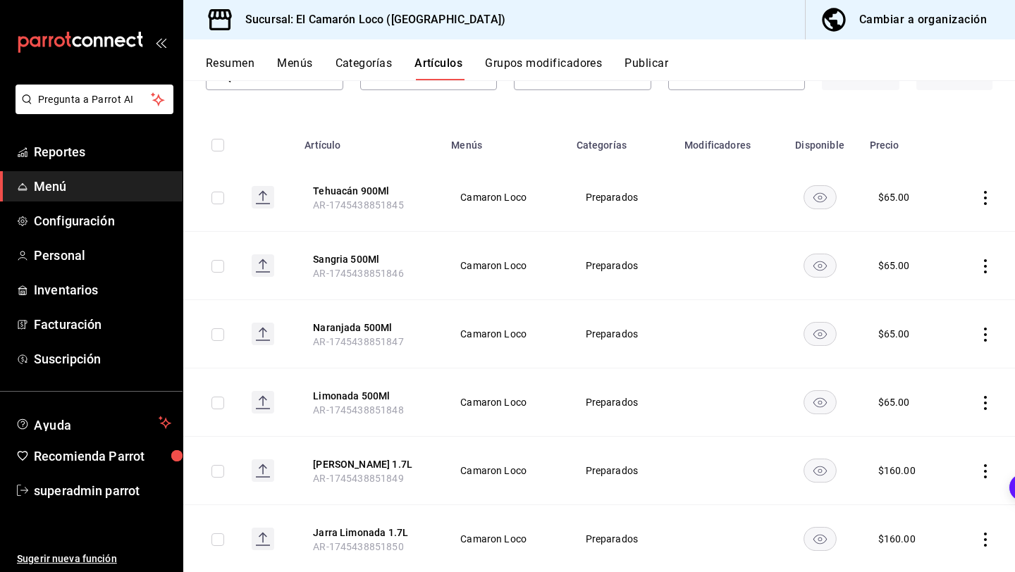
click at [355, 199] on span "AR-1745438851845" at bounding box center [358, 204] width 90 height 11
click at [360, 196] on button "Tehuacán 900Ml" at bounding box center [369, 191] width 113 height 14
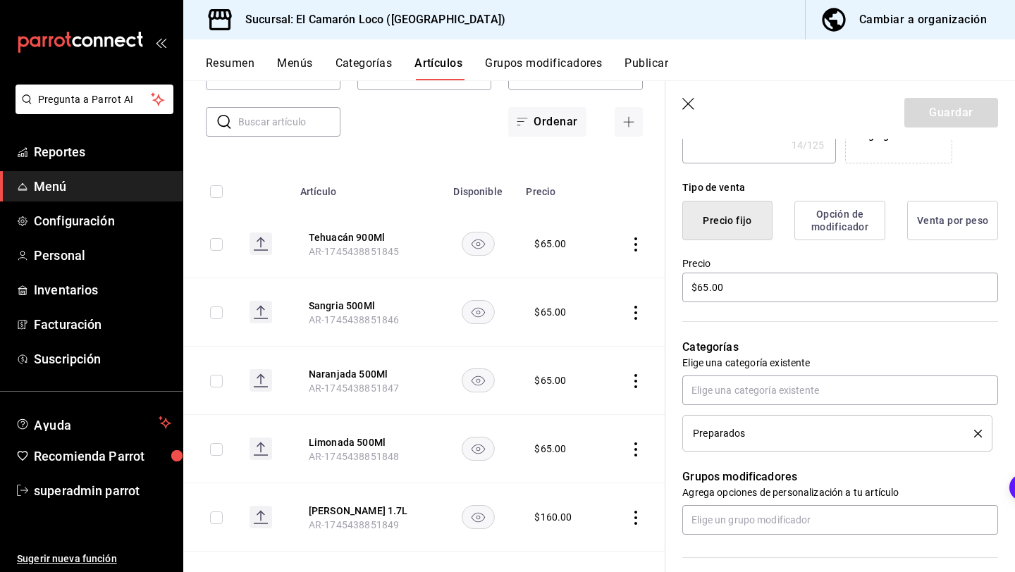
scroll to position [310, 0]
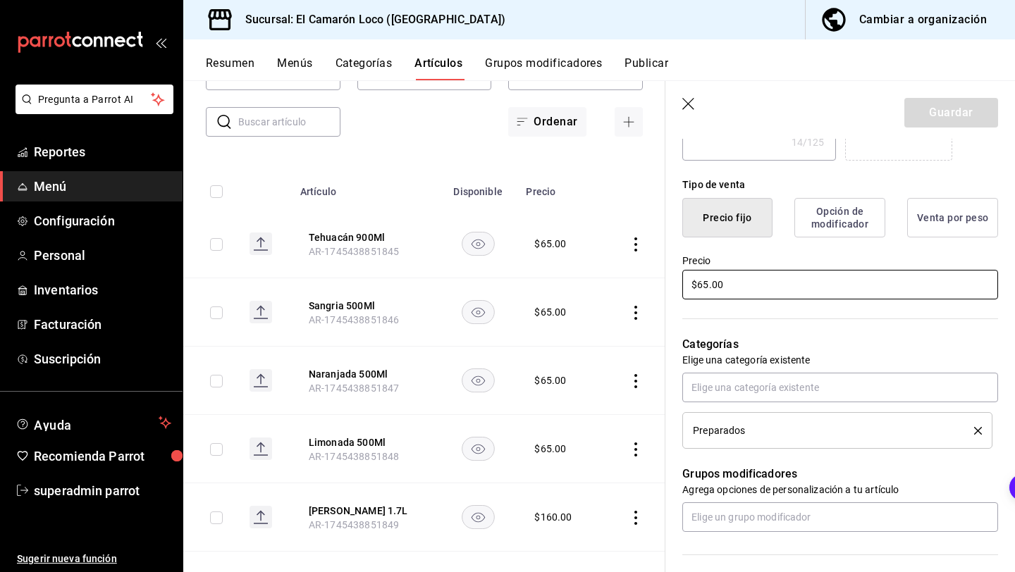
click at [705, 288] on input "$65.00" at bounding box center [840, 285] width 316 height 30
type textarea "x"
type input "$5.00"
type textarea "x"
type input "$75.00"
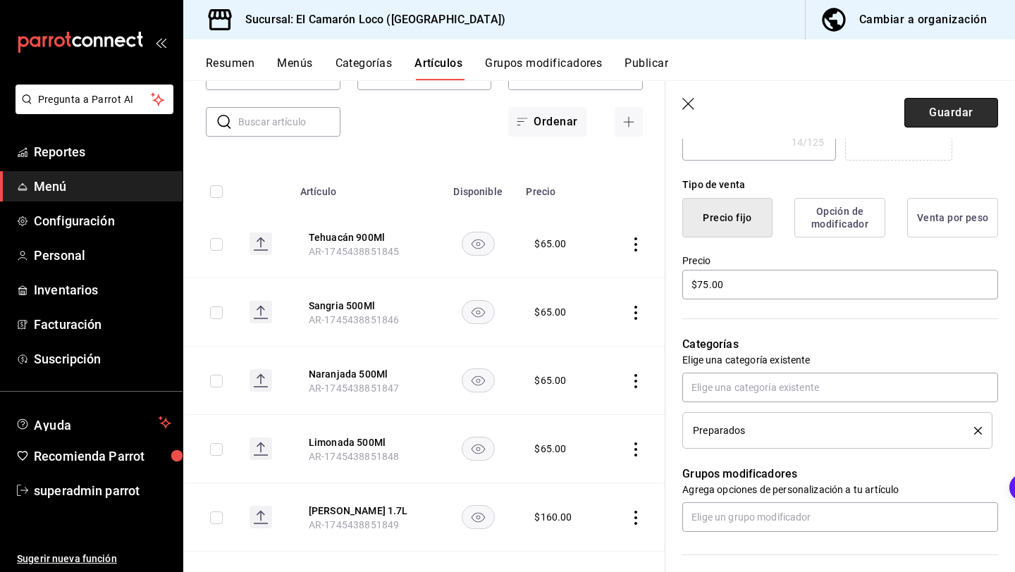
click at [962, 110] on button "Guardar" at bounding box center [951, 113] width 94 height 30
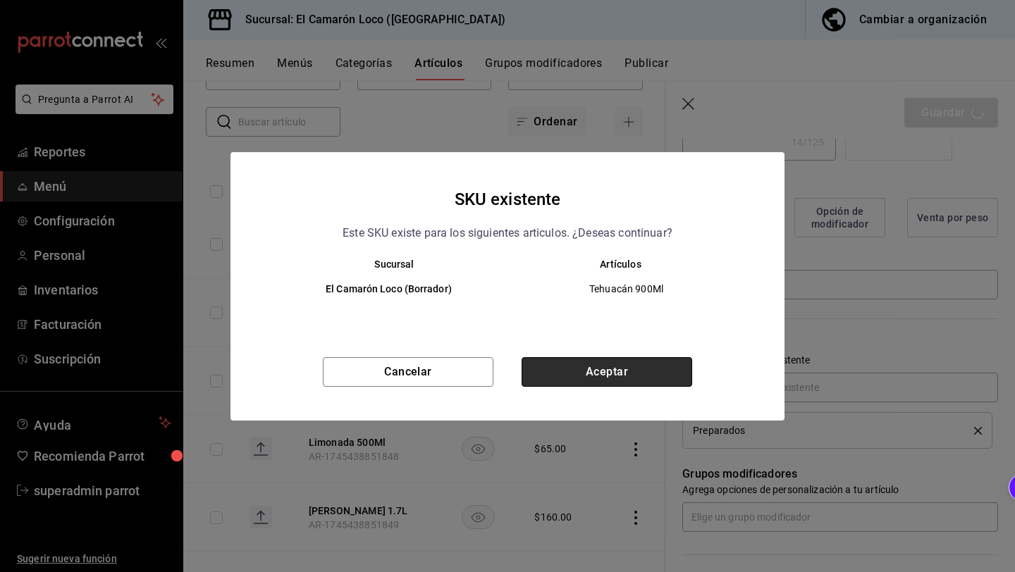
click at [635, 374] on button "Aceptar" at bounding box center [606, 372] width 171 height 30
type textarea "x"
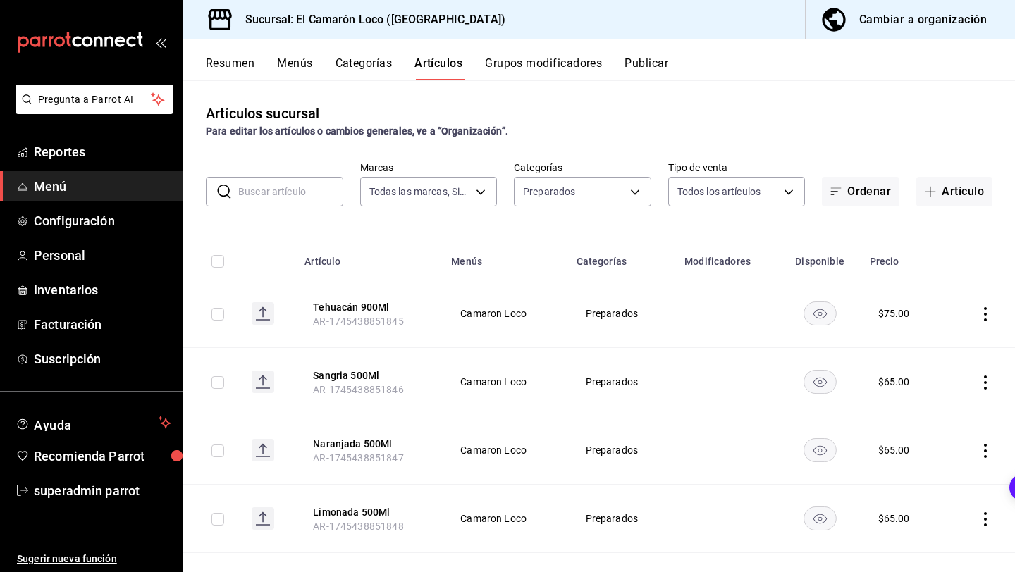
click at [354, 359] on th "Sangria 500Ml AR-1745438851846" at bounding box center [369, 382] width 147 height 68
click at [356, 366] on th "Sangria 500Ml AR-1745438851846" at bounding box center [369, 382] width 147 height 68
click at [367, 373] on button "Sangria 500Ml" at bounding box center [369, 376] width 113 height 14
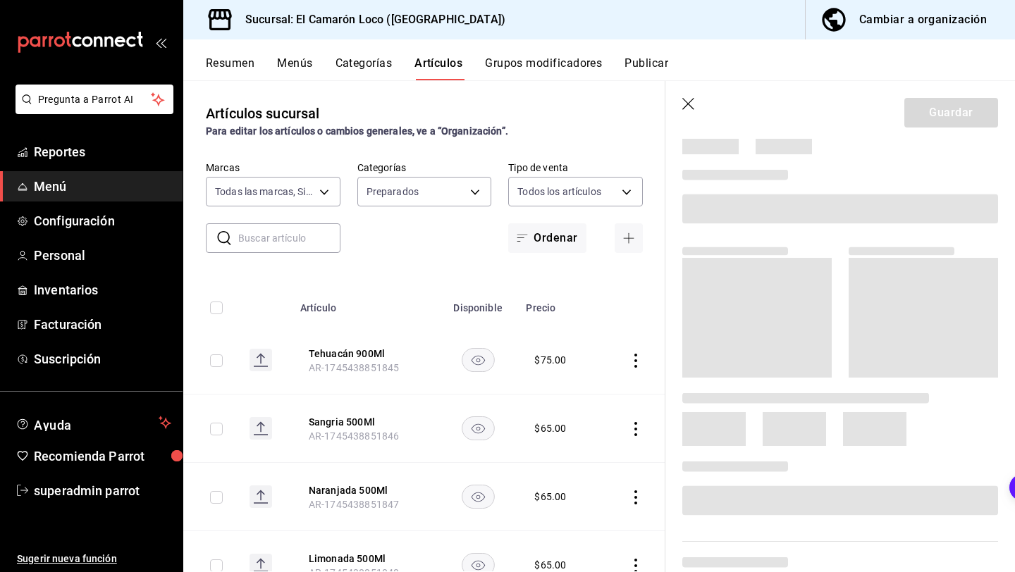
scroll to position [69, 0]
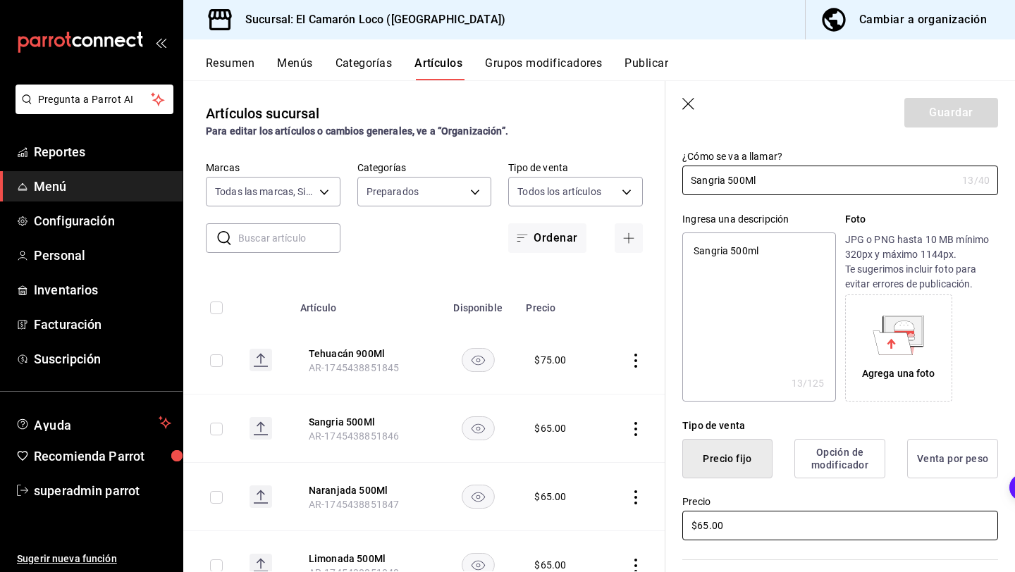
click at [705, 528] on input "$65.00" at bounding box center [840, 526] width 316 height 30
type textarea "x"
type input "$5.00"
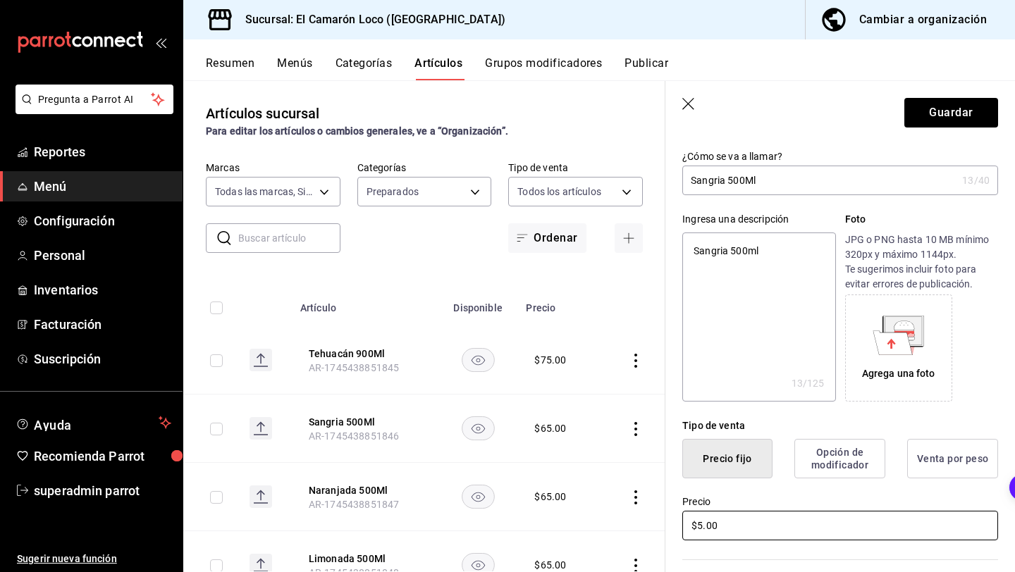
type textarea "x"
type input "$75.00"
click at [982, 121] on button "Guardar" at bounding box center [951, 113] width 94 height 30
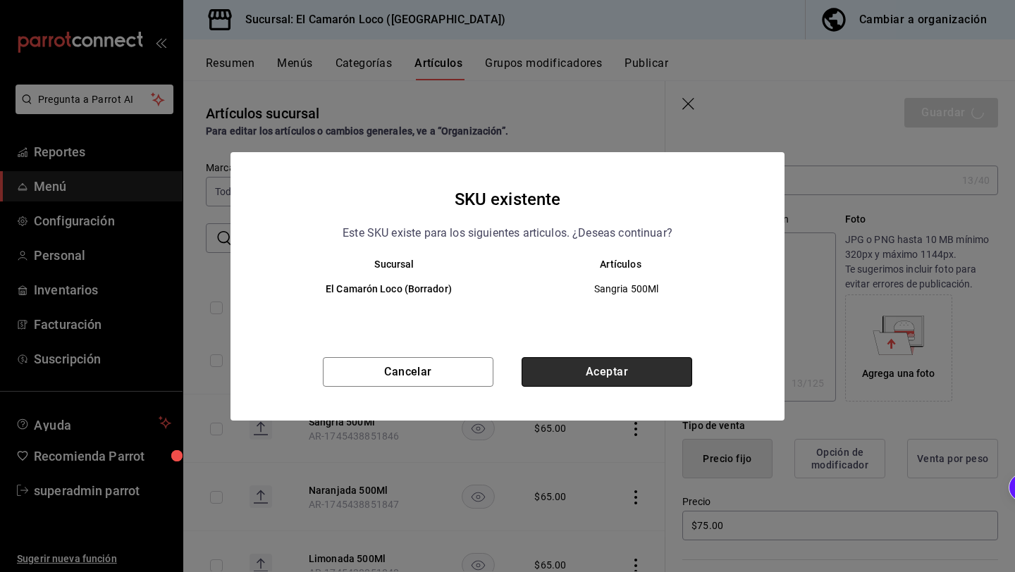
click at [640, 376] on button "Aceptar" at bounding box center [606, 372] width 171 height 30
type textarea "x"
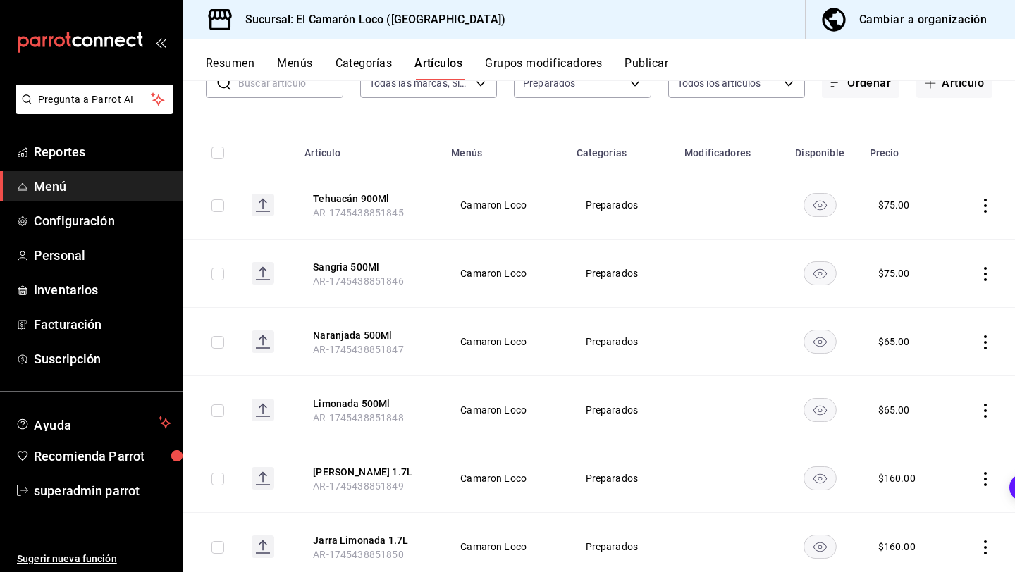
scroll to position [109, 0]
click at [375, 333] on button "Naranjada 500Ml" at bounding box center [369, 335] width 113 height 14
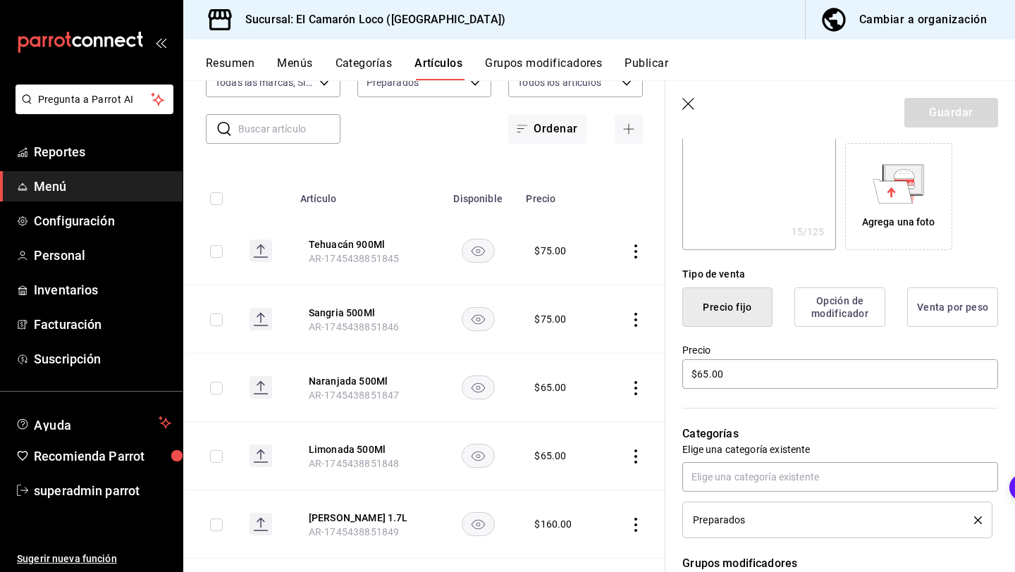
scroll to position [256, 0]
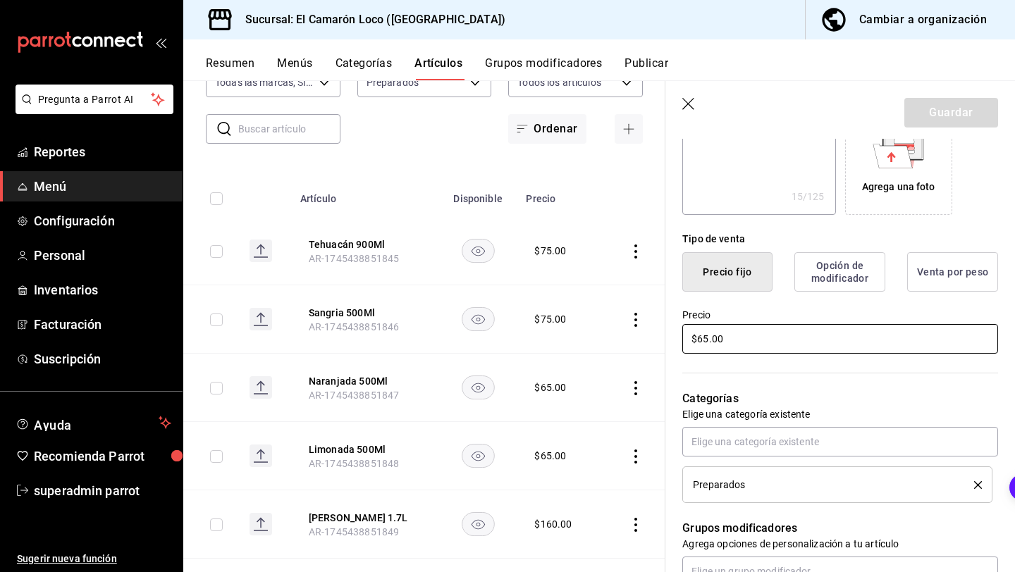
click at [703, 342] on input "$65.00" at bounding box center [840, 339] width 316 height 30
type textarea "x"
type input "$75.00"
type textarea "x"
type input "$75.00"
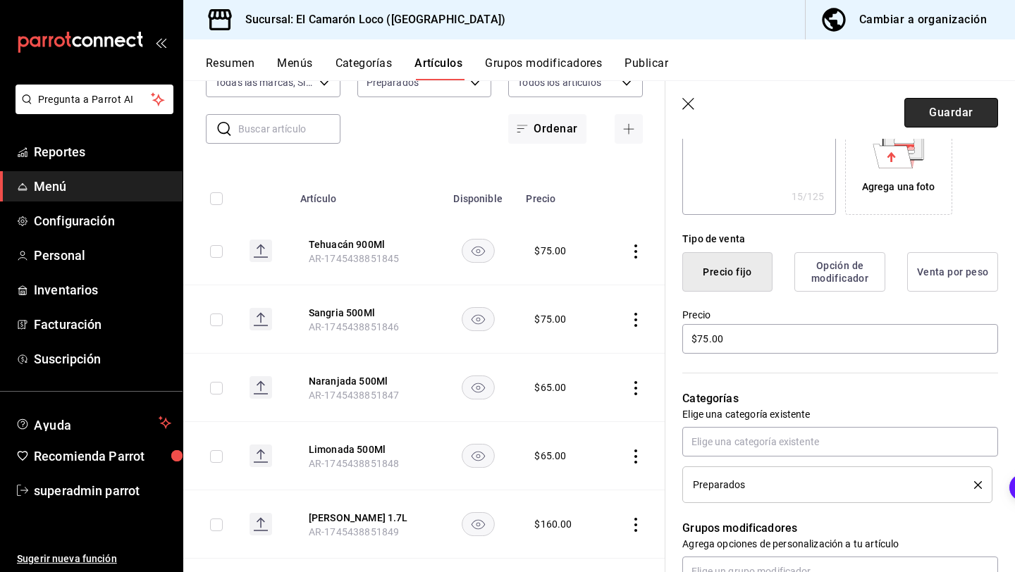
click at [927, 122] on button "Guardar" at bounding box center [951, 113] width 94 height 30
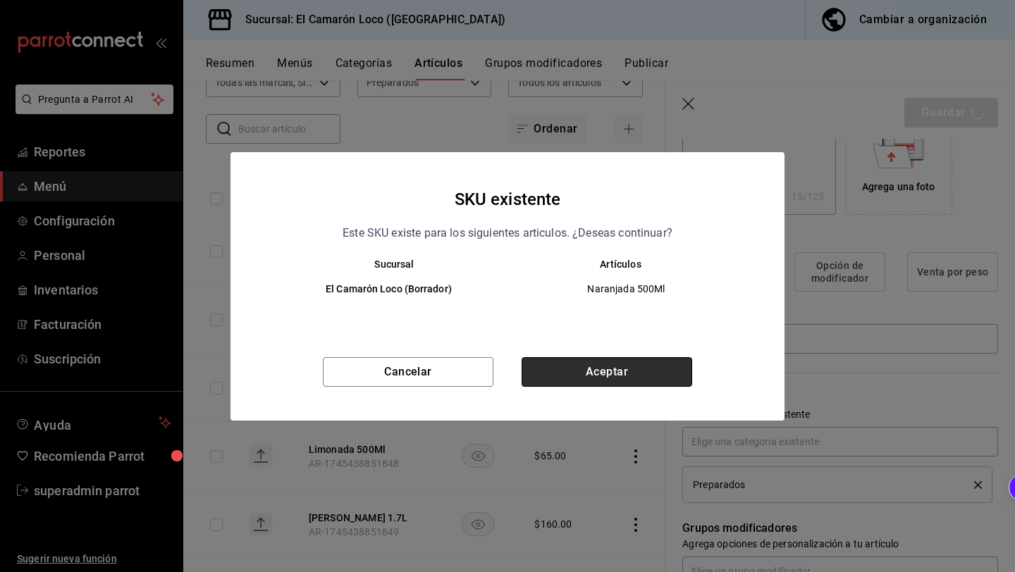
click at [645, 366] on button "Aceptar" at bounding box center [606, 372] width 171 height 30
type textarea "x"
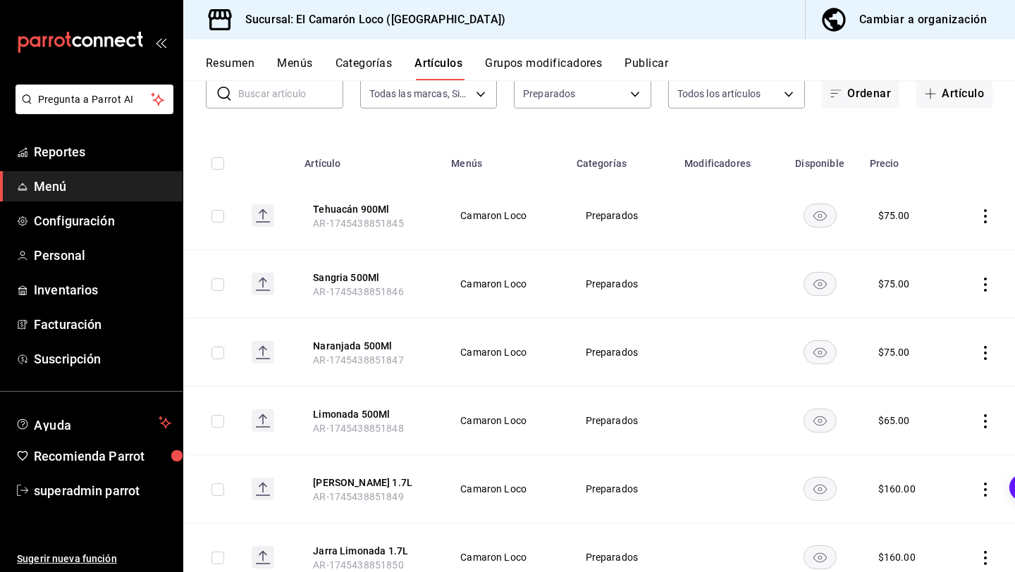
scroll to position [151, 0]
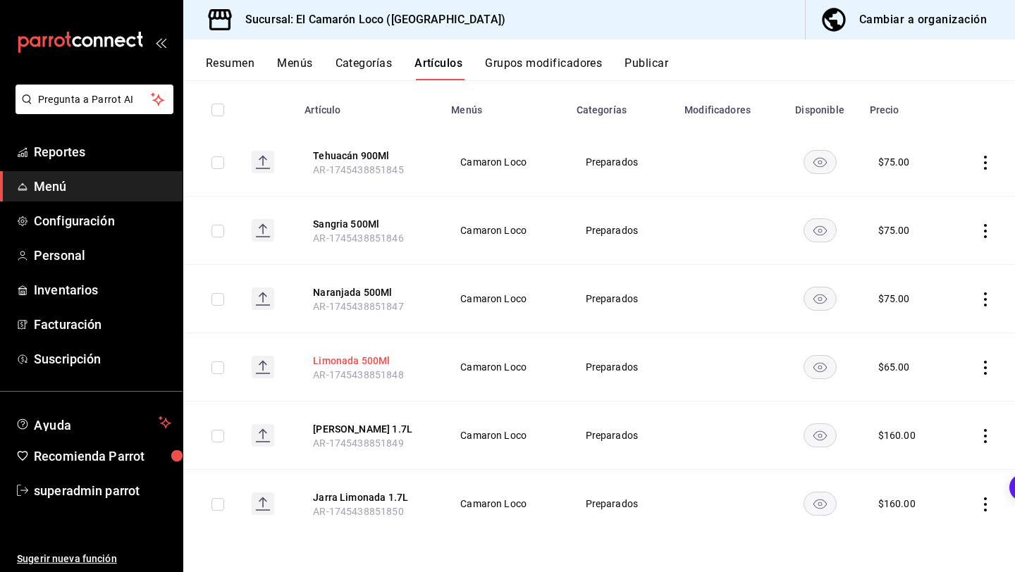
click at [351, 364] on button "Limonada 500Ml" at bounding box center [369, 361] width 113 height 14
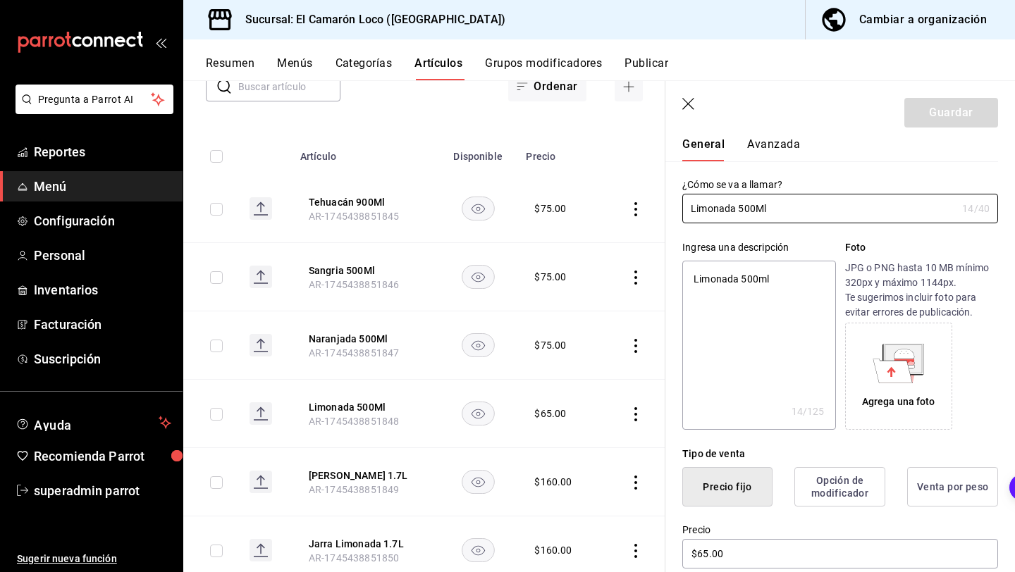
scroll to position [94, 0]
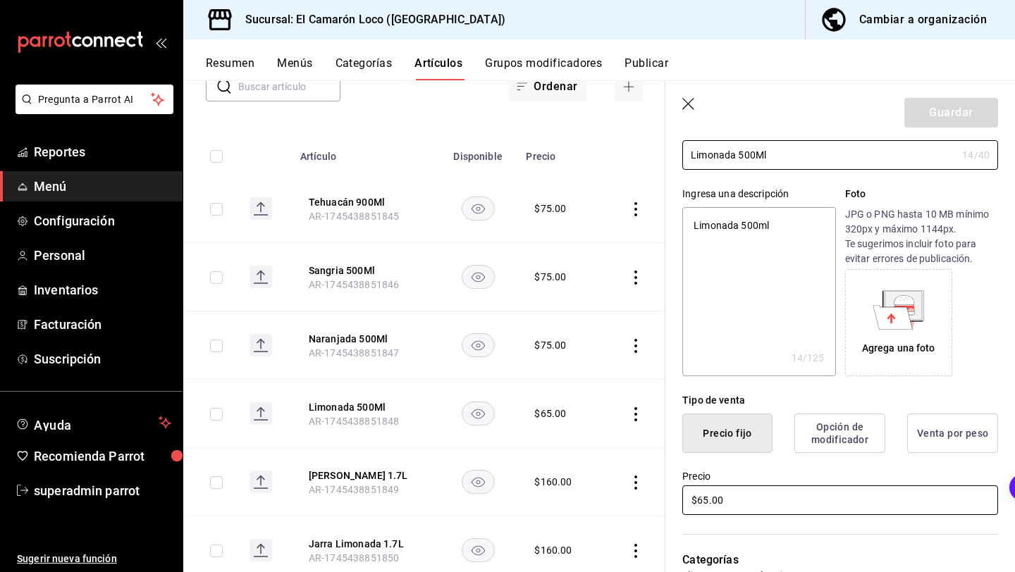
click at [703, 501] on input "$65.00" at bounding box center [840, 500] width 316 height 30
type textarea "x"
type input "$5.00"
type textarea "x"
type input "$75.00"
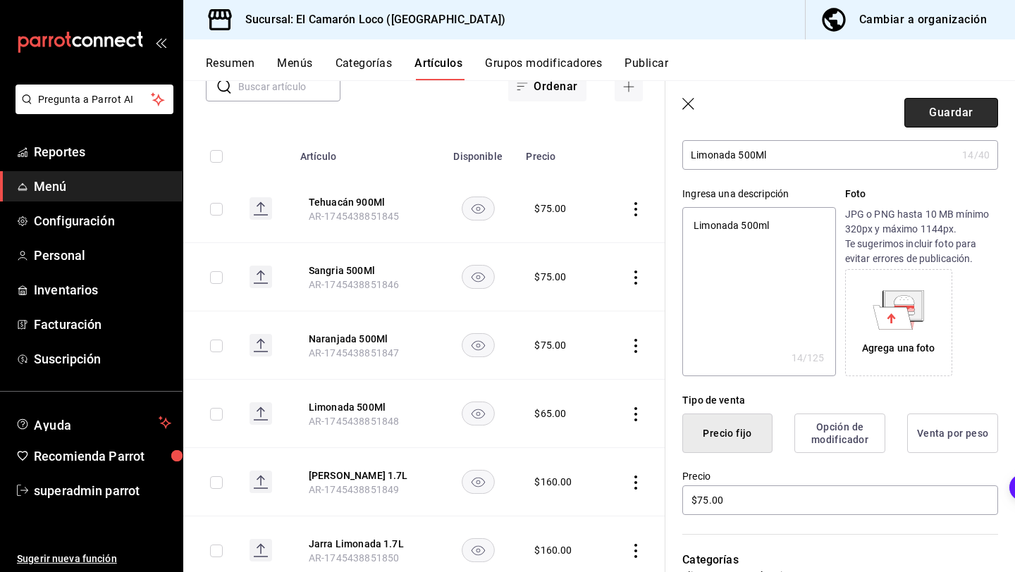
click at [917, 112] on button "Guardar" at bounding box center [951, 113] width 94 height 30
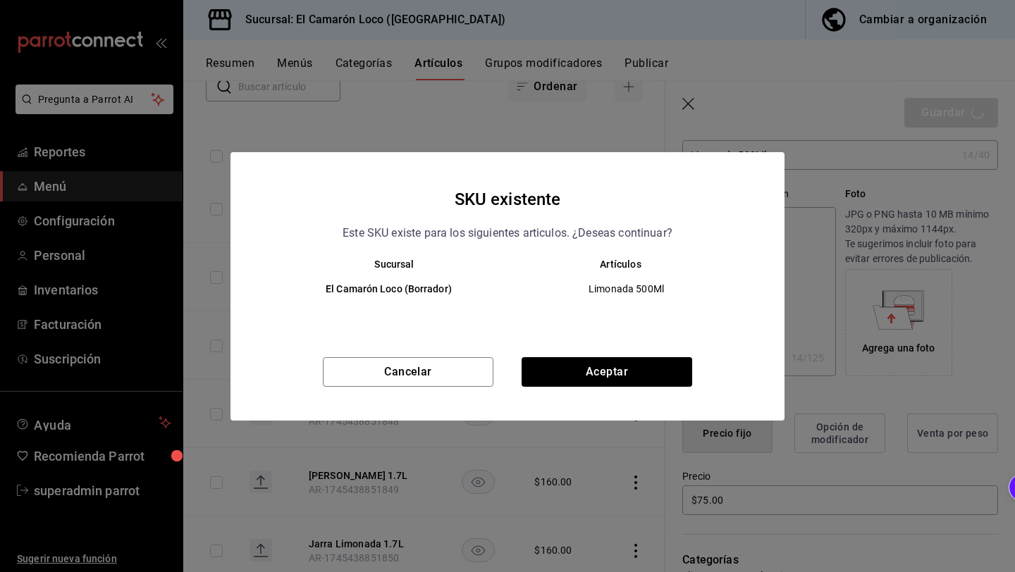
click at [612, 390] on div "Cancelar Aceptar" at bounding box center [507, 388] width 554 height 63
click at [623, 362] on button "Aceptar" at bounding box center [606, 372] width 171 height 30
type textarea "x"
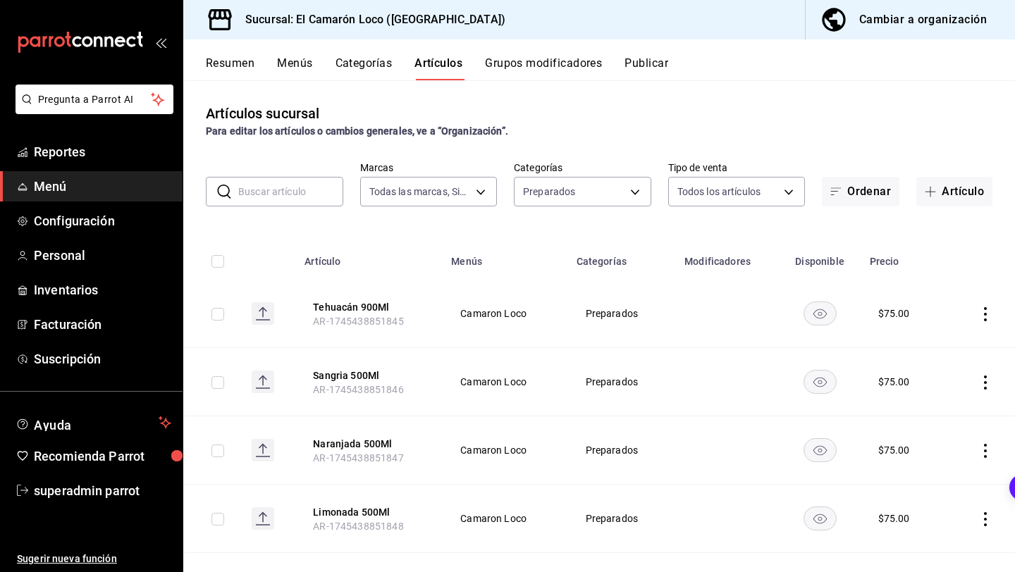
scroll to position [151, 0]
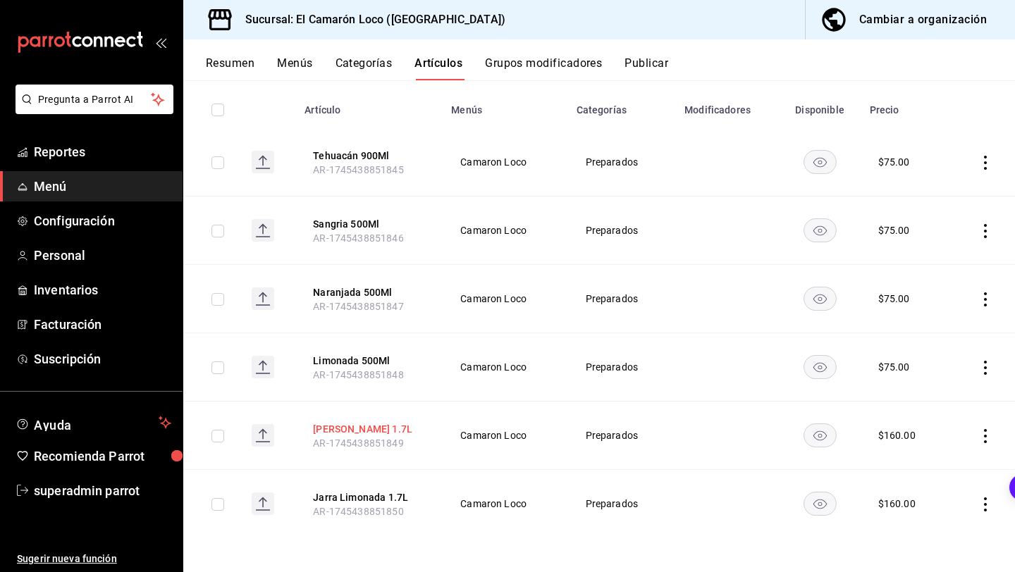
click at [370, 430] on button "Jarra Naranjada 1.7L" at bounding box center [369, 429] width 113 height 14
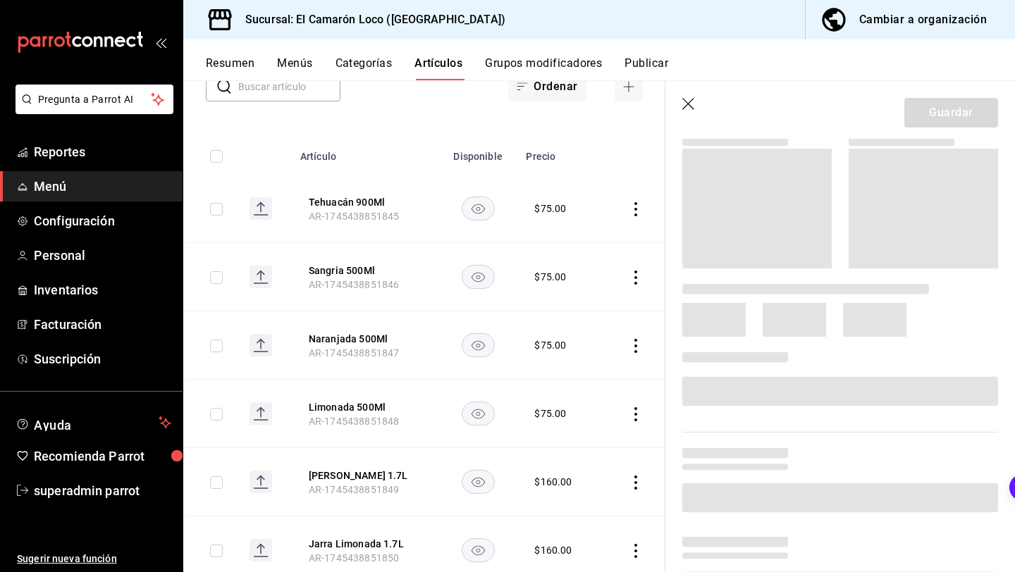
scroll to position [154, 0]
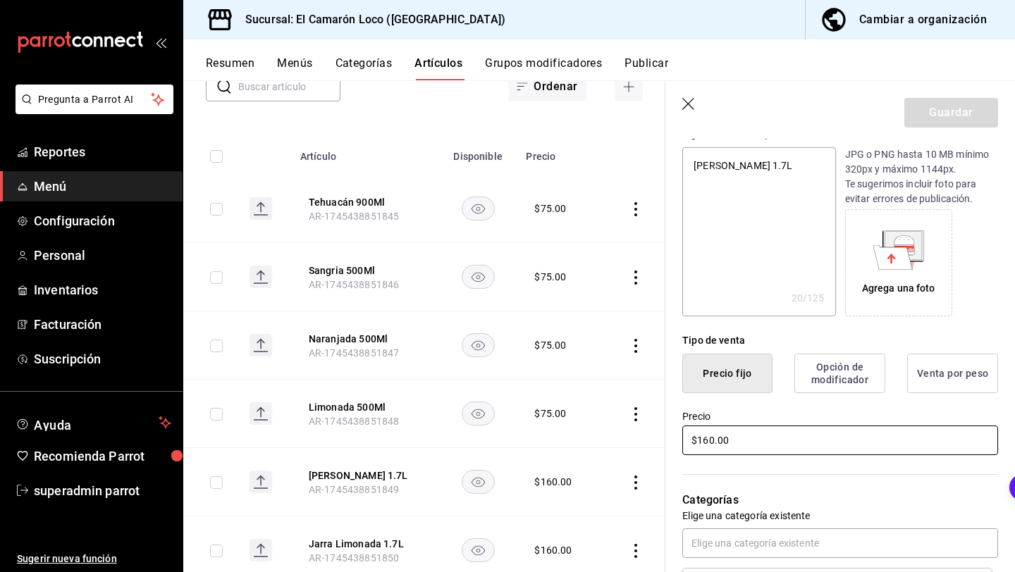
click at [709, 439] on input "$160.00" at bounding box center [840, 441] width 316 height 30
type textarea "x"
type input "$16.00"
type textarea "x"
type input "$1.00"
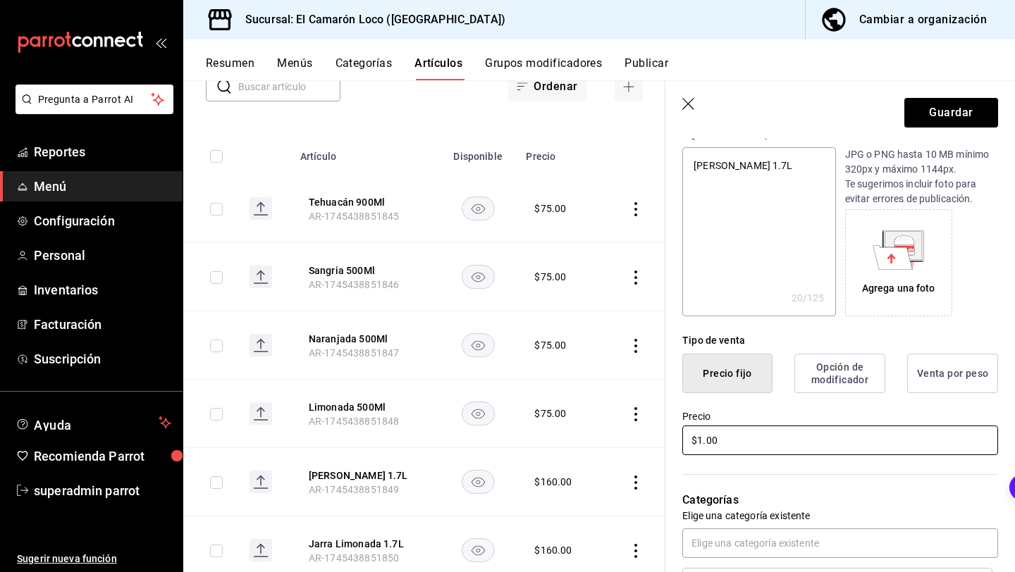
type textarea "x"
type input "$175.00"
type textarea "x"
type input "$175.00"
click at [976, 116] on button "Guardar" at bounding box center [951, 113] width 94 height 30
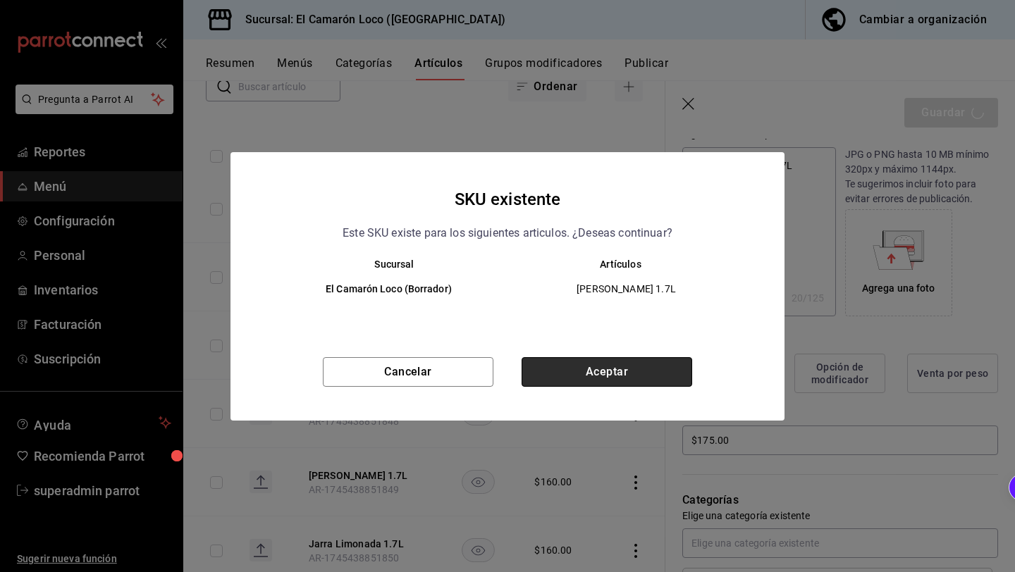
click at [631, 371] on button "Aceptar" at bounding box center [606, 372] width 171 height 30
type textarea "x"
type input "AR-1758855237820"
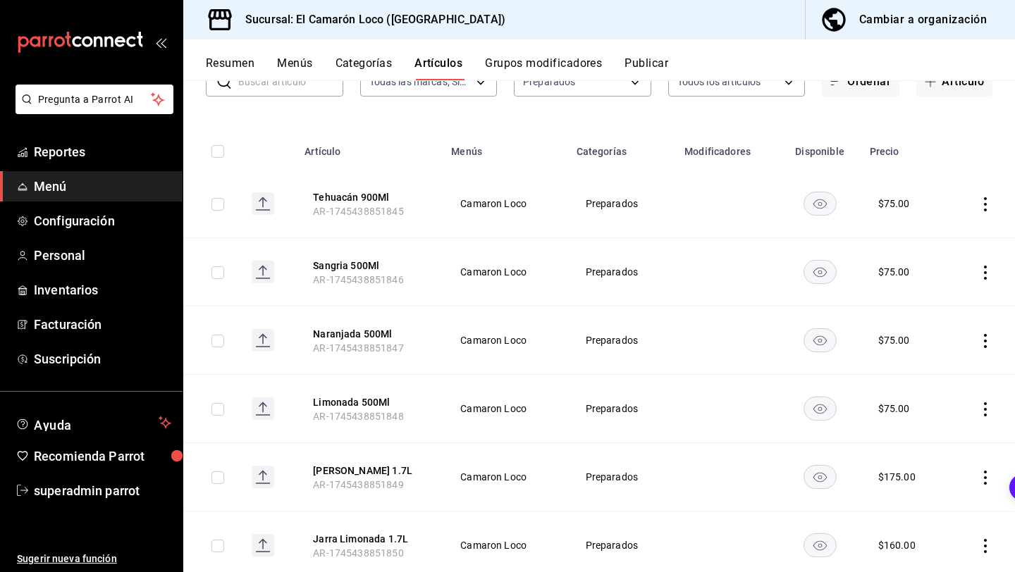
scroll to position [151, 0]
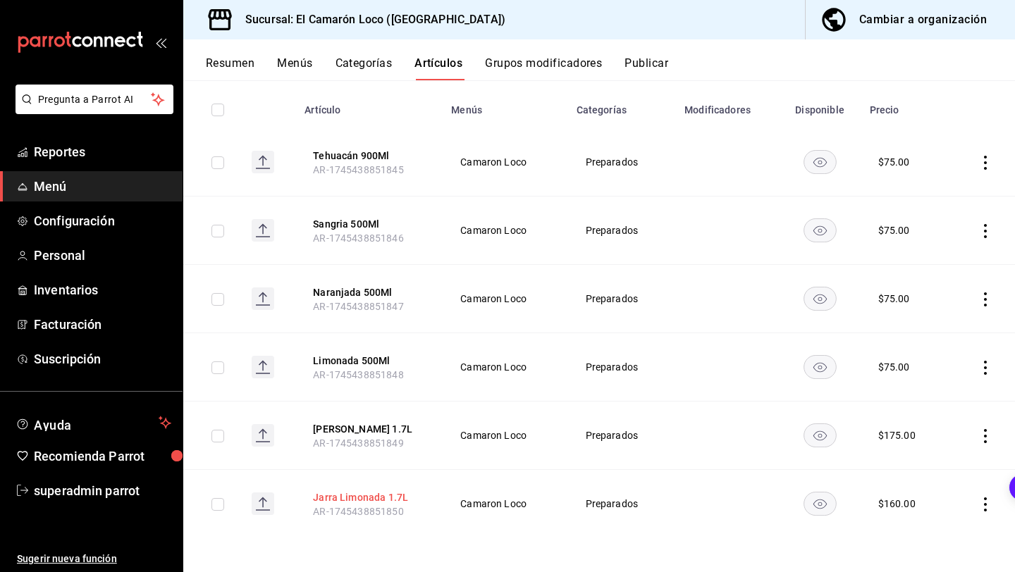
click at [376, 493] on button "Jarra Limonada 1.7L" at bounding box center [369, 497] width 113 height 14
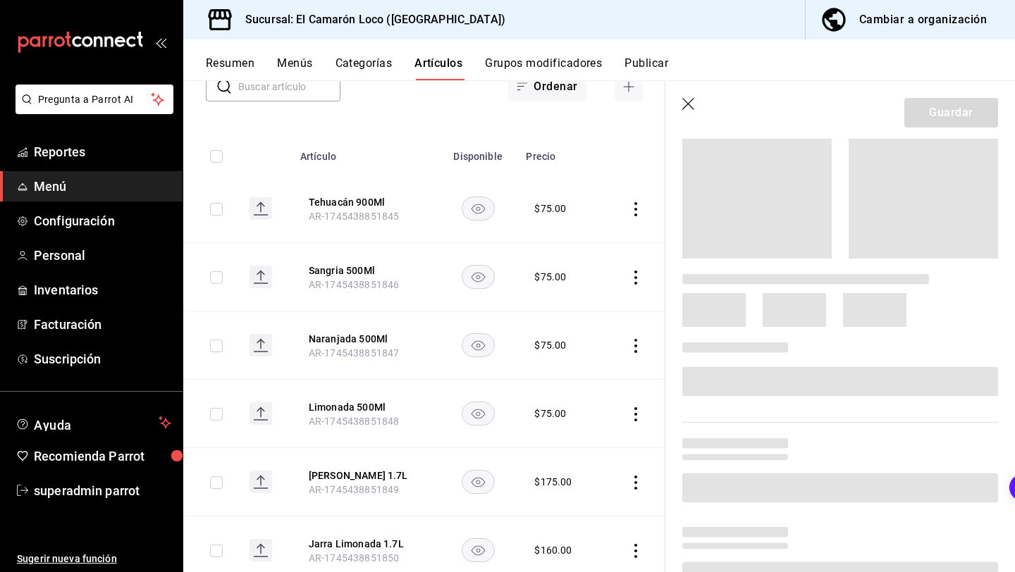
scroll to position [309, 0]
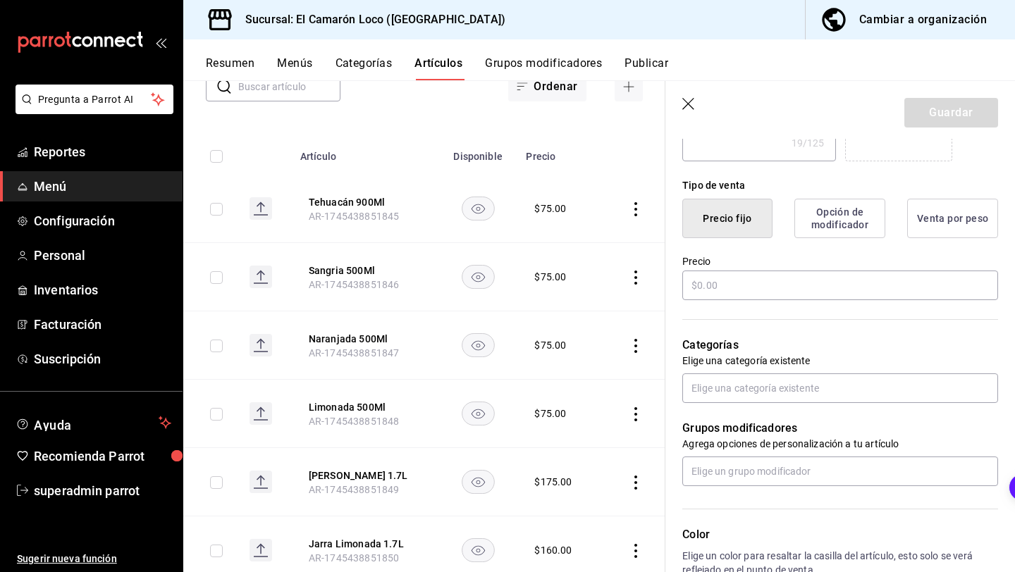
type textarea "x"
type input "$160.00"
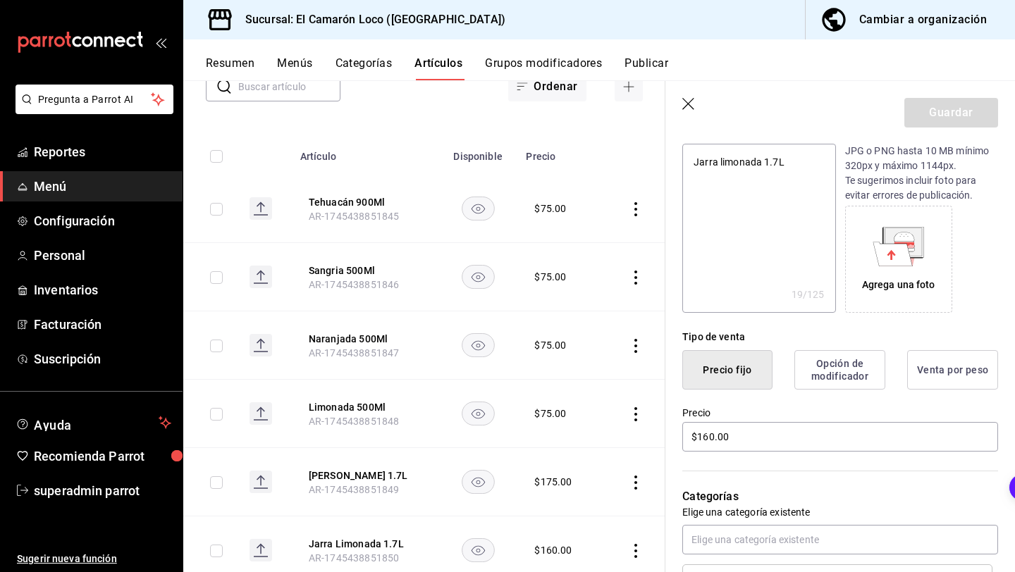
scroll to position [249, 0]
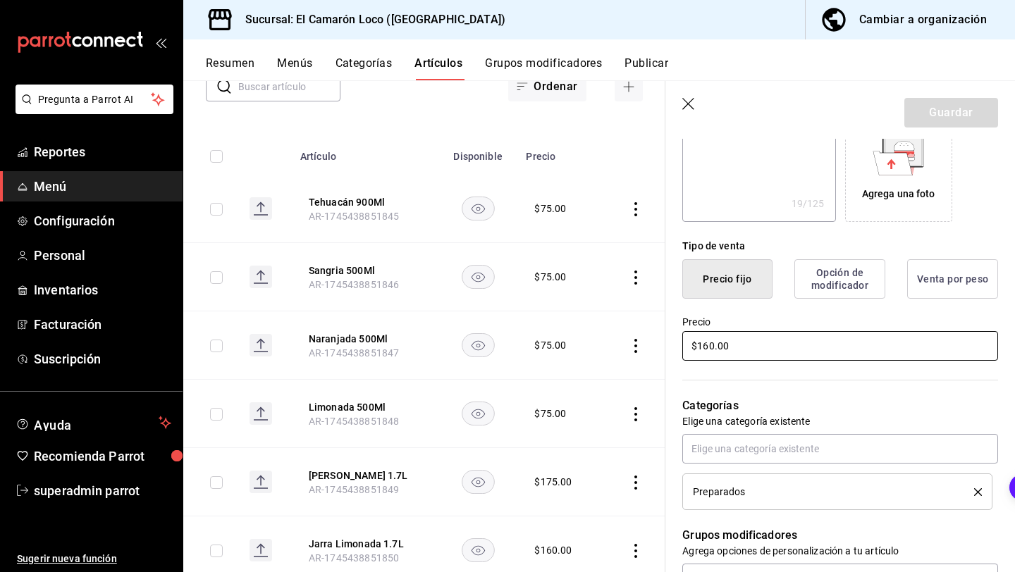
click at [710, 347] on input "$160.00" at bounding box center [840, 346] width 316 height 30
type textarea "x"
type input "$16.00"
type textarea "x"
type input "$1.00"
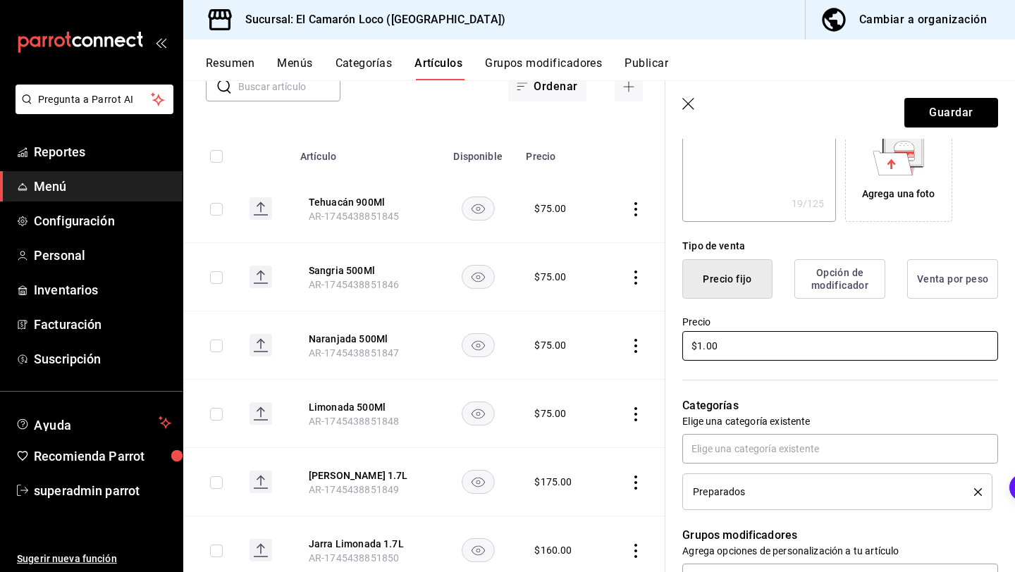
type textarea "x"
type input "$17.00"
type textarea "x"
type input "$175.00"
click at [964, 109] on button "Guardar" at bounding box center [951, 113] width 94 height 30
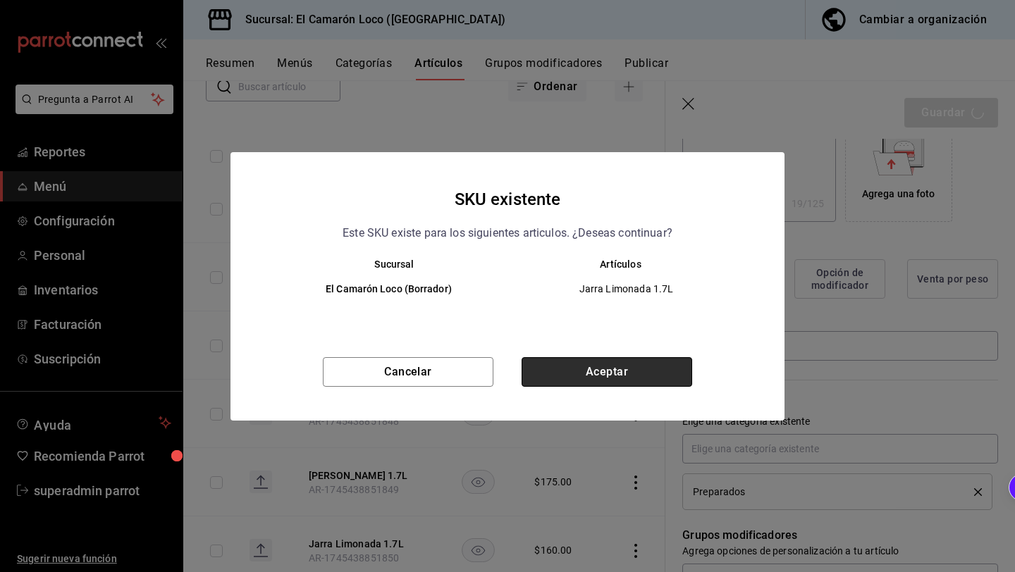
click at [662, 366] on button "Aceptar" at bounding box center [606, 372] width 171 height 30
type textarea "x"
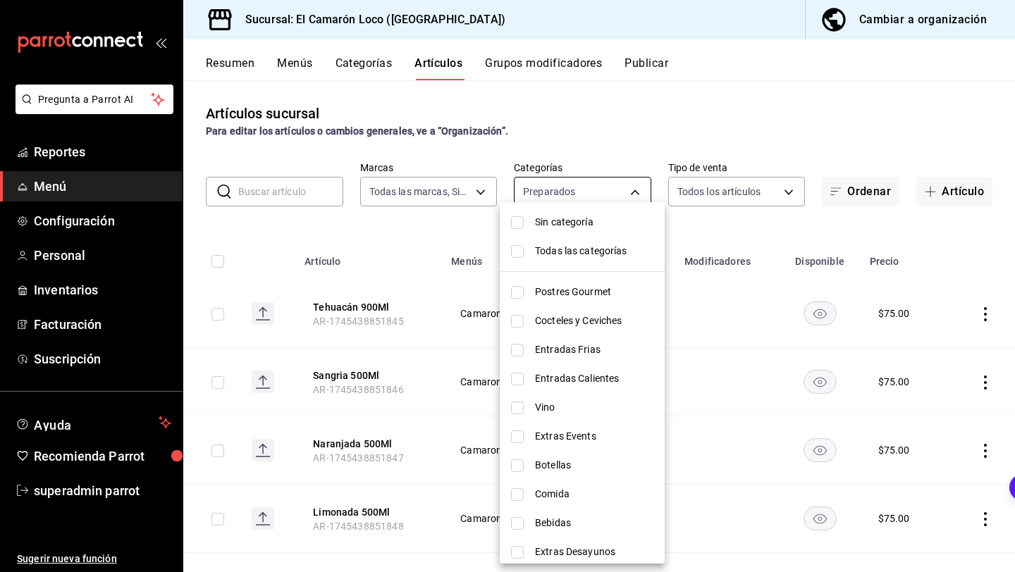
click at [596, 185] on body "Pregunta a Parrot AI Reportes Menú Configuración Personal Inventarios Facturaci…" at bounding box center [507, 286] width 1015 height 572
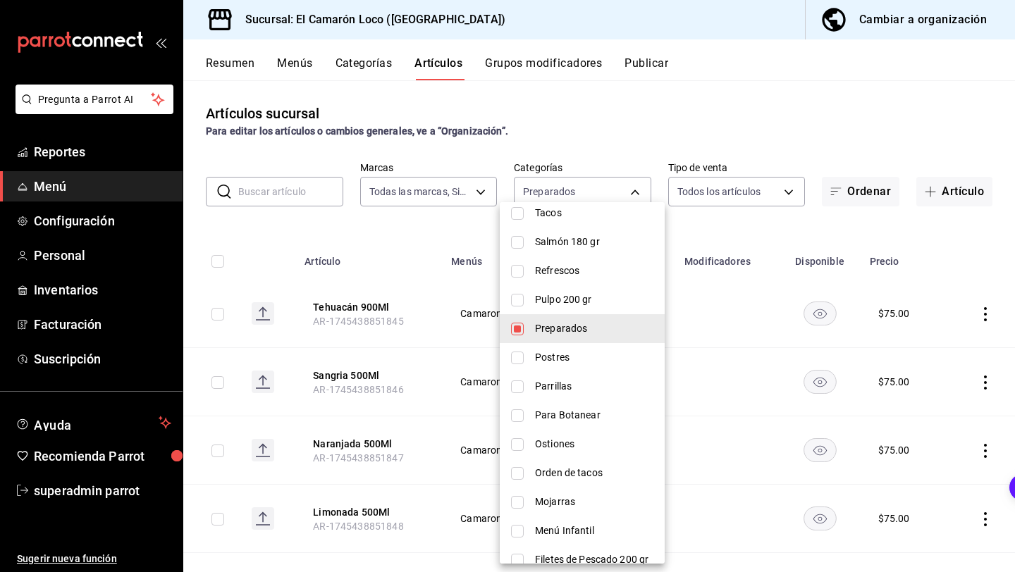
scroll to position [804, 0]
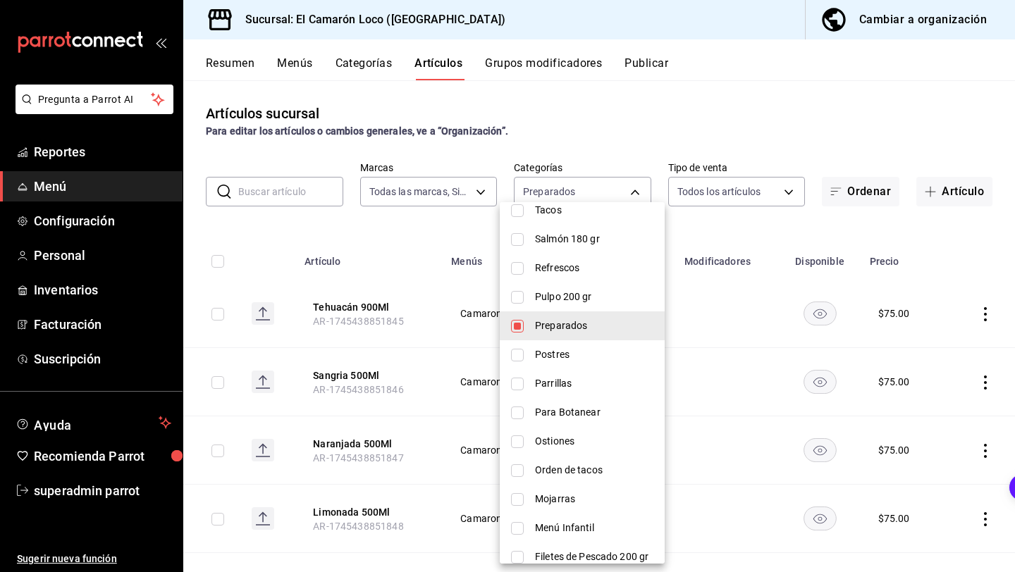
click at [570, 322] on span "Preparados" at bounding box center [594, 325] width 118 height 15
checkbox input "false"
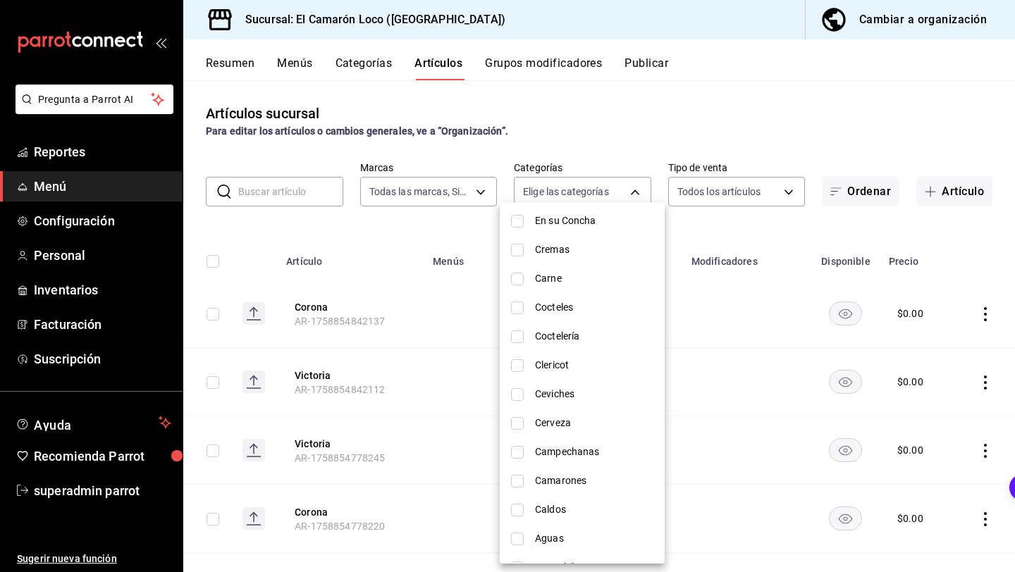
scroll to position [1251, 0]
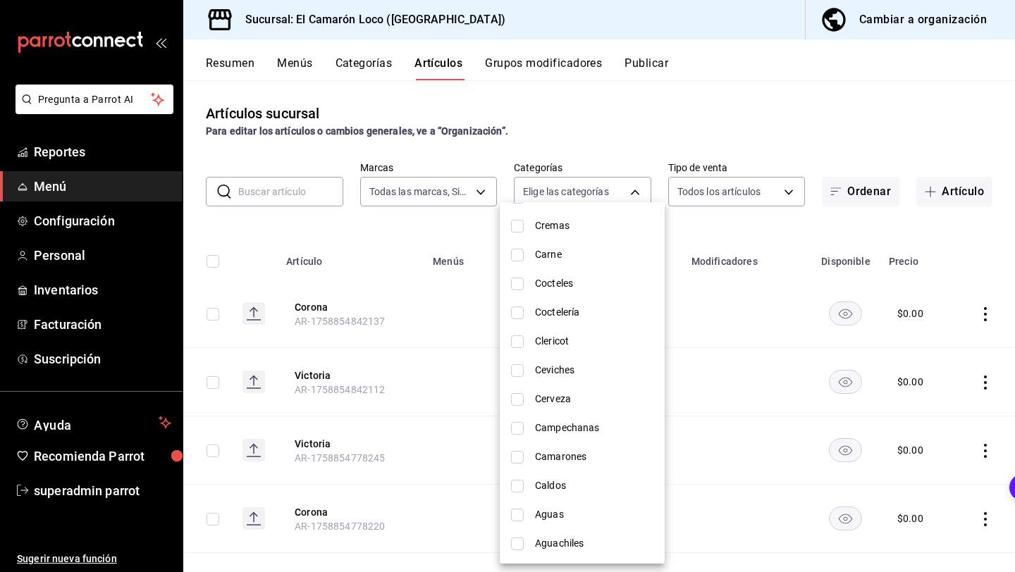
click at [524, 512] on li "Aguas" at bounding box center [582, 514] width 165 height 29
type input "5c0ba396-d8ee-4c09-b534-09f33cc0fea0"
checkbox input "true"
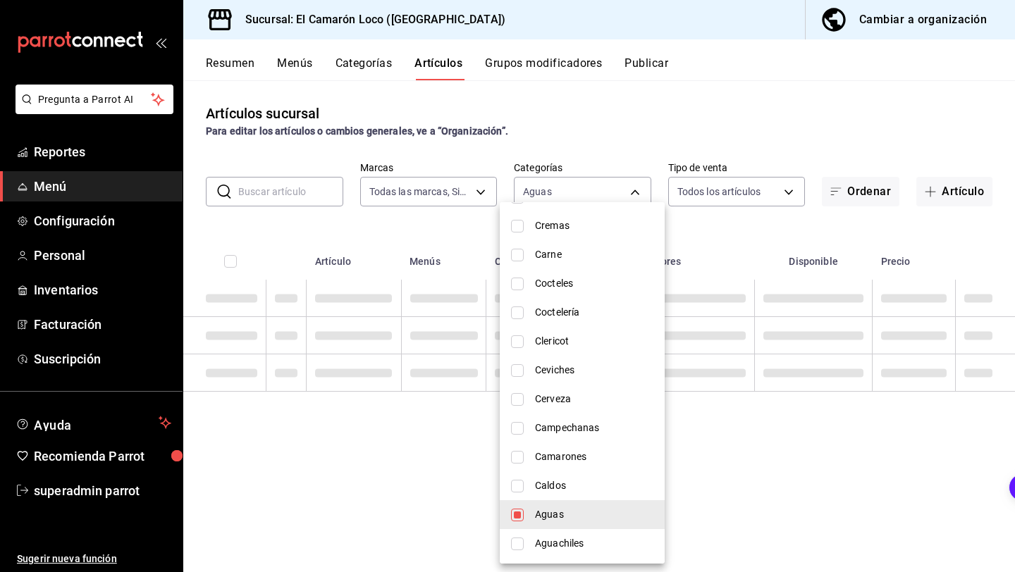
click at [705, 228] on div at bounding box center [507, 286] width 1015 height 572
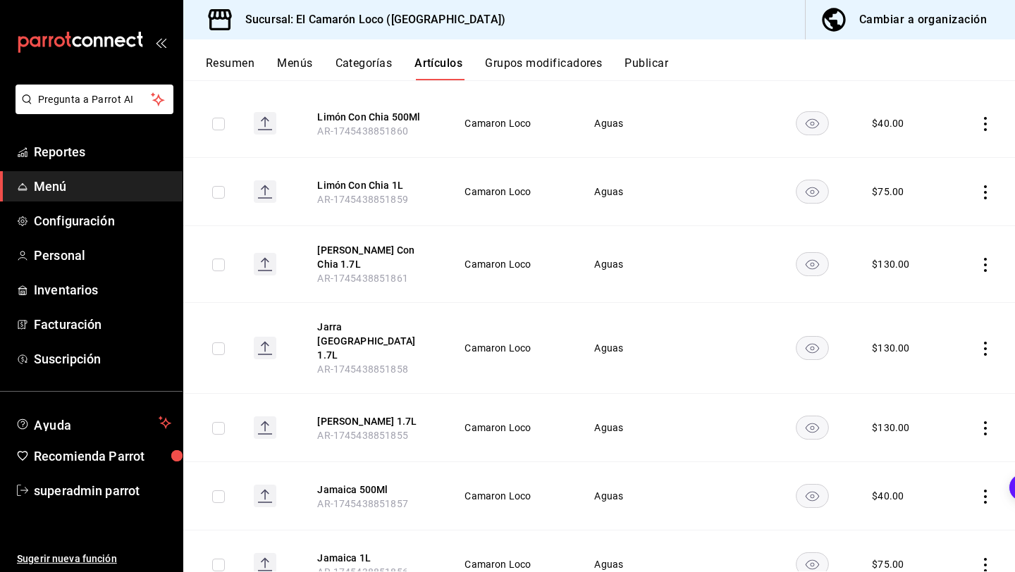
scroll to position [175, 0]
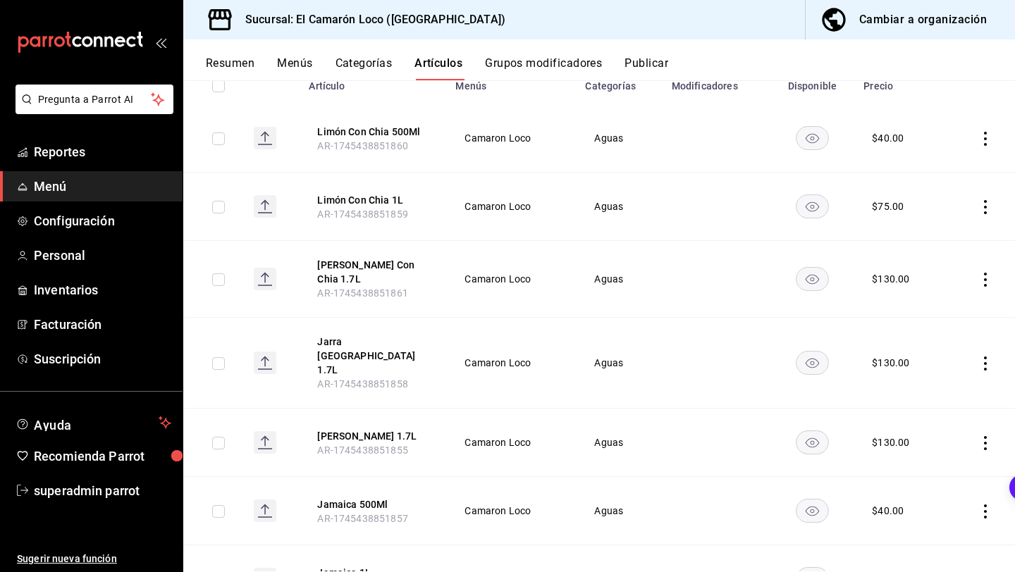
click at [984, 357] on icon "actions" at bounding box center [985, 364] width 3 height 14
click at [936, 443] on span "Eliminar" at bounding box center [942, 441] width 36 height 11
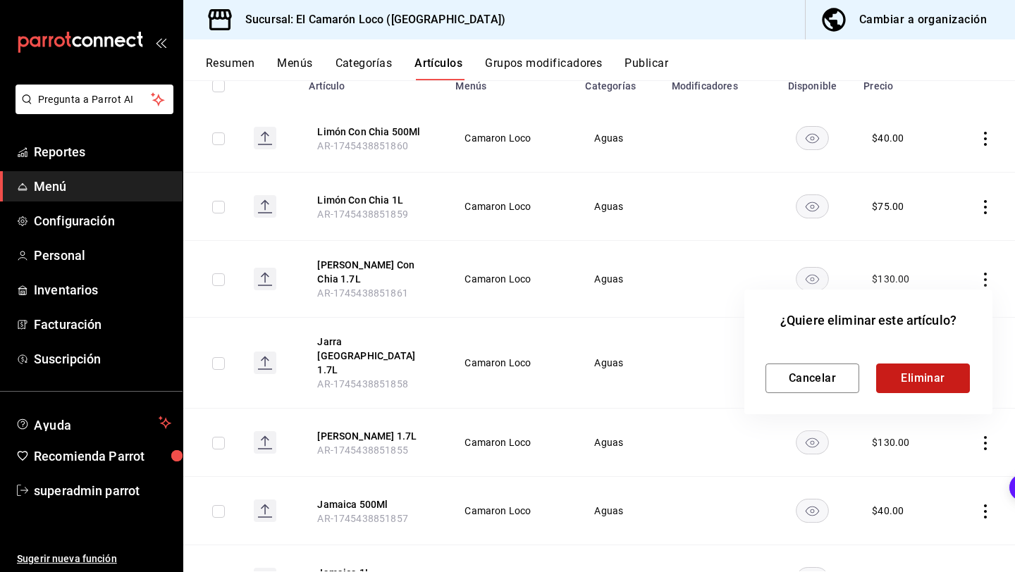
click at [950, 378] on button "Eliminar" at bounding box center [923, 379] width 94 height 30
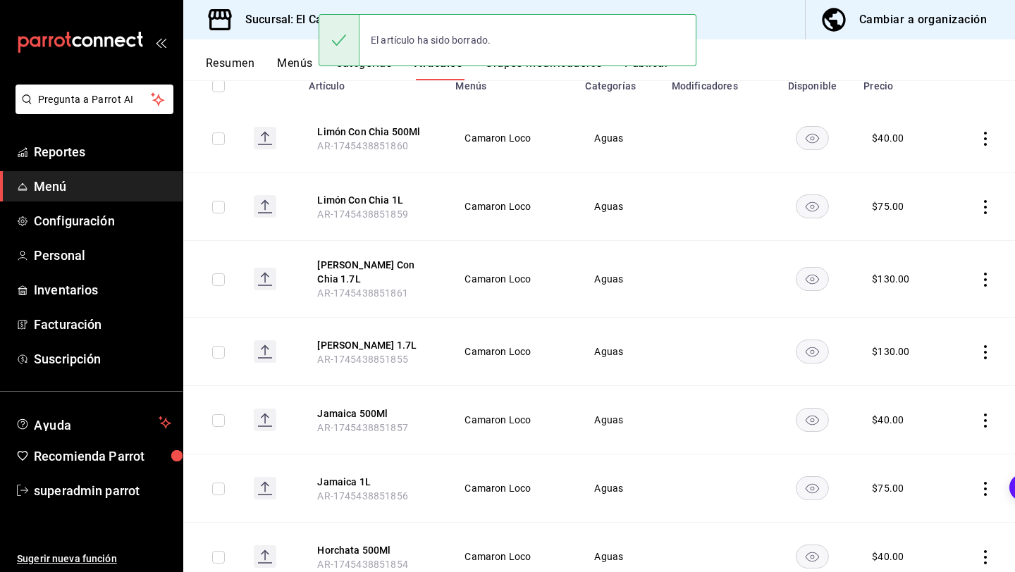
click at [981, 348] on icon "actions" at bounding box center [985, 352] width 14 height 14
click at [945, 440] on span "Eliminar" at bounding box center [942, 441] width 36 height 11
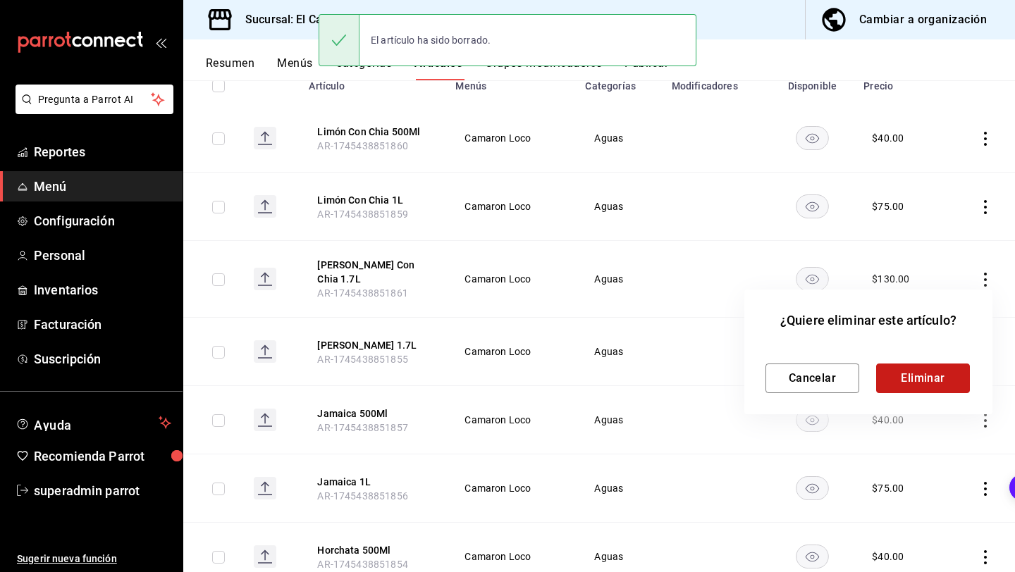
click at [905, 387] on button "Eliminar" at bounding box center [923, 379] width 94 height 30
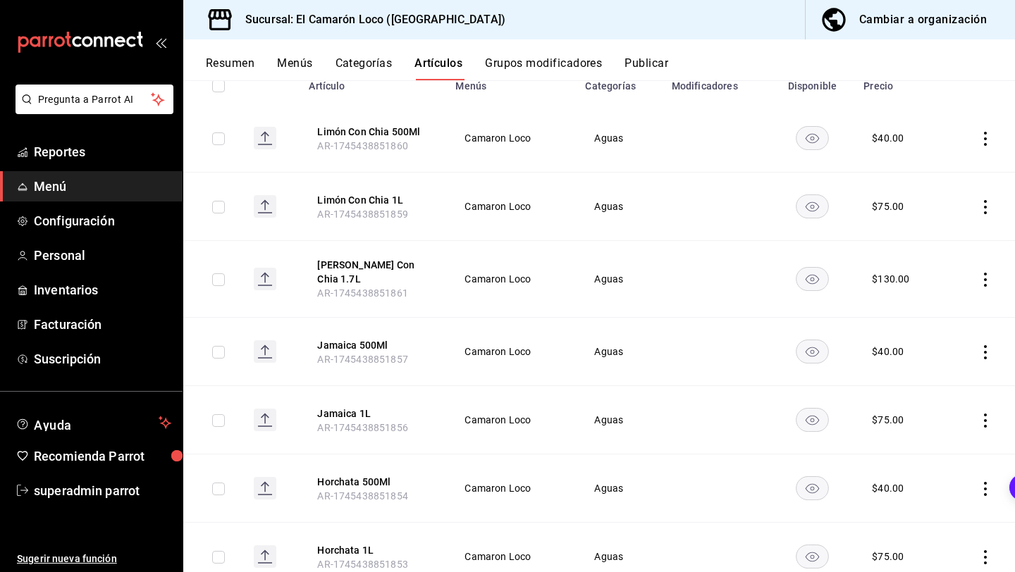
click at [984, 360] on td at bounding box center [980, 352] width 68 height 68
click at [984, 352] on icon "actions" at bounding box center [985, 352] width 3 height 14
click at [925, 446] on span "Eliminar" at bounding box center [942, 441] width 36 height 11
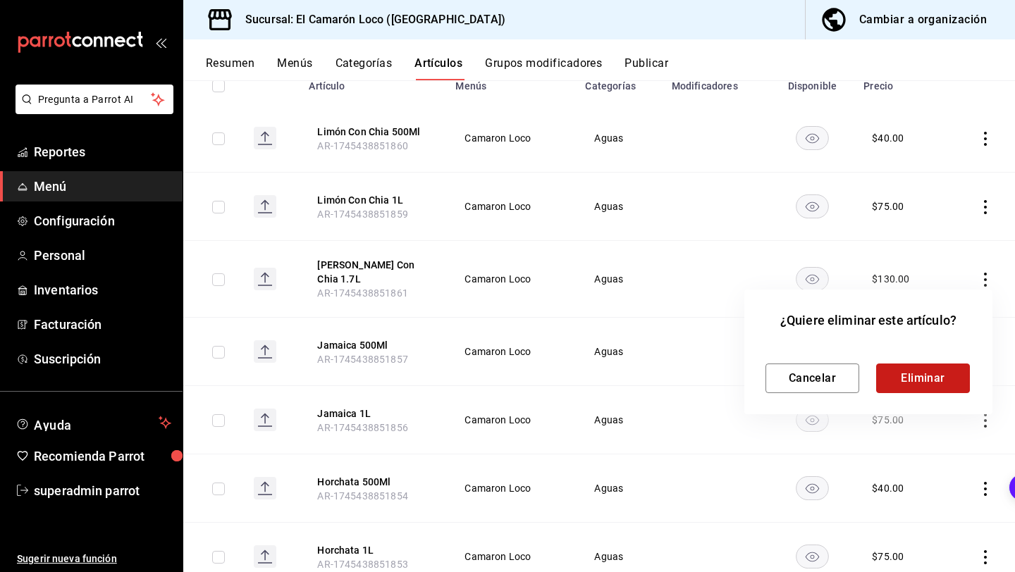
click at [925, 371] on button "Eliminar" at bounding box center [923, 379] width 94 height 30
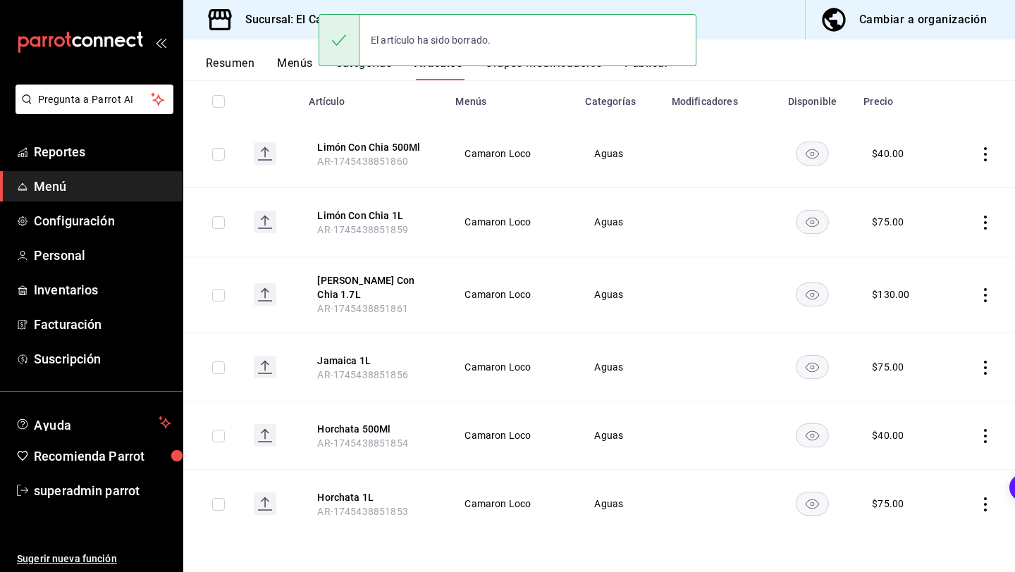
scroll to position [160, 0]
click at [984, 371] on icon "actions" at bounding box center [985, 368] width 14 height 14
click at [929, 454] on span "Eliminar" at bounding box center [942, 457] width 36 height 11
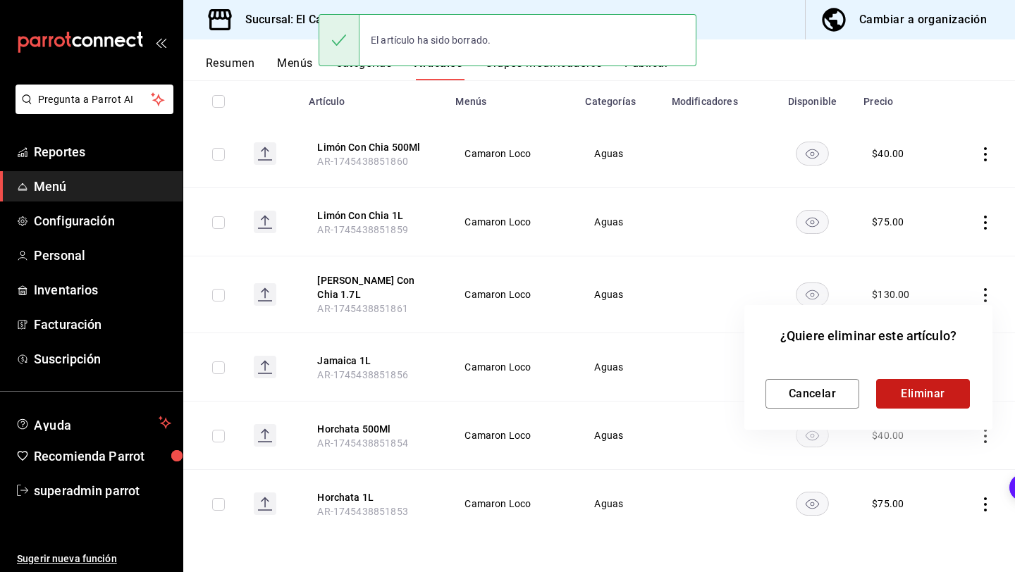
click at [937, 388] on button "Eliminar" at bounding box center [923, 394] width 94 height 30
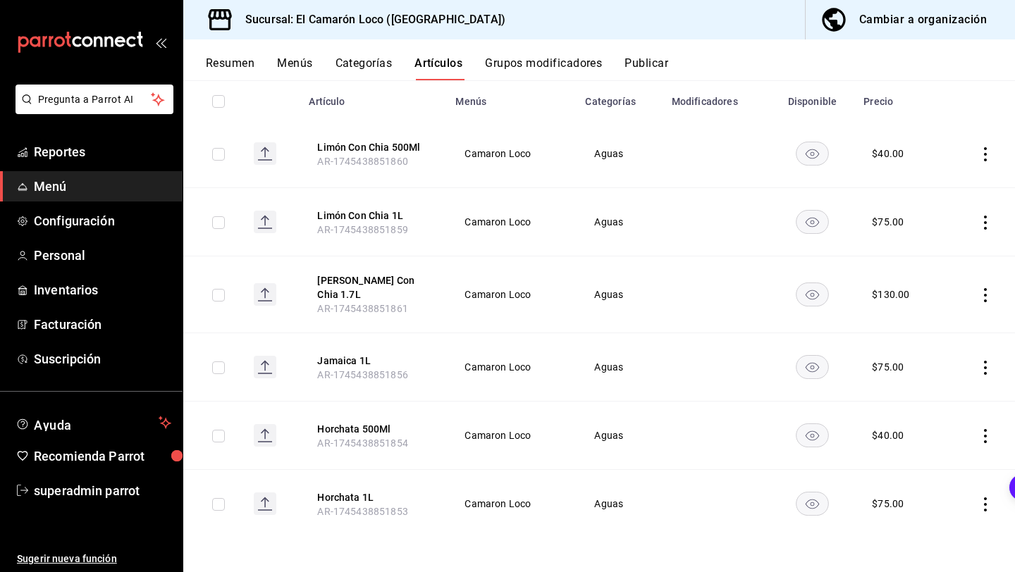
scroll to position [92, 0]
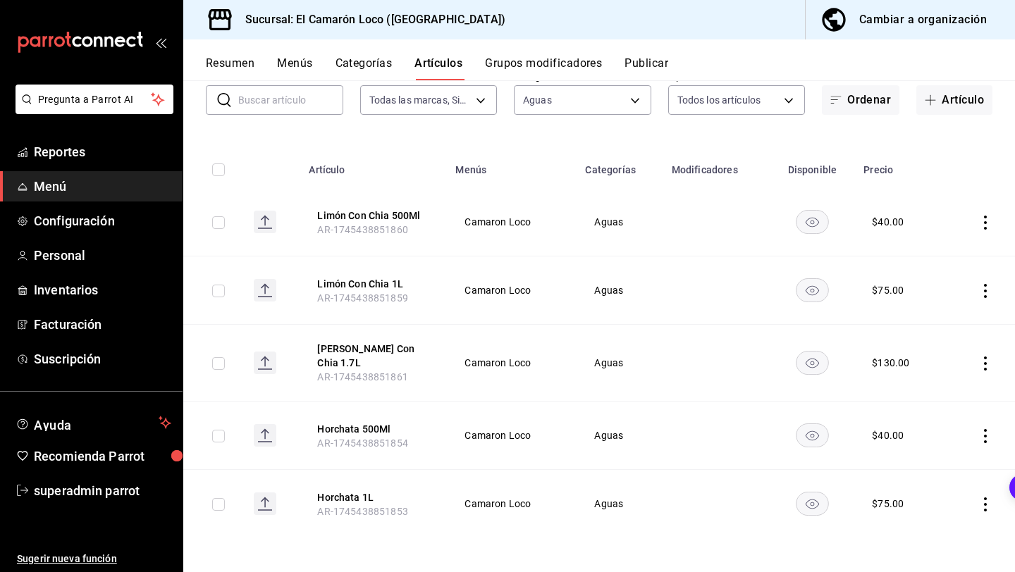
click at [988, 426] on td at bounding box center [980, 436] width 68 height 68
click at [986, 433] on icon "actions" at bounding box center [985, 436] width 14 height 14
drag, startPoint x: 934, startPoint y: 504, endPoint x: 924, endPoint y: 530, distance: 27.2
click at [924, 530] on ul "Editar Duplicar Eliminar" at bounding box center [930, 497] width 85 height 98
click at [924, 530] on span "Eliminar" at bounding box center [942, 525] width 36 height 11
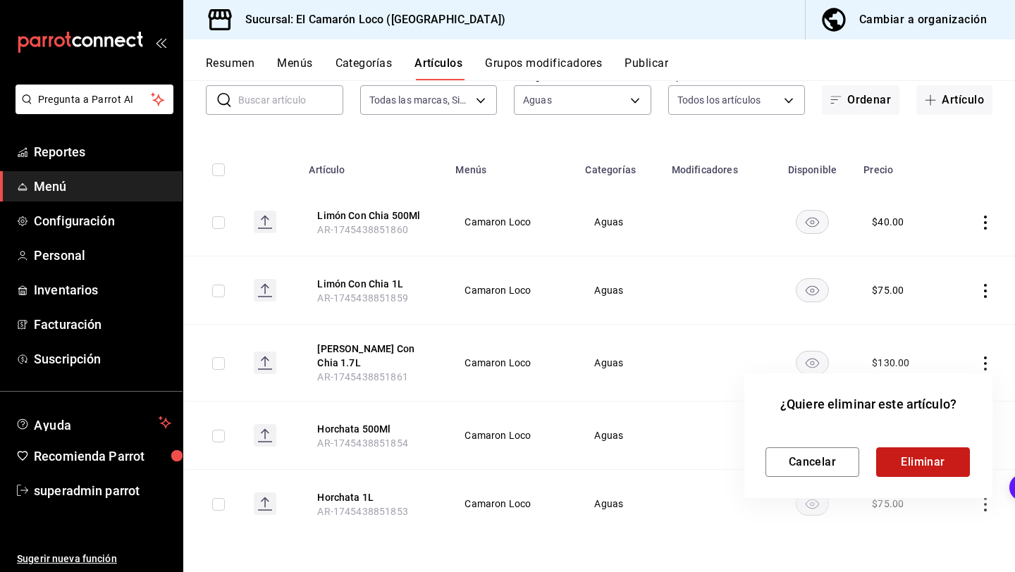
click at [934, 459] on button "Eliminar" at bounding box center [923, 462] width 94 height 30
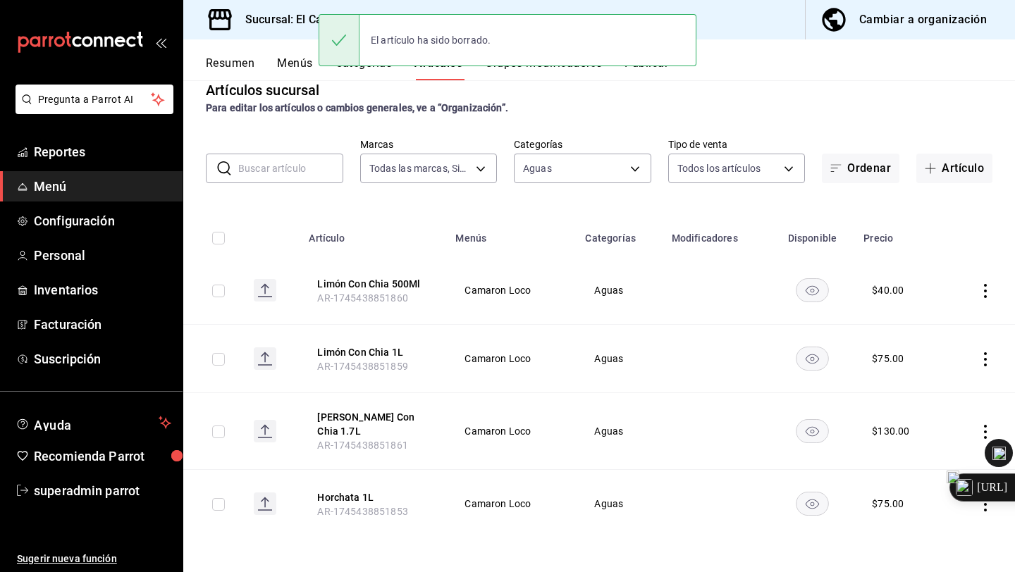
scroll to position [23, 0]
click at [982, 509] on icon "actions" at bounding box center [985, 504] width 14 height 14
click at [934, 543] on li "Eliminar" at bounding box center [930, 535] width 85 height 29
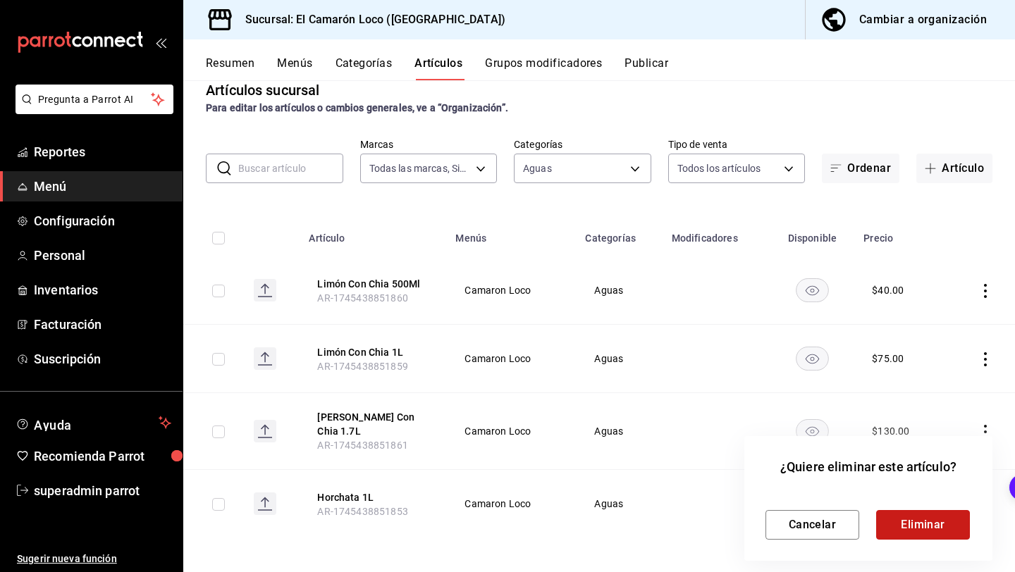
click at [900, 516] on button "Eliminar" at bounding box center [923, 525] width 94 height 30
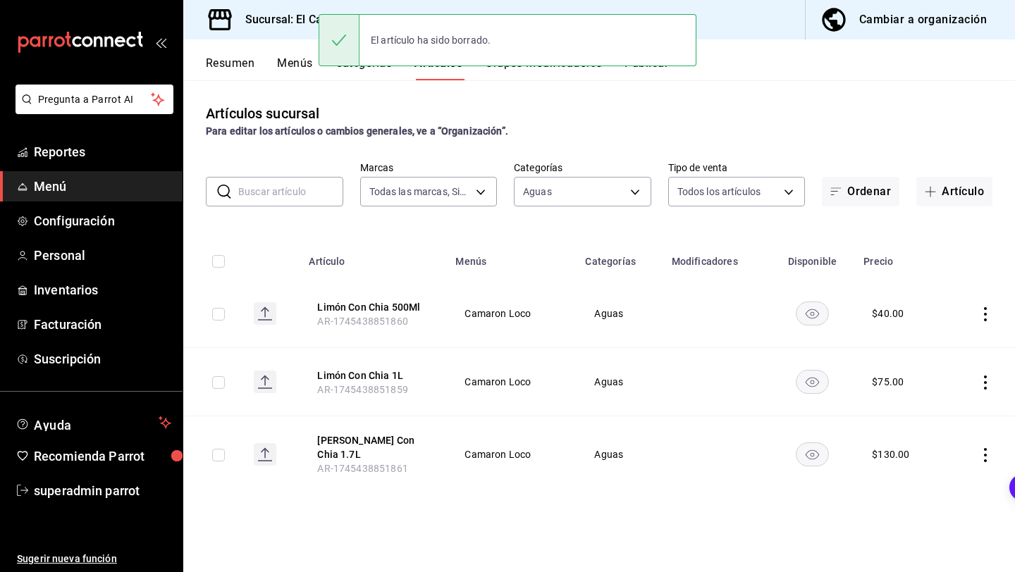
scroll to position [0, 0]
click at [400, 302] on button "Limón Con Chia 500Ml" at bounding box center [373, 307] width 113 height 14
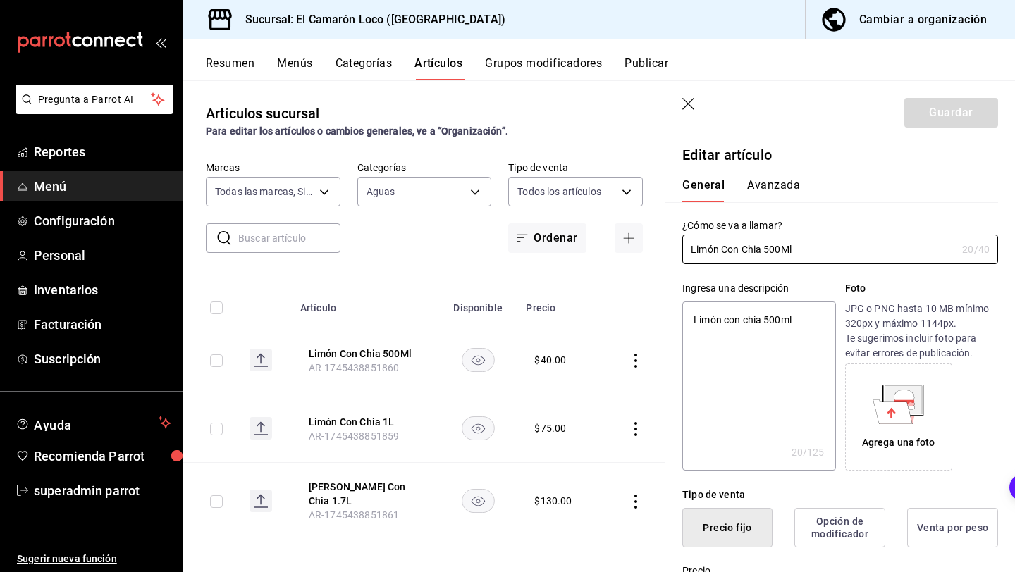
type textarea "x"
drag, startPoint x: 801, startPoint y: 248, endPoint x: 753, endPoint y: 248, distance: 48.6
click at [753, 248] on input "Limón Con Chia 500Ml" at bounding box center [819, 249] width 274 height 28
type input "Limón Con Ch"
type textarea "x"
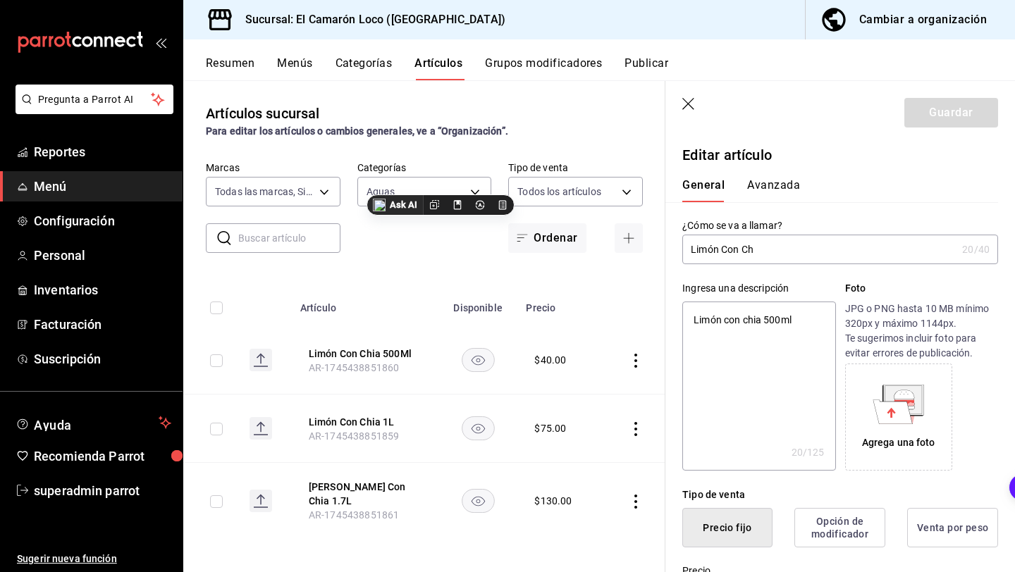
type input "Limón Con C"
type textarea "x"
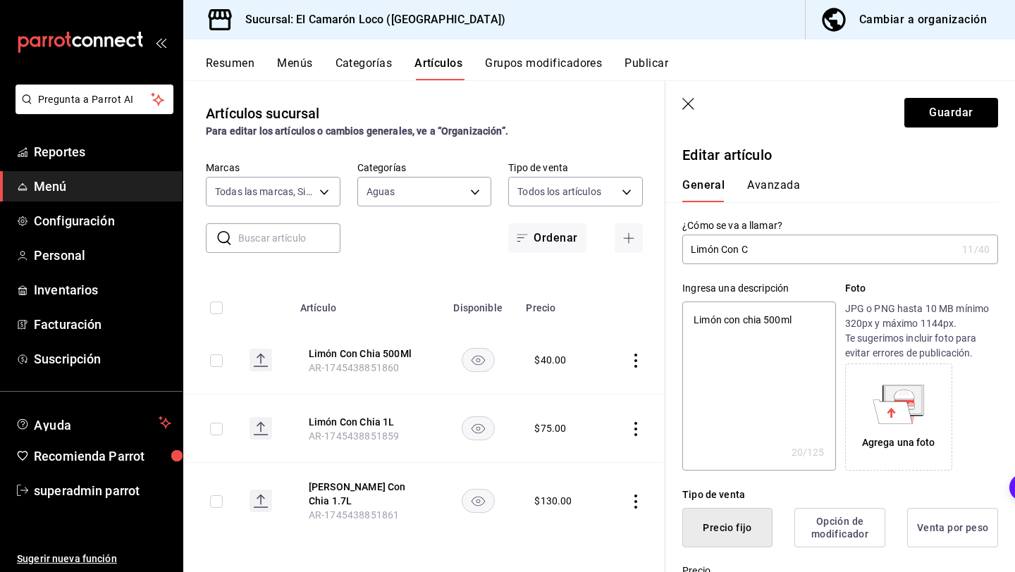
type input "Limón Con"
type textarea "x"
type input "Limón Con"
type textarea "x"
type input "Limón Co"
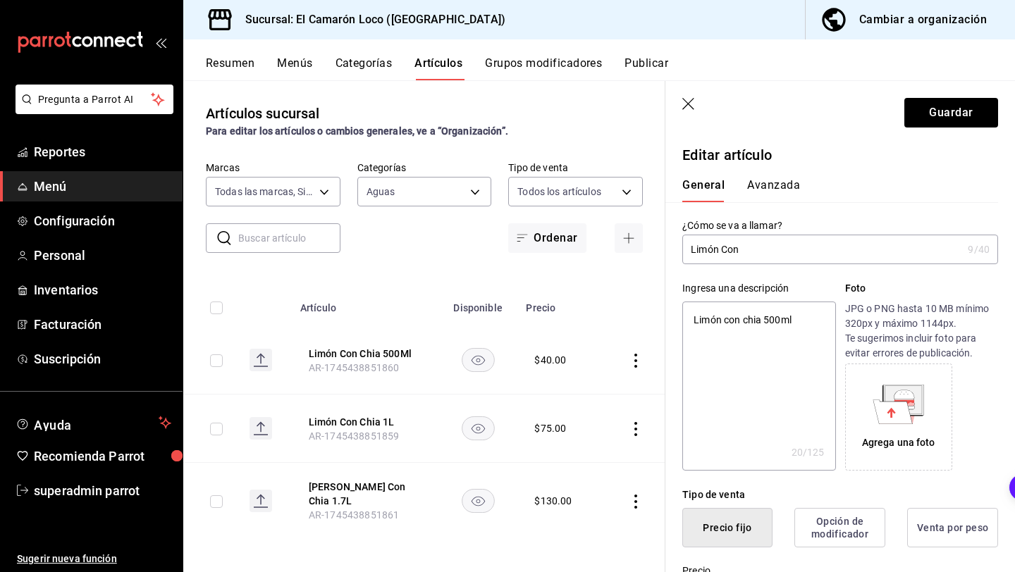
type textarea "x"
type input "Limón C"
type textarea "x"
type input "Limón"
type textarea "x"
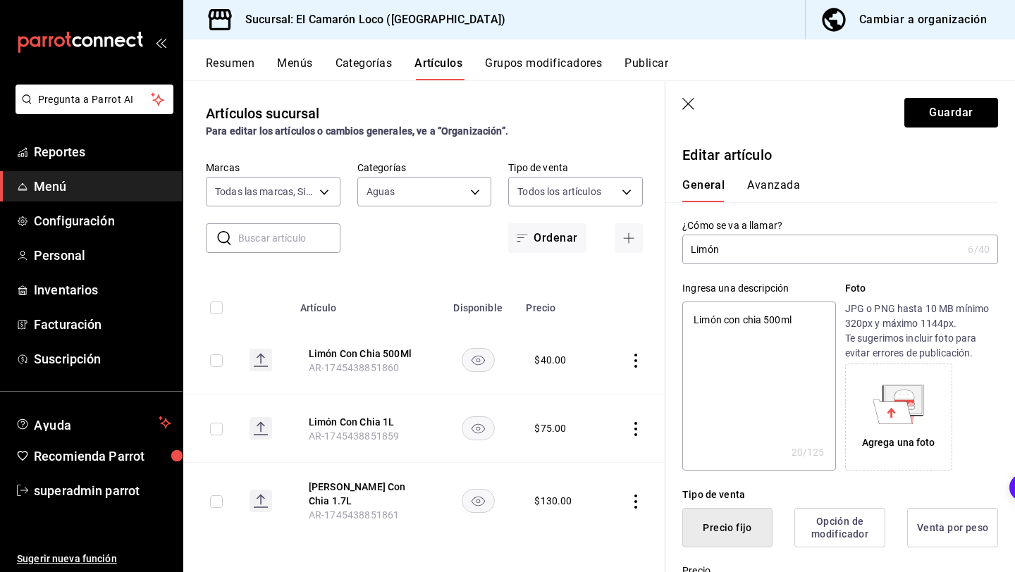
type input "Limón"
type textarea "x"
type input "Limó"
type textarea "x"
type input "Lim"
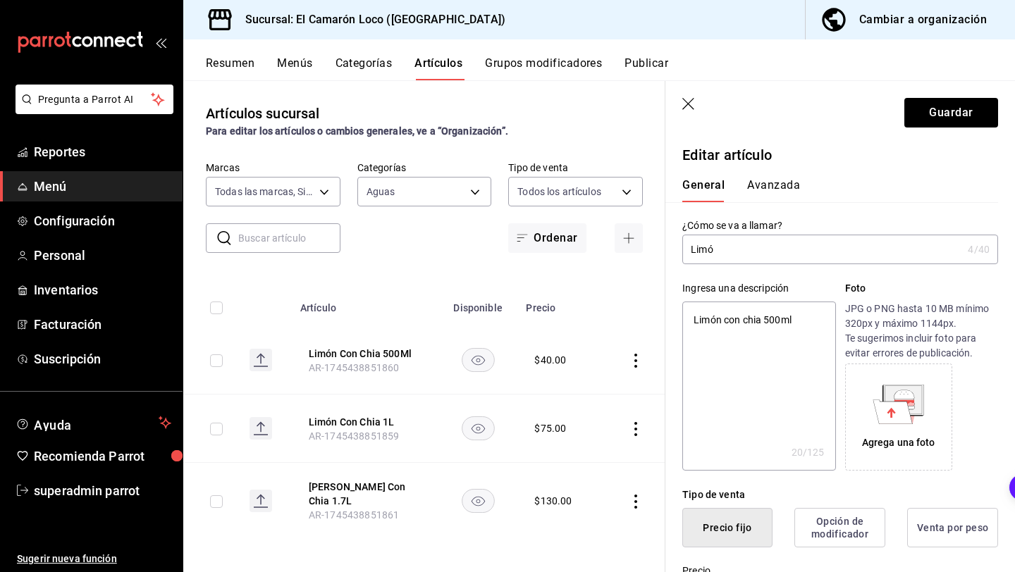
type textarea "x"
type input "Li"
type textarea "x"
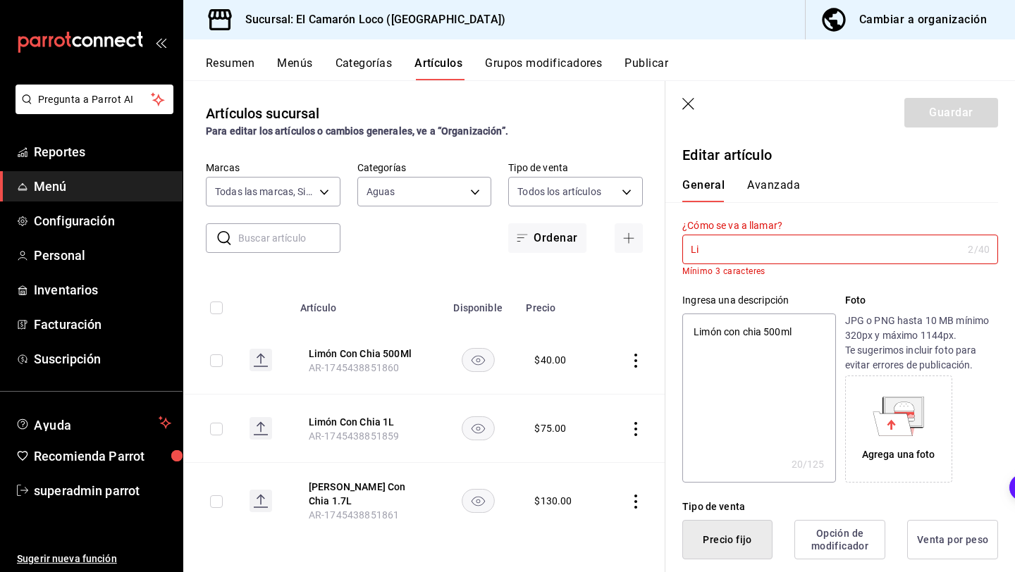
type input "L"
type textarea "x"
type input "A"
type textarea "x"
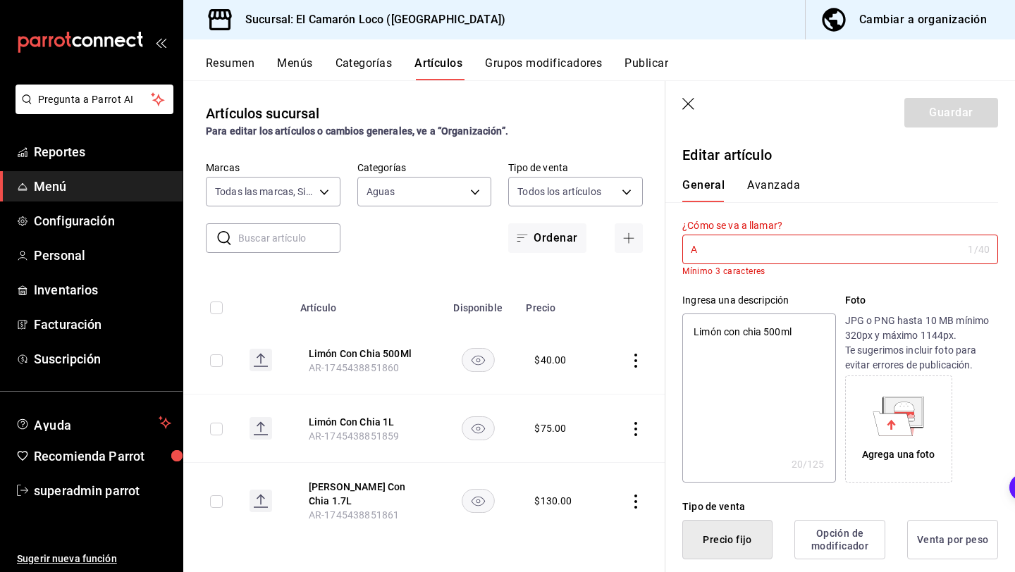
type input "Ag"
type textarea "x"
type input "Agu"
type textarea "x"
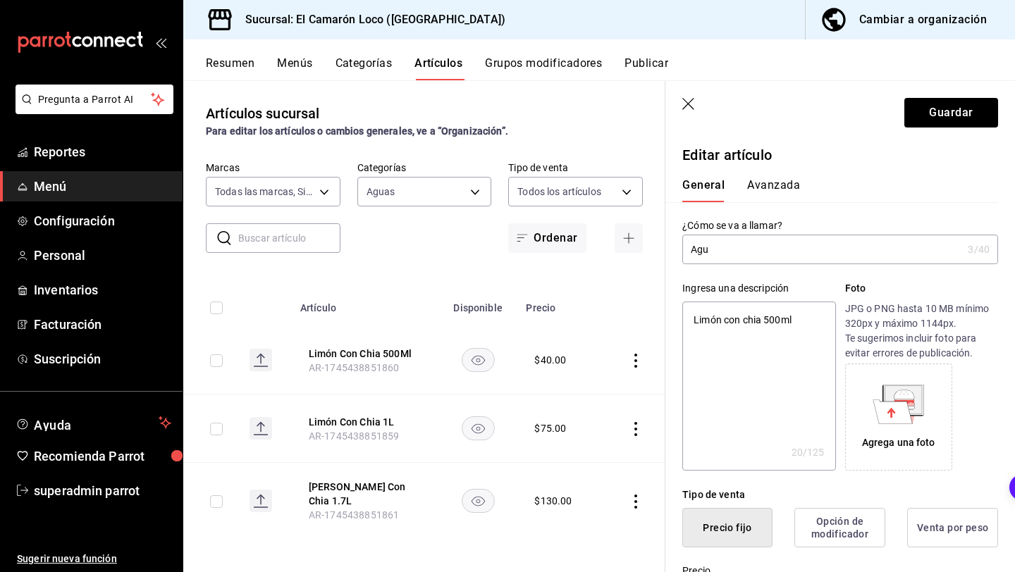
type input "Agua"
click at [799, 316] on textarea "Limón con chia 500ml" at bounding box center [758, 386] width 153 height 169
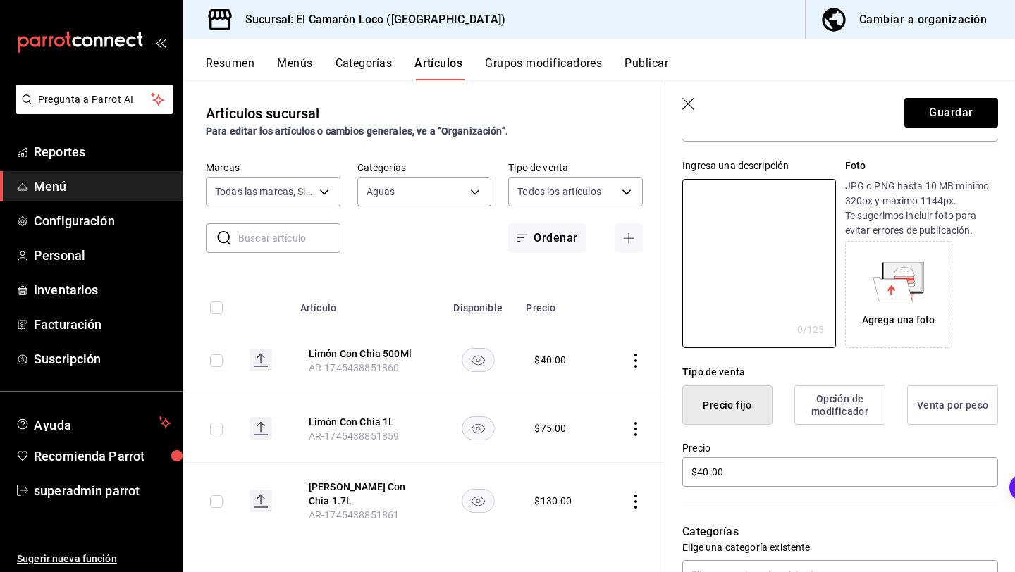
scroll to position [159, 0]
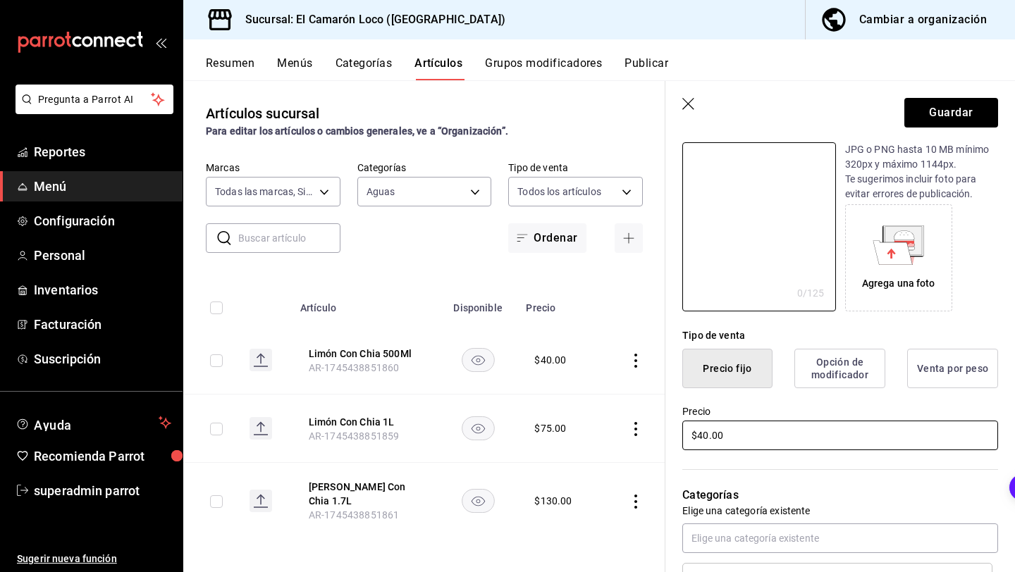
click at [700, 438] on input "$40.00" at bounding box center [840, 436] width 316 height 30
click at [932, 128] on header "Guardar" at bounding box center [839, 110] width 349 height 58
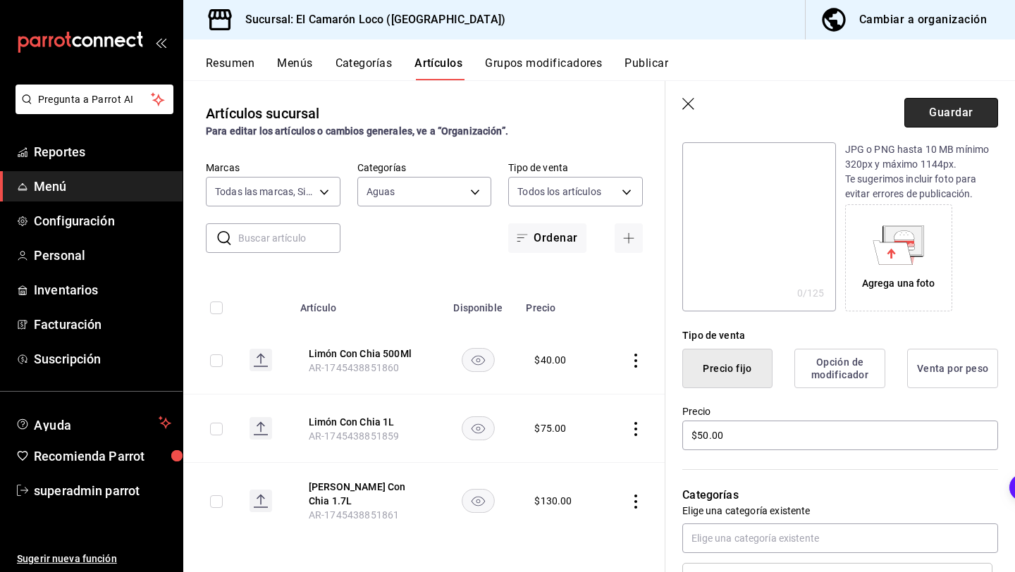
click at [936, 113] on button "Guardar" at bounding box center [951, 113] width 94 height 30
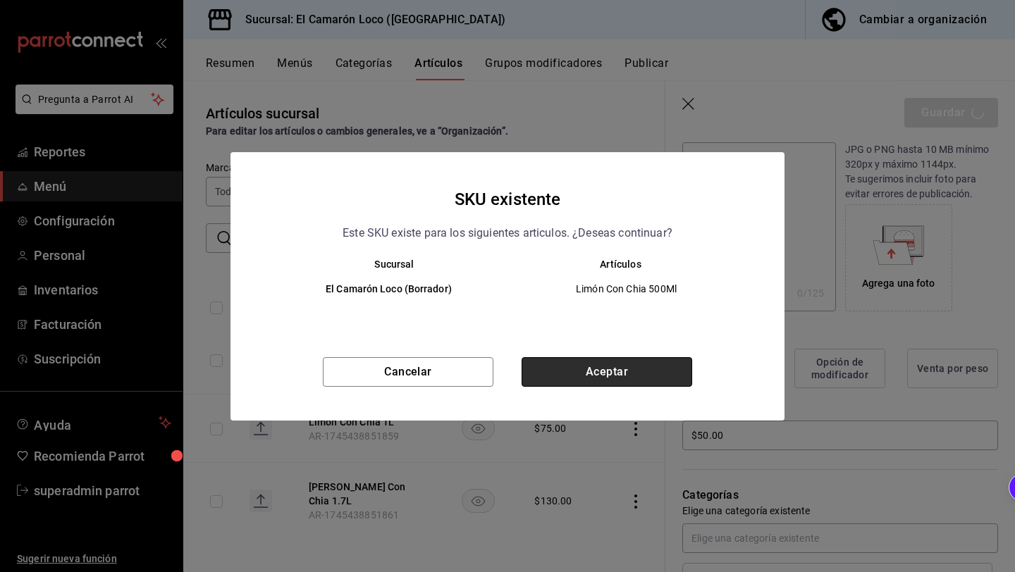
click at [612, 377] on button "Aceptar" at bounding box center [606, 372] width 171 height 30
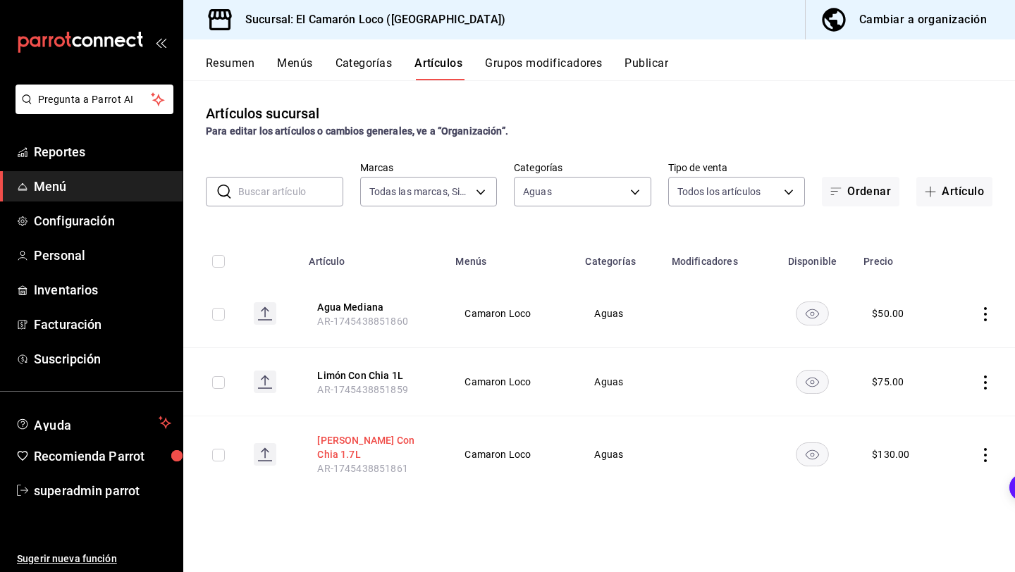
click at [376, 440] on button "Jarra Limón Con Chia 1.7L" at bounding box center [373, 447] width 113 height 28
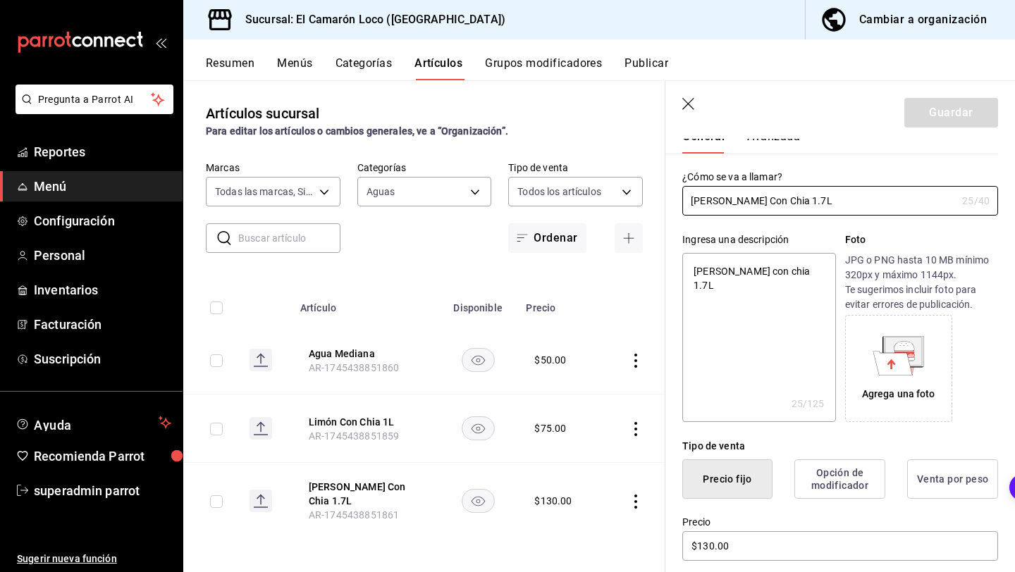
scroll to position [49, 0]
click at [712, 544] on input "$130.00" at bounding box center [840, 546] width 316 height 30
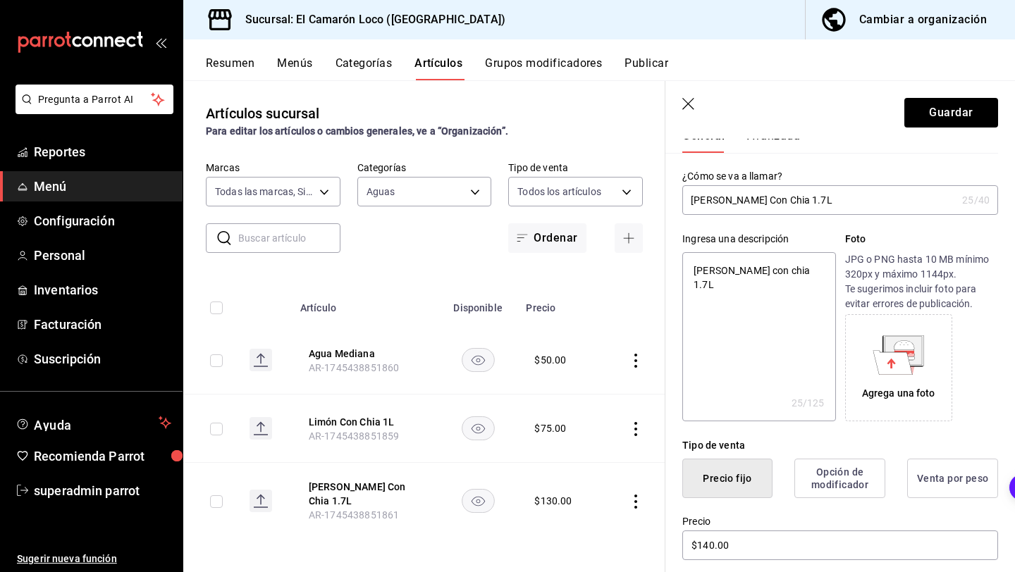
drag, startPoint x: 810, startPoint y: 204, endPoint x: 710, endPoint y: 200, distance: 100.1
click at [710, 200] on input "Jarra Limón Con Chia 1.7L" at bounding box center [819, 200] width 274 height 28
click at [724, 202] on input "Jarra Limón Con Chia 1.7L" at bounding box center [819, 200] width 274 height 28
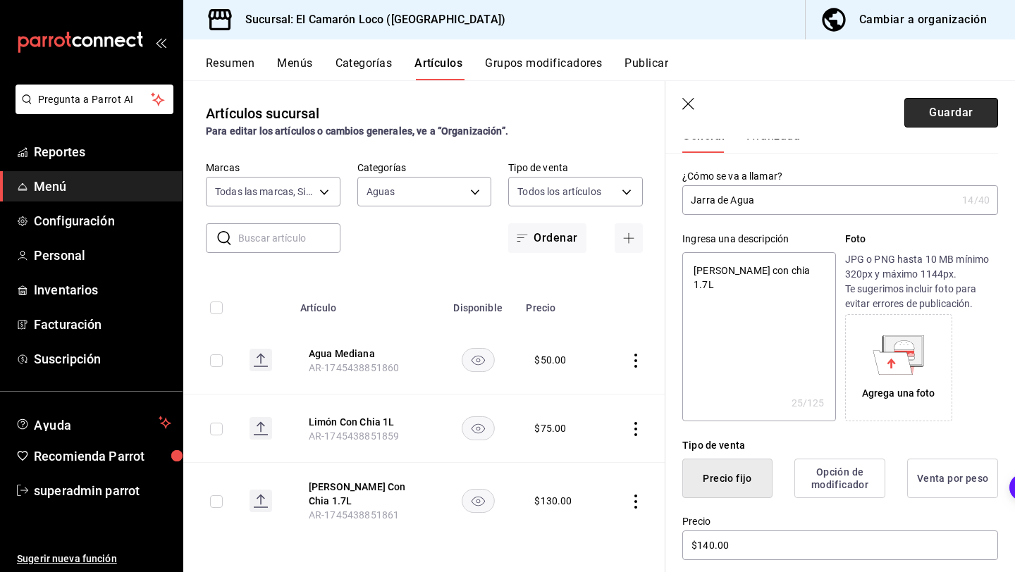
click at [936, 115] on button "Guardar" at bounding box center [951, 113] width 94 height 30
click at [776, 283] on textarea "Jarra Limón con chia 1.7L" at bounding box center [758, 336] width 153 height 169
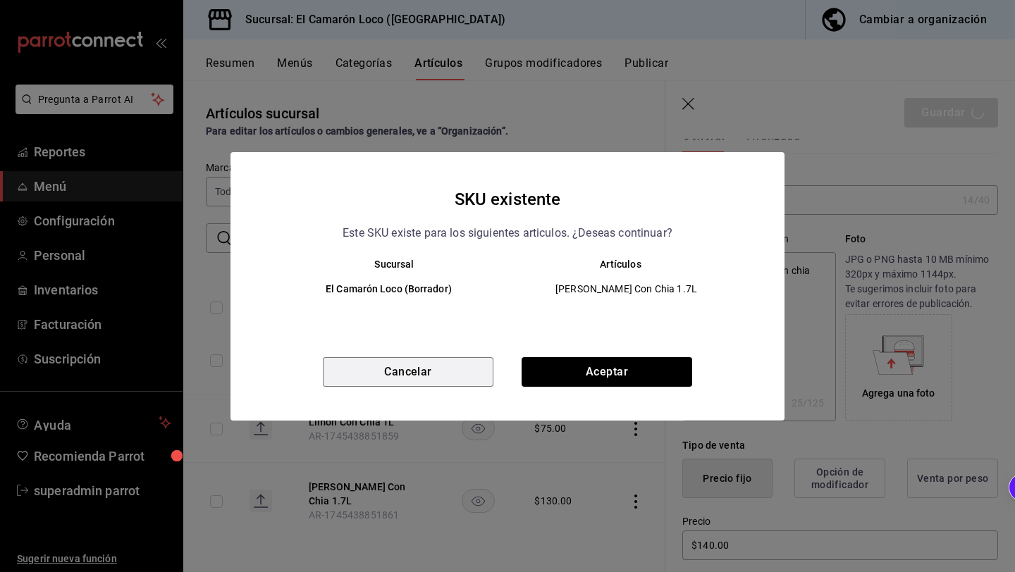
click at [445, 377] on button "Cancelar" at bounding box center [408, 372] width 171 height 30
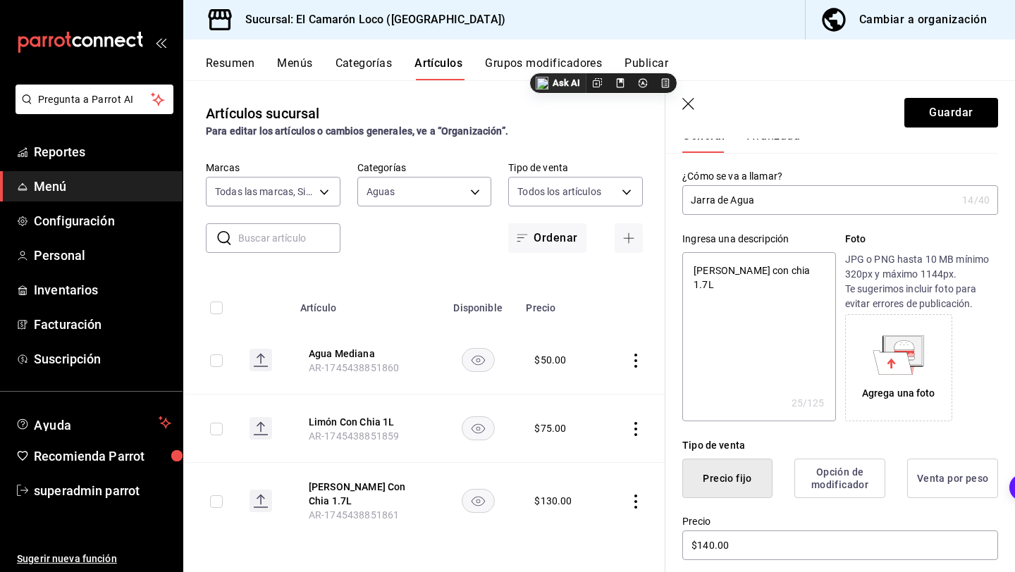
click at [769, 289] on textarea "Jarra Limón con chia 1.7L" at bounding box center [758, 336] width 153 height 169
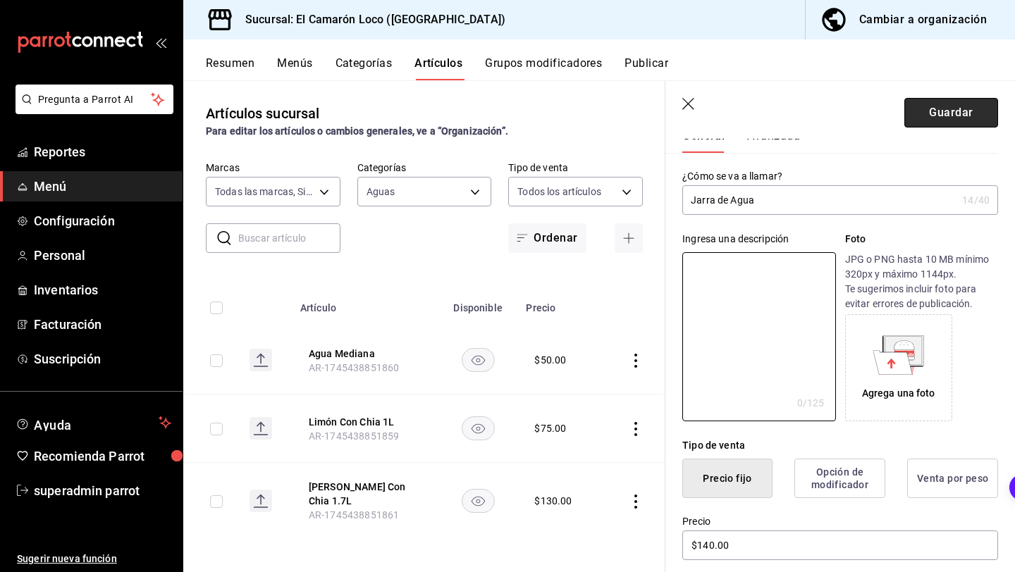
click at [941, 105] on button "Guardar" at bounding box center [951, 113] width 94 height 30
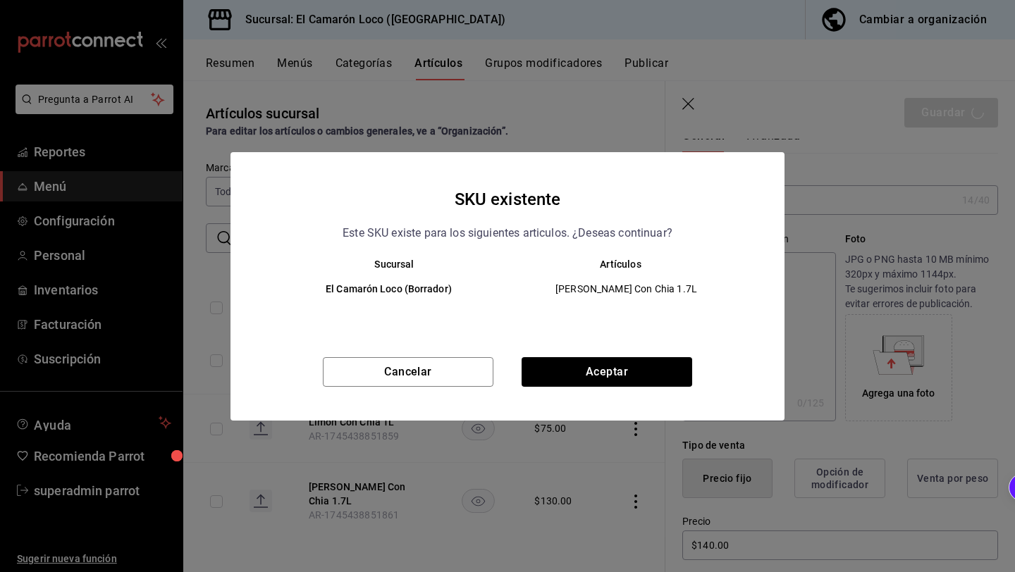
click at [557, 352] on div "SKU existente Este SKU existe para los siguientes articulos. ¿Deseas continuar?…" at bounding box center [507, 286] width 554 height 268
click at [557, 368] on button "Aceptar" at bounding box center [606, 372] width 171 height 30
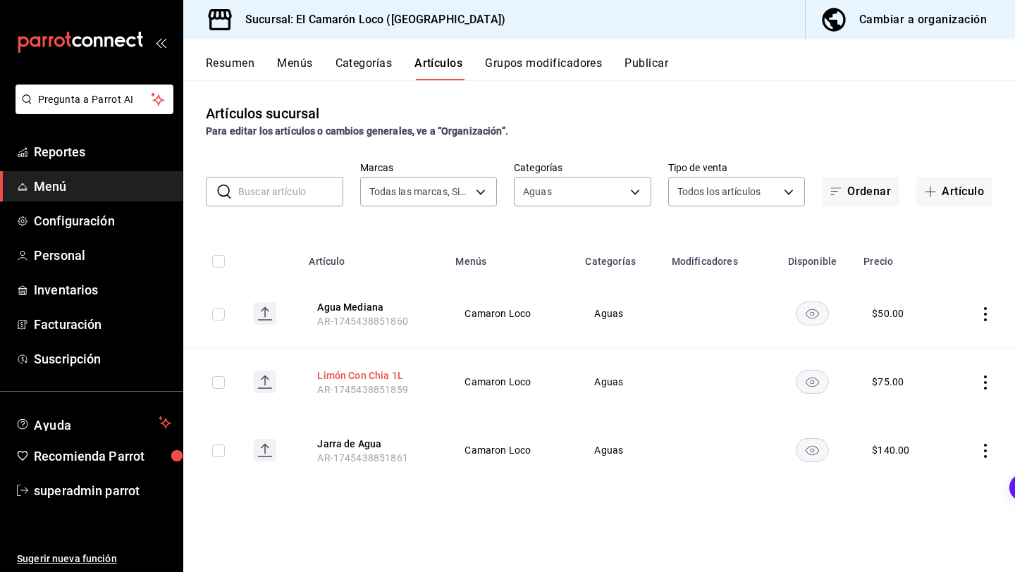
click at [390, 370] on button "Limón Con Chia 1L" at bounding box center [373, 376] width 113 height 14
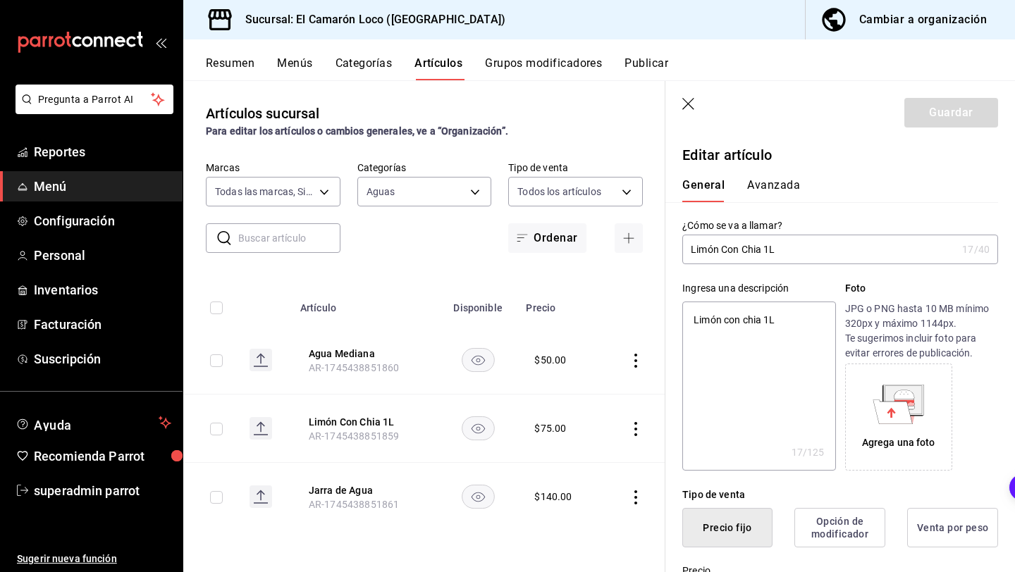
click at [801, 252] on input "Limón Con Chia 1L" at bounding box center [819, 249] width 274 height 28
click at [774, 306] on textarea "Limón con chia 1L" at bounding box center [758, 386] width 153 height 169
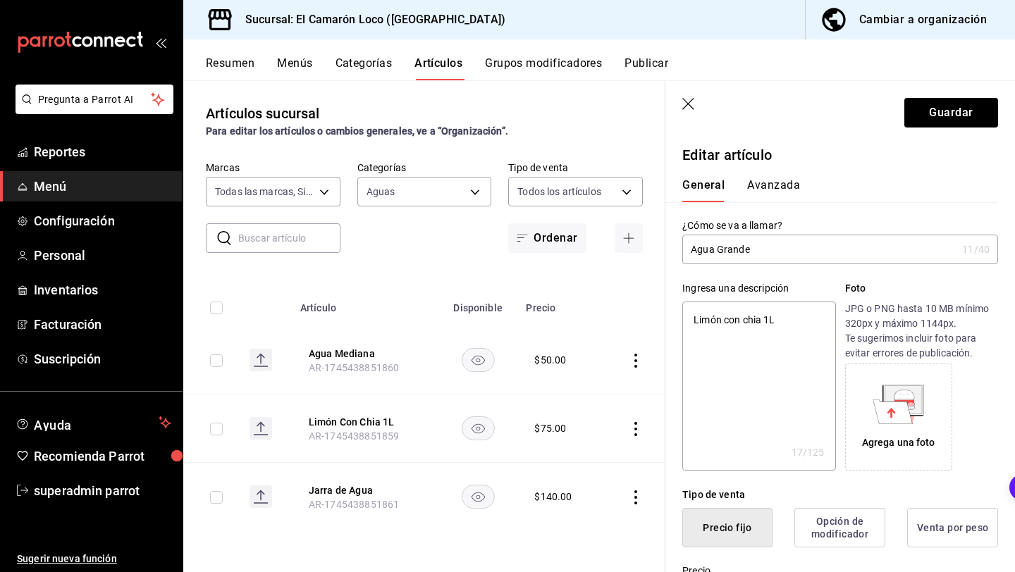
click at [774, 306] on textarea "Limón con chia 1L" at bounding box center [758, 386] width 153 height 169
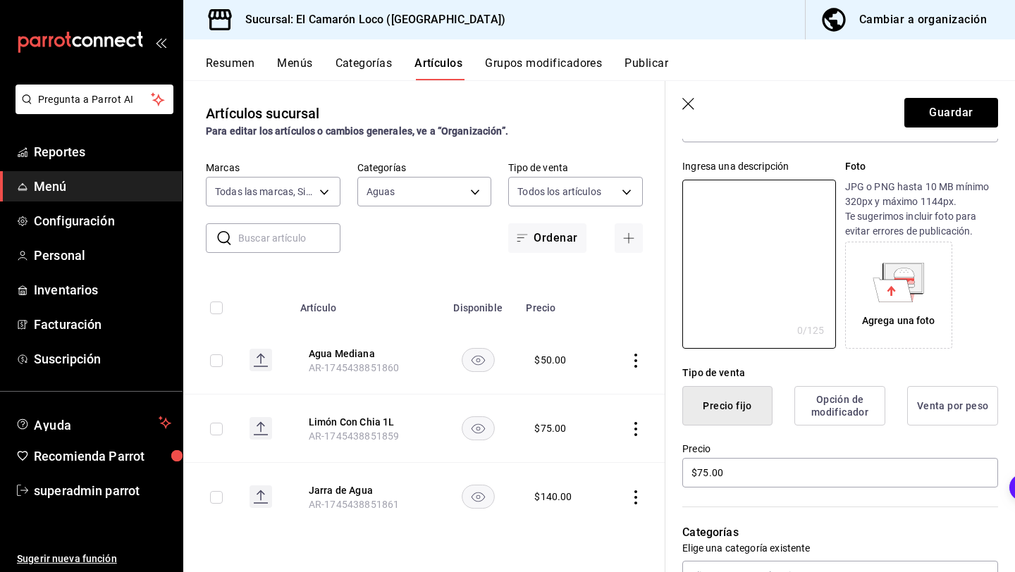
scroll to position [142, 0]
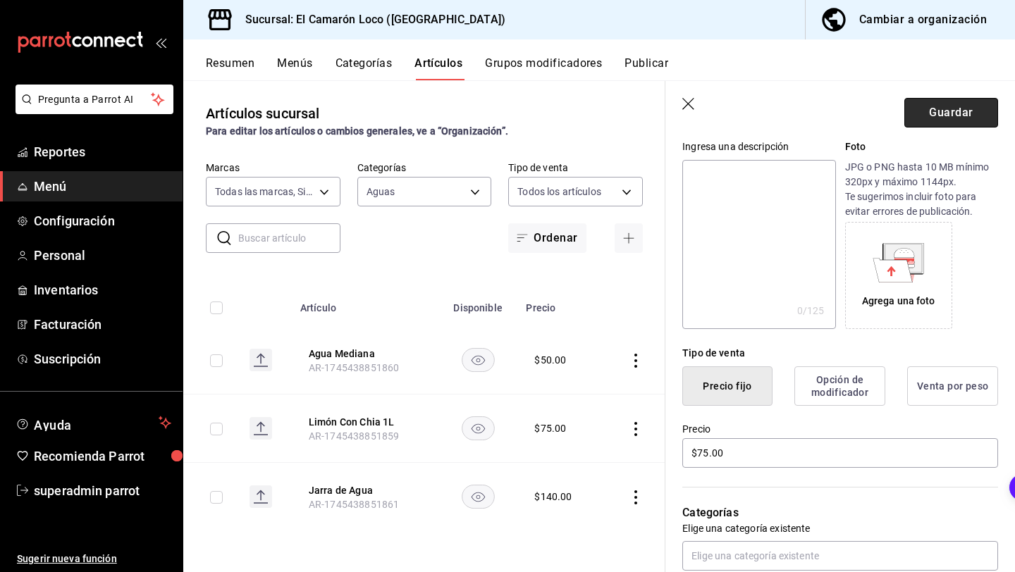
click at [972, 113] on button "Guardar" at bounding box center [951, 113] width 94 height 30
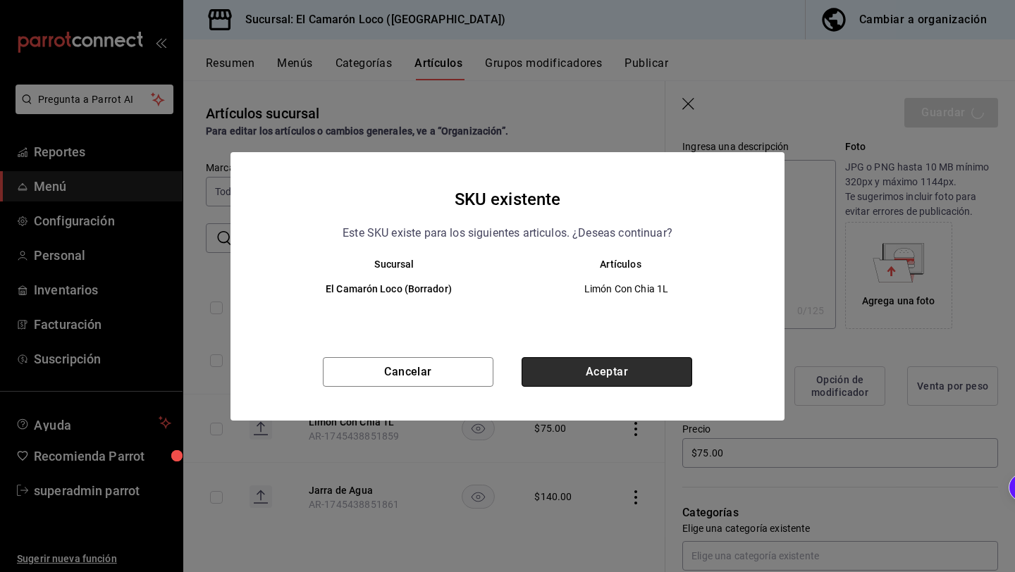
click at [628, 377] on button "Aceptar" at bounding box center [606, 372] width 171 height 30
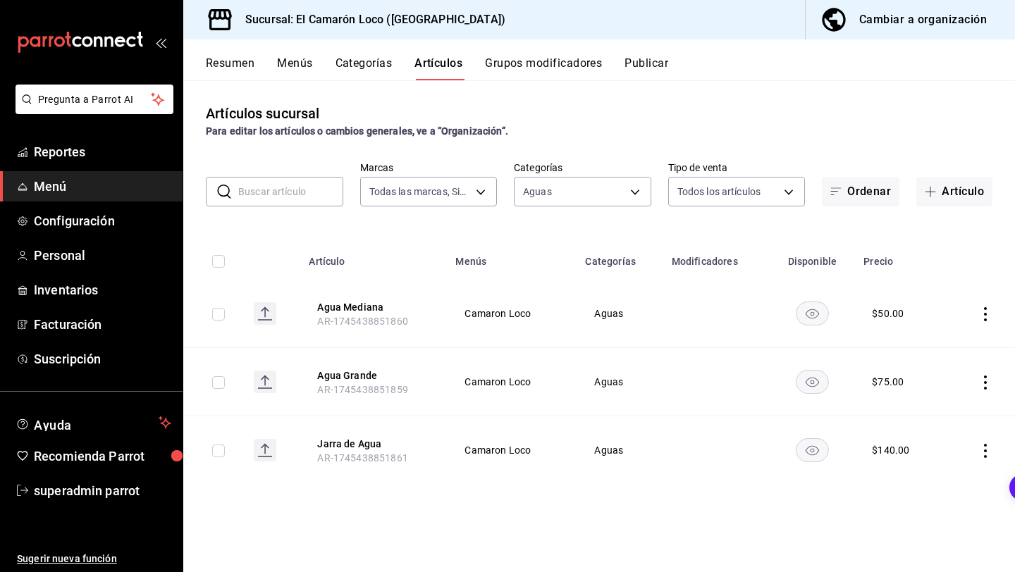
click at [557, 59] on button "Grupos modificadores" at bounding box center [543, 68] width 117 height 24
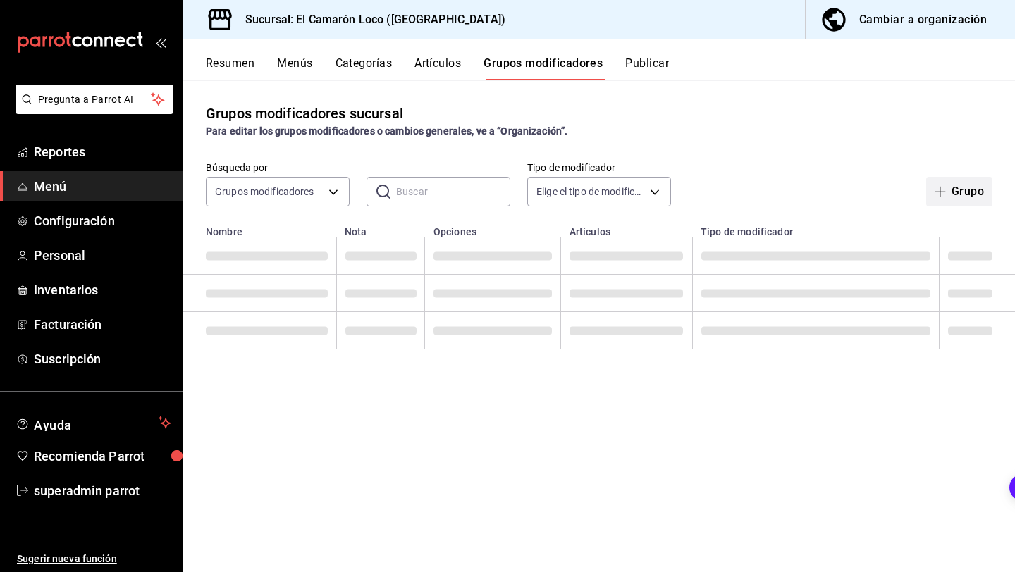
click at [952, 190] on button "Grupo" at bounding box center [959, 192] width 66 height 30
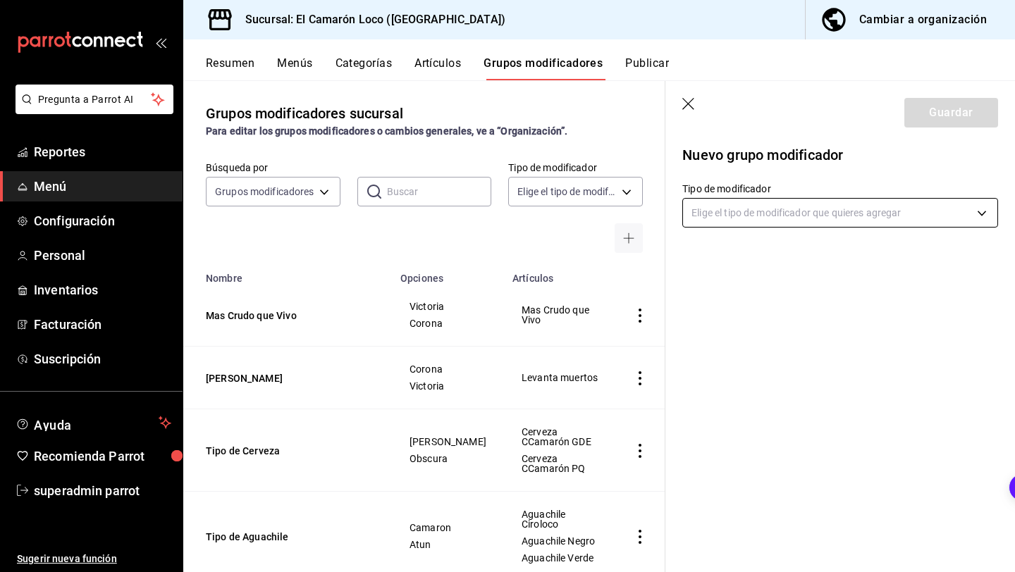
click at [836, 204] on body "Pregunta a Parrot AI Reportes Menú Configuración Personal Inventarios Facturaci…" at bounding box center [507, 286] width 1015 height 572
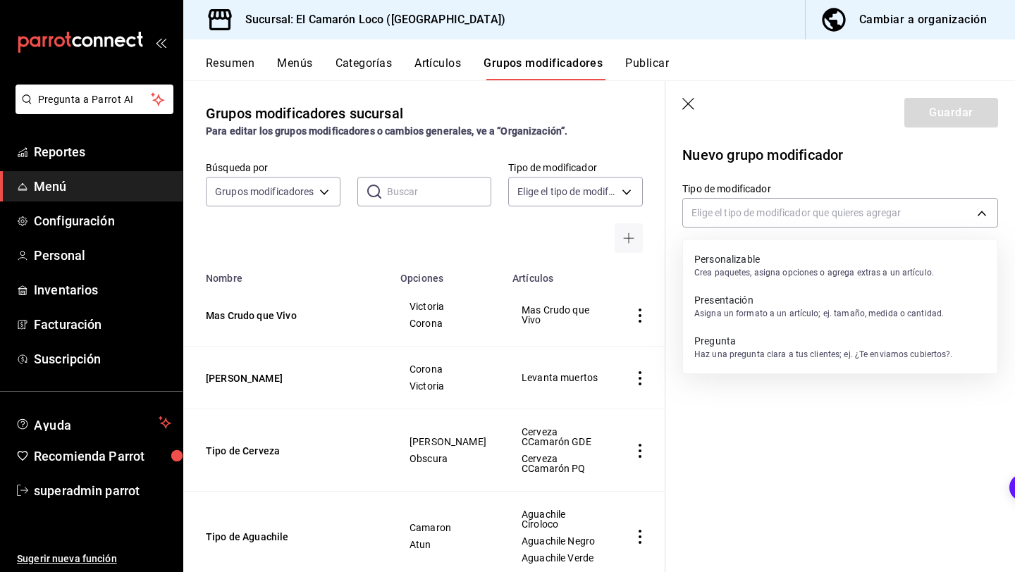
click at [777, 253] on p "Personalizable" at bounding box center [814, 259] width 240 height 14
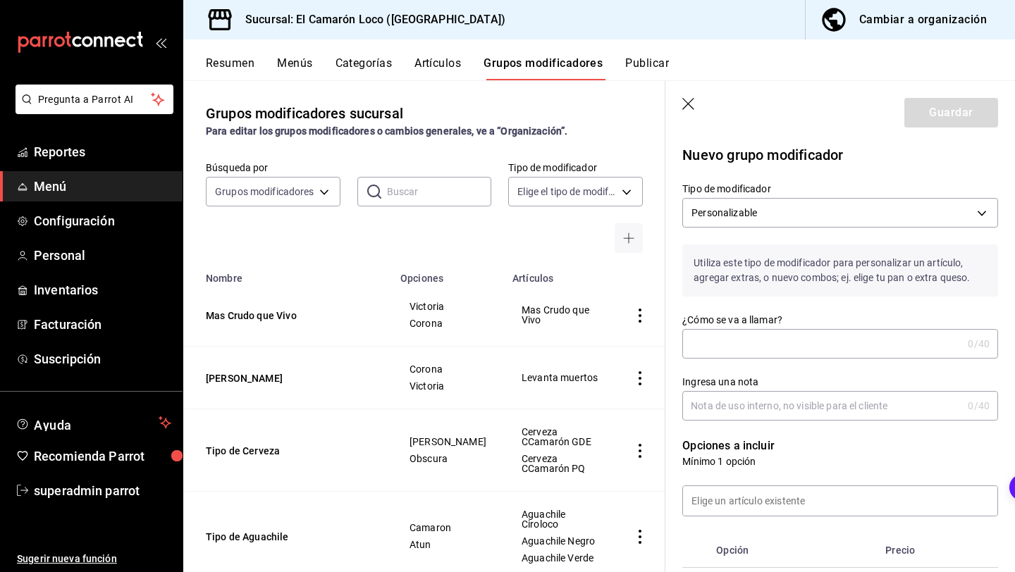
click at [733, 333] on input "¿Cómo se va a llamar?" at bounding box center [822, 344] width 280 height 28
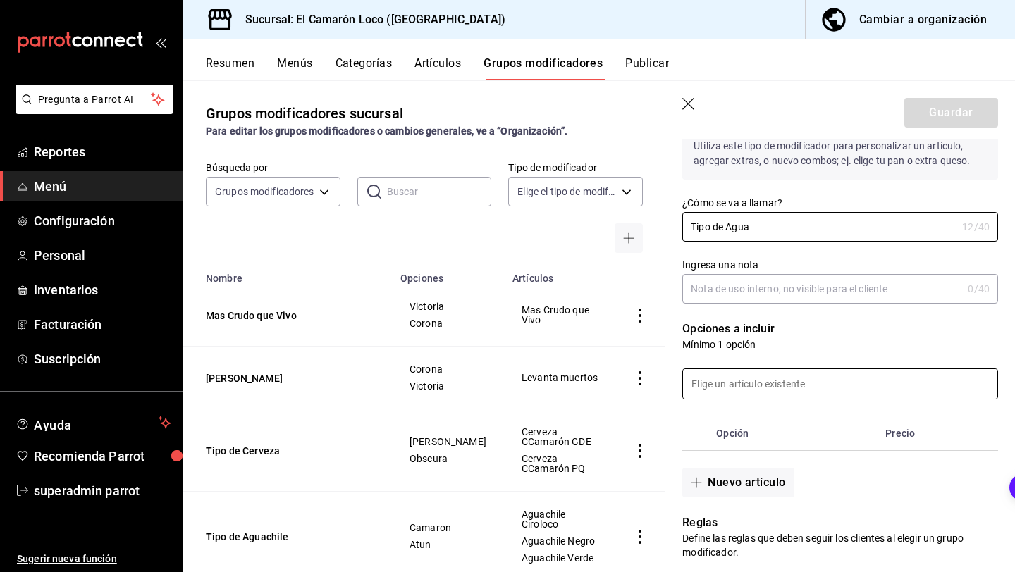
click at [738, 392] on input at bounding box center [840, 384] width 314 height 30
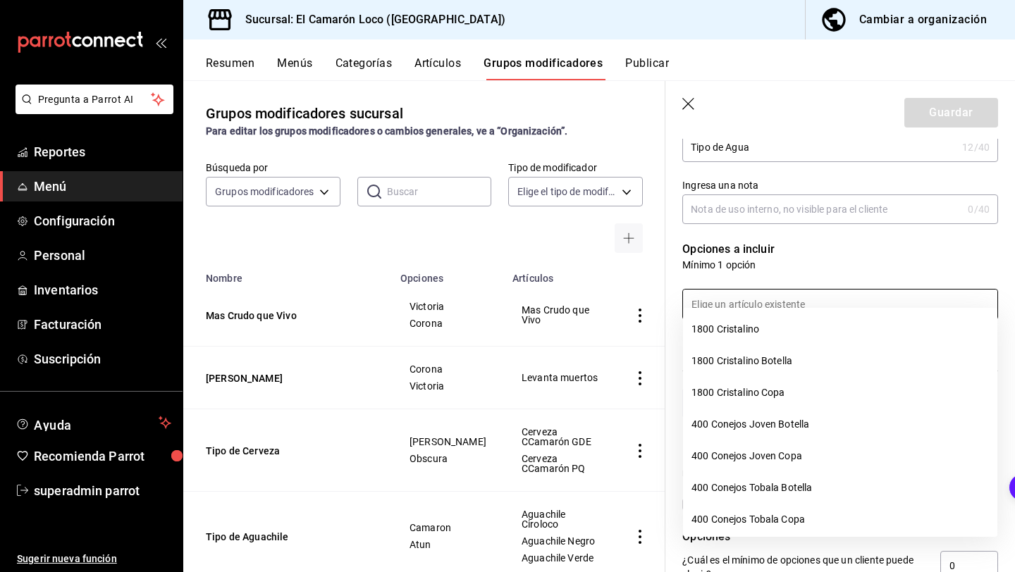
scroll to position [214, 0]
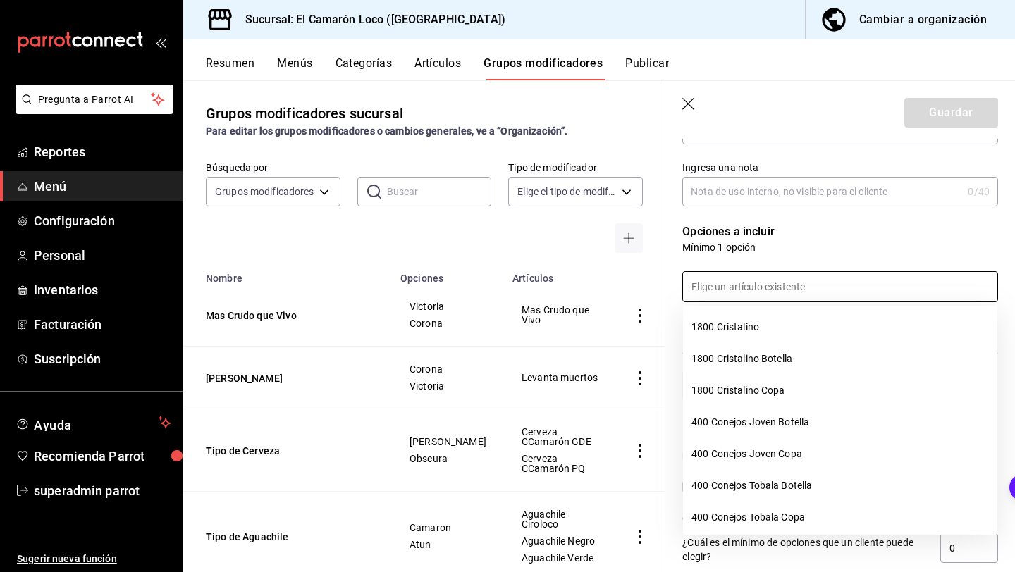
click at [819, 259] on div at bounding box center [831, 278] width 333 height 48
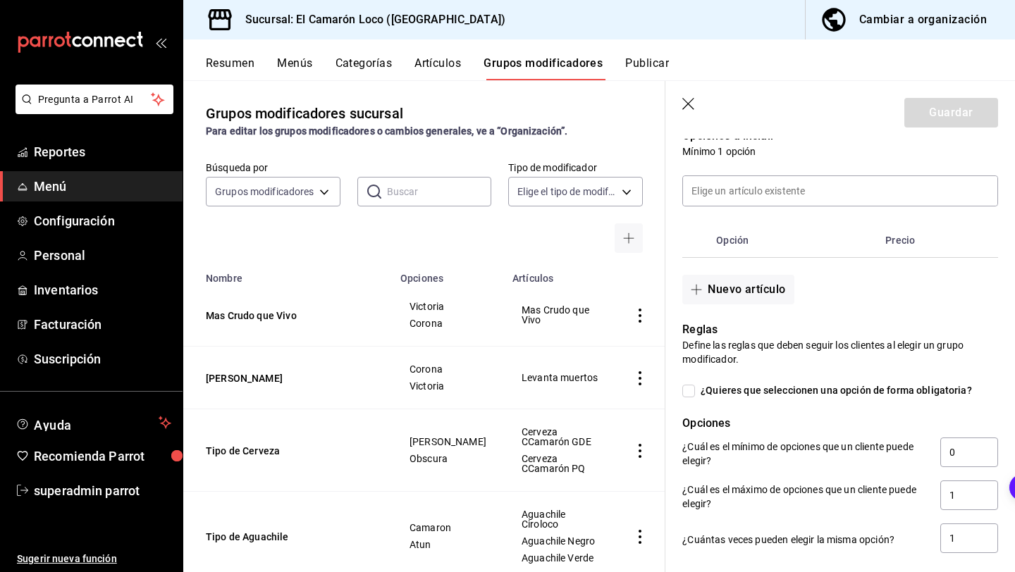
scroll to position [321, 0]
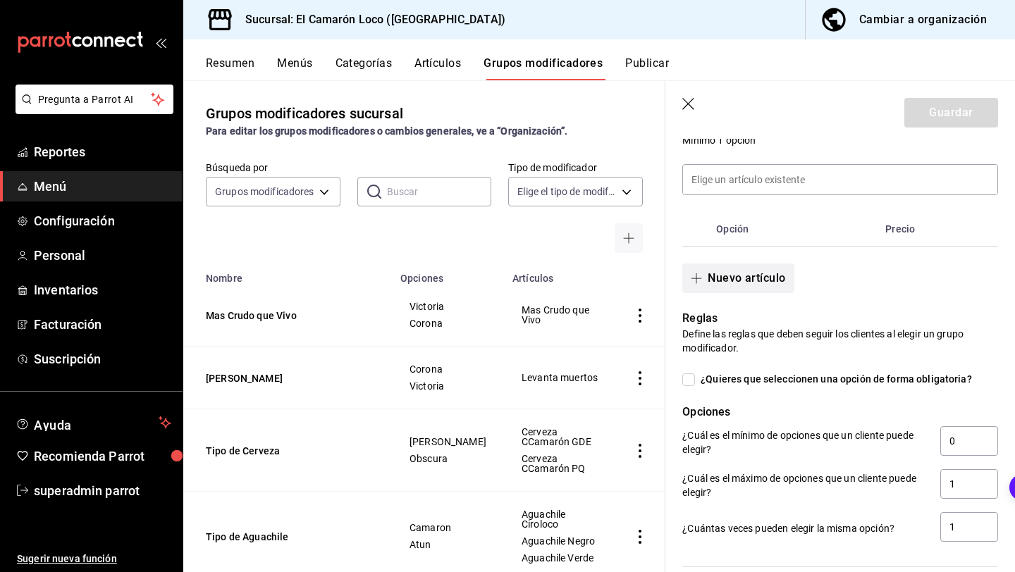
click at [743, 291] on button "Nuevo artículo" at bounding box center [737, 279] width 111 height 30
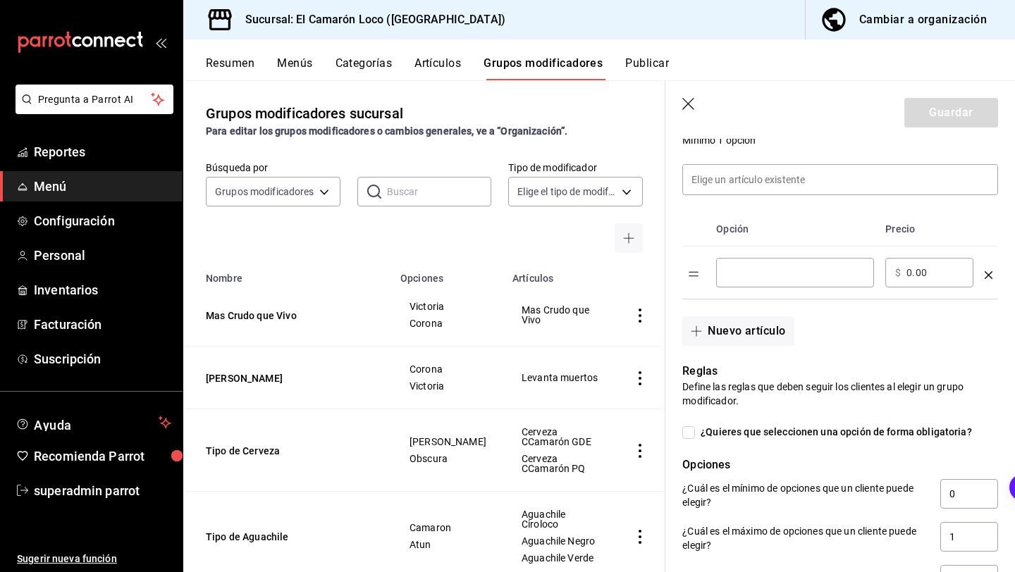
click at [776, 254] on td "​" at bounding box center [794, 273] width 169 height 53
click at [776, 271] on input "optionsTable" at bounding box center [795, 273] width 138 height 14
click at [753, 330] on button "Nuevo artículo" at bounding box center [737, 331] width 111 height 30
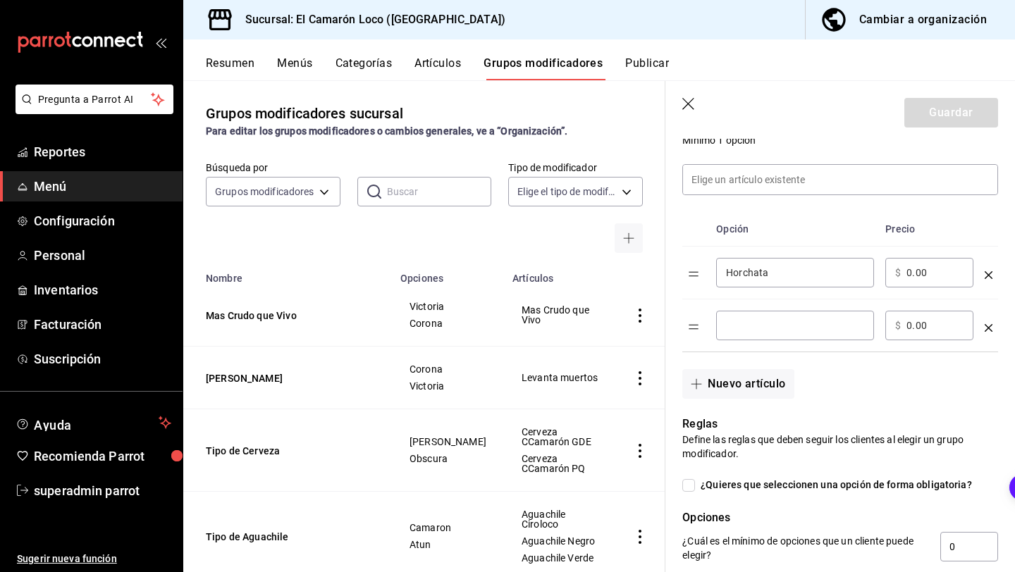
click at [771, 325] on input "optionsTable" at bounding box center [795, 325] width 138 height 14
click at [750, 374] on button "Nuevo artículo" at bounding box center [737, 384] width 111 height 30
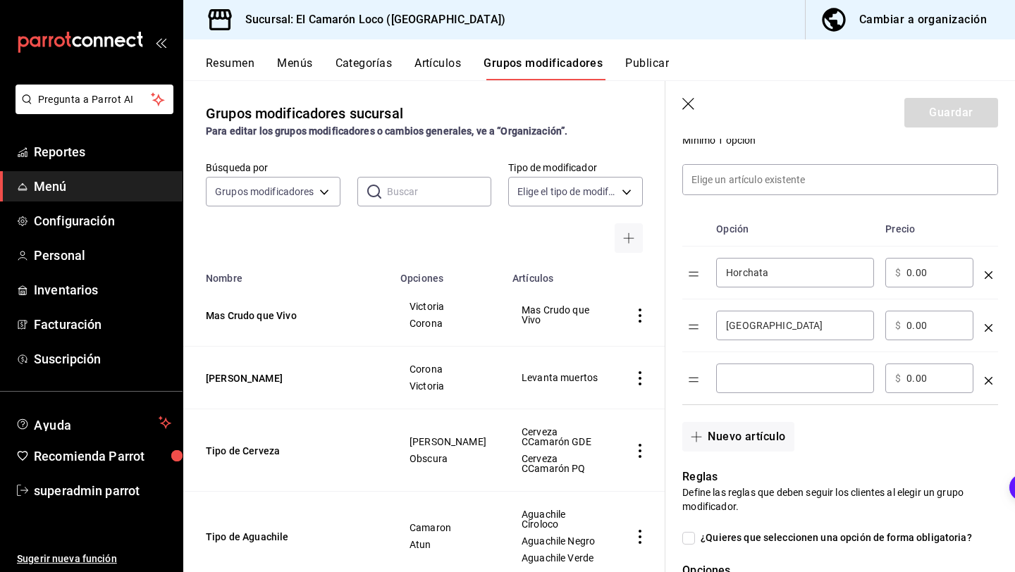
click at [772, 382] on input "optionsTable" at bounding box center [795, 378] width 138 height 14
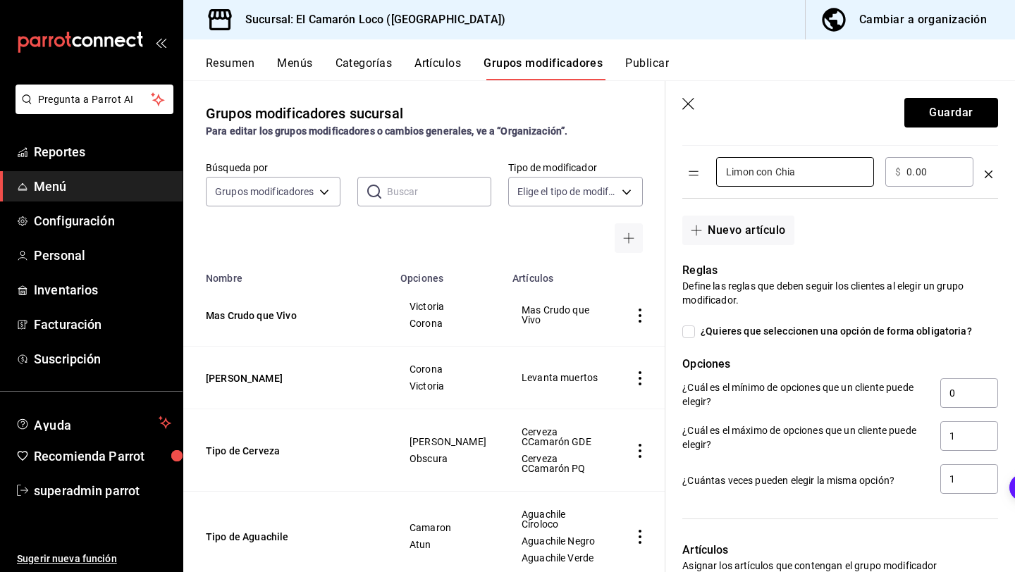
scroll to position [569, 0]
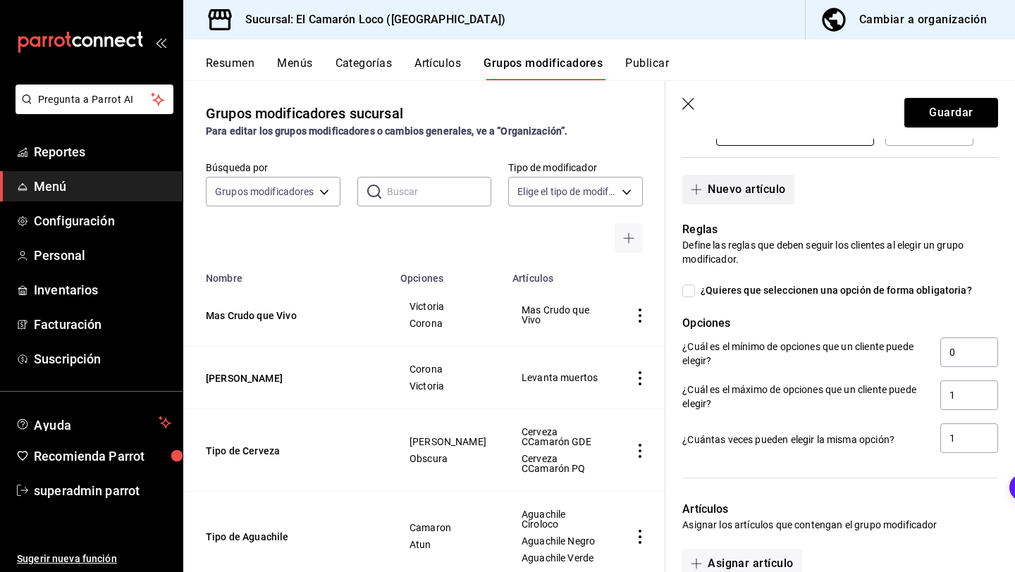
click at [754, 204] on button "Nuevo artículo" at bounding box center [737, 190] width 111 height 30
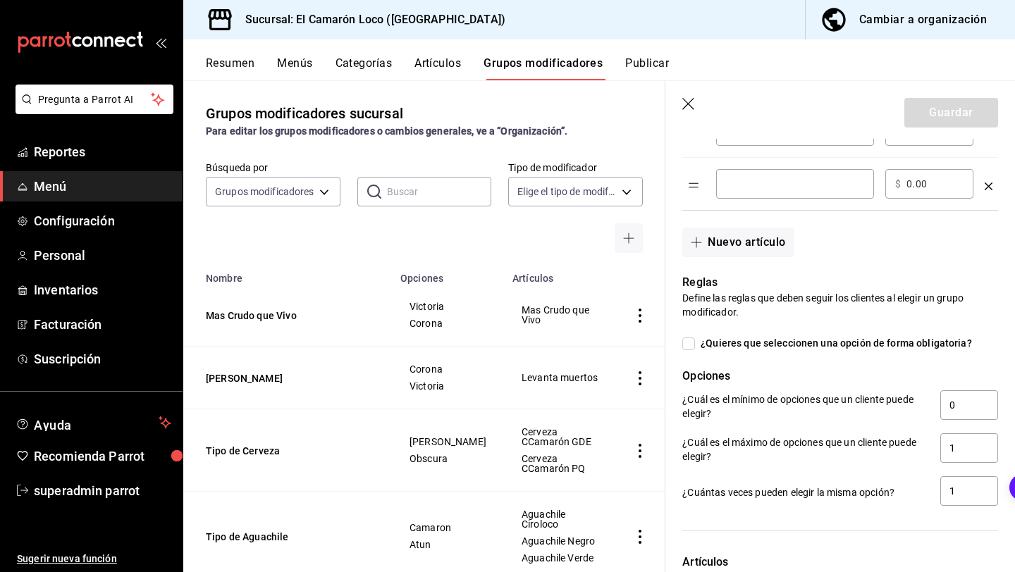
click at [985, 187] on icon "optionsTable" at bounding box center [988, 186] width 8 height 8
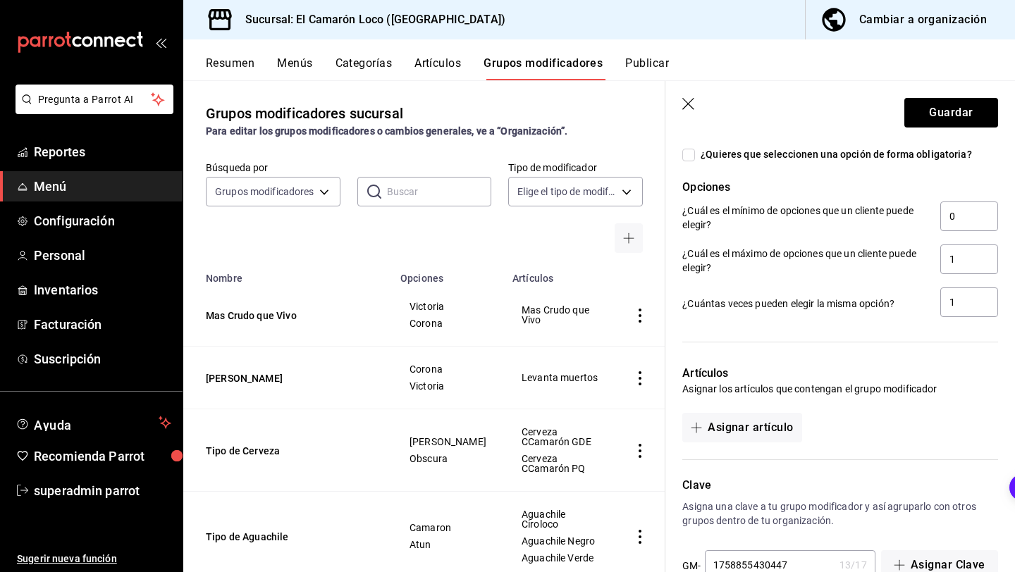
scroll to position [730, 0]
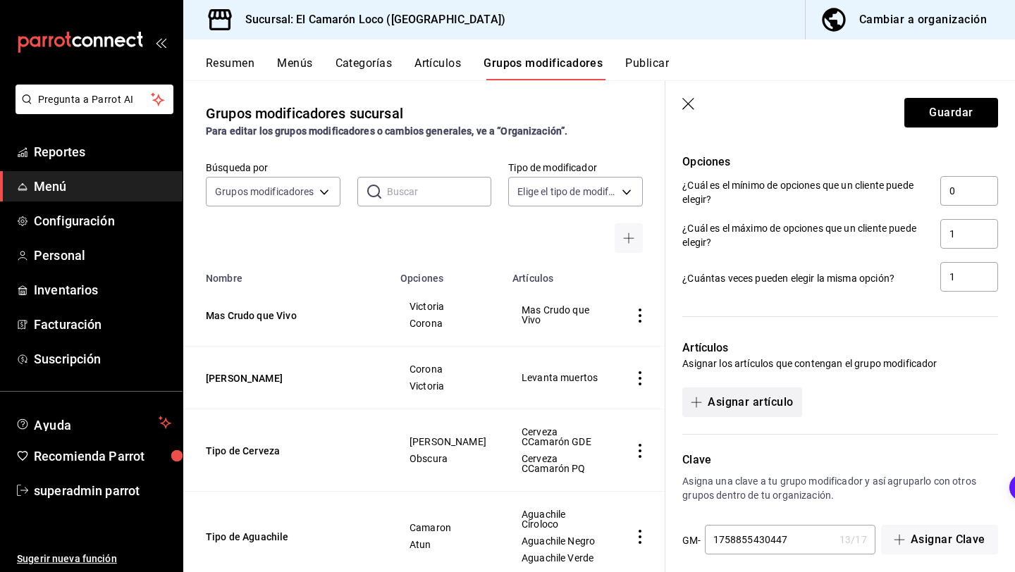
click at [737, 394] on button "Asignar artículo" at bounding box center [741, 403] width 119 height 30
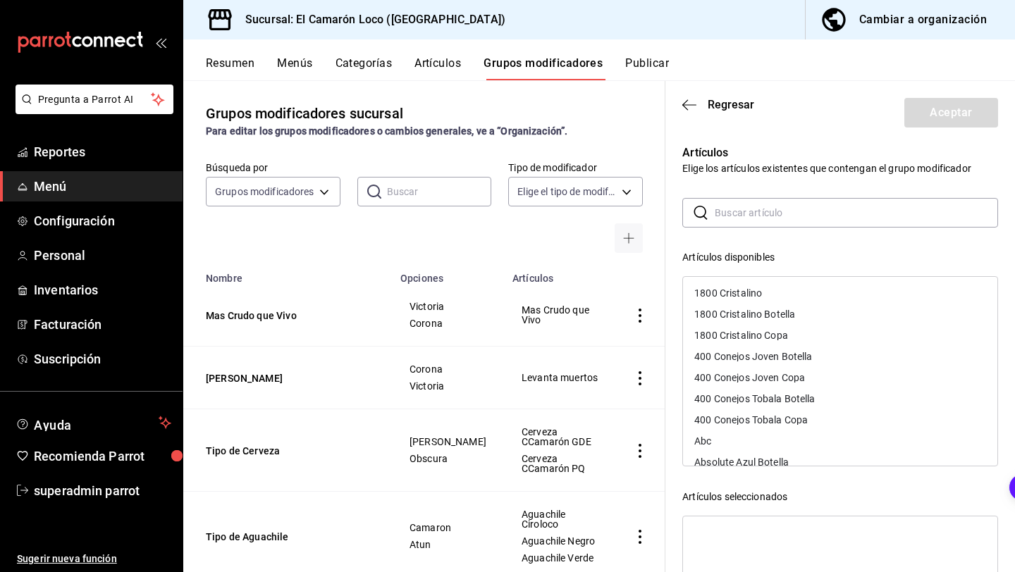
click at [799, 208] on input "text" at bounding box center [855, 213] width 283 height 28
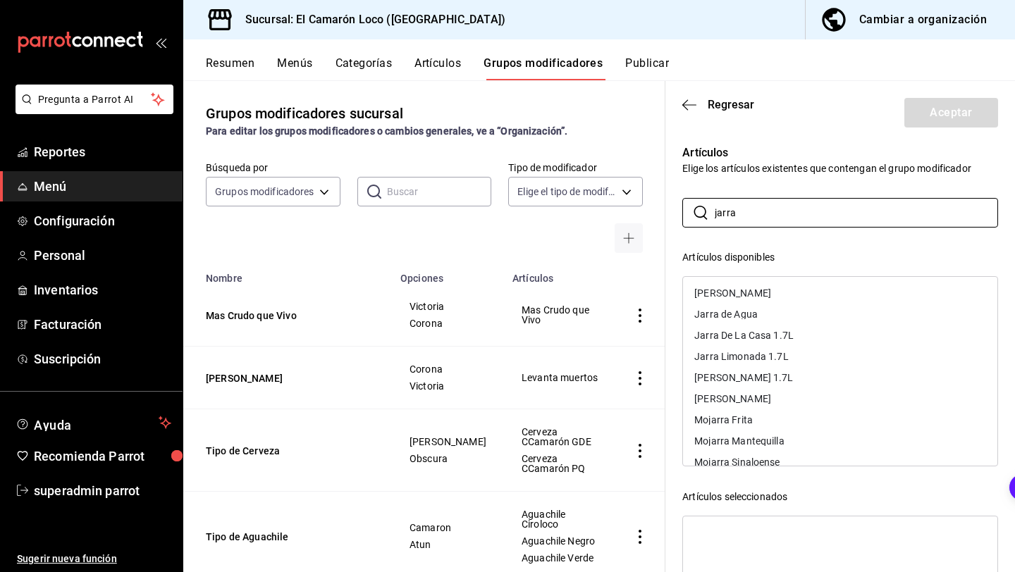
click at [790, 314] on div "Jarra de Agua" at bounding box center [840, 314] width 314 height 21
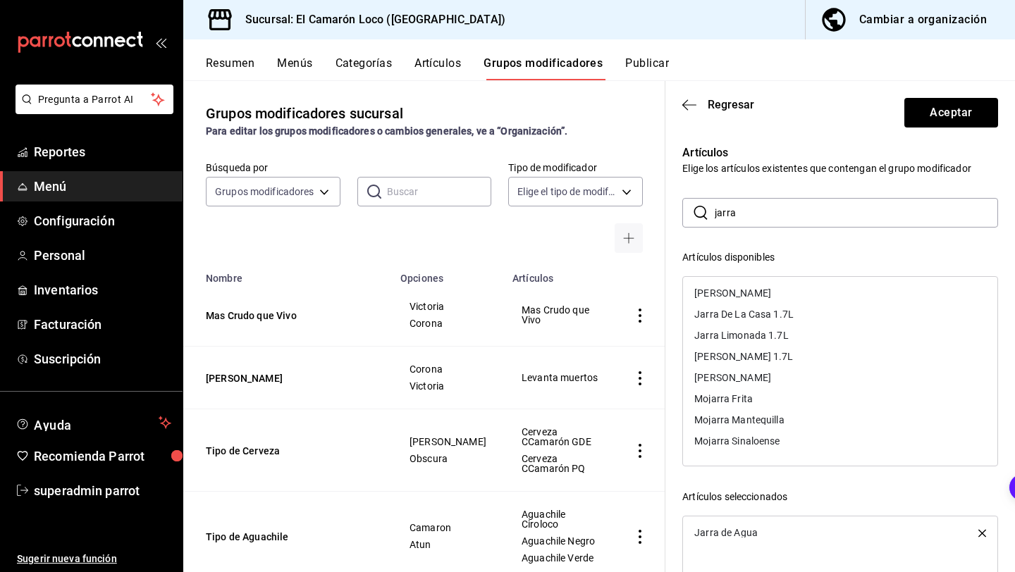
click at [821, 213] on input "jarra" at bounding box center [855, 213] width 283 height 28
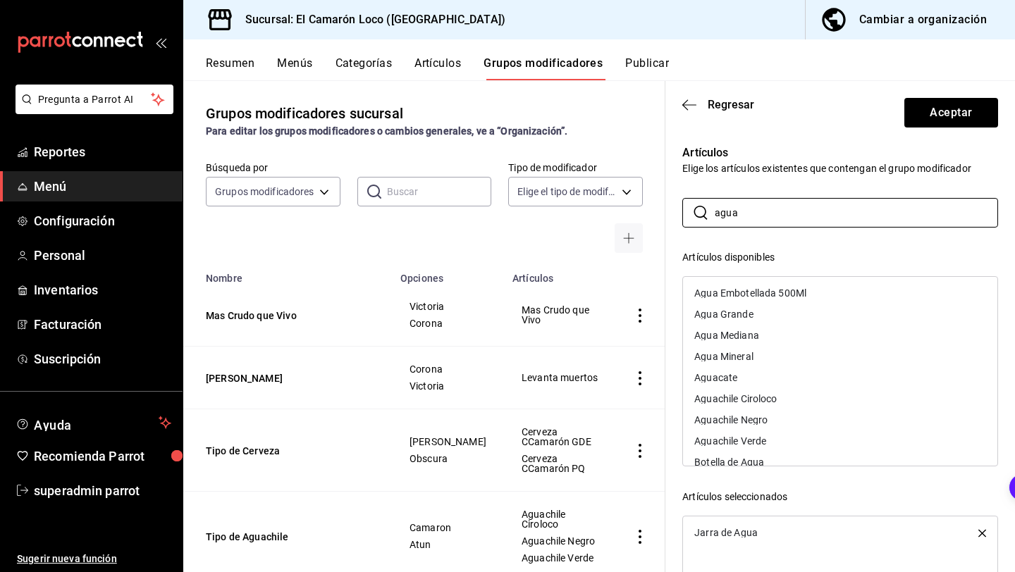
click at [754, 336] on div "Agua Mediana" at bounding box center [726, 335] width 65 height 10
click at [757, 319] on div "Agua Grande" at bounding box center [840, 314] width 314 height 21
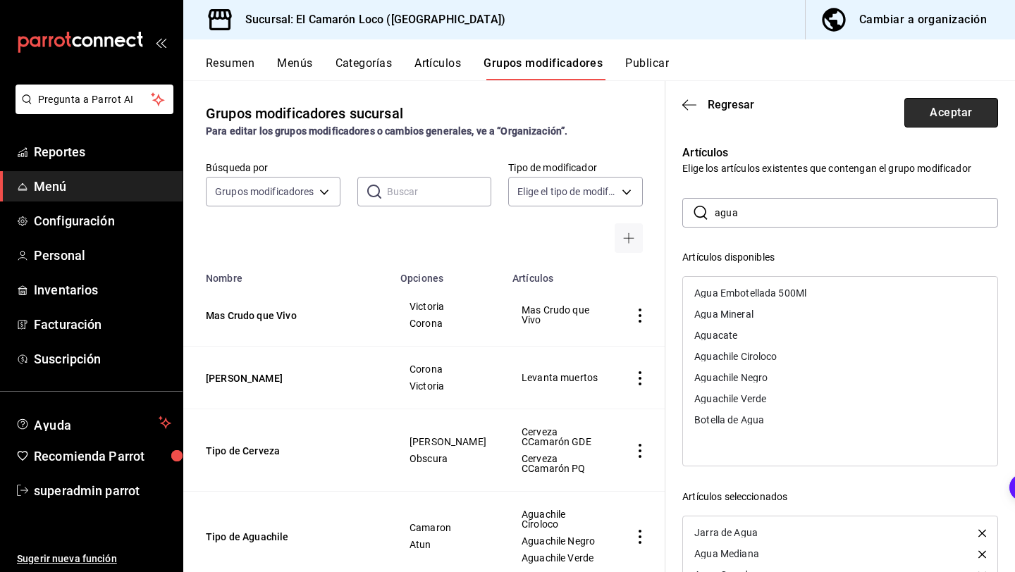
click at [924, 114] on button "Aceptar" at bounding box center [951, 113] width 94 height 30
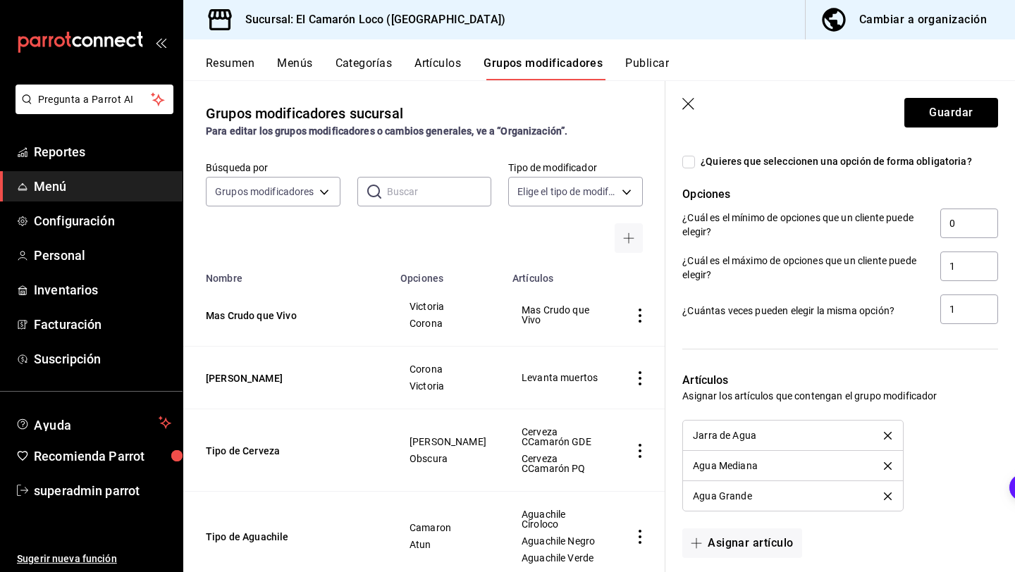
scroll to position [697, 0]
click at [690, 161] on input "¿Quieres que seleccionen una opción de forma obligatoria?" at bounding box center [688, 162] width 13 height 13
click at [962, 102] on button "Guardar" at bounding box center [951, 113] width 94 height 30
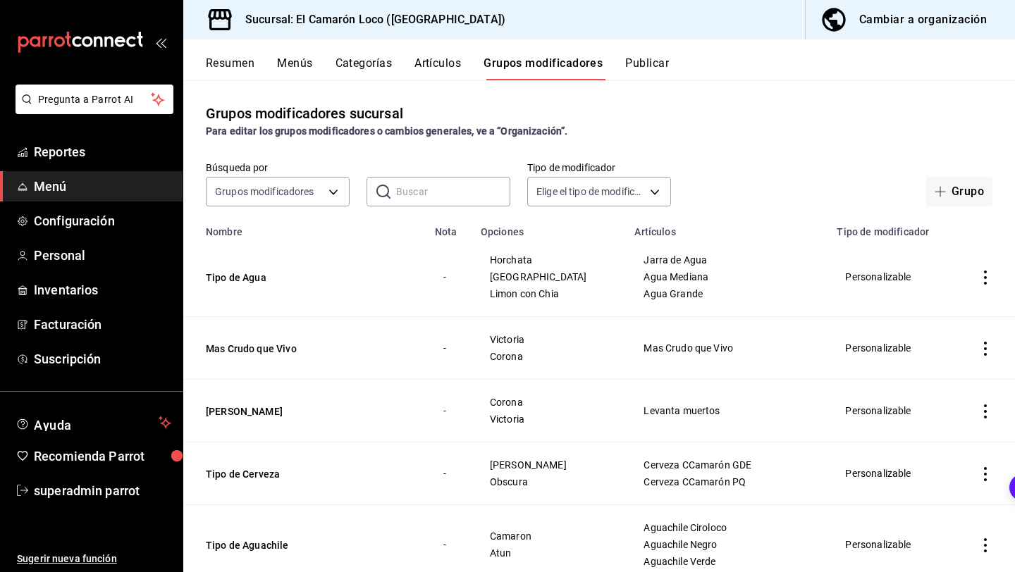
click at [421, 63] on button "Artículos" at bounding box center [437, 68] width 47 height 24
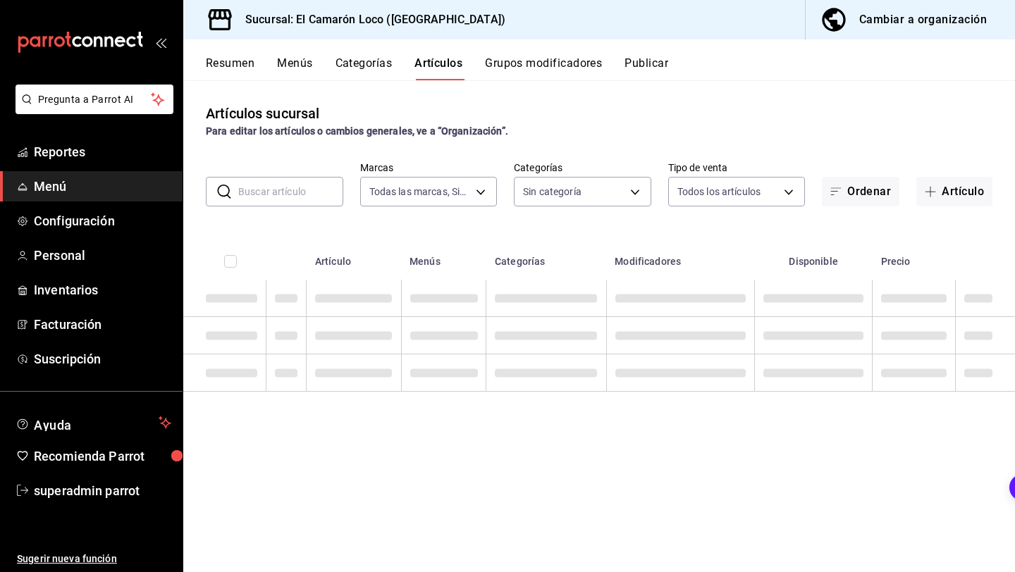
click at [264, 194] on input "text" at bounding box center [290, 192] width 105 height 28
click at [557, 185] on body "Pregunta a Parrot AI Reportes Menú Configuración Personal Inventarios Facturaci…" at bounding box center [507, 286] width 1015 height 572
click at [599, 142] on div at bounding box center [507, 286] width 1015 height 572
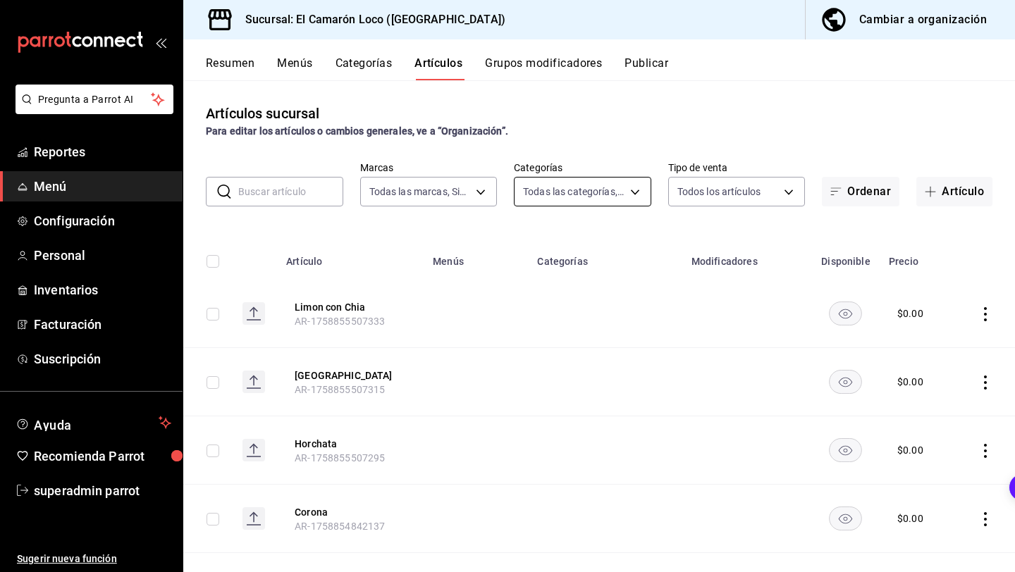
click at [605, 194] on body "Pregunta a Parrot AI Reportes Menú Configuración Personal Inventarios Facturaci…" at bounding box center [507, 286] width 1015 height 572
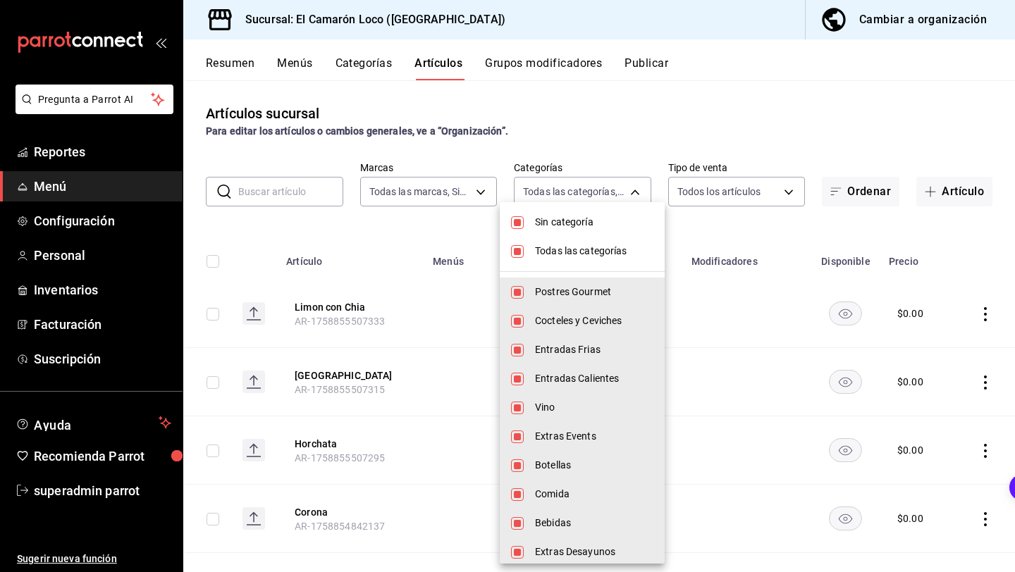
click at [545, 246] on span "Todas las categorías" at bounding box center [594, 251] width 118 height 15
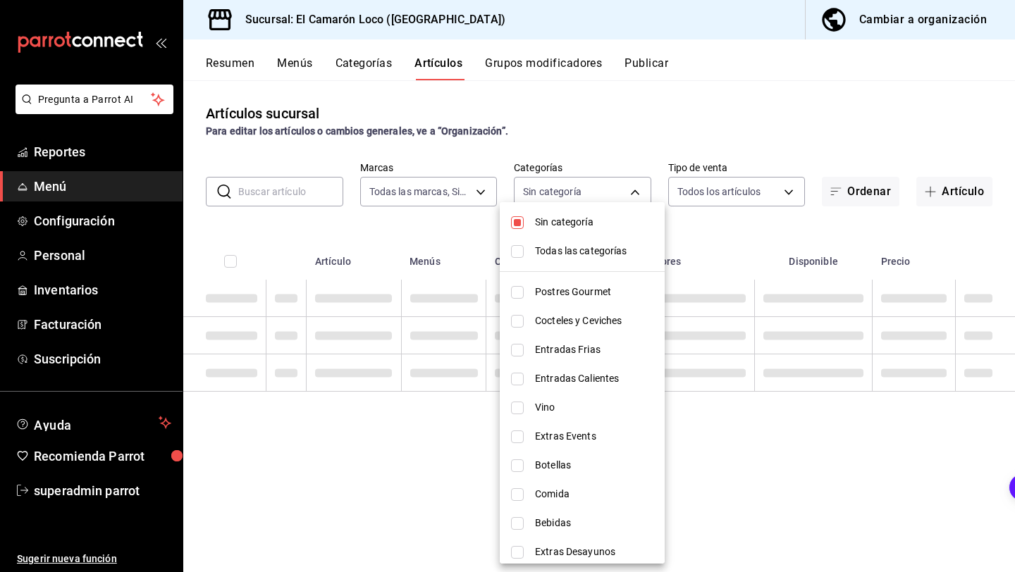
click at [516, 219] on input "checkbox" at bounding box center [517, 222] width 13 height 13
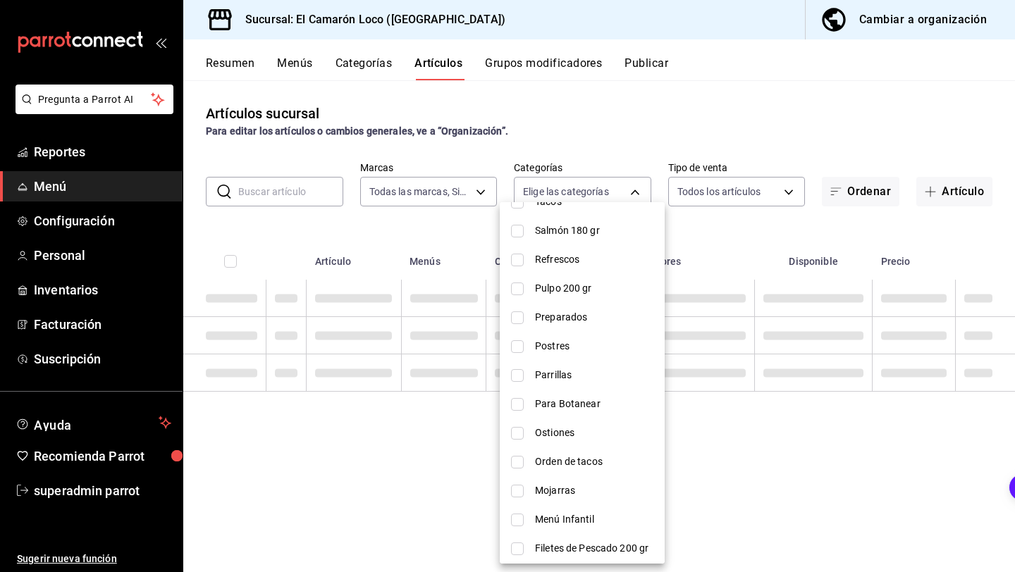
scroll to position [811, 0]
click at [580, 333] on li "Postres" at bounding box center [582, 347] width 165 height 29
click at [740, 226] on div at bounding box center [507, 286] width 1015 height 572
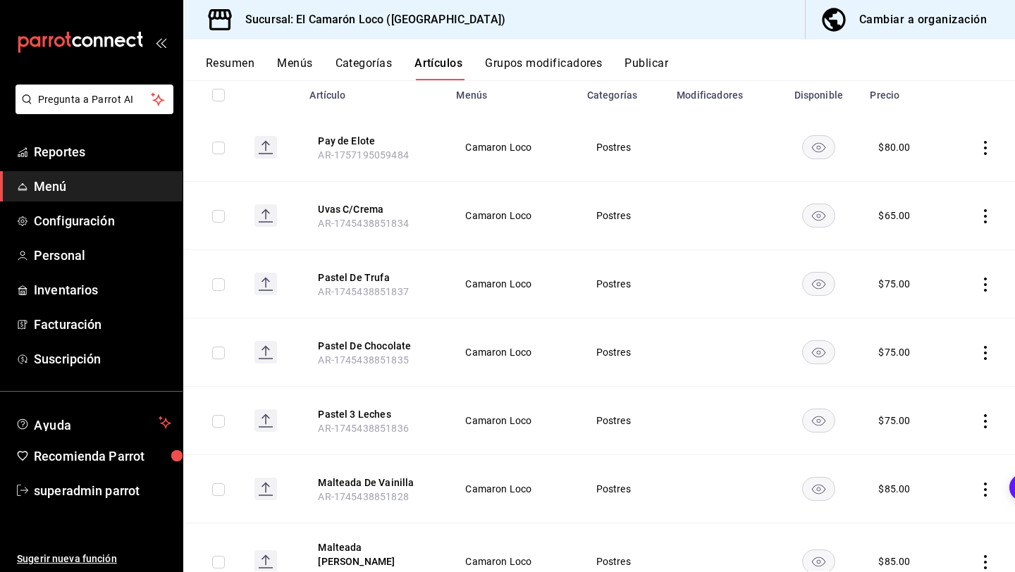
scroll to position [162, 0]
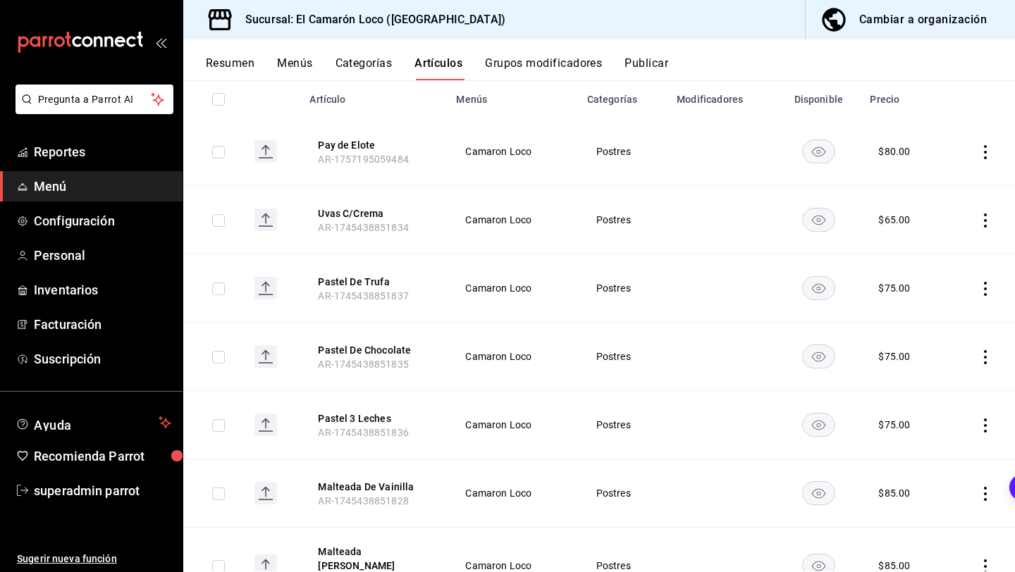
click at [981, 285] on icon "actions" at bounding box center [985, 289] width 14 height 14
click at [905, 372] on icon at bounding box center [906, 379] width 14 height 14
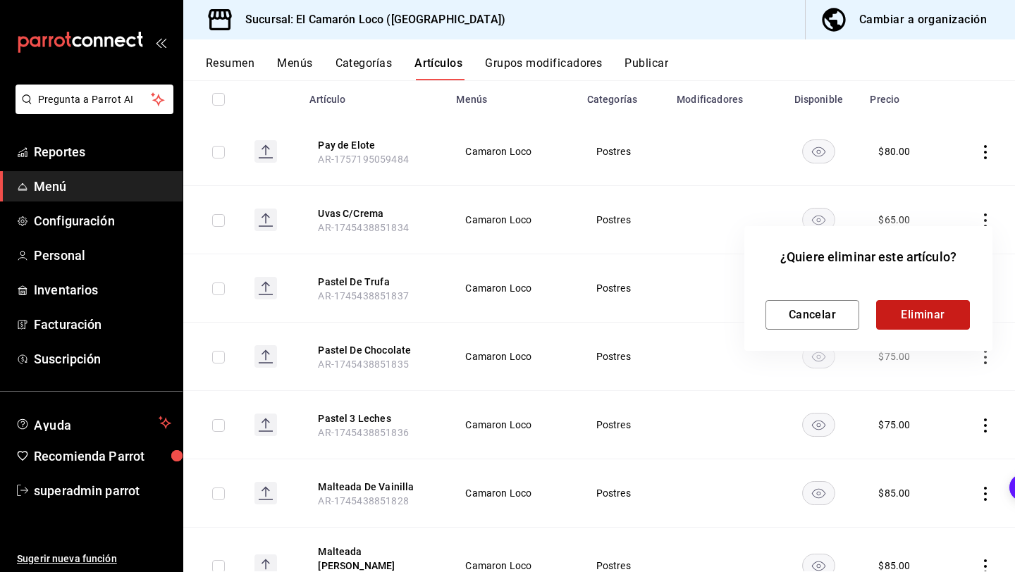
click at [934, 309] on button "Eliminar" at bounding box center [923, 315] width 94 height 30
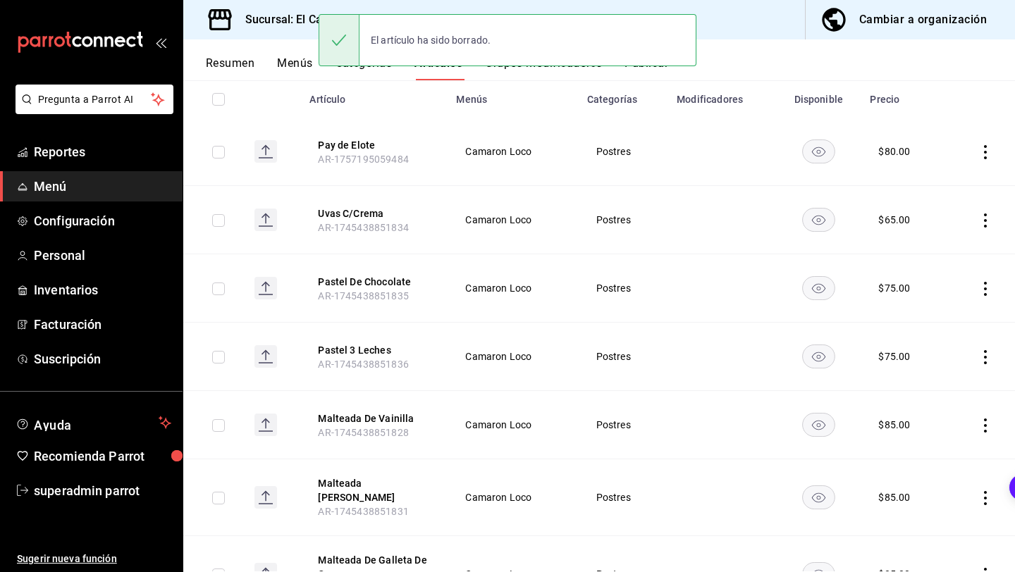
click at [979, 291] on icon "actions" at bounding box center [985, 289] width 14 height 14
click at [981, 291] on div at bounding box center [507, 286] width 1015 height 572
click at [986, 299] on td at bounding box center [980, 288] width 69 height 68
click at [986, 297] on td at bounding box center [980, 288] width 69 height 68
click at [989, 289] on icon "actions" at bounding box center [985, 289] width 14 height 14
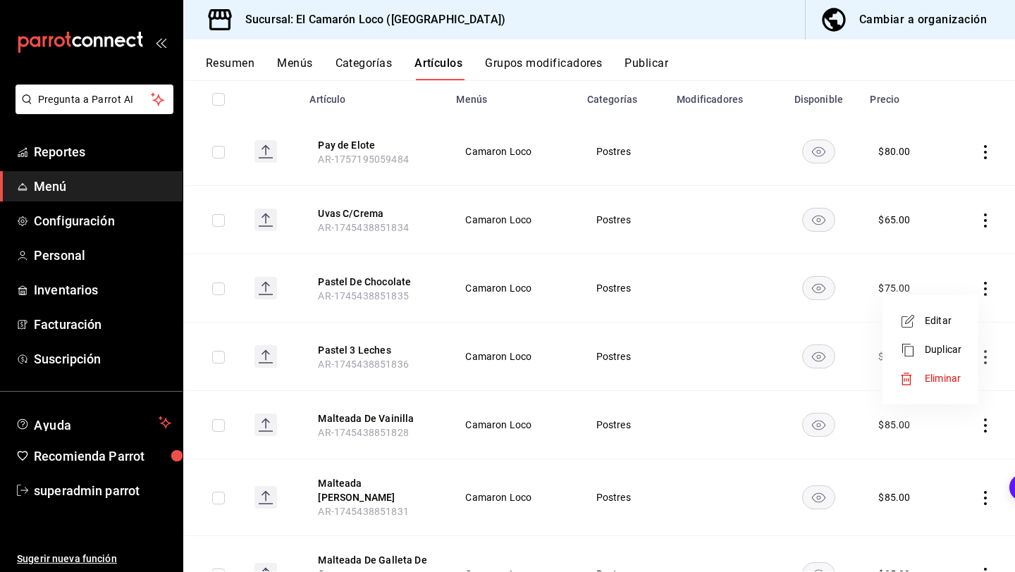
click at [943, 371] on span "Eliminar" at bounding box center [942, 378] width 37 height 15
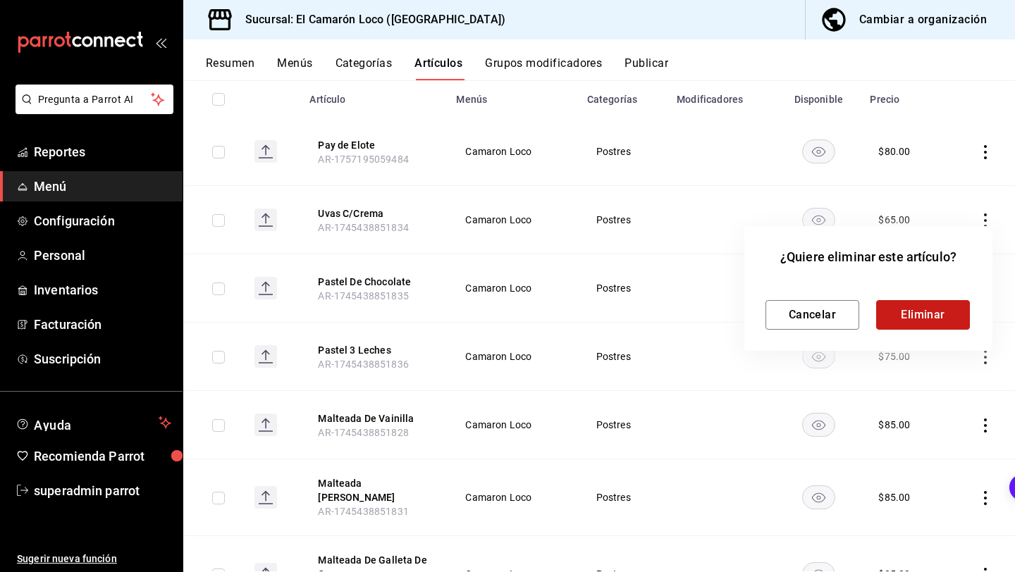
click at [944, 313] on button "Eliminar" at bounding box center [923, 315] width 94 height 30
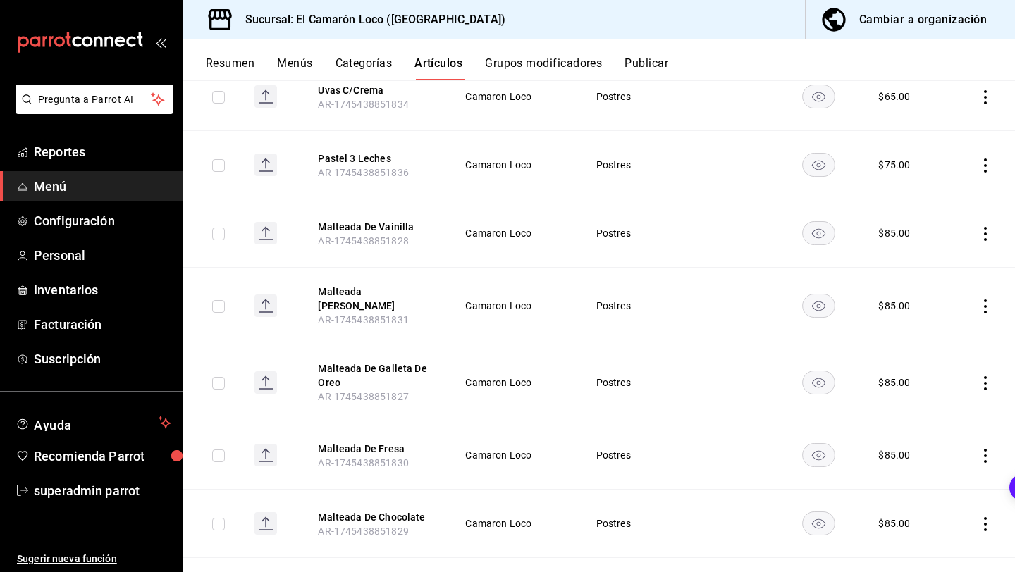
scroll to position [303, 0]
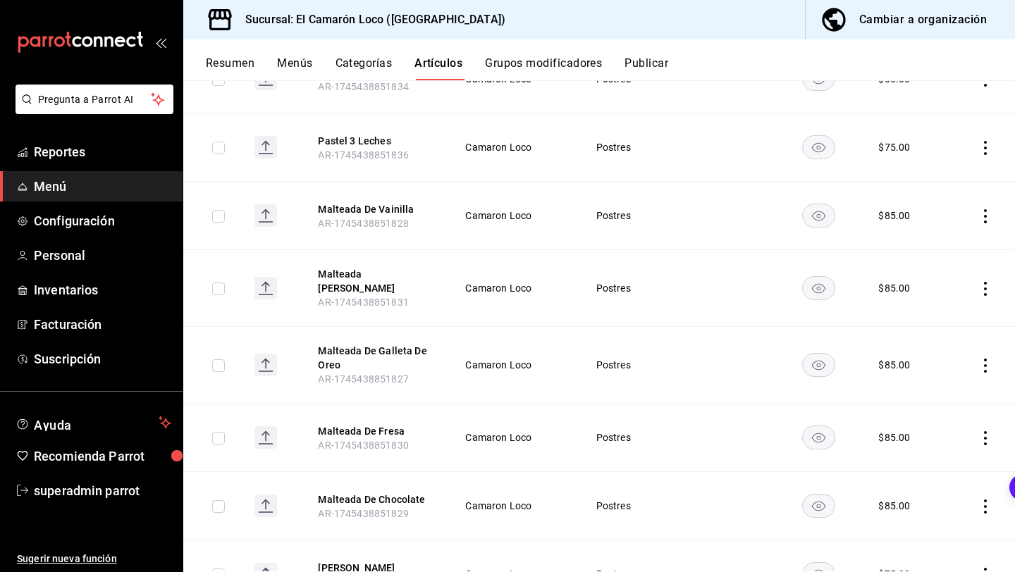
click at [989, 359] on icon "actions" at bounding box center [985, 366] width 14 height 14
click at [948, 440] on span "Eliminar" at bounding box center [942, 447] width 37 height 15
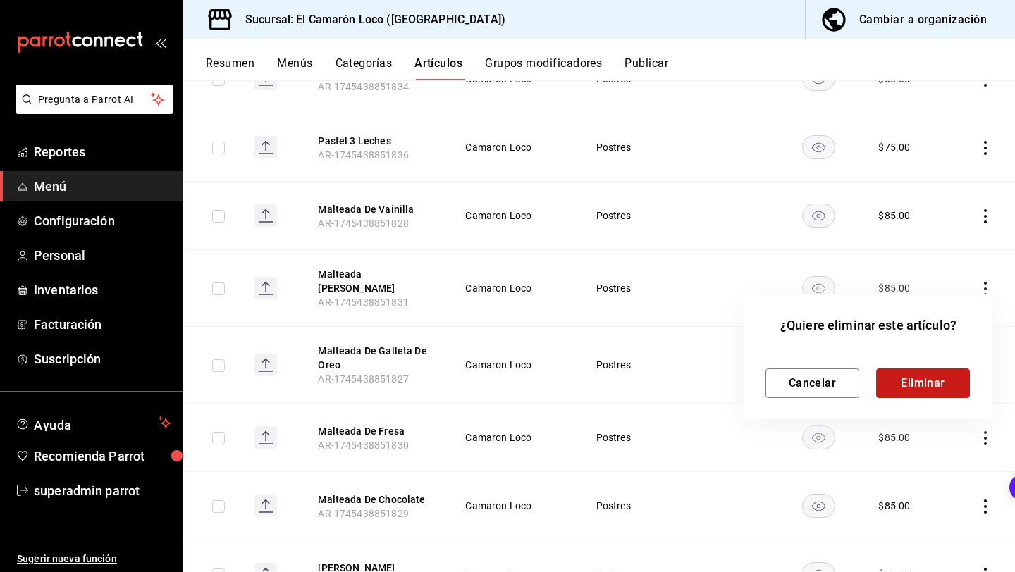
click at [952, 385] on button "Eliminar" at bounding box center [923, 384] width 94 height 30
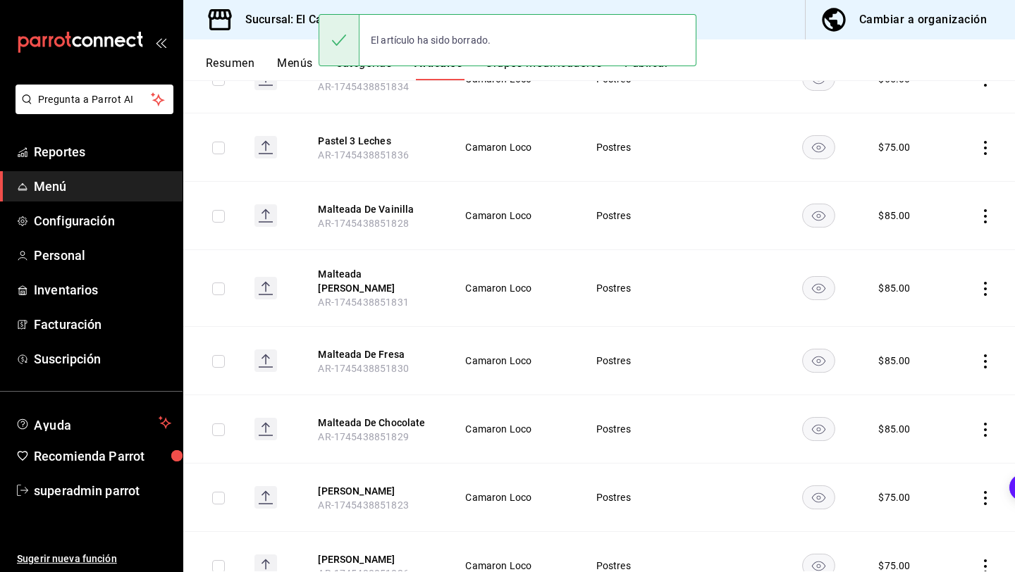
click at [986, 357] on icon "actions" at bounding box center [985, 361] width 14 height 14
click at [938, 445] on span "Eliminar" at bounding box center [942, 442] width 36 height 11
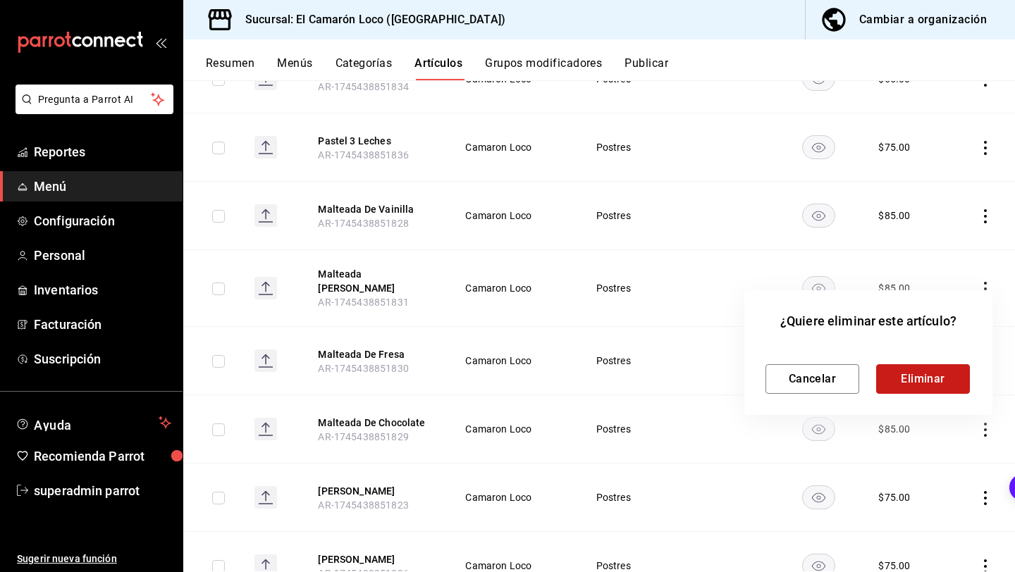
click at [960, 383] on button "Eliminar" at bounding box center [923, 379] width 94 height 30
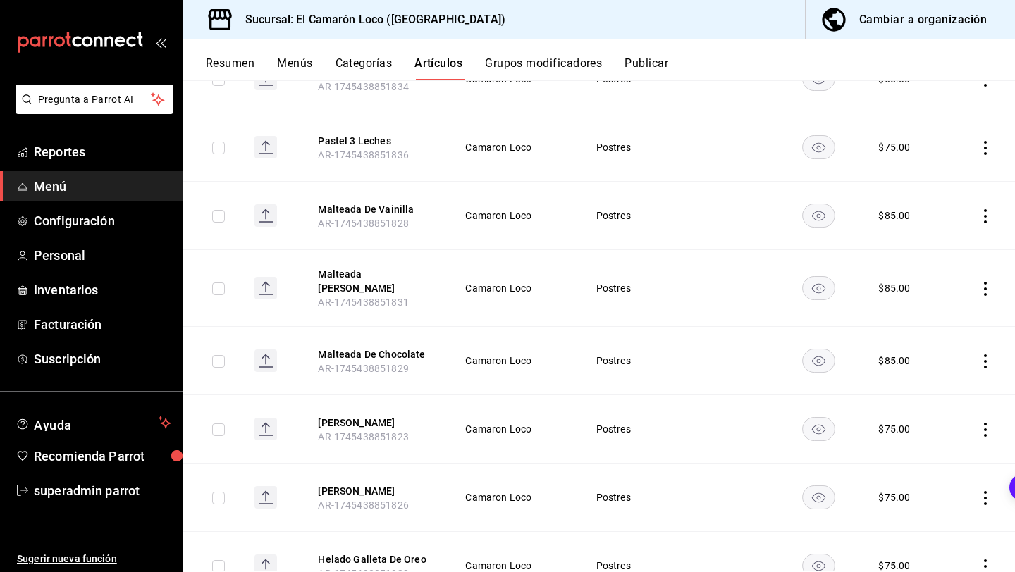
click at [986, 354] on icon "actions" at bounding box center [985, 361] width 14 height 14
click at [910, 438] on icon at bounding box center [906, 443] width 14 height 14
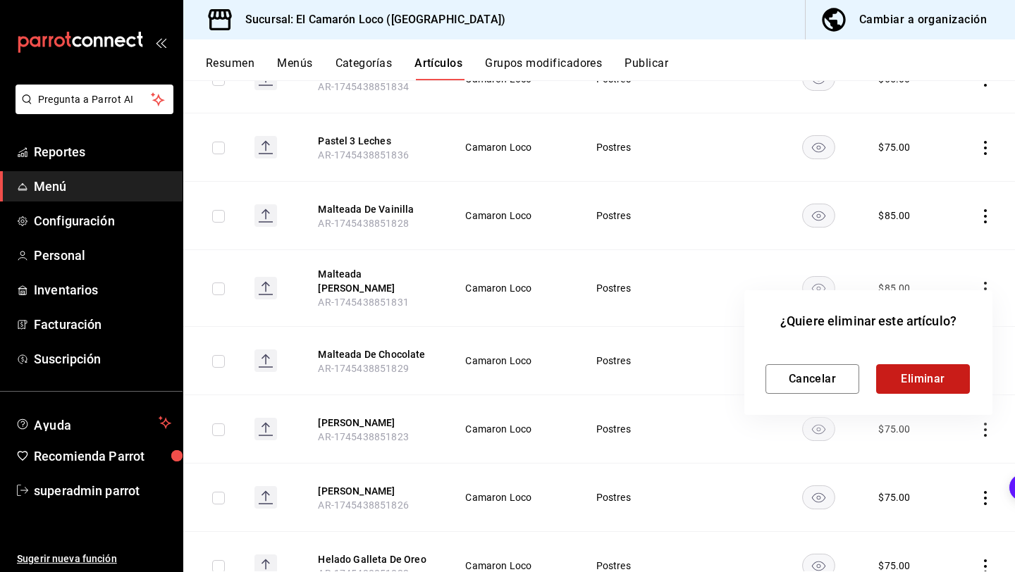
click at [923, 380] on button "Eliminar" at bounding box center [923, 379] width 94 height 30
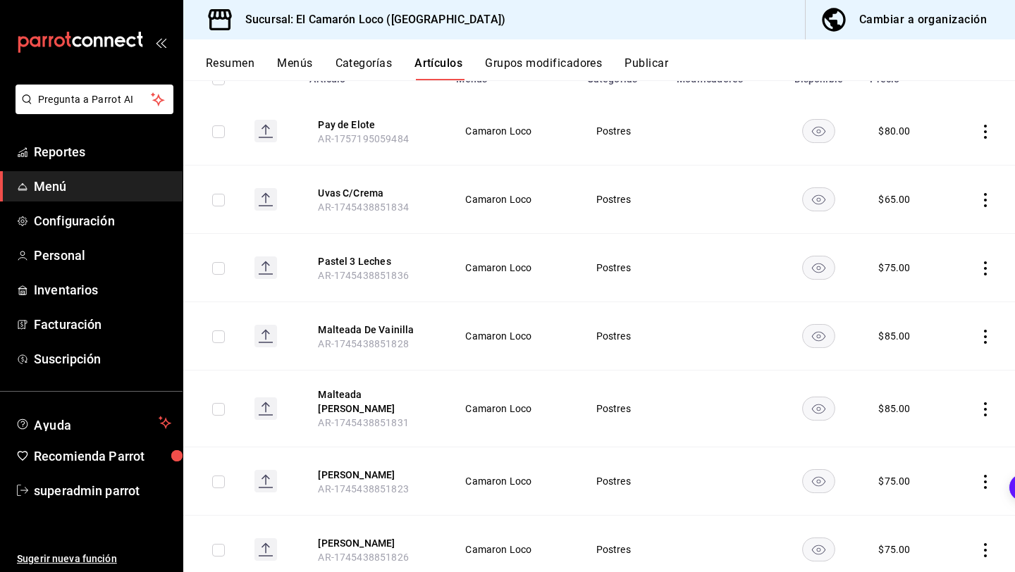
scroll to position [183, 0]
click at [378, 258] on button "Pastel 3 Leches" at bounding box center [374, 261] width 113 height 14
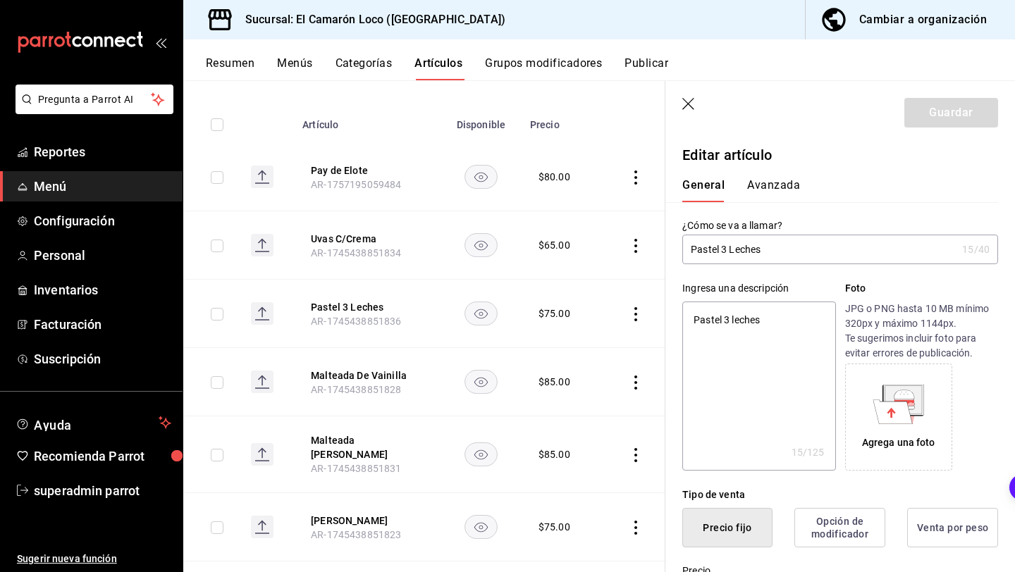
click at [805, 236] on input "Pastel 3 Leches" at bounding box center [819, 249] width 274 height 28
click at [799, 240] on input "Pastel 3 Leches" at bounding box center [819, 249] width 274 height 28
click at [786, 247] on input "Pastel 3 Leches" at bounding box center [819, 249] width 274 height 28
click at [764, 304] on textarea "Pastel 3 leches" at bounding box center [758, 386] width 153 height 169
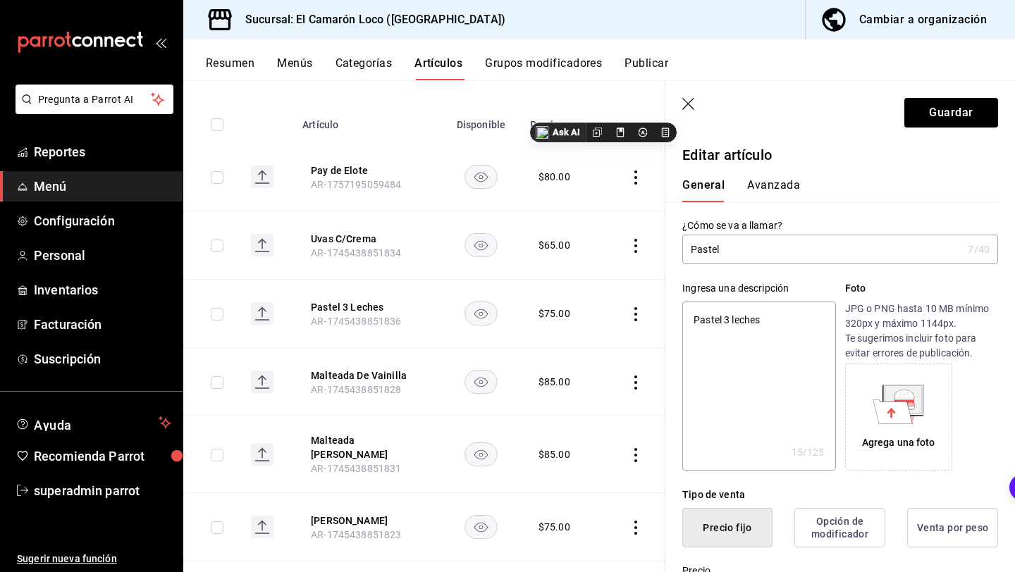
click at [764, 304] on textarea "Pastel 3 leches" at bounding box center [758, 386] width 153 height 169
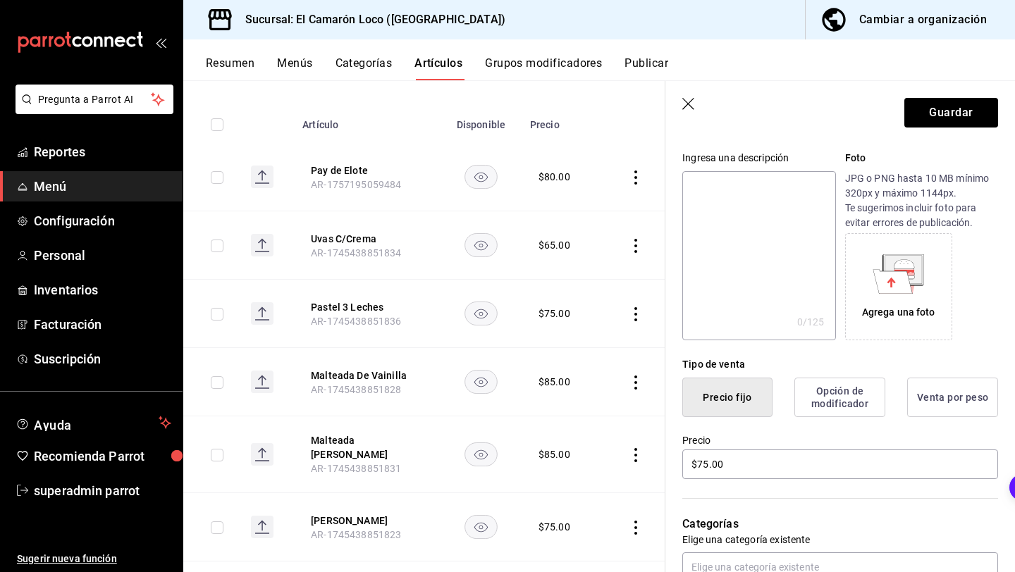
scroll to position [132, 0]
click at [707, 462] on input "$75.00" at bounding box center [840, 463] width 316 height 30
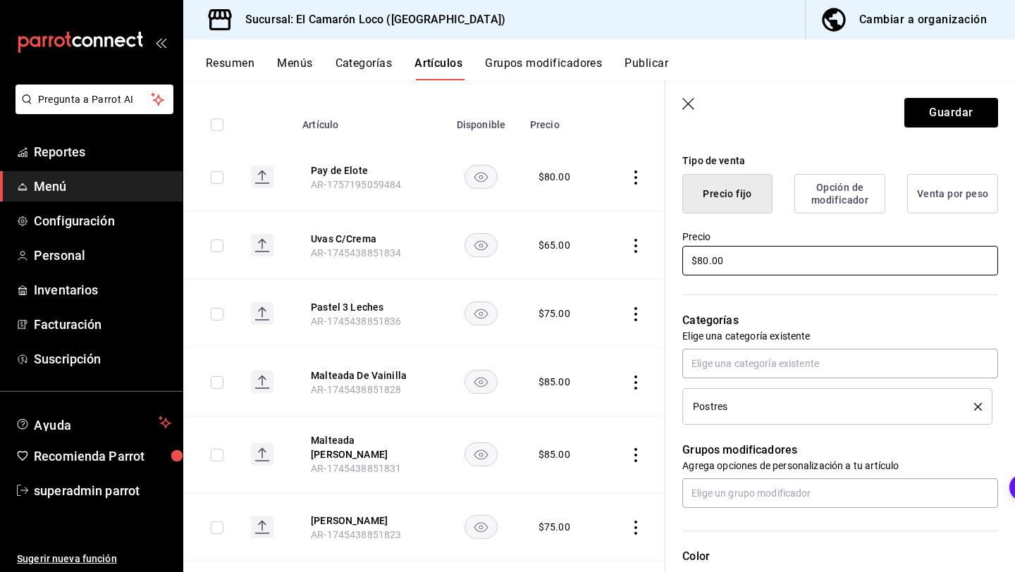
scroll to position [341, 0]
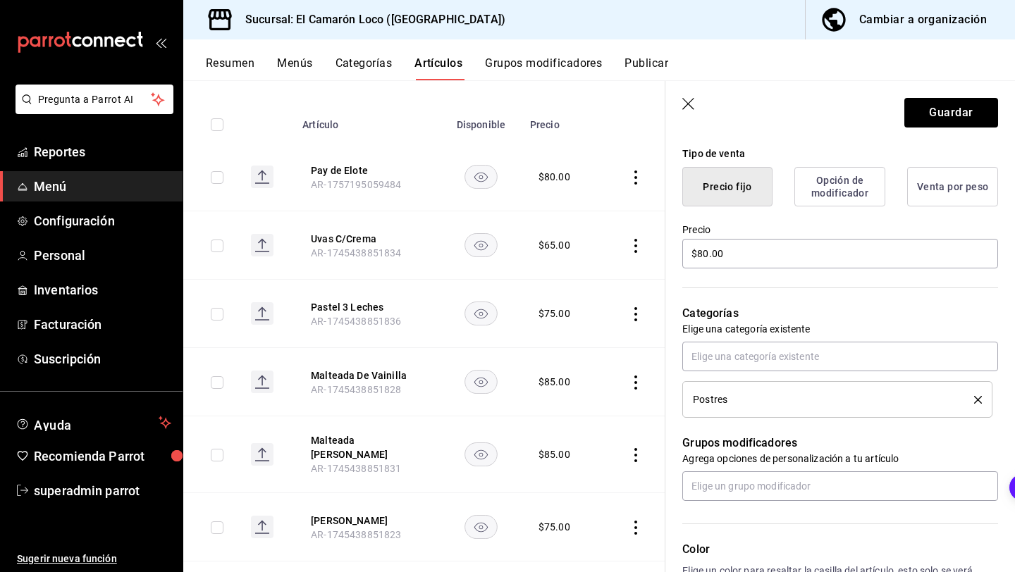
click at [954, 97] on header "Guardar" at bounding box center [839, 110] width 349 height 58
click at [946, 114] on button "Guardar" at bounding box center [951, 113] width 94 height 30
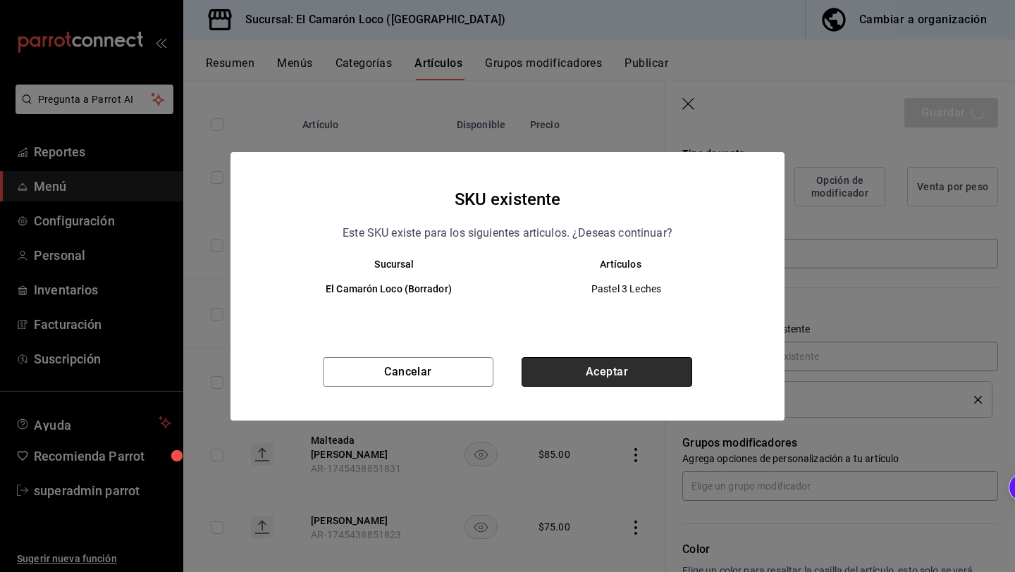
click at [627, 372] on button "Aceptar" at bounding box center [606, 372] width 171 height 30
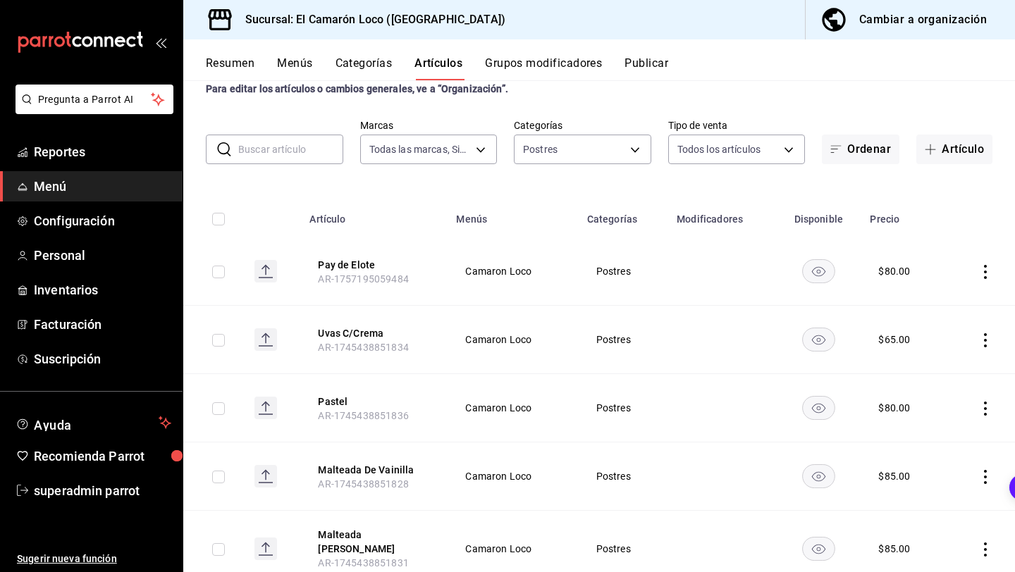
scroll to position [66, 0]
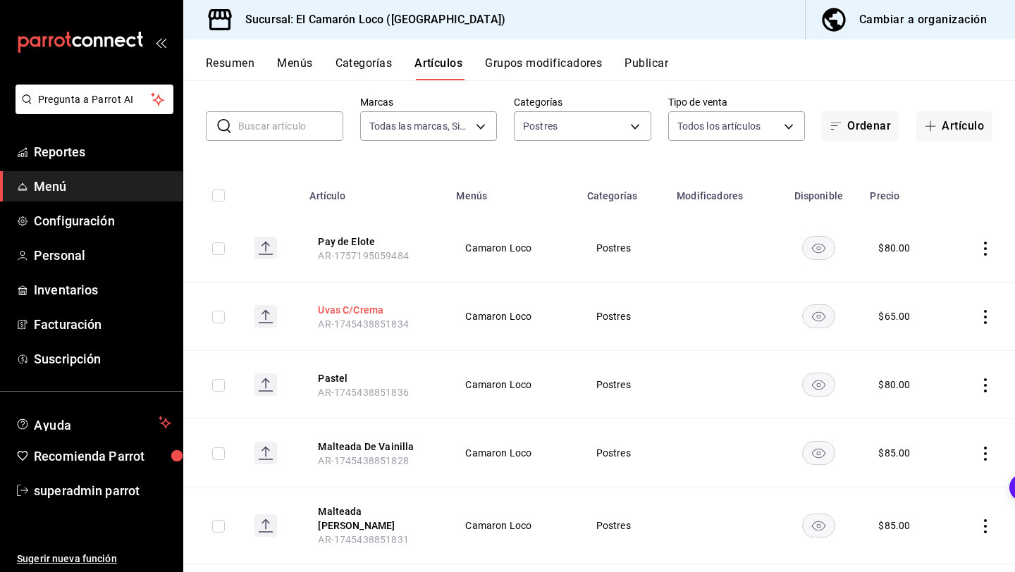
click at [380, 304] on button "Uvas C/Crema" at bounding box center [374, 310] width 113 height 14
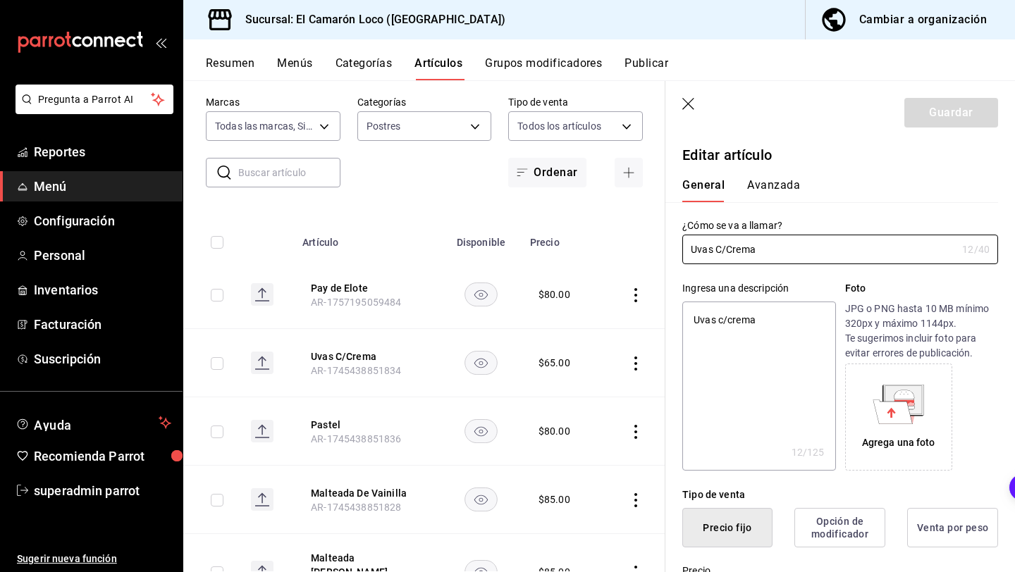
click at [760, 254] on input "Uvas C/Crema" at bounding box center [819, 249] width 274 height 28
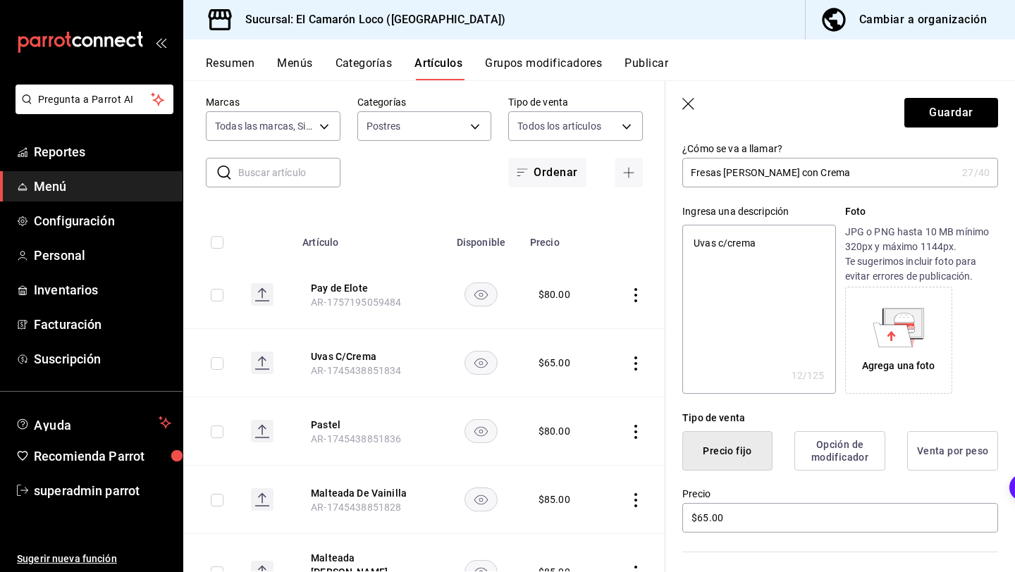
scroll to position [89, 0]
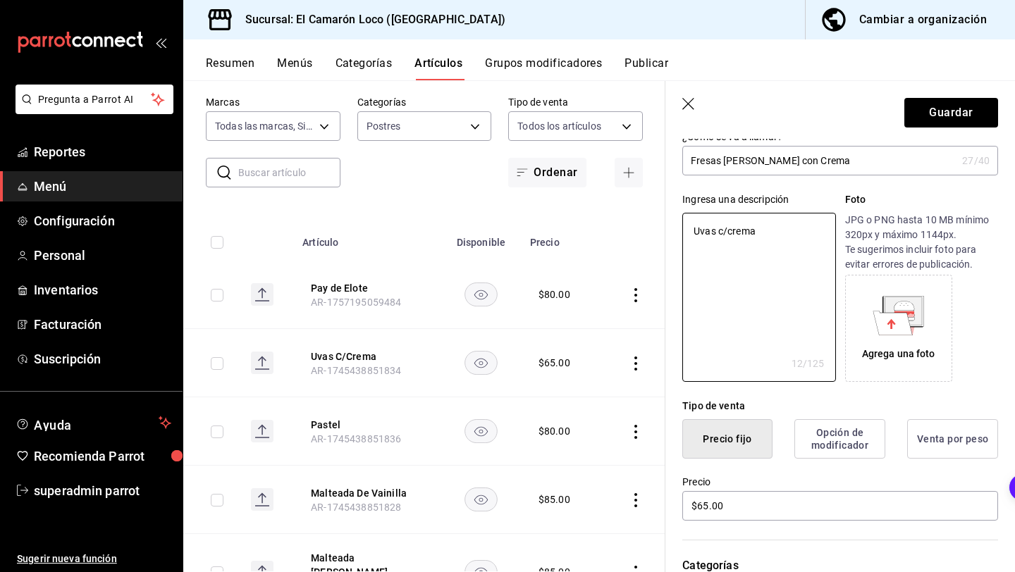
click at [775, 249] on textarea "Uvas c/crema" at bounding box center [758, 297] width 153 height 169
click at [967, 116] on button "Guardar" at bounding box center [951, 113] width 94 height 30
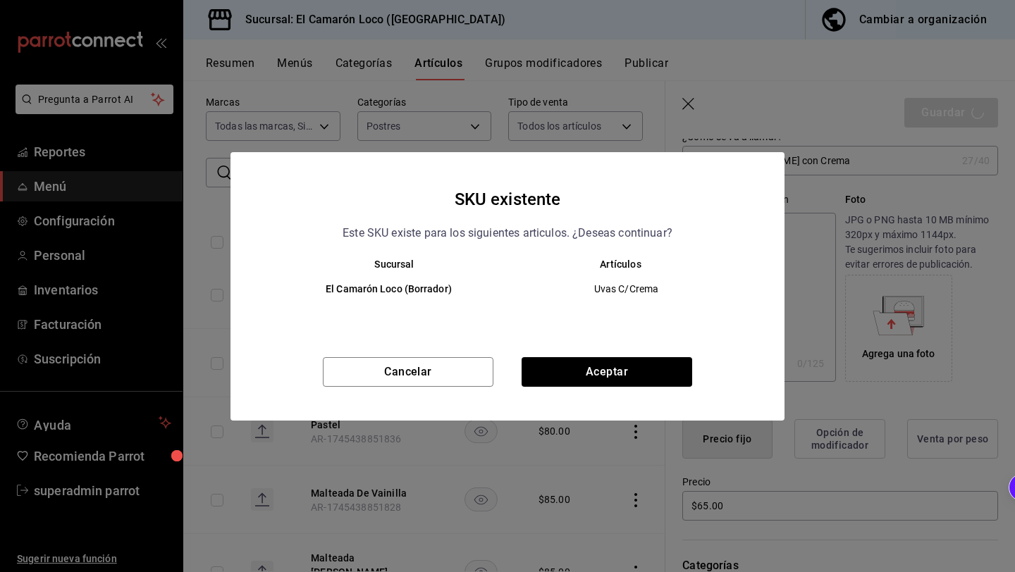
click at [644, 352] on div "SKU existente Este SKU existe para los siguientes articulos. ¿Deseas continuar?…" at bounding box center [507, 286] width 554 height 268
click at [645, 363] on button "Aceptar" at bounding box center [606, 372] width 171 height 30
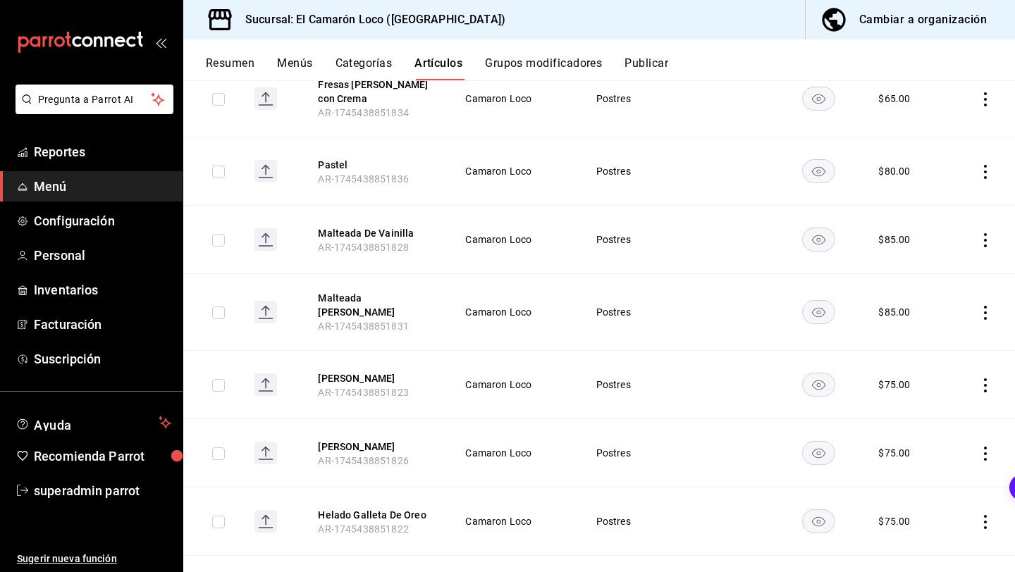
scroll to position [293, 0]
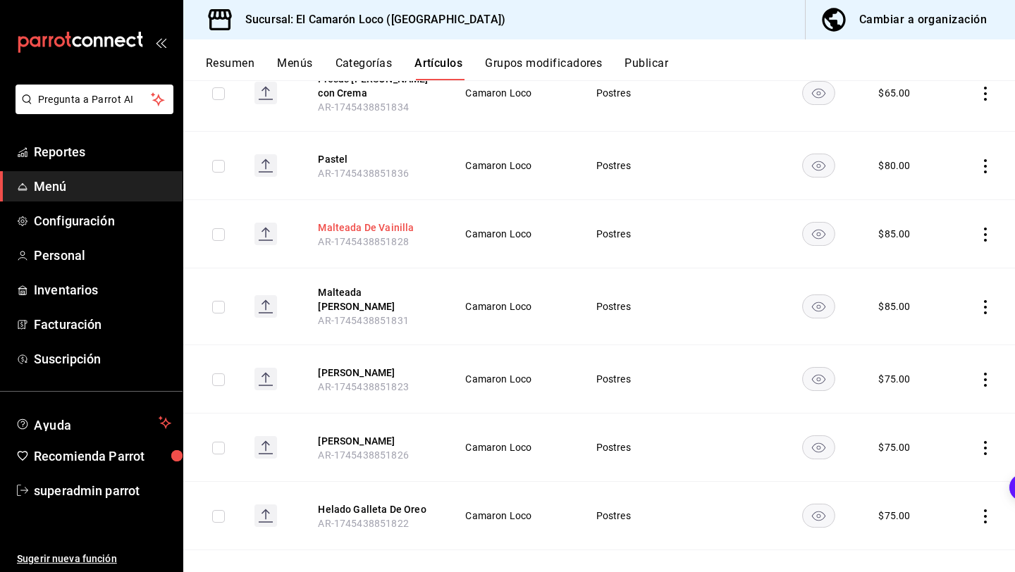
click at [406, 228] on button "Malteada De Vainilla" at bounding box center [374, 228] width 113 height 14
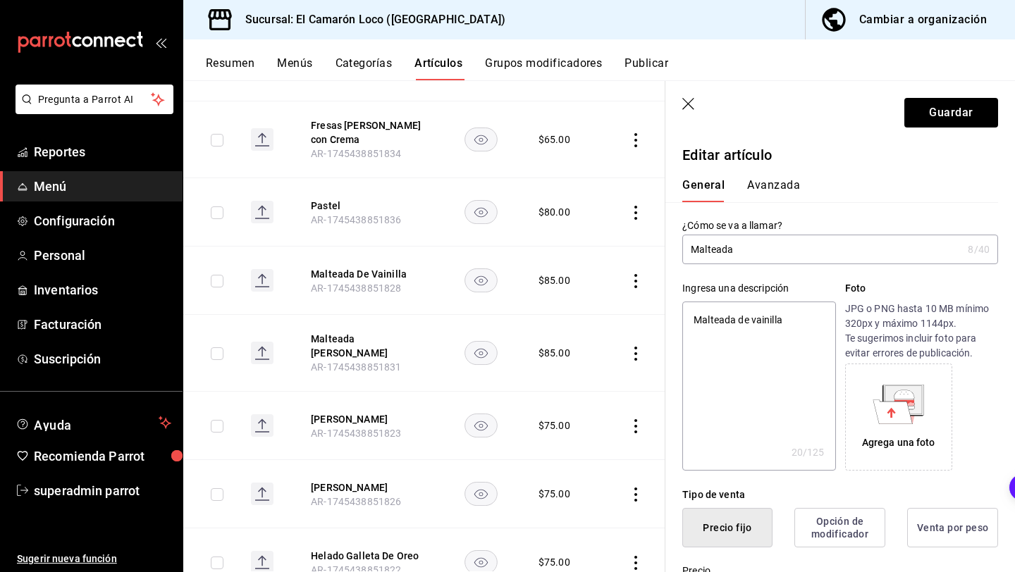
click at [785, 267] on div "Ingresa una descripción Malteada de vainilla x 20 /125 ​ Foto JPG o PNG hasta 1…" at bounding box center [831, 367] width 333 height 206
click at [768, 314] on textarea "Malteada de vainilla" at bounding box center [758, 386] width 153 height 169
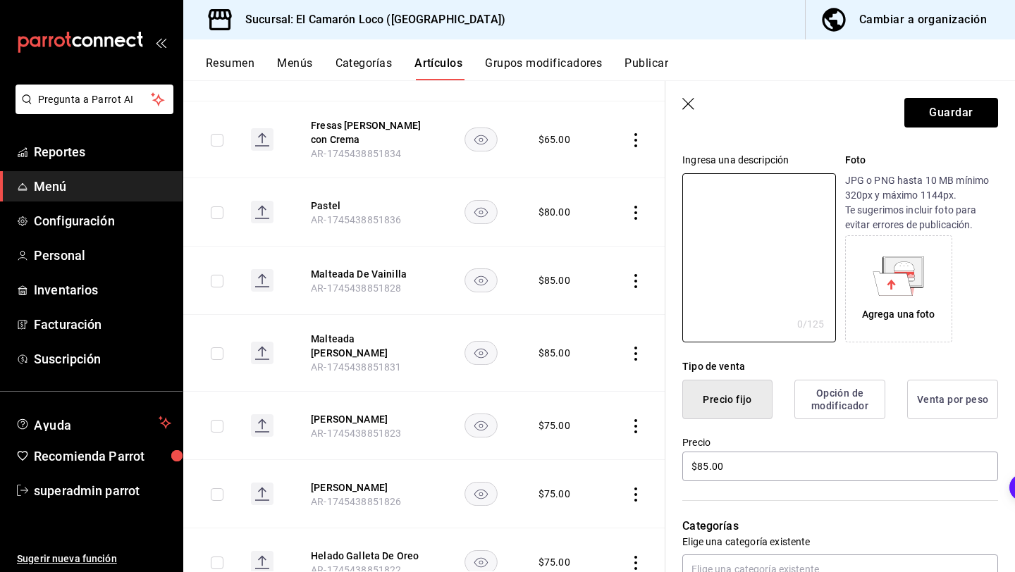
scroll to position [127, 0]
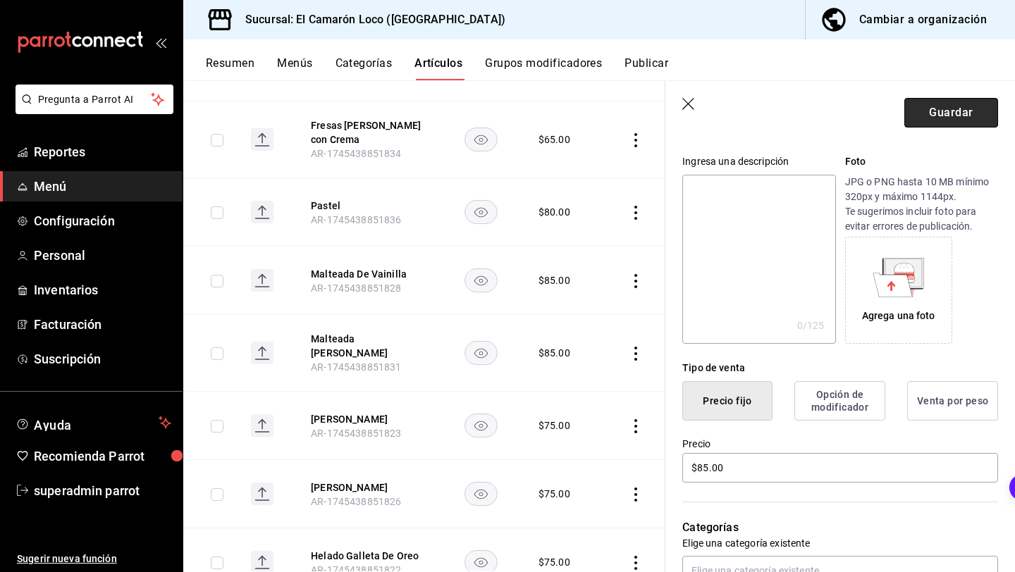
click at [945, 117] on button "Guardar" at bounding box center [951, 113] width 94 height 30
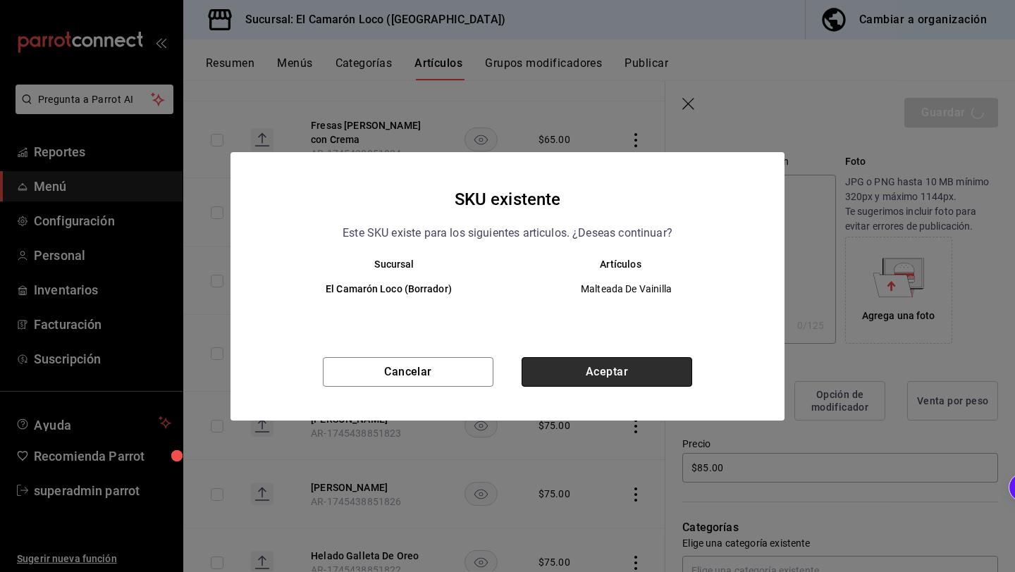
click at [624, 378] on button "Aceptar" at bounding box center [606, 372] width 171 height 30
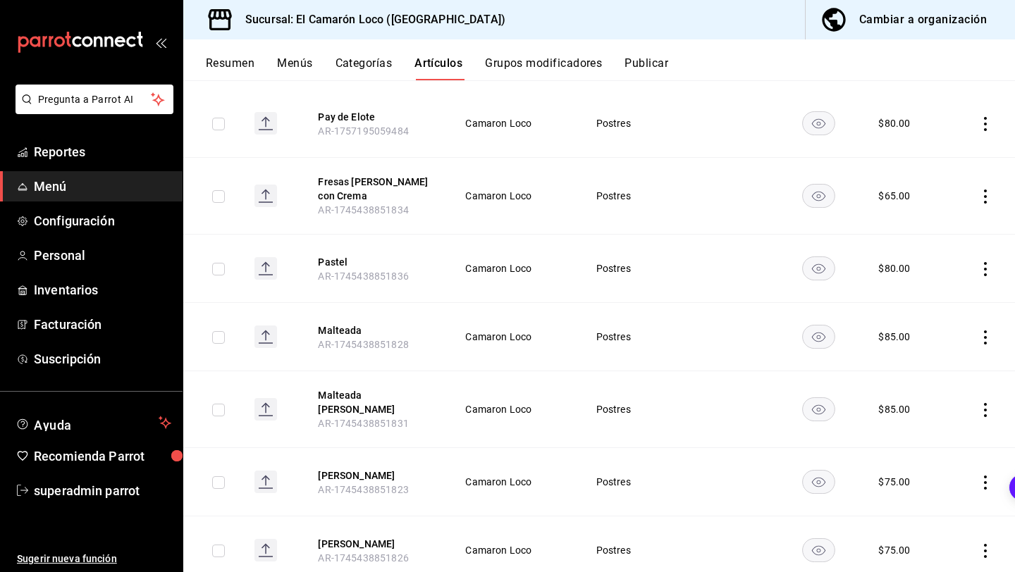
scroll to position [252, 0]
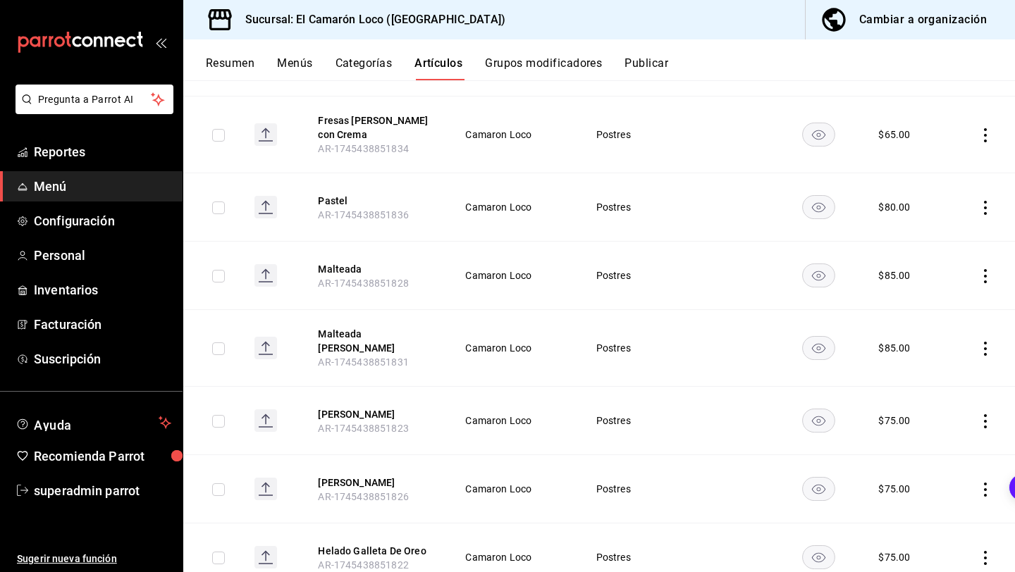
click at [986, 346] on icon "actions" at bounding box center [985, 349] width 14 height 14
click at [924, 431] on div at bounding box center [911, 435] width 25 height 14
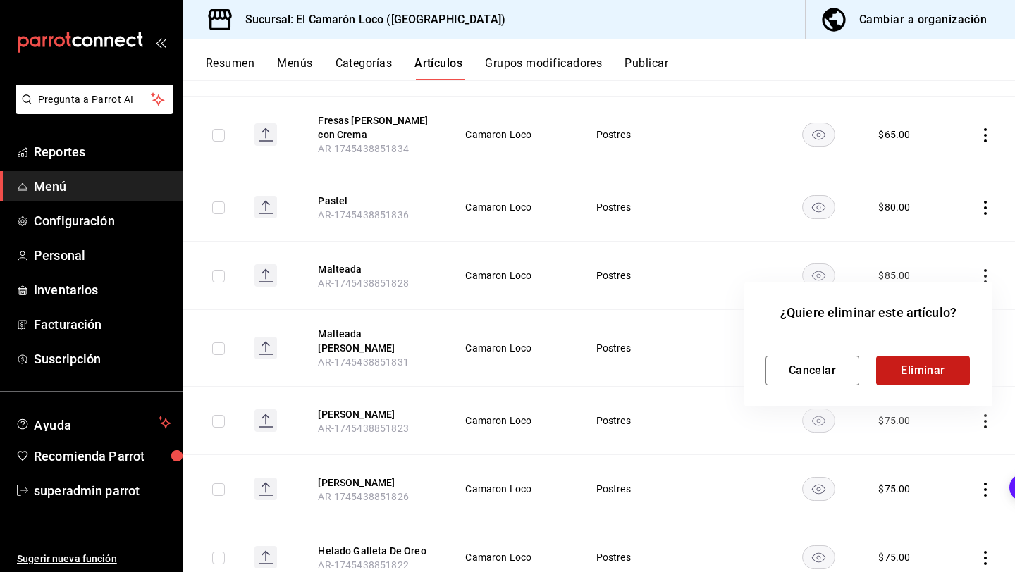
click at [946, 368] on button "Eliminar" at bounding box center [923, 371] width 94 height 30
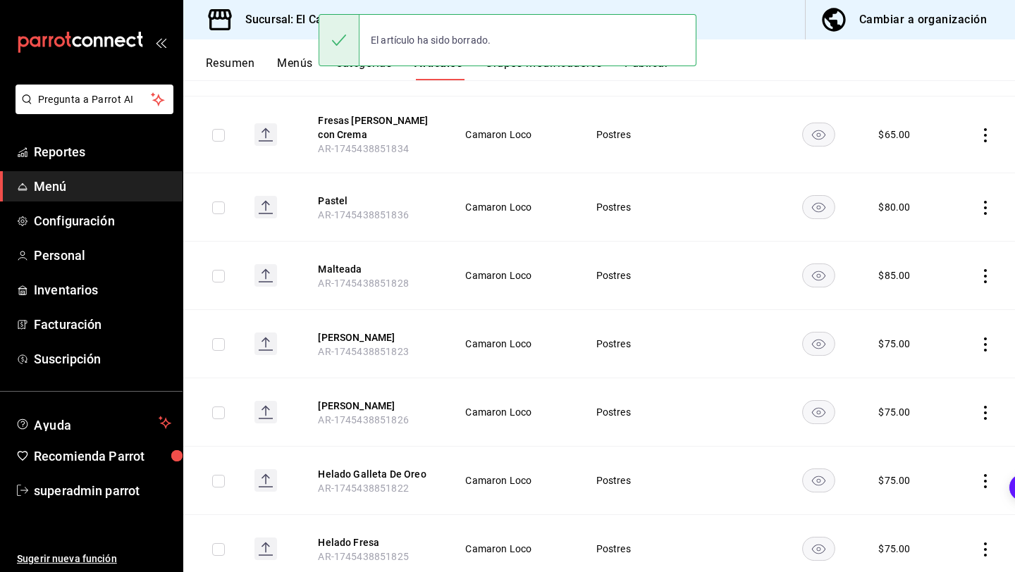
click at [981, 342] on icon "actions" at bounding box center [985, 344] width 14 height 14
click at [935, 433] on span "Eliminar" at bounding box center [942, 433] width 36 height 11
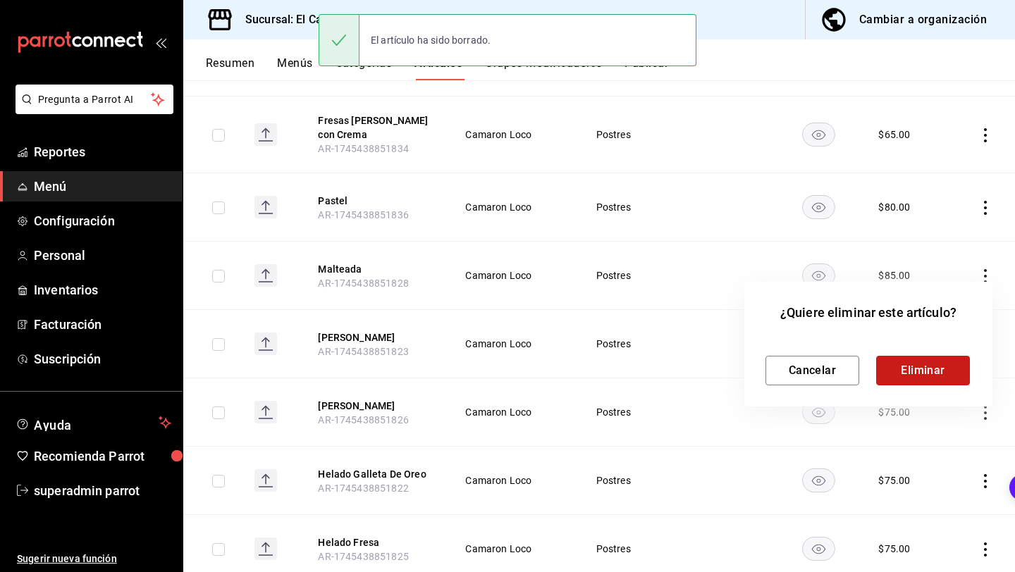
click at [954, 376] on button "Eliminar" at bounding box center [923, 371] width 94 height 30
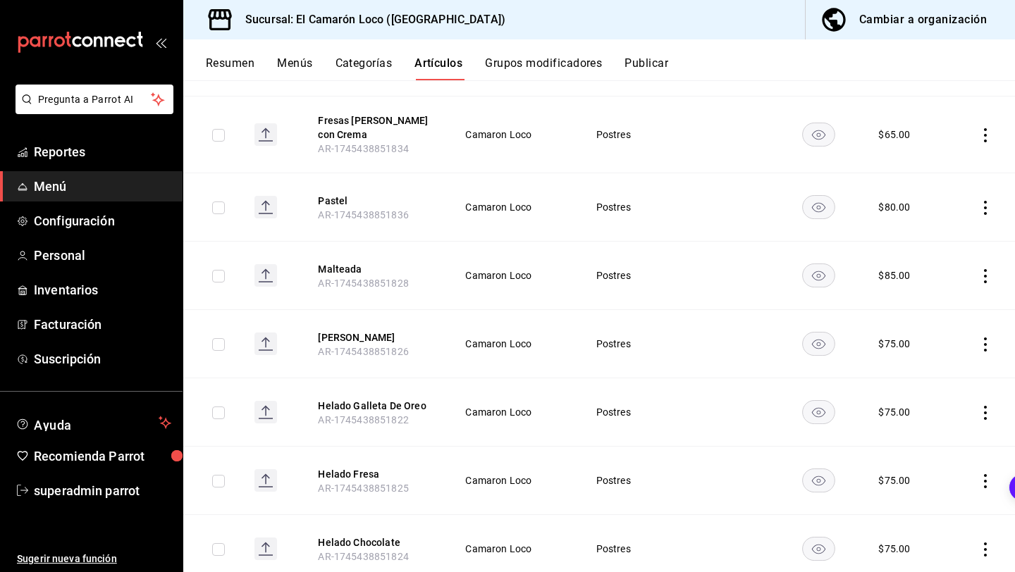
click at [986, 347] on icon "actions" at bounding box center [985, 344] width 14 height 14
click at [929, 442] on li "Eliminar" at bounding box center [930, 434] width 85 height 29
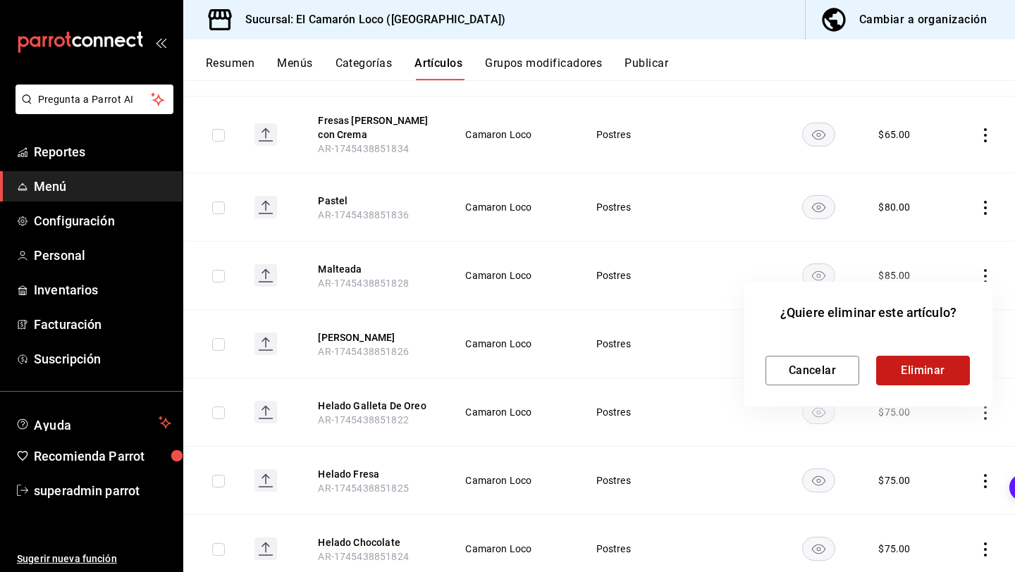
click at [929, 366] on button "Eliminar" at bounding box center [923, 371] width 94 height 30
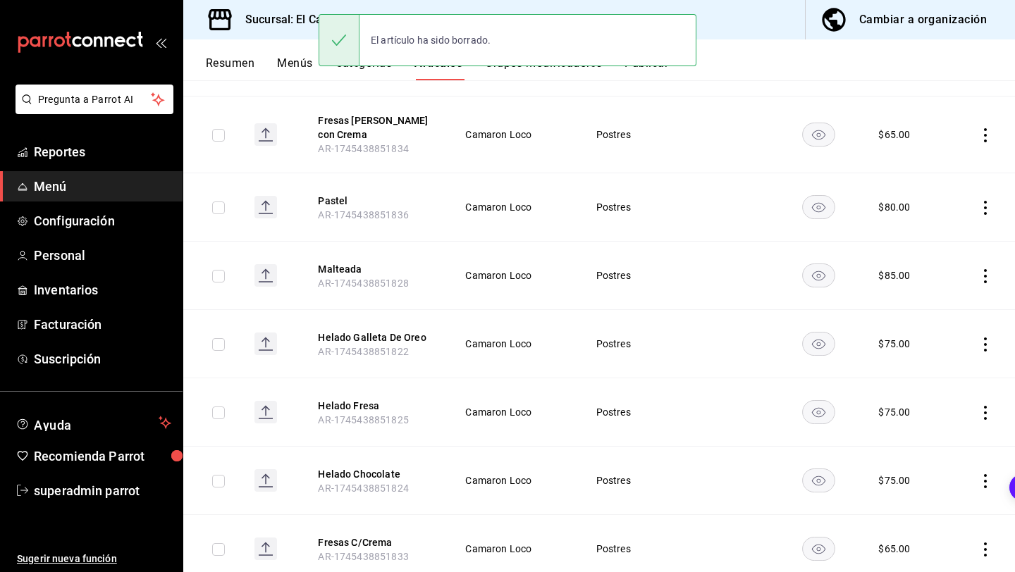
click at [984, 342] on icon "actions" at bounding box center [985, 344] width 14 height 14
click at [937, 433] on span "Eliminar" at bounding box center [942, 433] width 36 height 11
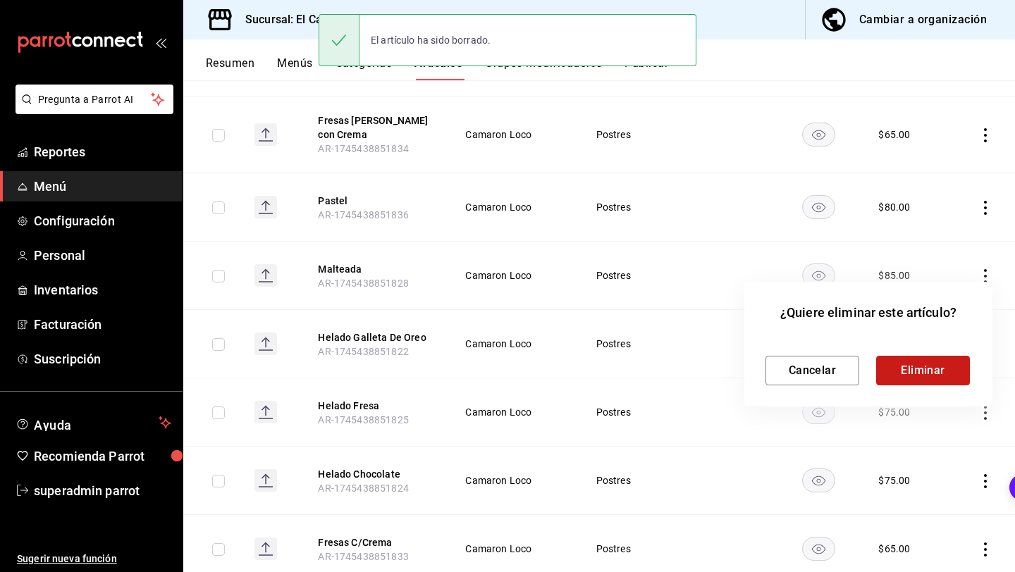
click at [950, 373] on button "Eliminar" at bounding box center [923, 371] width 94 height 30
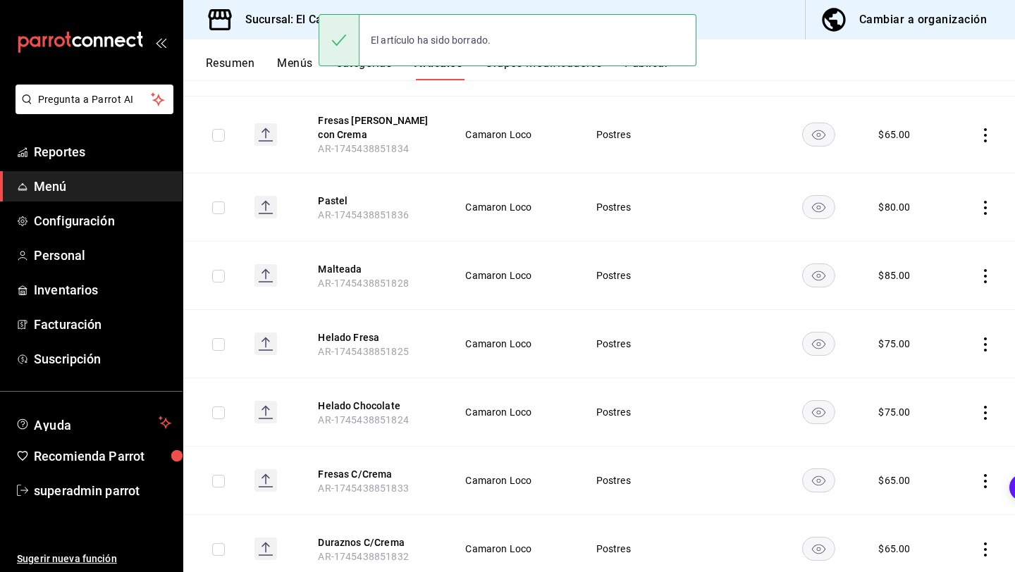
click at [977, 347] on td at bounding box center [980, 344] width 69 height 68
click at [981, 347] on icon "actions" at bounding box center [985, 344] width 14 height 14
click at [944, 425] on li "Eliminar" at bounding box center [930, 434] width 85 height 29
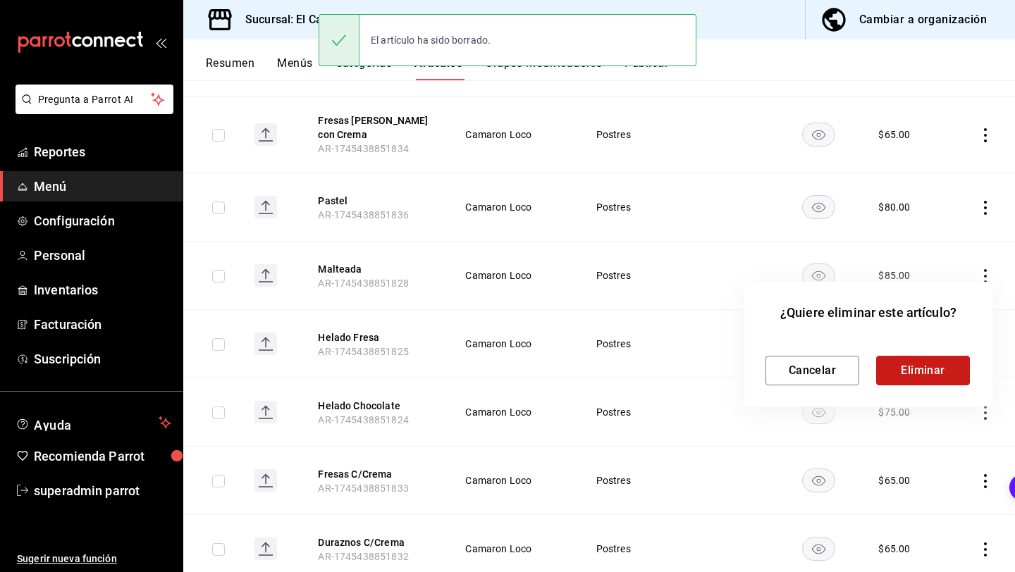
click at [948, 373] on button "Eliminar" at bounding box center [923, 371] width 94 height 30
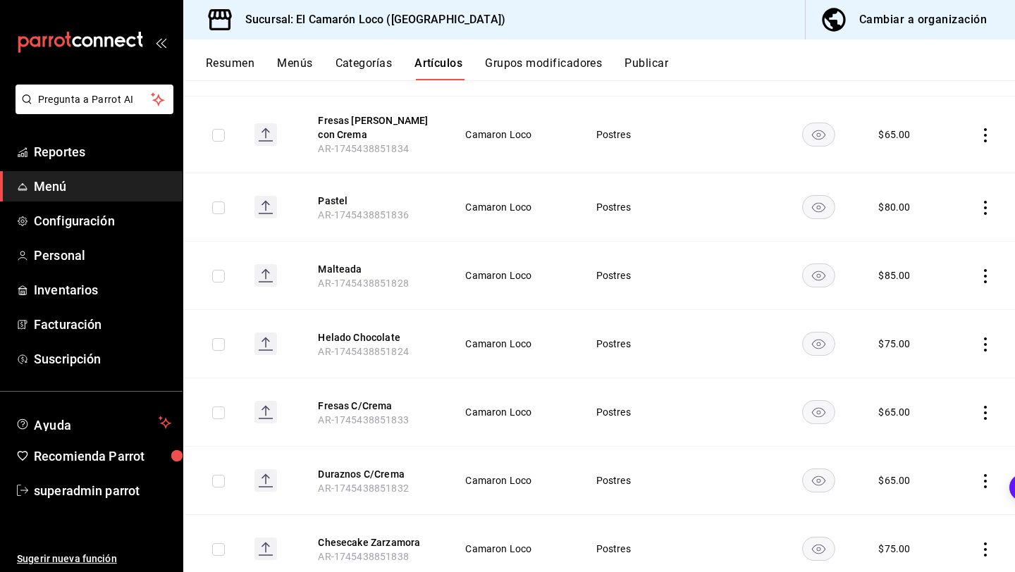
click at [983, 358] on td at bounding box center [980, 344] width 69 height 68
click at [984, 351] on td at bounding box center [980, 344] width 69 height 68
click at [987, 340] on icon "actions" at bounding box center [985, 344] width 14 height 14
click at [939, 433] on span "Eliminar" at bounding box center [942, 433] width 36 height 11
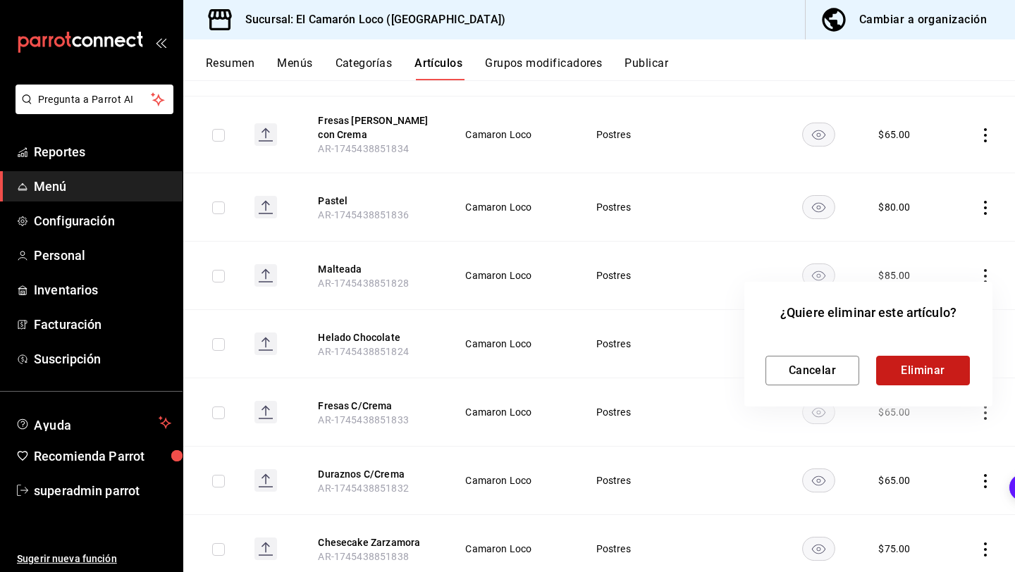
click at [959, 379] on button "Eliminar" at bounding box center [923, 371] width 94 height 30
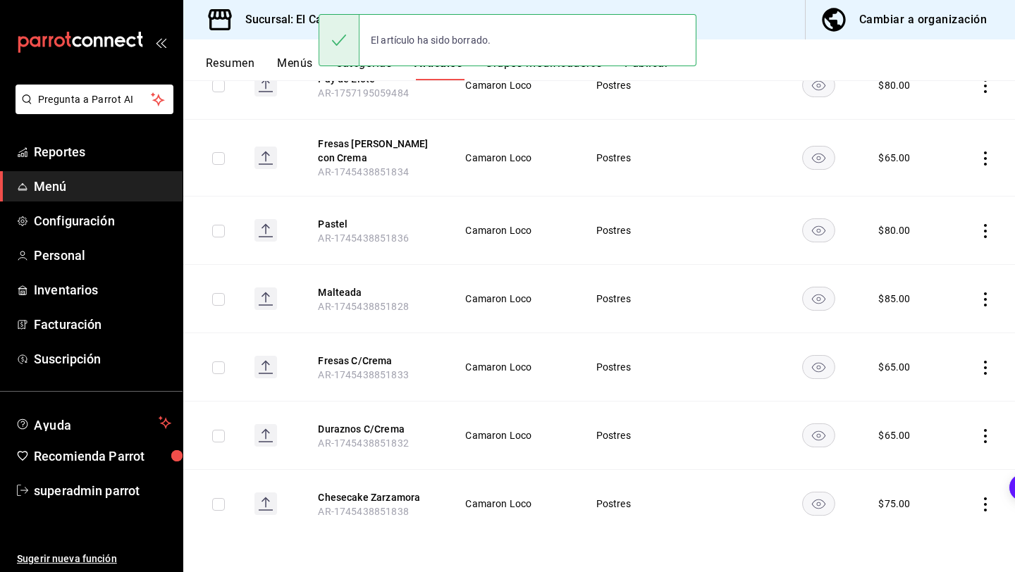
scroll to position [228, 0]
click at [988, 435] on icon "actions" at bounding box center [985, 436] width 14 height 14
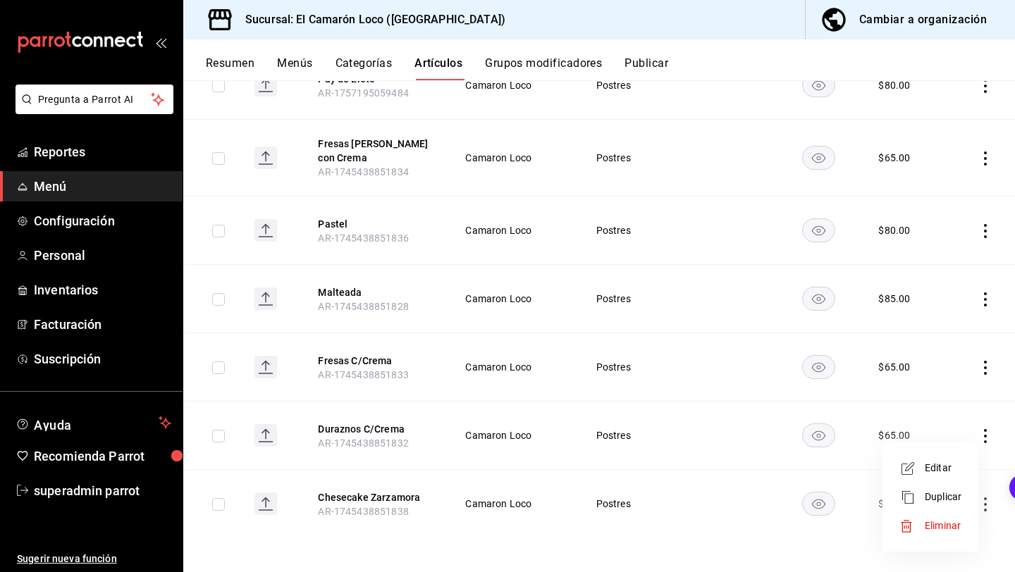
click at [939, 516] on li "Eliminar" at bounding box center [930, 526] width 85 height 29
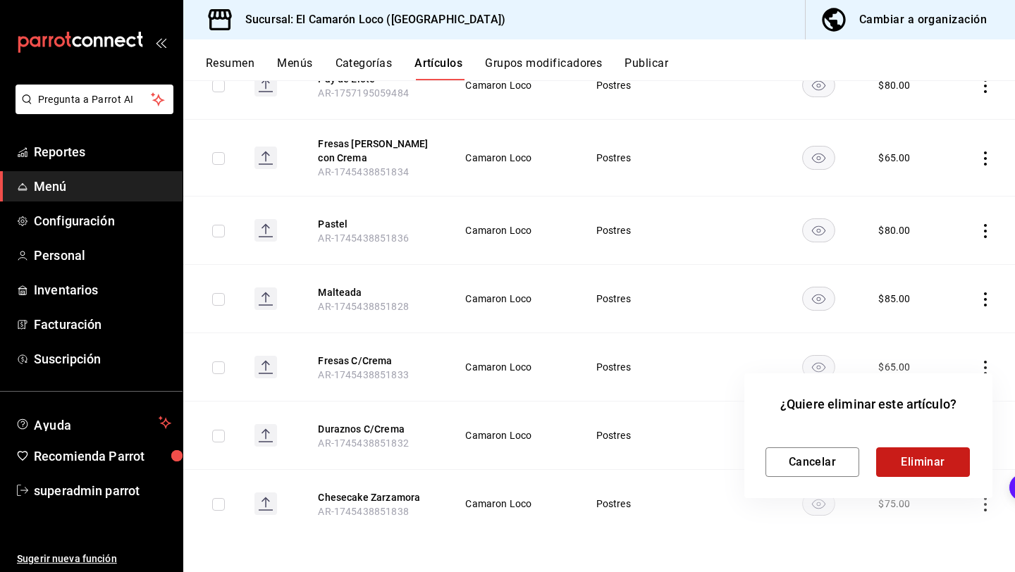
click at [949, 465] on button "Eliminar" at bounding box center [923, 462] width 94 height 30
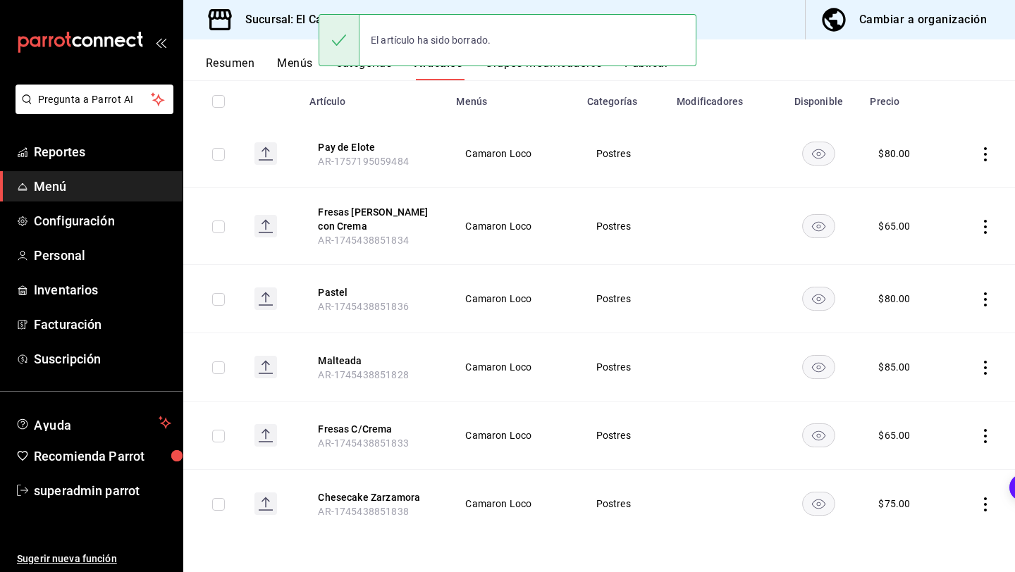
scroll to position [160, 0]
click at [984, 504] on icon "actions" at bounding box center [985, 504] width 3 height 14
click at [933, 547] on li "Eliminar" at bounding box center [930, 535] width 85 height 29
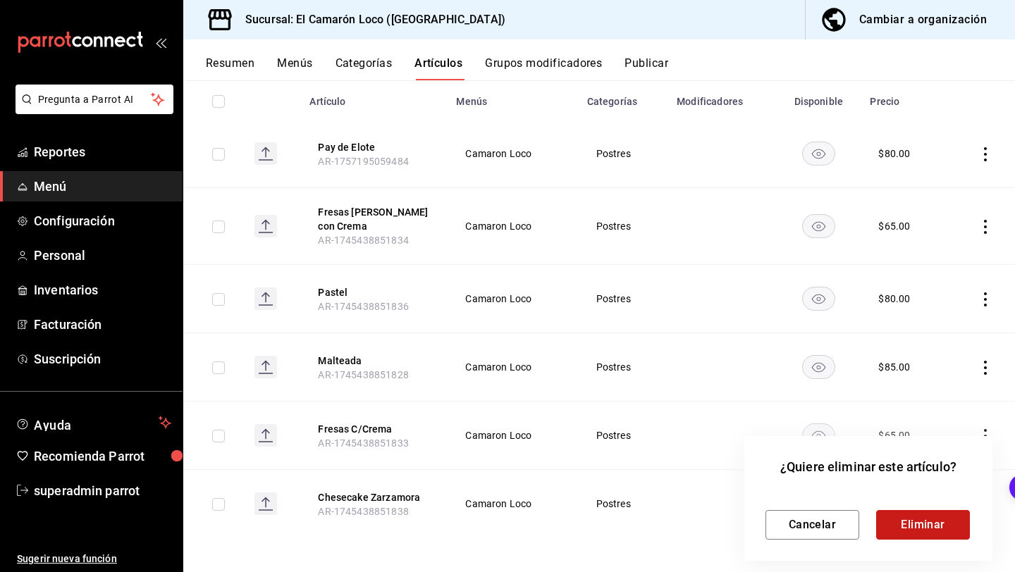
click at [921, 522] on button "Eliminar" at bounding box center [923, 525] width 94 height 30
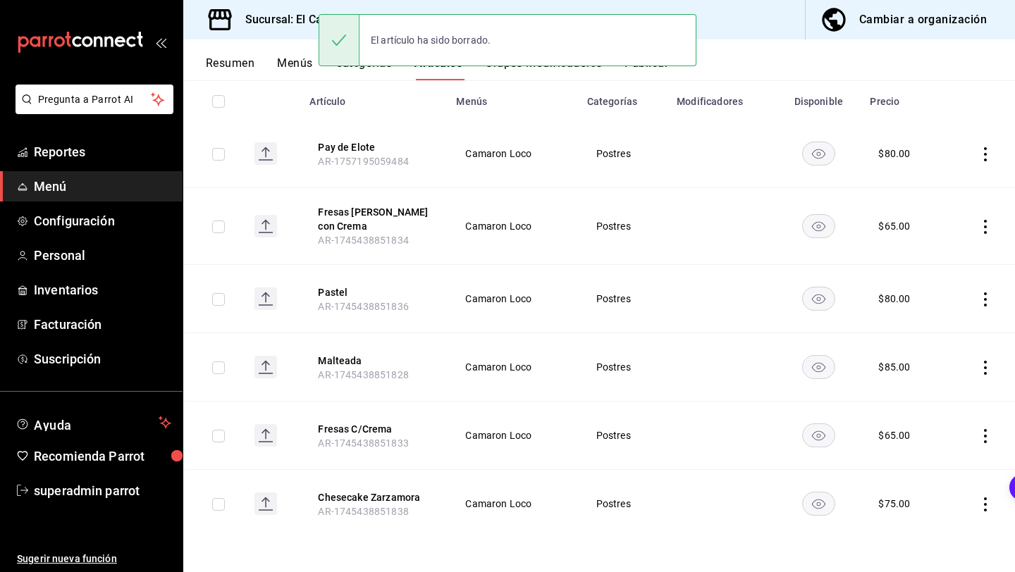
scroll to position [92, 0]
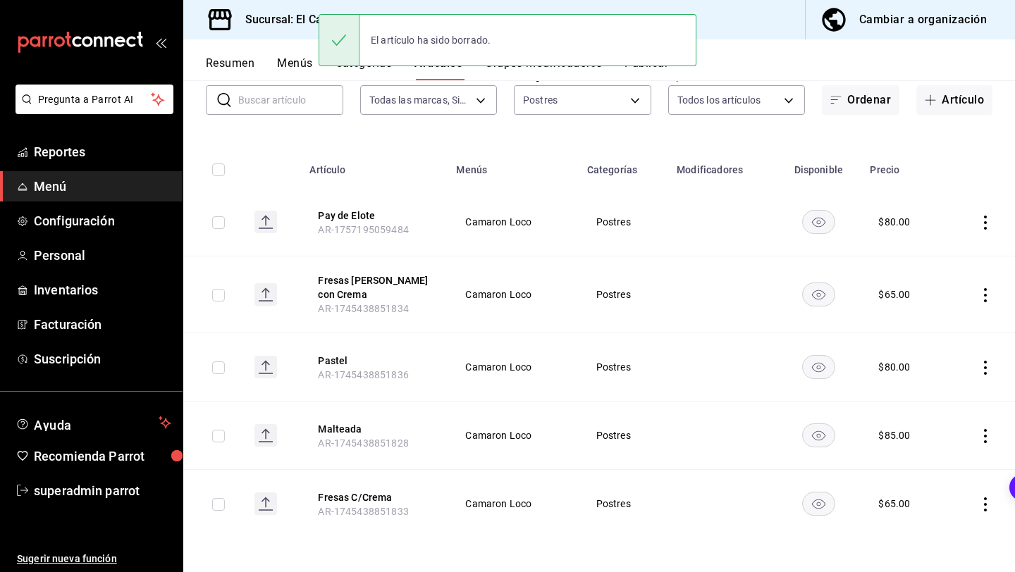
click at [984, 507] on icon "actions" at bounding box center [985, 504] width 14 height 14
click at [946, 532] on span "Eliminar" at bounding box center [942, 534] width 36 height 11
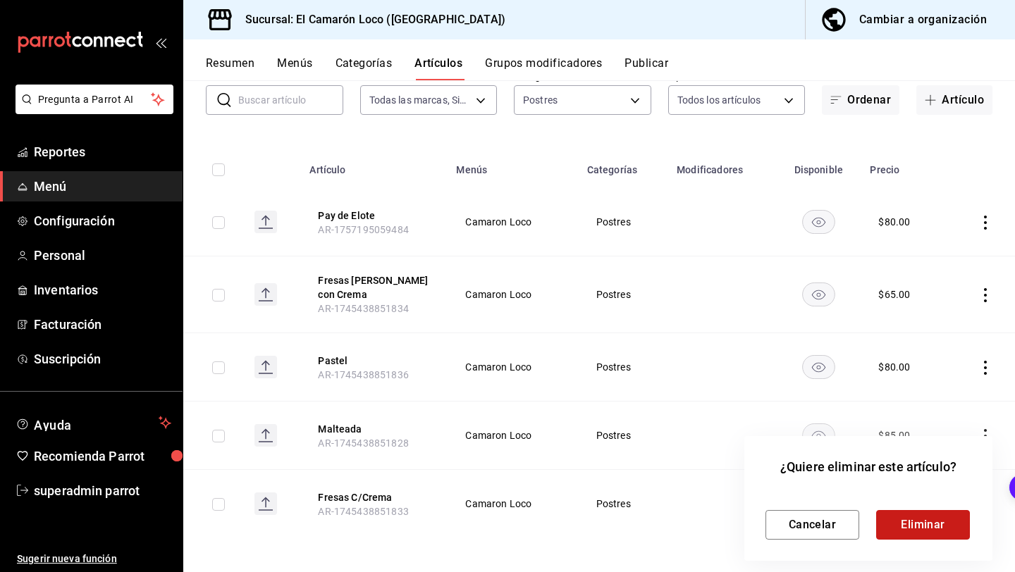
click at [907, 518] on button "Eliminar" at bounding box center [923, 525] width 94 height 30
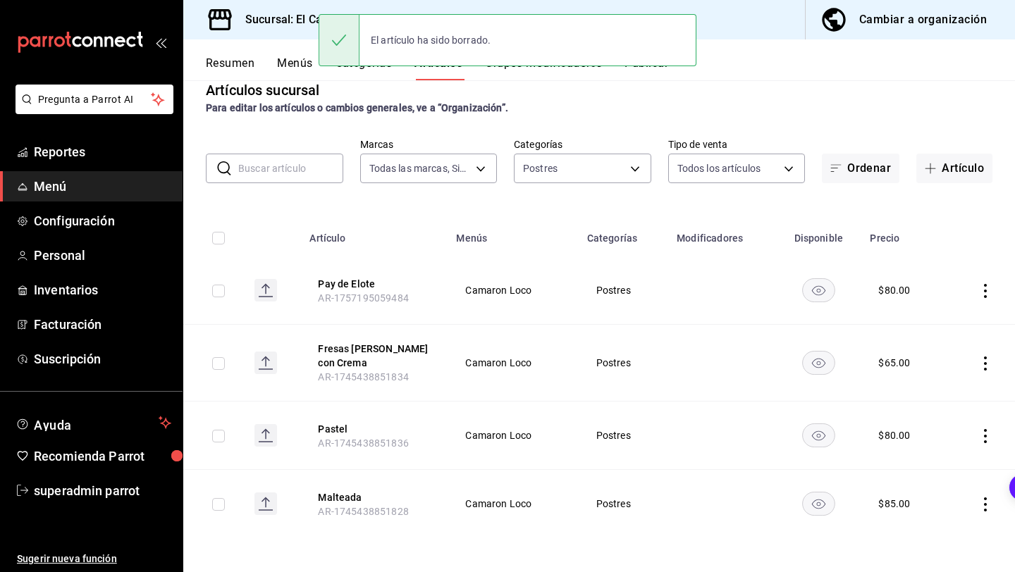
scroll to position [23, 0]
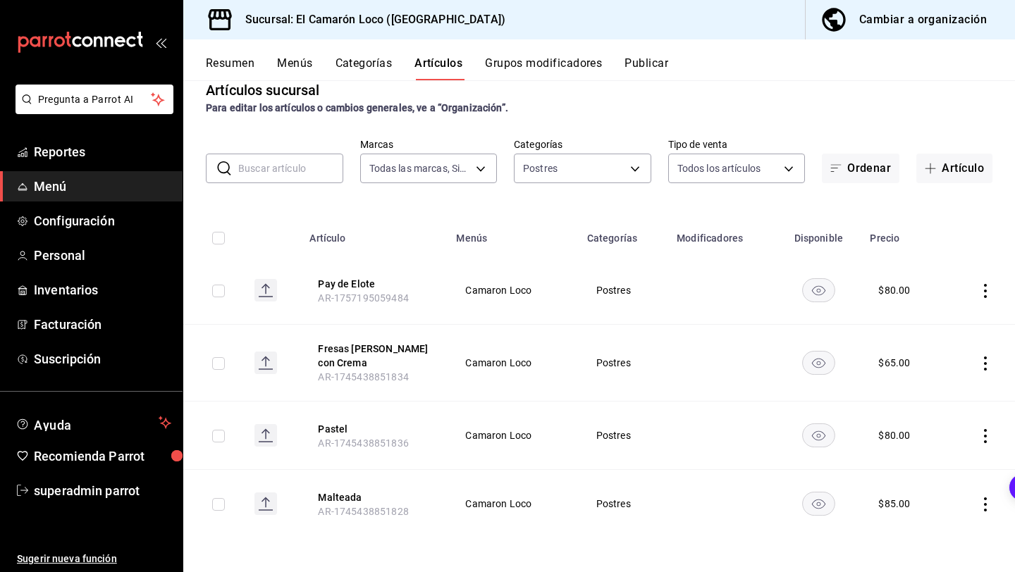
click at [944, 157] on button "Artículo" at bounding box center [954, 169] width 76 height 30
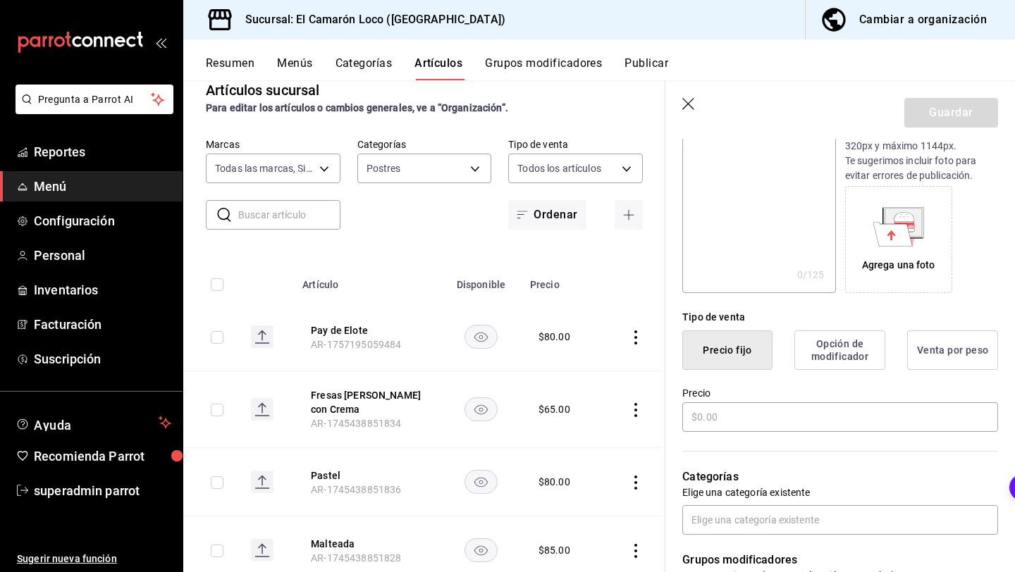
scroll to position [180, 0]
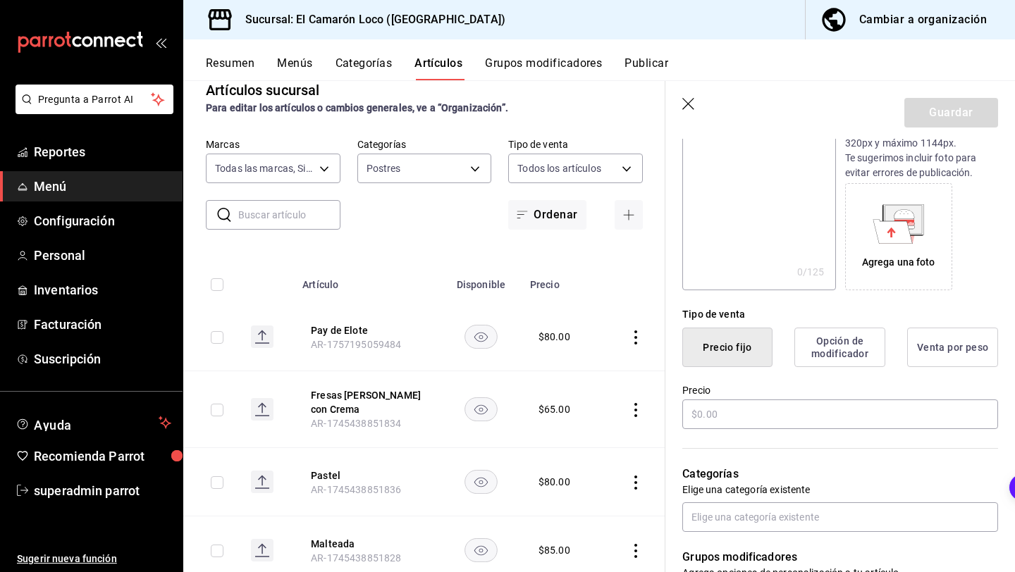
click at [739, 433] on div "Categorías Elige una categoría existente" at bounding box center [831, 481] width 333 height 101
click at [748, 421] on input "text" at bounding box center [840, 415] width 316 height 30
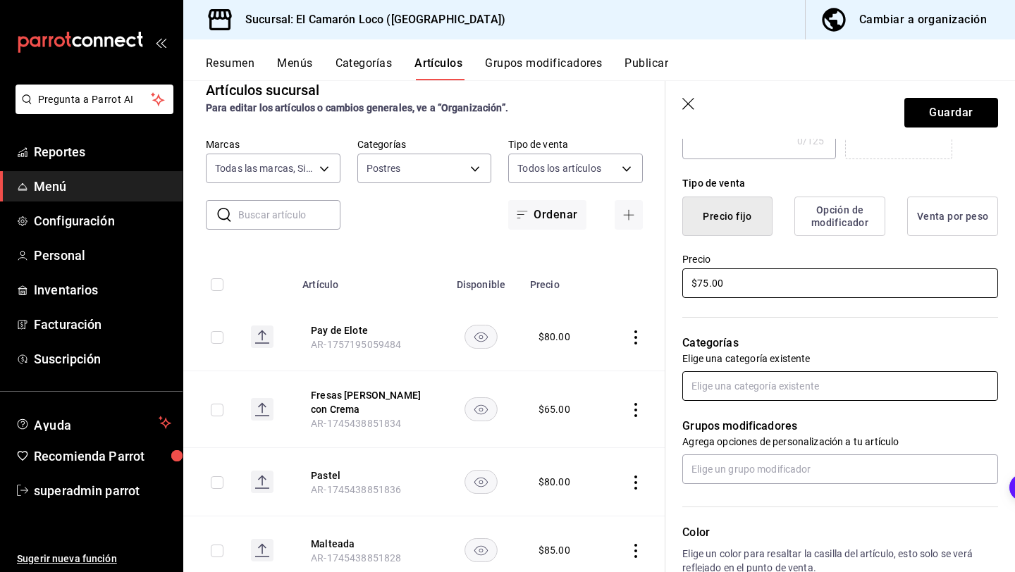
scroll to position [319, 0]
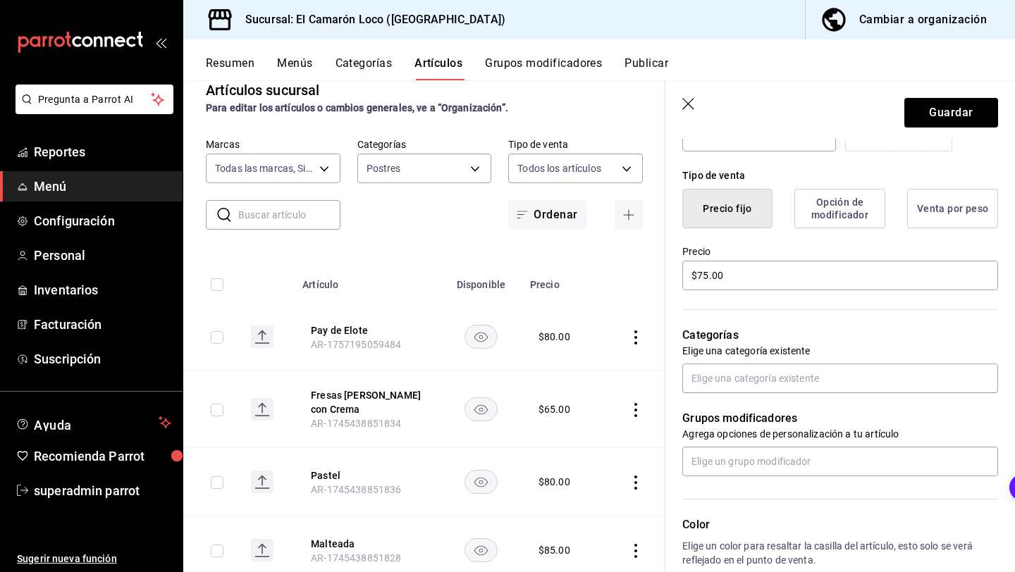
click at [855, 396] on div "Grupos modificadores Agrega opciones de personalización a tu artículo" at bounding box center [831, 434] width 333 height 83
click at [857, 390] on input "text" at bounding box center [840, 379] width 316 height 30
click at [841, 405] on li "Postres" at bounding box center [840, 410] width 316 height 23
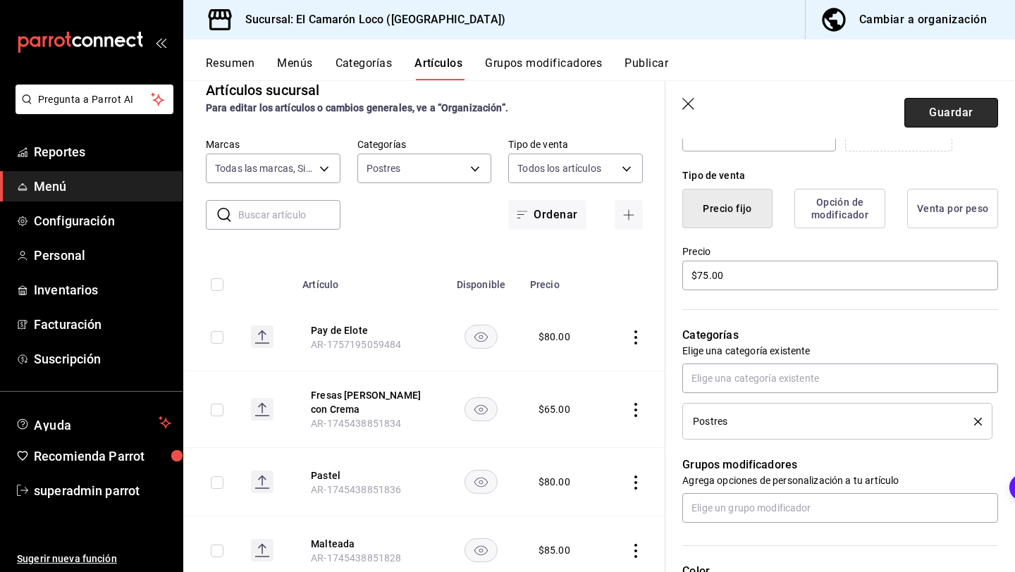
click at [939, 109] on button "Guardar" at bounding box center [951, 113] width 94 height 30
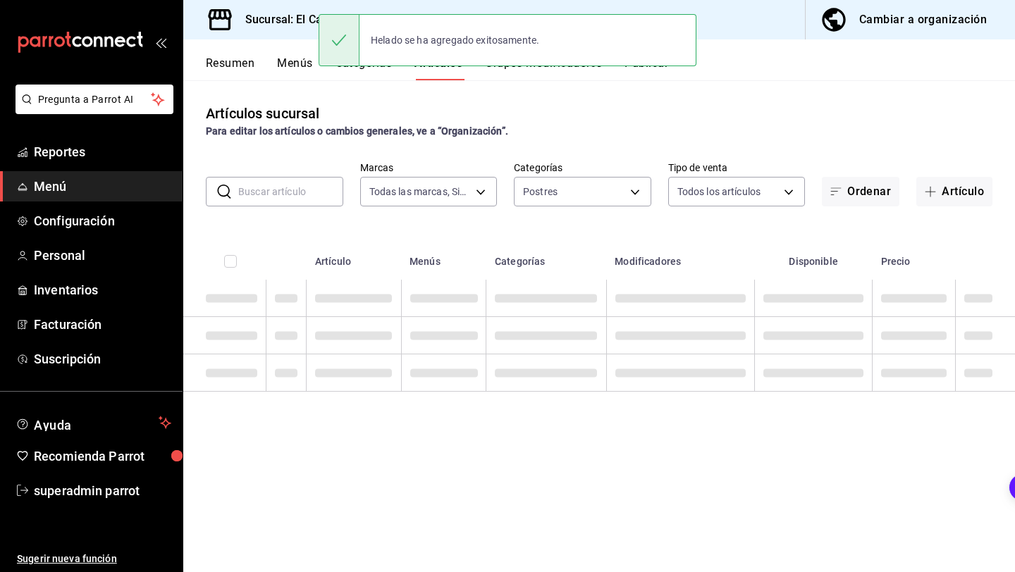
click at [567, 71] on button "Grupos modificadores" at bounding box center [543, 68] width 117 height 24
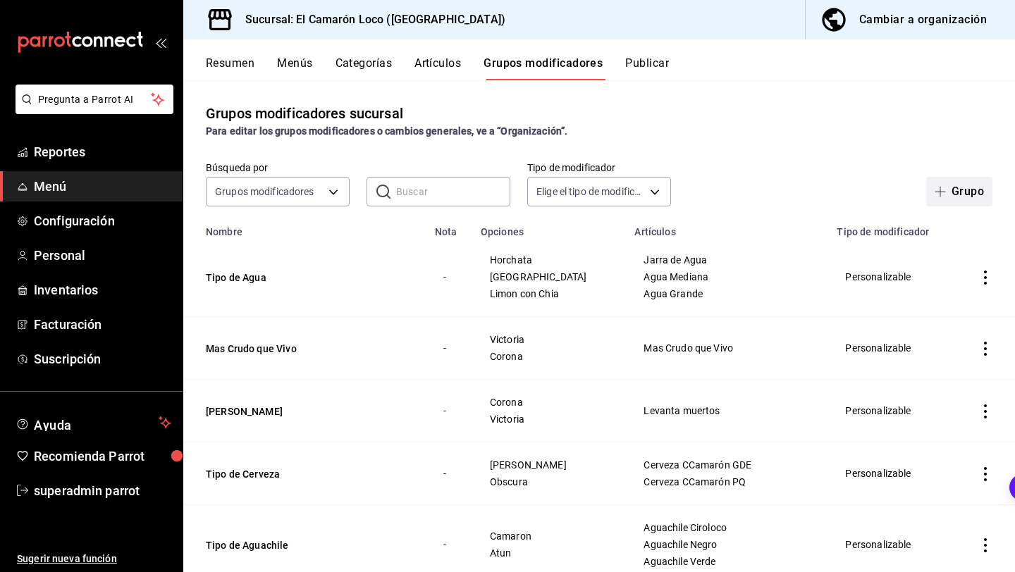
click at [978, 192] on button "Grupo" at bounding box center [959, 192] width 66 height 30
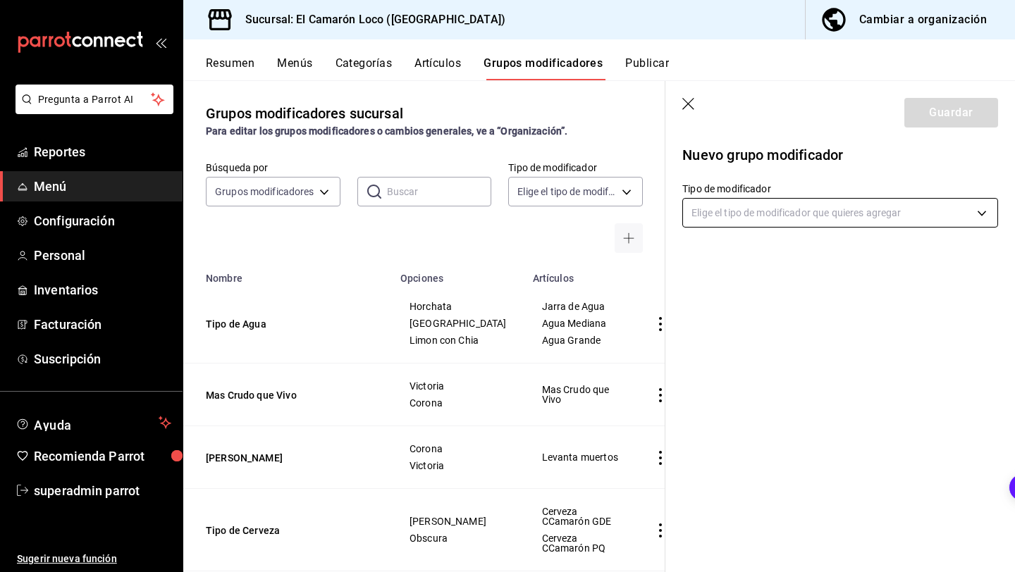
click at [798, 205] on body "Pregunta a Parrot AI Reportes Menú Configuración Personal Inventarios Facturaci…" at bounding box center [507, 286] width 1015 height 572
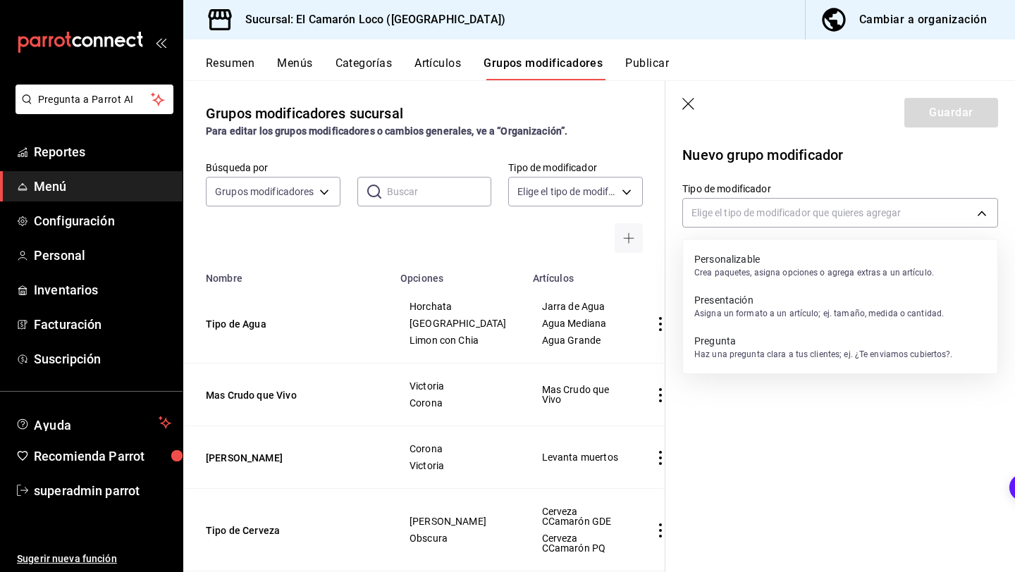
click at [757, 264] on p "Personalizable" at bounding box center [814, 259] width 240 height 14
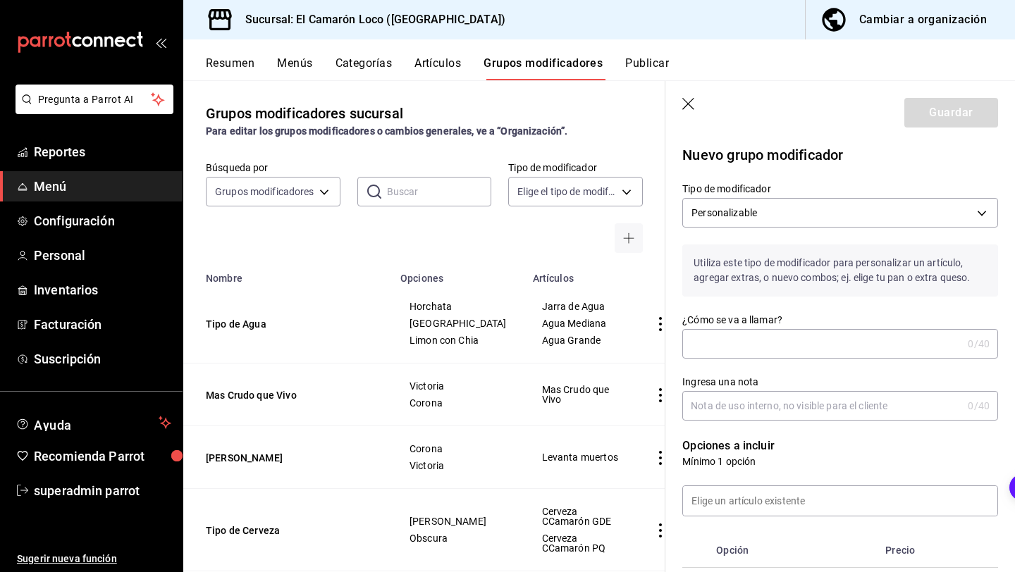
click at [750, 340] on input "¿Cómo se va a llamar?" at bounding box center [822, 344] width 280 height 28
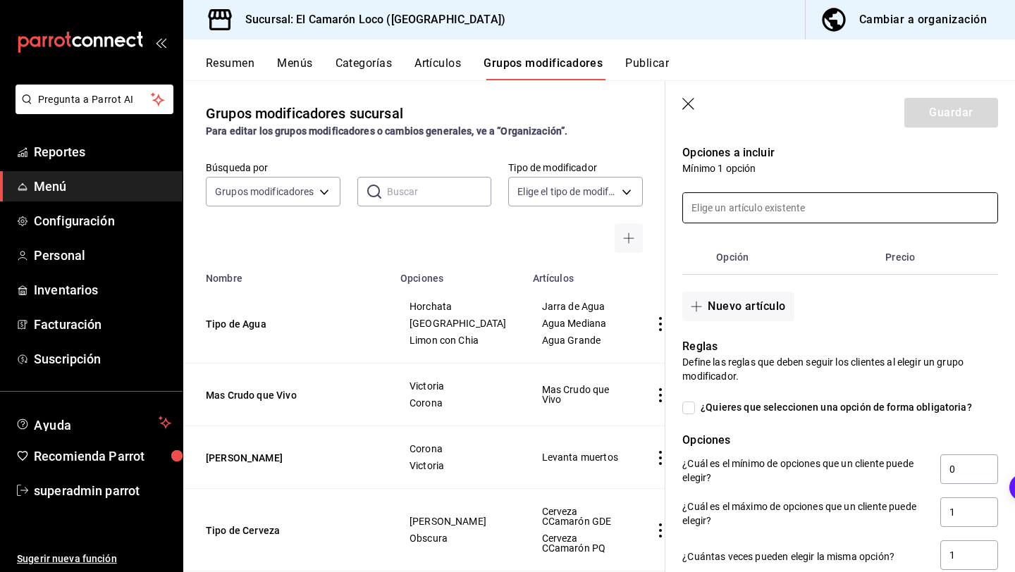
scroll to position [299, 0]
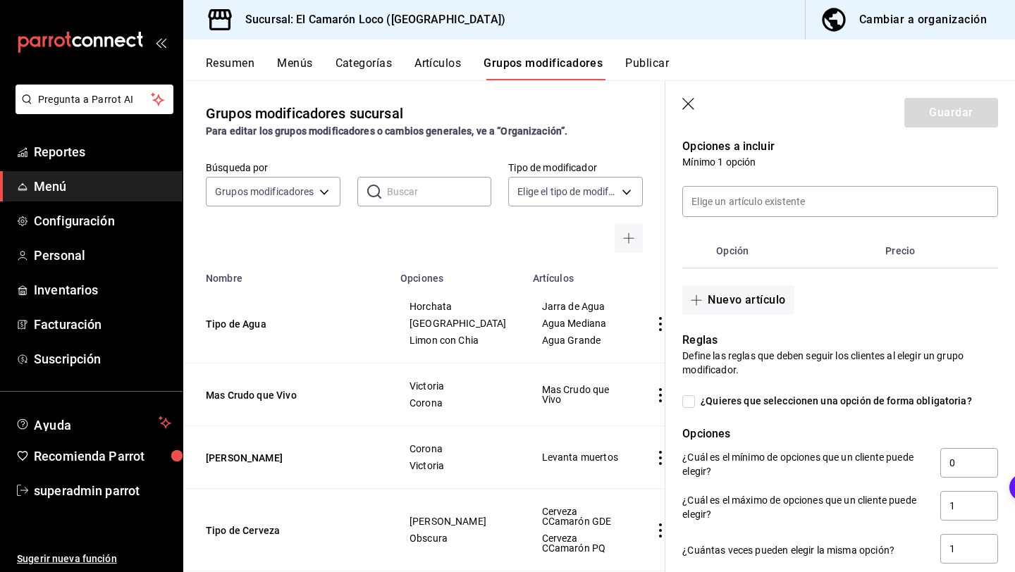
click at [690, 402] on input "¿Quieres que seleccionen una opción de forma obligatoria?" at bounding box center [688, 401] width 13 height 13
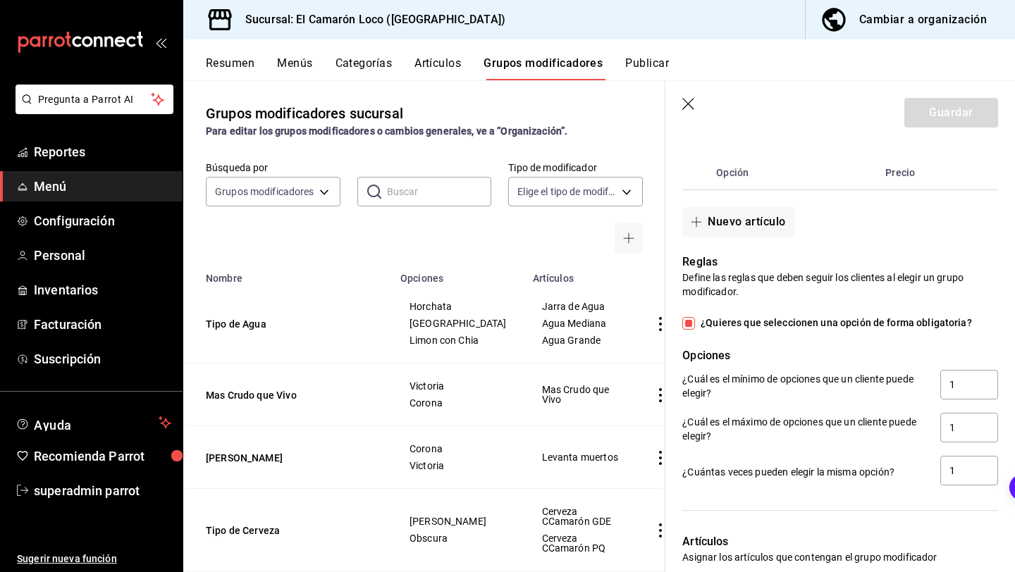
scroll to position [376, 0]
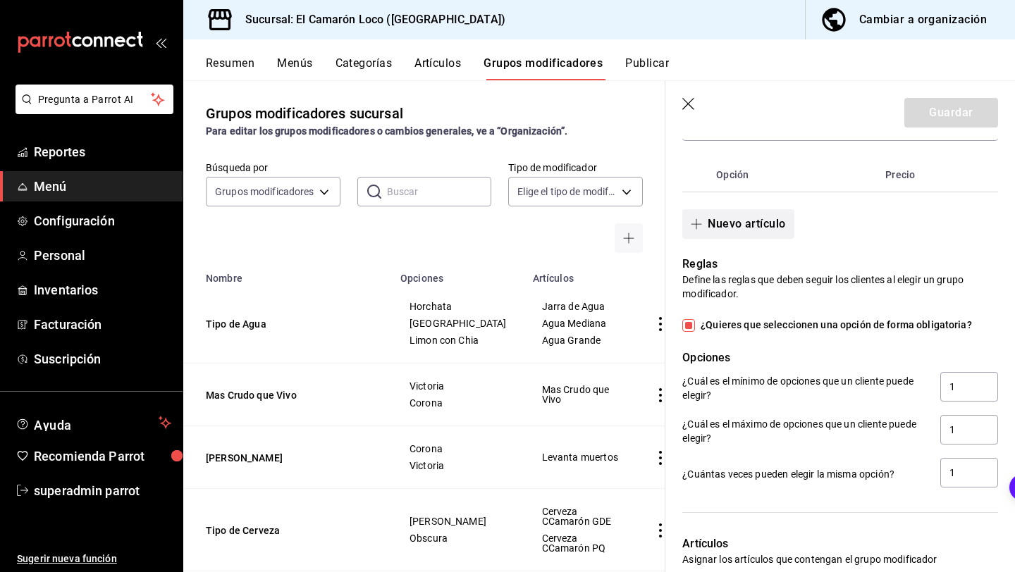
click at [769, 237] on button "Nuevo artículo" at bounding box center [737, 224] width 111 height 30
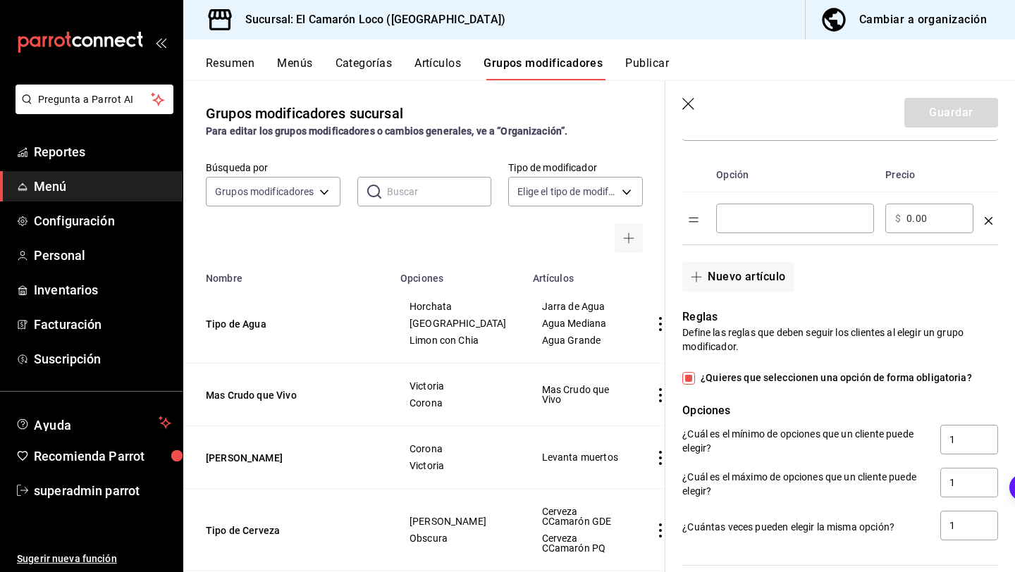
click at [820, 216] on input "optionsTable" at bounding box center [795, 218] width 138 height 14
click at [761, 280] on button "Nuevo artículo" at bounding box center [737, 277] width 111 height 30
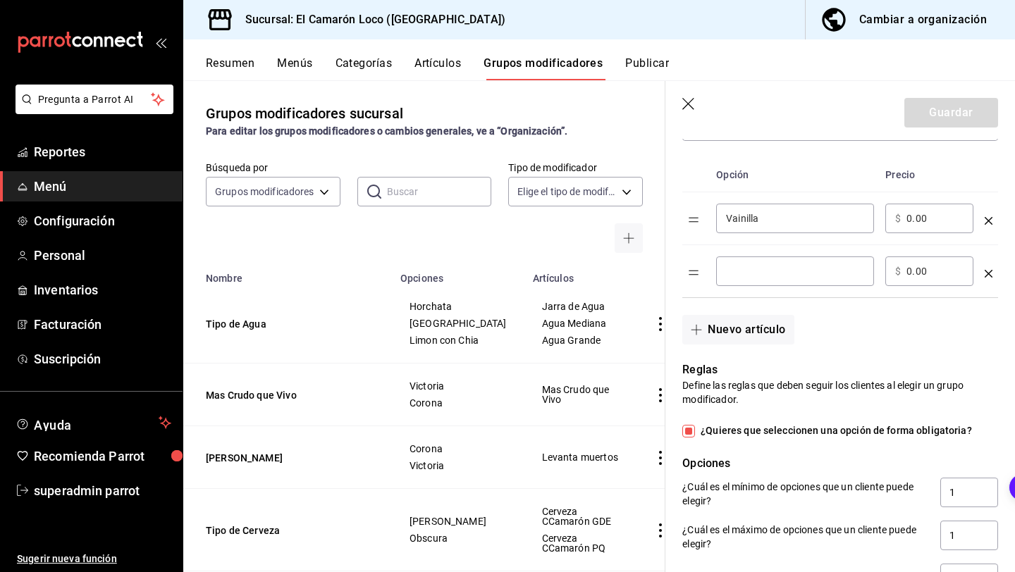
click at [766, 271] on input "optionsTable" at bounding box center [795, 271] width 138 height 14
click at [717, 327] on button "Nuevo artículo" at bounding box center [737, 330] width 111 height 30
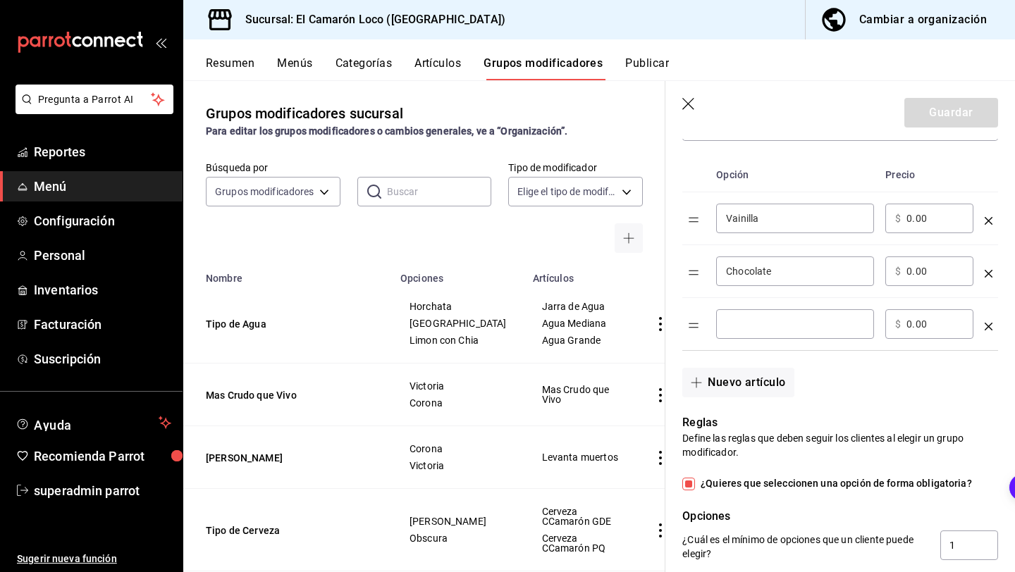
click at [760, 328] on input "optionsTable" at bounding box center [795, 324] width 138 height 14
click at [735, 385] on button "Nuevo artículo" at bounding box center [737, 383] width 111 height 30
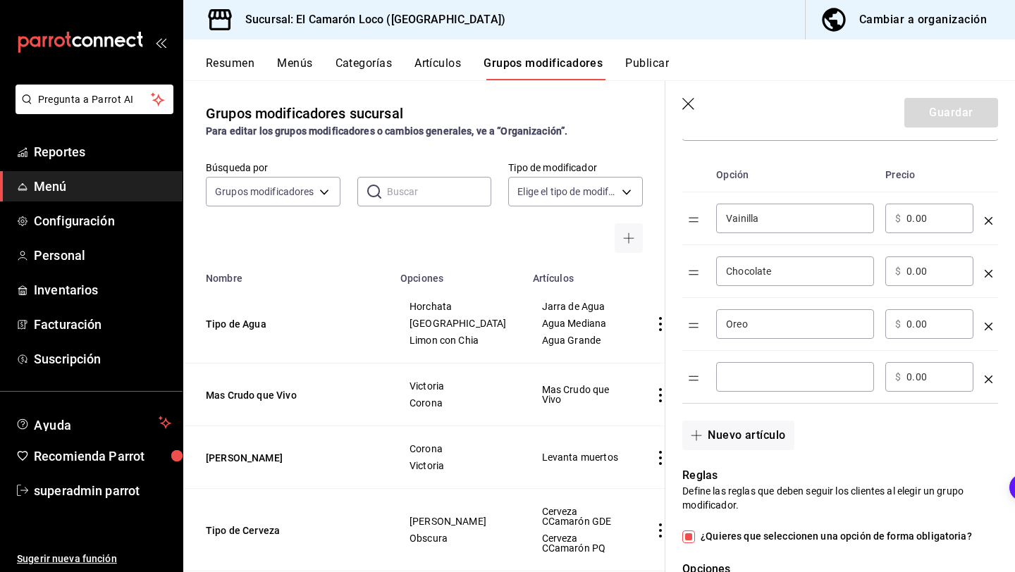
click at [735, 384] on div "​" at bounding box center [795, 377] width 158 height 30
click at [810, 392] on td "Fresa ​" at bounding box center [794, 377] width 169 height 53
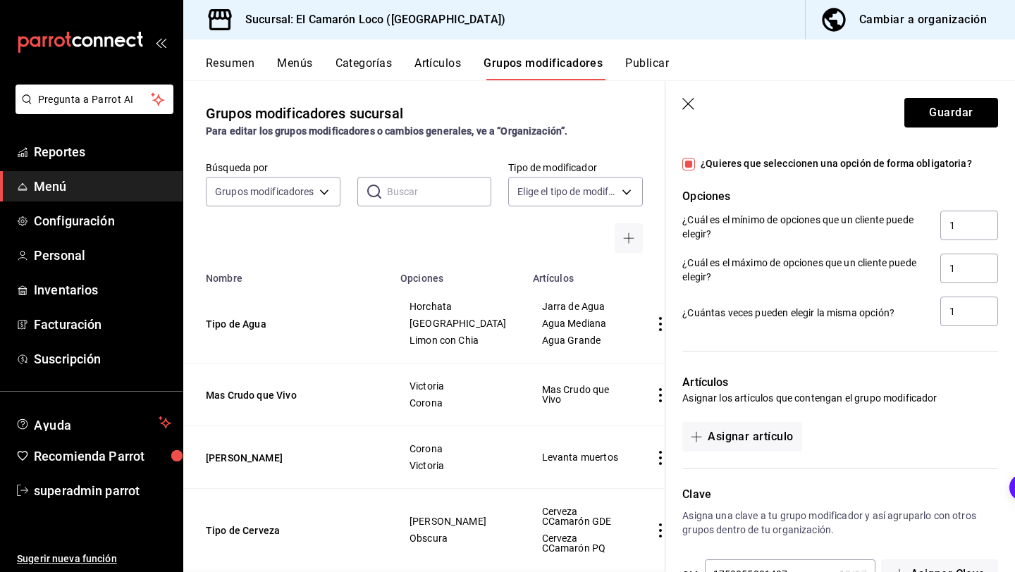
scroll to position [753, 0]
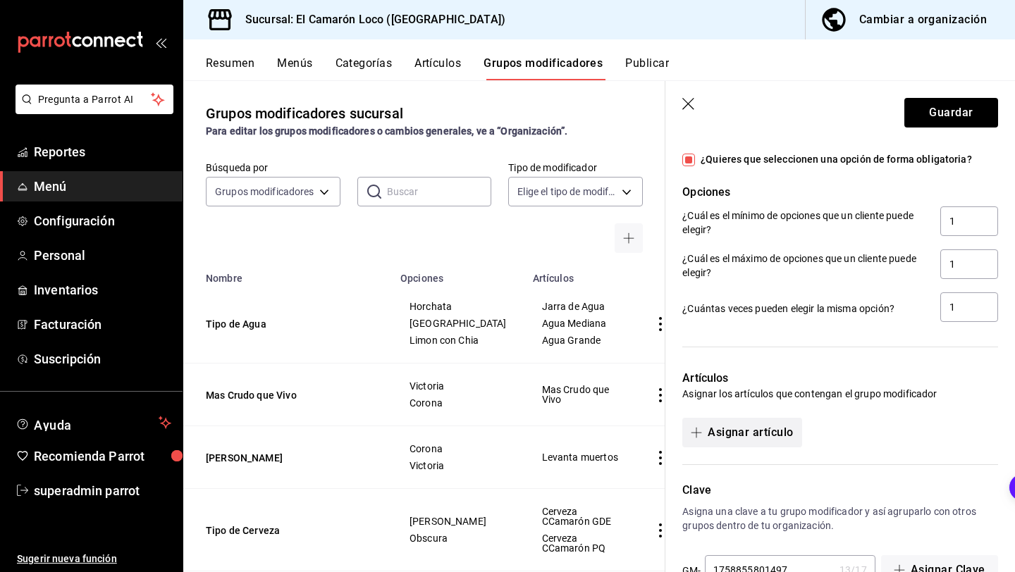
click at [768, 435] on button "Asignar artículo" at bounding box center [741, 433] width 119 height 30
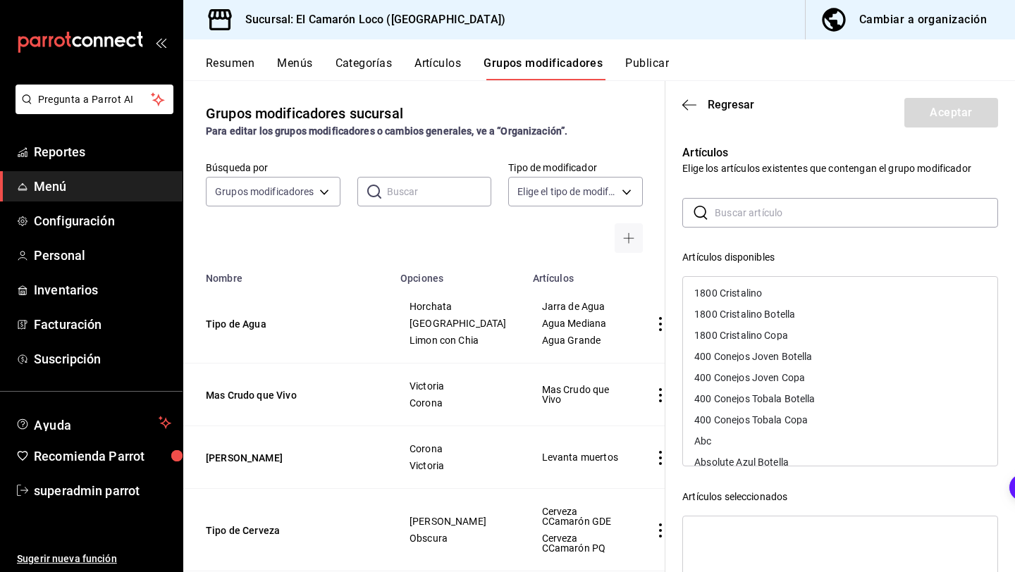
click at [802, 228] on div "​ ​ Artículos disponibles 1800 Cristalino 1800 Cristalino Botella 1800 Cristali…" at bounding box center [840, 449] width 316 height 503
click at [802, 220] on input "text" at bounding box center [855, 213] width 283 height 28
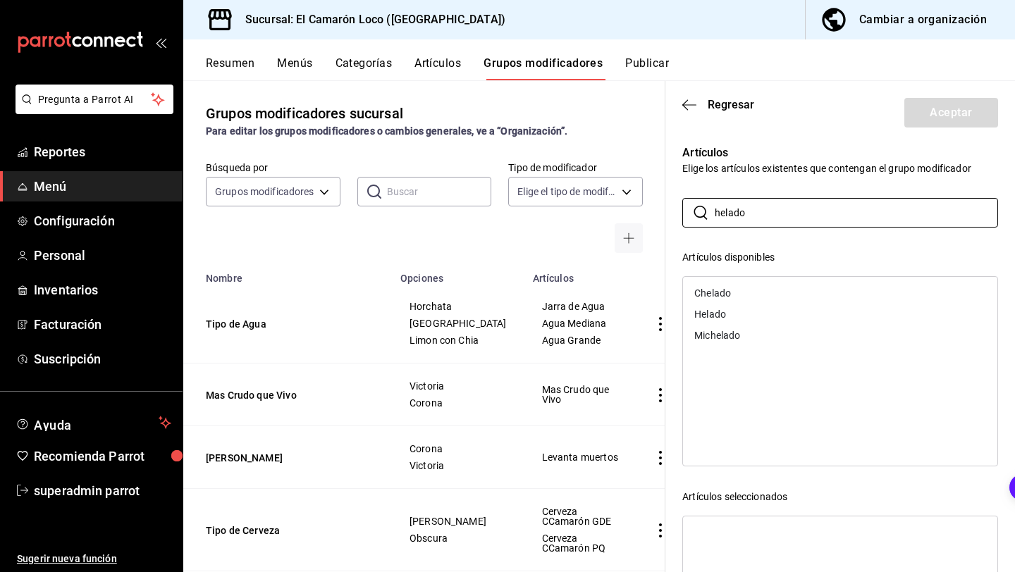
click at [786, 308] on div "Helado" at bounding box center [840, 314] width 314 height 21
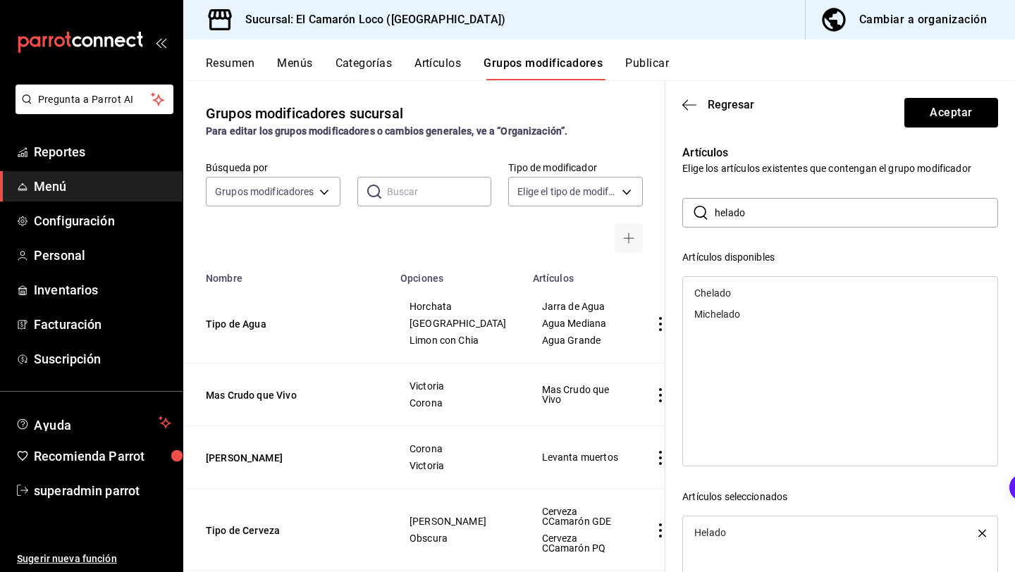
click at [834, 209] on input "helado" at bounding box center [855, 213] width 283 height 28
click at [820, 294] on div "Malteada" at bounding box center [840, 293] width 314 height 21
click at [936, 109] on button "Aceptar" at bounding box center [951, 113] width 94 height 30
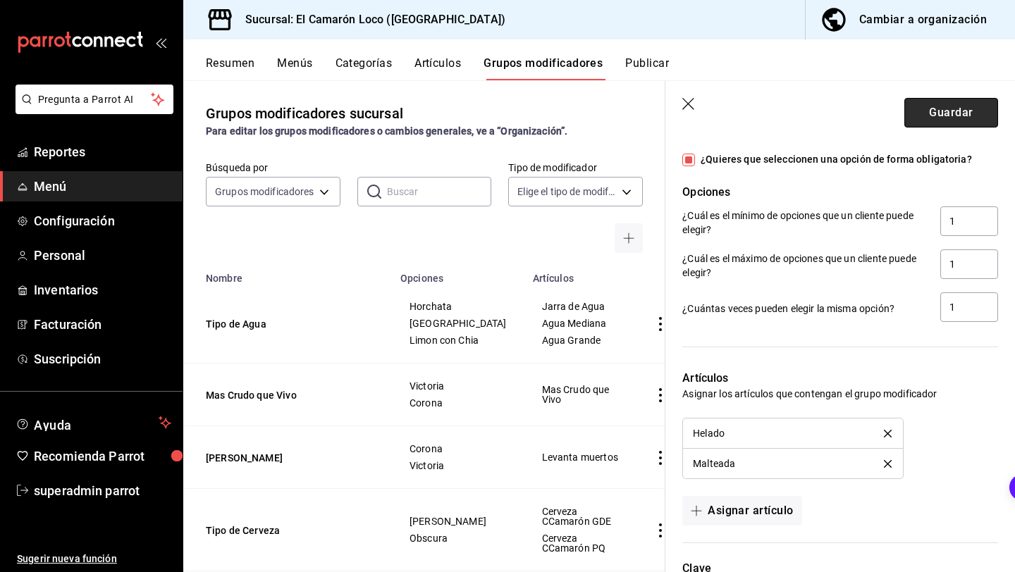
click at [968, 113] on button "Guardar" at bounding box center [951, 113] width 94 height 30
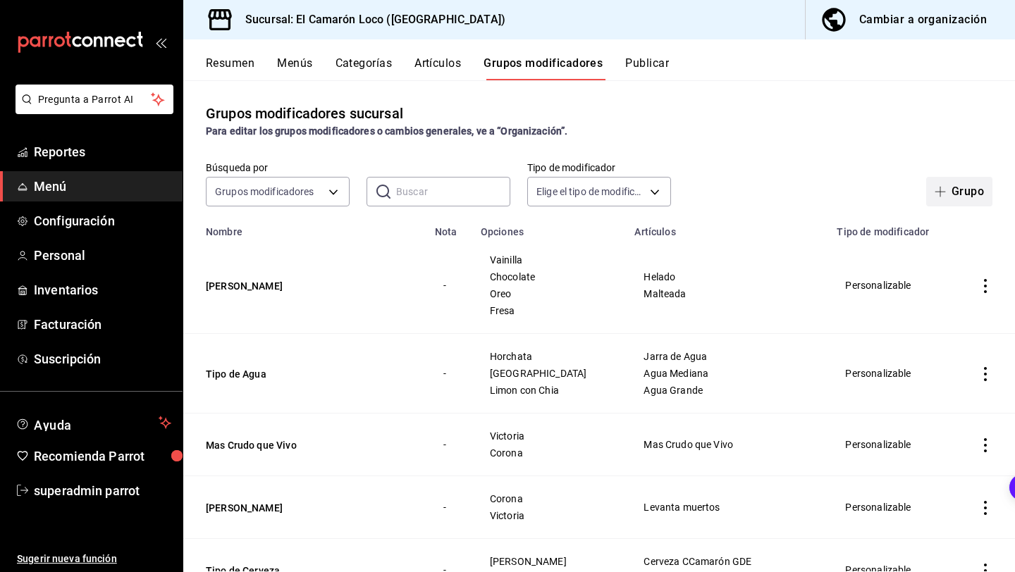
click at [949, 189] on span "button" at bounding box center [942, 191] width 17 height 11
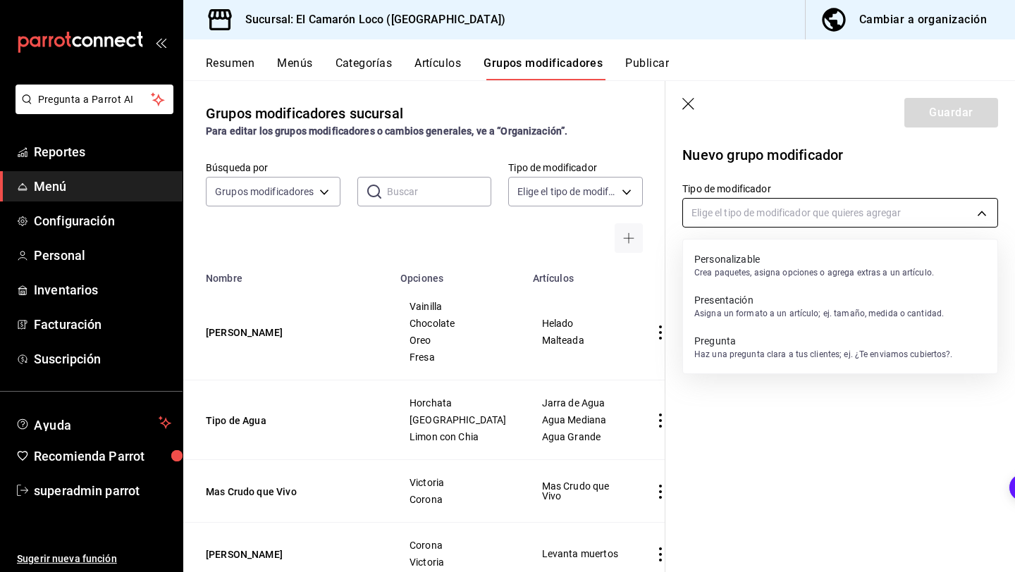
click at [783, 210] on body "Pregunta a Parrot AI Reportes Menú Configuración Personal Inventarios Facturaci…" at bounding box center [507, 286] width 1015 height 572
click at [756, 265] on p "Personalizable" at bounding box center [814, 259] width 240 height 14
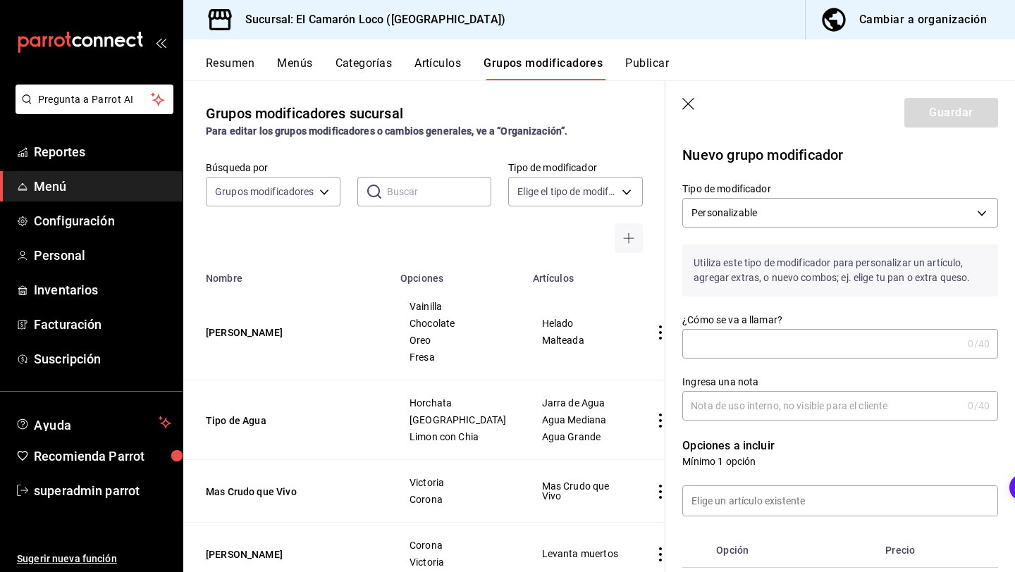
click at [749, 349] on input "¿Cómo se va a llamar?" at bounding box center [822, 344] width 280 height 28
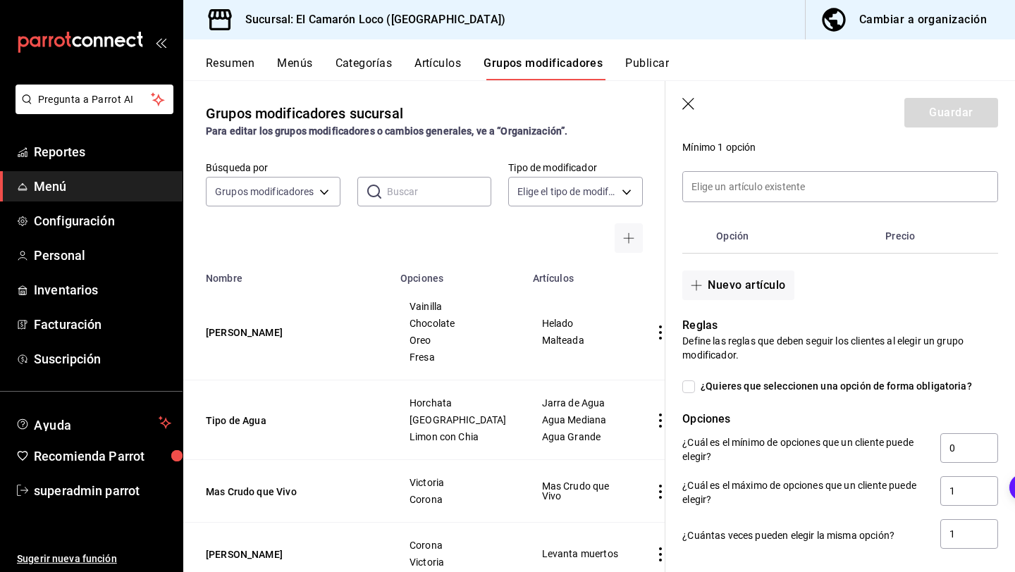
scroll to position [333, 0]
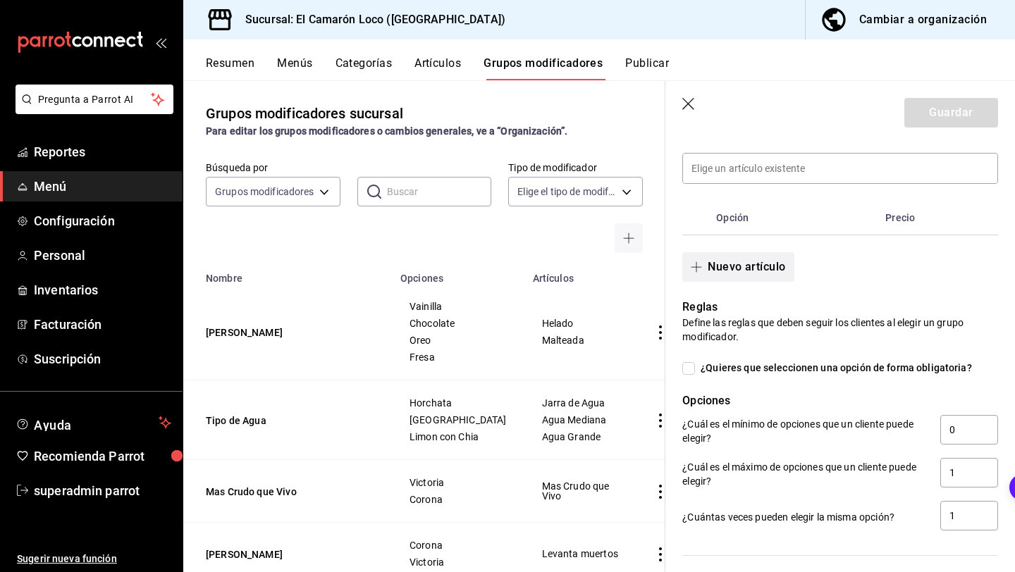
click at [771, 274] on button "Nuevo artículo" at bounding box center [737, 267] width 111 height 30
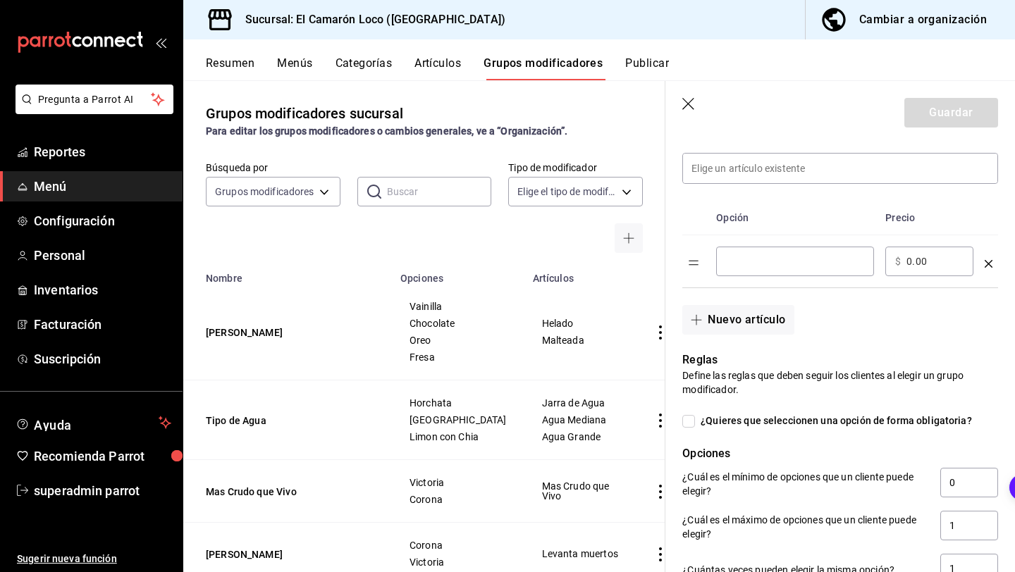
click at [784, 266] on input "optionsTable" at bounding box center [795, 261] width 138 height 14
click at [766, 314] on button "Nuevo artículo" at bounding box center [737, 320] width 111 height 30
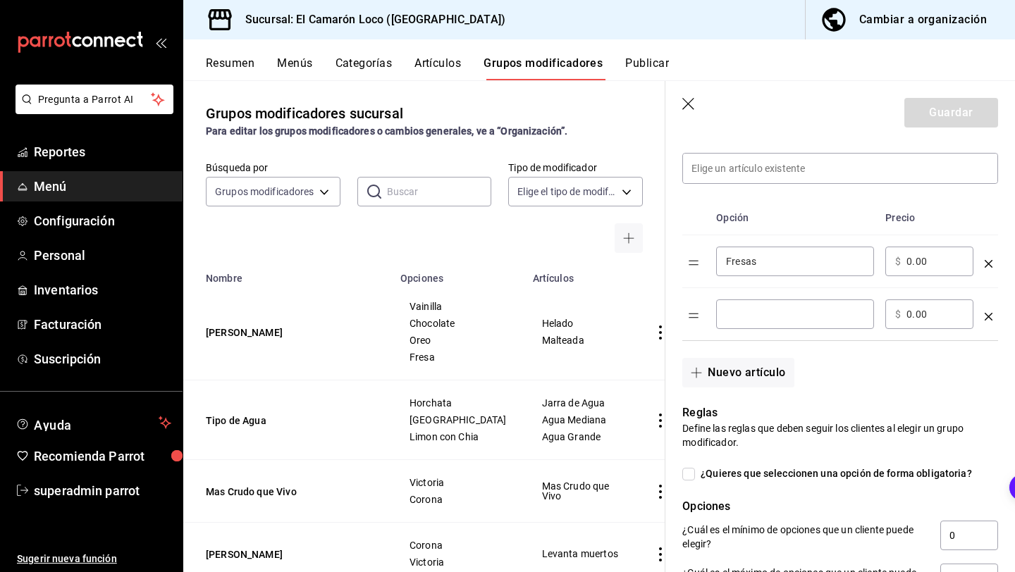
click at [767, 314] on input "optionsTable" at bounding box center [795, 314] width 138 height 14
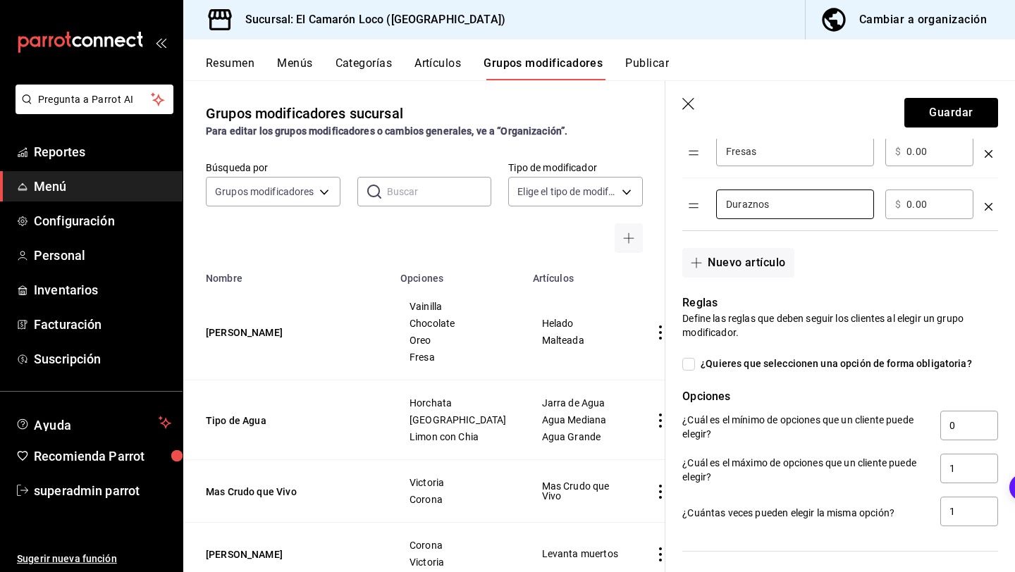
click at [711, 361] on span "¿Quieres que seleccionen una opción de forma obligatoria?" at bounding box center [833, 364] width 277 height 15
click at [695, 361] on input "¿Quieres que seleccionen una opción de forma obligatoria?" at bounding box center [688, 364] width 13 height 13
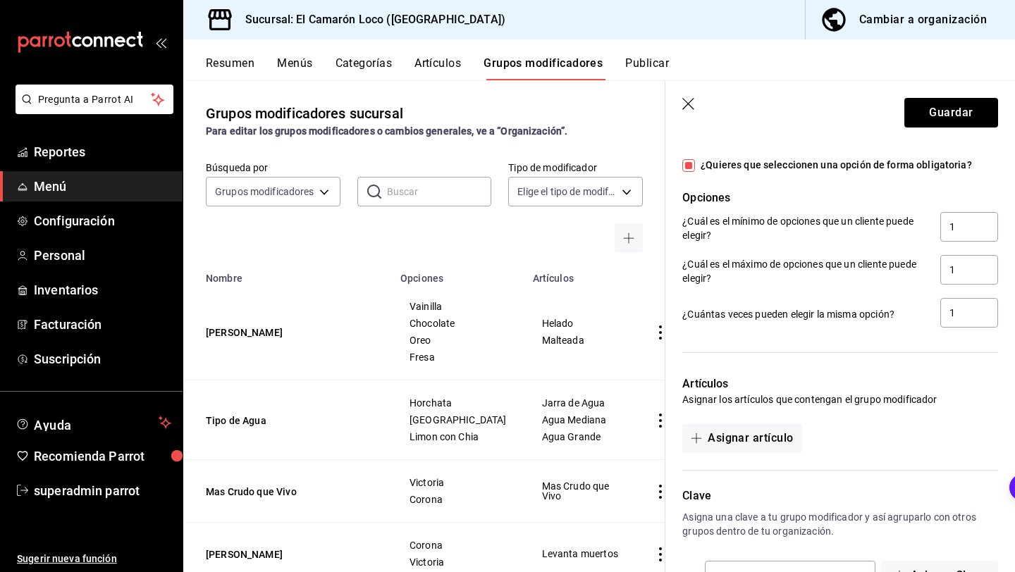
scroll to position [689, 0]
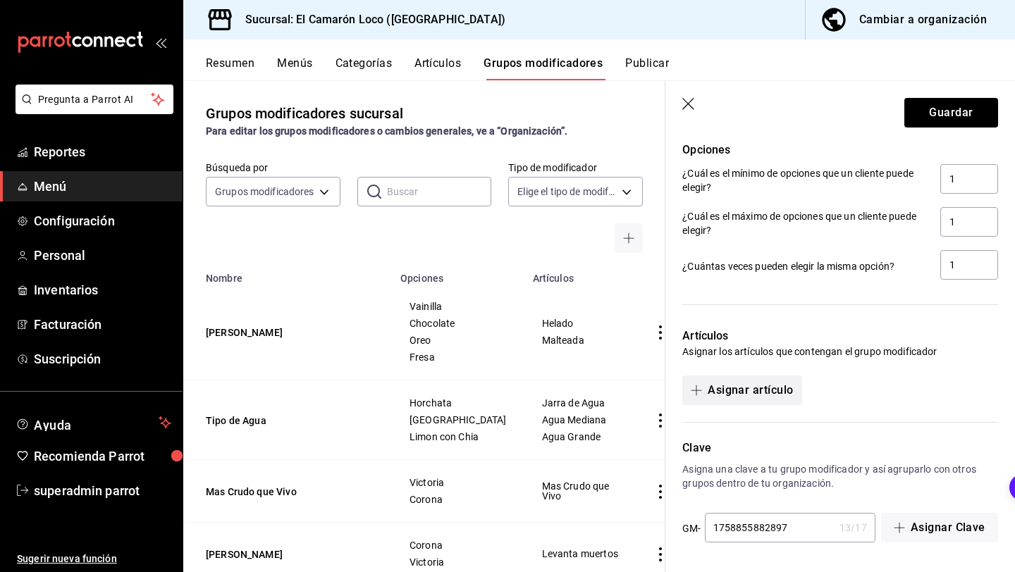
click at [764, 395] on button "Asignar artículo" at bounding box center [741, 391] width 119 height 30
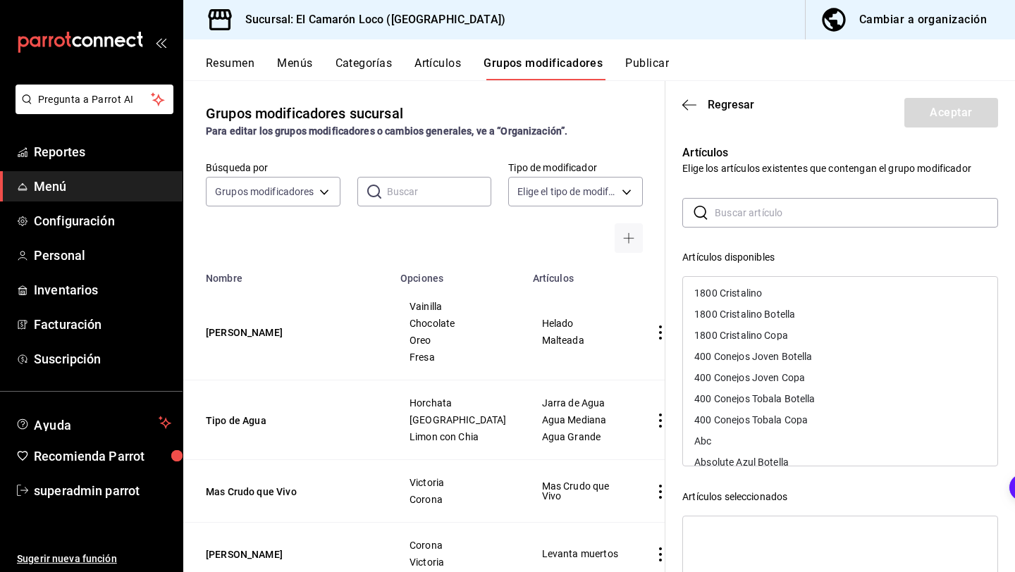
click at [824, 223] on input "text" at bounding box center [855, 213] width 283 height 28
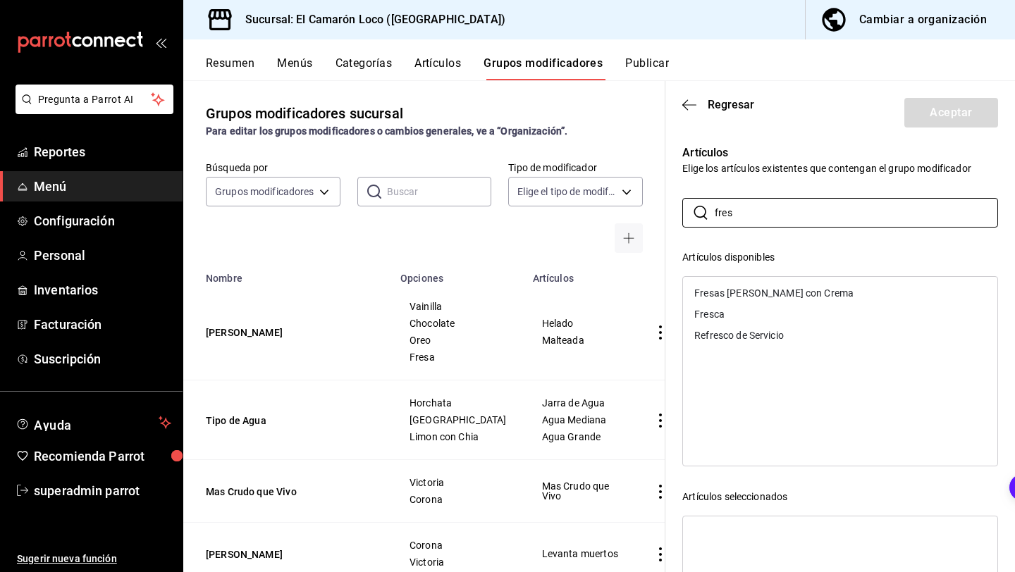
click at [822, 287] on div "Fresas o Durazno con Crema" at bounding box center [840, 293] width 314 height 21
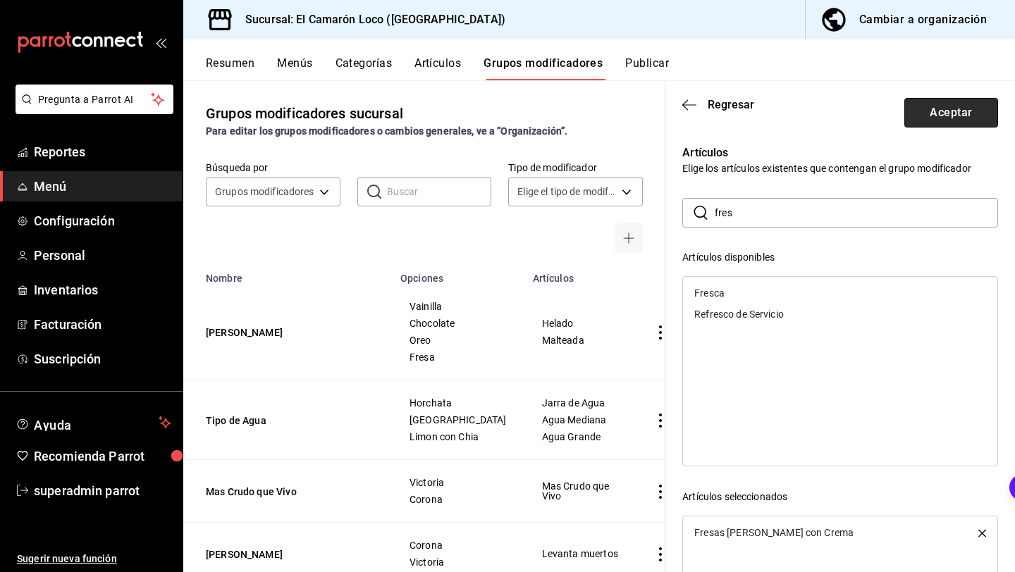
click at [955, 105] on button "Aceptar" at bounding box center [951, 113] width 94 height 30
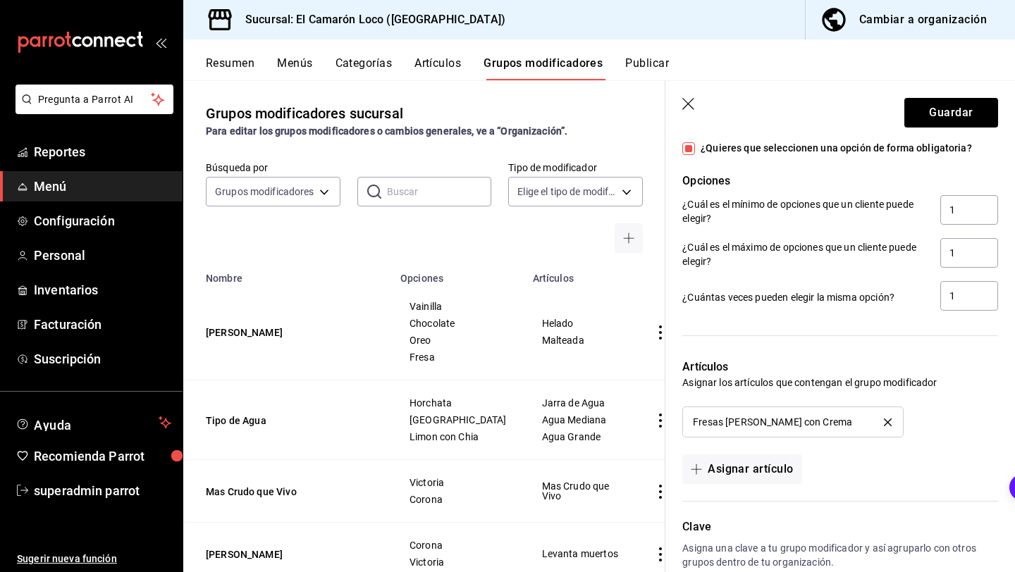
scroll to position [623, 0]
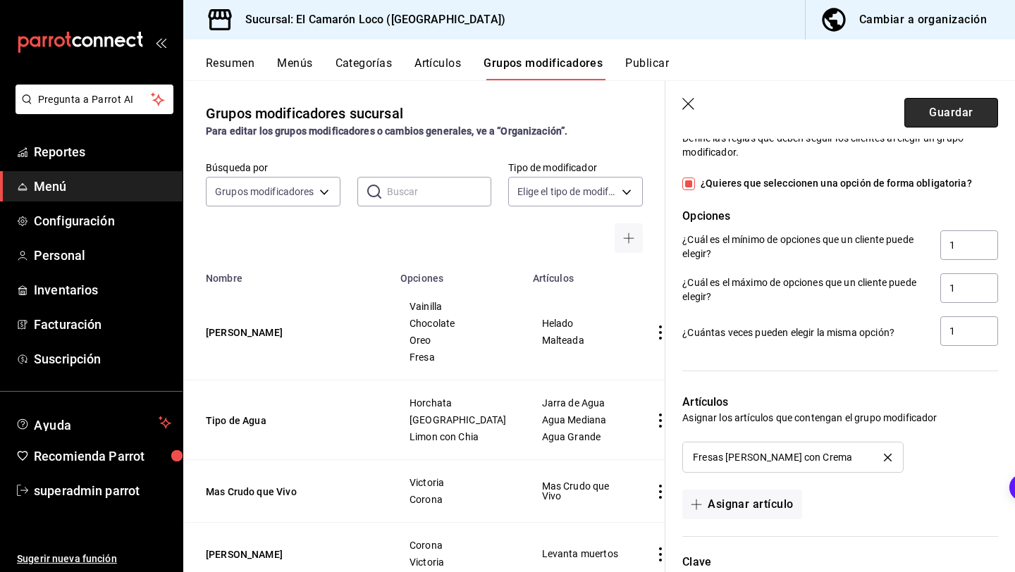
click at [964, 99] on button "Guardar" at bounding box center [951, 113] width 94 height 30
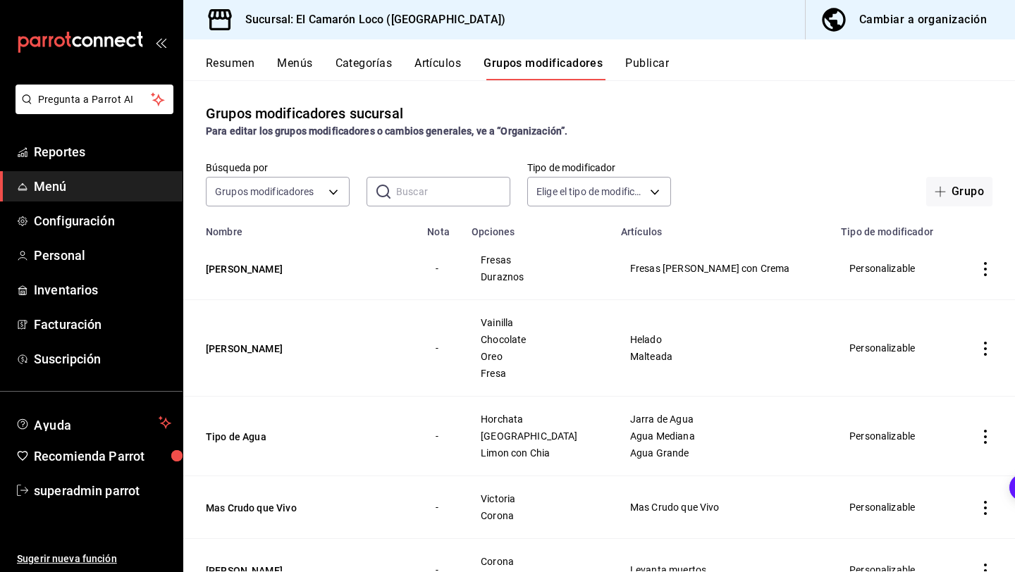
click at [439, 70] on button "Artículos" at bounding box center [437, 68] width 47 height 24
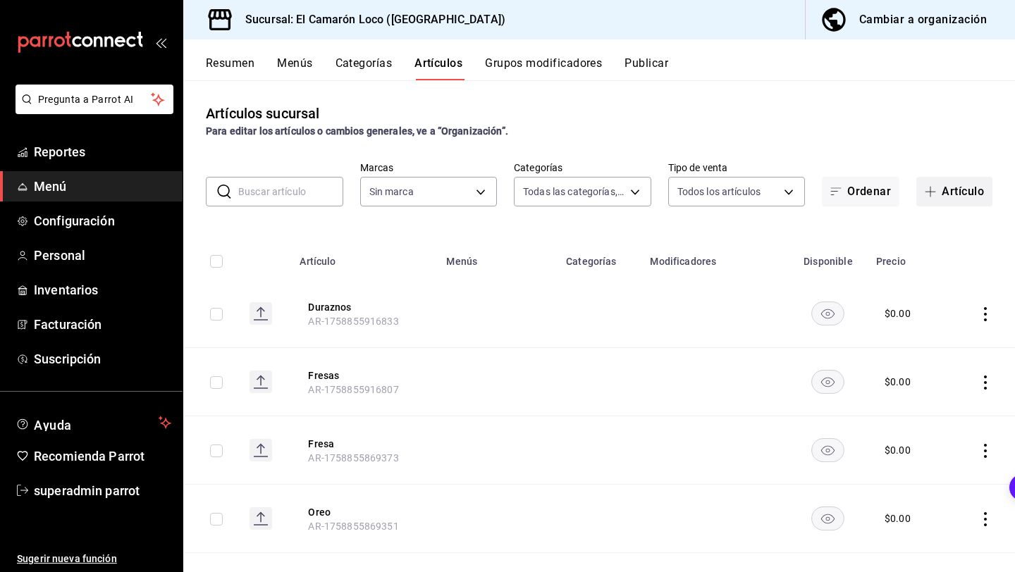
type input "ea94f39e-caae-4c5d-84b4-7c5f6d8744d8,8ad626e9-23f7-4e52-99dc-94a548136757,040de…"
type input "84539b57-ac19-4bc7-993b-d744aa7824cb"
click at [974, 197] on button "Artículo" at bounding box center [954, 192] width 76 height 30
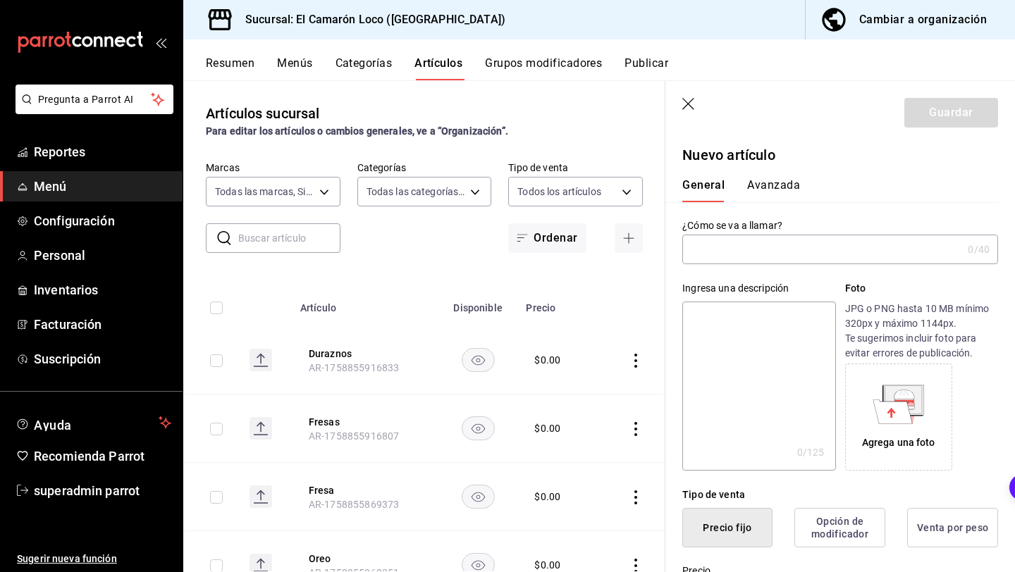
click at [755, 254] on input "text" at bounding box center [822, 249] width 280 height 28
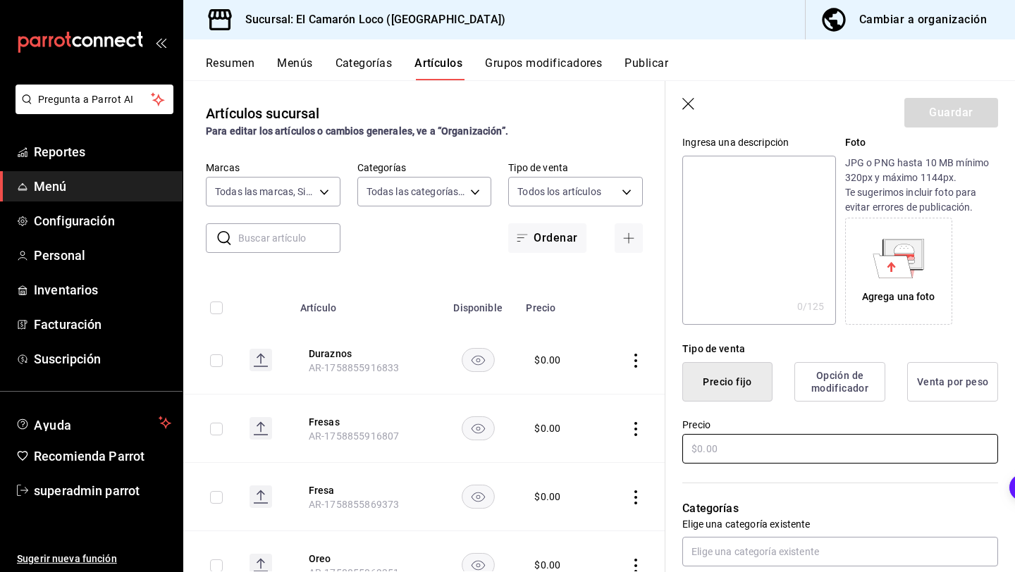
type input "Fresas Flameadas"
click at [717, 450] on input "text" at bounding box center [840, 449] width 316 height 30
type input "$3.00"
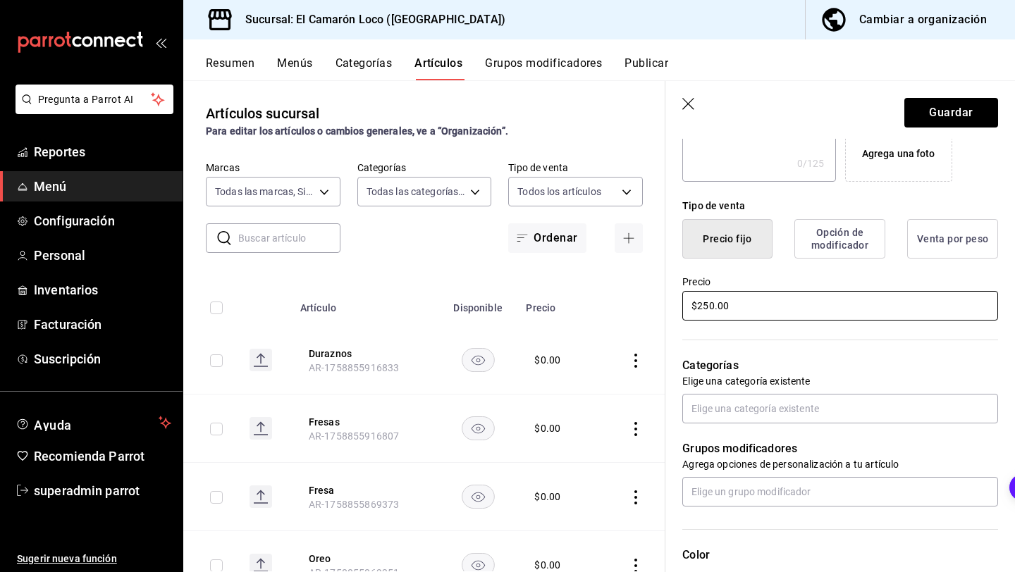
scroll to position [295, 0]
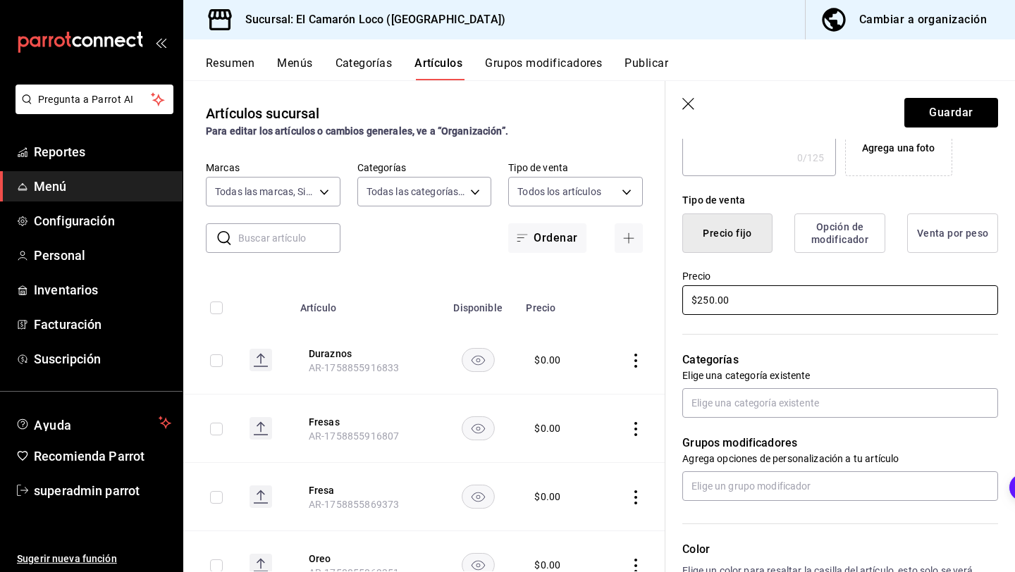
type input "$250.00"
click at [773, 421] on div "Grupos modificadores Agrega opciones de personalización a tu artículo" at bounding box center [831, 459] width 333 height 83
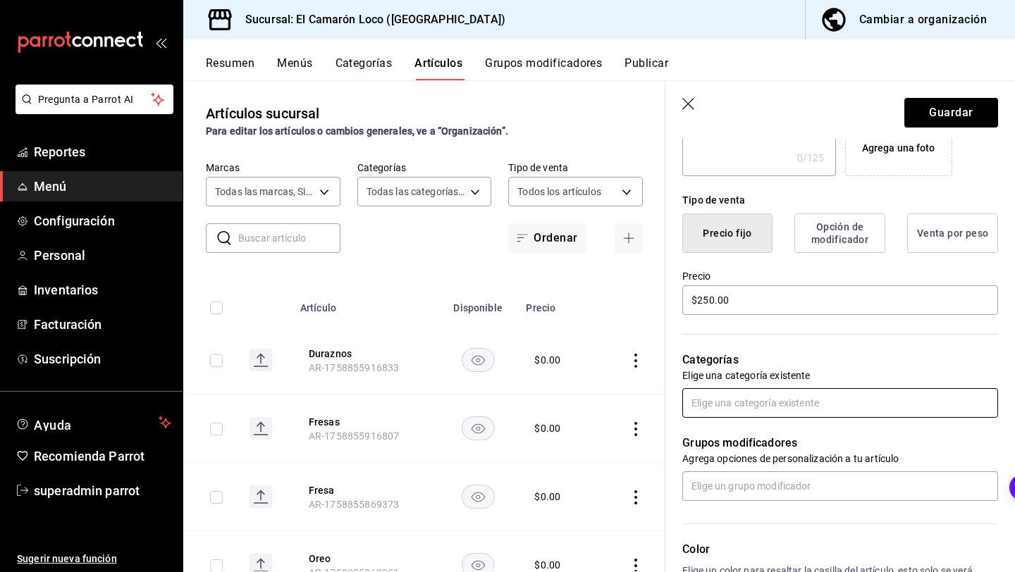
click at [779, 408] on input "text" at bounding box center [840, 403] width 316 height 30
type input "post"
click at [786, 464] on li "Postres Gourmet" at bounding box center [840, 458] width 316 height 23
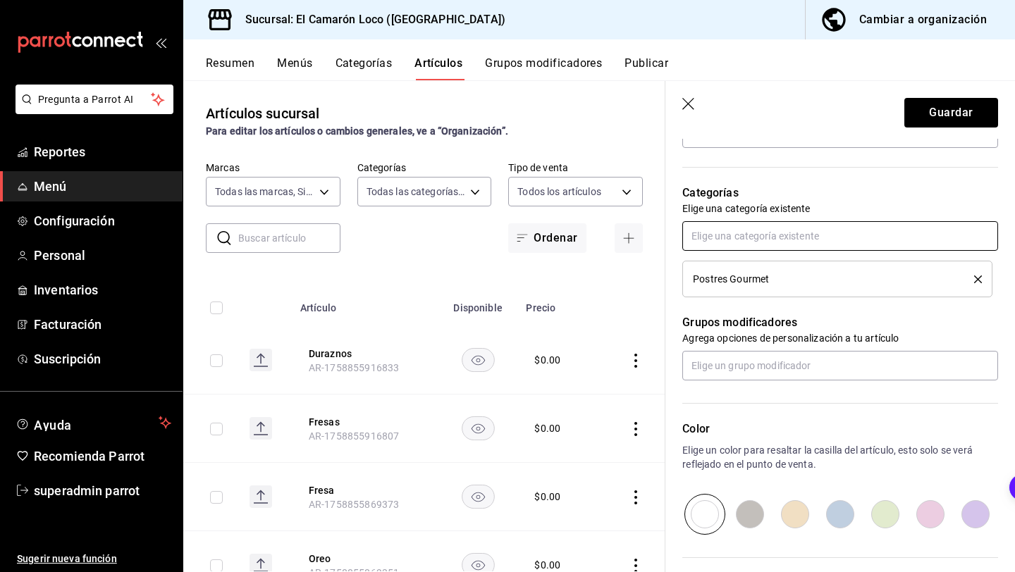
scroll to position [481, 0]
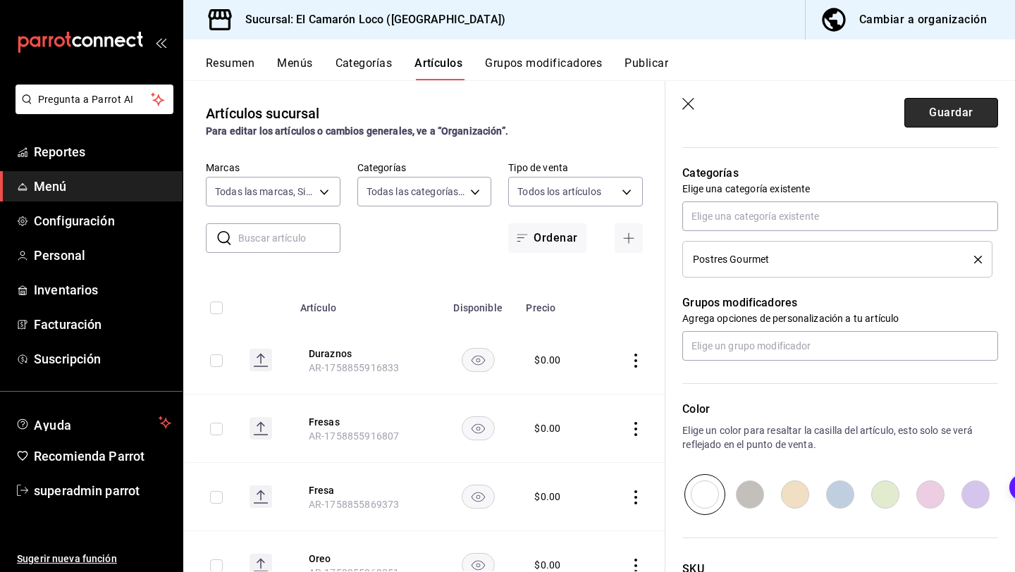
click at [950, 124] on button "Guardar" at bounding box center [951, 113] width 94 height 30
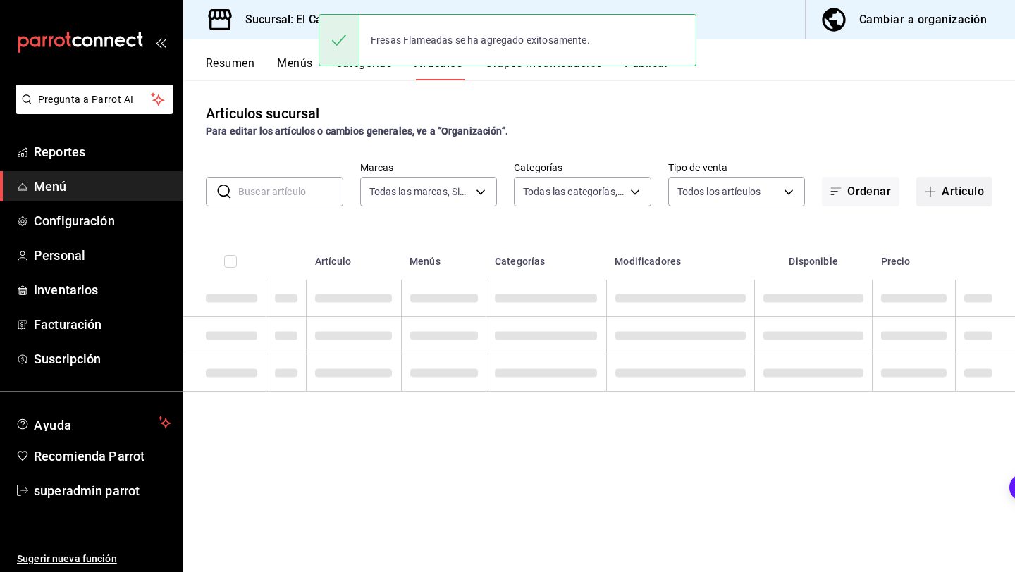
click at [943, 185] on button "Artículo" at bounding box center [954, 192] width 76 height 30
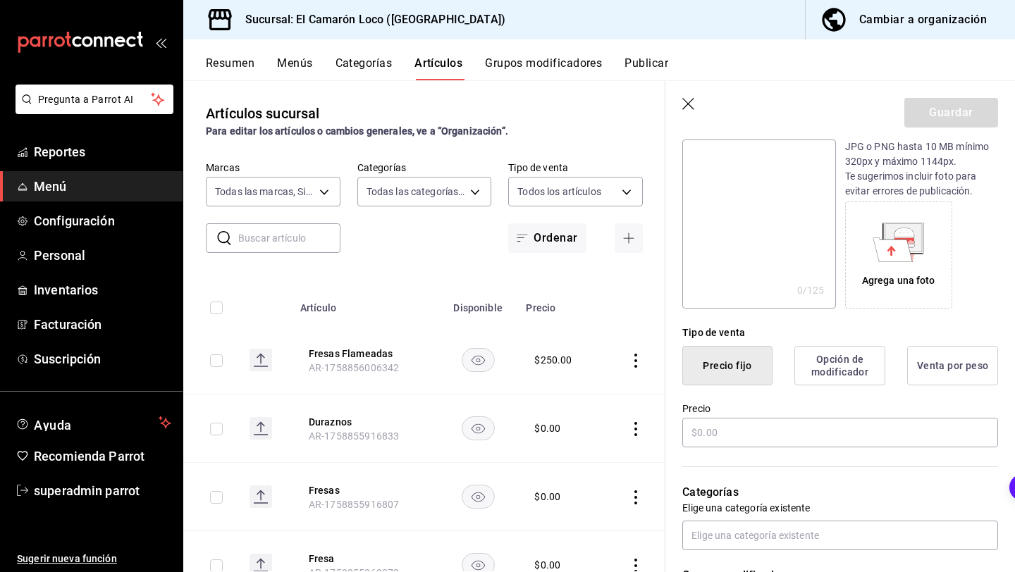
scroll to position [163, 0]
type input "Tiramisu"
click at [747, 426] on input "text" at bounding box center [840, 432] width 316 height 30
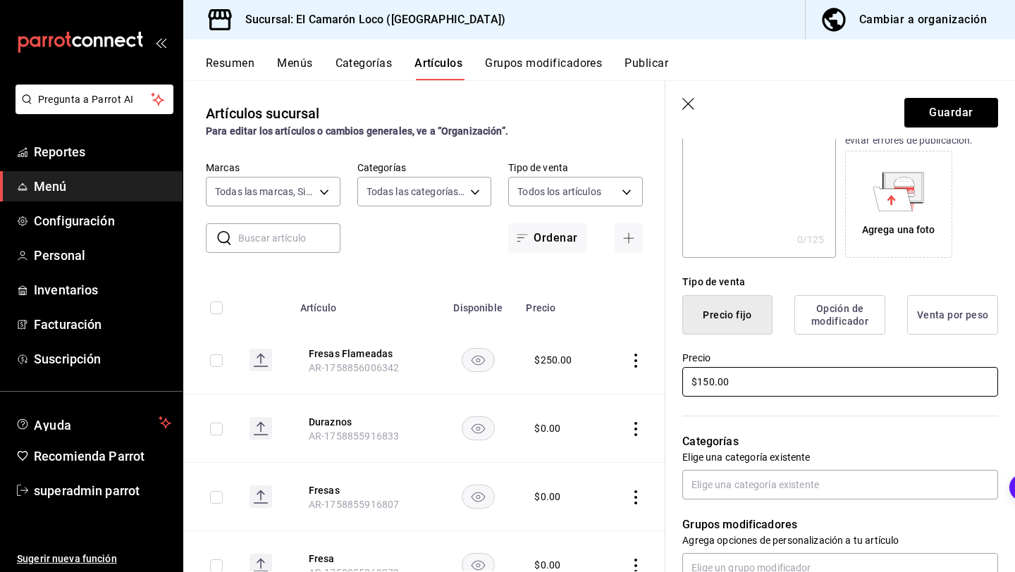
scroll to position [290, 0]
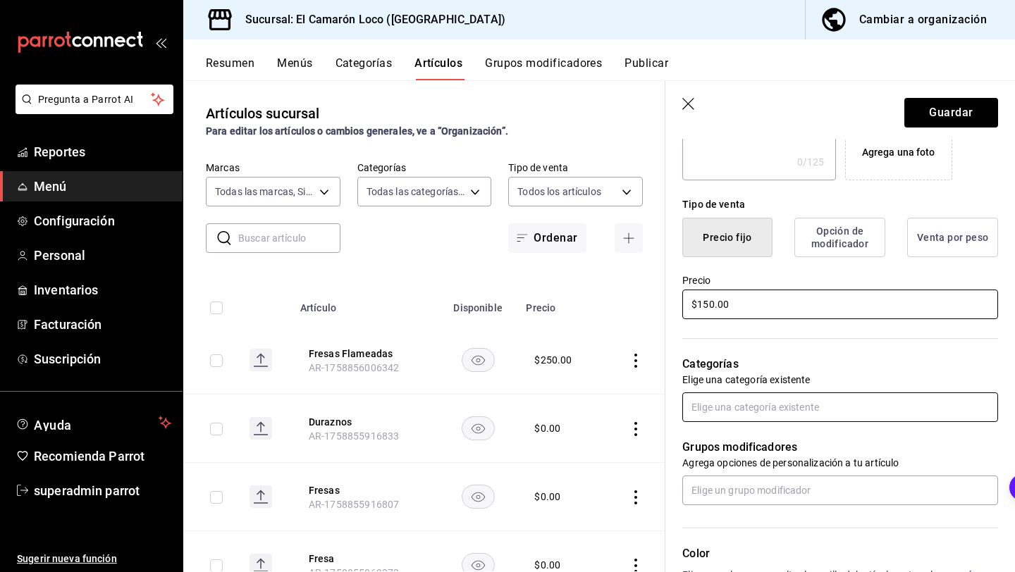
type input "$150.00"
click at [781, 421] on input "text" at bounding box center [840, 407] width 316 height 30
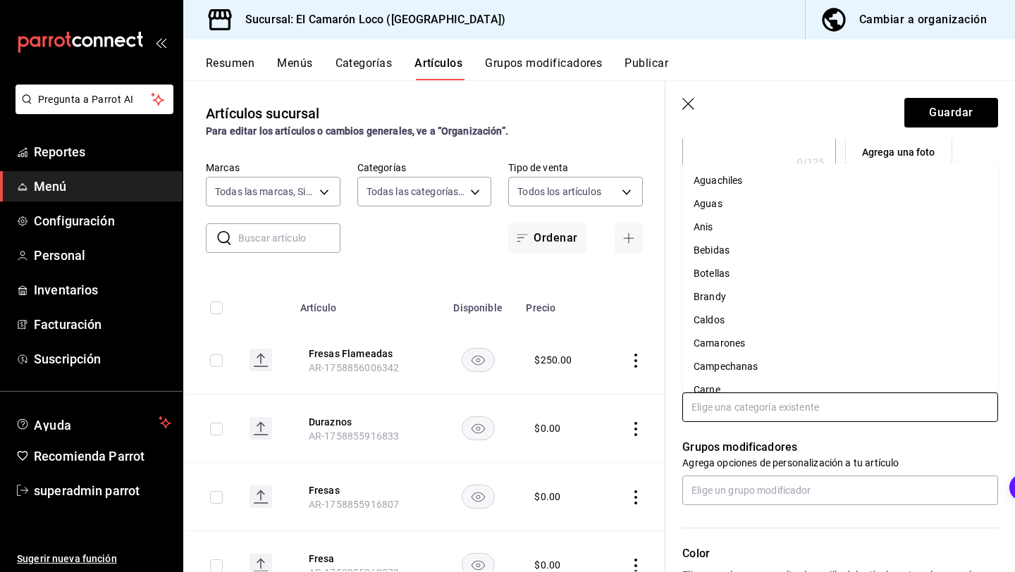
type input "o"
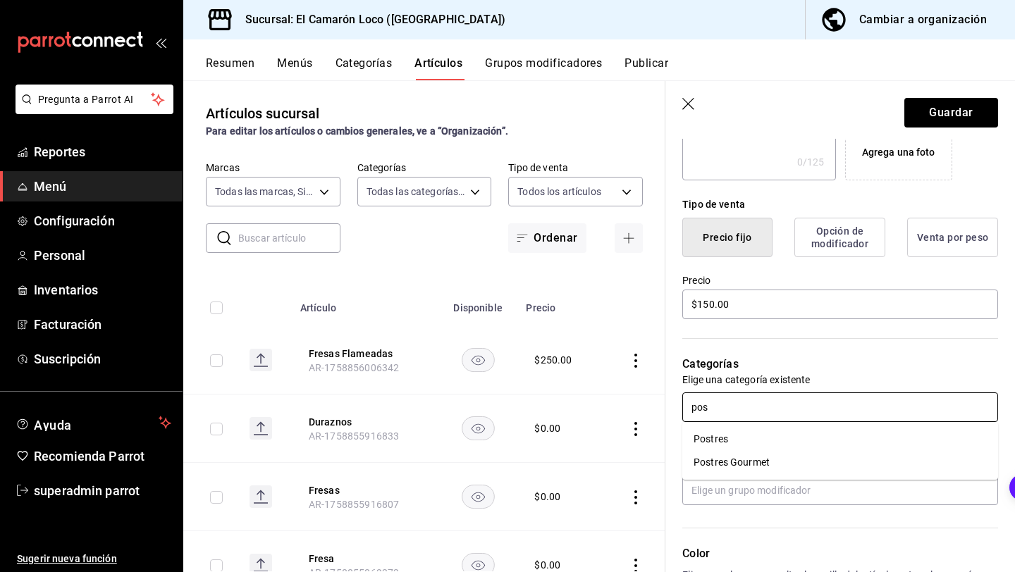
type input "post"
click at [789, 456] on li "Postres Gourmet" at bounding box center [840, 462] width 316 height 23
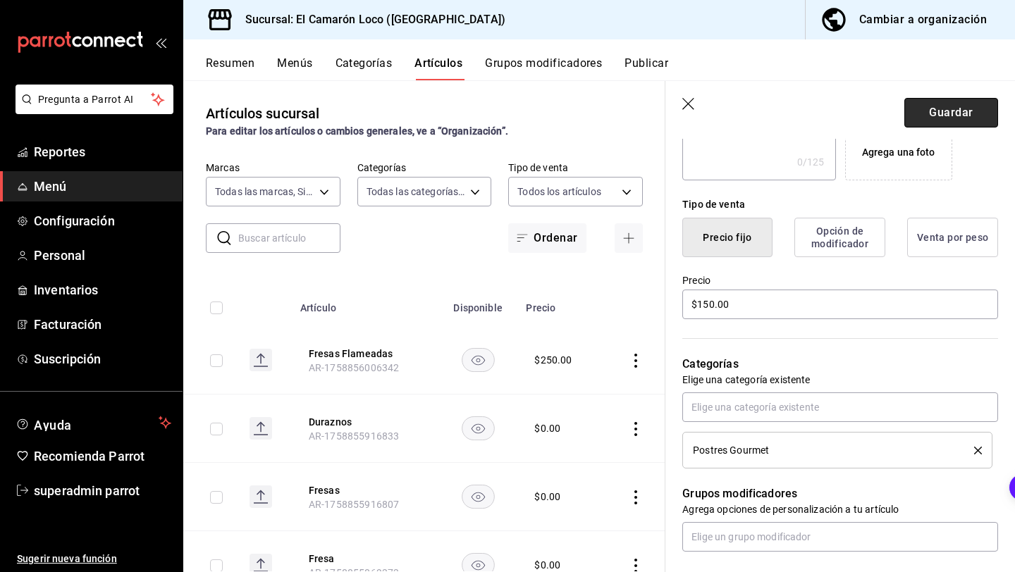
click at [927, 120] on button "Guardar" at bounding box center [951, 113] width 94 height 30
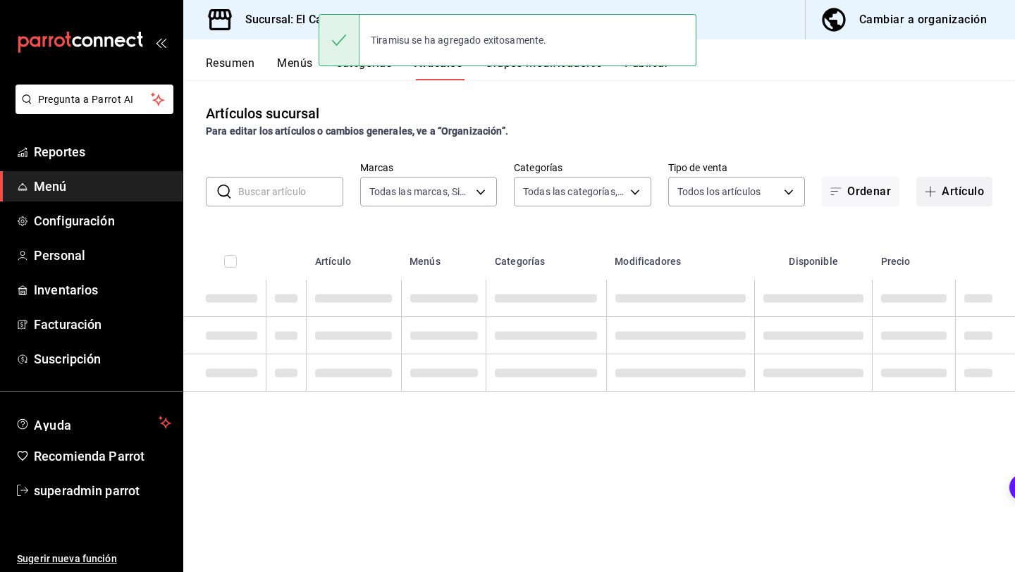
click at [946, 186] on button "Artículo" at bounding box center [954, 192] width 76 height 30
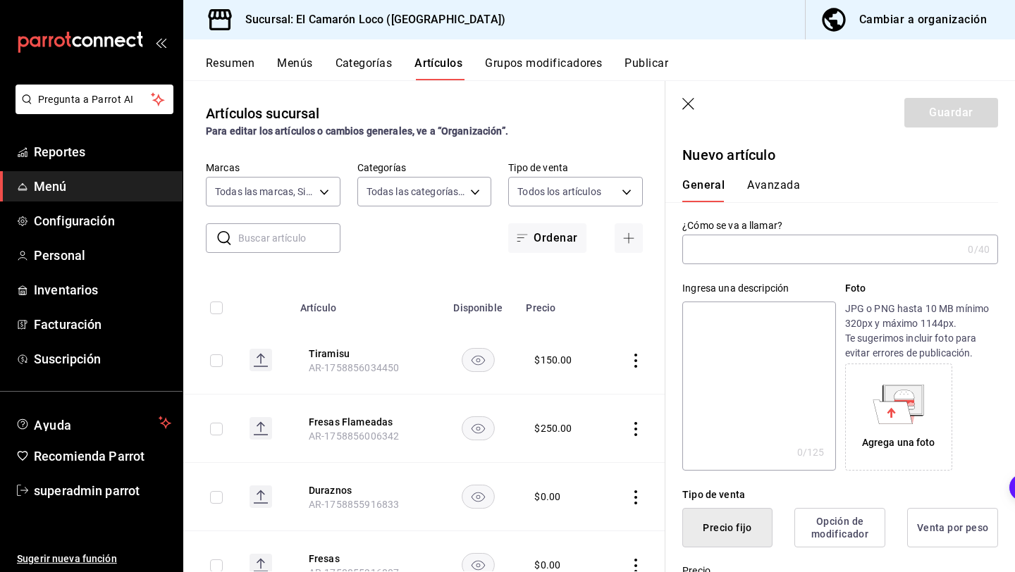
click at [862, 250] on input "text" at bounding box center [822, 249] width 280 height 28
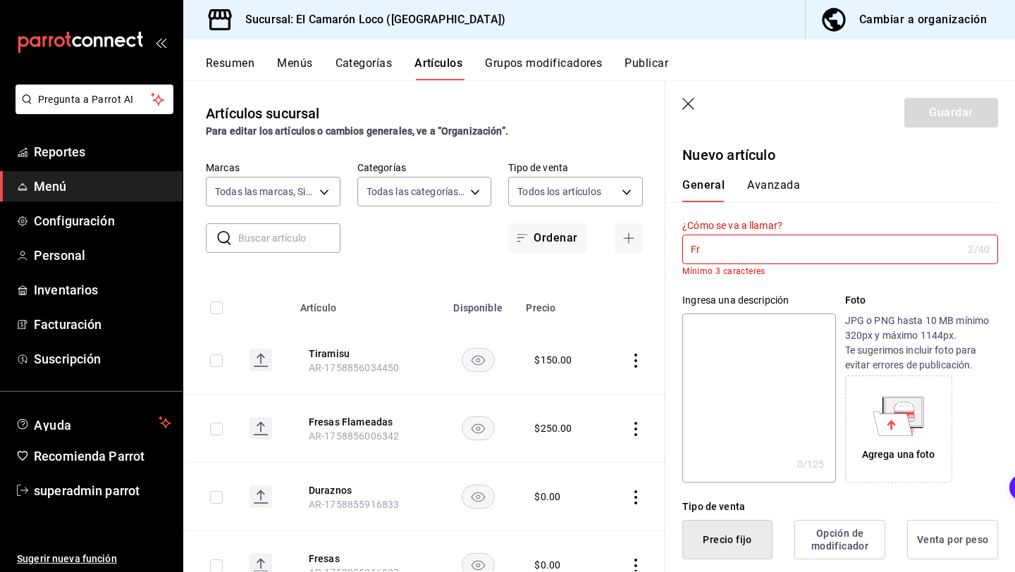
type input "F"
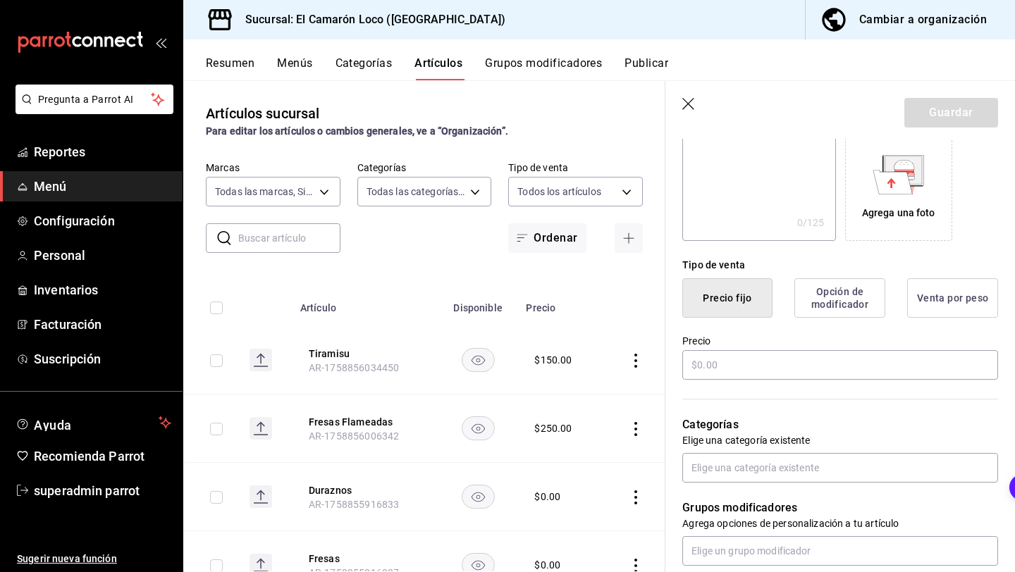
scroll to position [364, 0]
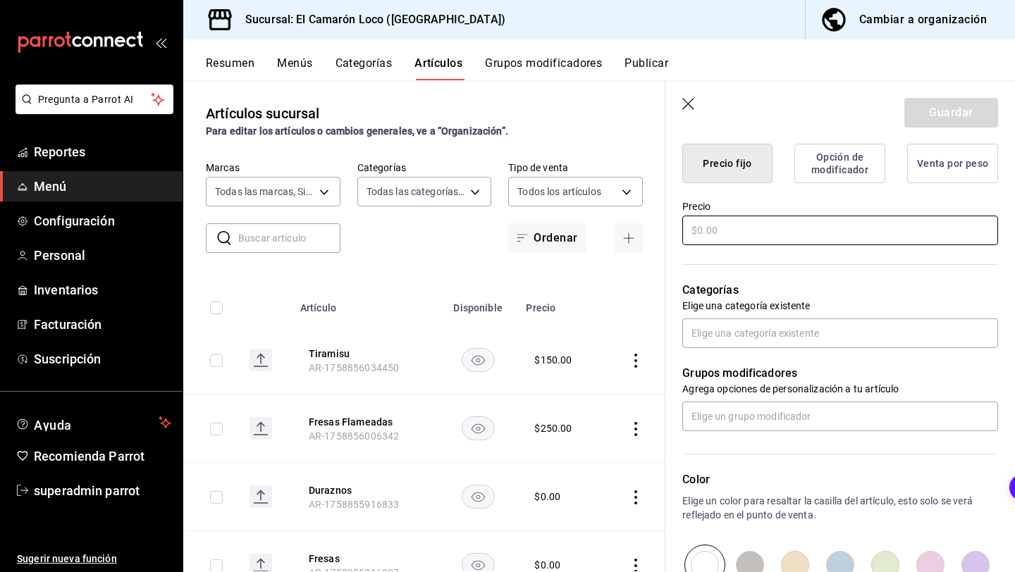
type input "Crepas Flameadas"
click at [824, 221] on input "text" at bounding box center [840, 231] width 316 height 30
type input "$250.00"
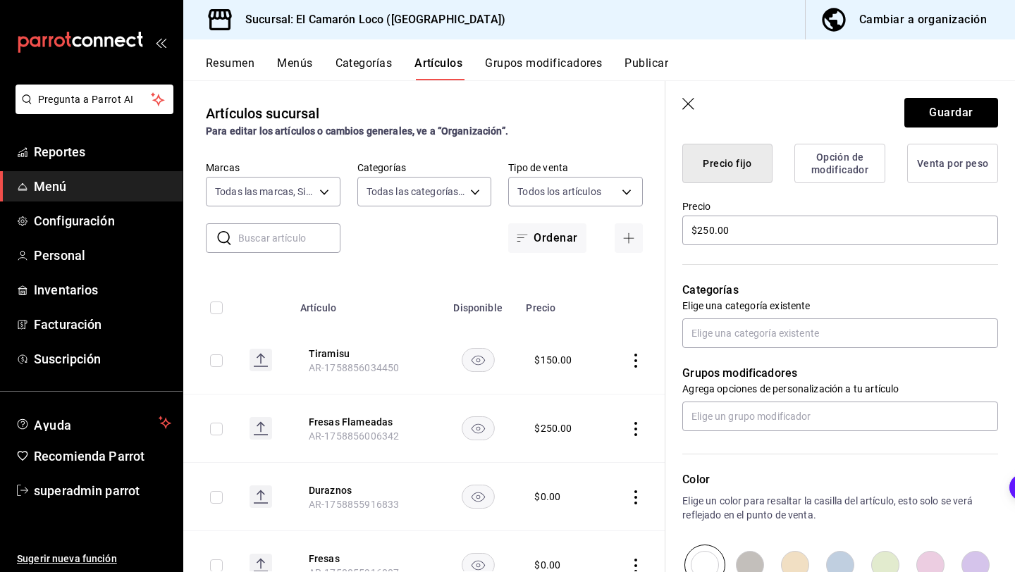
click at [795, 316] on div "Categorías Elige una categoría existente" at bounding box center [831, 297] width 333 height 101
click at [794, 335] on input "text" at bounding box center [840, 333] width 316 height 30
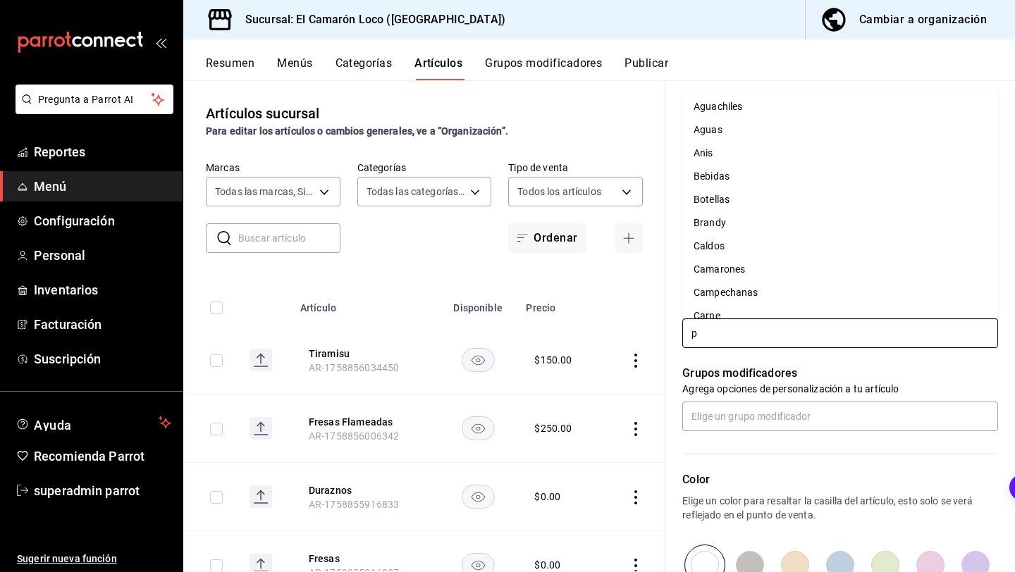
type input "po"
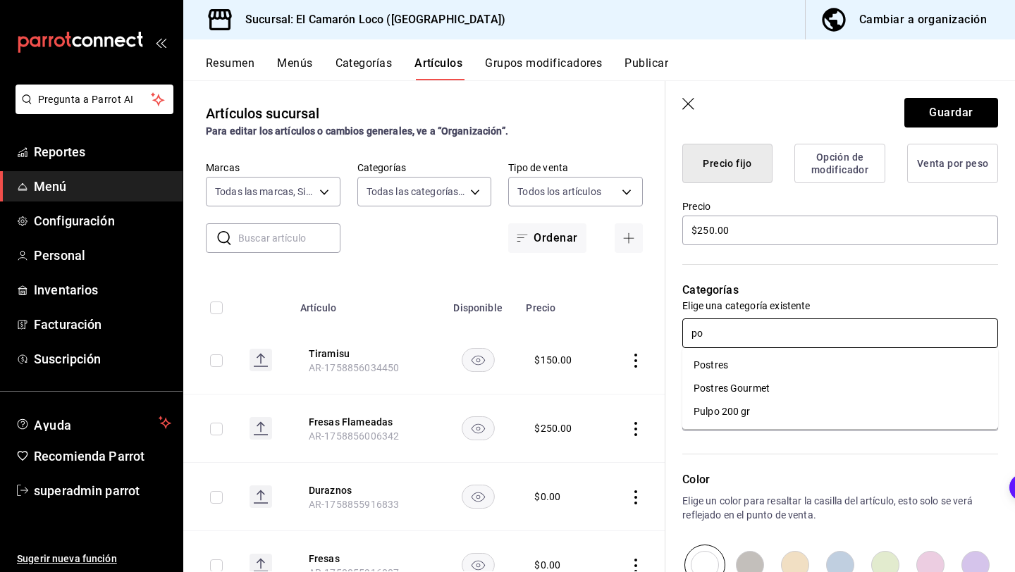
click at [760, 389] on li "Postres Gourmet" at bounding box center [840, 388] width 316 height 23
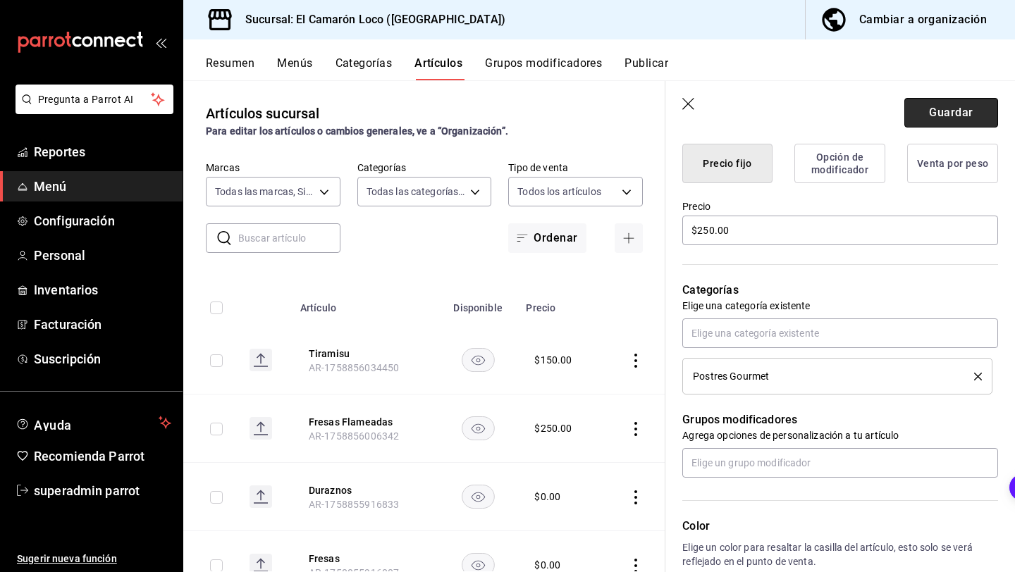
click at [946, 101] on button "Guardar" at bounding box center [951, 113] width 94 height 30
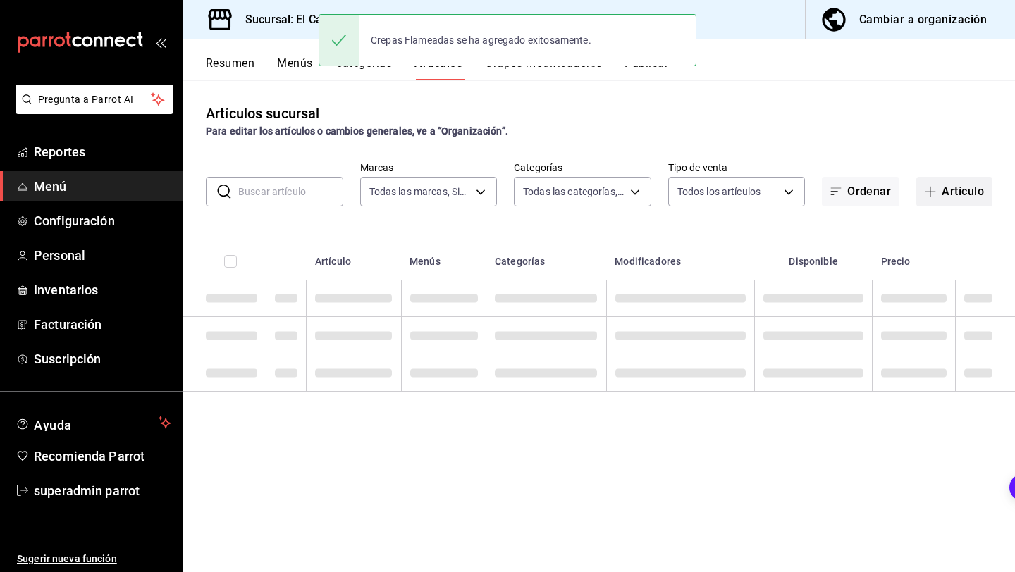
click at [937, 190] on span "button" at bounding box center [932, 191] width 17 height 11
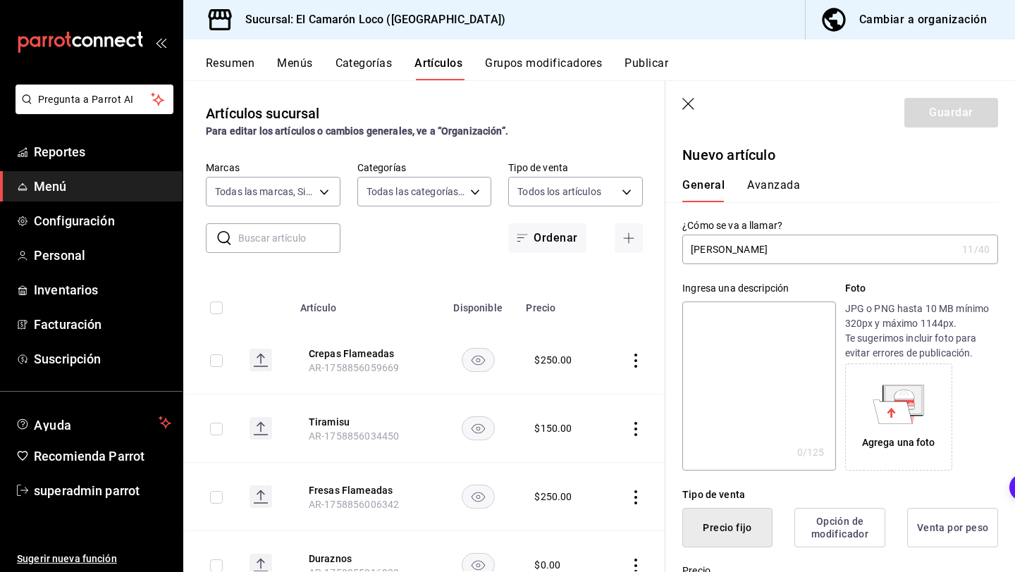
click at [733, 248] on input "Panna cotta" at bounding box center [819, 249] width 274 height 28
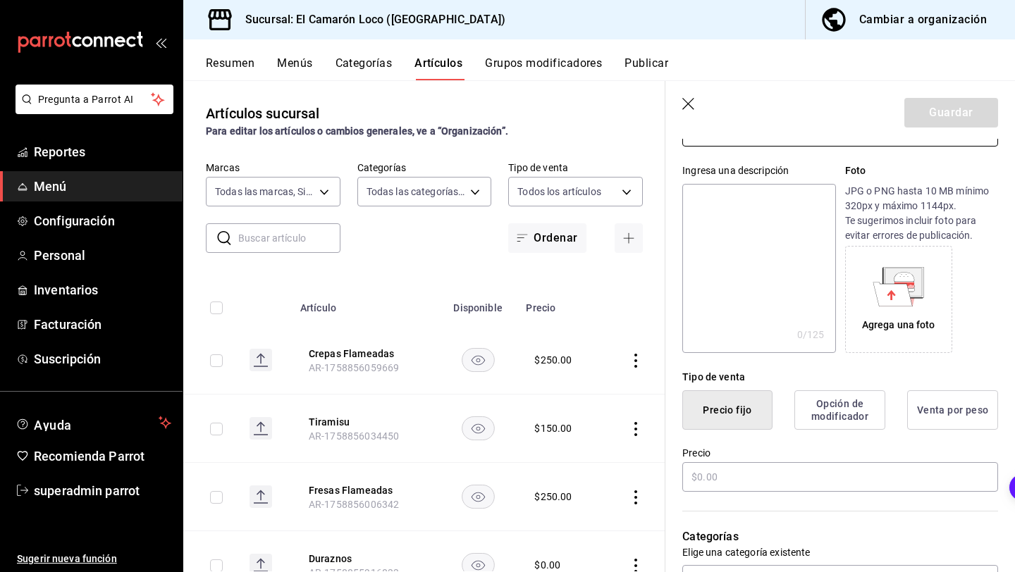
scroll to position [140, 0]
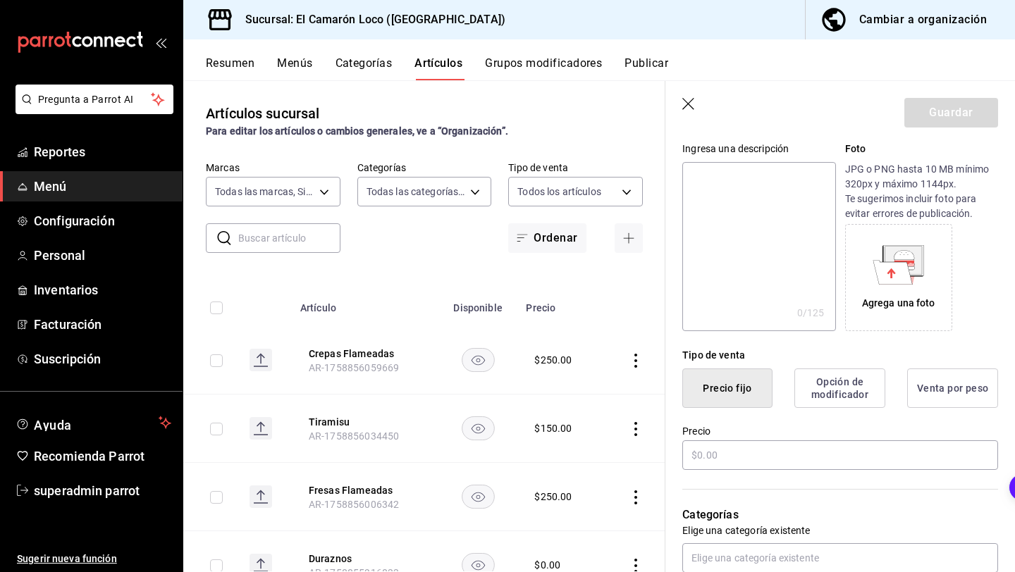
type input "Panna Cotta"
click at [716, 474] on div "Categorías Elige una categoría existente" at bounding box center [831, 522] width 333 height 101
click at [724, 459] on input "text" at bounding box center [840, 455] width 316 height 30
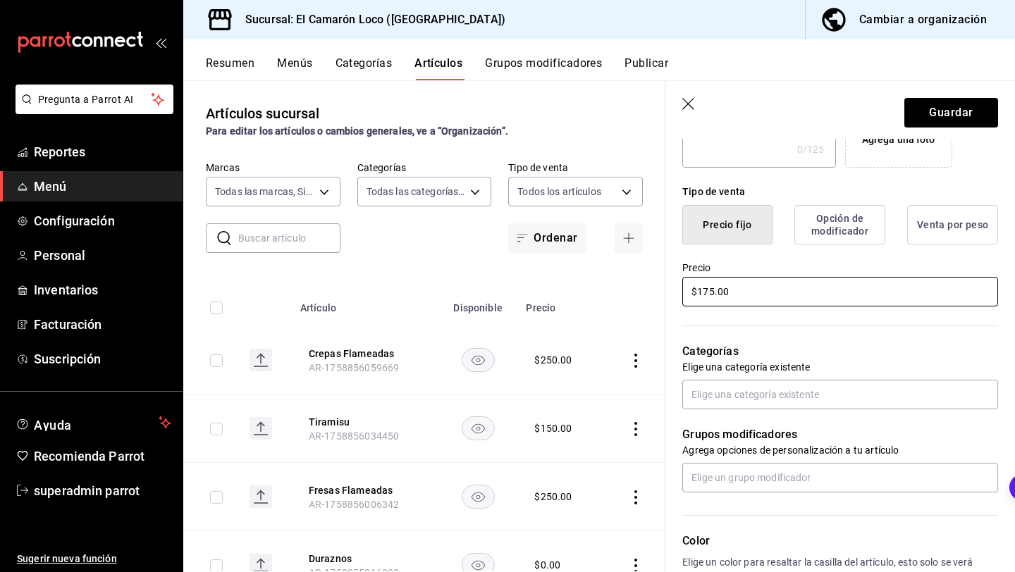
scroll to position [423, 0]
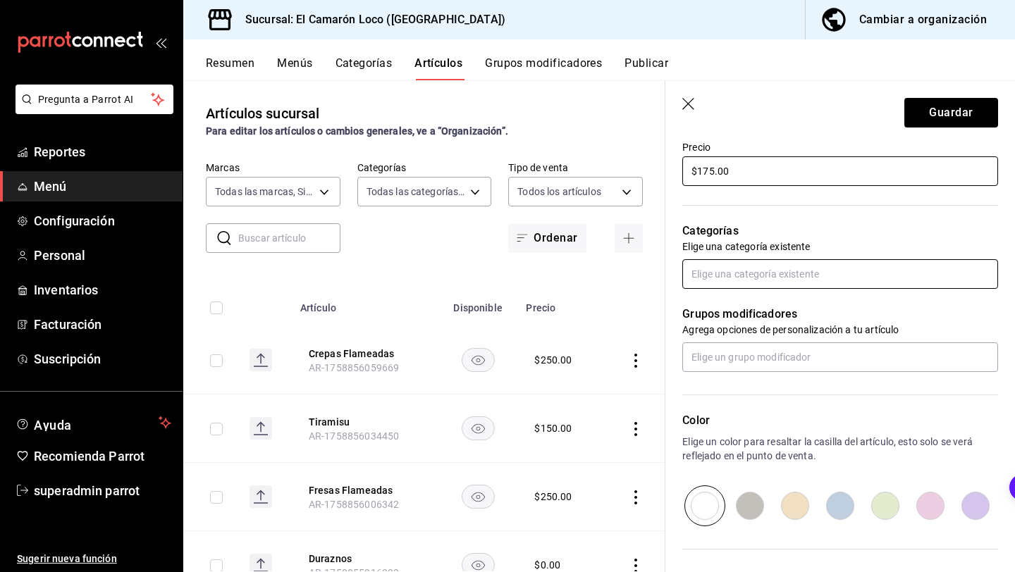
type input "$175.00"
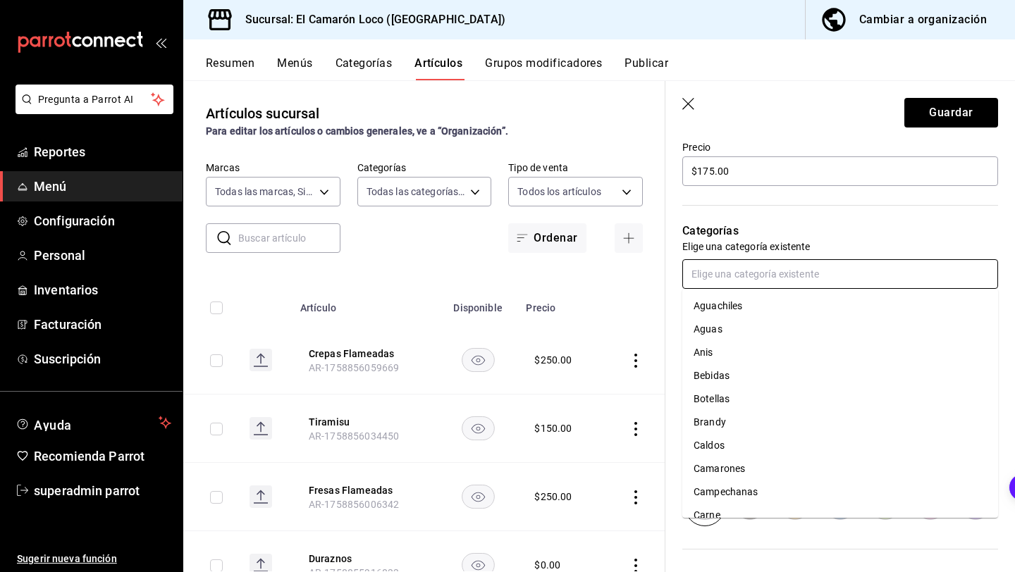
click at [898, 266] on input "text" at bounding box center [840, 274] width 316 height 30
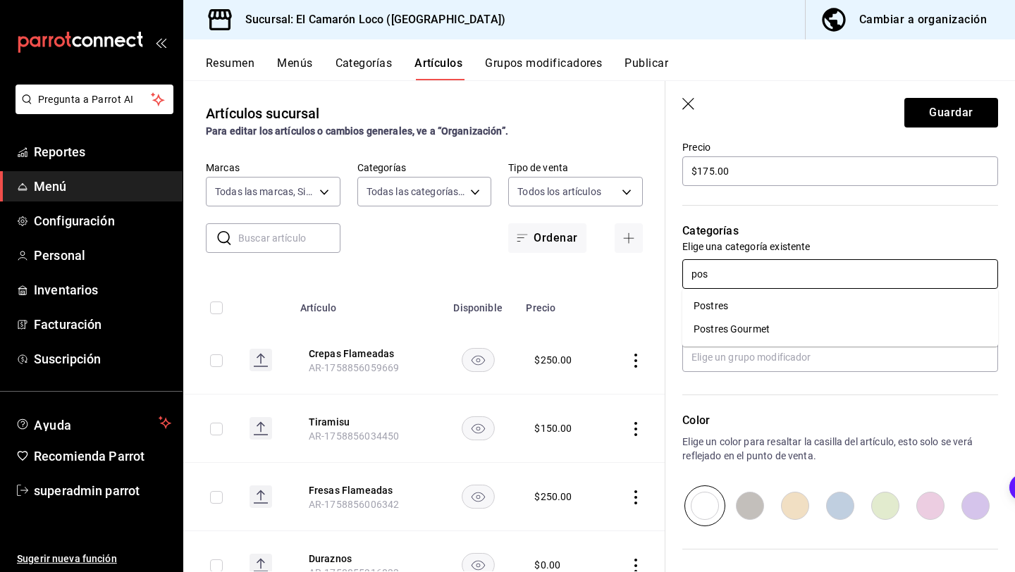
type input "post"
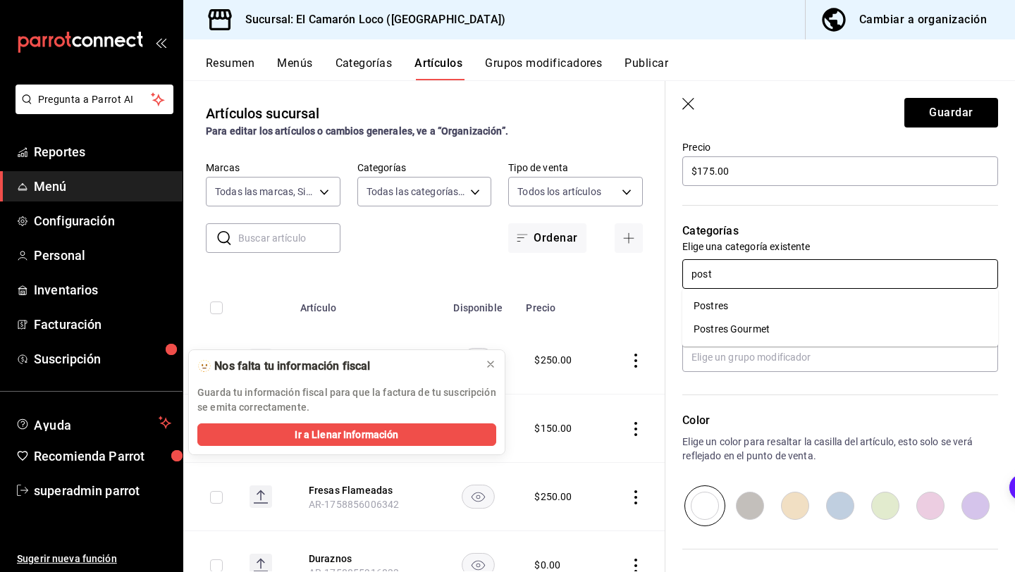
click at [865, 323] on li "Postres Gourmet" at bounding box center [840, 329] width 316 height 23
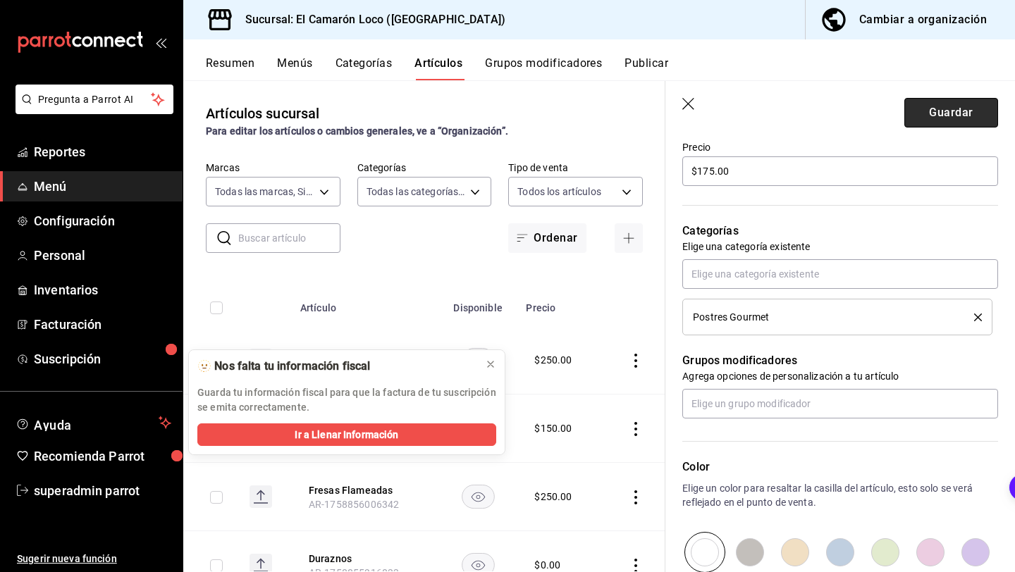
click at [948, 124] on button "Guardar" at bounding box center [951, 113] width 94 height 30
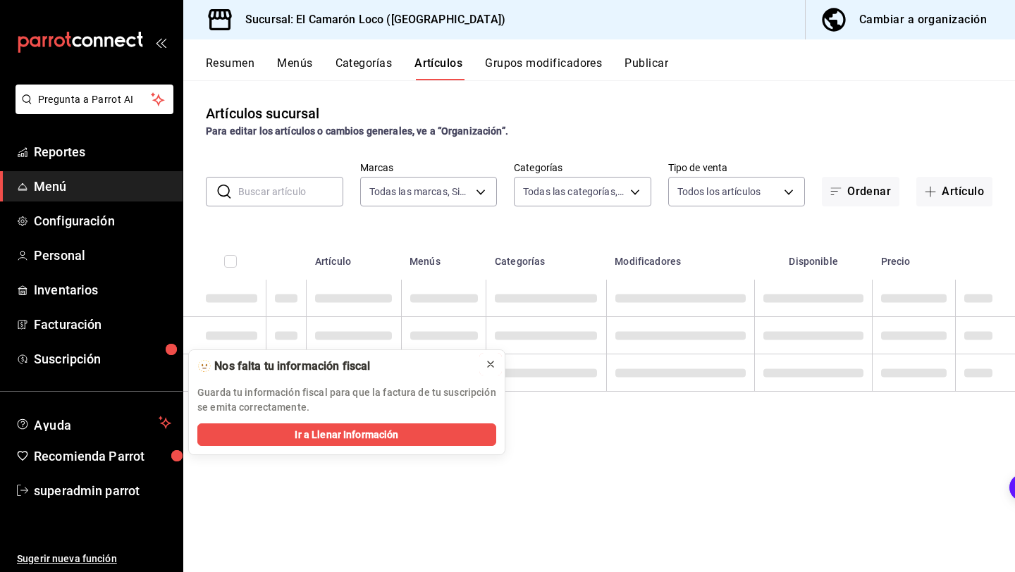
click at [493, 365] on icon at bounding box center [490, 364] width 11 height 11
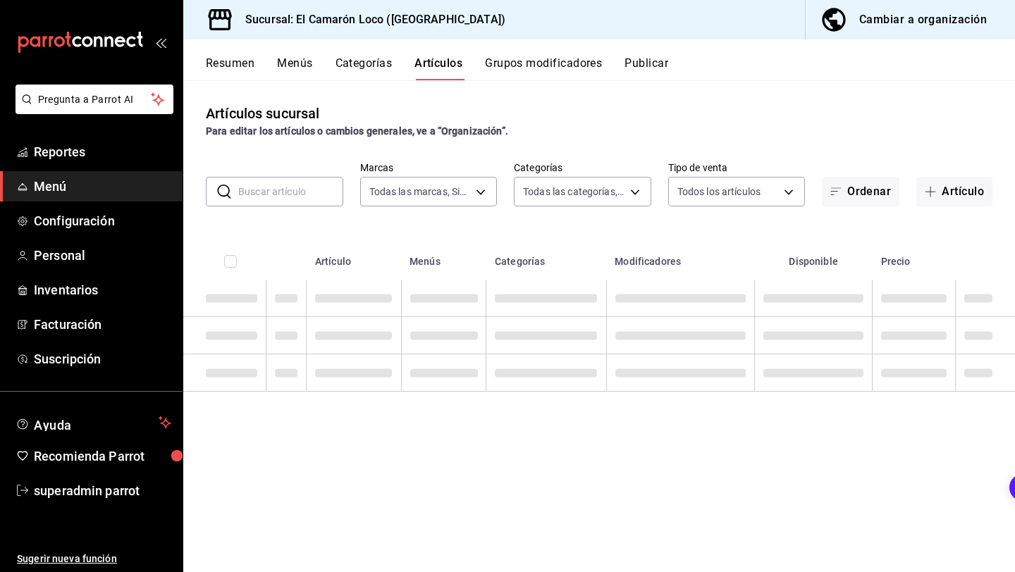
click at [368, 69] on button "Categorías" at bounding box center [363, 68] width 57 height 24
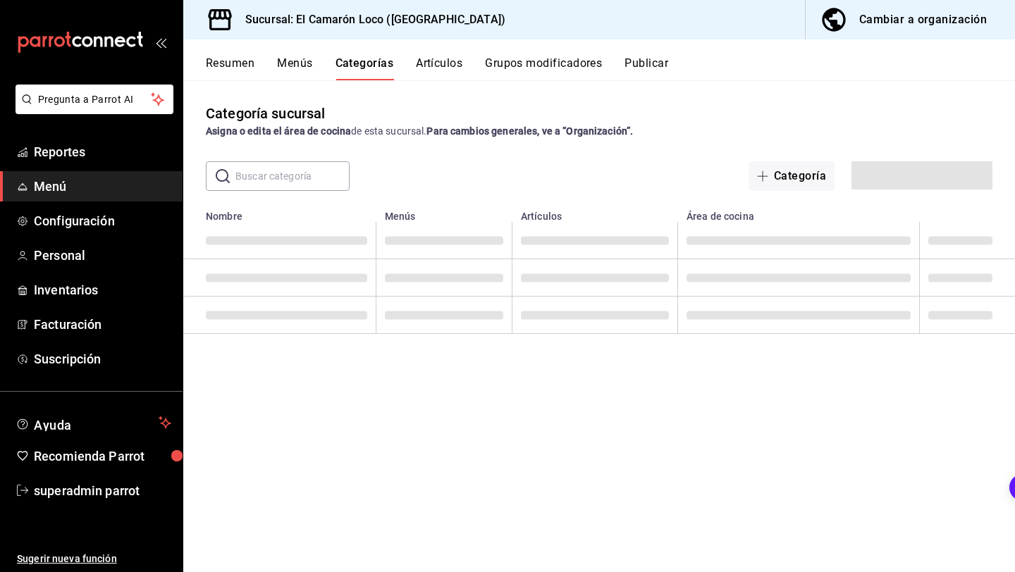
click at [315, 172] on input "text" at bounding box center [292, 176] width 114 height 28
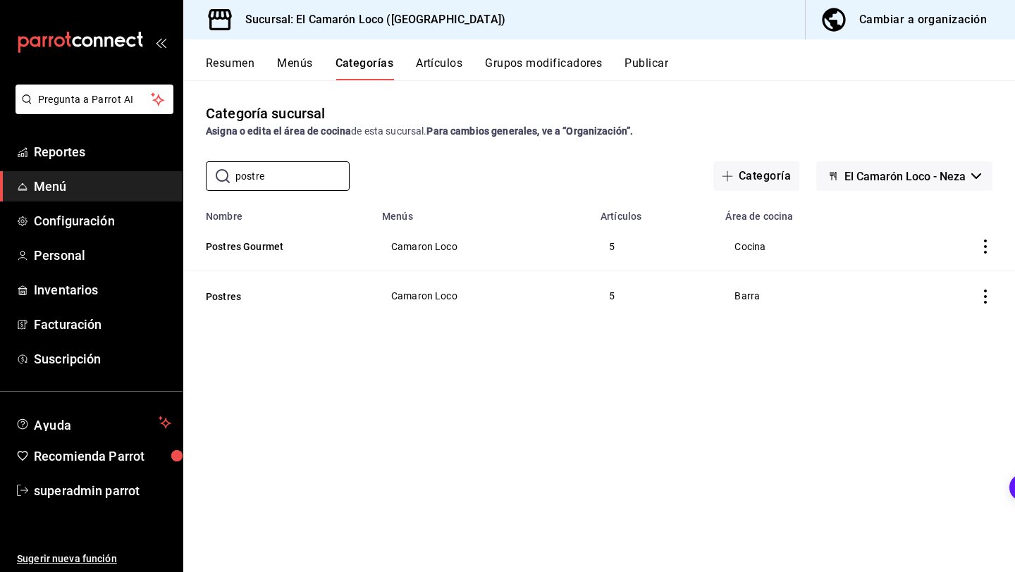
type input "postre"
click at [438, 72] on button "Artículos" at bounding box center [439, 68] width 47 height 24
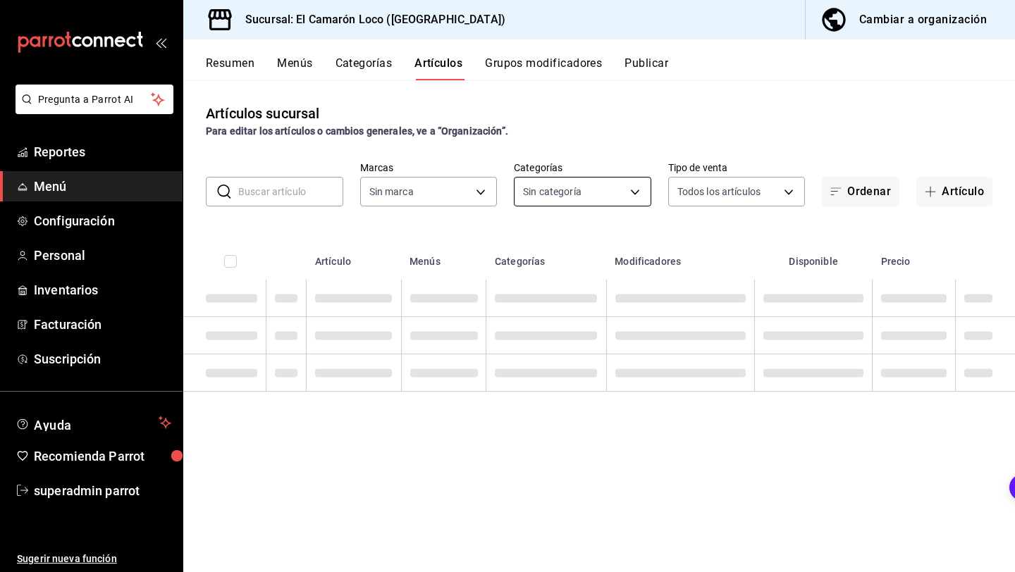
click at [557, 190] on body "Pregunta a Parrot AI Reportes Menú Configuración Personal Inventarios Facturaci…" at bounding box center [507, 286] width 1015 height 572
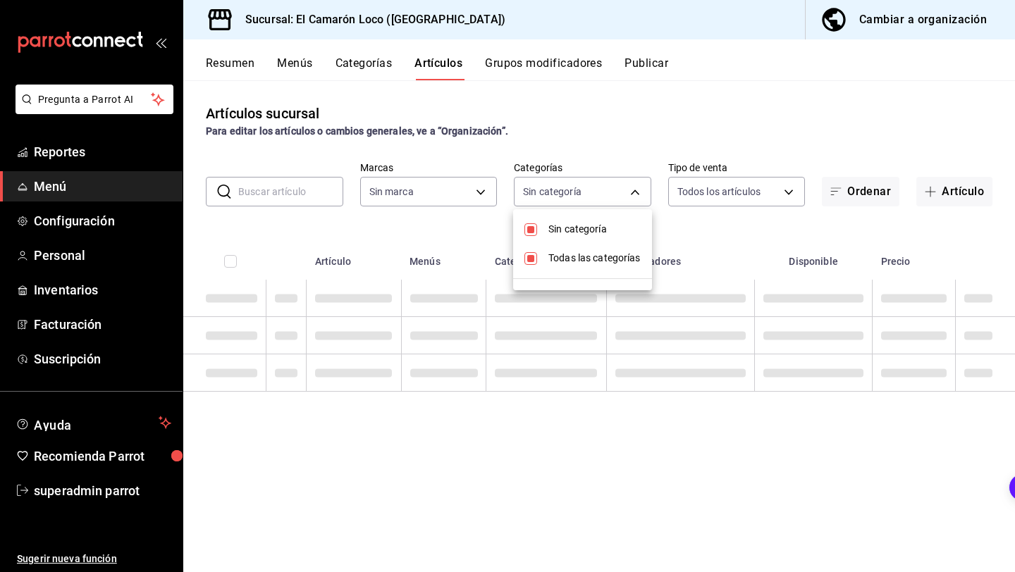
type input "84539b57-ac19-4bc7-993b-d744aa7824cb"
click at [548, 251] on span "Todas las categorías" at bounding box center [594, 258] width 92 height 15
click at [520, 221] on li "Sin categoría" at bounding box center [582, 229] width 139 height 29
checkbox input "false"
click at [686, 230] on div at bounding box center [507, 286] width 1015 height 572
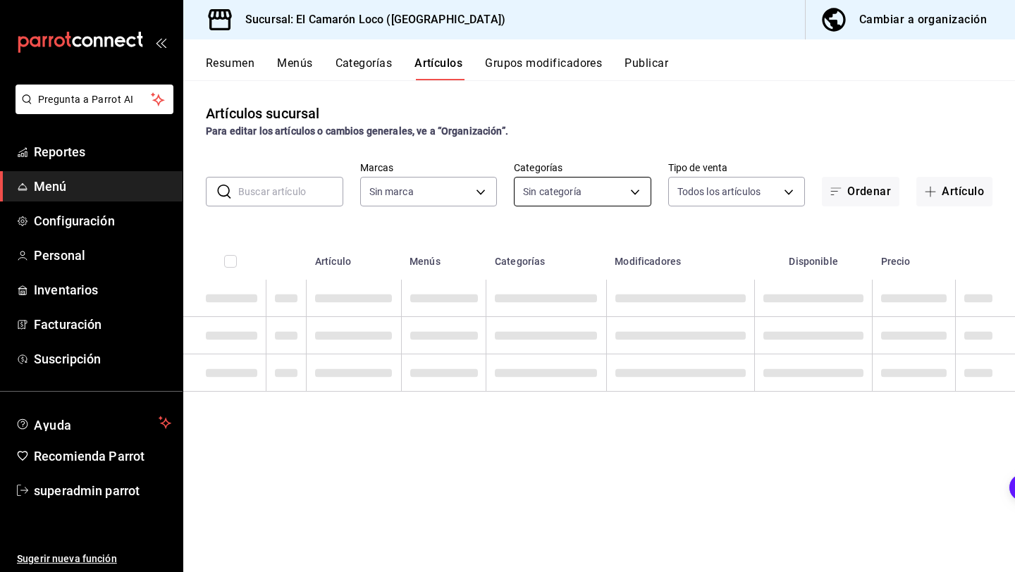
click at [557, 203] on body "Pregunta a Parrot AI Reportes Menú Configuración Personal Inventarios Facturaci…" at bounding box center [507, 286] width 1015 height 572
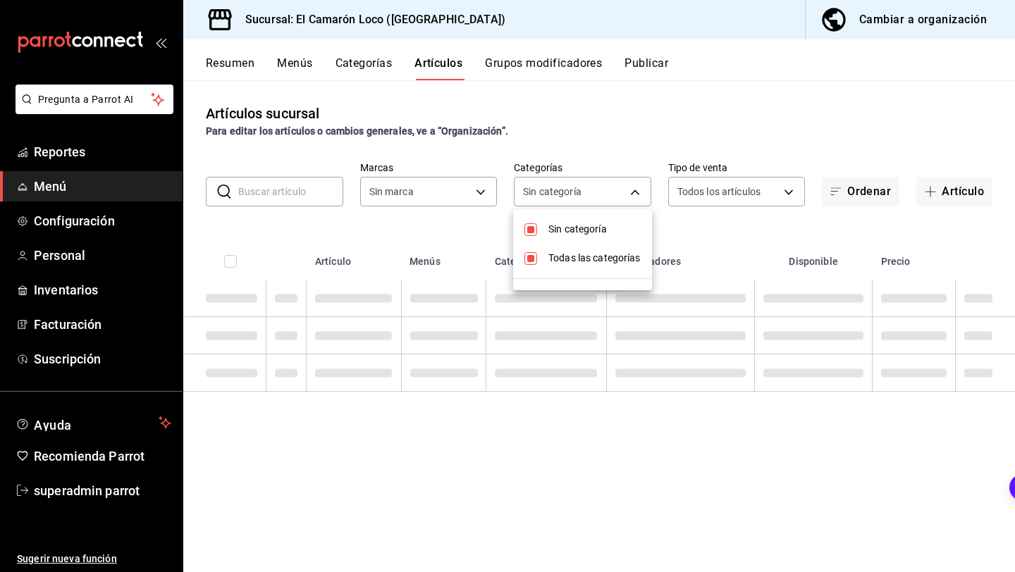
click at [598, 136] on div at bounding box center [507, 286] width 1015 height 572
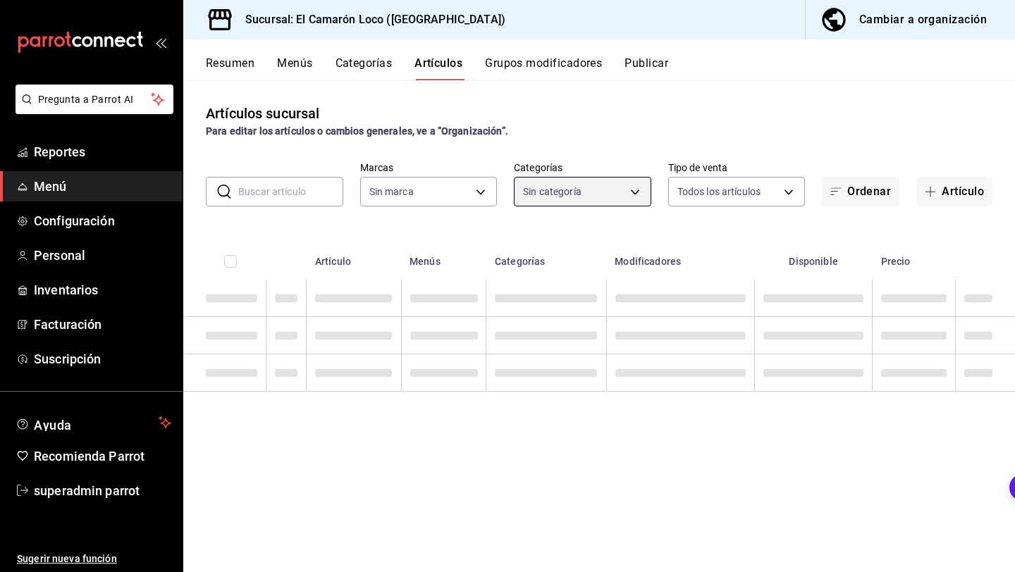
type input "ea94f39e-caae-4c5d-84b4-7c5f6d8744d8,8ad626e9-23f7-4e52-99dc-94a548136757,040de…"
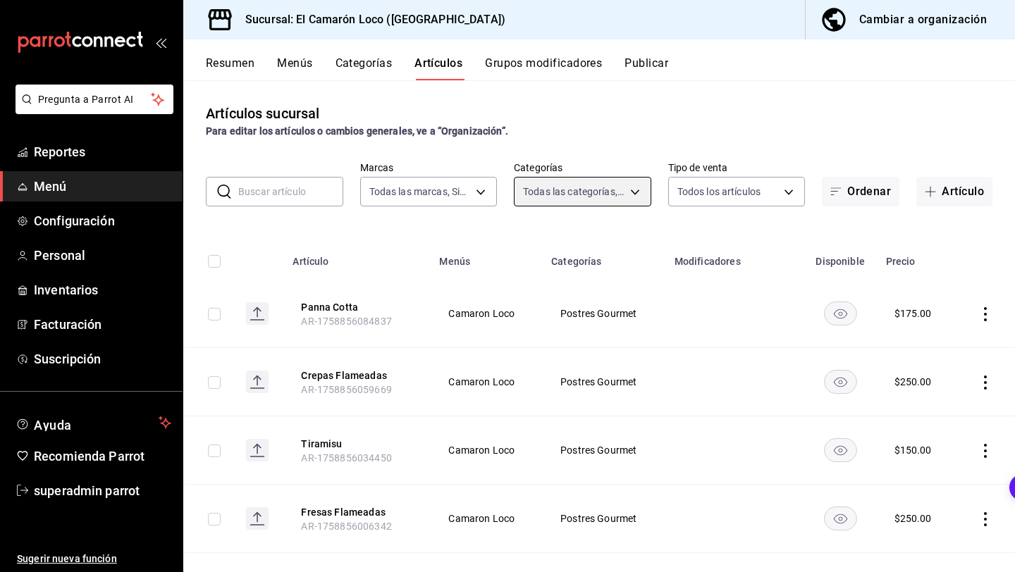
type input "84539b57-ac19-4bc7-993b-d744aa7824cb"
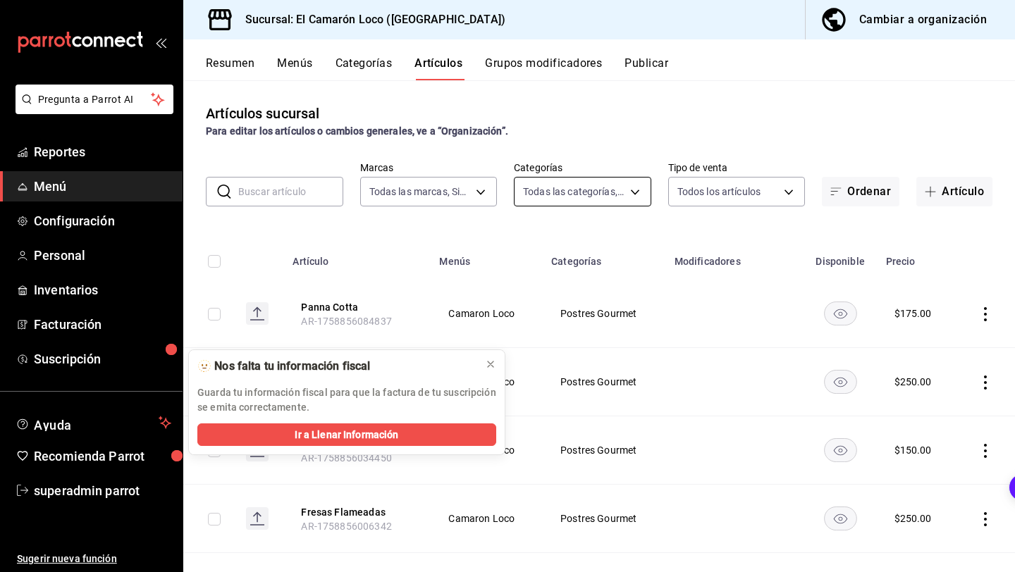
click at [596, 196] on body "Pregunta a Parrot AI Reportes Menú Configuración Personal Inventarios Facturaci…" at bounding box center [507, 286] width 1015 height 572
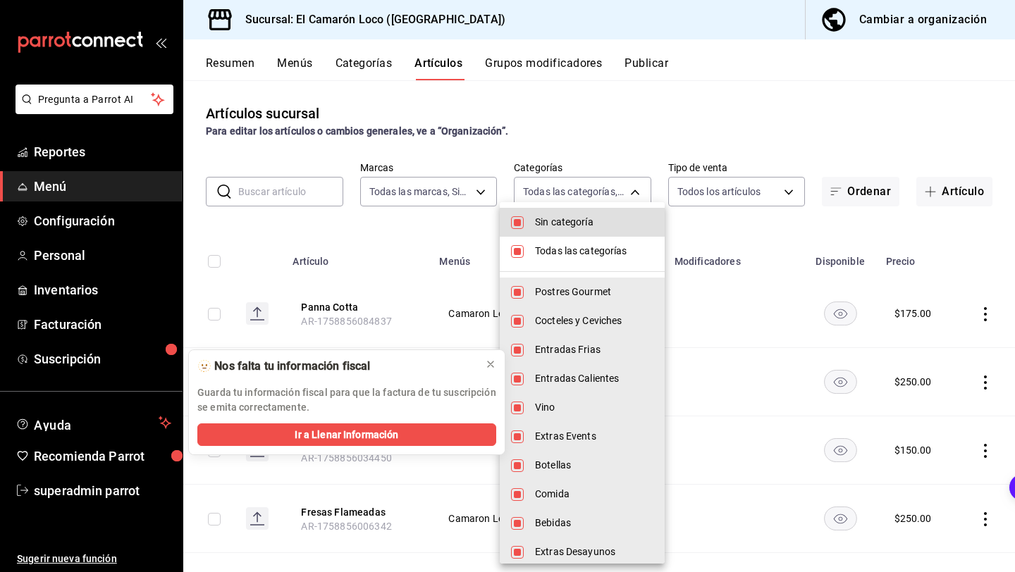
click at [551, 228] on span "Sin categoría" at bounding box center [594, 222] width 118 height 15
checkbox input "false"
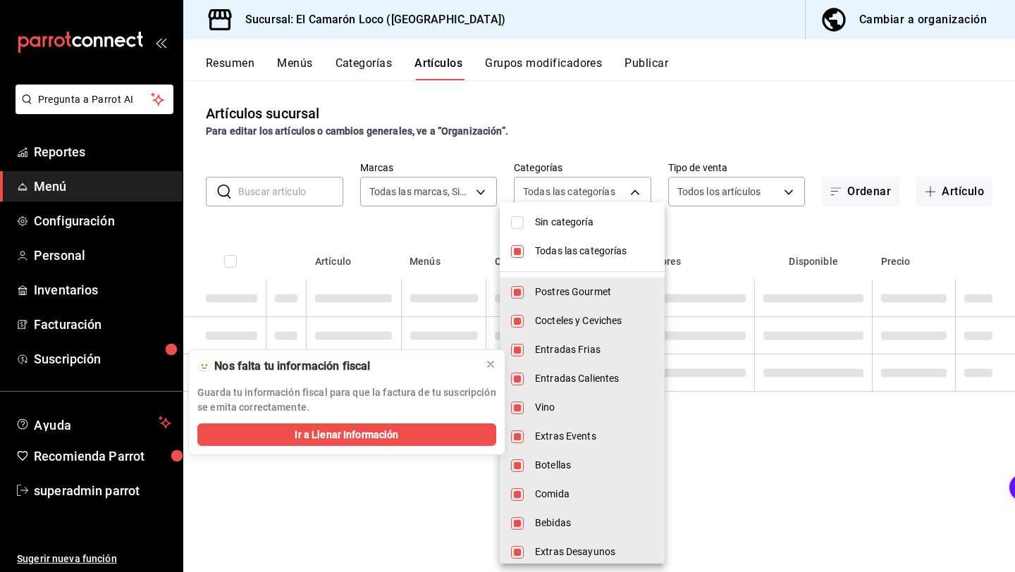
click at [551, 247] on span "Todas las categorías" at bounding box center [594, 251] width 118 height 15
checkbox input "false"
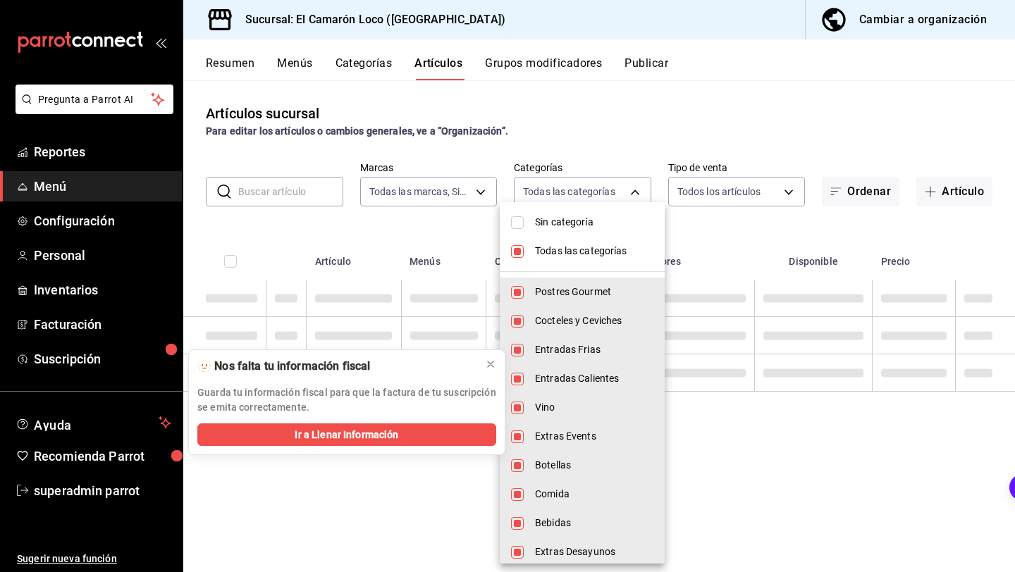
checkbox input "false"
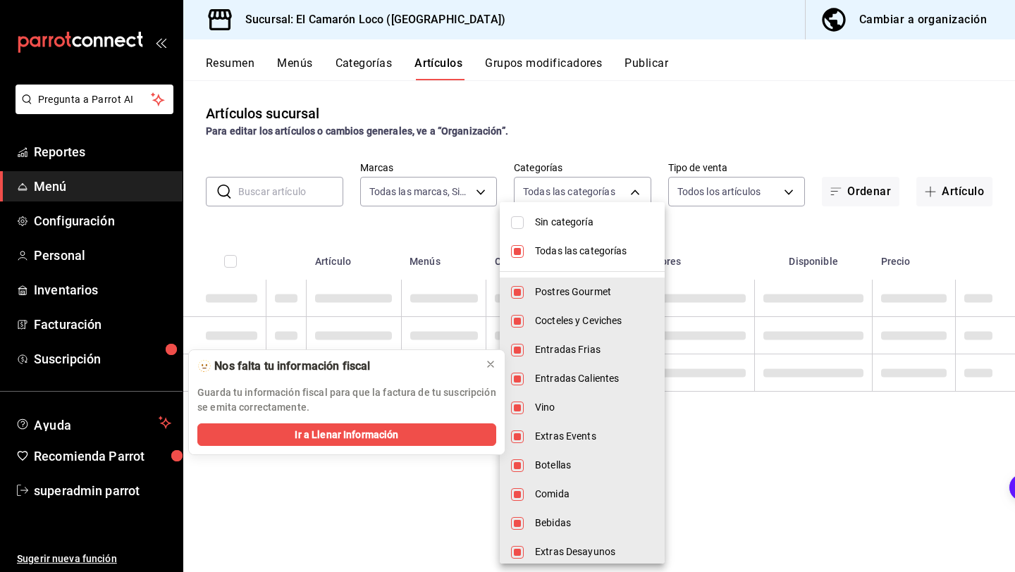
checkbox input "false"
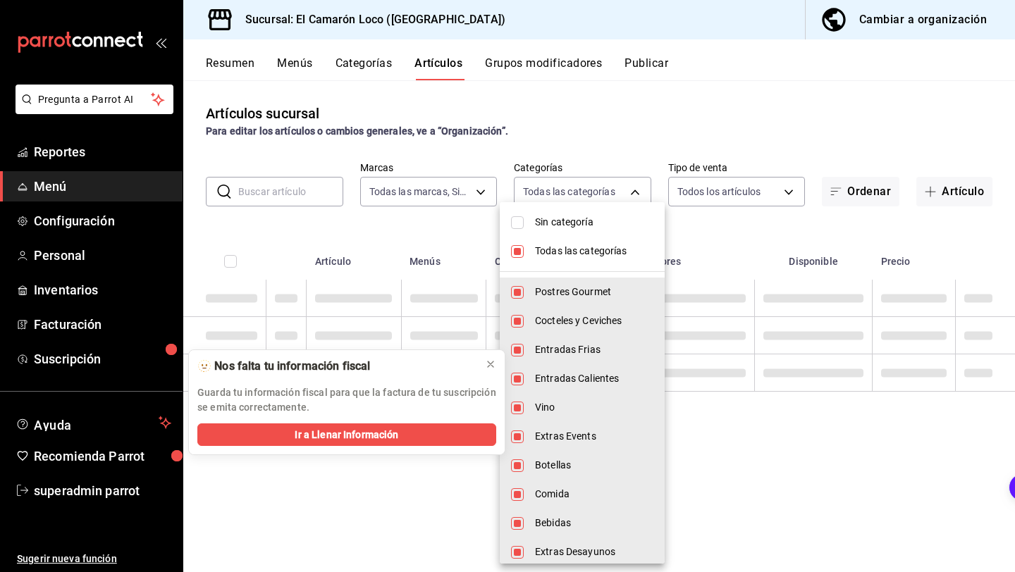
checkbox input "false"
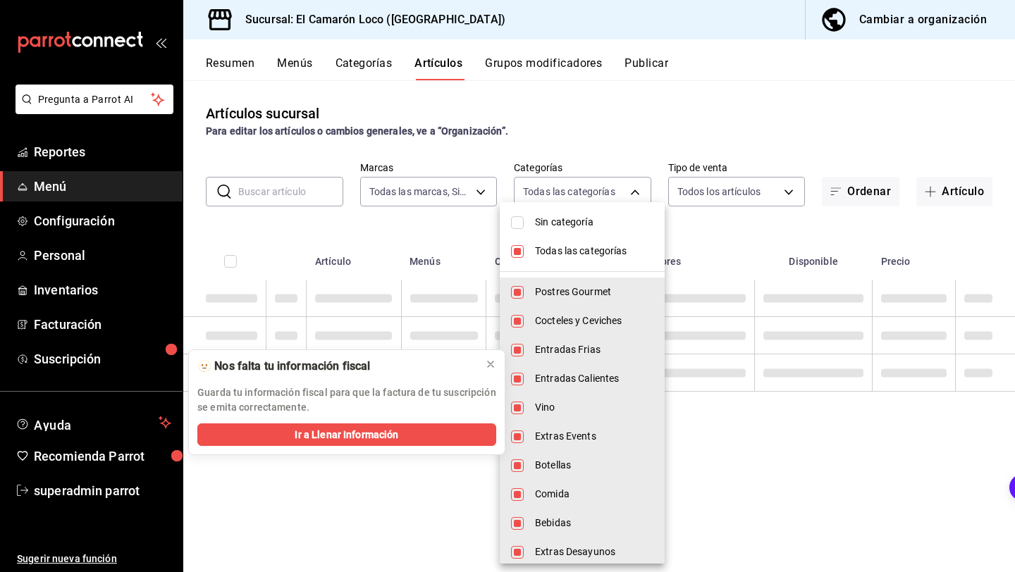
checkbox input "false"
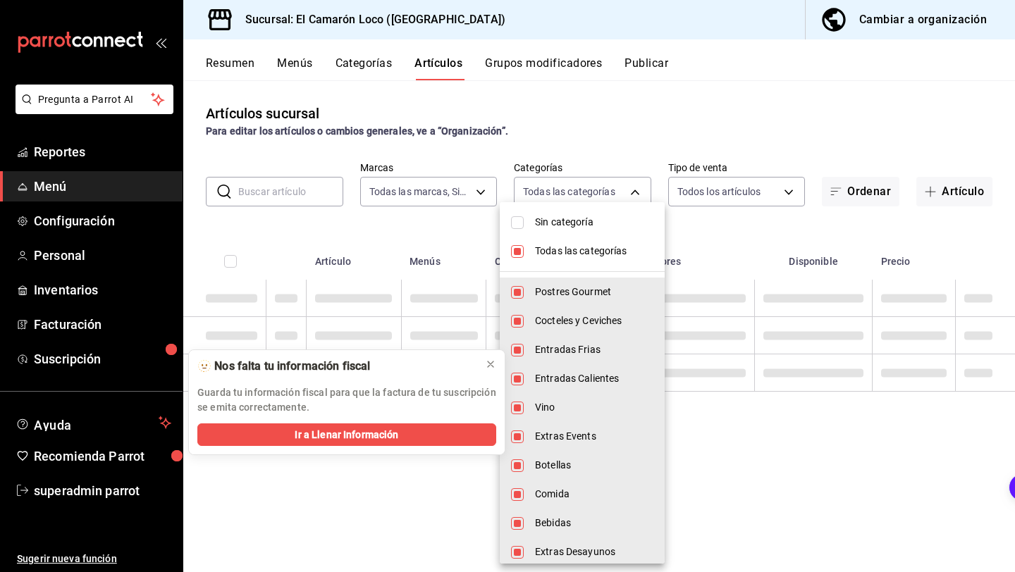
checkbox input "false"
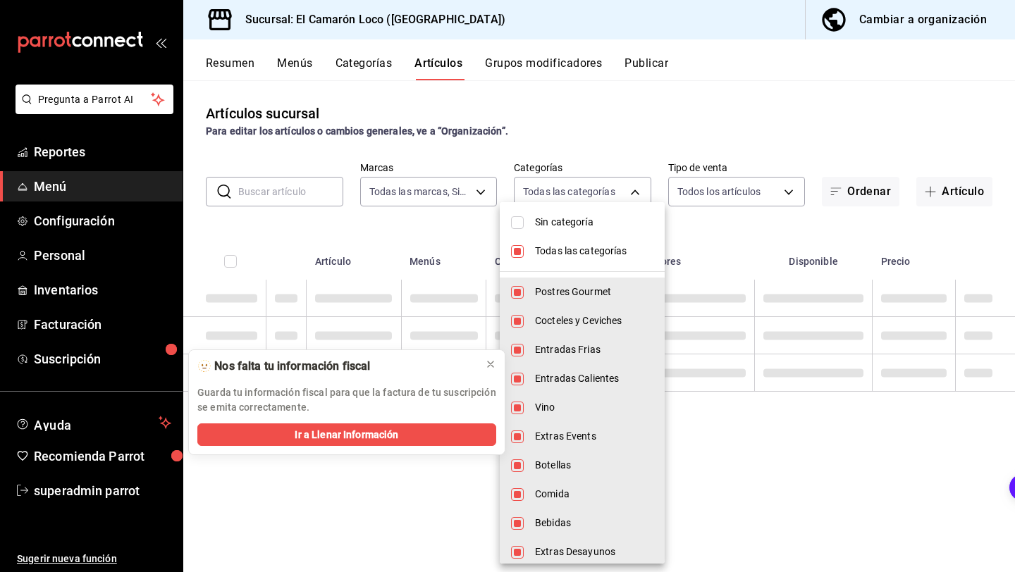
checkbox input "false"
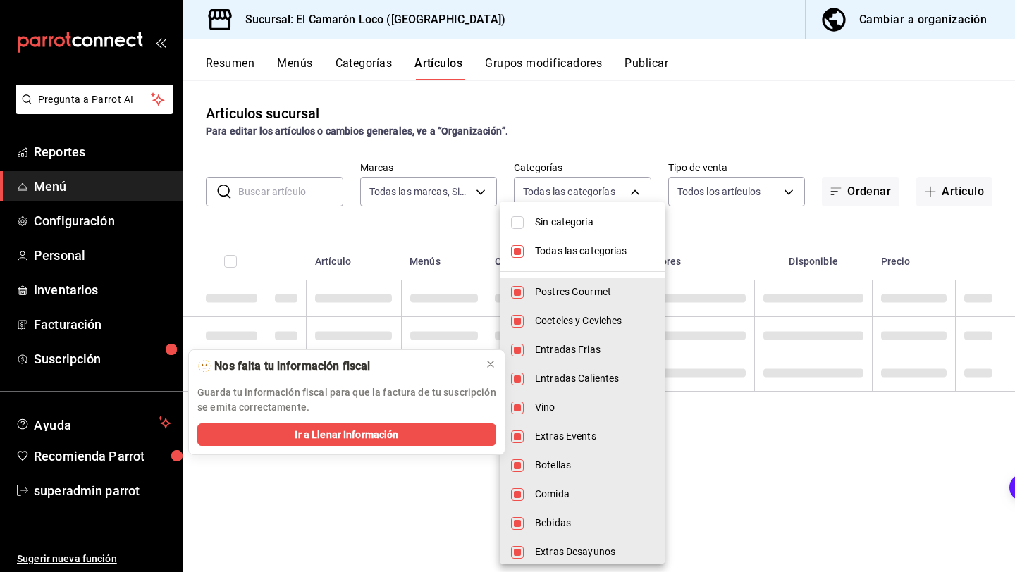
checkbox input "false"
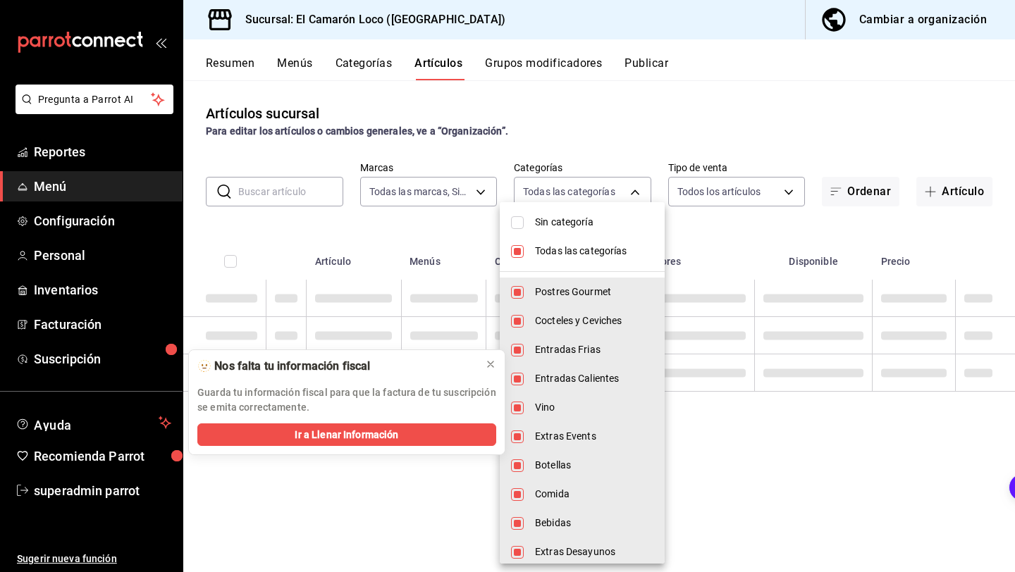
checkbox input "false"
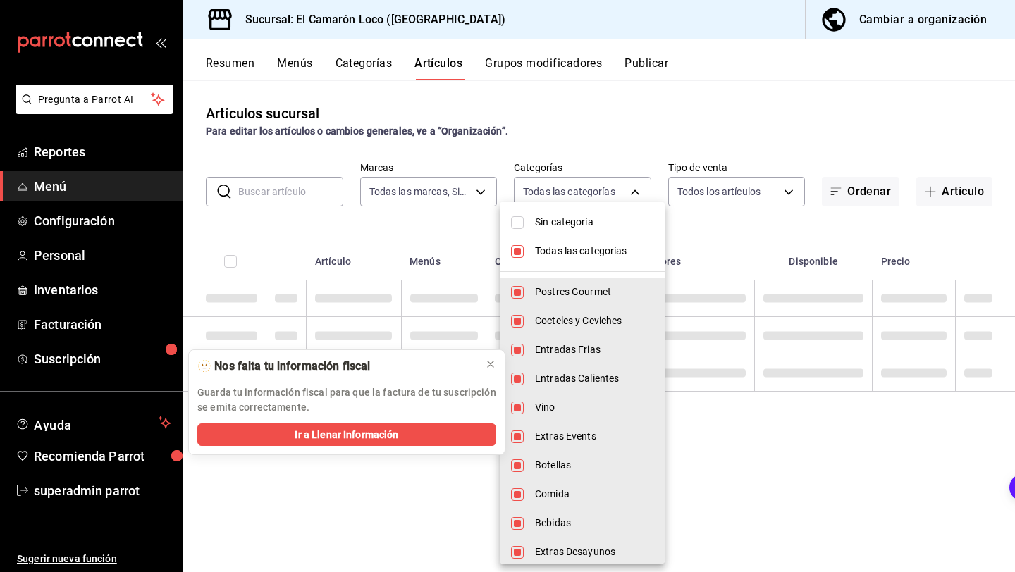
checkbox input "false"
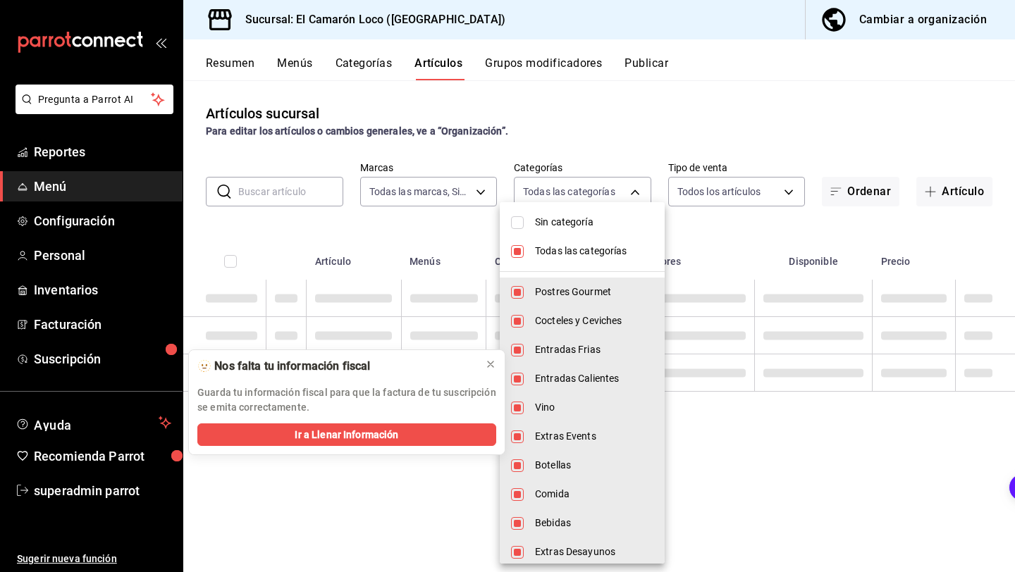
checkbox input "false"
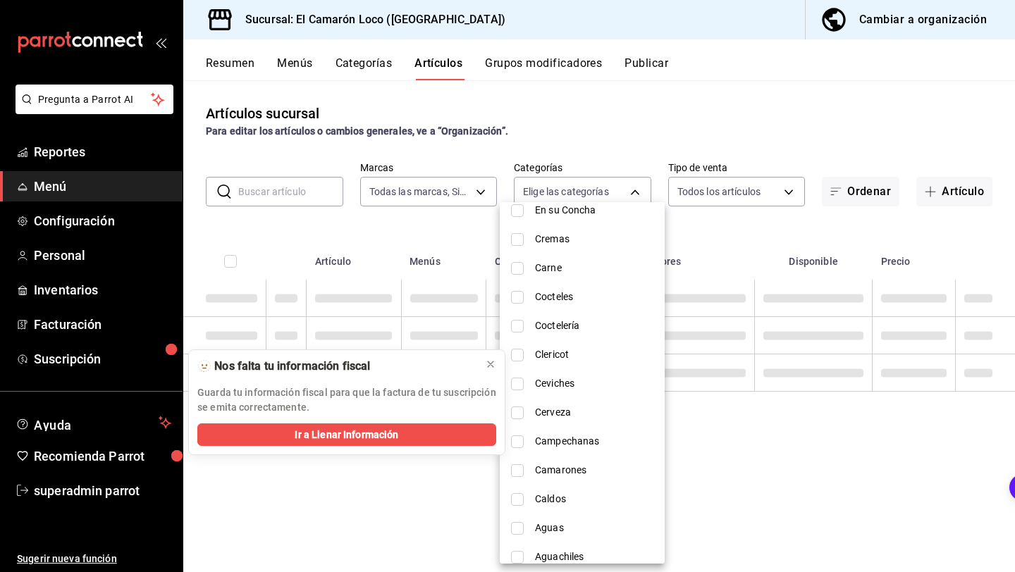
scroll to position [1239, 0]
click at [589, 318] on span "Coctelería" at bounding box center [594, 324] width 118 height 15
type input "38a32483-5bac-4e21-9fa2-033601988cbb"
checkbox input "true"
click at [729, 241] on div at bounding box center [507, 286] width 1015 height 572
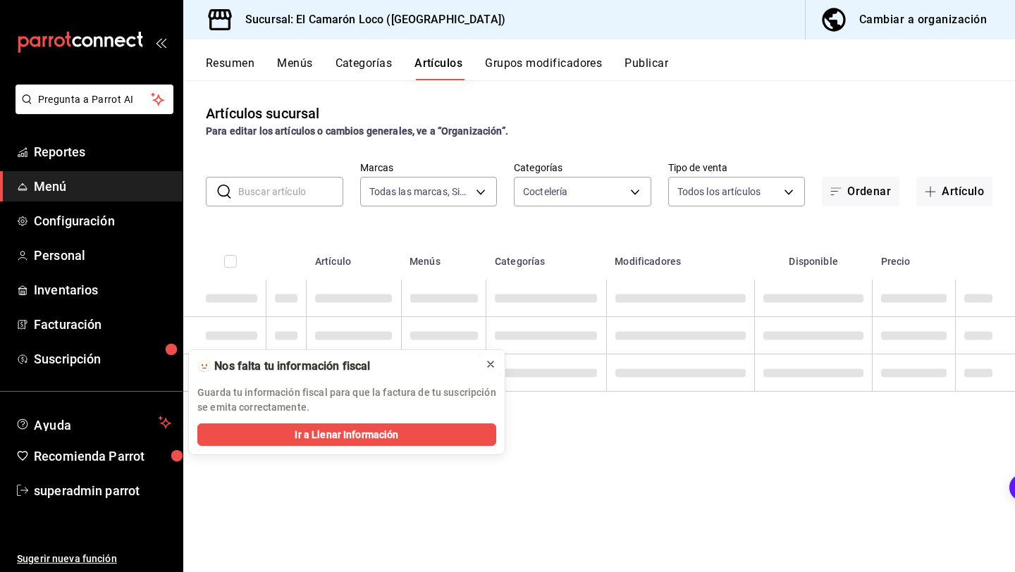
click at [490, 369] on icon at bounding box center [490, 364] width 11 height 11
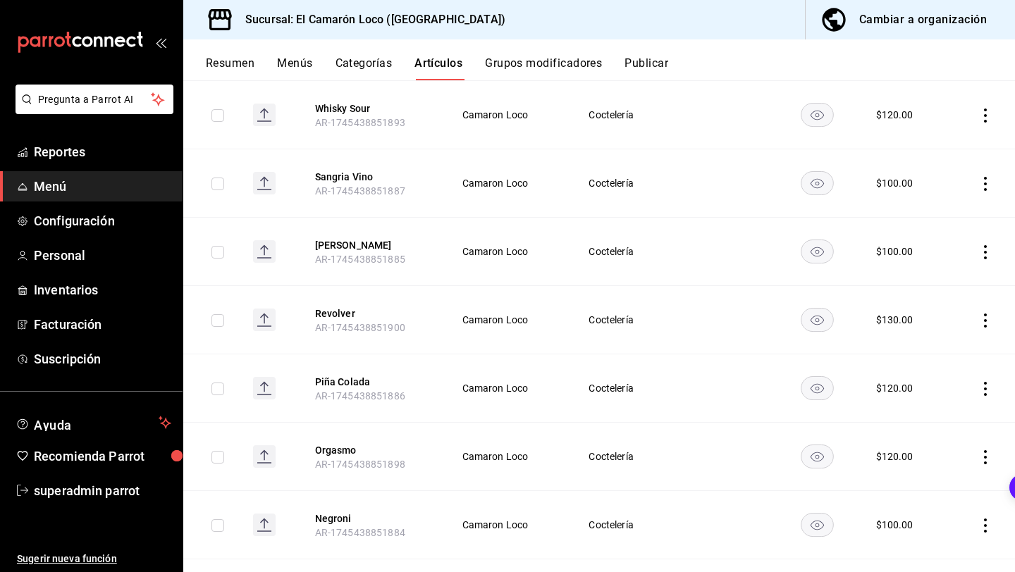
scroll to position [201, 0]
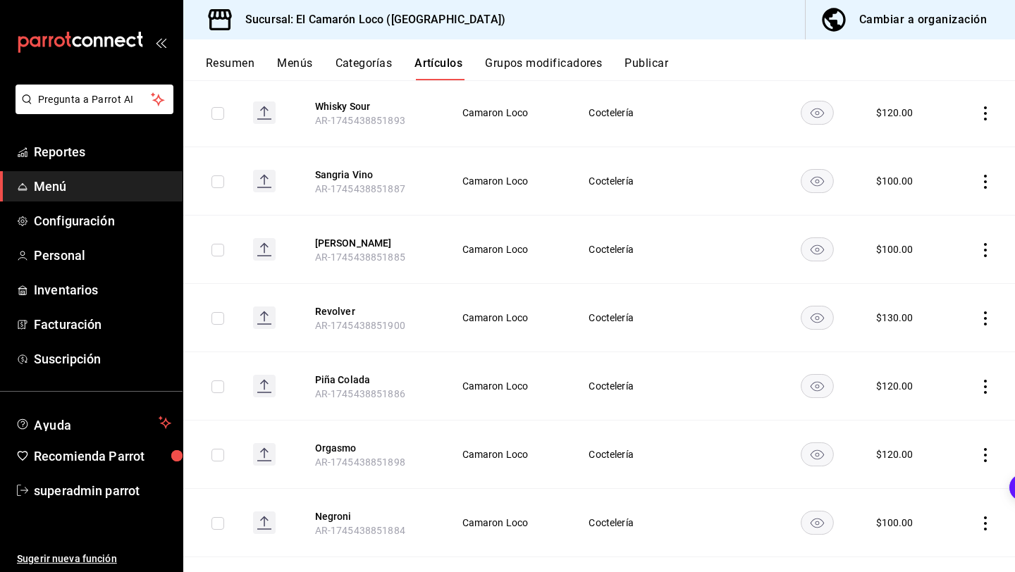
click at [985, 116] on icon "actions" at bounding box center [985, 113] width 14 height 14
click at [917, 203] on div at bounding box center [911, 204] width 25 height 14
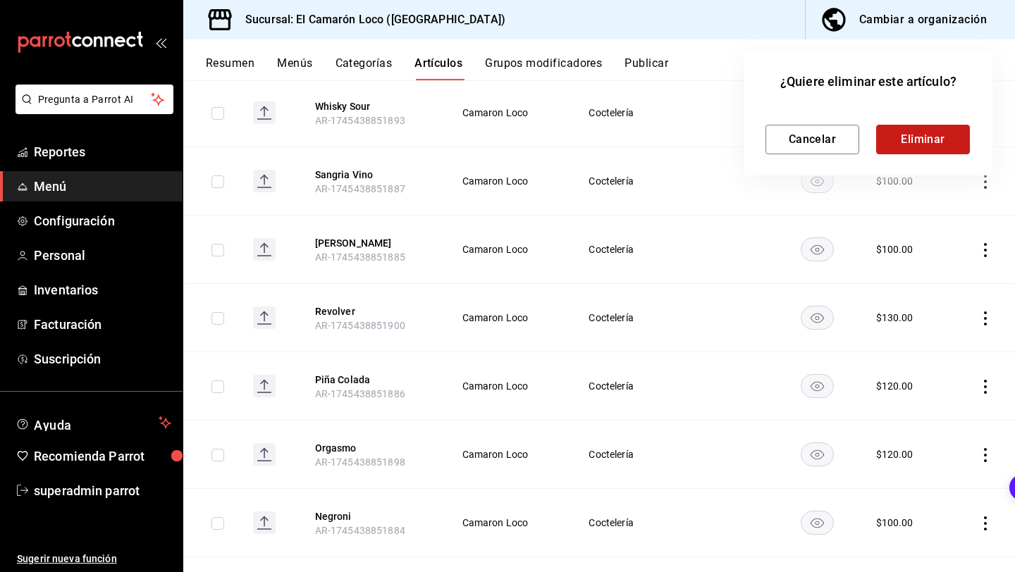
click at [928, 137] on button "Eliminar" at bounding box center [923, 140] width 94 height 30
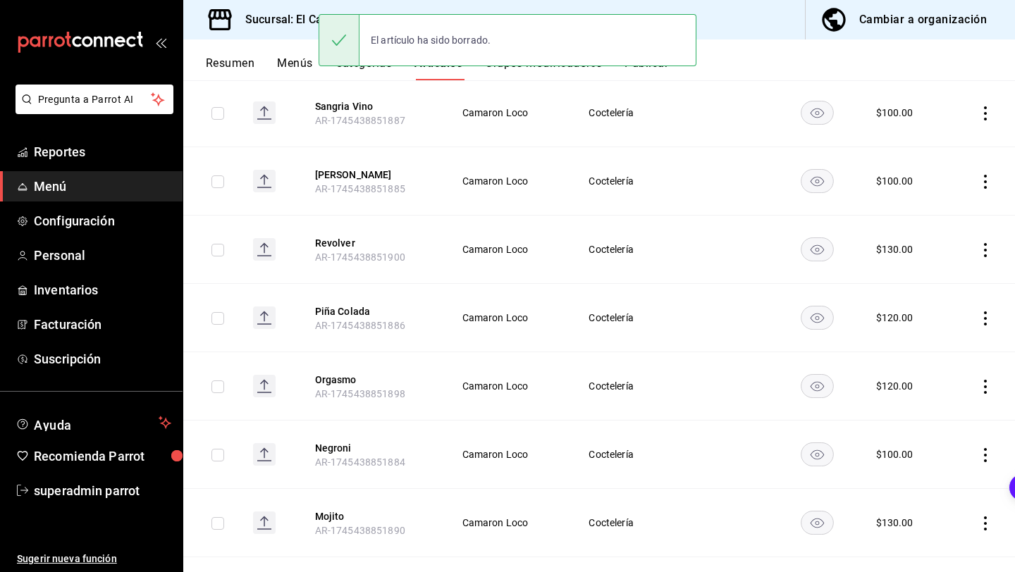
scroll to position [132, 0]
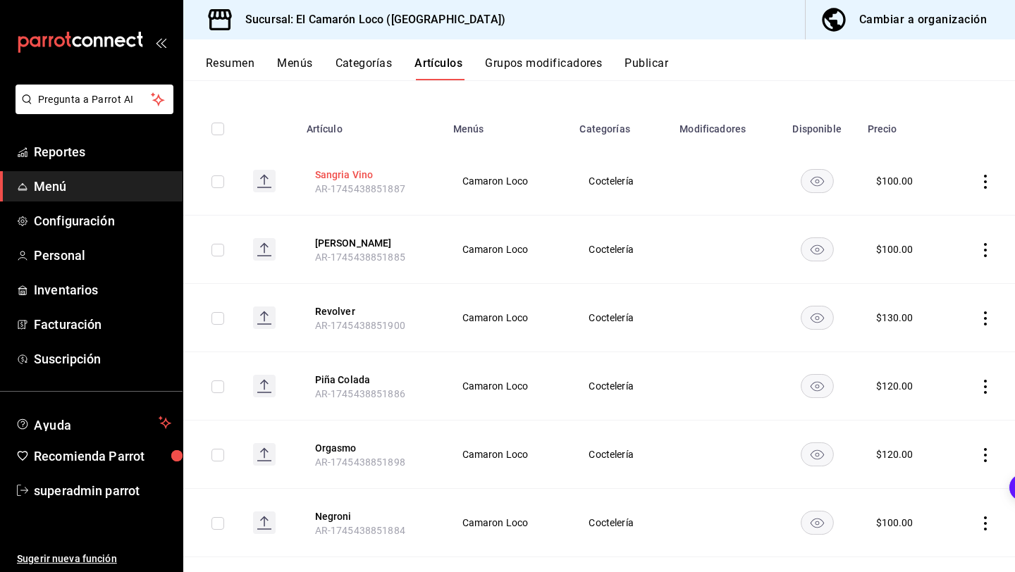
click at [373, 171] on button "Sangria Vino" at bounding box center [371, 175] width 113 height 14
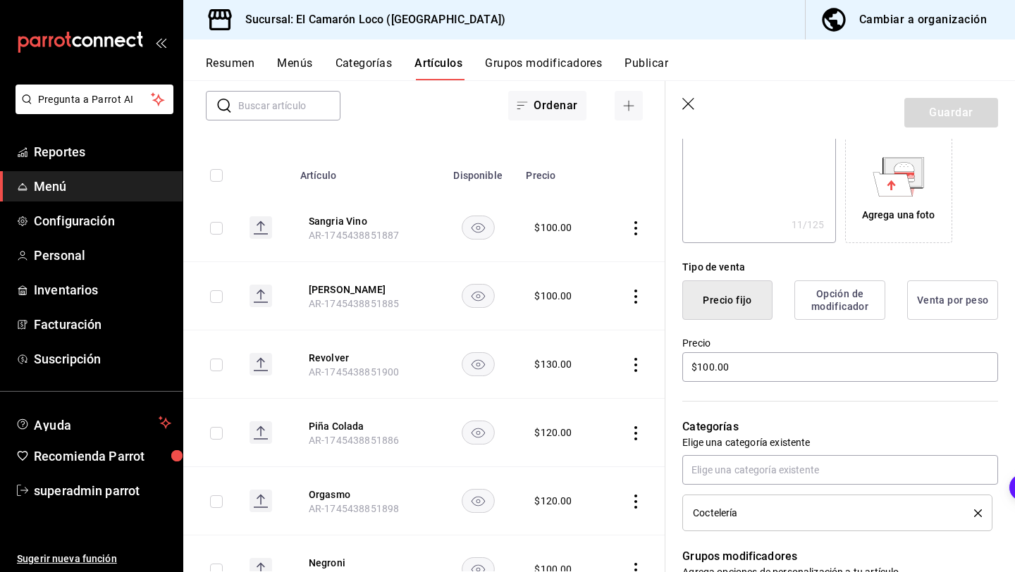
scroll to position [230, 0]
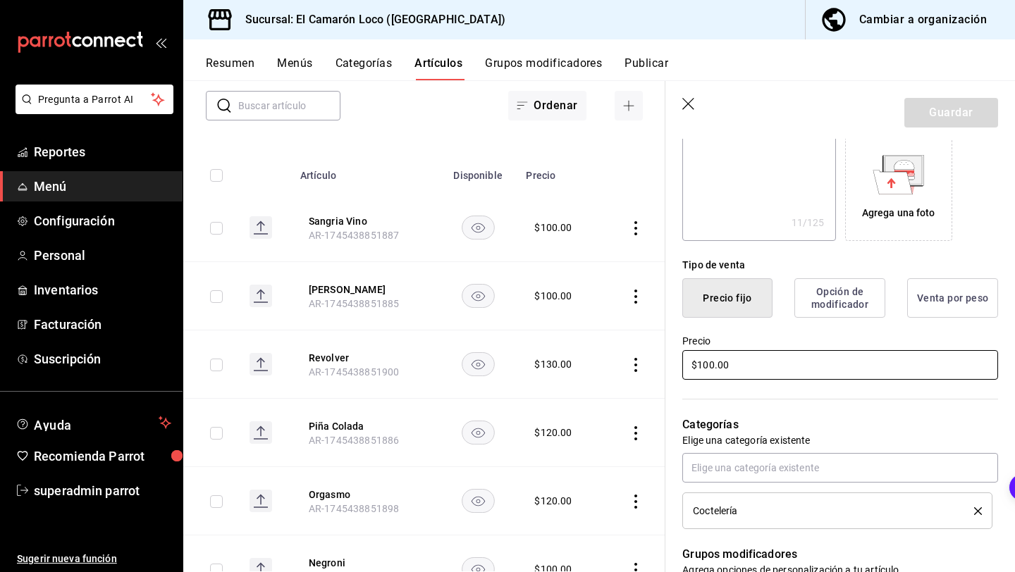
click at [707, 365] on input "$100.00" at bounding box center [840, 365] width 316 height 30
type textarea "x"
type input "$1010.00"
type textarea "x"
type input "$1010.00"
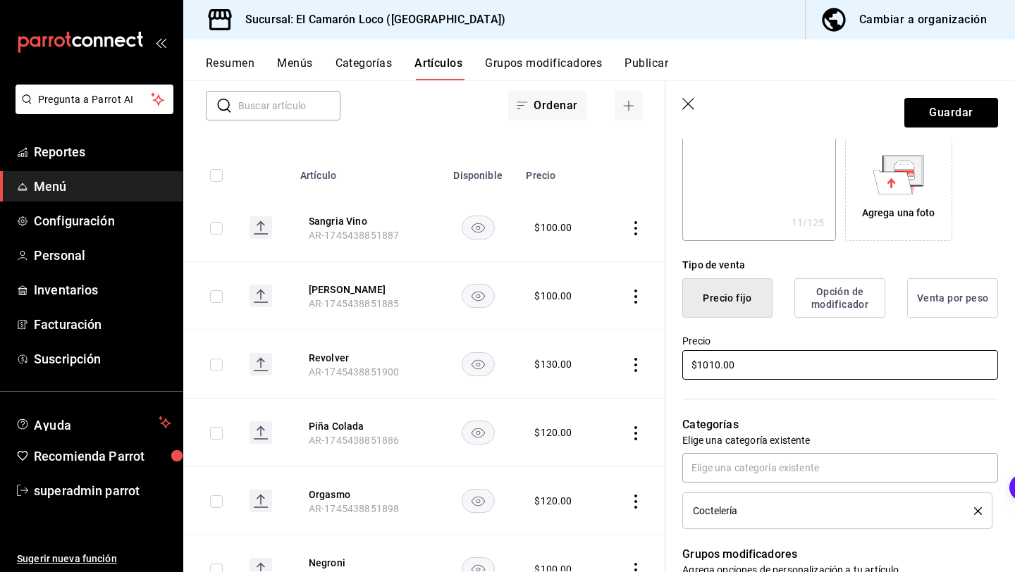
type textarea "x"
type input "$10110.00"
type textarea "x"
type input "$1010.00"
type textarea "x"
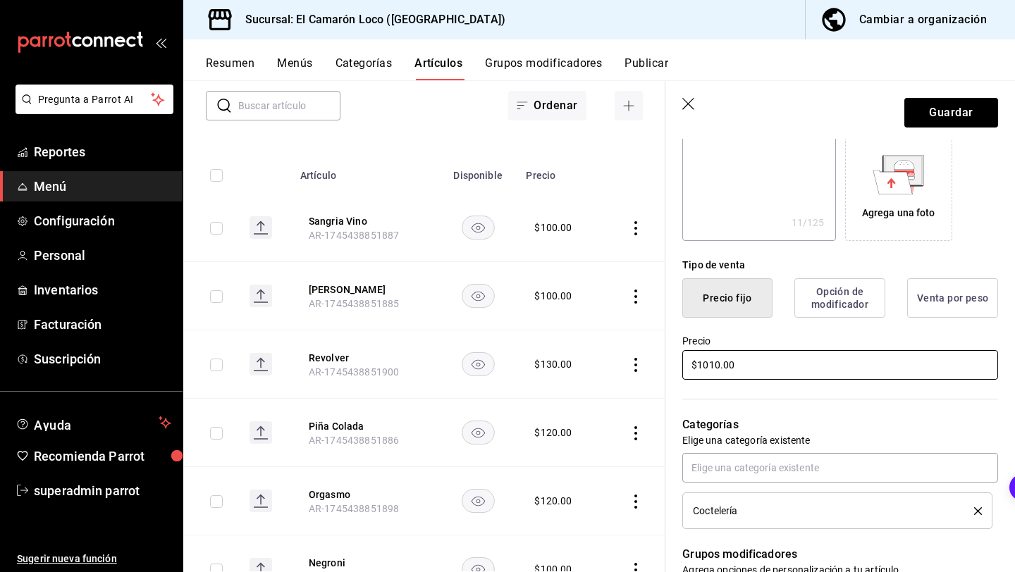
type input "$100.00"
type textarea "x"
type input "$10.00"
type textarea "x"
type input "$110.00"
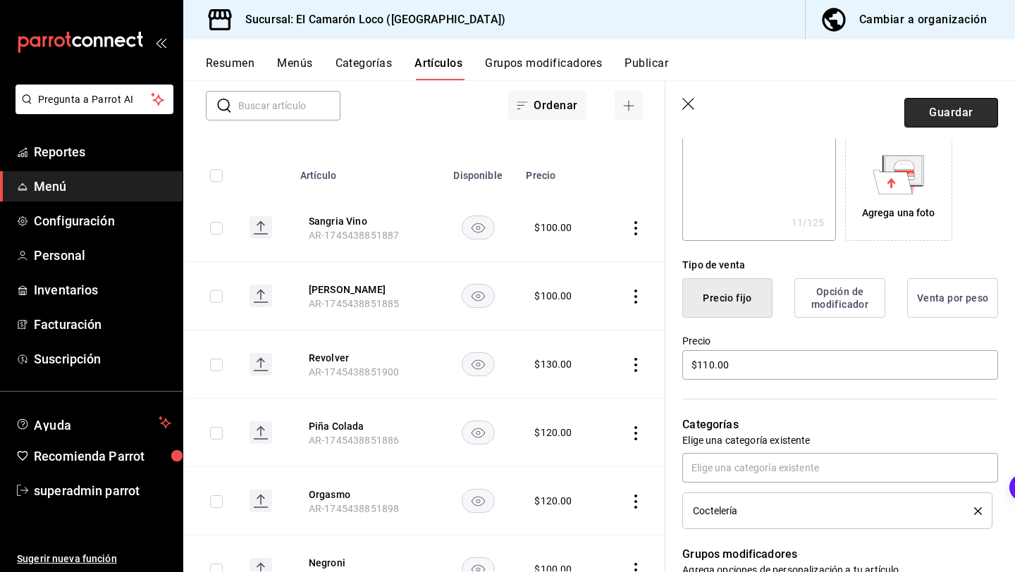
click at [935, 121] on button "Guardar" at bounding box center [951, 113] width 94 height 30
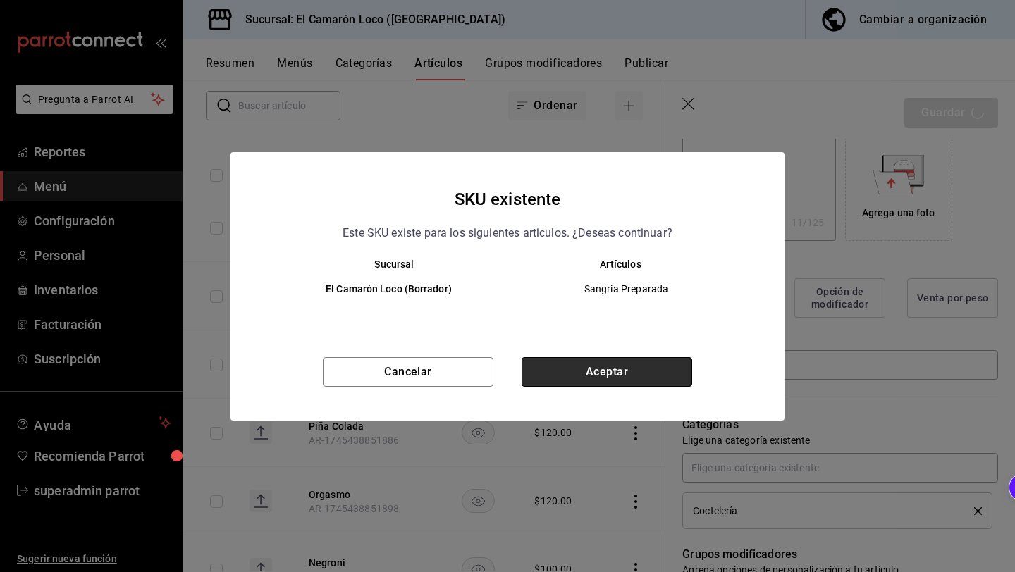
click at [631, 368] on button "Aceptar" at bounding box center [606, 372] width 171 height 30
type textarea "x"
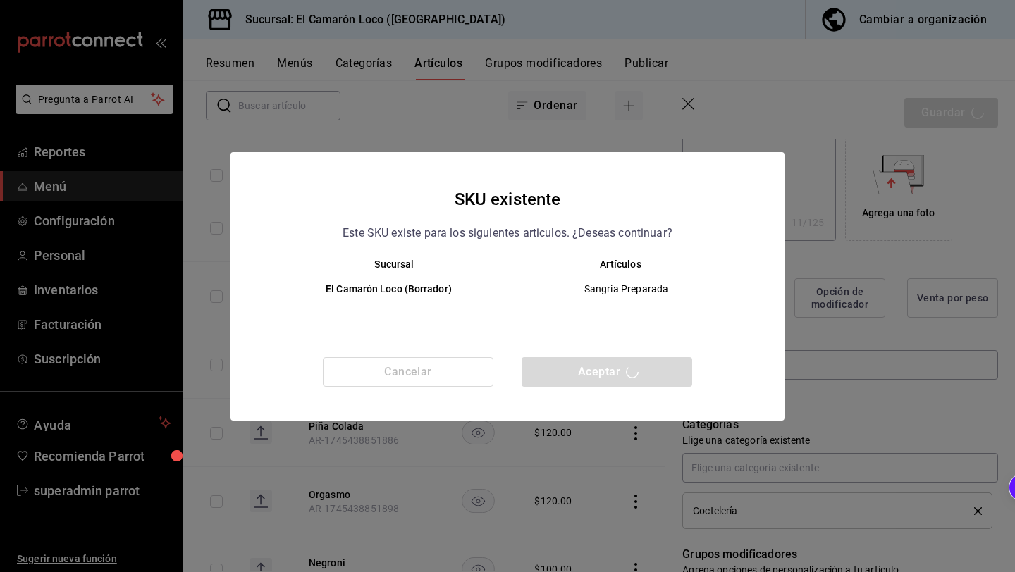
click at [819, 204] on div "SKU existente Este SKU existe para los siguientes articulos. ¿Deseas continuar?…" at bounding box center [507, 286] width 1015 height 572
click at [663, 368] on div "Cancelar Aceptar" at bounding box center [507, 388] width 554 height 63
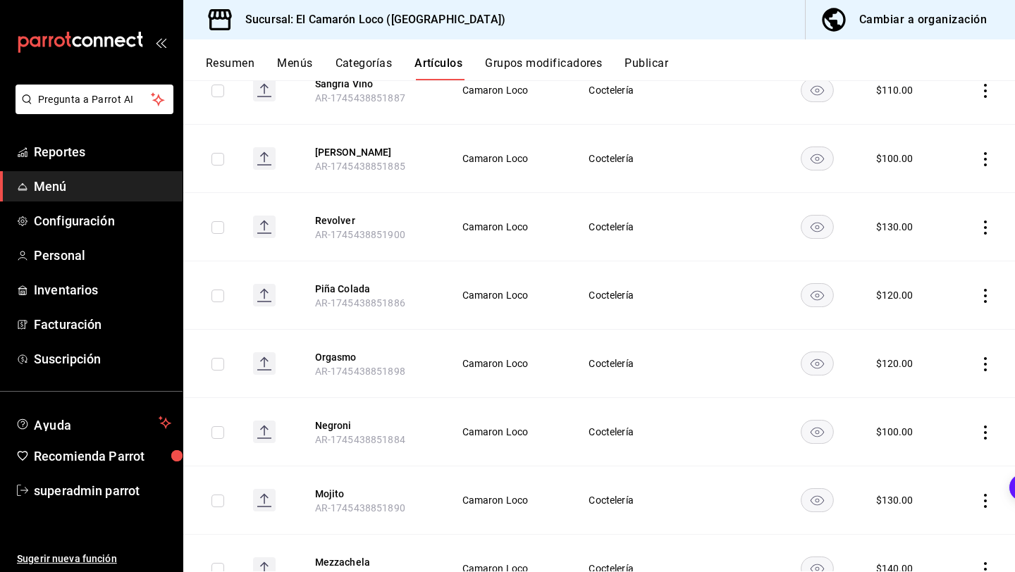
scroll to position [234, 0]
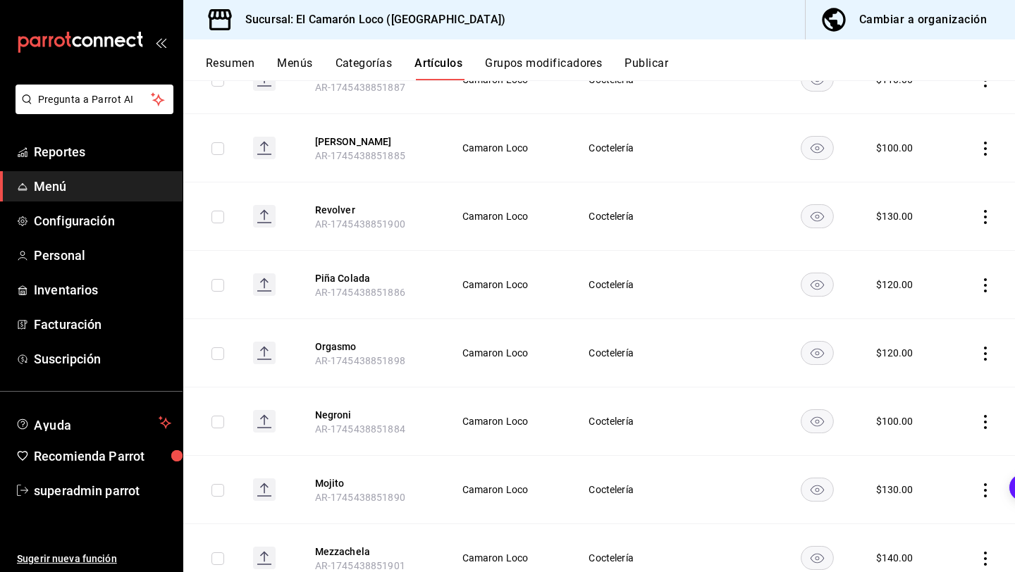
click at [979, 144] on icon "actions" at bounding box center [985, 149] width 14 height 14
click at [941, 230] on li "Eliminar" at bounding box center [930, 238] width 85 height 29
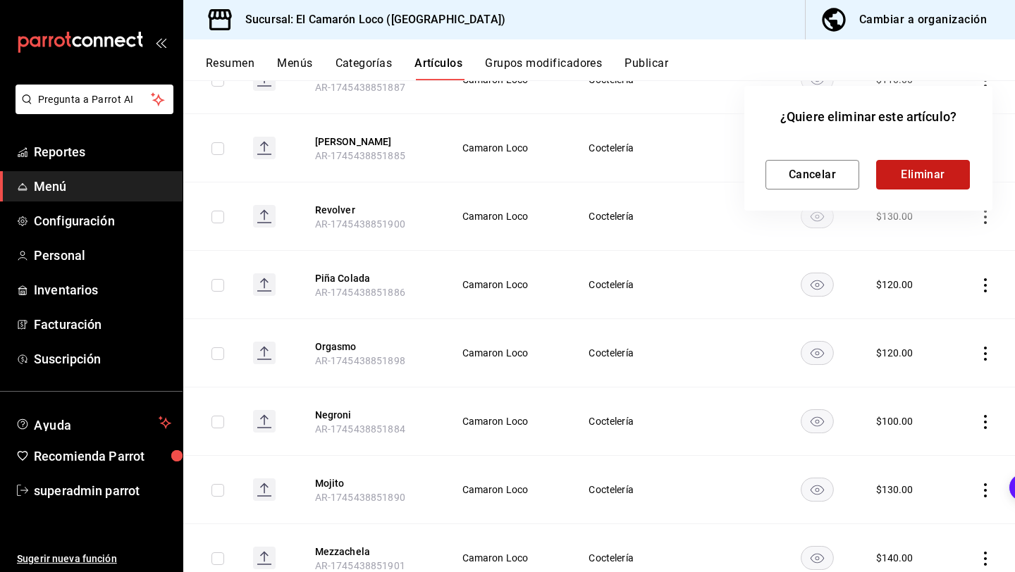
click at [941, 171] on button "Eliminar" at bounding box center [923, 175] width 94 height 30
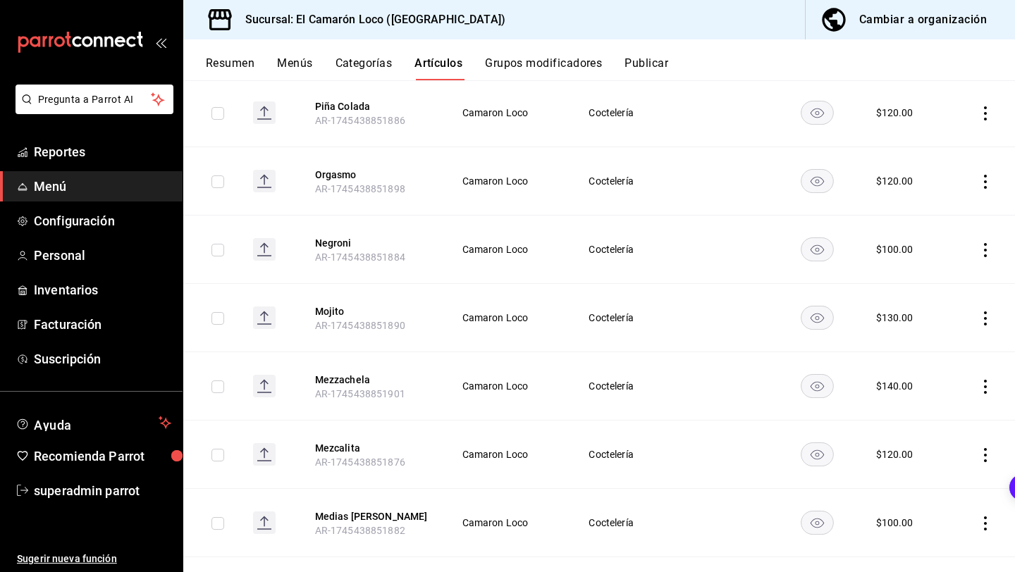
scroll to position [338, 0]
click at [986, 180] on icon "actions" at bounding box center [985, 181] width 14 height 14
click at [784, 278] on div at bounding box center [507, 286] width 1015 height 572
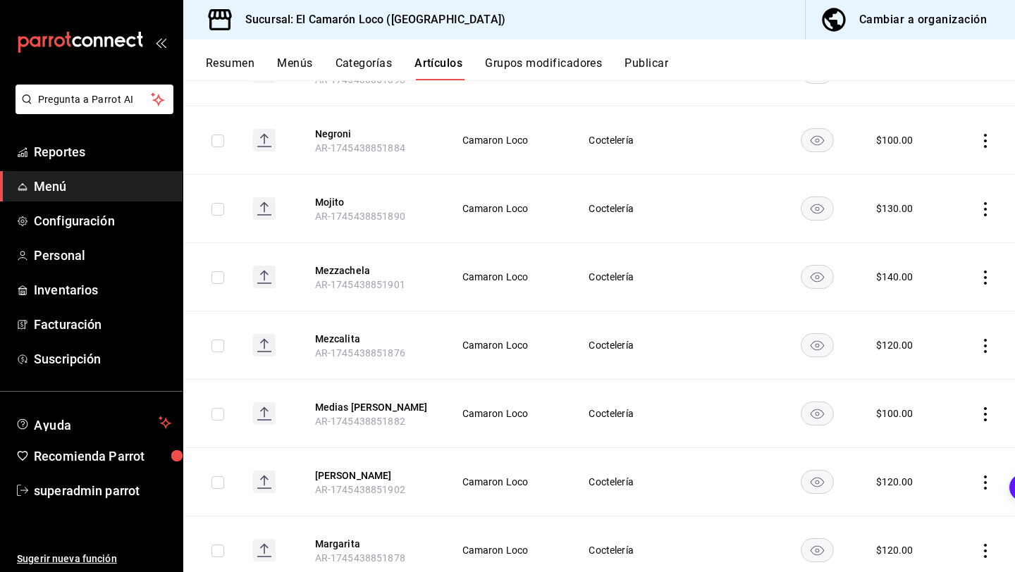
scroll to position [456, 0]
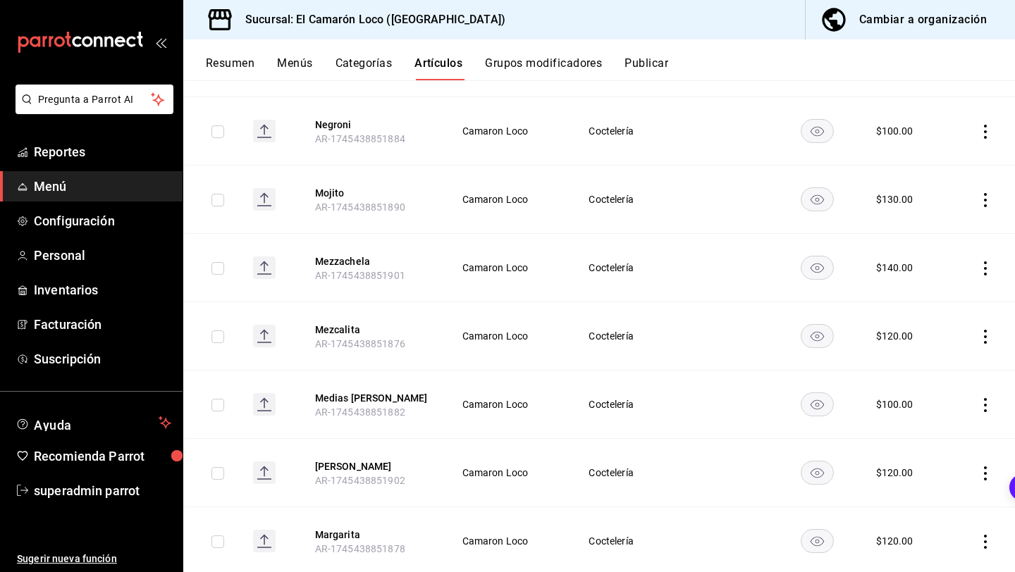
click at [983, 269] on icon "actions" at bounding box center [985, 268] width 14 height 14
click at [943, 351] on span "Eliminar" at bounding box center [942, 358] width 37 height 15
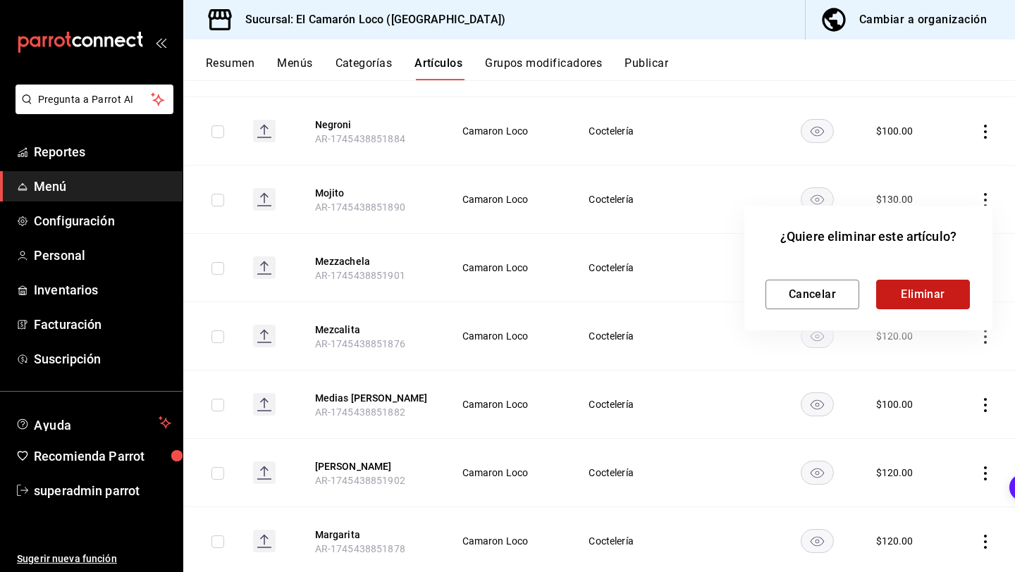
click at [915, 290] on button "Eliminar" at bounding box center [923, 295] width 94 height 30
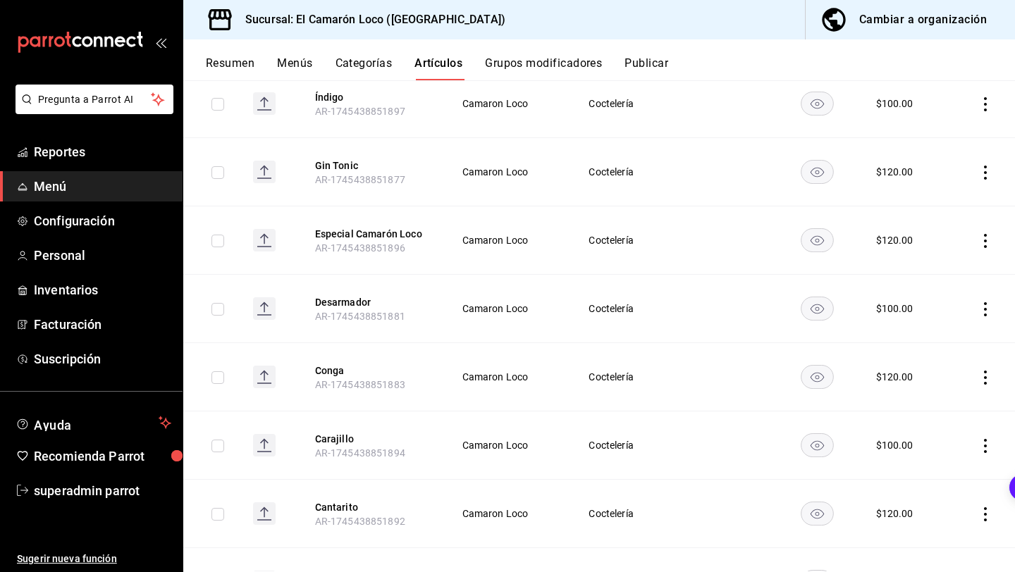
scroll to position [969, 0]
click at [325, 433] on button "Carajillo" at bounding box center [371, 440] width 113 height 14
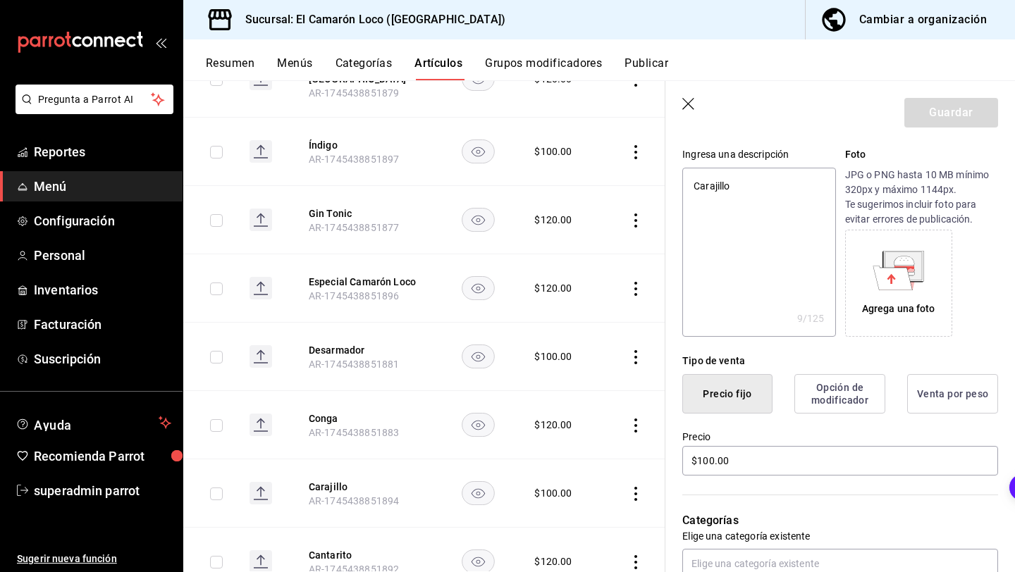
scroll to position [150, 0]
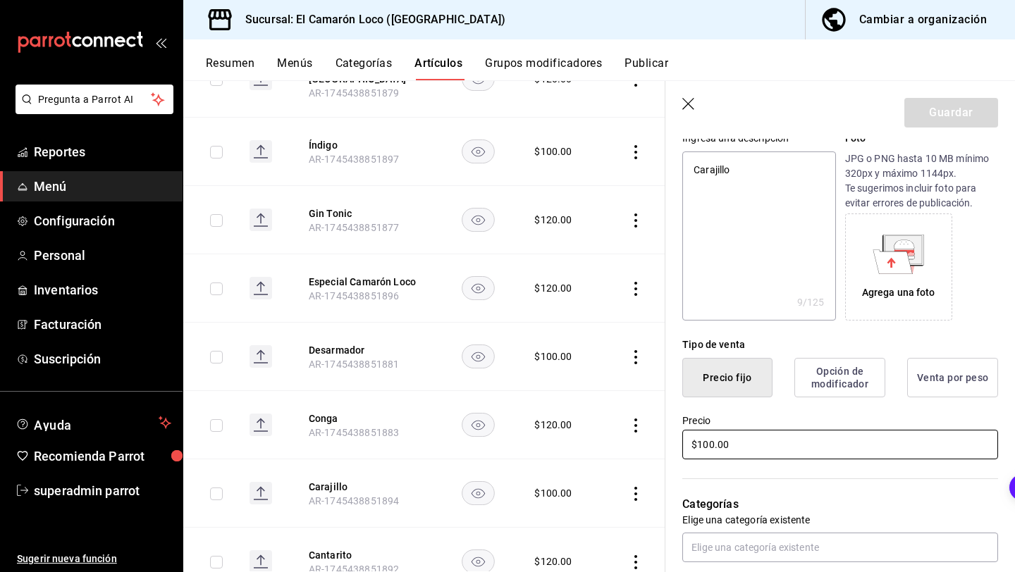
click at [710, 444] on input "$100.00" at bounding box center [840, 445] width 316 height 30
type textarea "x"
type input "$110.00"
type textarea "x"
type input "$110.00"
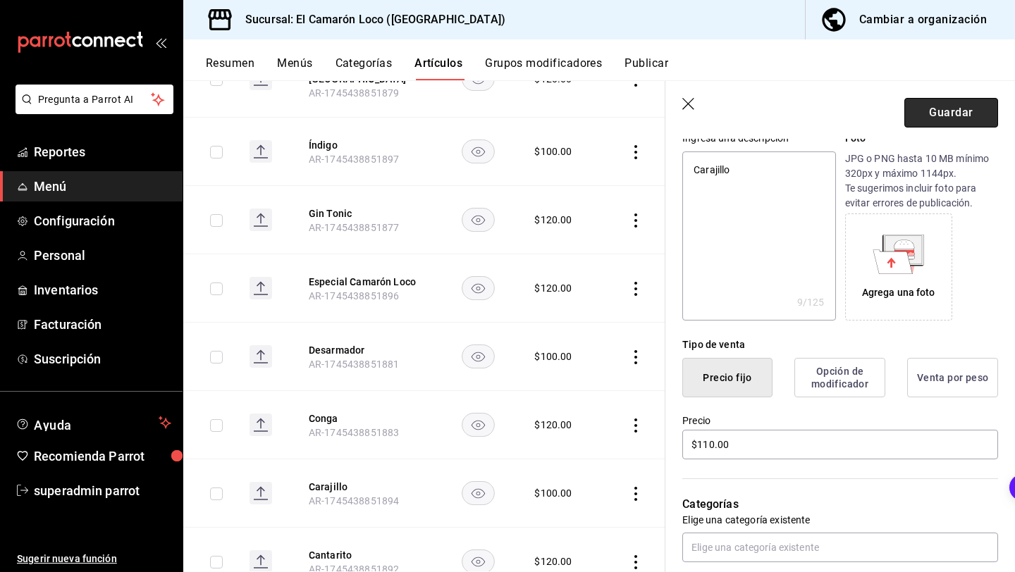
click at [947, 111] on button "Guardar" at bounding box center [951, 113] width 94 height 30
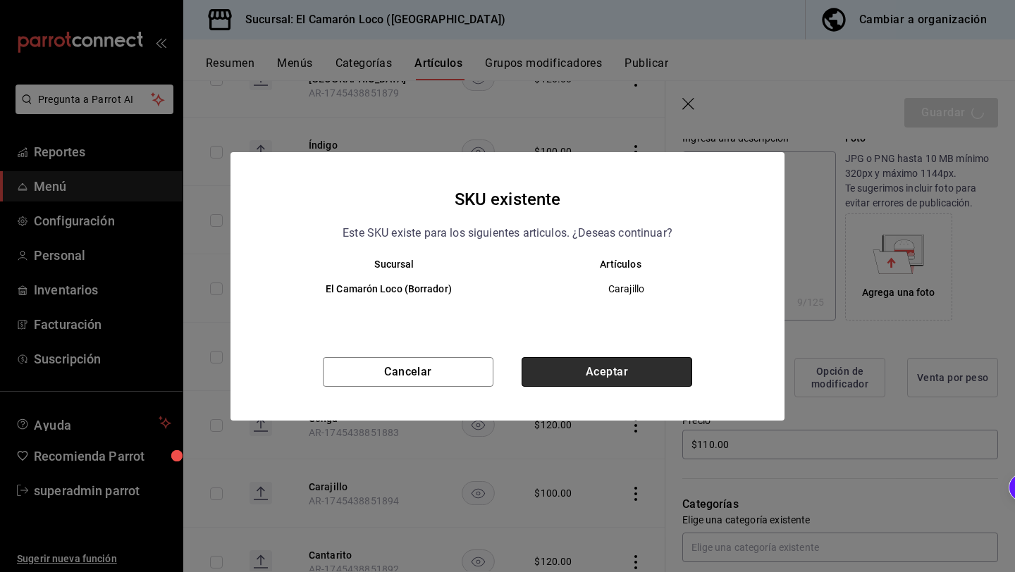
click at [659, 366] on button "Aceptar" at bounding box center [606, 372] width 171 height 30
type textarea "x"
